Goal: Transaction & Acquisition: Download file/media

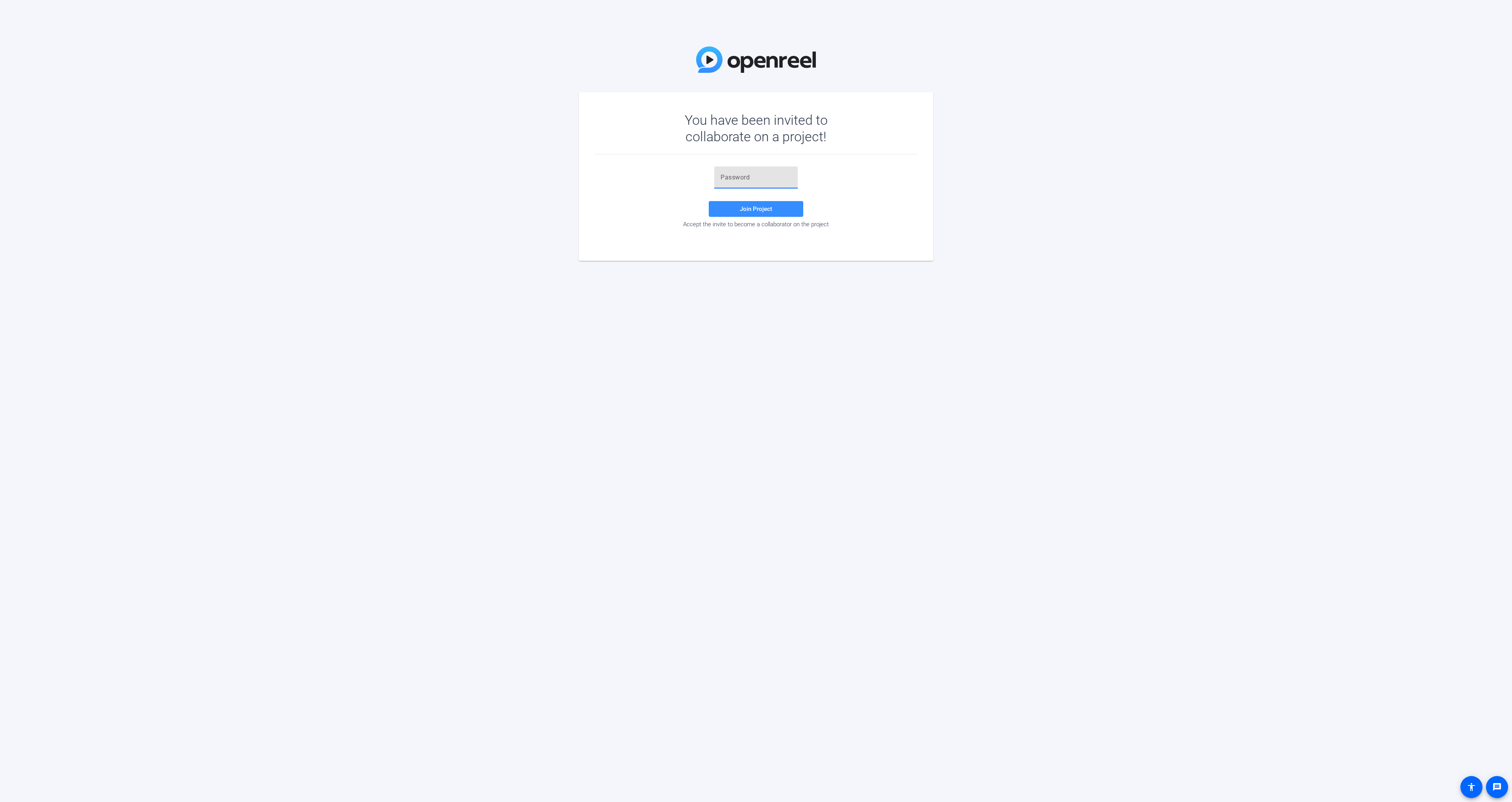
click at [743, 176] on input "text" at bounding box center [756, 177] width 71 height 9
paste input "K~)nLd"
type input "K~)nLd"
click at [722, 209] on span at bounding box center [756, 209] width 95 height 19
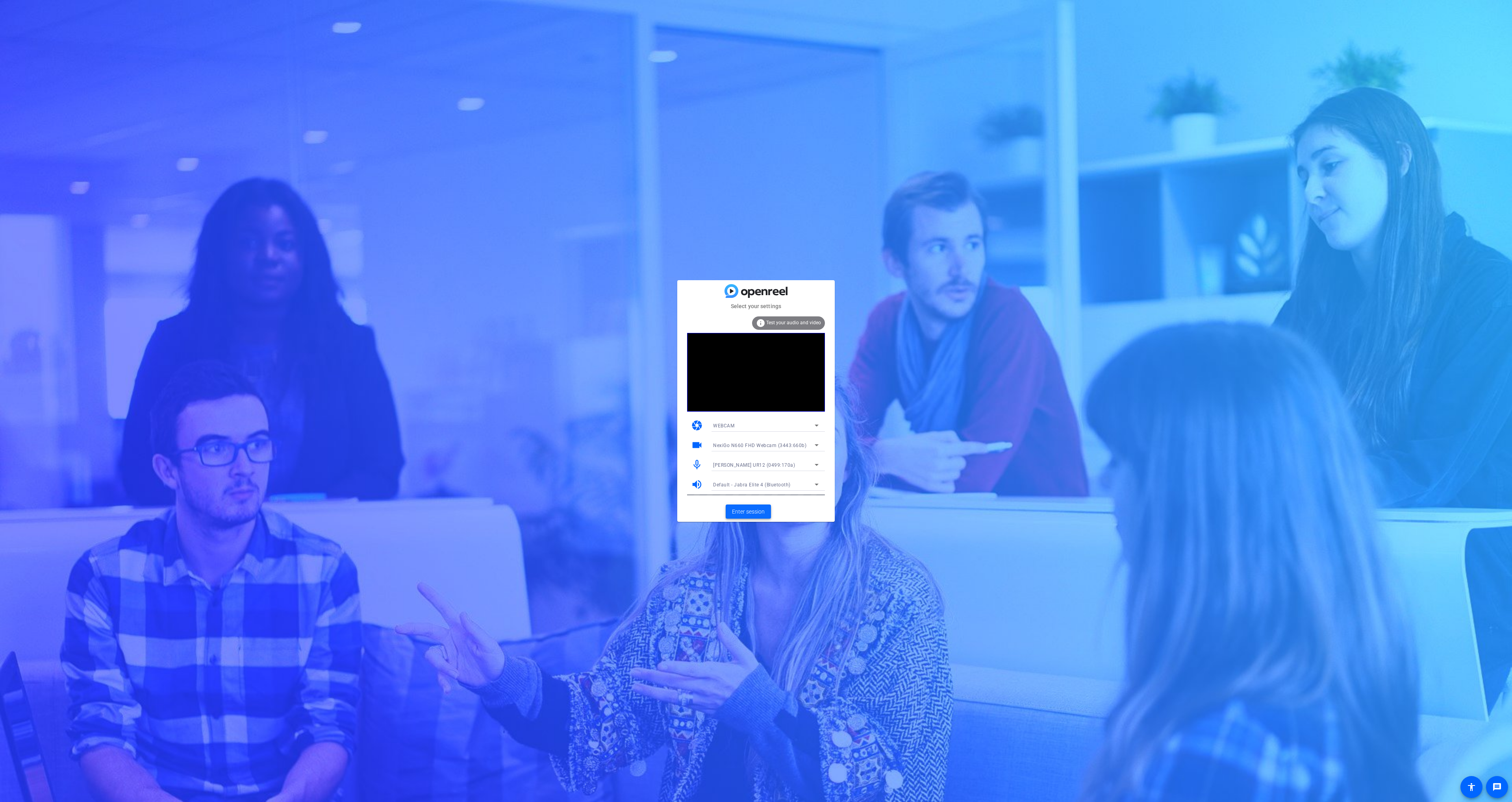
click at [743, 511] on span "Enter session" at bounding box center [748, 512] width 33 height 8
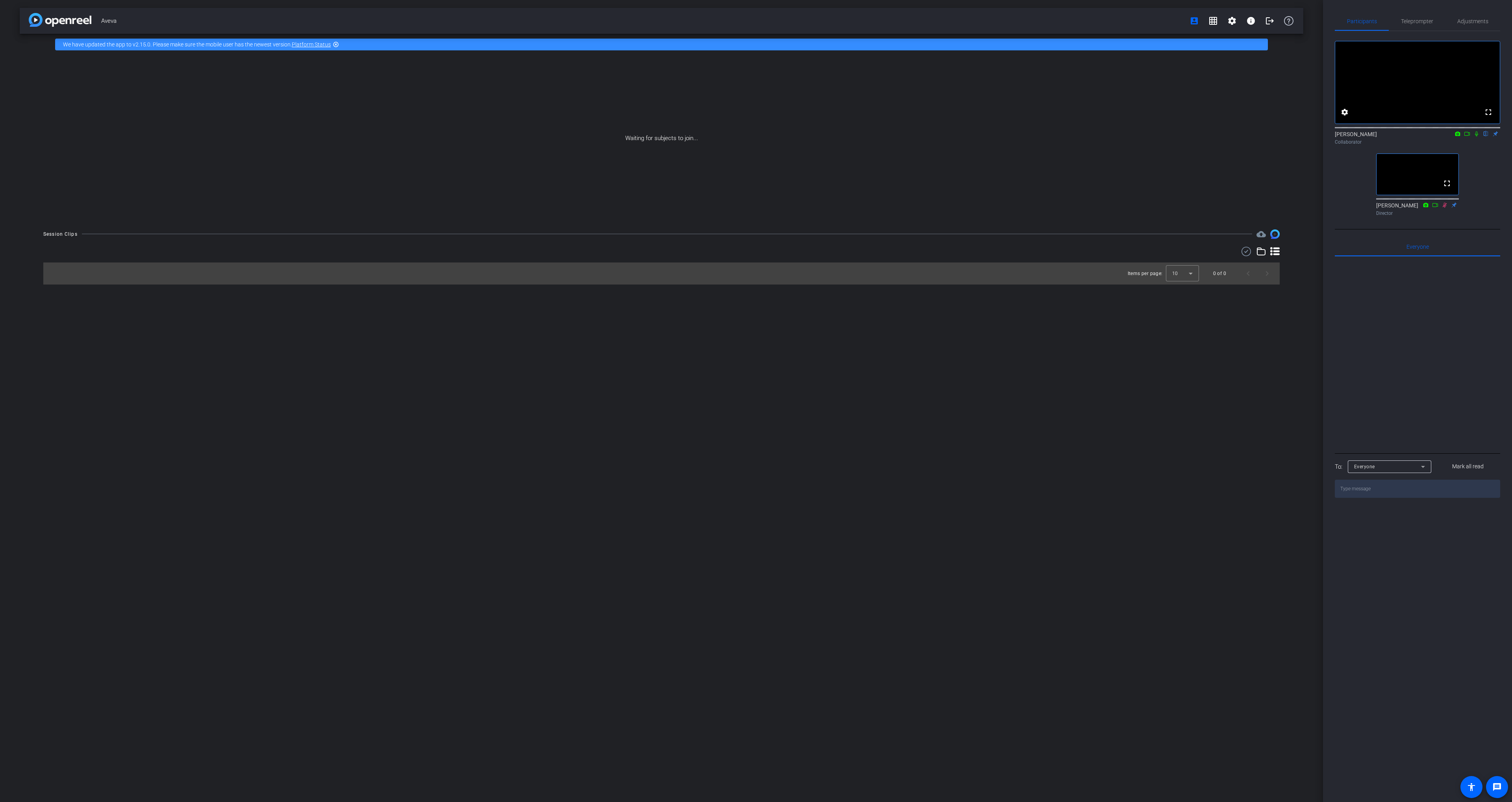
click at [1470, 137] on mat-icon at bounding box center [1467, 134] width 9 height 7
click at [1477, 136] on icon at bounding box center [1476, 133] width 4 height 4
click at [1477, 137] on icon at bounding box center [1476, 133] width 6 height 5
click at [1470, 137] on icon at bounding box center [1467, 133] width 6 height 5
click at [1485, 137] on icon at bounding box center [1486, 133] width 6 height 5
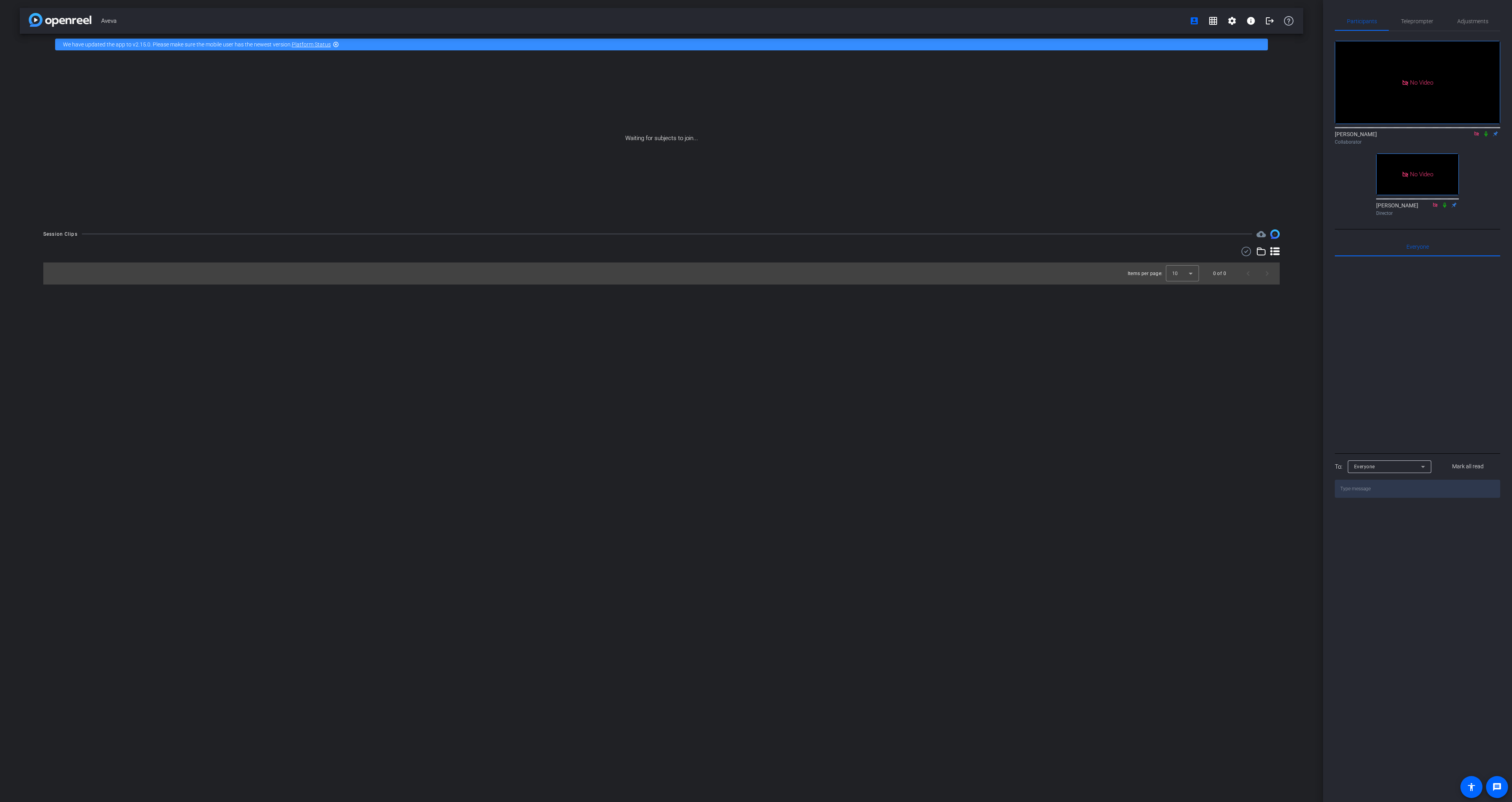
click at [338, 45] on mat-icon "highlight_off" at bounding box center [336, 44] width 6 height 6
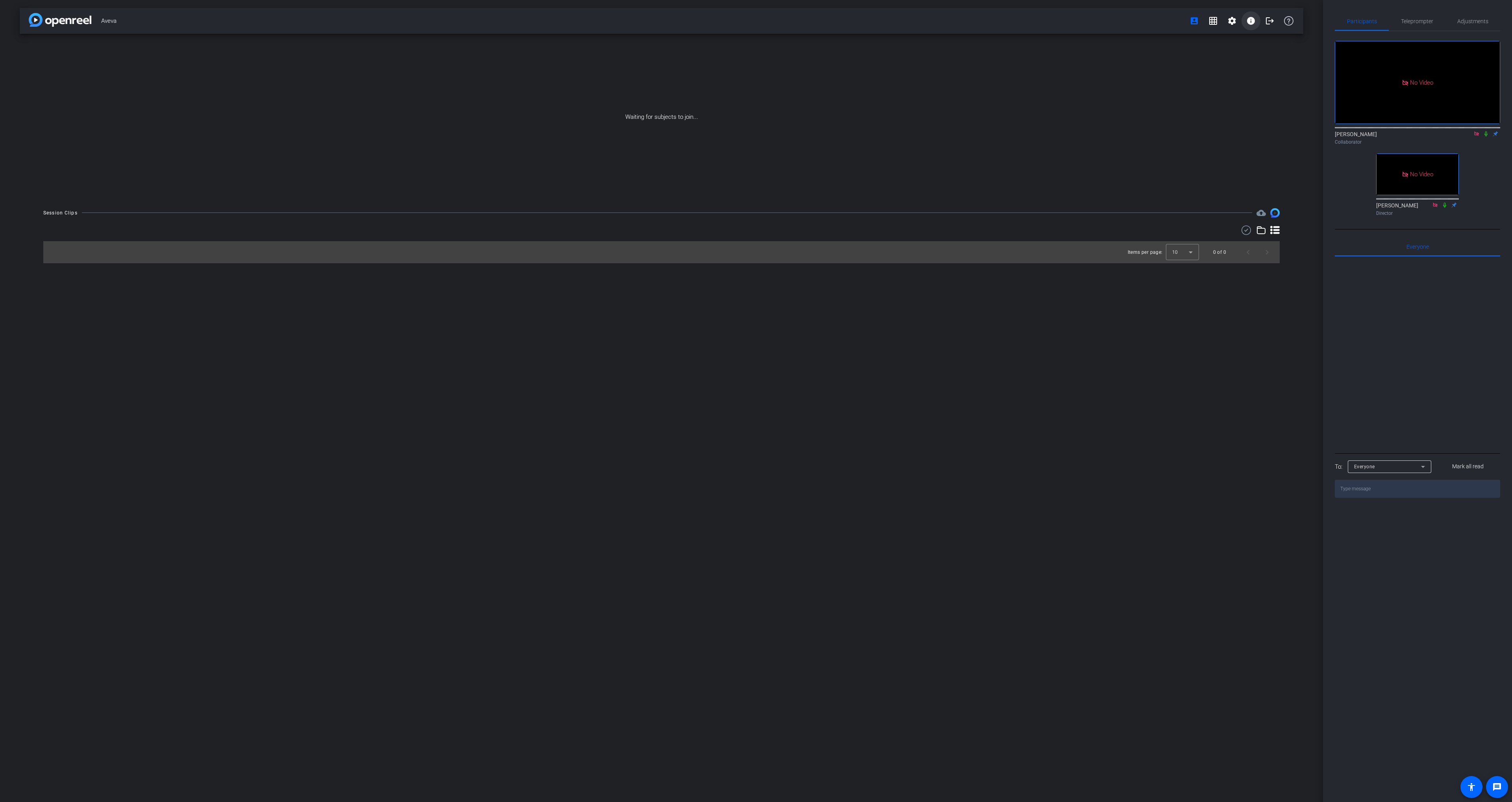
click at [1251, 25] on mat-icon "info" at bounding box center [1251, 21] width 9 height 9
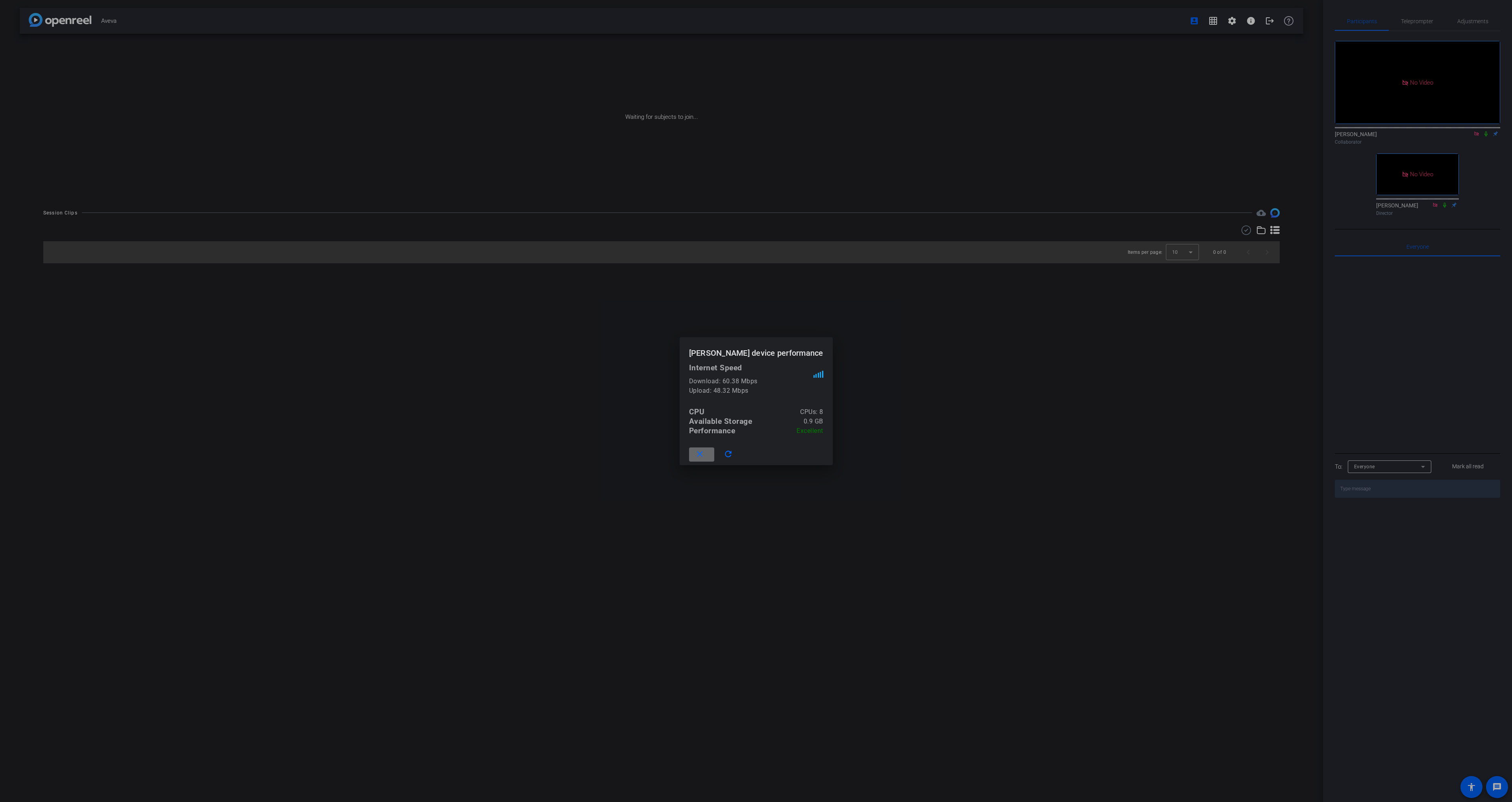
drag, startPoint x: 723, startPoint y: 451, endPoint x: 750, endPoint y: 437, distance: 30.4
click at [705, 451] on mat-icon "close" at bounding box center [700, 454] width 10 height 10
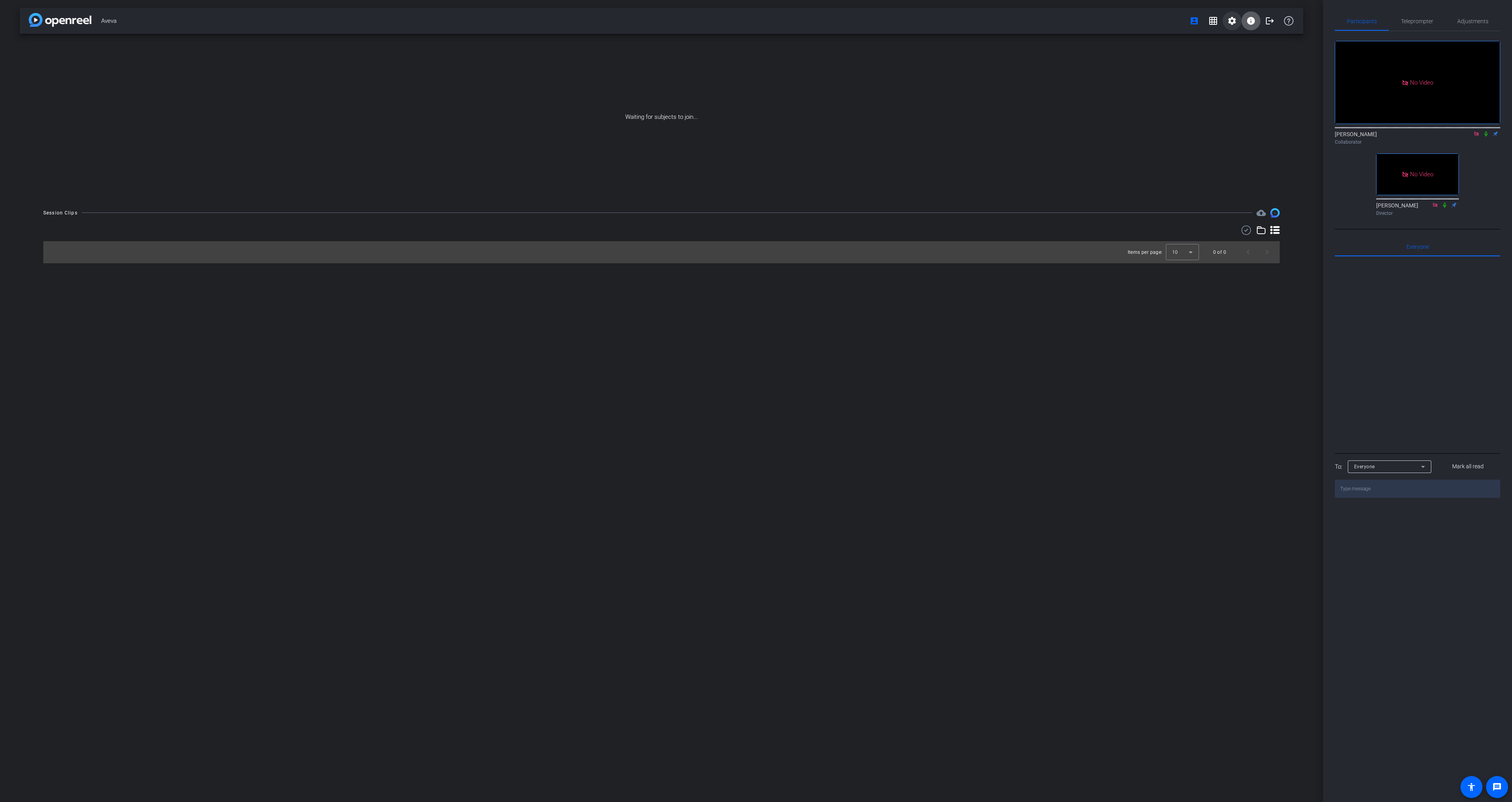
click at [1230, 20] on mat-icon "settings" at bounding box center [1232, 21] width 9 height 9
click at [1230, 37] on span "Session Settings" at bounding box center [1250, 38] width 41 height 9
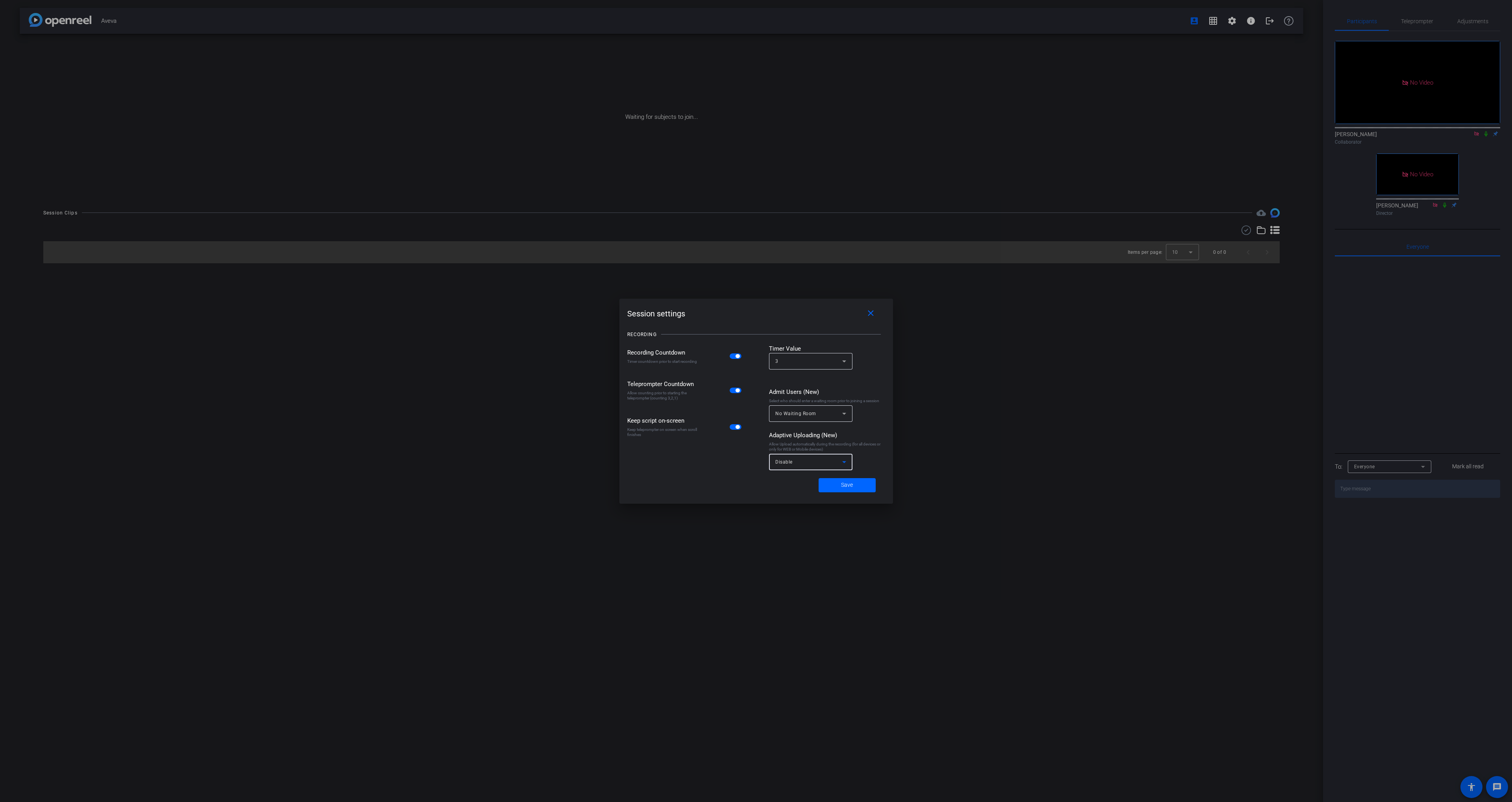
click at [833, 464] on div "Disable" at bounding box center [809, 462] width 67 height 10
click at [805, 481] on mat-option "All Devices" at bounding box center [811, 479] width 83 height 12
click at [838, 487] on span at bounding box center [847, 485] width 57 height 19
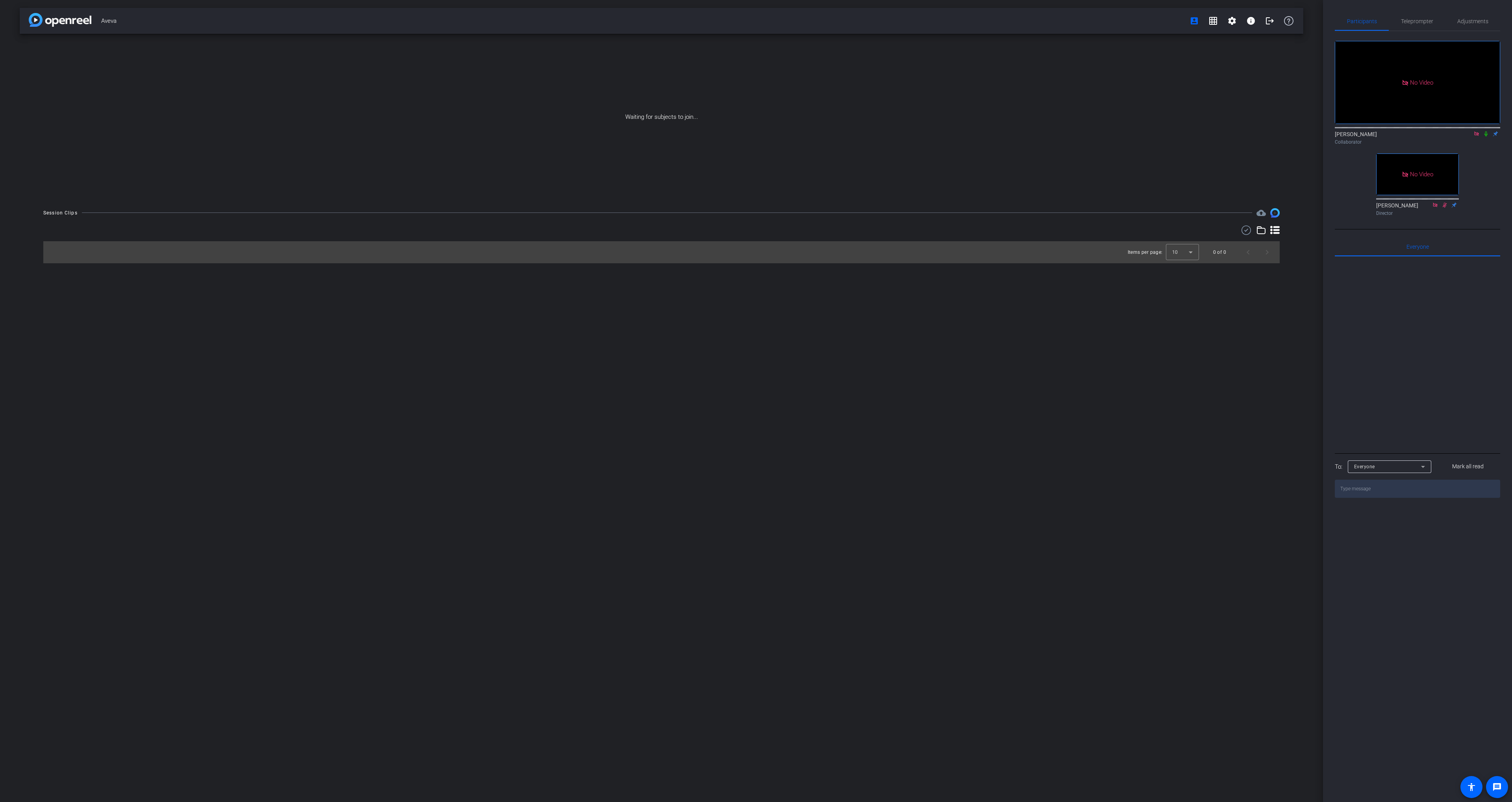
click at [1485, 137] on icon at bounding box center [1486, 133] width 6 height 5
click at [1484, 137] on icon at bounding box center [1486, 134] width 4 height 5
click at [1486, 137] on icon at bounding box center [1486, 133] width 6 height 5
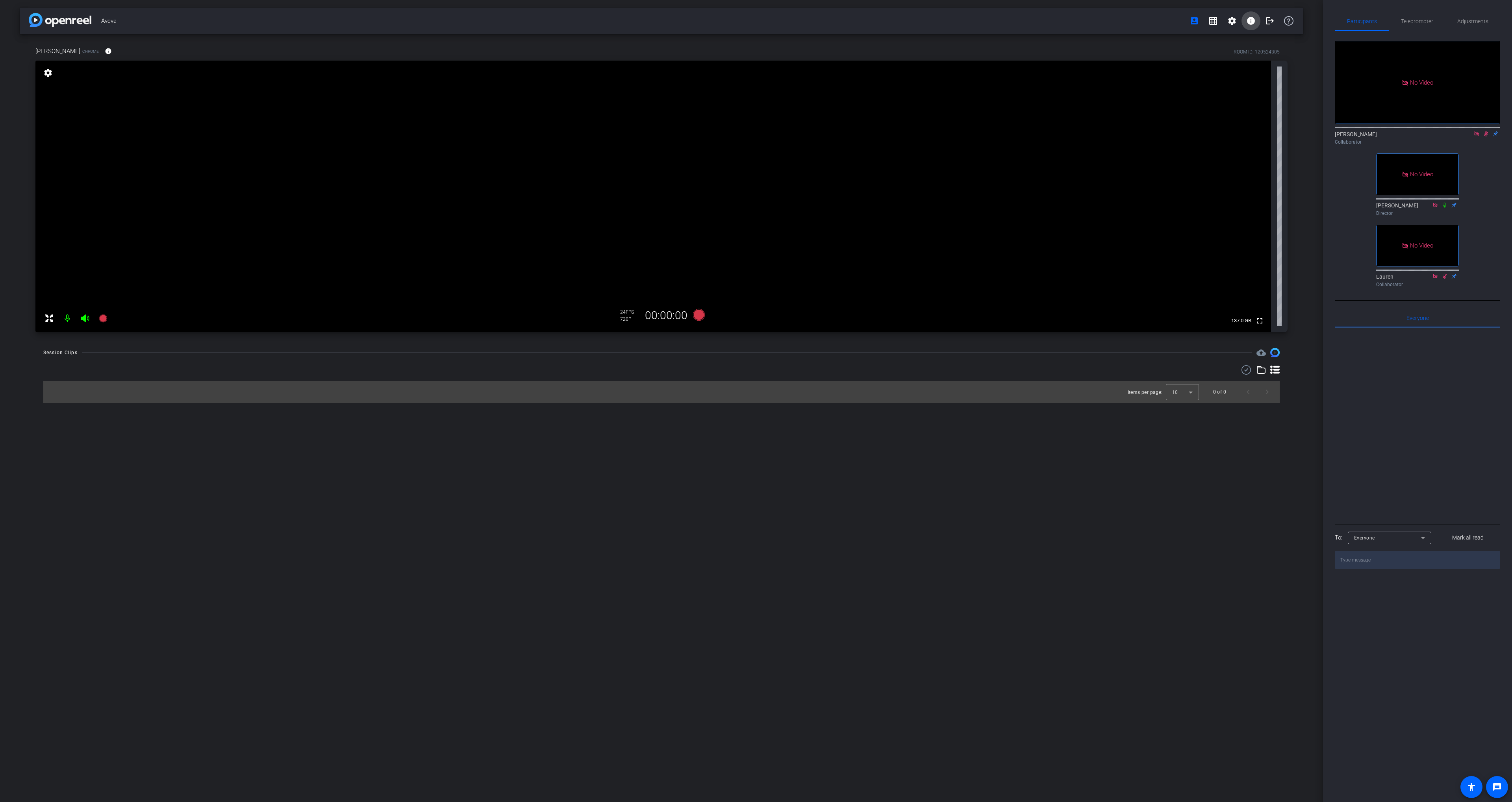
click at [1247, 24] on mat-icon "info" at bounding box center [1251, 21] width 9 height 9
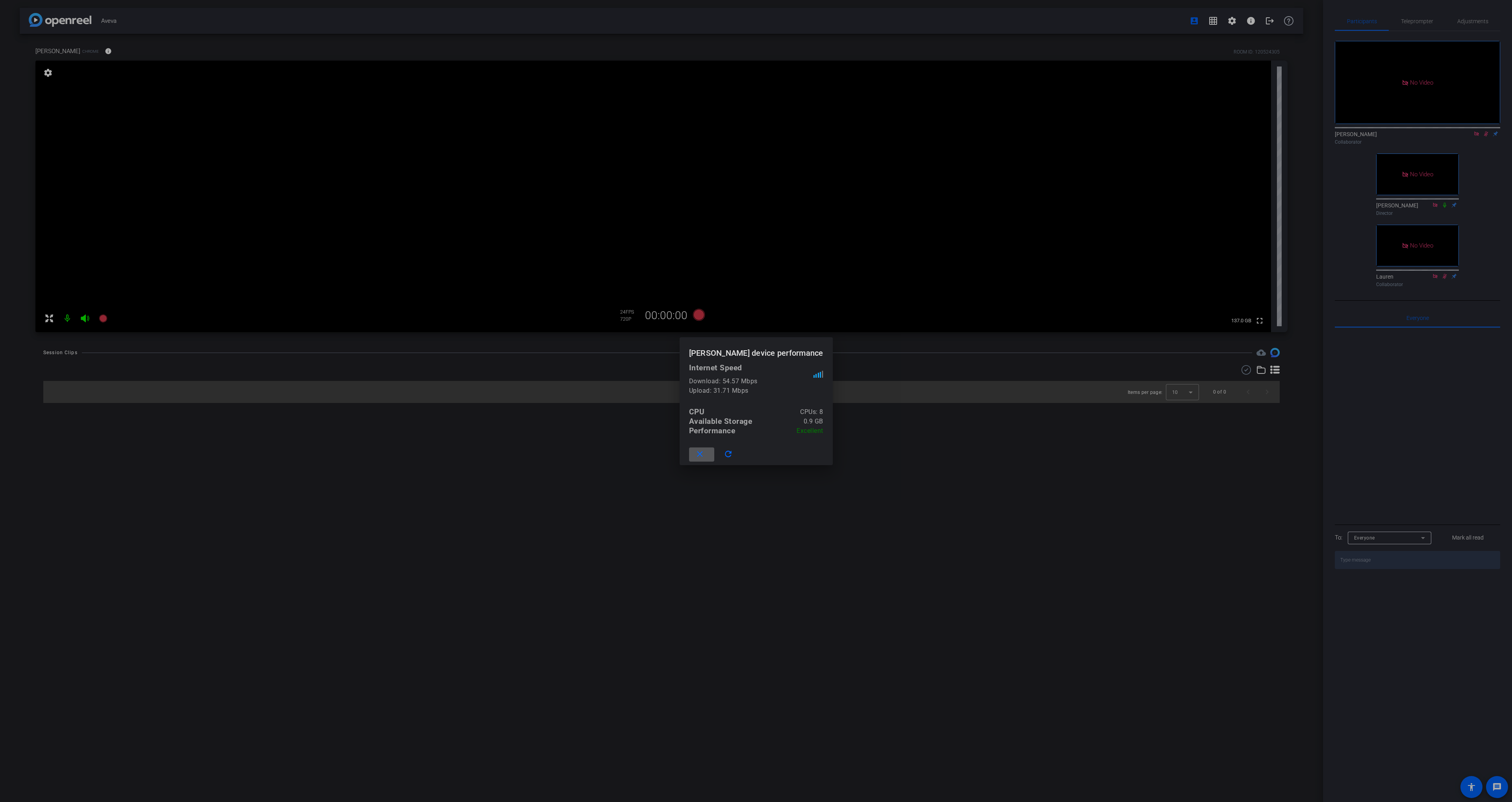
click at [705, 451] on mat-icon "close" at bounding box center [700, 454] width 10 height 10
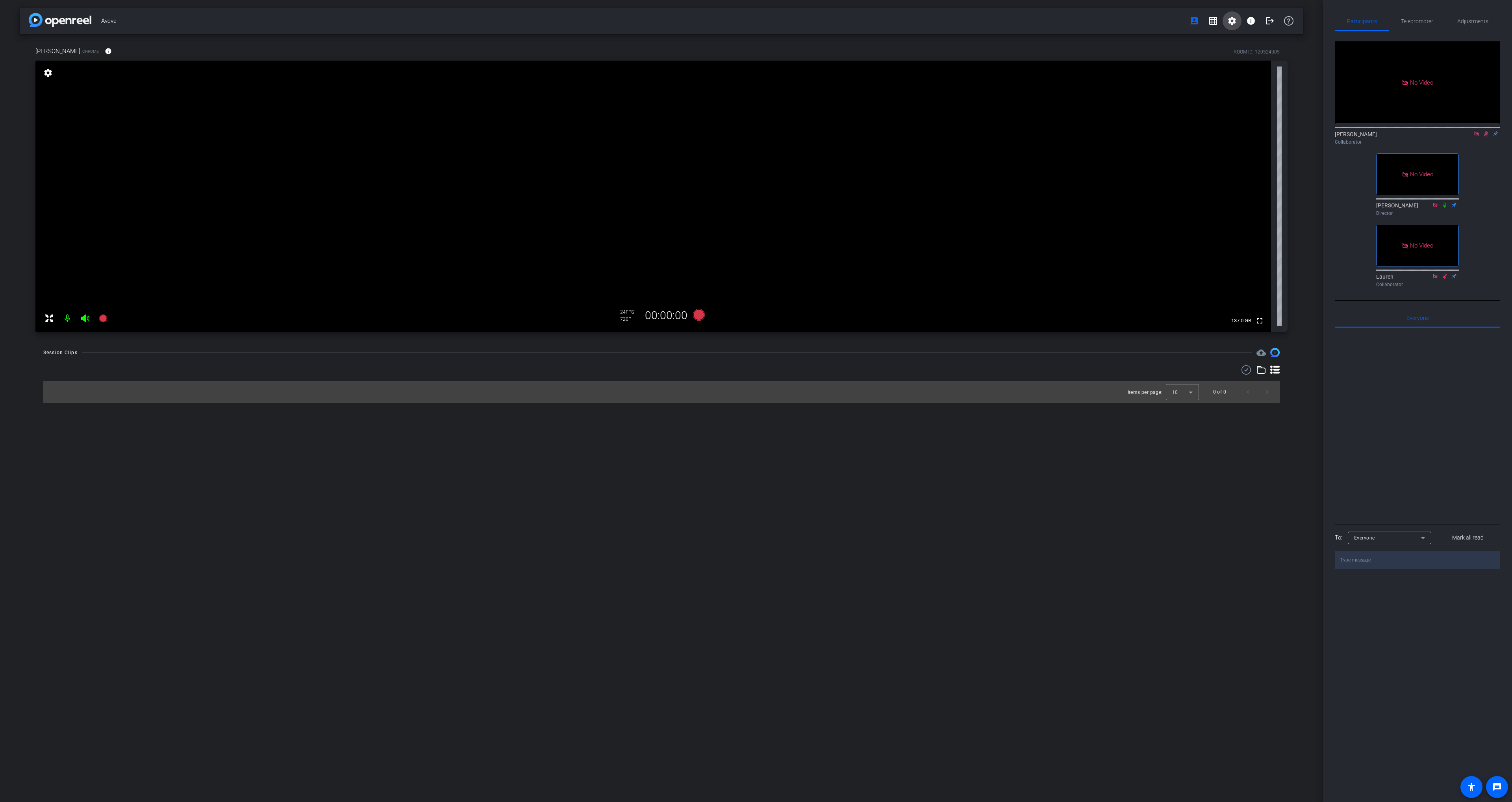
click at [1229, 22] on mat-icon "settings" at bounding box center [1232, 21] width 9 height 9
click at [1234, 38] on span "Session Settings" at bounding box center [1250, 38] width 41 height 9
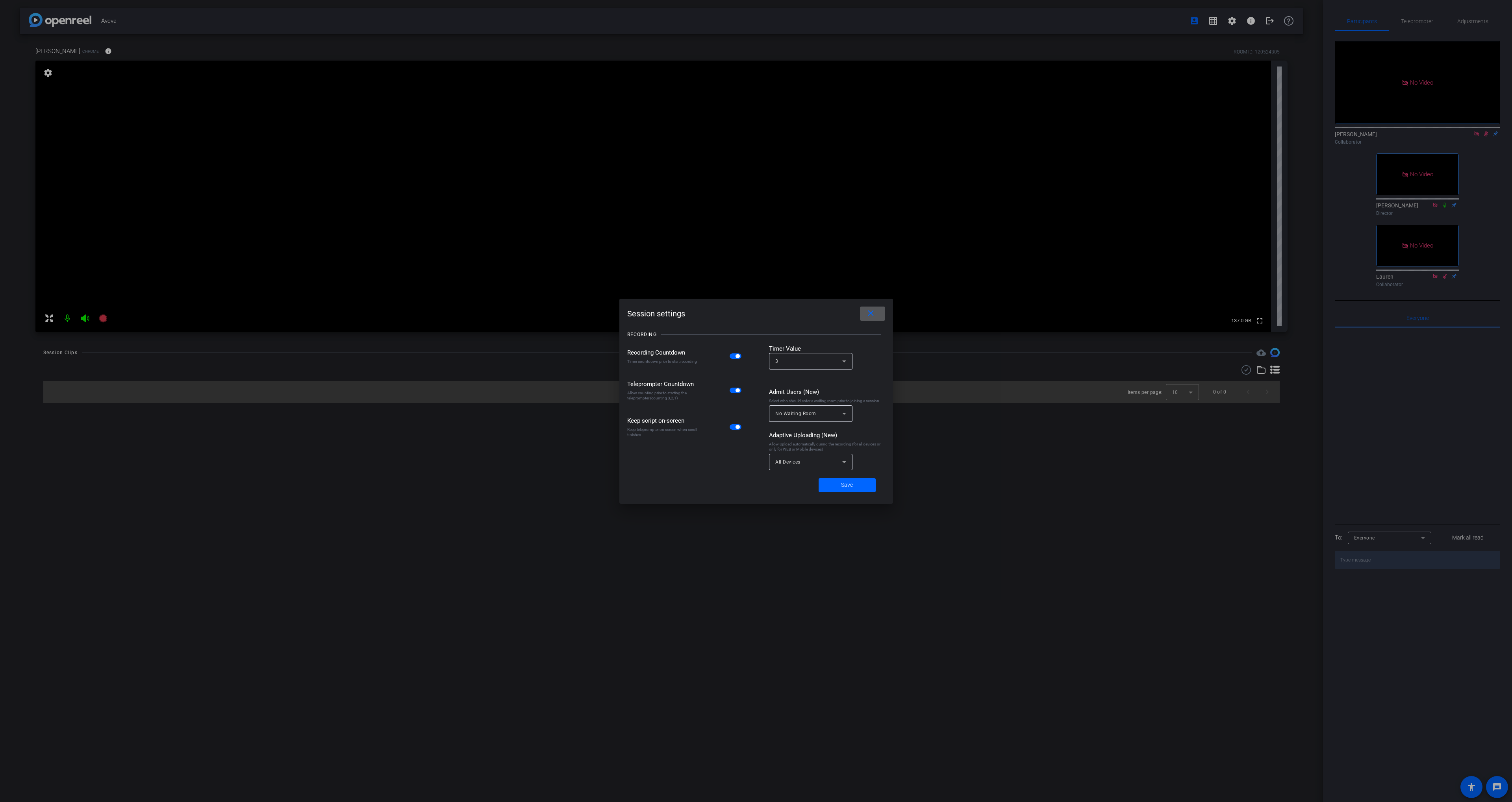
click at [869, 314] on mat-icon "close" at bounding box center [870, 313] width 10 height 10
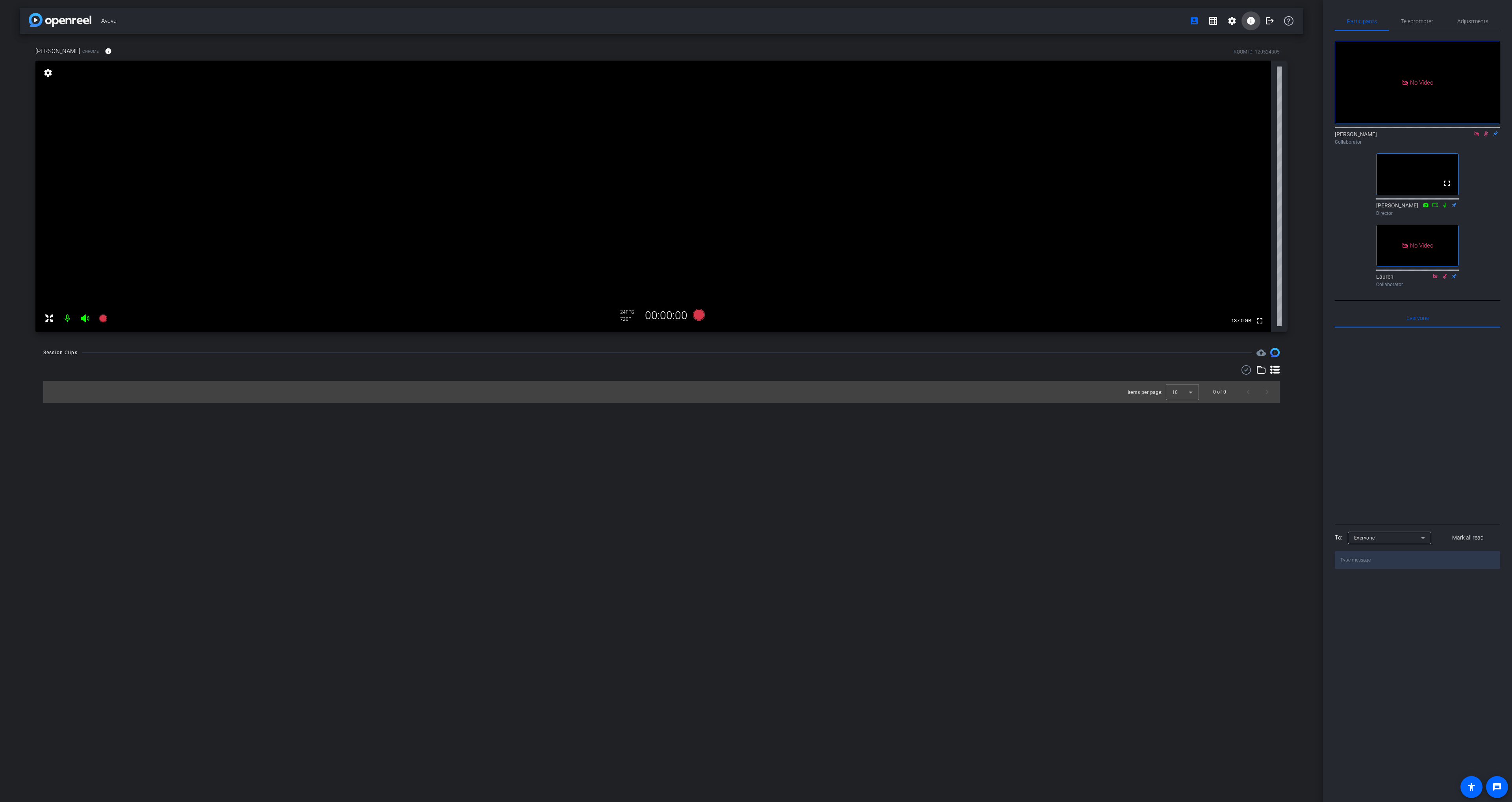
click at [1252, 22] on mat-icon "info" at bounding box center [1251, 21] width 9 height 9
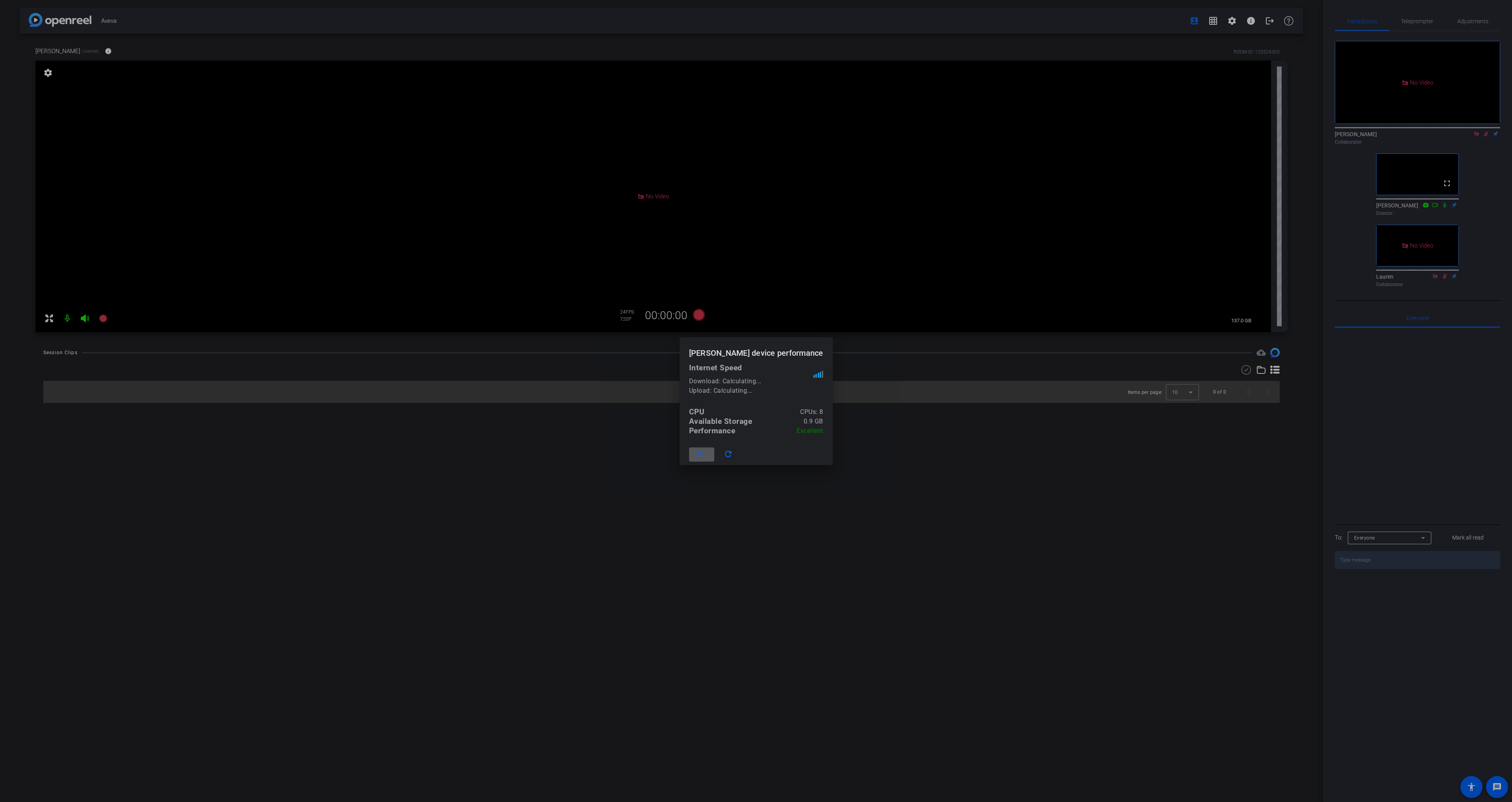
click at [1155, 124] on div at bounding box center [756, 401] width 1512 height 802
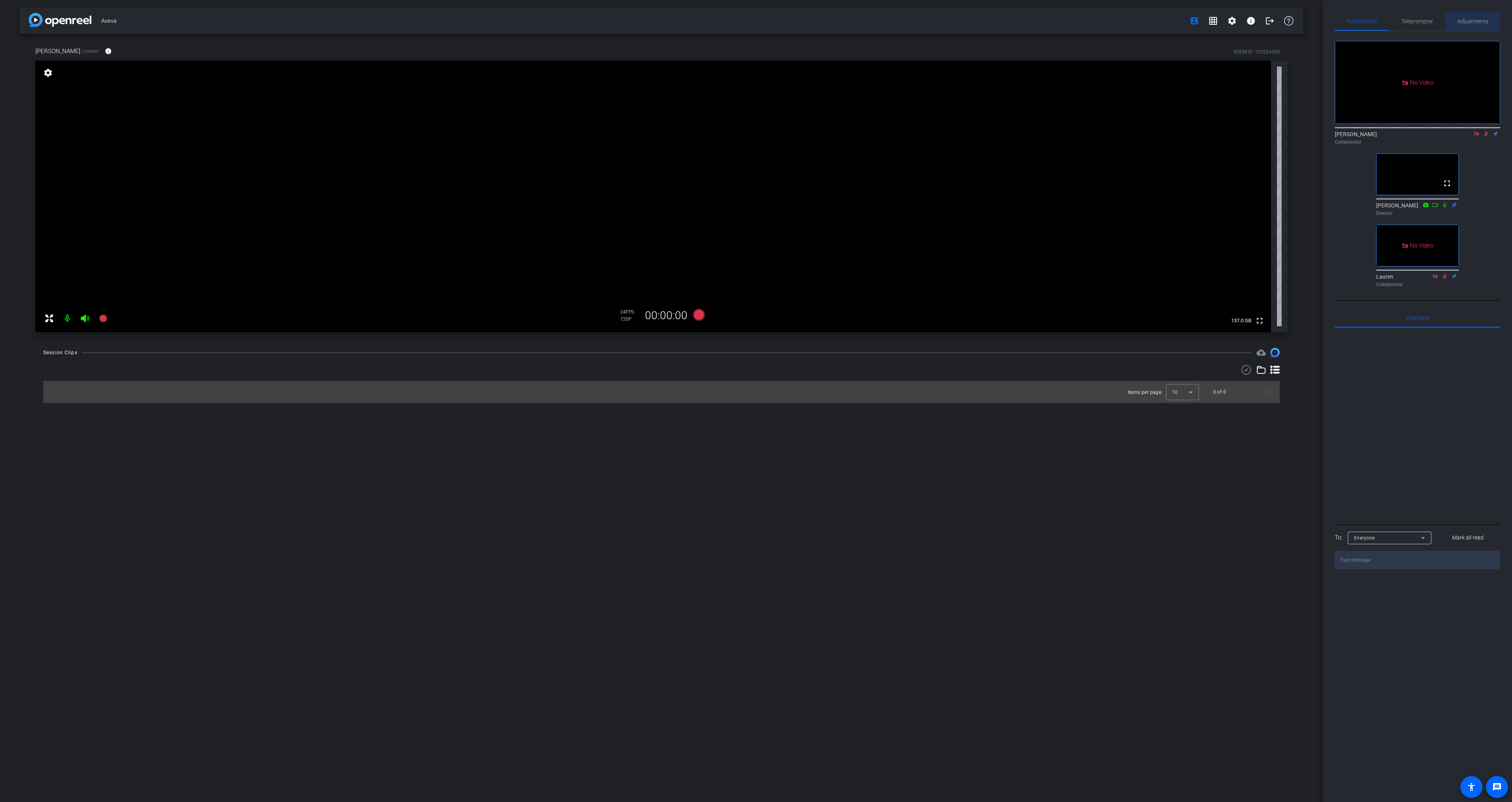
click at [1462, 23] on span "Adjustments" at bounding box center [1473, 21] width 31 height 5
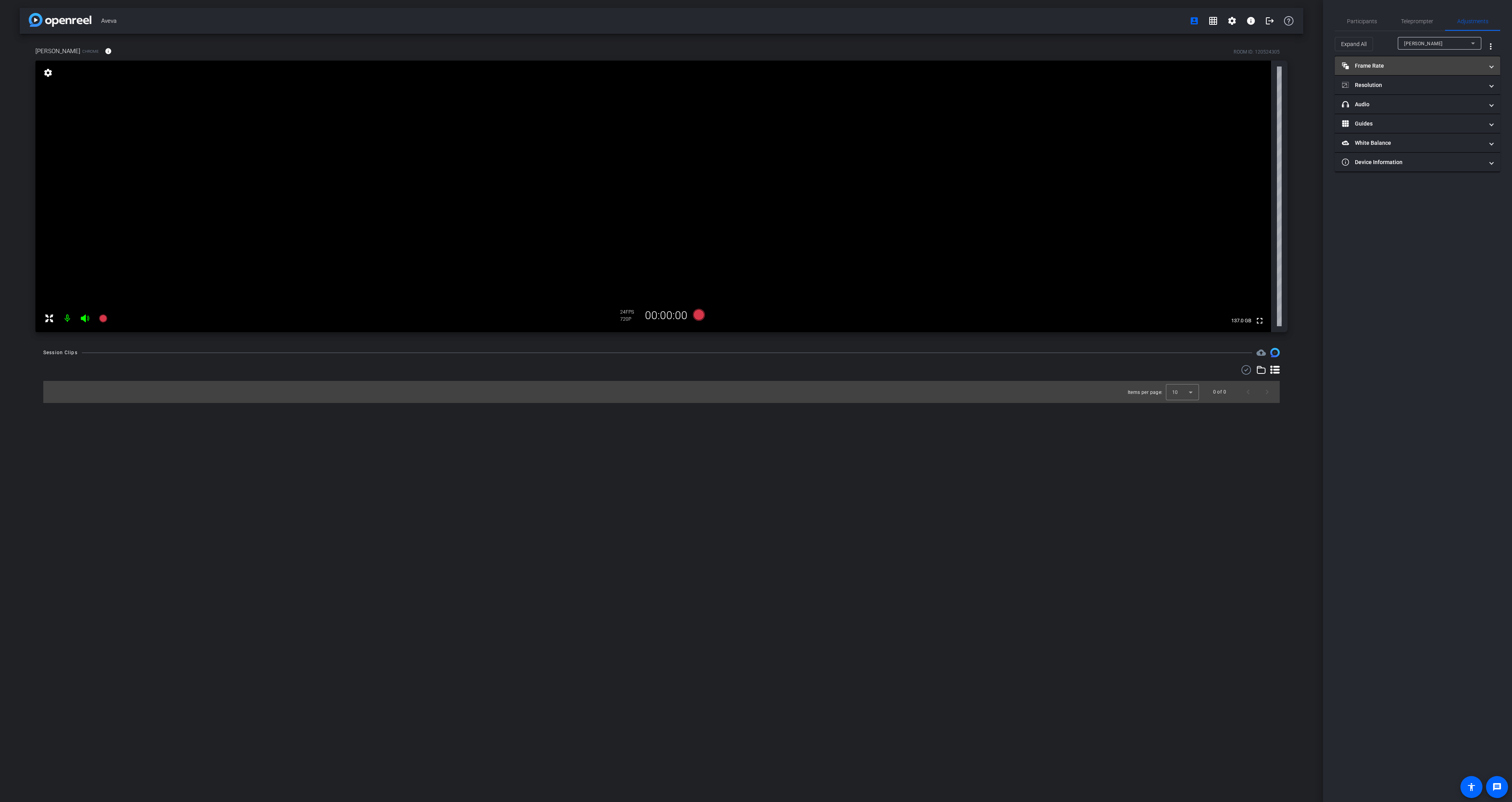
click at [1432, 71] on mat-expansion-panel-header "Frame Rate Frame Rate" at bounding box center [1418, 66] width 166 height 19
click at [1406, 124] on mat-expansion-panel-header "Resolution" at bounding box center [1418, 119] width 166 height 19
drag, startPoint x: 1409, startPoint y: 123, endPoint x: 1409, endPoint y: 87, distance: 36.0
click at [1410, 123] on mat-panel-title "Resolution" at bounding box center [1412, 122] width 141 height 8
drag, startPoint x: 1398, startPoint y: 63, endPoint x: 1395, endPoint y: 55, distance: 8.5
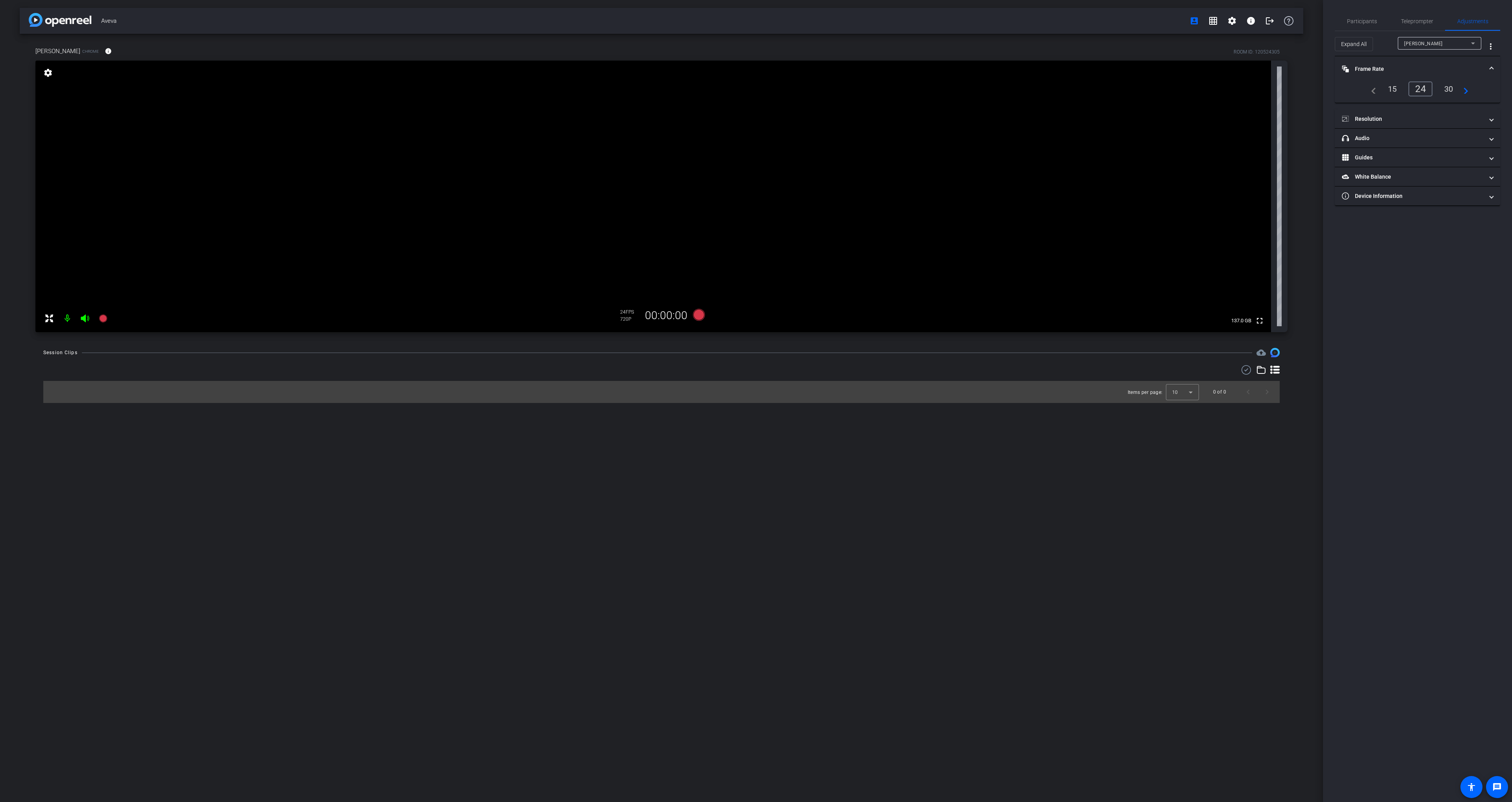
click at [1398, 63] on mat-expansion-panel-header "Frame Rate Frame Rate" at bounding box center [1418, 69] width 166 height 25
click at [1371, 21] on span "Participants" at bounding box center [1362, 21] width 30 height 5
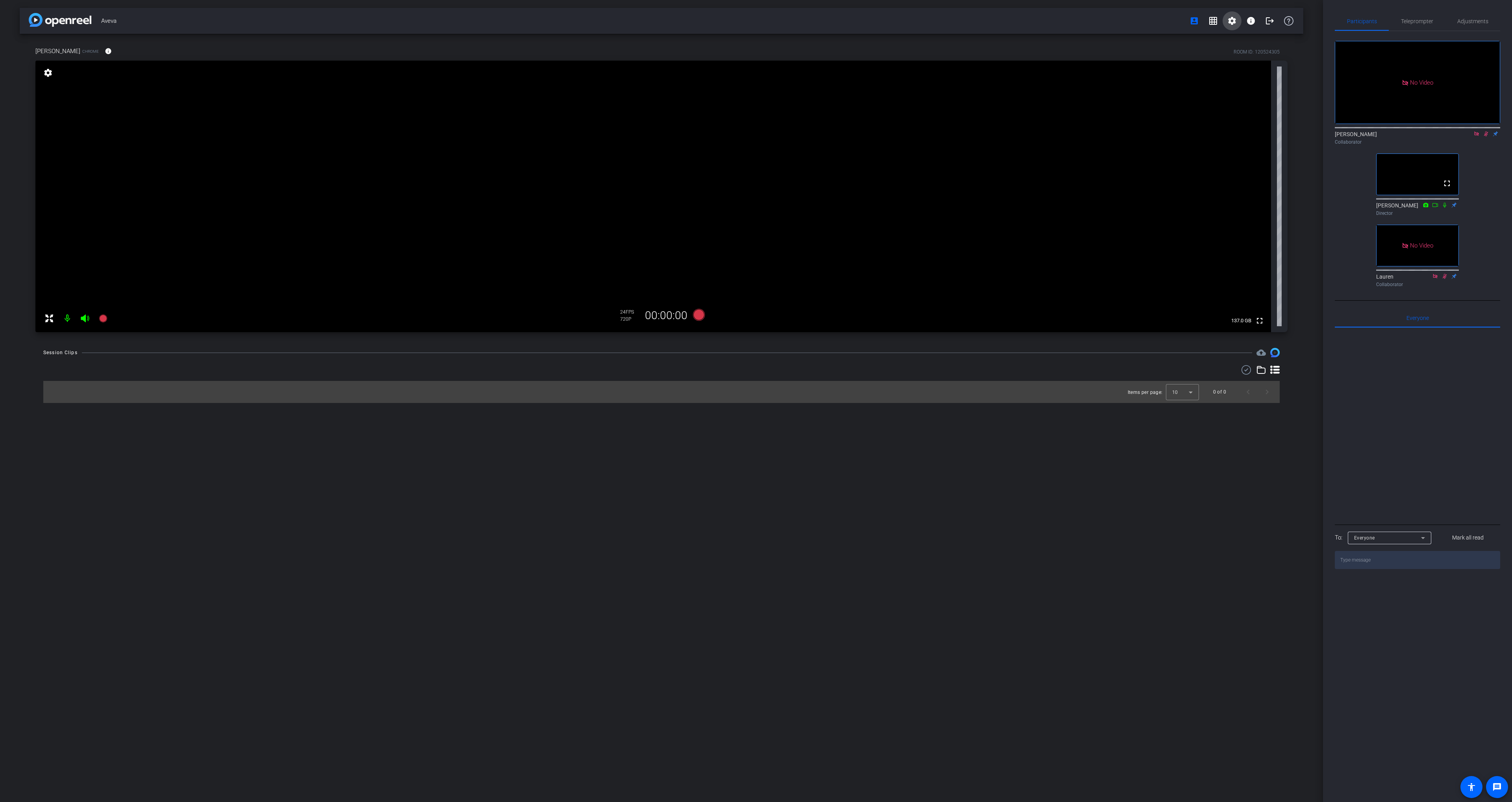
click at [1237, 22] on span at bounding box center [1232, 21] width 19 height 19
click at [1235, 33] on span "Session Settings" at bounding box center [1250, 38] width 41 height 9
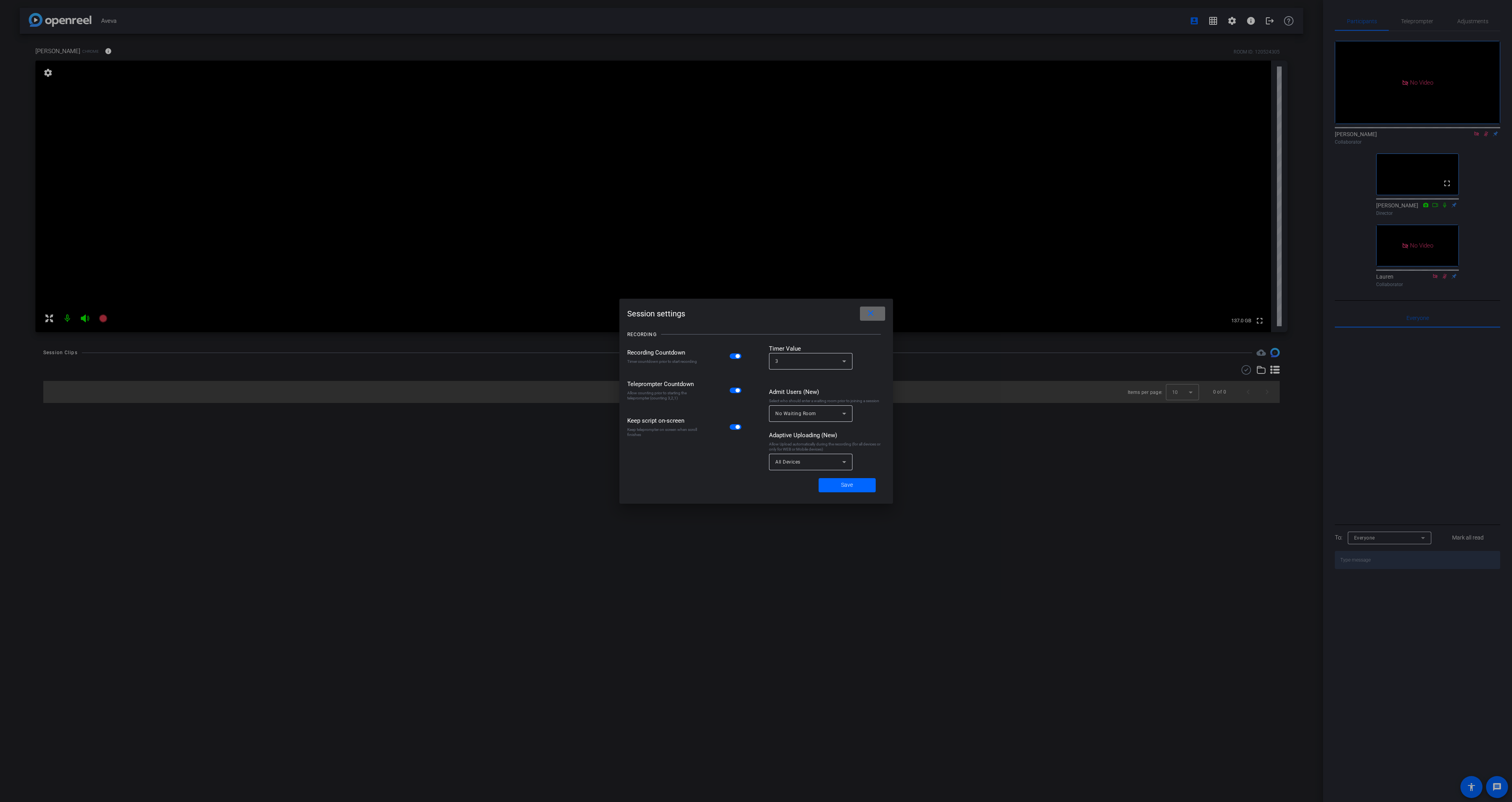
click at [869, 312] on mat-icon "close" at bounding box center [870, 313] width 10 height 10
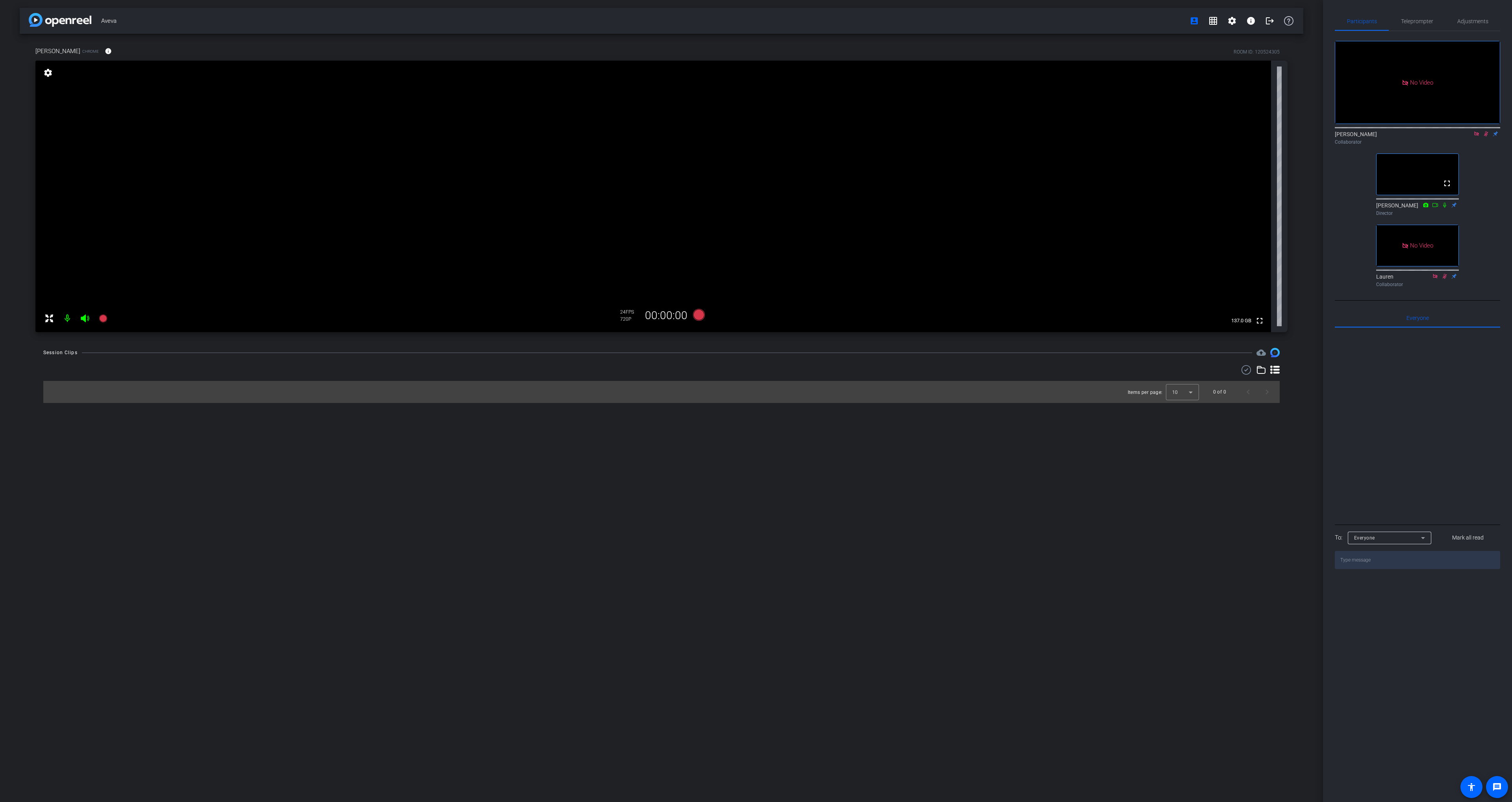
click at [1485, 146] on div "No Video [PERSON_NAME] Collaborator fullscreen [PERSON_NAME] Director No Video …" at bounding box center [1418, 161] width 166 height 259
click at [1484, 131] on icon at bounding box center [1486, 134] width 4 height 5
click at [1484, 131] on icon at bounding box center [1486, 133] width 6 height 5
click at [1474, 16] on span "Adjustments" at bounding box center [1473, 21] width 31 height 19
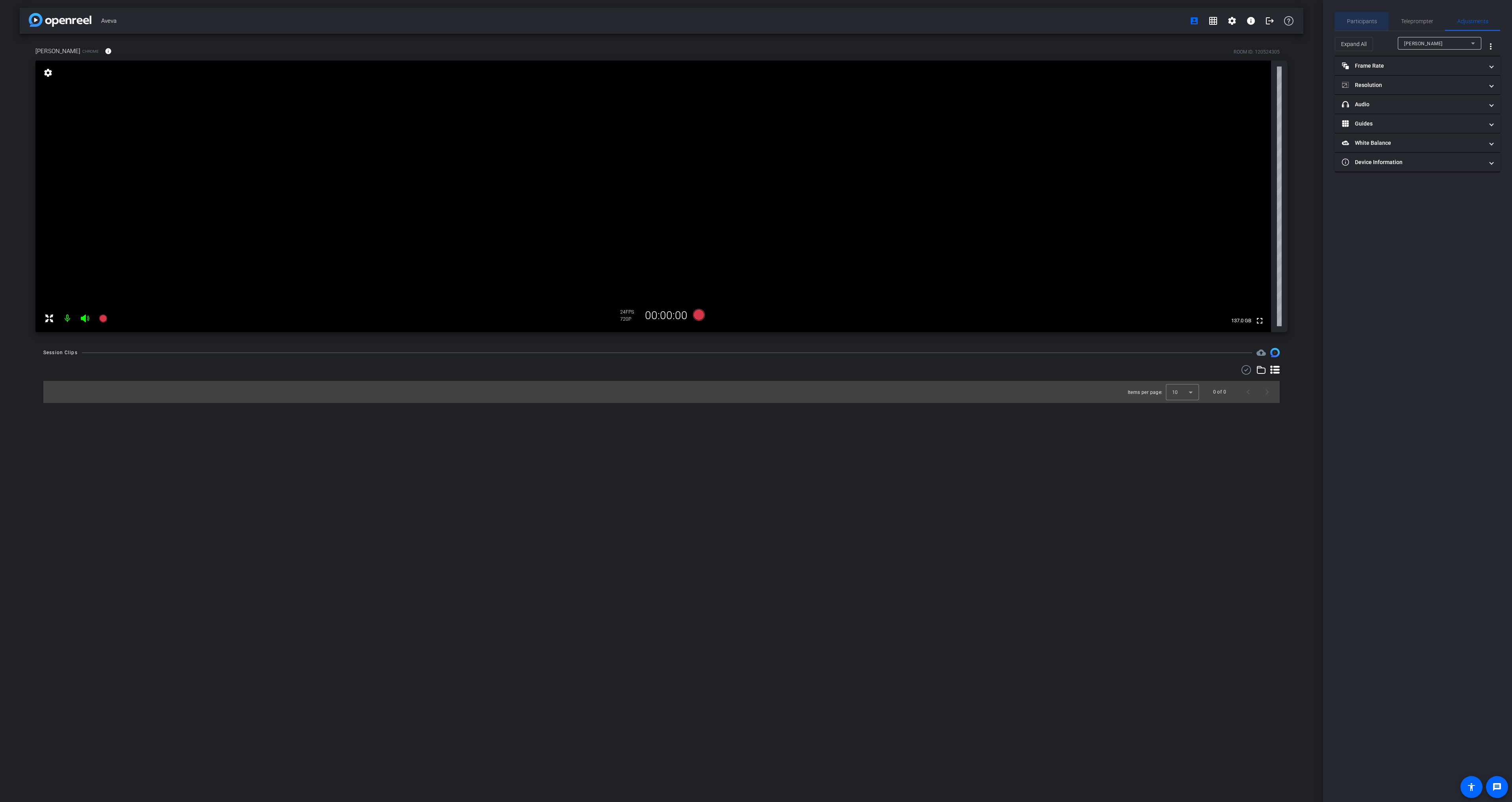
click at [1344, 17] on div "Participants" at bounding box center [1362, 21] width 54 height 19
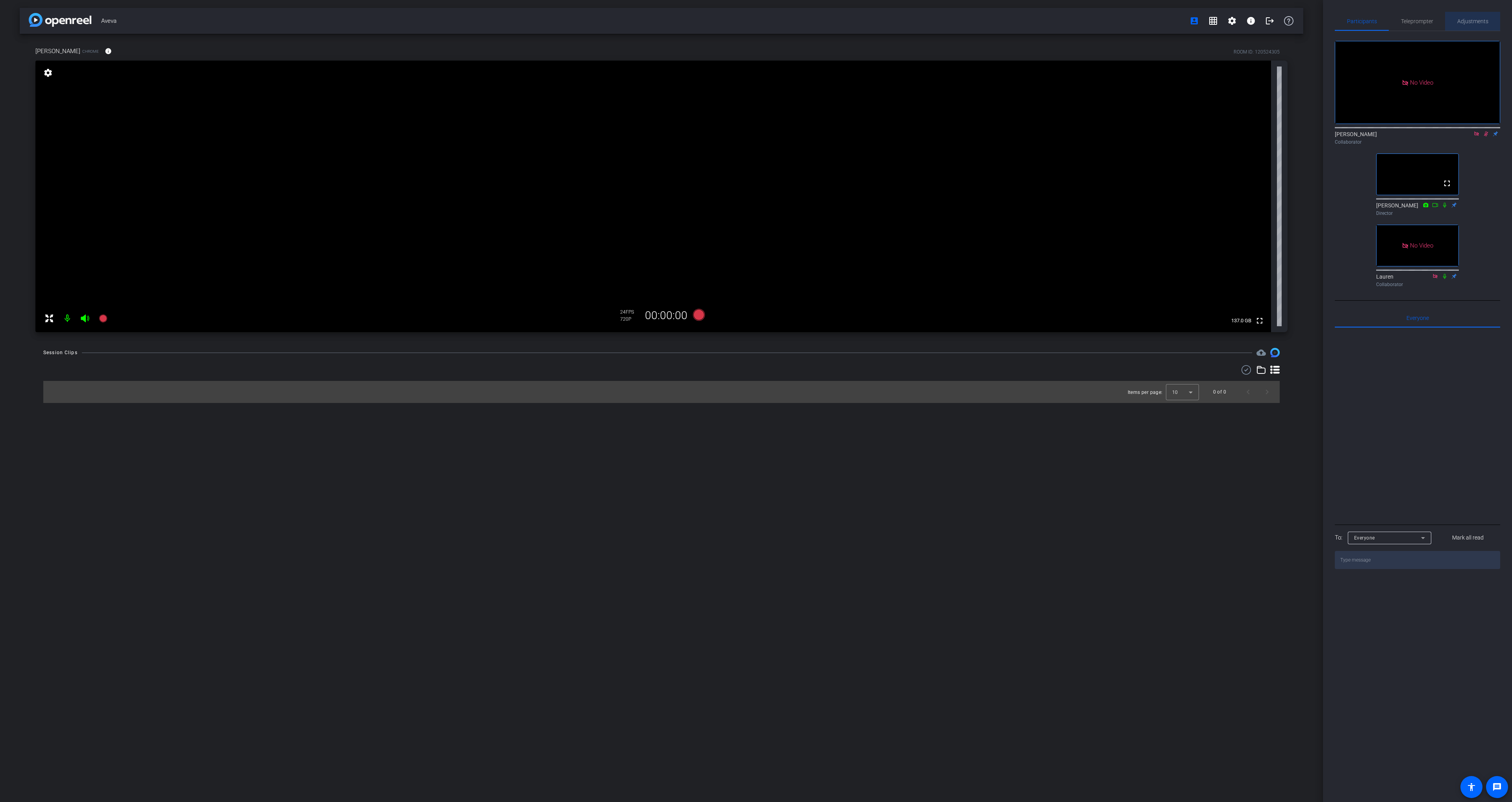
click at [1474, 22] on span "Adjustments" at bounding box center [1473, 21] width 31 height 5
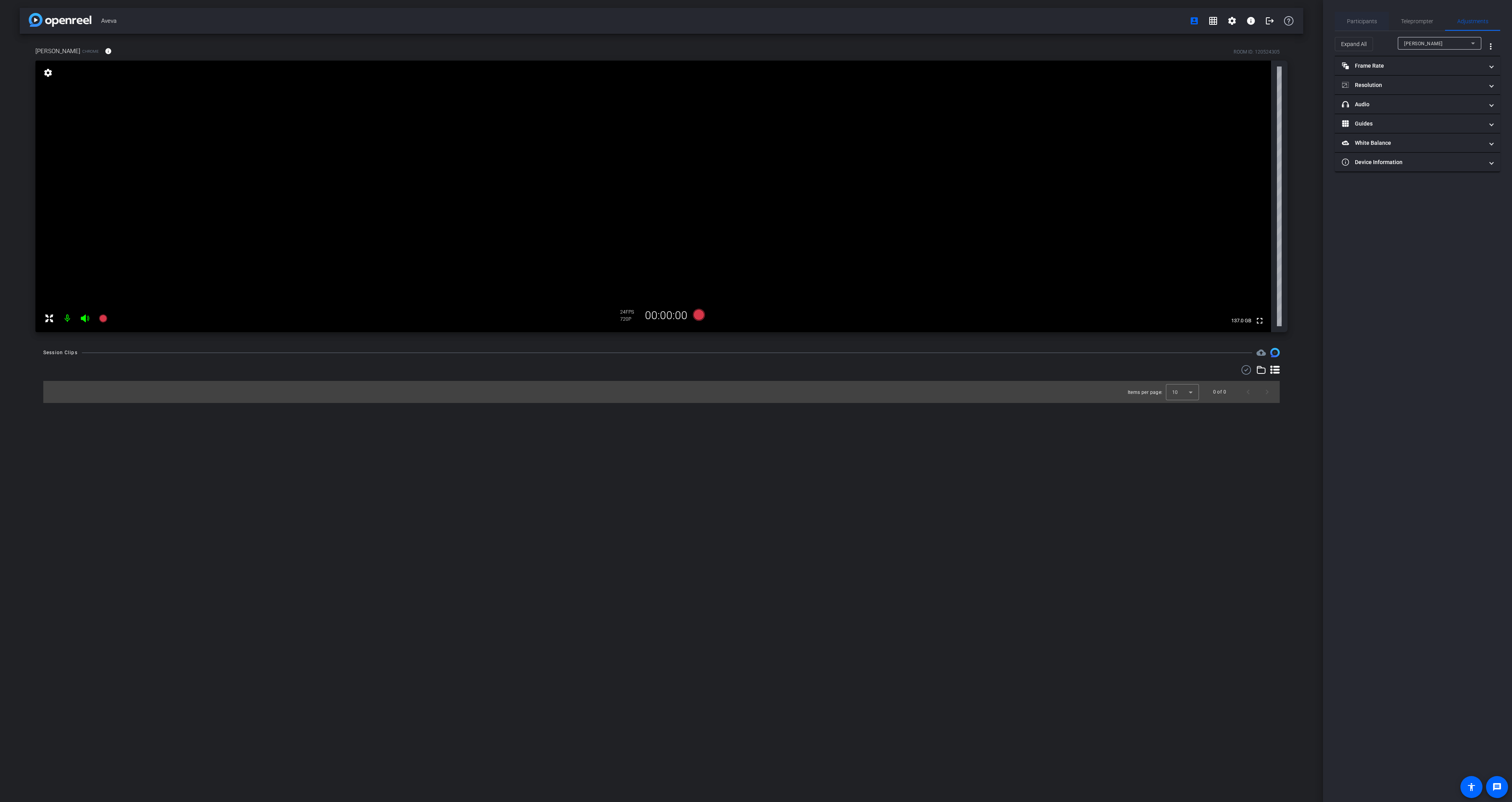
click at [1376, 25] on span "Participants" at bounding box center [1362, 21] width 30 height 19
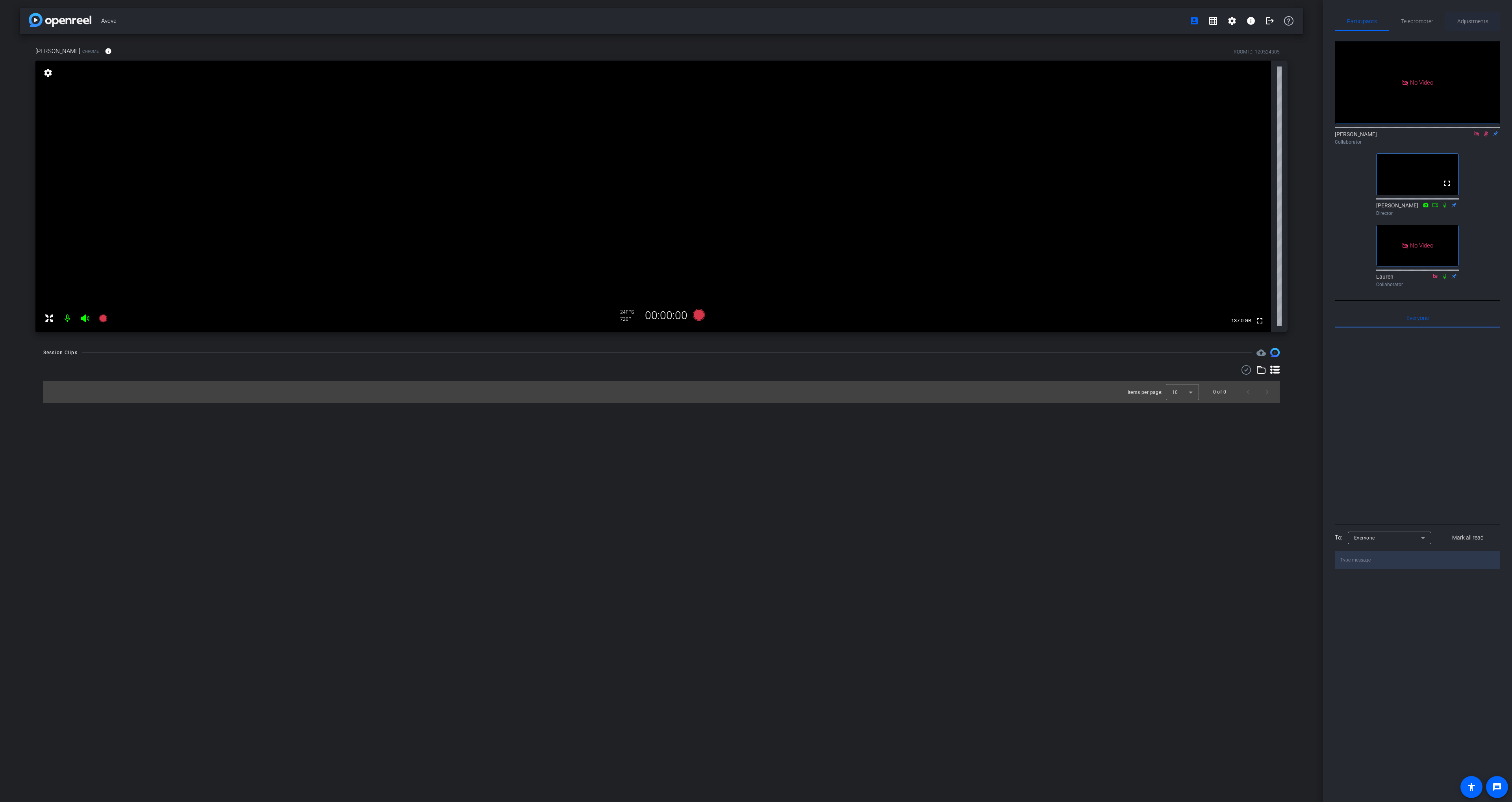
click at [1470, 26] on span "Adjustments" at bounding box center [1473, 21] width 31 height 19
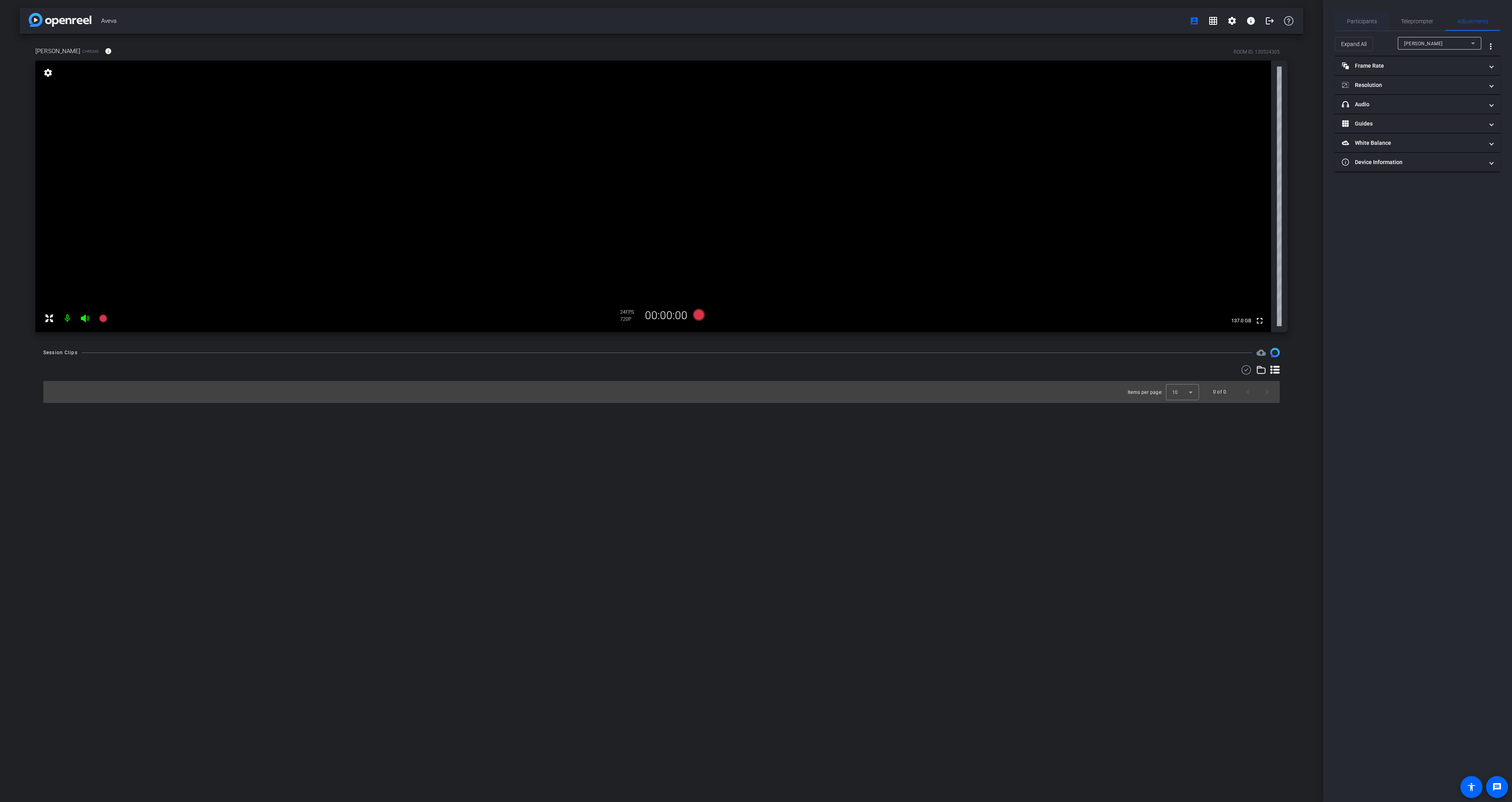
click at [1363, 23] on span "Participants" at bounding box center [1362, 21] width 30 height 5
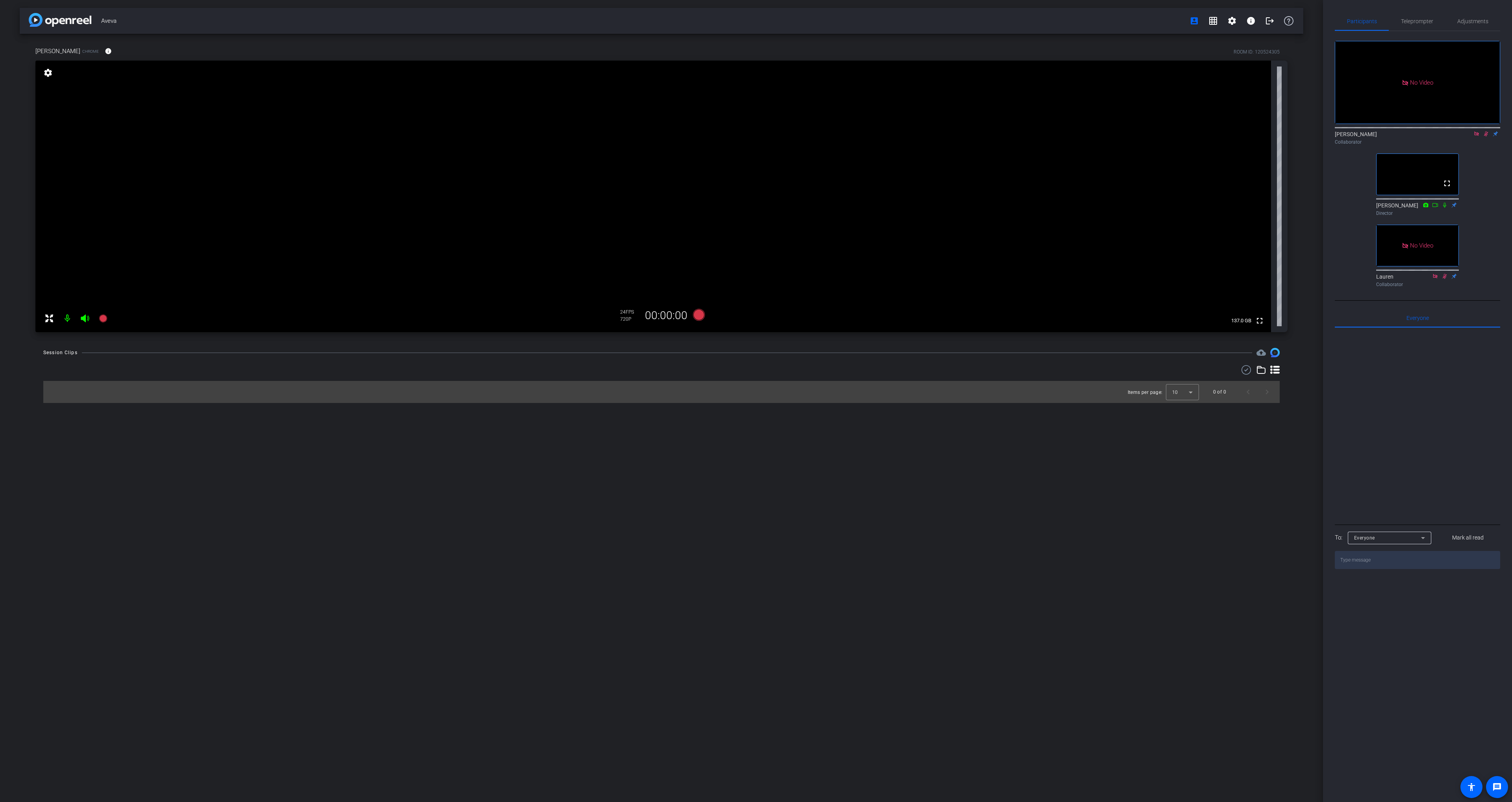
drag, startPoint x: 674, startPoint y: 384, endPoint x: 679, endPoint y: 384, distance: 5.0
click at [674, 384] on div "Items per page: 10 0 of 0" at bounding box center [662, 392] width 1236 height 22
click at [698, 314] on icon at bounding box center [699, 315] width 12 height 12
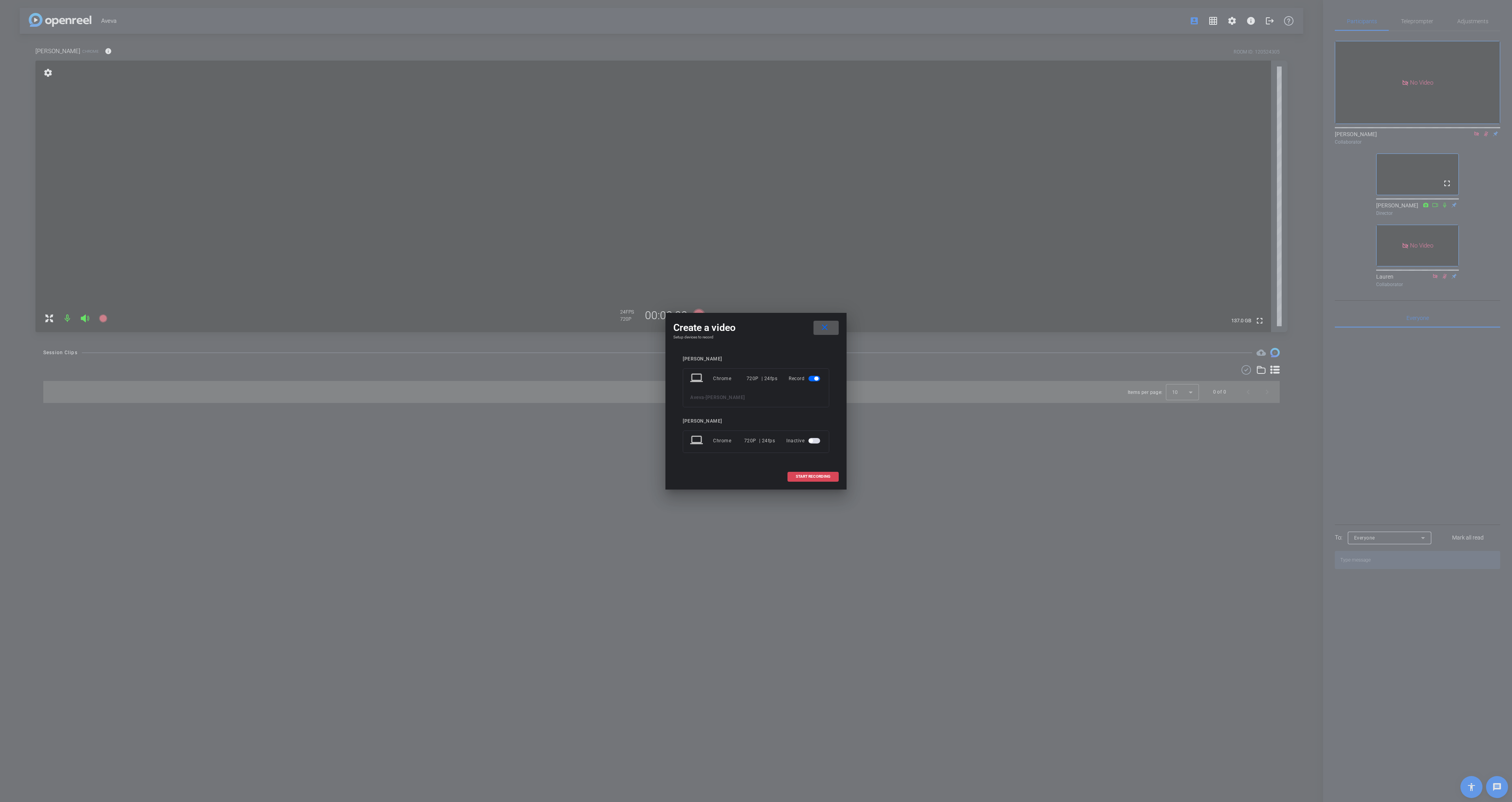
click at [812, 477] on span "START RECORDING" at bounding box center [813, 476] width 35 height 4
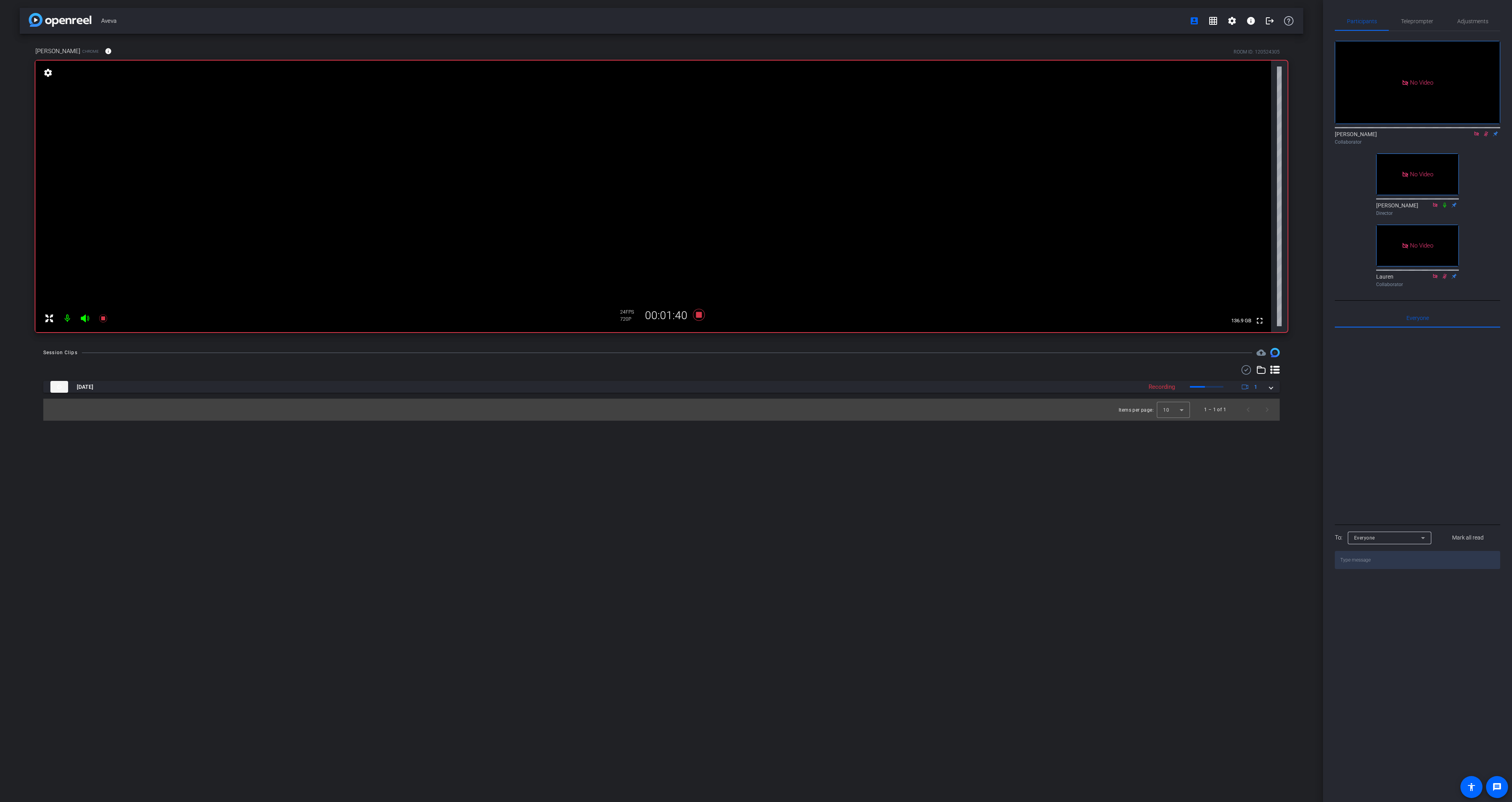
click at [717, 361] on div "Session Clips cloud_upload [DATE] Recording 1 Items per page: 10 1 – 1 of 1" at bounding box center [662, 384] width 1284 height 73
click at [701, 316] on icon at bounding box center [699, 315] width 12 height 12
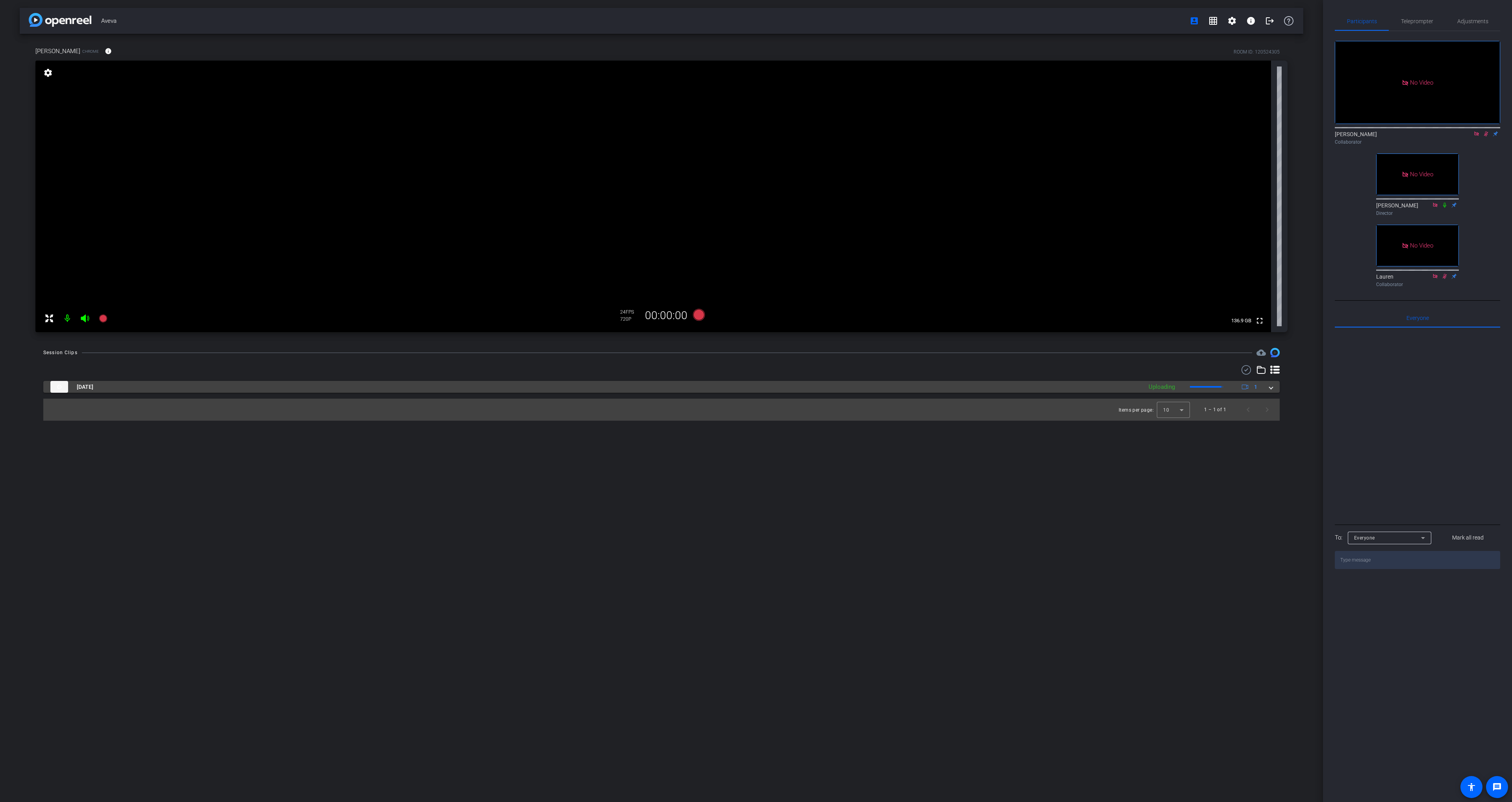
click at [700, 383] on mat-panel-title "[DATE]" at bounding box center [595, 387] width 1088 height 12
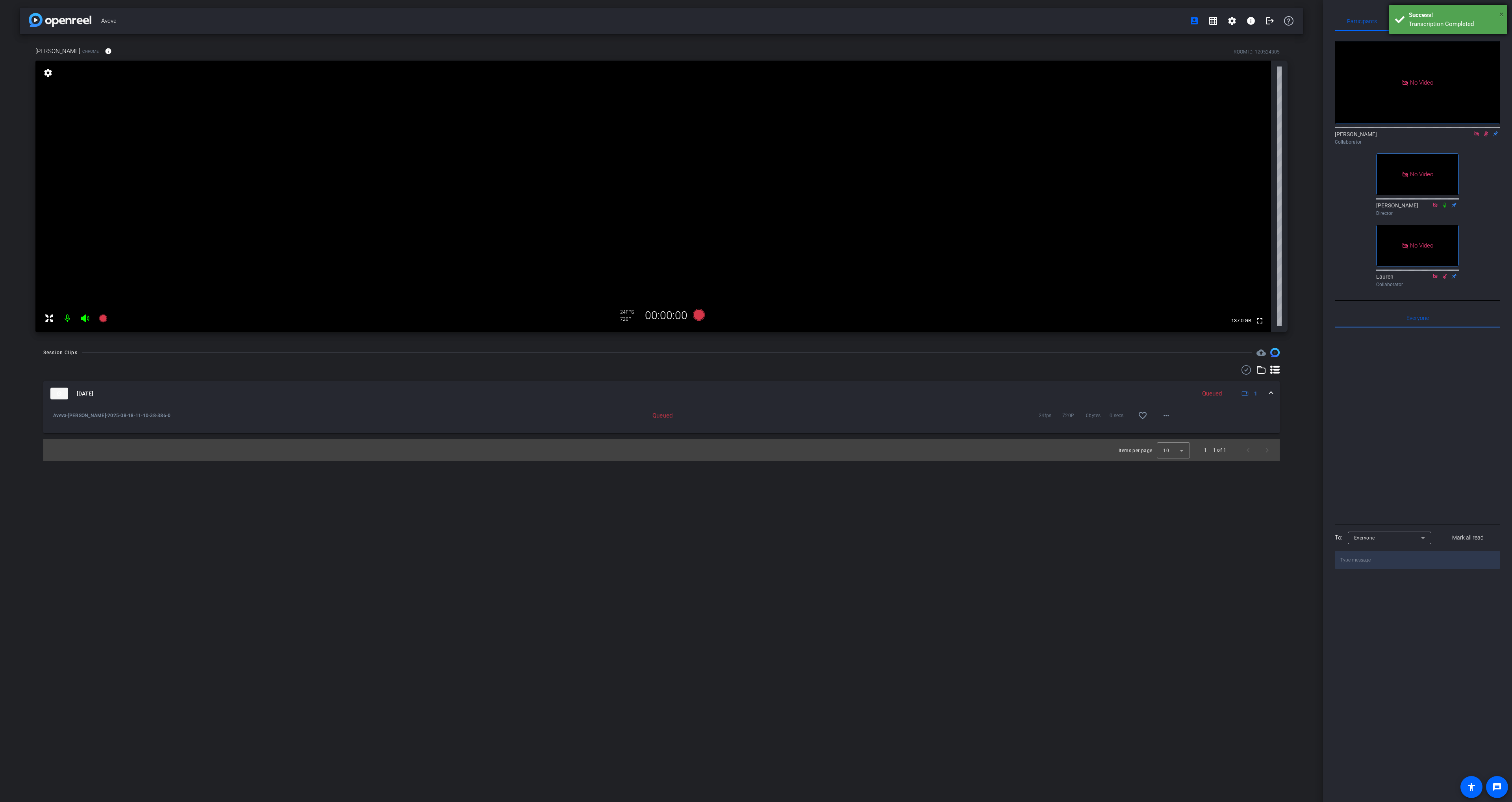
click at [1500, 13] on span "×" at bounding box center [1501, 14] width 4 height 9
click at [1481, 130] on mat-icon at bounding box center [1486, 134] width 9 height 7
click at [1484, 131] on icon at bounding box center [1486, 133] width 6 height 5
click at [104, 51] on mat-icon "info" at bounding box center [108, 51] width 7 height 7
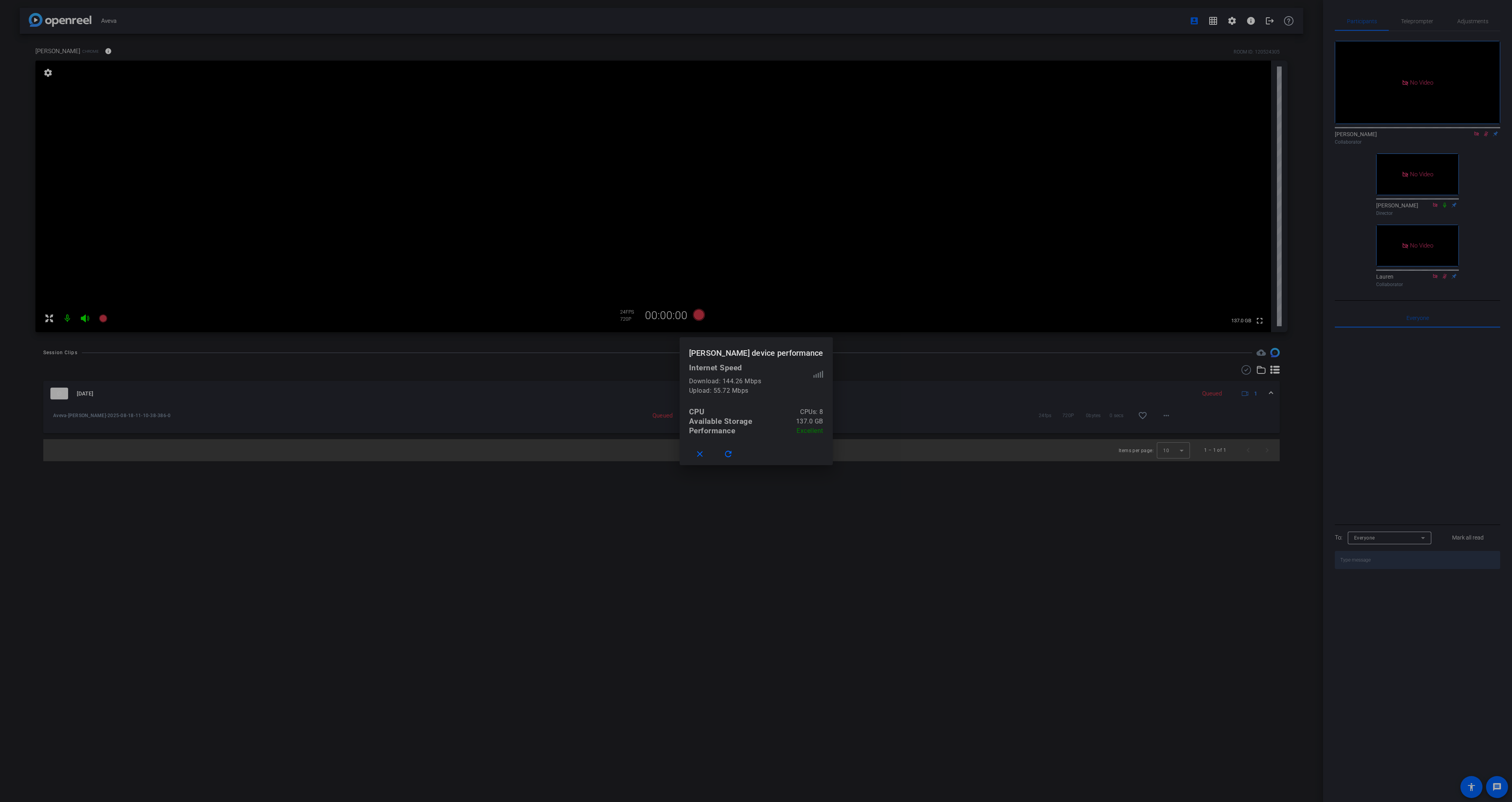
click at [80, 52] on div at bounding box center [756, 401] width 1512 height 802
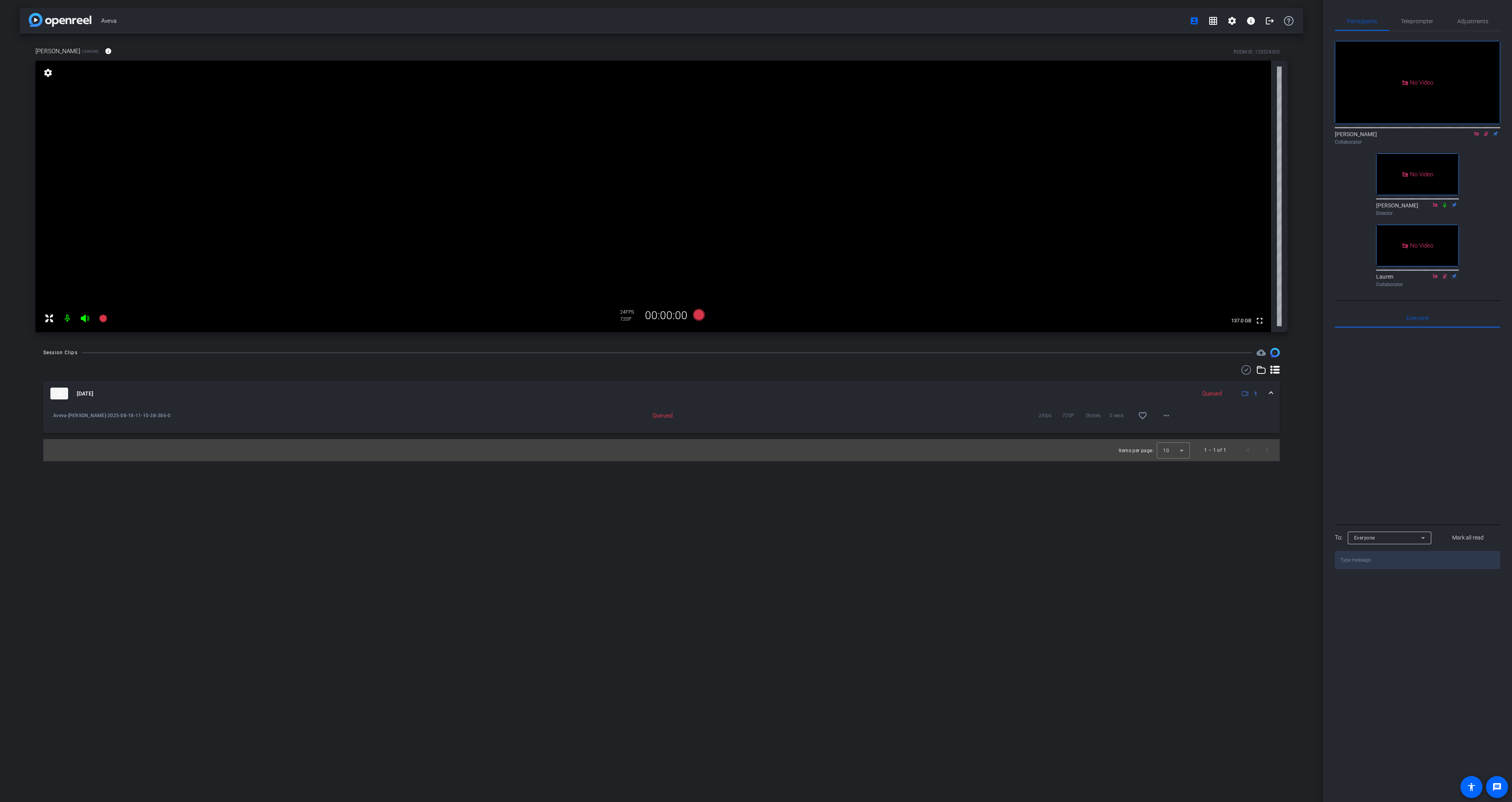
click at [129, 50] on div "[PERSON_NAME] Chrome info ROOM ID: 120524305" at bounding box center [661, 51] width 1252 height 19
click at [325, 414] on span "Aveva-[PERSON_NAME]-2025-08-18-11-10-38-386-0" at bounding box center [211, 415] width 315 height 8
click at [1169, 416] on mat-icon "more_horiz" at bounding box center [1166, 415] width 9 height 9
click at [1190, 411] on div at bounding box center [756, 401] width 1512 height 802
click at [321, 463] on div "Aveva account_box grid_on settings info logout [PERSON_NAME] Chrome info ROOM I…" at bounding box center [662, 401] width 1323 height 802
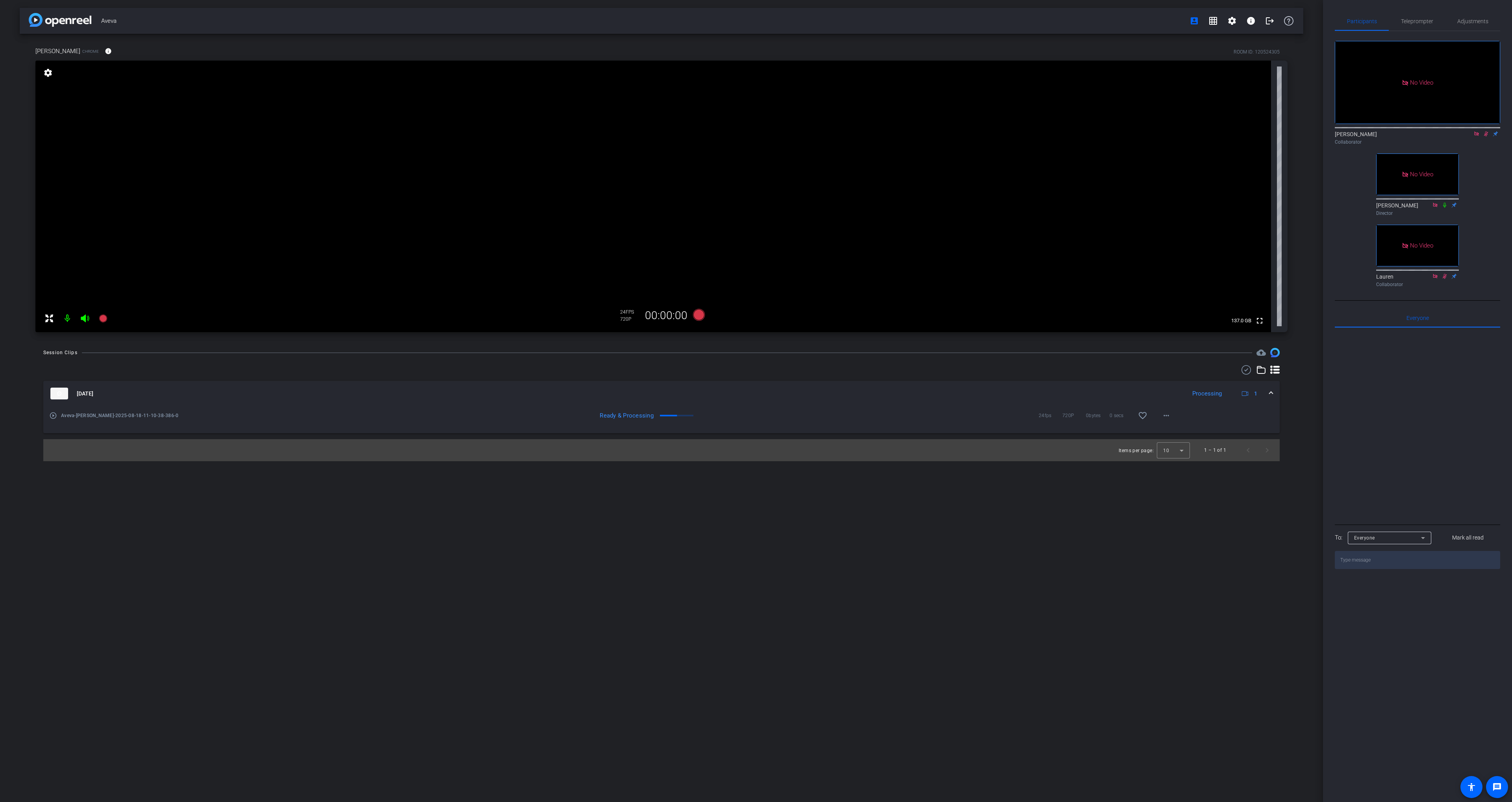
click at [55, 417] on mat-icon "play_circle_outline" at bounding box center [53, 415] width 8 height 8
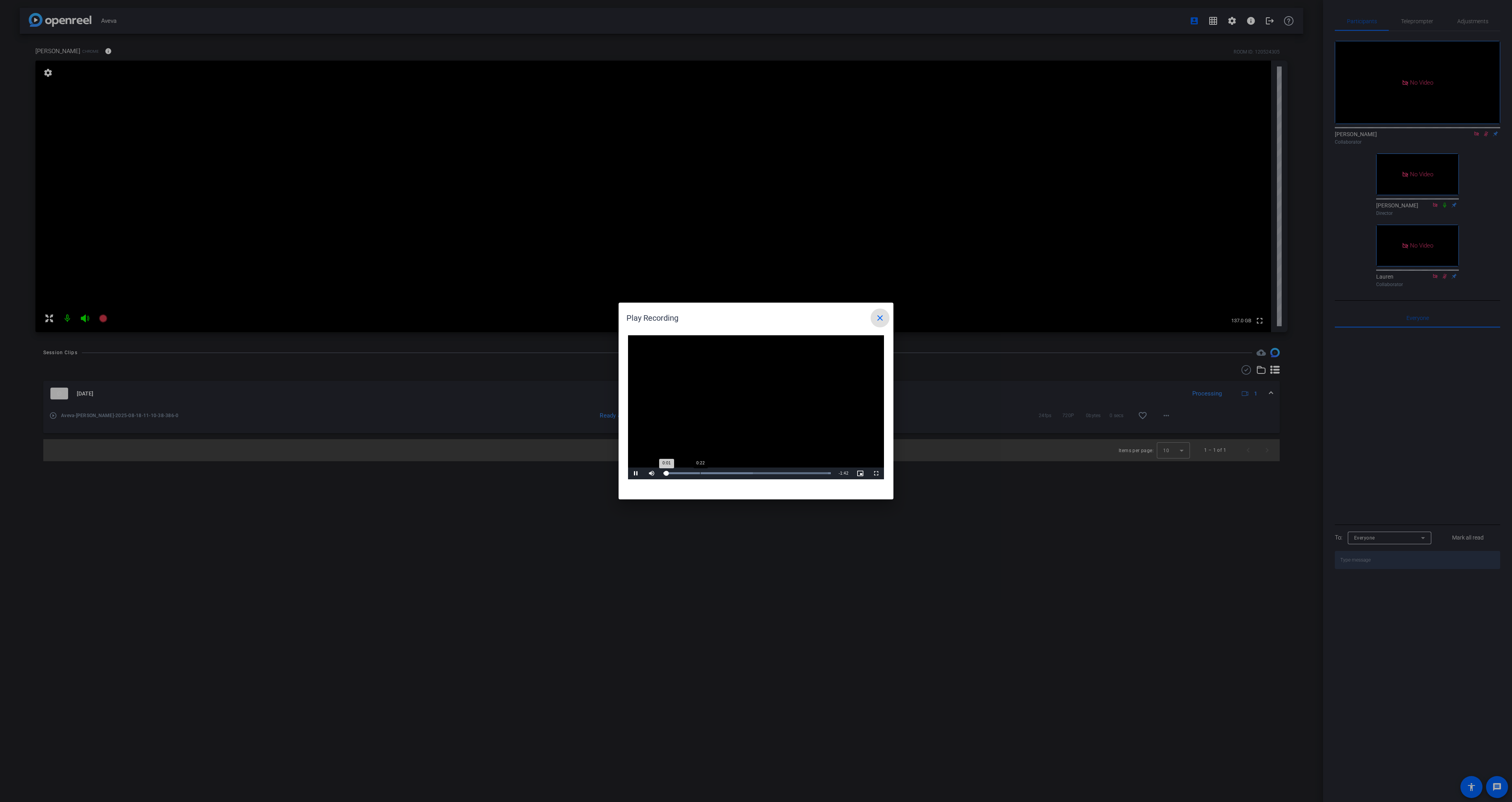
click at [700, 473] on div "Loaded : 100.00% 0:22 0:01" at bounding box center [747, 473] width 167 height 2
click at [883, 317] on mat-icon "close" at bounding box center [880, 318] width 9 height 9
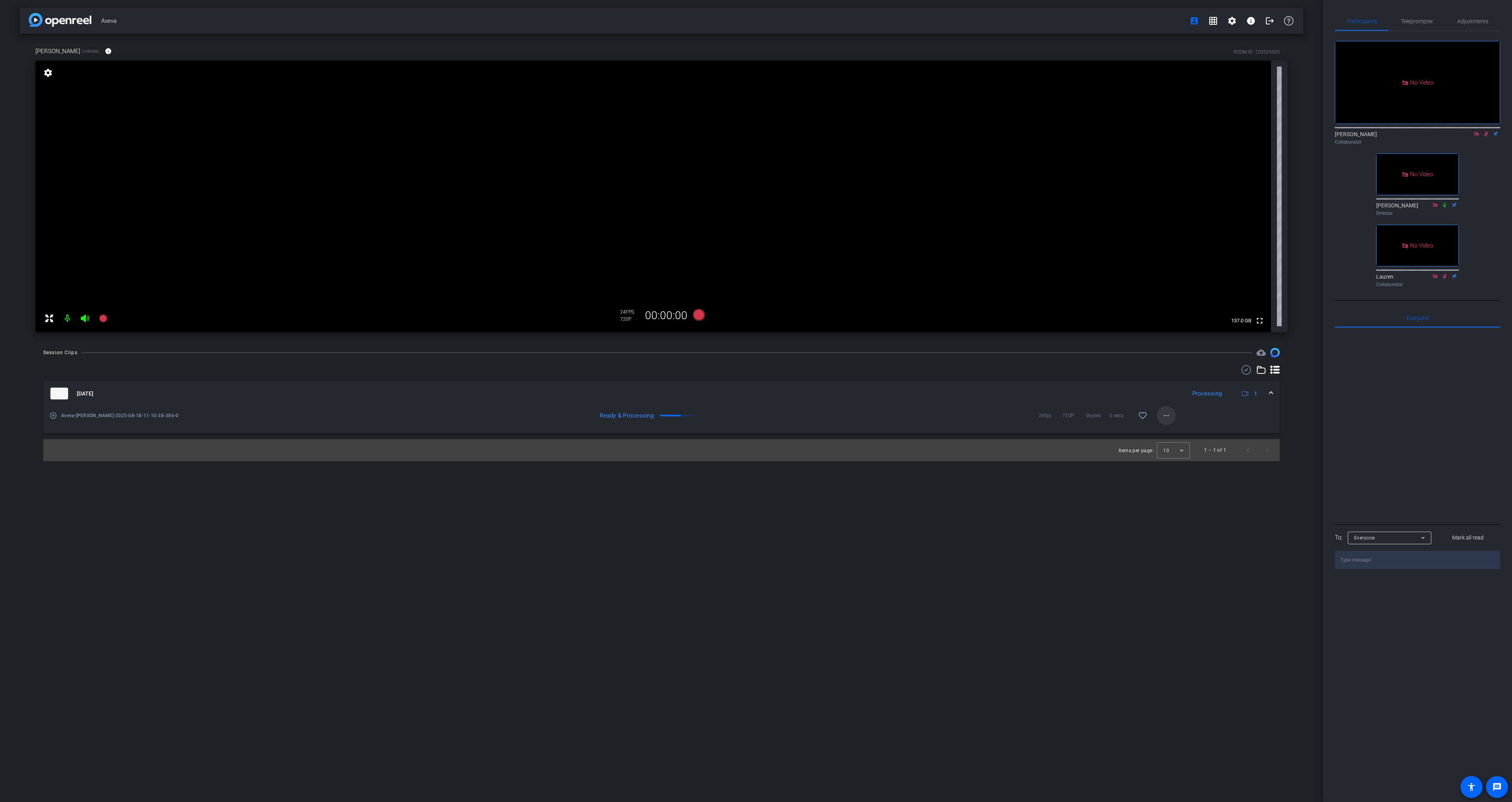
click at [1167, 414] on mat-icon "more_horiz" at bounding box center [1166, 415] width 9 height 9
click at [1015, 532] on div at bounding box center [756, 401] width 1512 height 802
click at [1165, 418] on mat-icon "more_horiz" at bounding box center [1166, 415] width 9 height 9
click at [1187, 454] on span "Download MP4" at bounding box center [1187, 452] width 47 height 9
drag, startPoint x: 380, startPoint y: 482, endPoint x: 373, endPoint y: 480, distance: 7.3
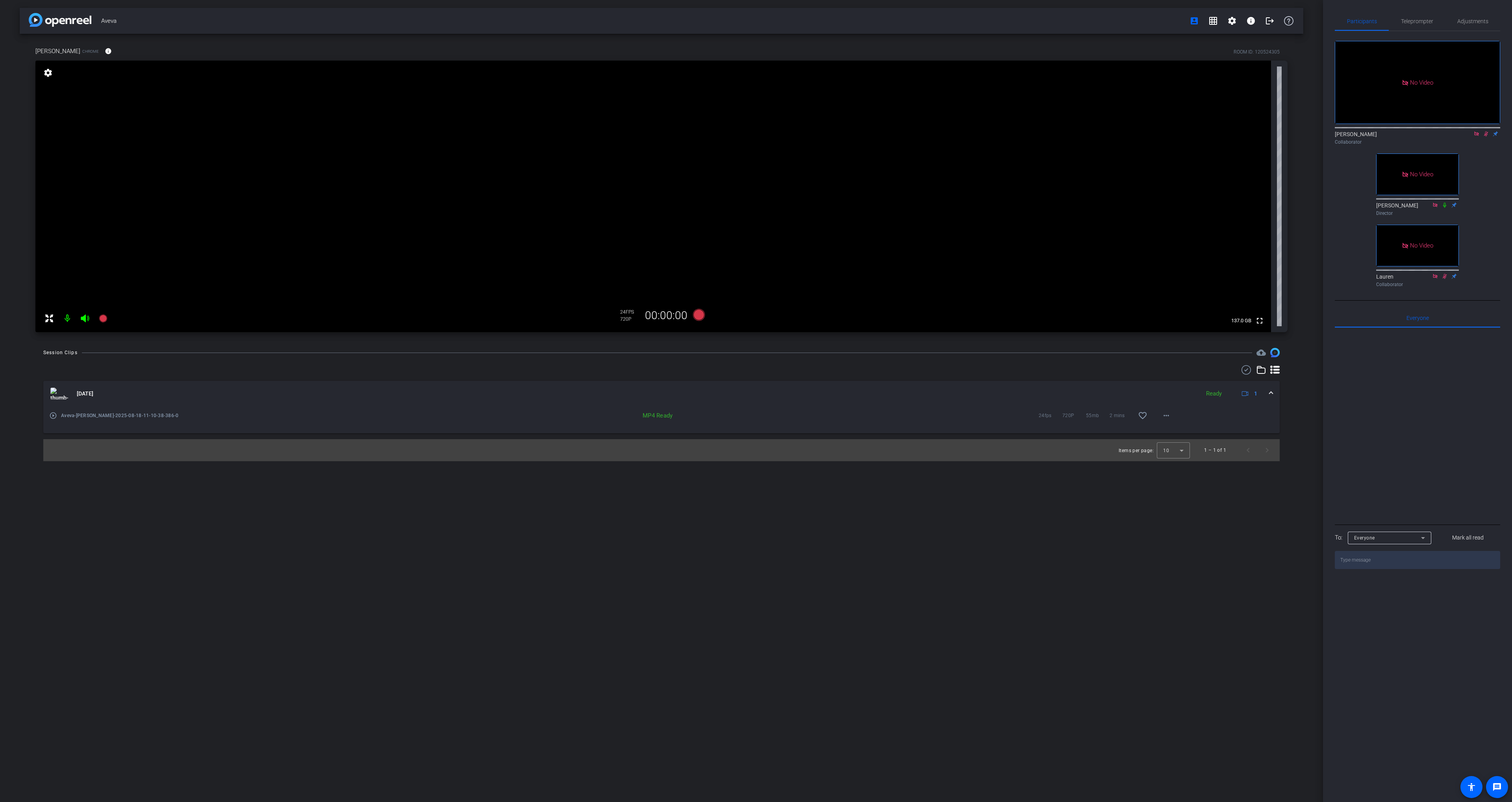
click at [380, 482] on div "Aveva account_box grid_on settings info logout [PERSON_NAME] Chrome info ROOM I…" at bounding box center [662, 401] width 1323 height 802
click at [760, 354] on div "Session Clips cloud_upload" at bounding box center [662, 353] width 1236 height 9
click at [742, 350] on div "Session Clips cloud_upload" at bounding box center [662, 353] width 1236 height 9
click at [1486, 131] on icon at bounding box center [1486, 133] width 6 height 5
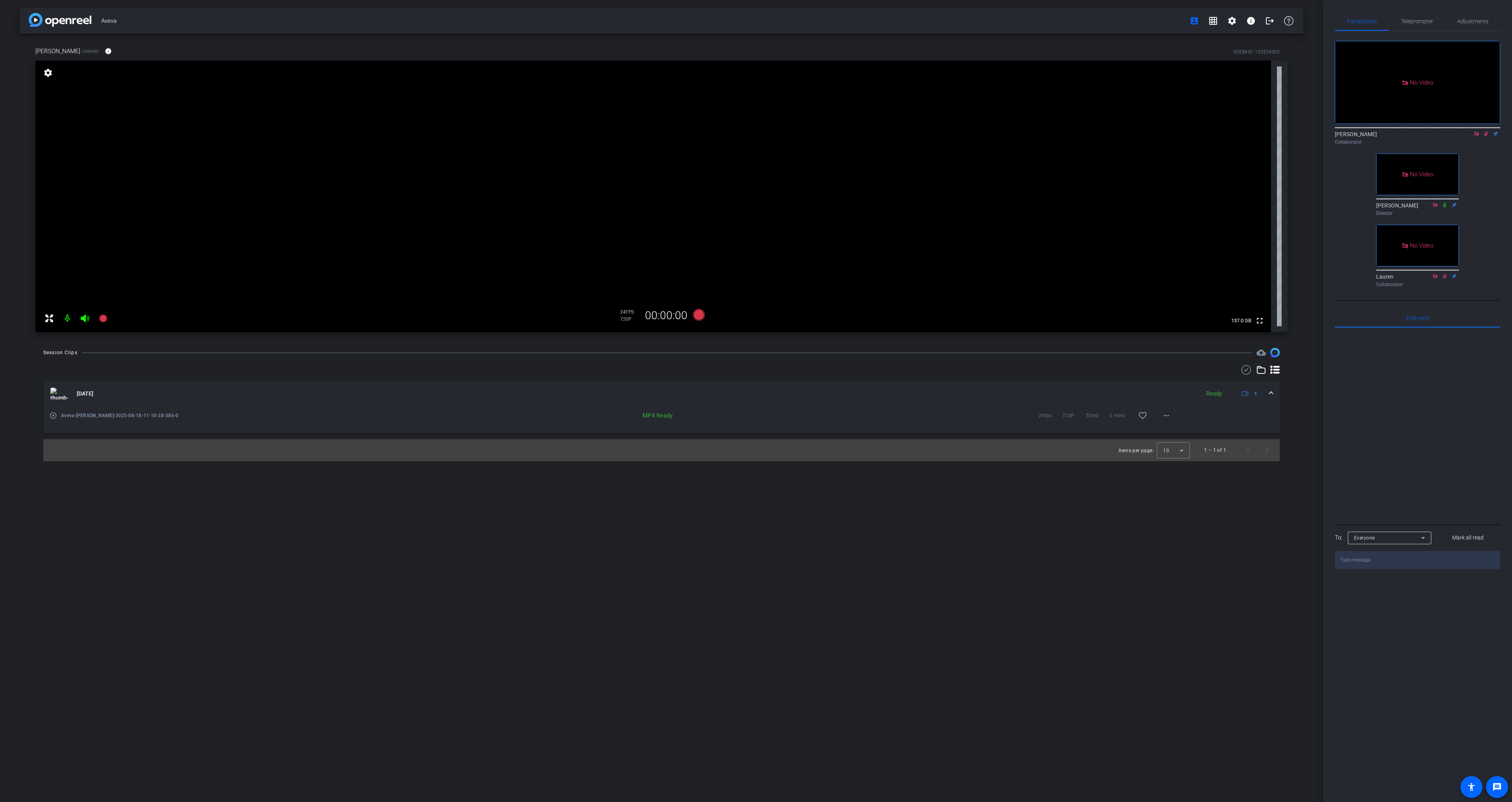
click at [744, 344] on div "Aveva account_box grid_on settings info logout [PERSON_NAME] Chrome info ROOM I…" at bounding box center [662, 401] width 1323 height 802
click at [718, 344] on div "Aveva account_box grid_on settings info logout [PERSON_NAME] Chrome info ROOM I…" at bounding box center [662, 401] width 1323 height 802
click at [699, 317] on icon at bounding box center [699, 315] width 12 height 12
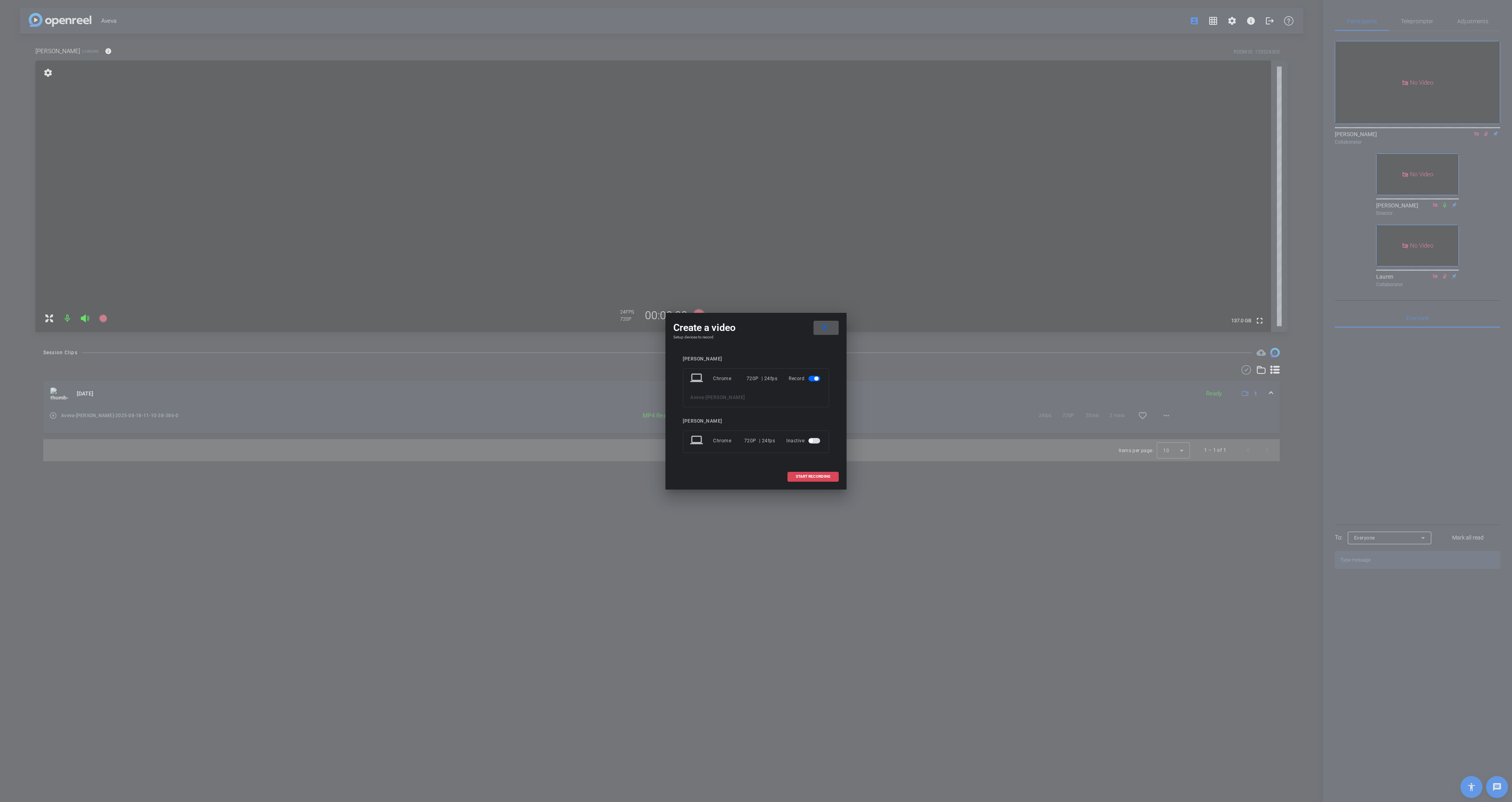
click at [818, 479] on span at bounding box center [813, 476] width 50 height 19
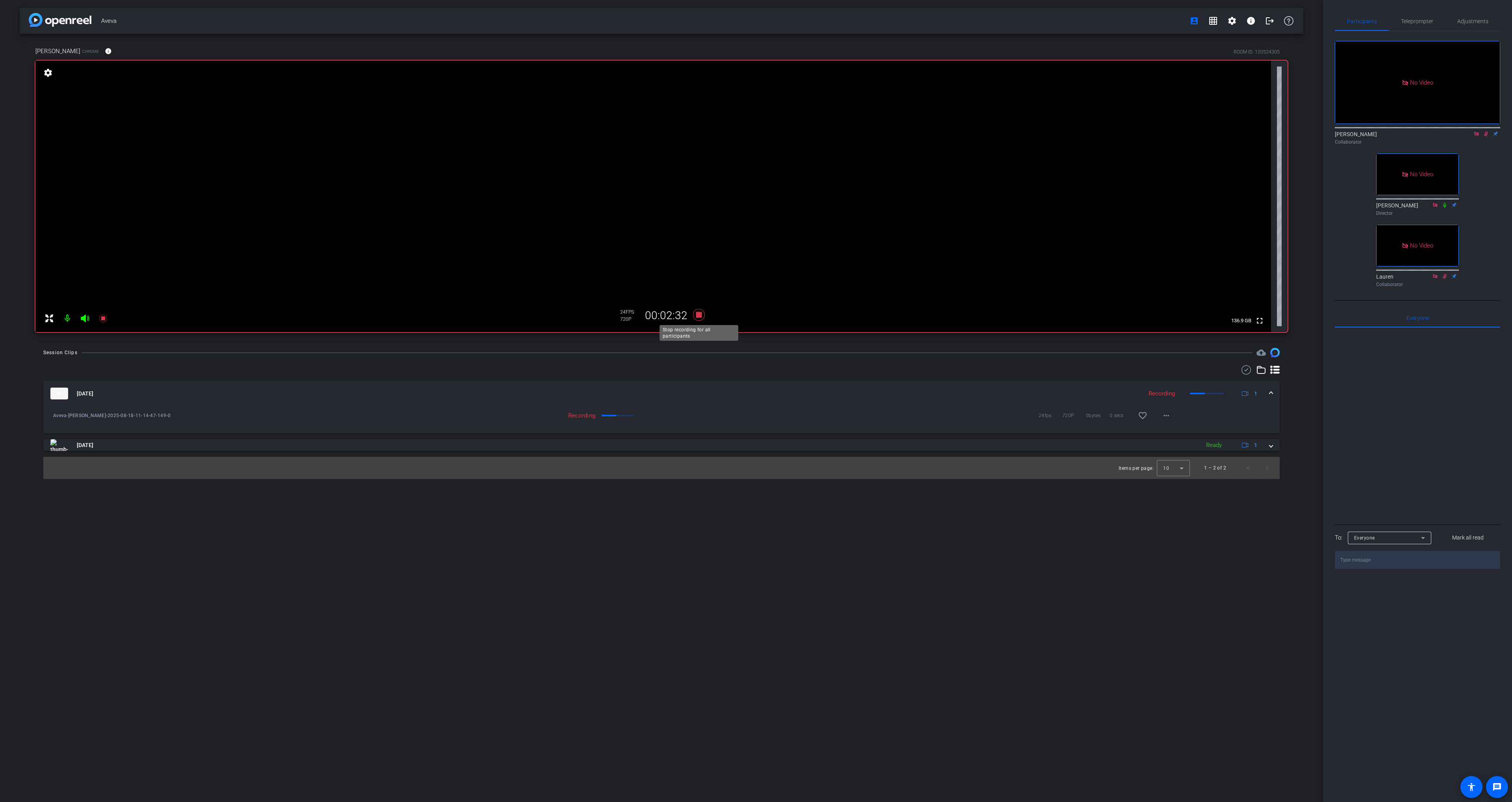
click at [702, 313] on icon at bounding box center [699, 315] width 19 height 14
click at [698, 317] on icon at bounding box center [699, 315] width 12 height 12
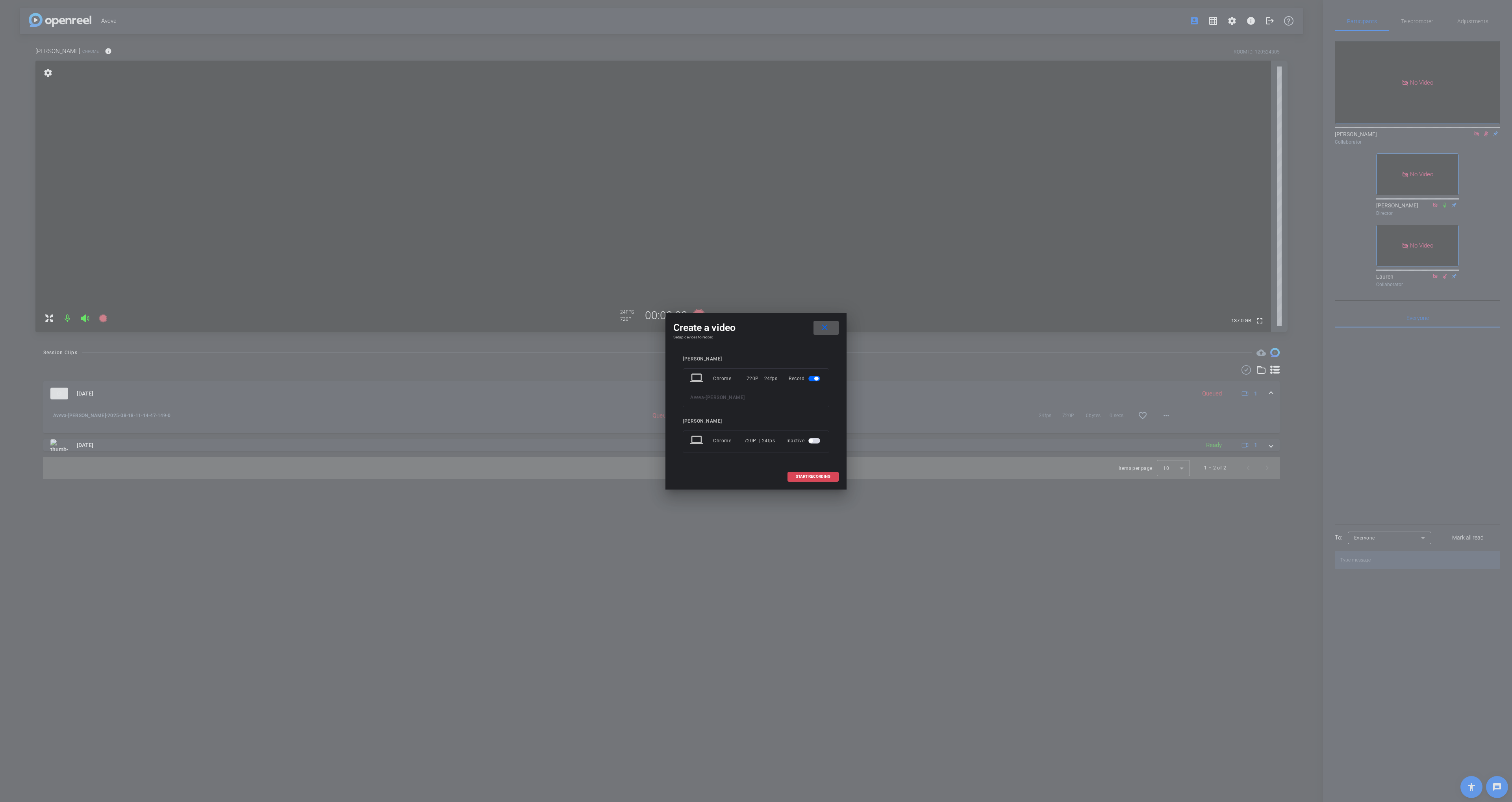
click at [812, 479] on span at bounding box center [813, 476] width 50 height 19
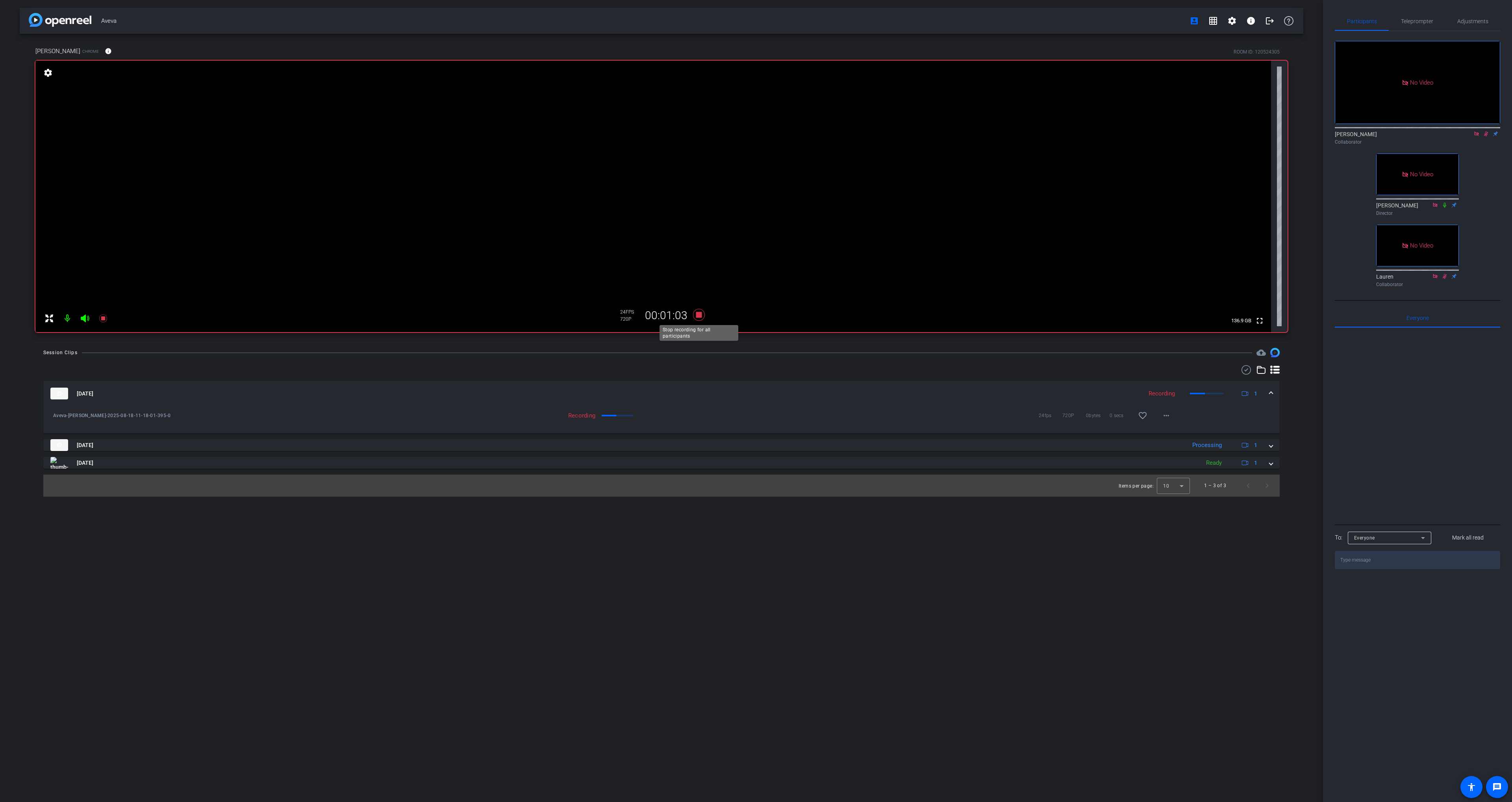
click at [703, 315] on icon at bounding box center [699, 315] width 19 height 14
click at [782, 364] on div "Session Clips cloud_upload [DATE] Processing 1 Aveva-[PERSON_NAME]-2025-08-18-1…" at bounding box center [662, 422] width 1284 height 149
click at [697, 312] on icon at bounding box center [699, 315] width 12 height 12
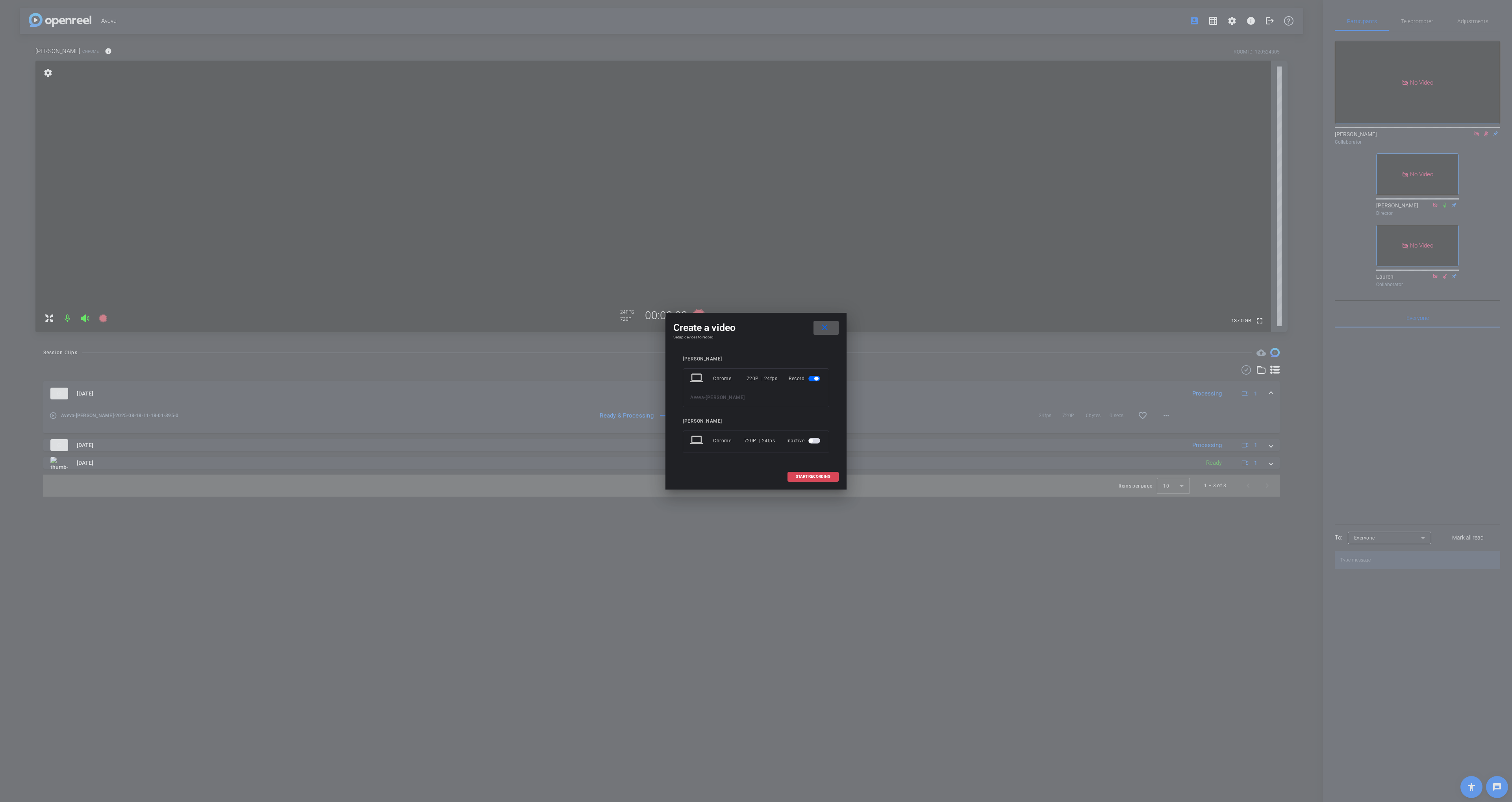
click at [816, 475] on span "START RECORDING" at bounding box center [813, 476] width 35 height 4
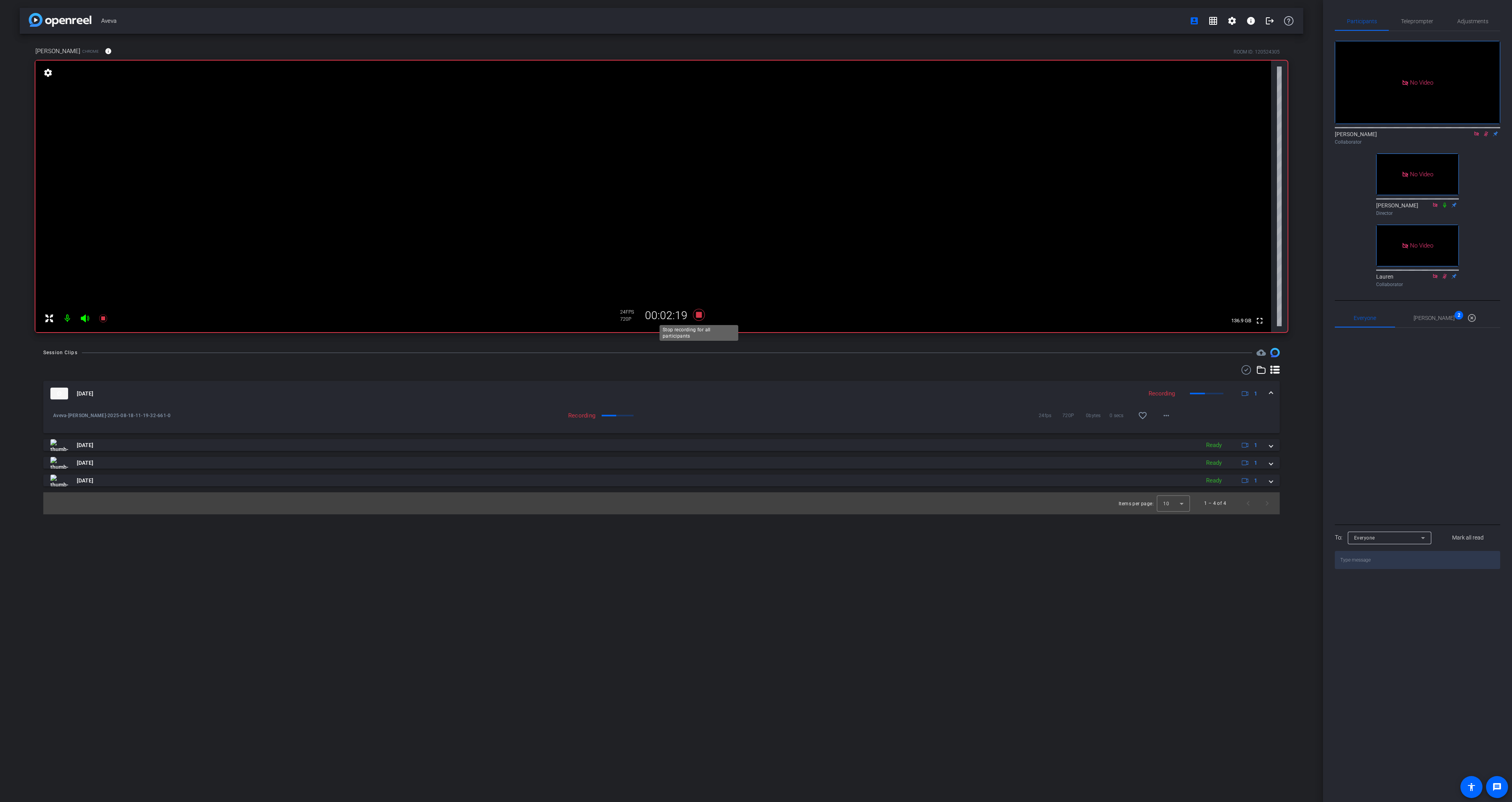
click at [697, 319] on icon at bounding box center [699, 315] width 19 height 14
click at [1485, 131] on icon at bounding box center [1486, 133] width 6 height 5
click at [1415, 15] on span "Teleprompter" at bounding box center [1417, 21] width 32 height 19
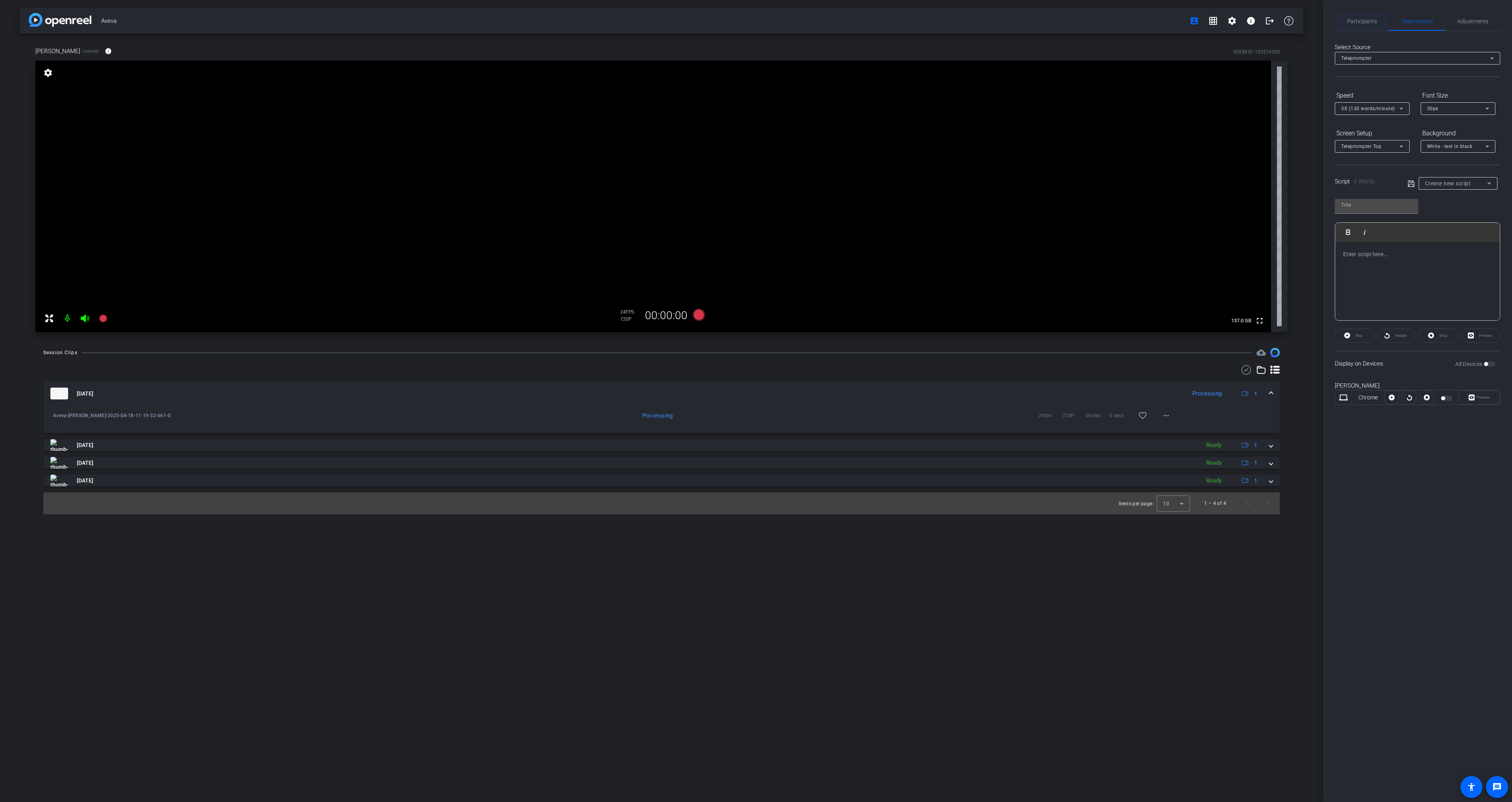
click at [1363, 15] on span "Participants" at bounding box center [1362, 21] width 30 height 19
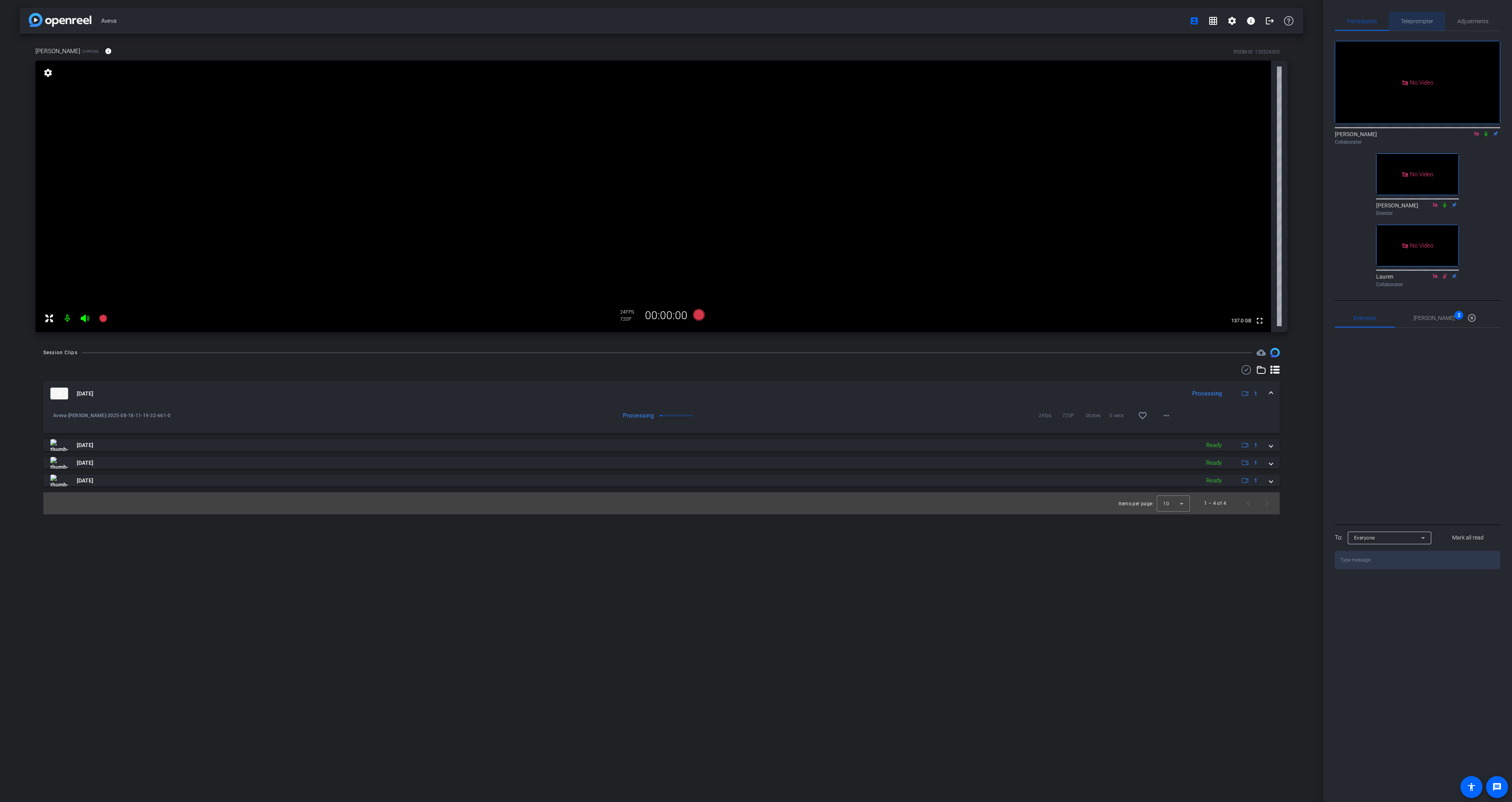
click at [1418, 18] on span "Teleprompter" at bounding box center [1417, 21] width 32 height 19
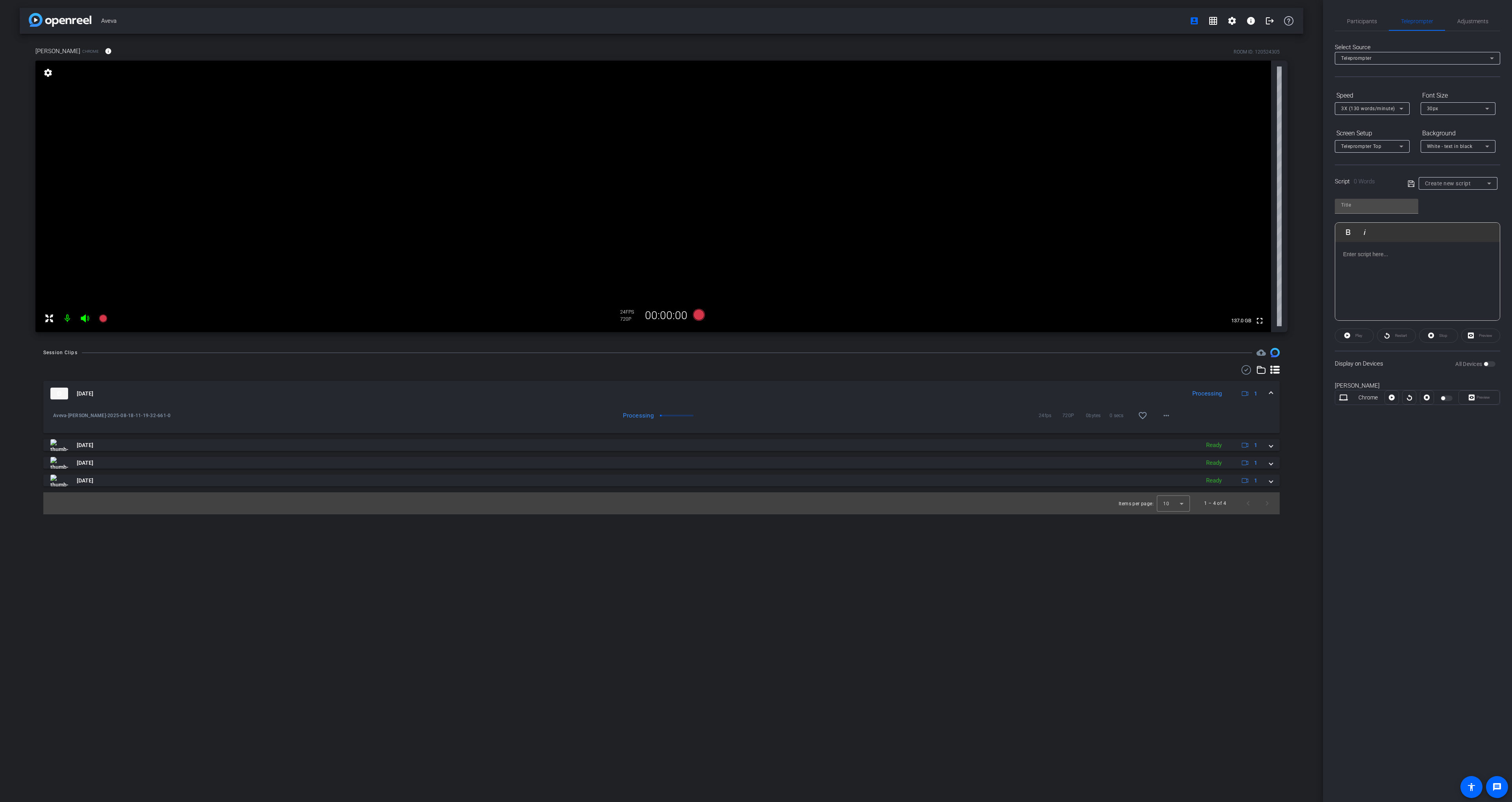
click at [1466, 184] on span "Create new script" at bounding box center [1448, 183] width 46 height 6
click at [1473, 183] on div at bounding box center [756, 401] width 1512 height 802
click at [1406, 644] on div "Participants Teleprompter Adjustments [PERSON_NAME] Collaborator [PERSON_NAME] …" at bounding box center [1418, 401] width 189 height 802
click at [1354, 27] on span "Participants" at bounding box center [1362, 21] width 30 height 19
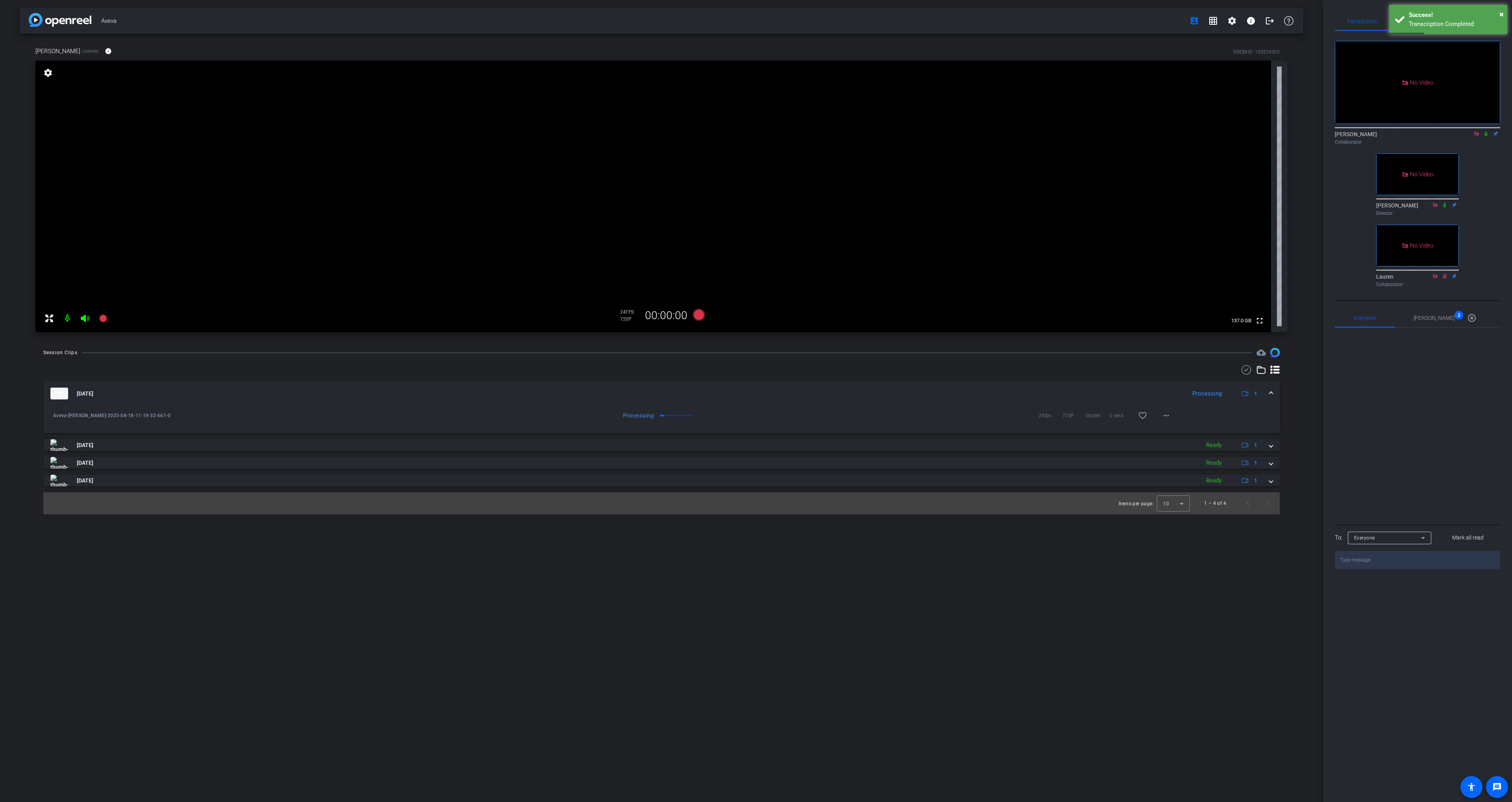
click at [1373, 553] on div at bounding box center [1389, 549] width 83 height 9
click at [1374, 541] on span "Everyone" at bounding box center [1365, 537] width 21 height 5
click at [1373, 583] on span "[PERSON_NAME]" at bounding box center [1375, 579] width 40 height 9
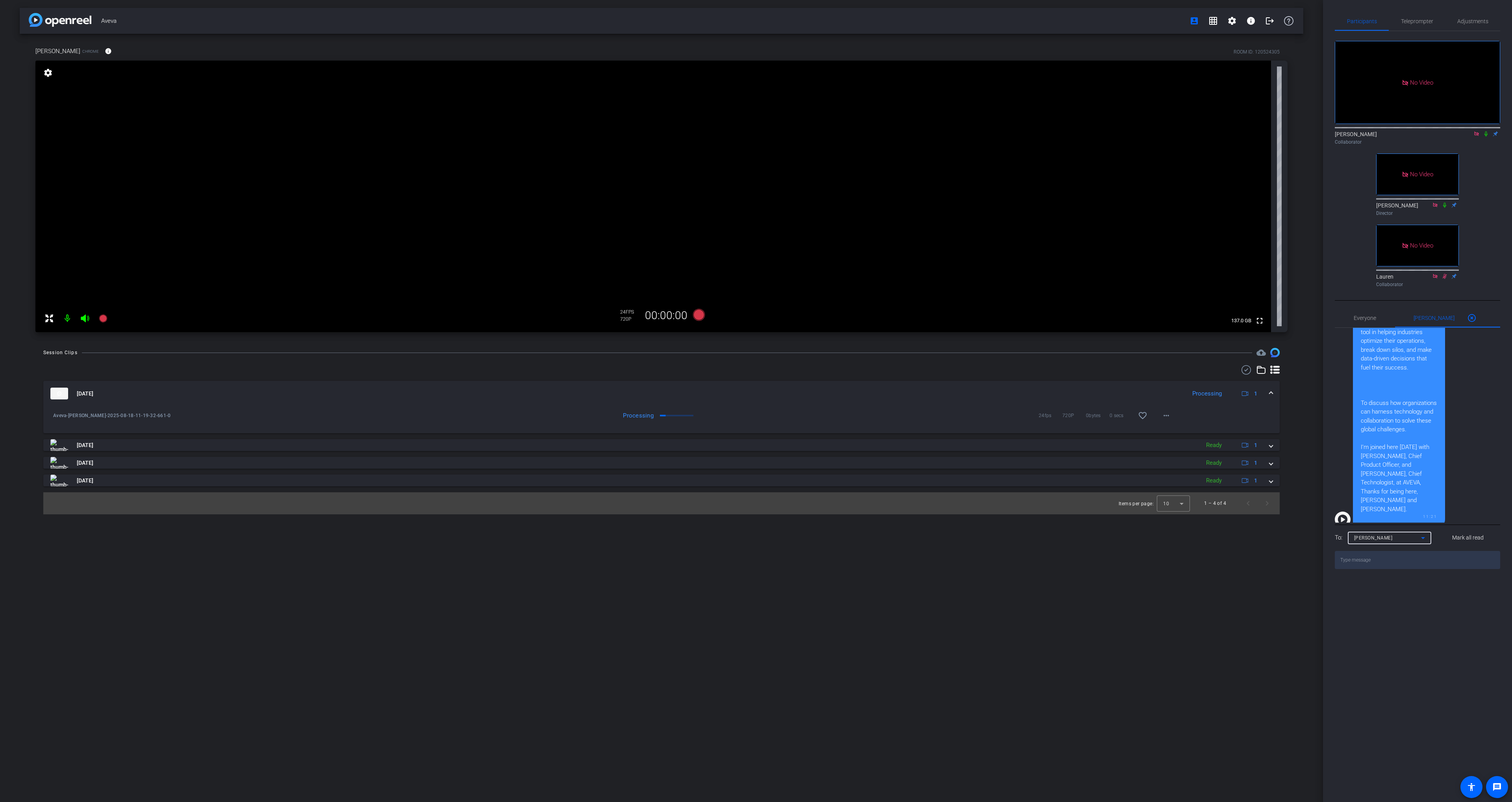
scroll to position [169, 0]
click at [1384, 513] on div "Hi, I’m [PERSON_NAME], senior special correspondent for Fortune Brand Studio. I…" at bounding box center [1399, 377] width 76 height 275
click at [1381, 511] on div "Hi, I’m [PERSON_NAME], senior special correspondent for Fortune Brand Studio. I…" at bounding box center [1399, 377] width 76 height 275
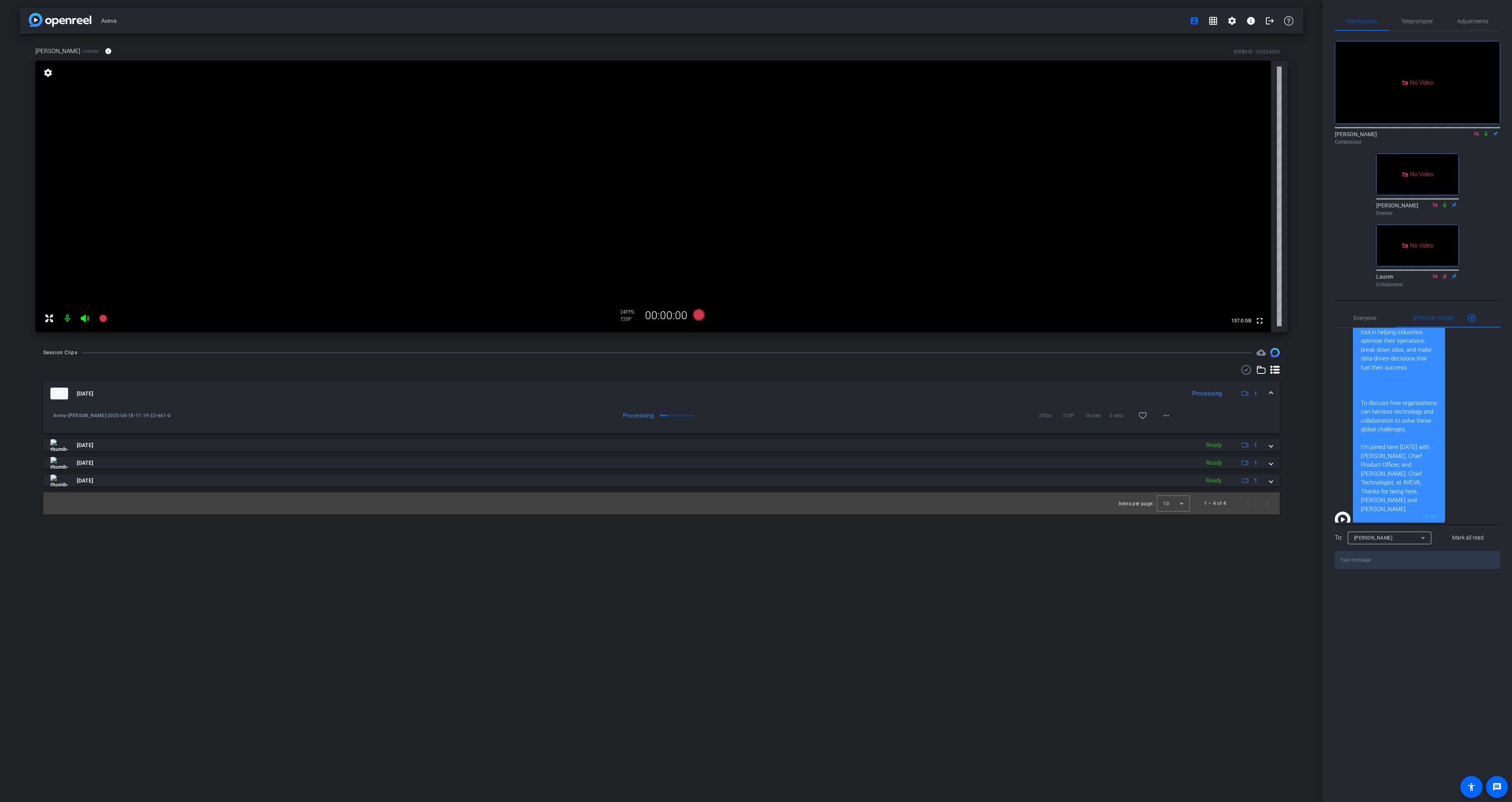
click at [1381, 511] on div "Hi, I’m [PERSON_NAME], senior special correspondent for Fortune Brand Studio. I…" at bounding box center [1399, 377] width 76 height 275
click at [1384, 513] on div "Hi, I’m [PERSON_NAME], senior special correspondent for Fortune Brand Studio. I…" at bounding box center [1399, 377] width 76 height 275
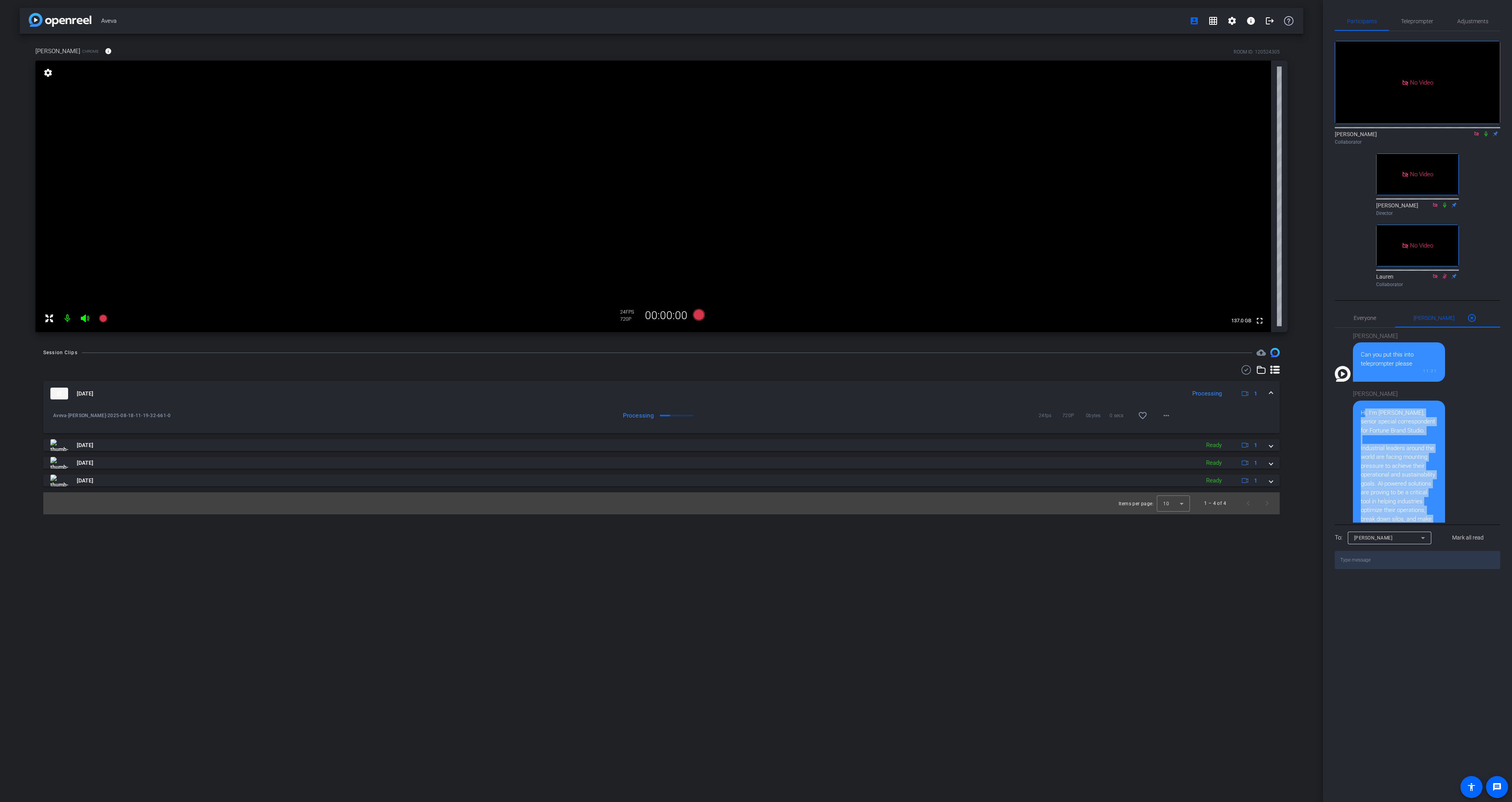
drag, startPoint x: 1382, startPoint y: 513, endPoint x: 1361, endPoint y: 424, distance: 91.4
click at [1361, 424] on div "Hi, I’m [PERSON_NAME], senior special correspondent for Fortune Brand Studio. I…" at bounding box center [1399, 546] width 76 height 275
copy div "Hi, I’m [PERSON_NAME], senior special correspondent for Fortune Brand Studio. I…"
click at [1411, 19] on span "Teleprompter" at bounding box center [1417, 21] width 32 height 5
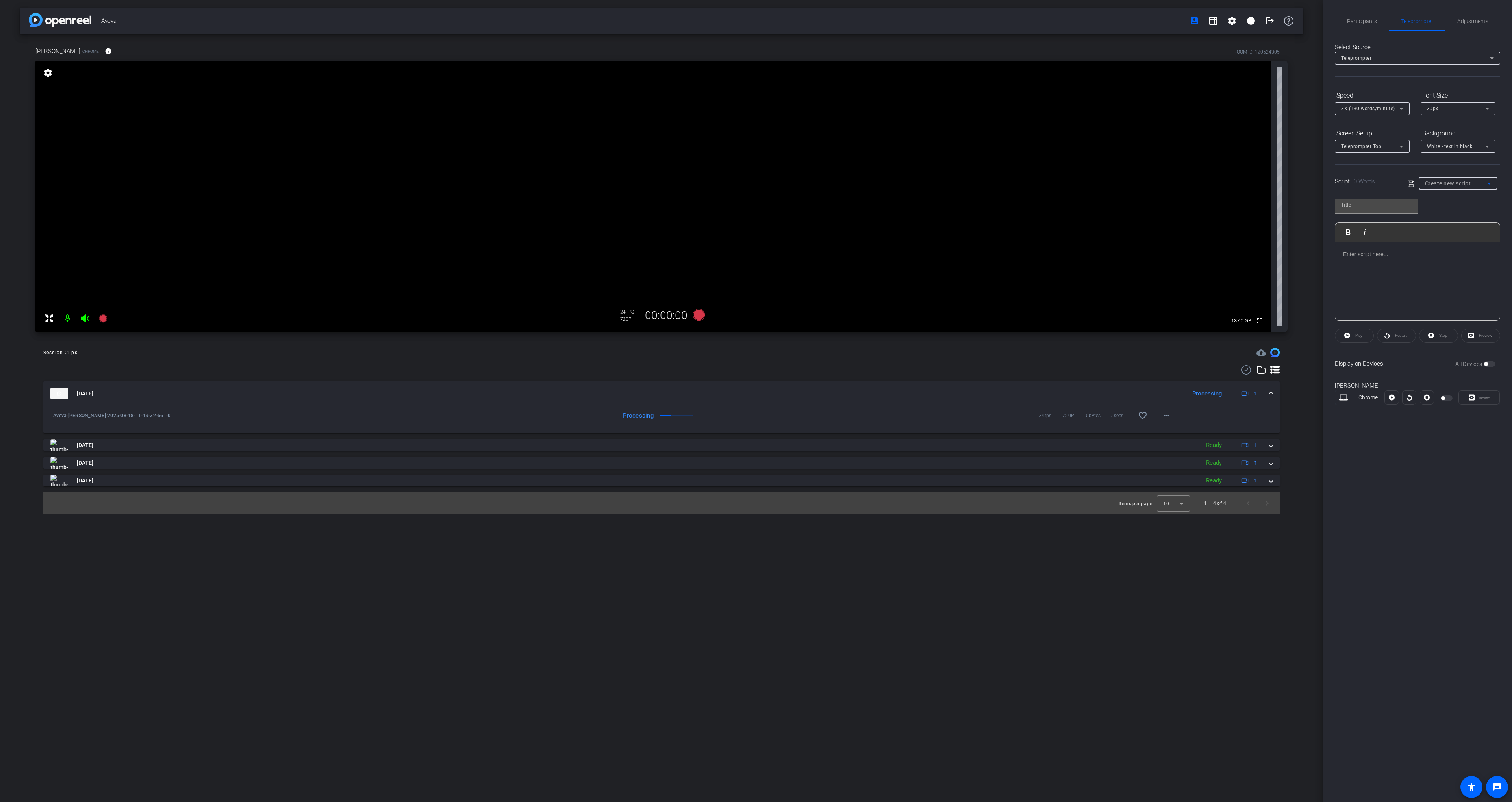
click at [1449, 183] on span "Create new script" at bounding box center [1448, 183] width 46 height 6
click at [1346, 261] on div at bounding box center [756, 401] width 1512 height 802
click at [1355, 258] on p at bounding box center [1418, 254] width 149 height 9
click at [1410, 184] on icon at bounding box center [1410, 183] width 6 height 6
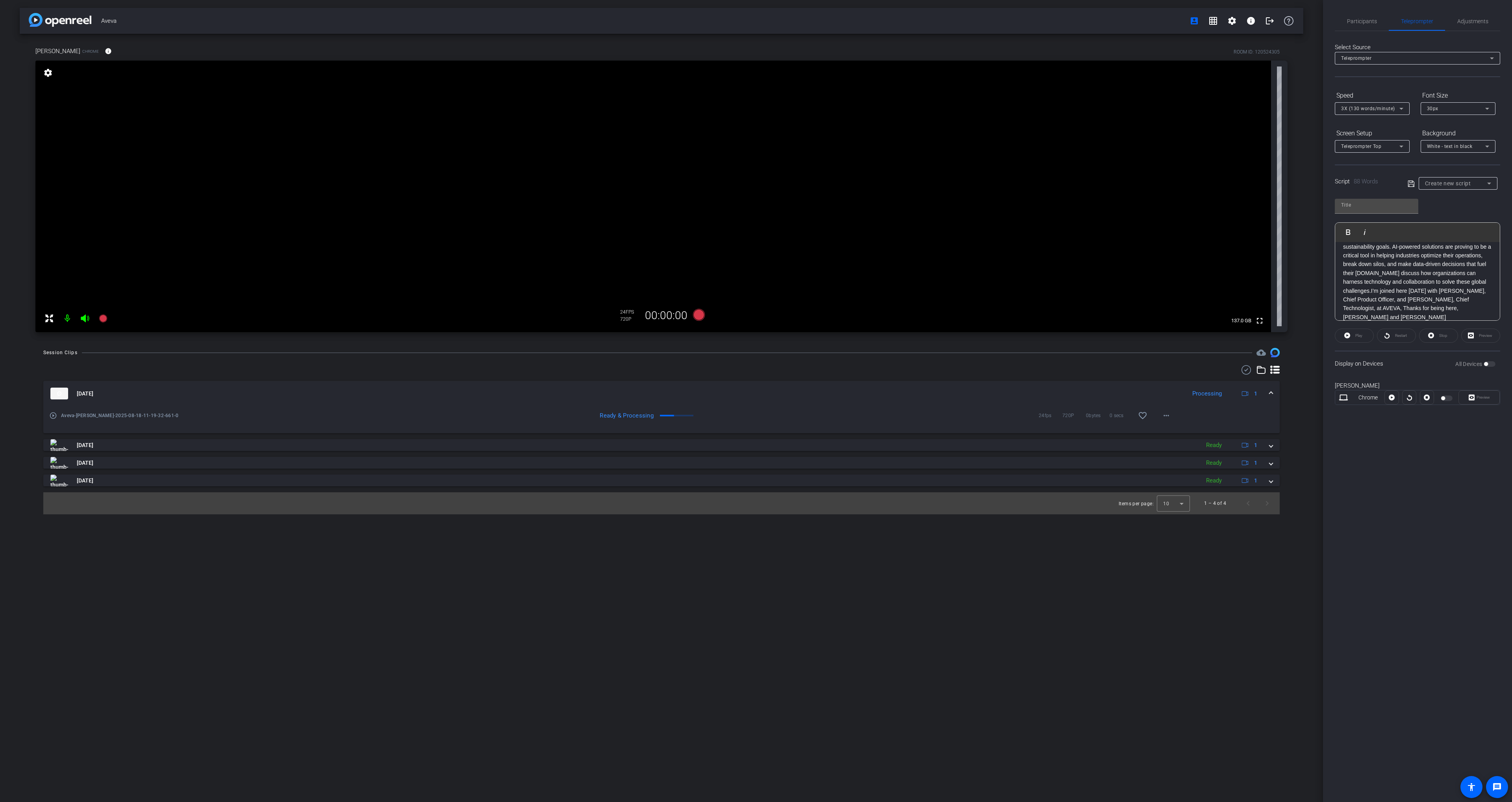
type input "Default title 4165"
drag, startPoint x: 1412, startPoint y: 378, endPoint x: 1417, endPoint y: 378, distance: 5.0
click at [1412, 378] on div "[PERSON_NAME] Chrome [GEOGRAPHIC_DATA]" at bounding box center [1418, 397] width 166 height 42
click at [1445, 398] on span "button" at bounding box center [1443, 398] width 4 height 4
click at [1464, 395] on span at bounding box center [1479, 397] width 41 height 19
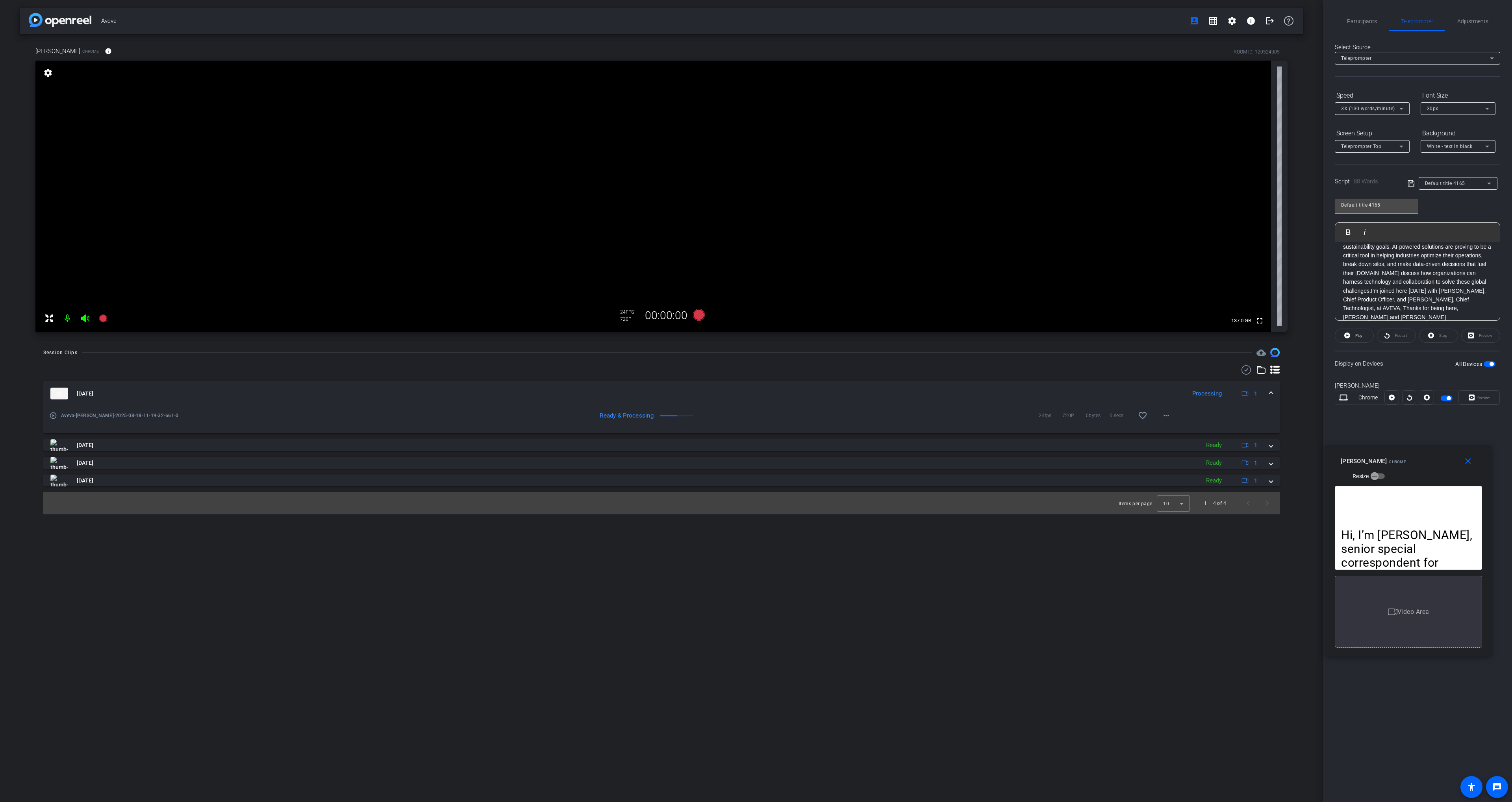
drag, startPoint x: 780, startPoint y: 308, endPoint x: 1434, endPoint y: 405, distance: 661.2
click at [1432, 457] on div "[PERSON_NAME] Chrome Resize" at bounding box center [1411, 468] width 141 height 28
click at [1389, 398] on icon at bounding box center [1392, 397] width 6 height 12
click at [1351, 19] on span "Participants" at bounding box center [1362, 21] width 30 height 5
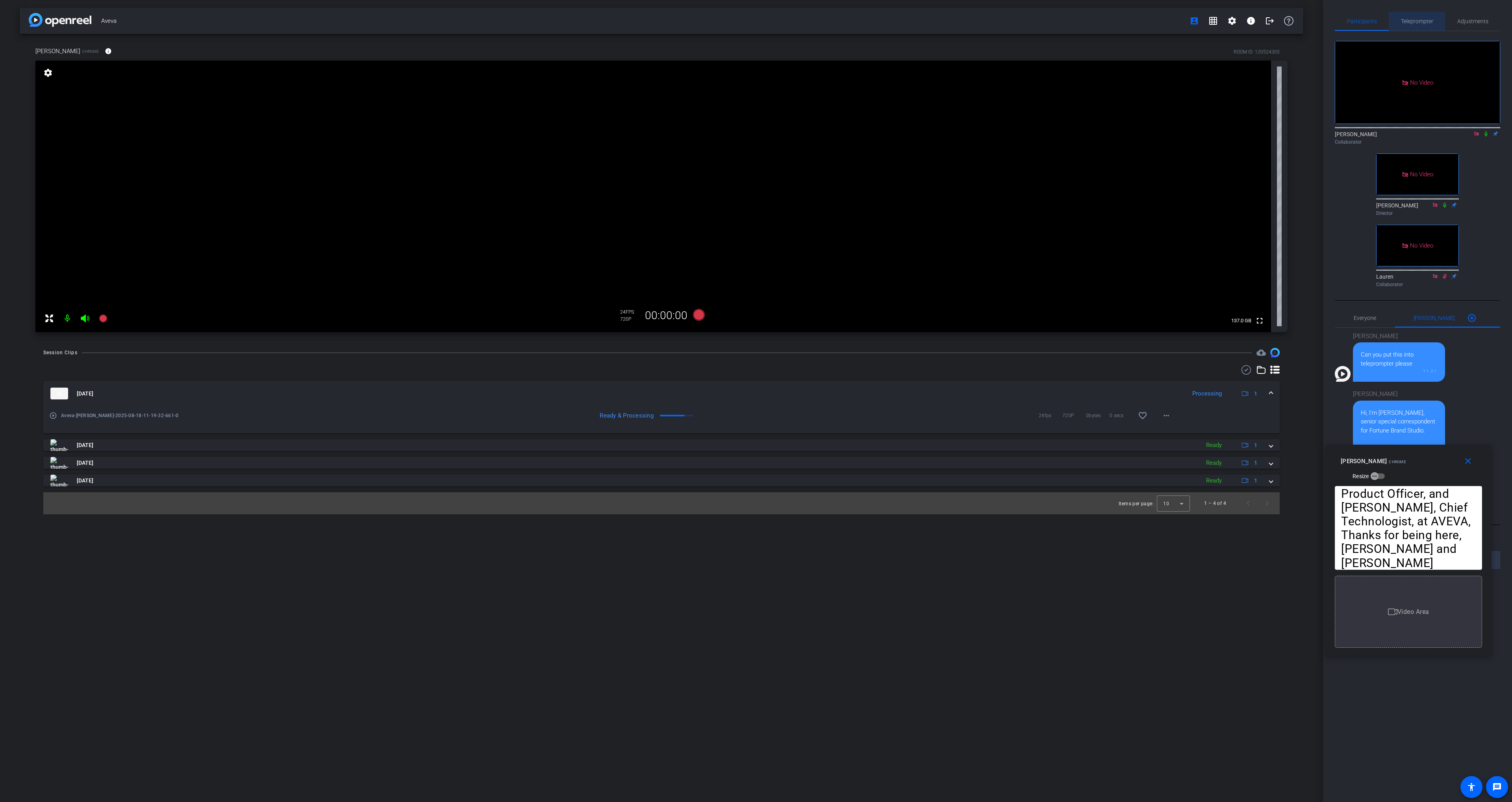
click at [1402, 23] on span "Teleprompter" at bounding box center [1417, 21] width 32 height 5
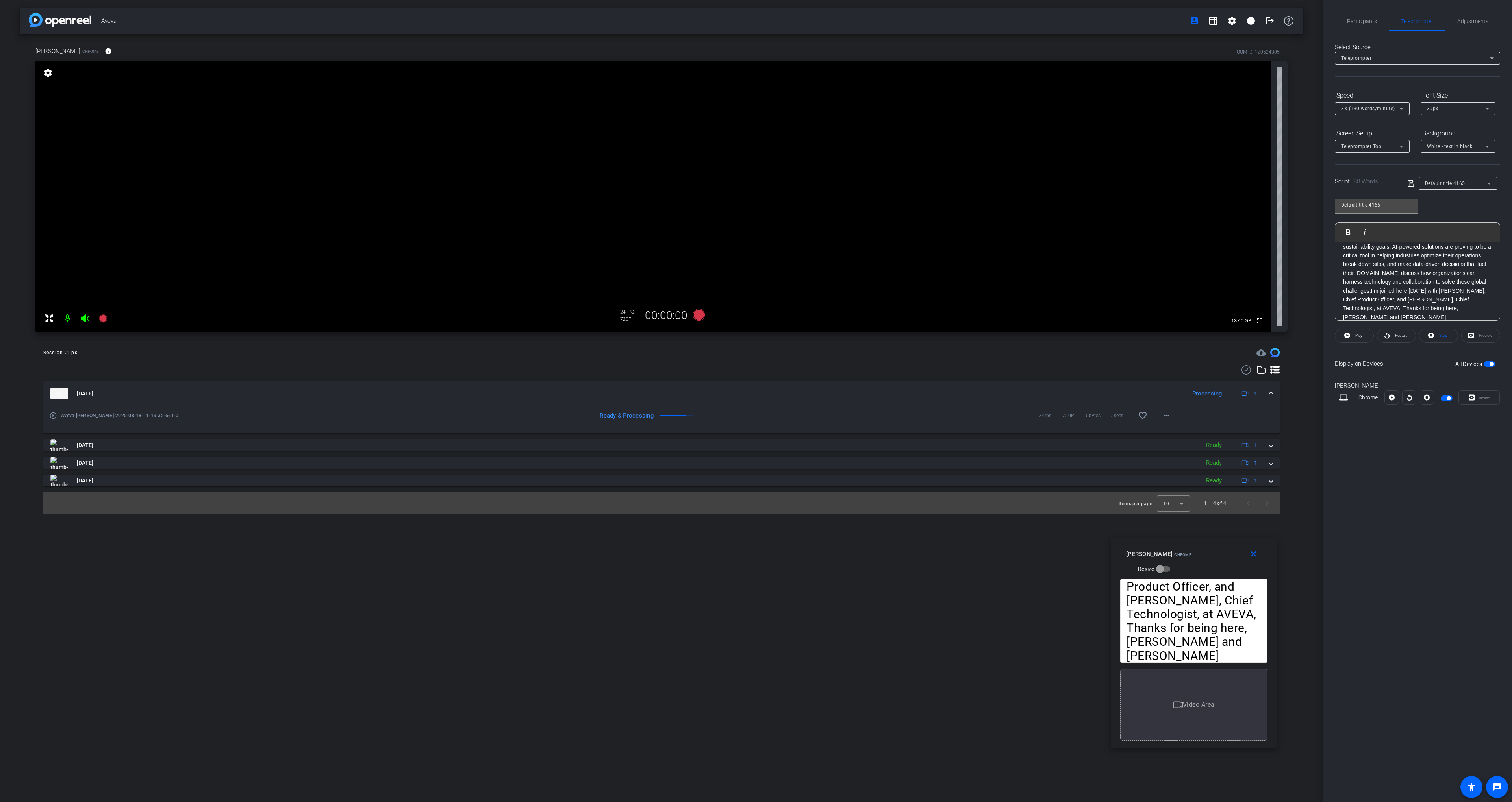
drag, startPoint x: 1430, startPoint y: 448, endPoint x: 1219, endPoint y: 540, distance: 230.2
click at [1219, 540] on div "close [PERSON_NAME] Chrome Resize" at bounding box center [1193, 555] width 166 height 35
drag, startPoint x: 1392, startPoint y: 19, endPoint x: 1383, endPoint y: 19, distance: 9.0
click at [1390, 19] on div "Teleprompter" at bounding box center [1417, 21] width 56 height 19
click at [1363, 21] on span "Participants" at bounding box center [1362, 21] width 30 height 5
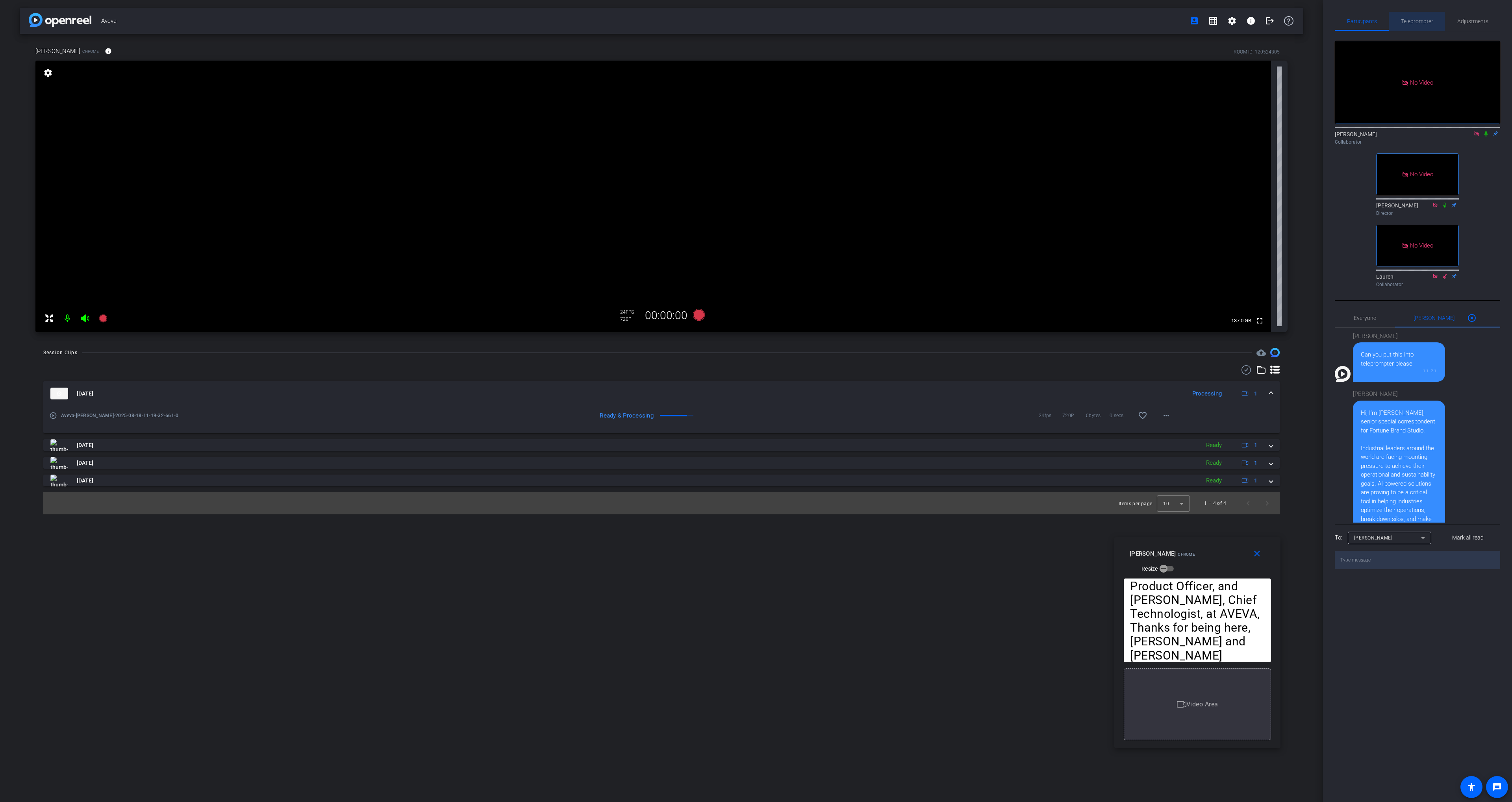
click at [1412, 25] on span "Teleprompter" at bounding box center [1417, 21] width 32 height 19
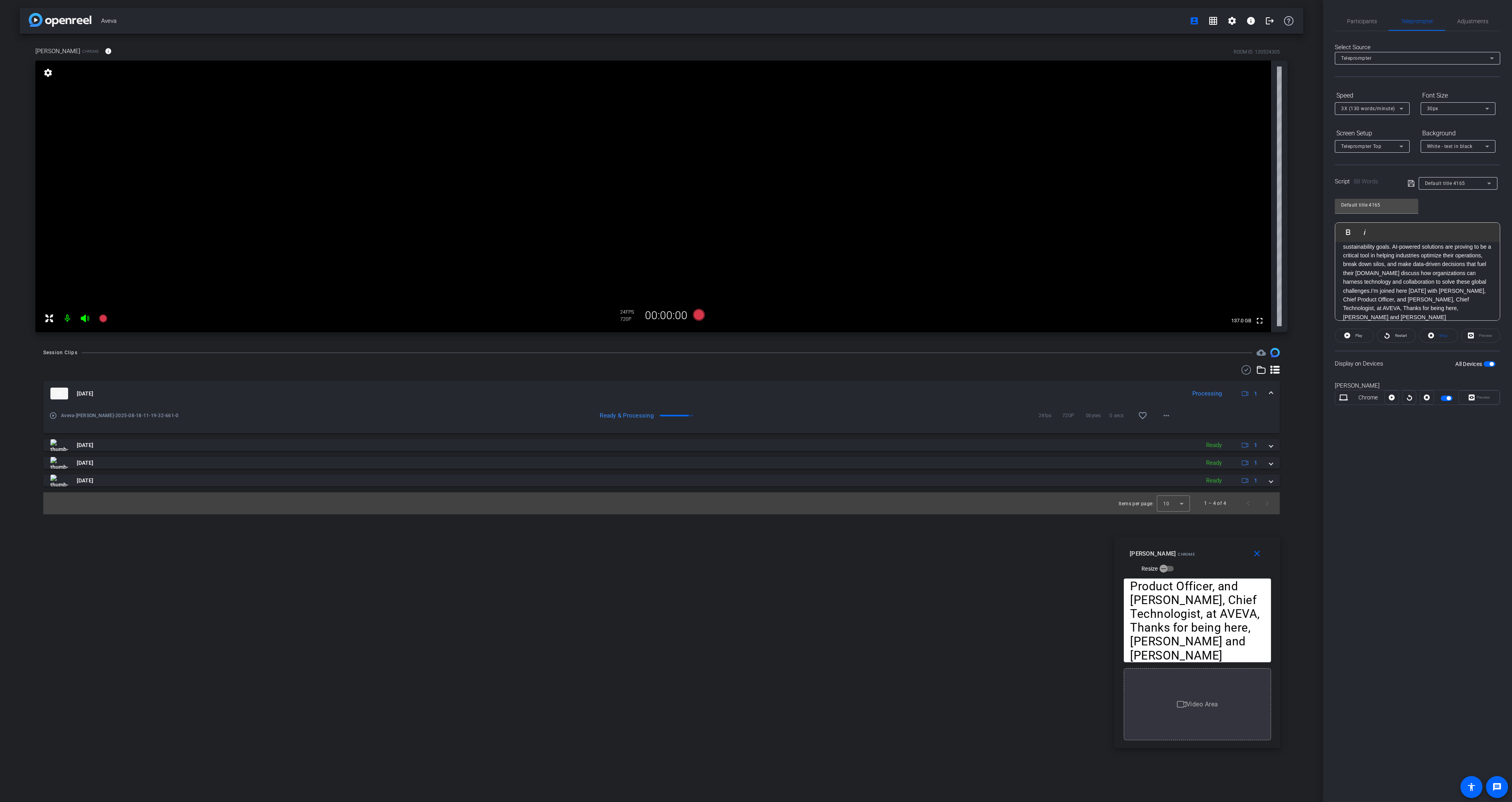
scroll to position [0, 0]
click at [724, 378] on div "[DATE] Processing 1 play_circle_outline Aveva-[PERSON_NAME]-2025-08-18-11-19-32…" at bounding box center [662, 440] width 1236 height 149
click at [698, 314] on icon at bounding box center [699, 315] width 12 height 12
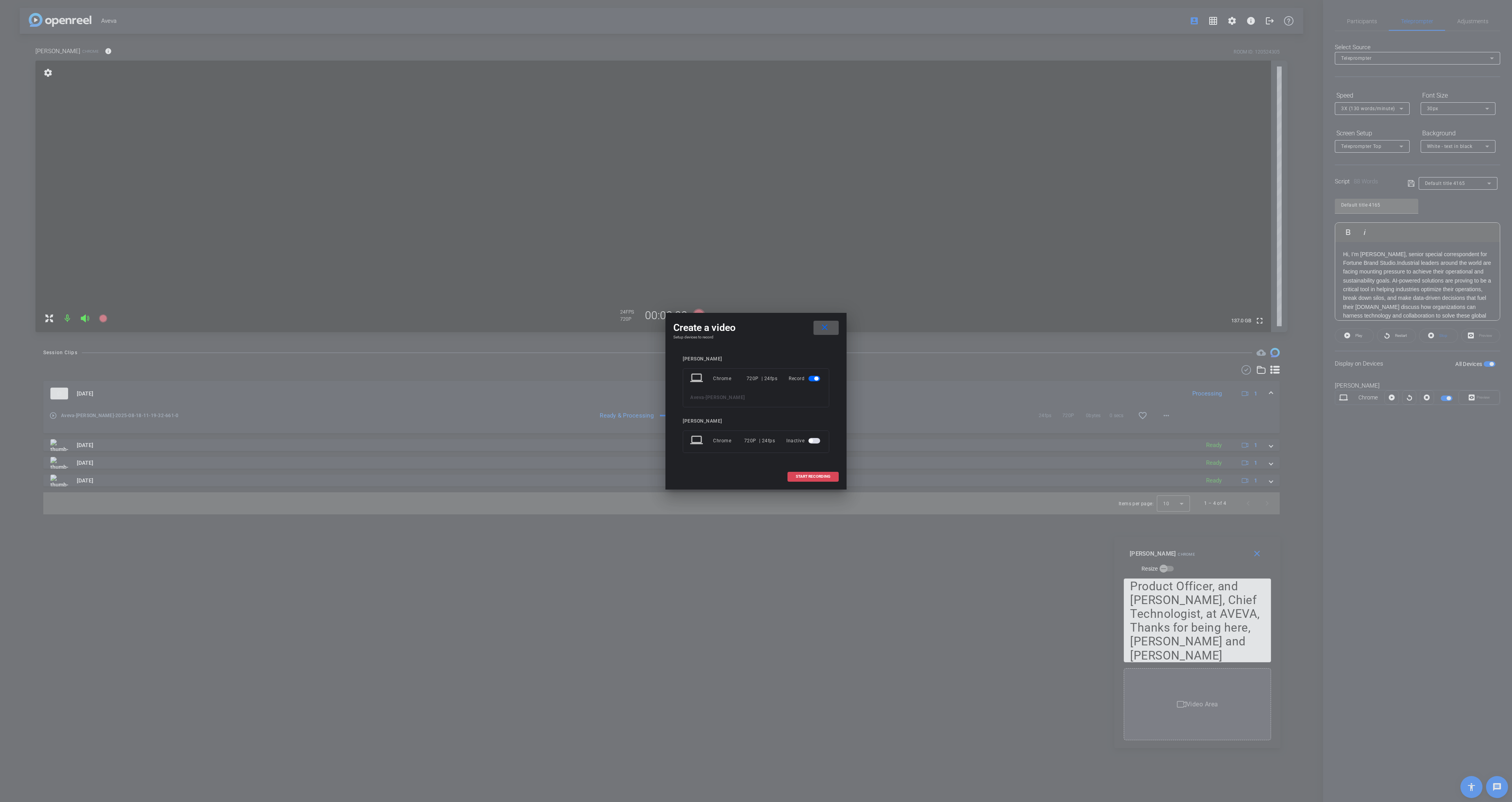
click at [824, 475] on span "START RECORDING" at bounding box center [813, 476] width 35 height 4
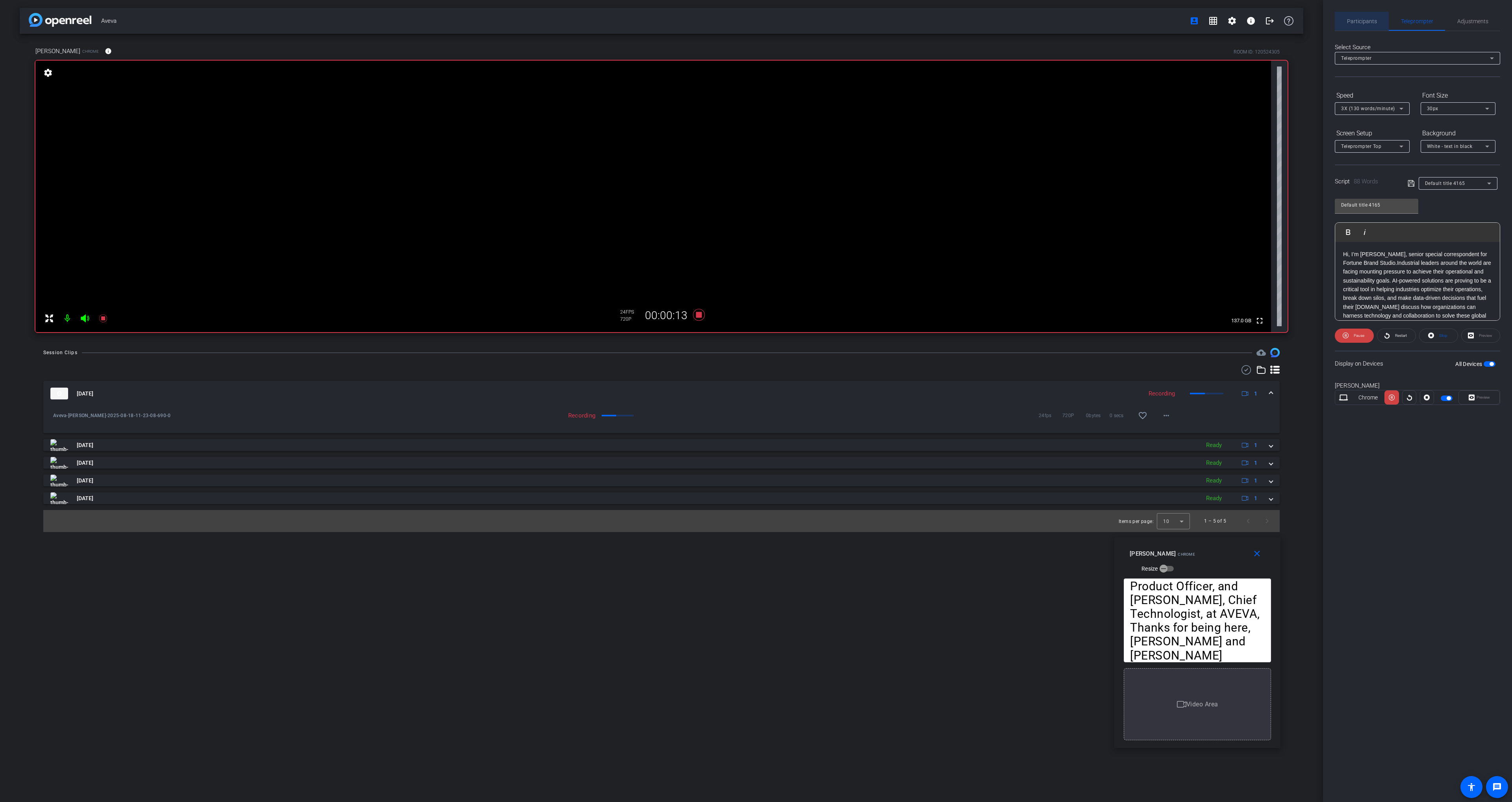
click at [1368, 15] on span "Participants" at bounding box center [1362, 21] width 30 height 19
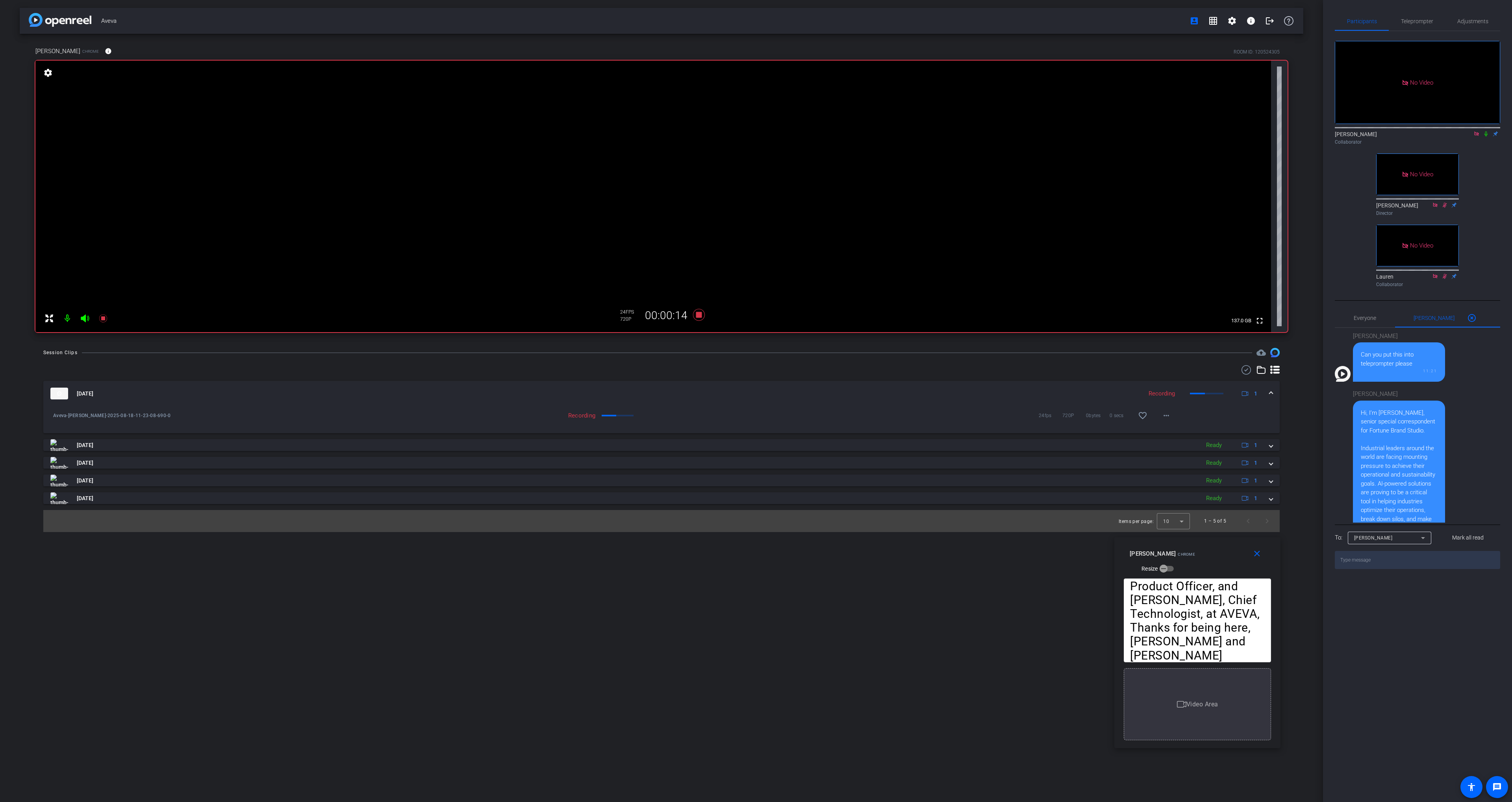
click at [1486, 131] on icon at bounding box center [1486, 133] width 6 height 5
click at [1406, 29] on span "Teleprompter" at bounding box center [1417, 21] width 32 height 19
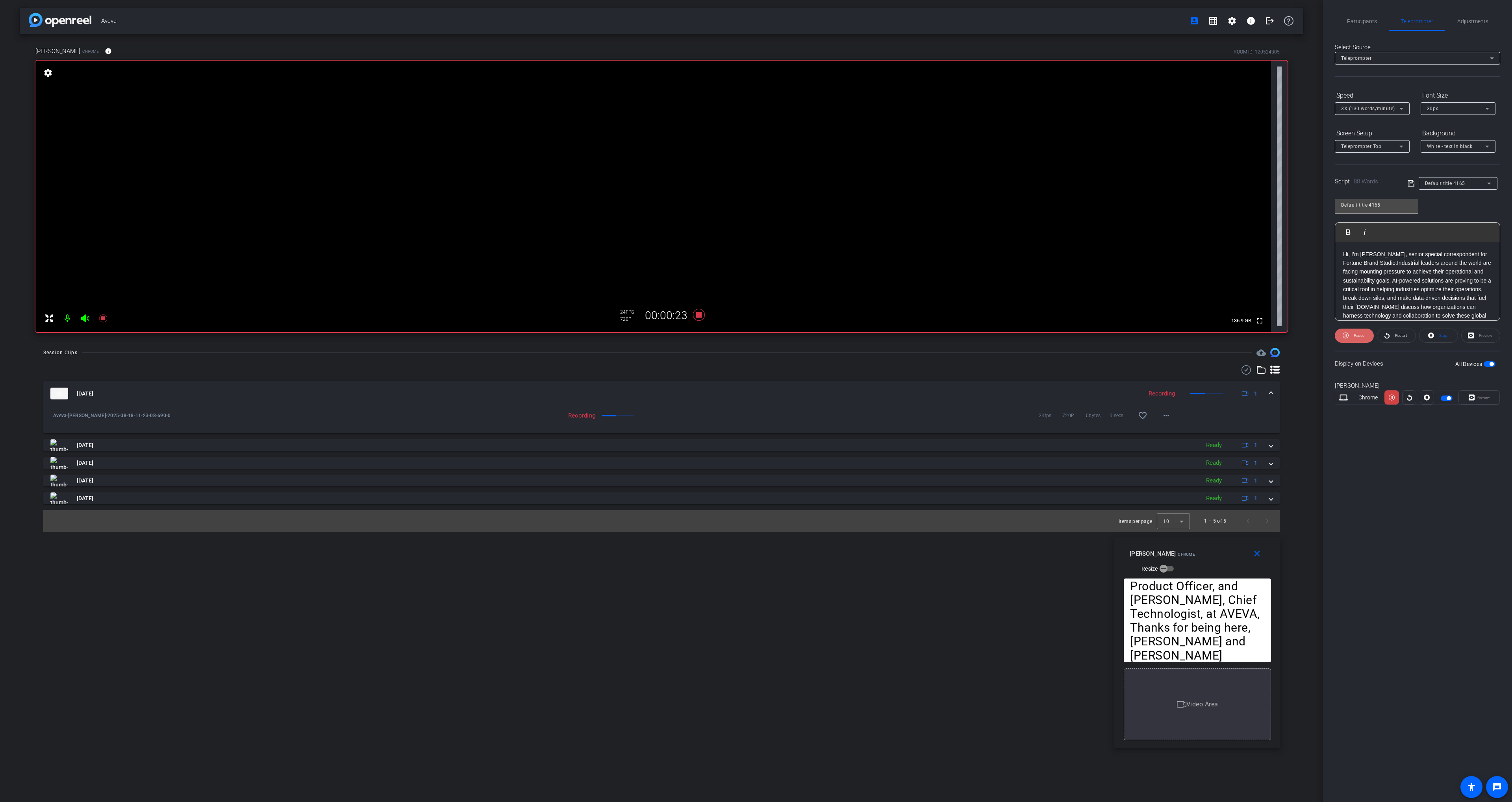
click at [1350, 337] on span at bounding box center [1354, 336] width 39 height 19
click at [1355, 23] on span "Participants" at bounding box center [1362, 21] width 30 height 5
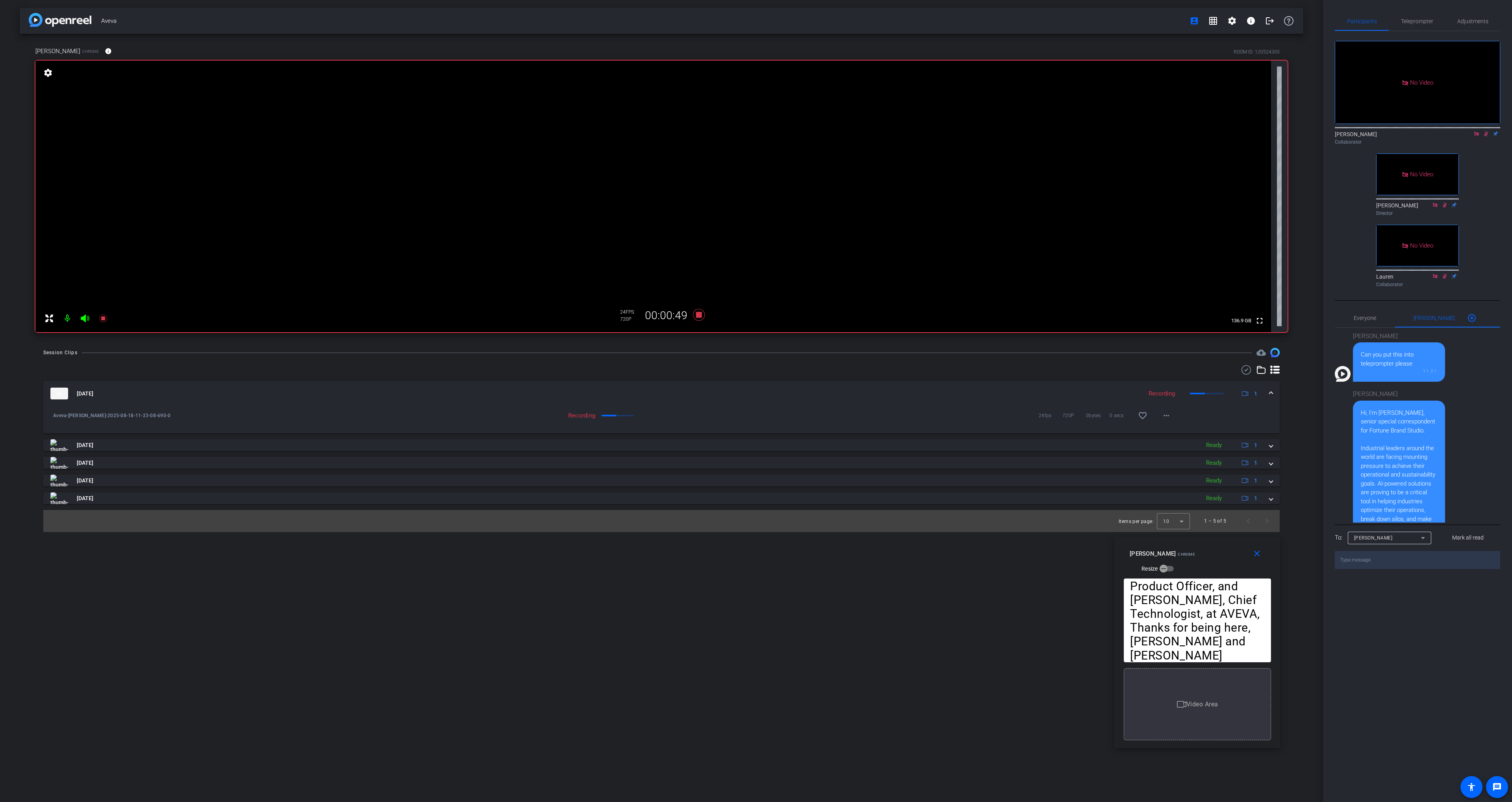
drag, startPoint x: 1485, startPoint y: 111, endPoint x: 1449, endPoint y: 75, distance: 50.9
click at [1484, 131] on icon at bounding box center [1486, 133] width 6 height 5
click at [1410, 25] on span "Teleprompter" at bounding box center [1417, 21] width 32 height 19
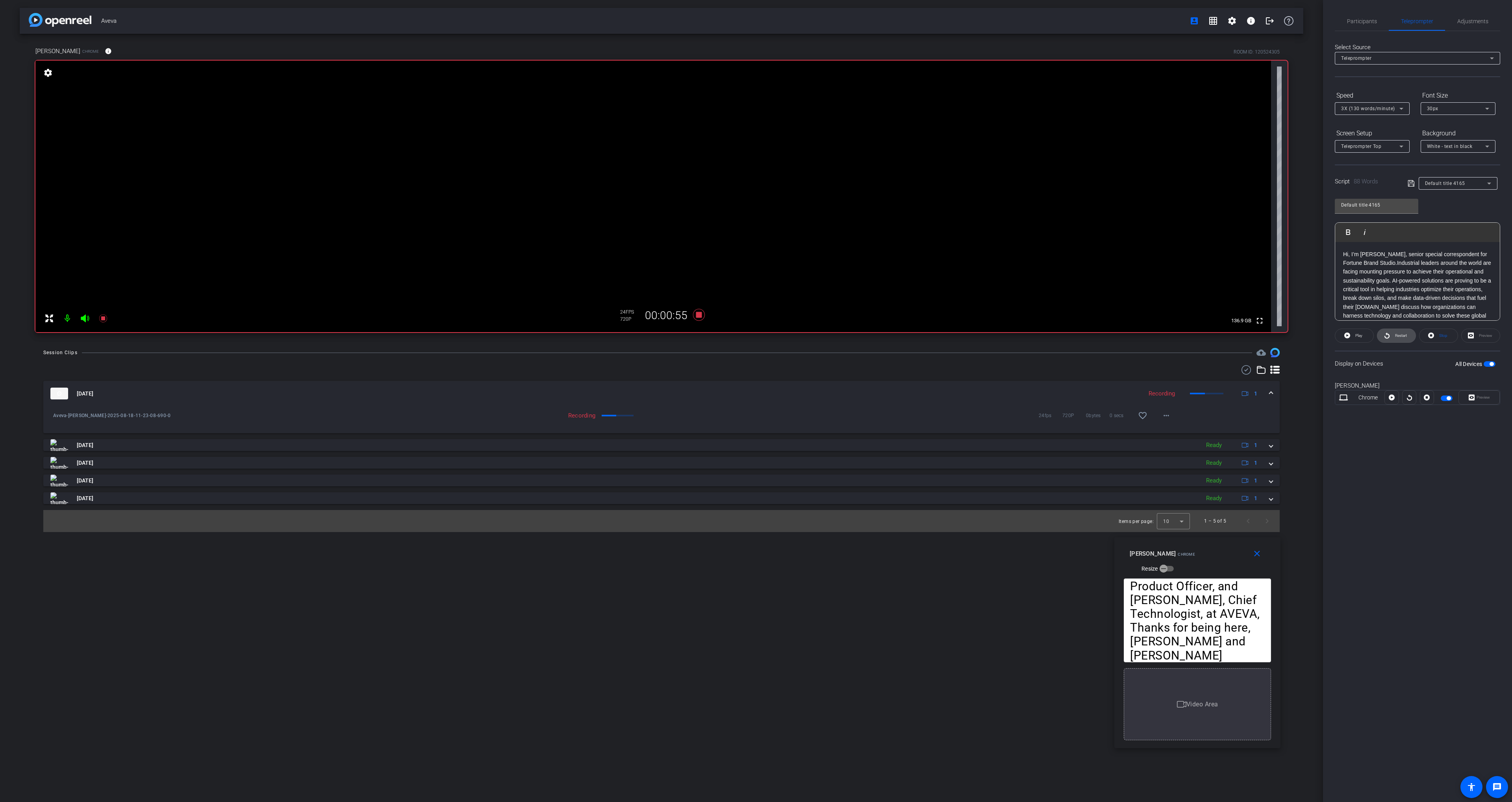
click at [1394, 339] on span "Restart" at bounding box center [1399, 336] width 14 height 11
click at [1369, 17] on span "Participants" at bounding box center [1362, 21] width 30 height 19
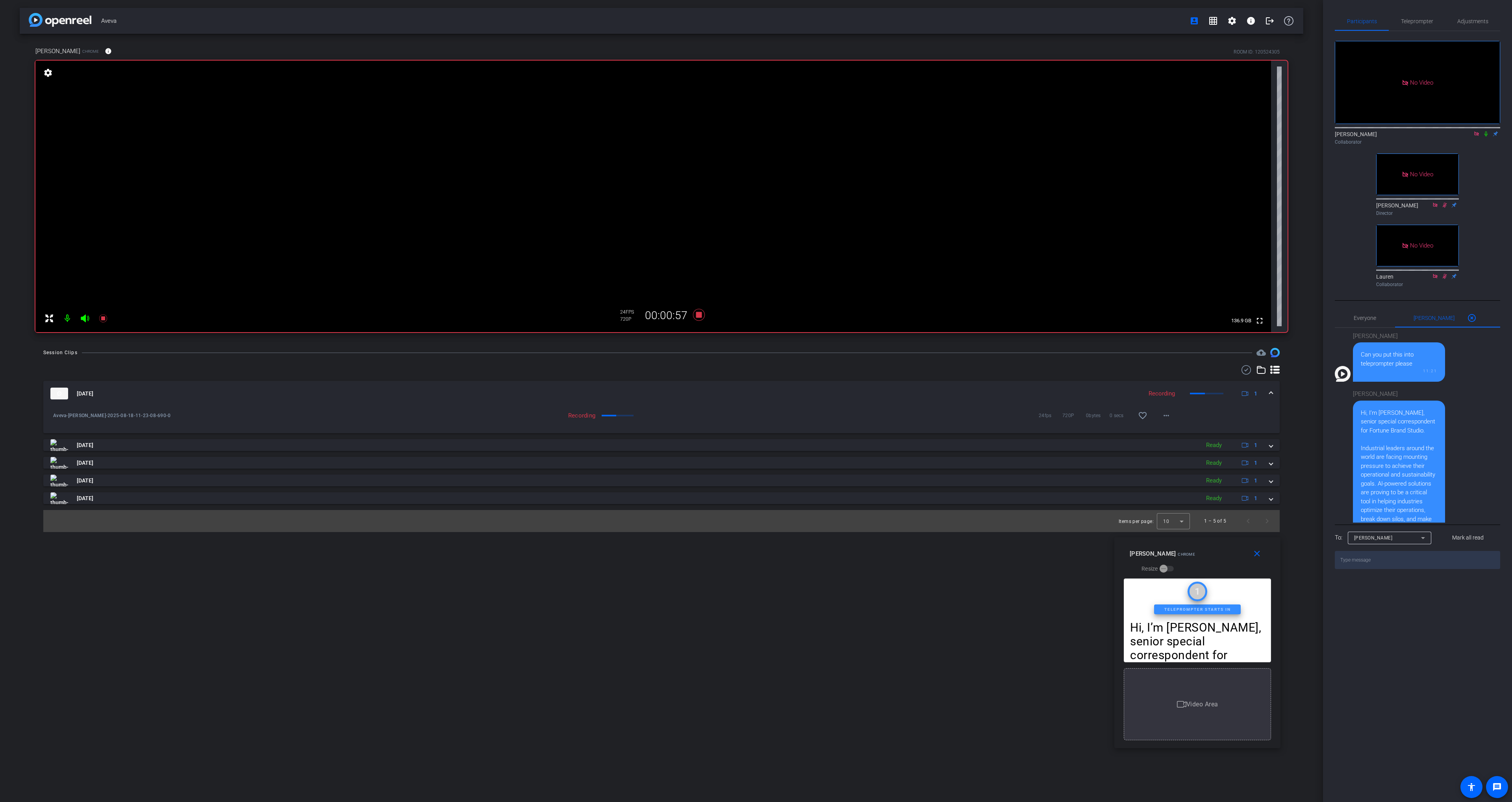
click at [1486, 131] on icon at bounding box center [1486, 133] width 6 height 5
click at [1412, 19] on span "Teleprompter" at bounding box center [1417, 21] width 32 height 5
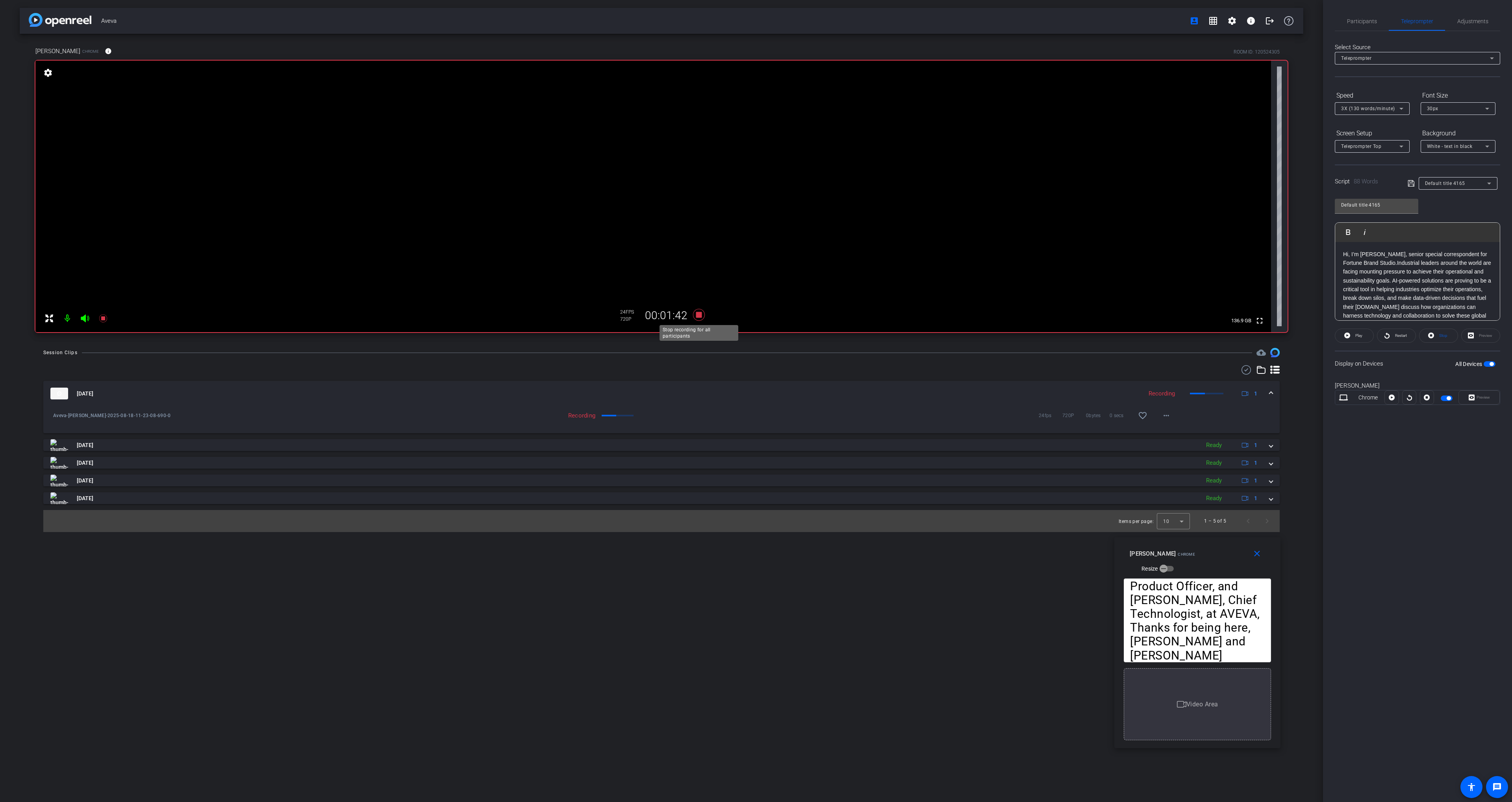
click at [698, 316] on icon at bounding box center [699, 315] width 12 height 12
click at [1260, 557] on mat-icon "close" at bounding box center [1257, 554] width 10 height 10
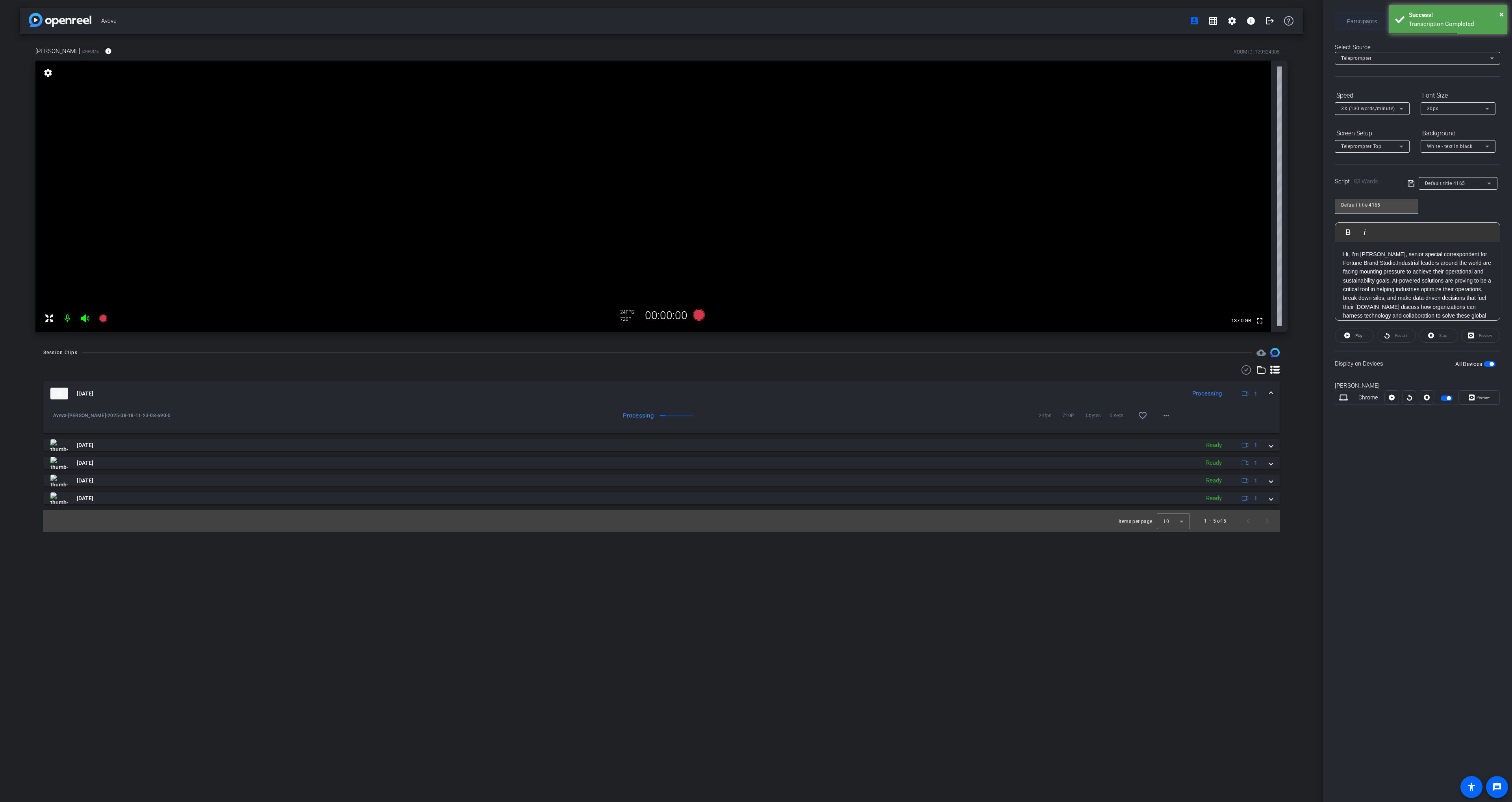
click at [1354, 25] on span "Participants" at bounding box center [1362, 21] width 30 height 19
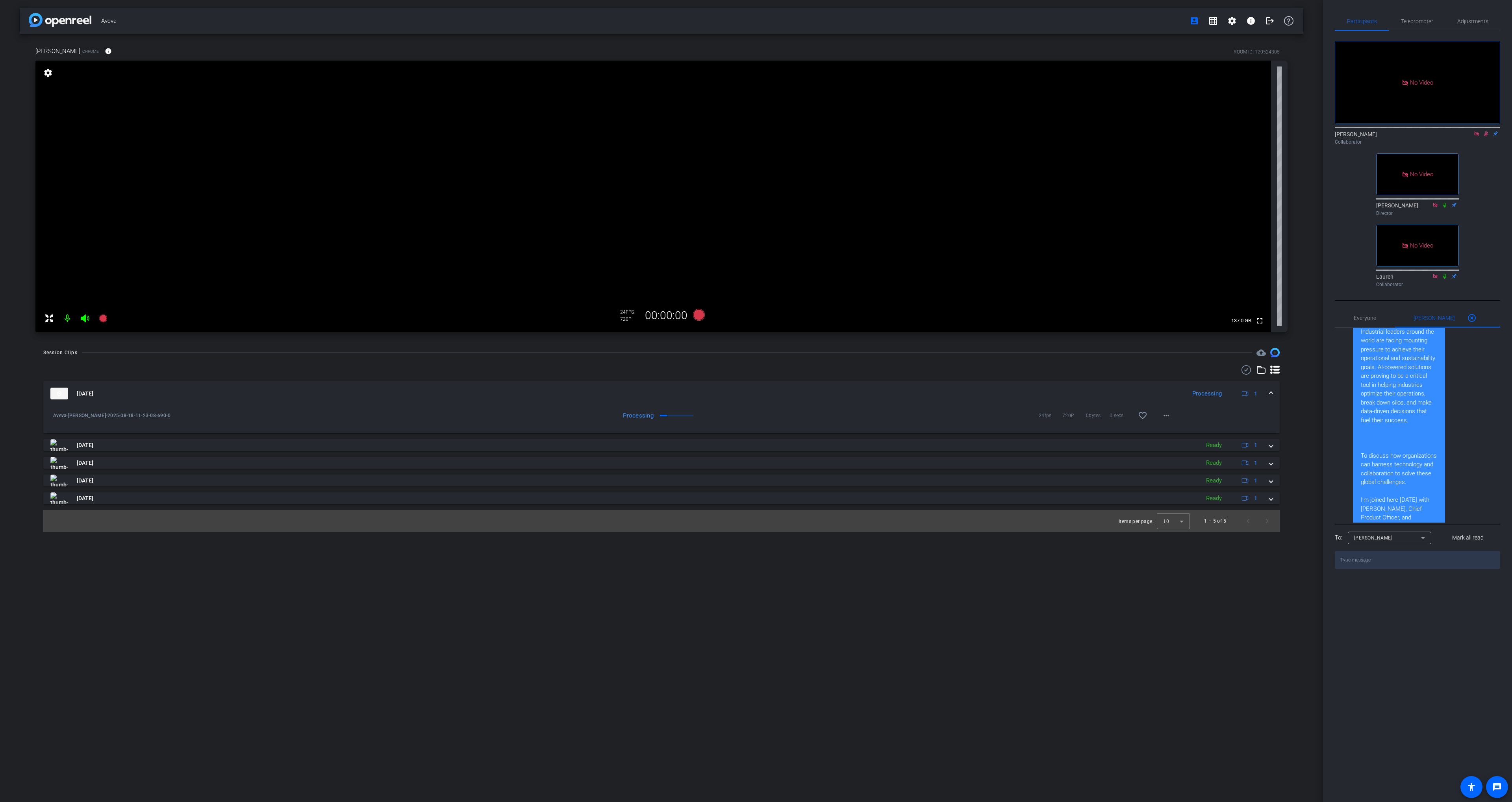
scroll to position [169, 0]
click at [1404, 25] on span "Teleprompter" at bounding box center [1417, 21] width 32 height 19
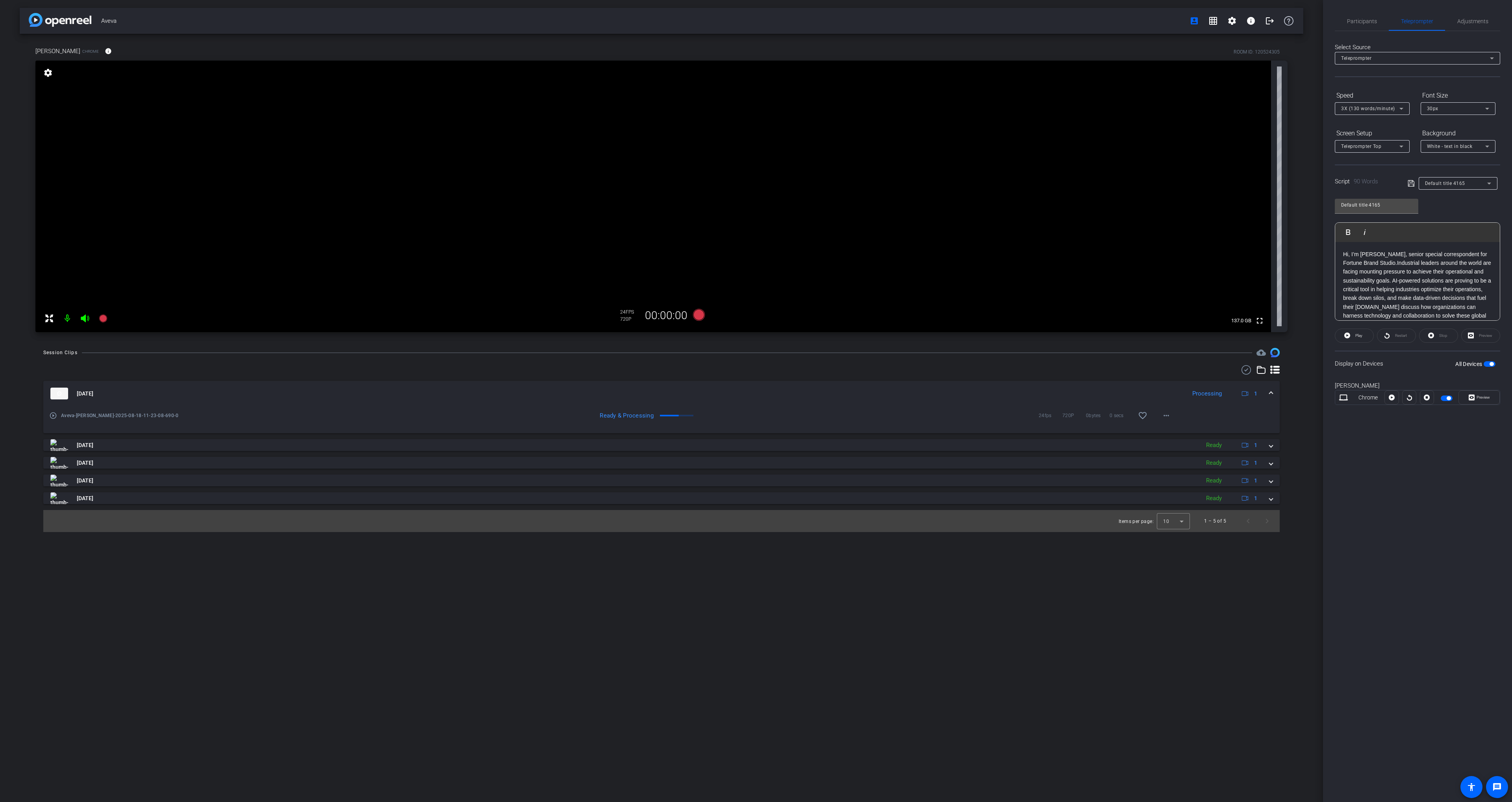
scroll to position [34, 0]
click at [1362, 26] on span "Participants" at bounding box center [1362, 21] width 30 height 19
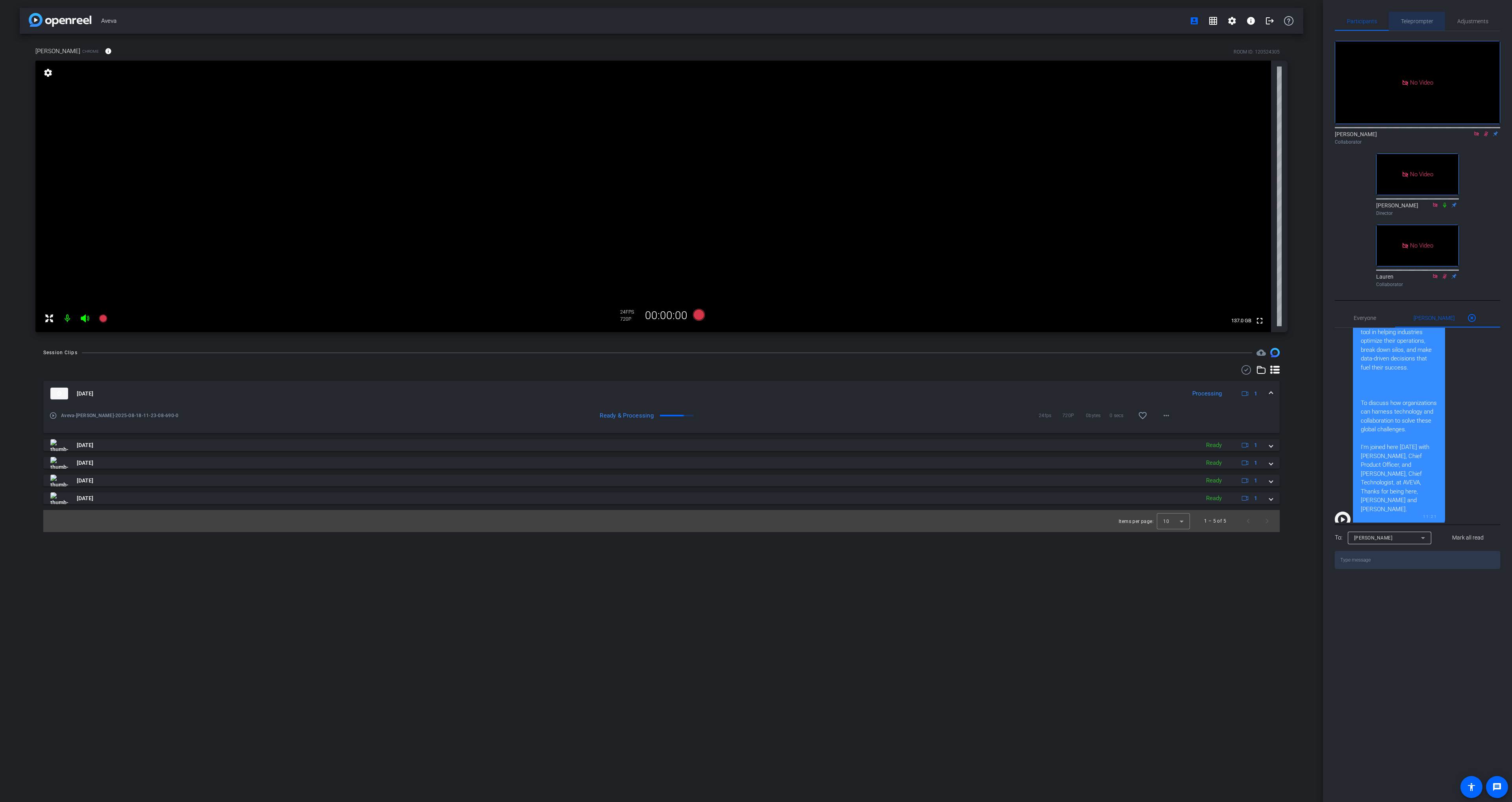
click at [1408, 14] on span "Teleprompter" at bounding box center [1417, 21] width 32 height 19
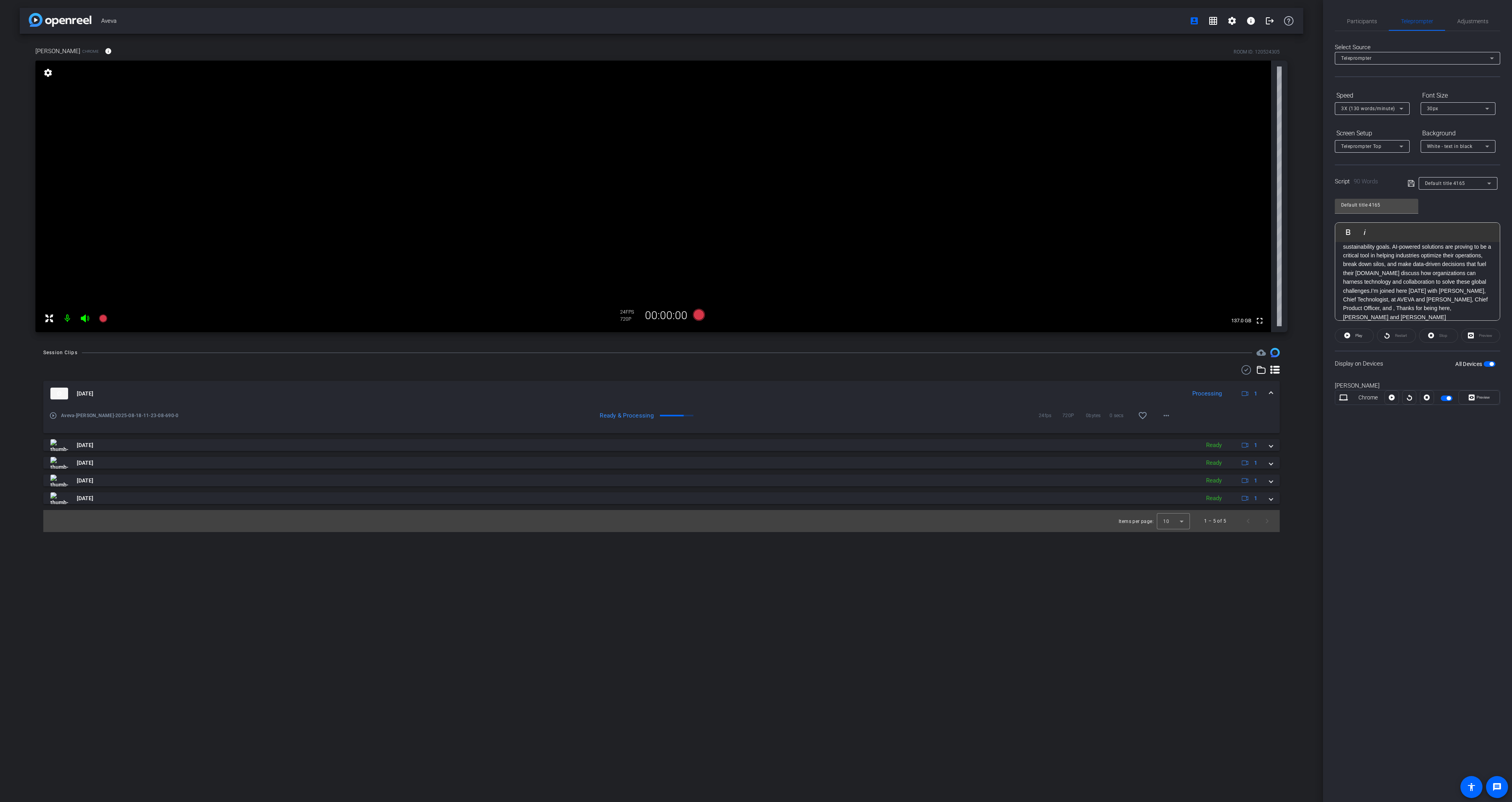
click at [1418, 287] on p "Hi, I’m [PERSON_NAME], senior special correspondent for Fortune Brand Studio.In…" at bounding box center [1418, 269] width 149 height 106
click at [1366, 26] on span "Participants" at bounding box center [1362, 21] width 30 height 19
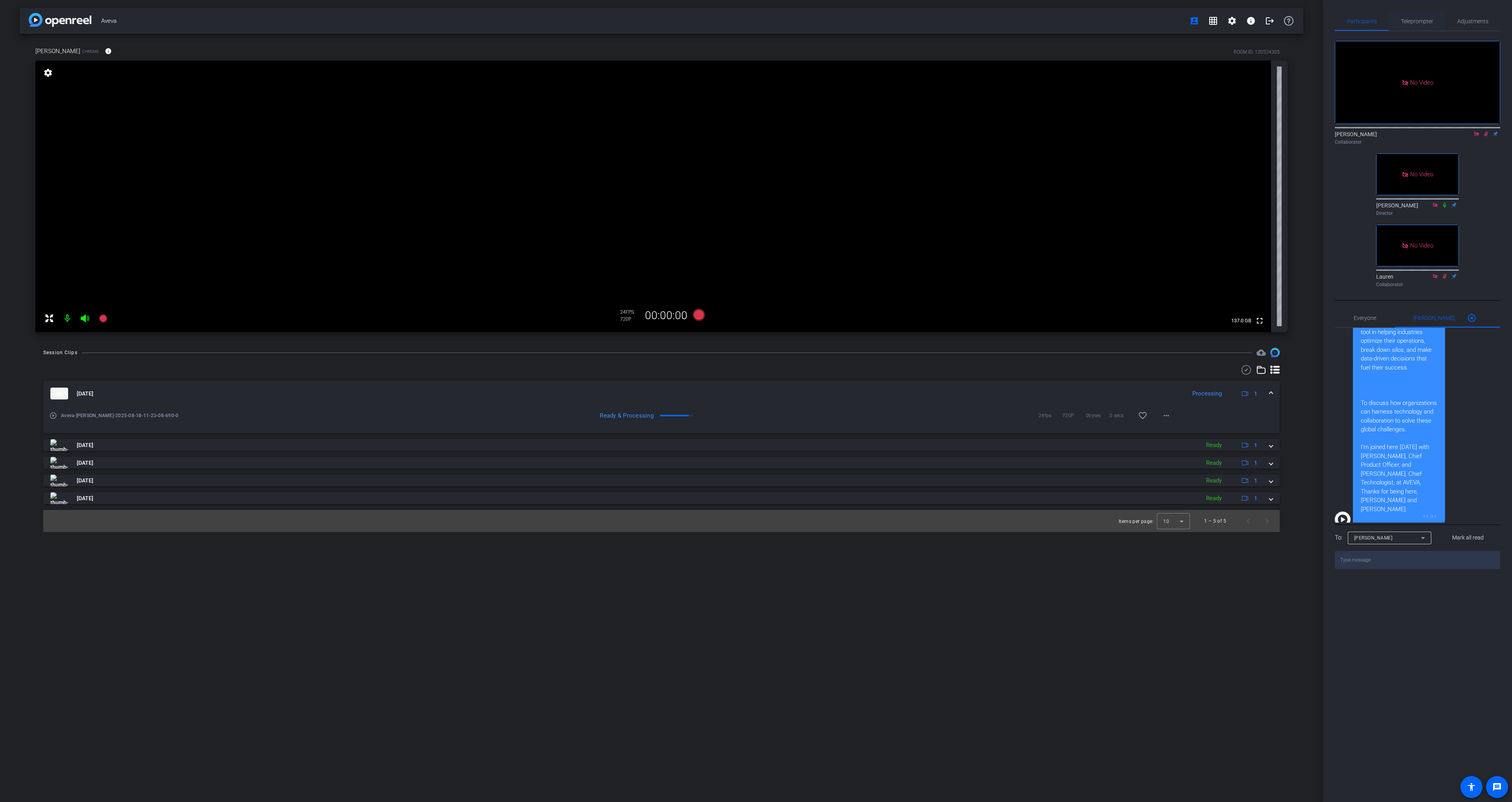
click at [1419, 26] on span "Teleprompter" at bounding box center [1417, 21] width 32 height 19
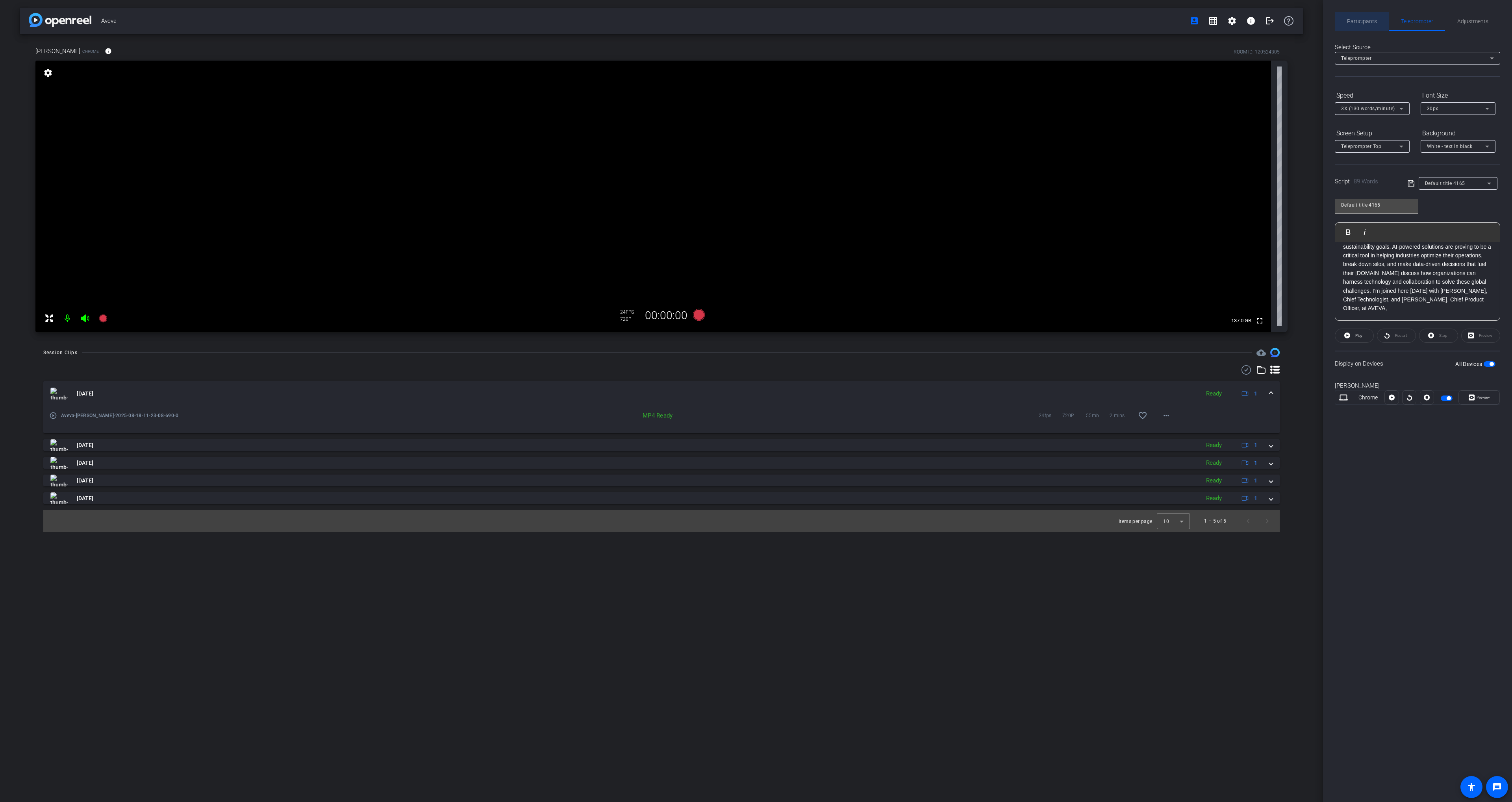
click at [1356, 16] on span "Participants" at bounding box center [1362, 21] width 30 height 19
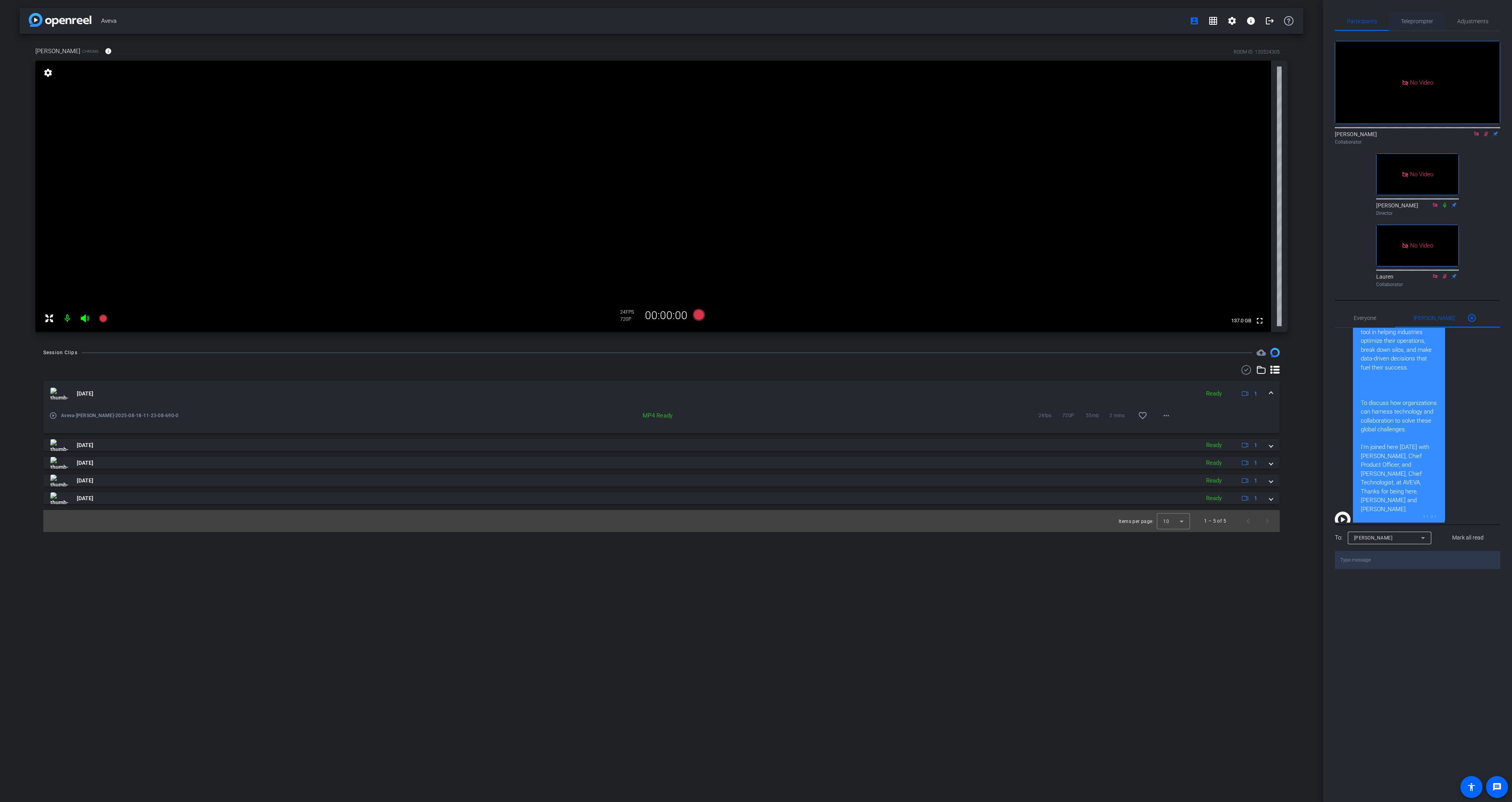
click at [1398, 15] on div "Teleprompter" at bounding box center [1417, 21] width 56 height 19
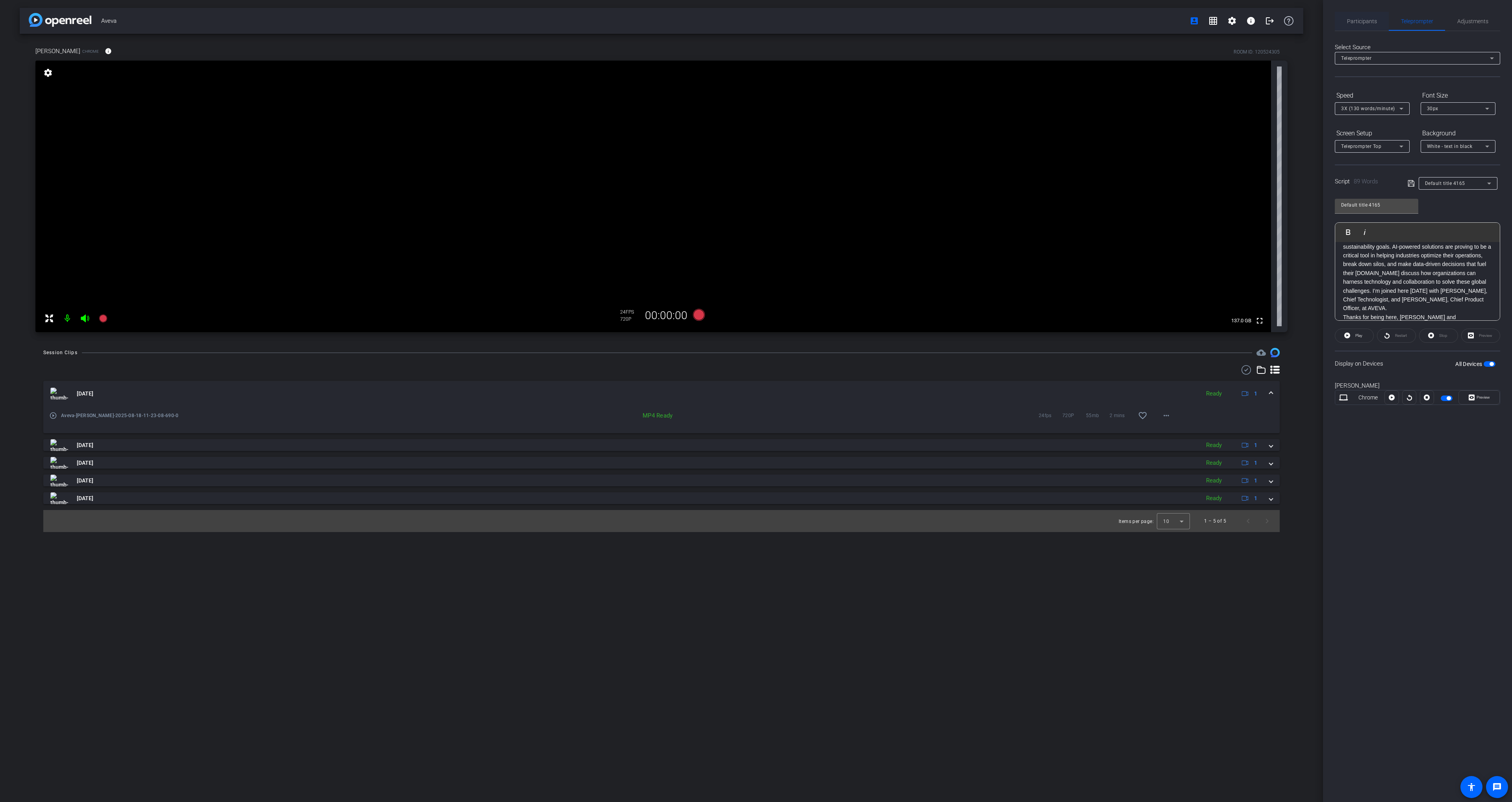
click at [1354, 18] on span "Participants" at bounding box center [1362, 21] width 30 height 19
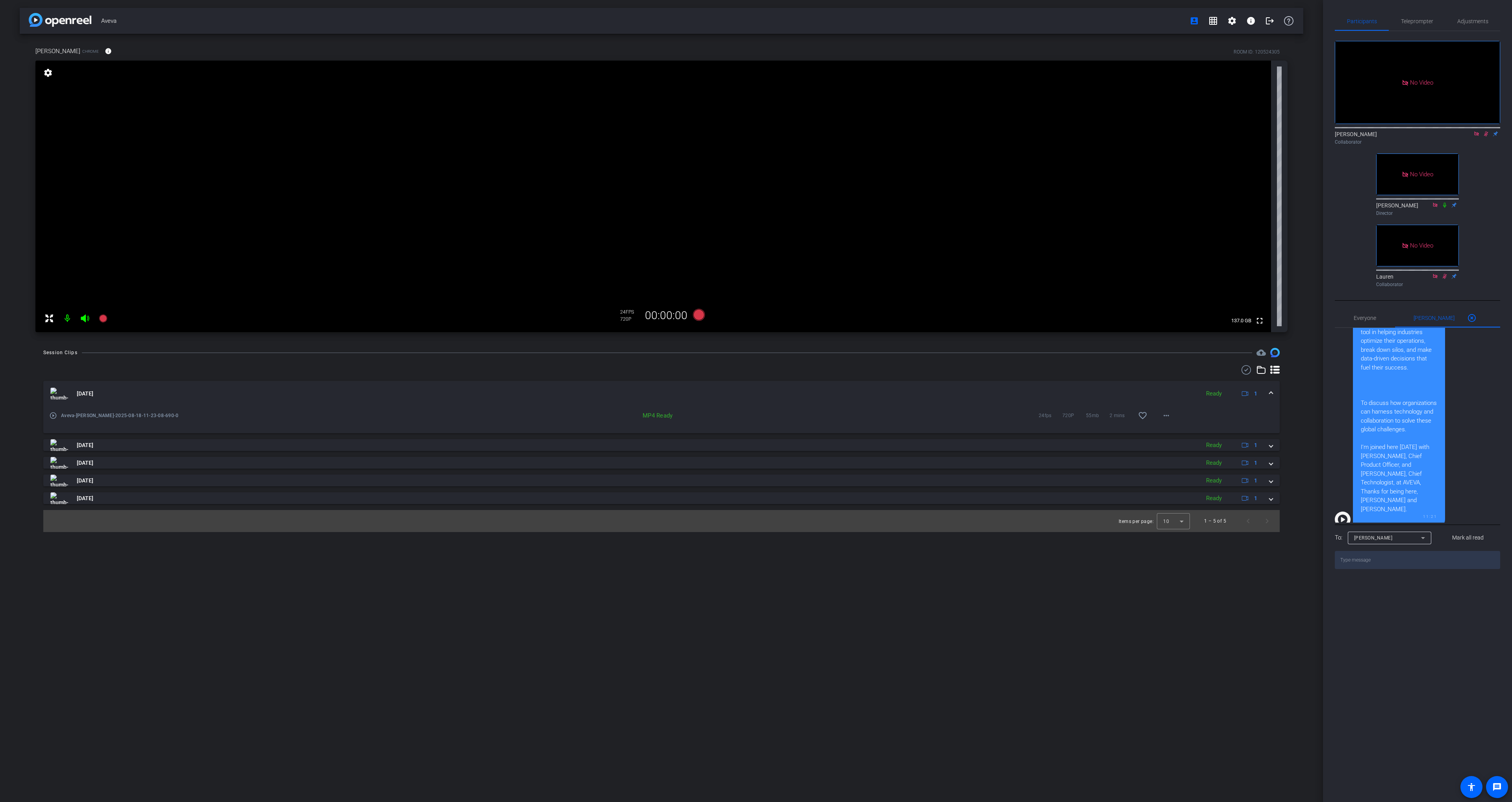
click at [1494, 131] on div "No Video [PERSON_NAME] Collaborator No Video [PERSON_NAME] Director No Video [P…" at bounding box center [1418, 161] width 166 height 259
click at [1405, 20] on span "Teleprompter" at bounding box center [1417, 21] width 32 height 5
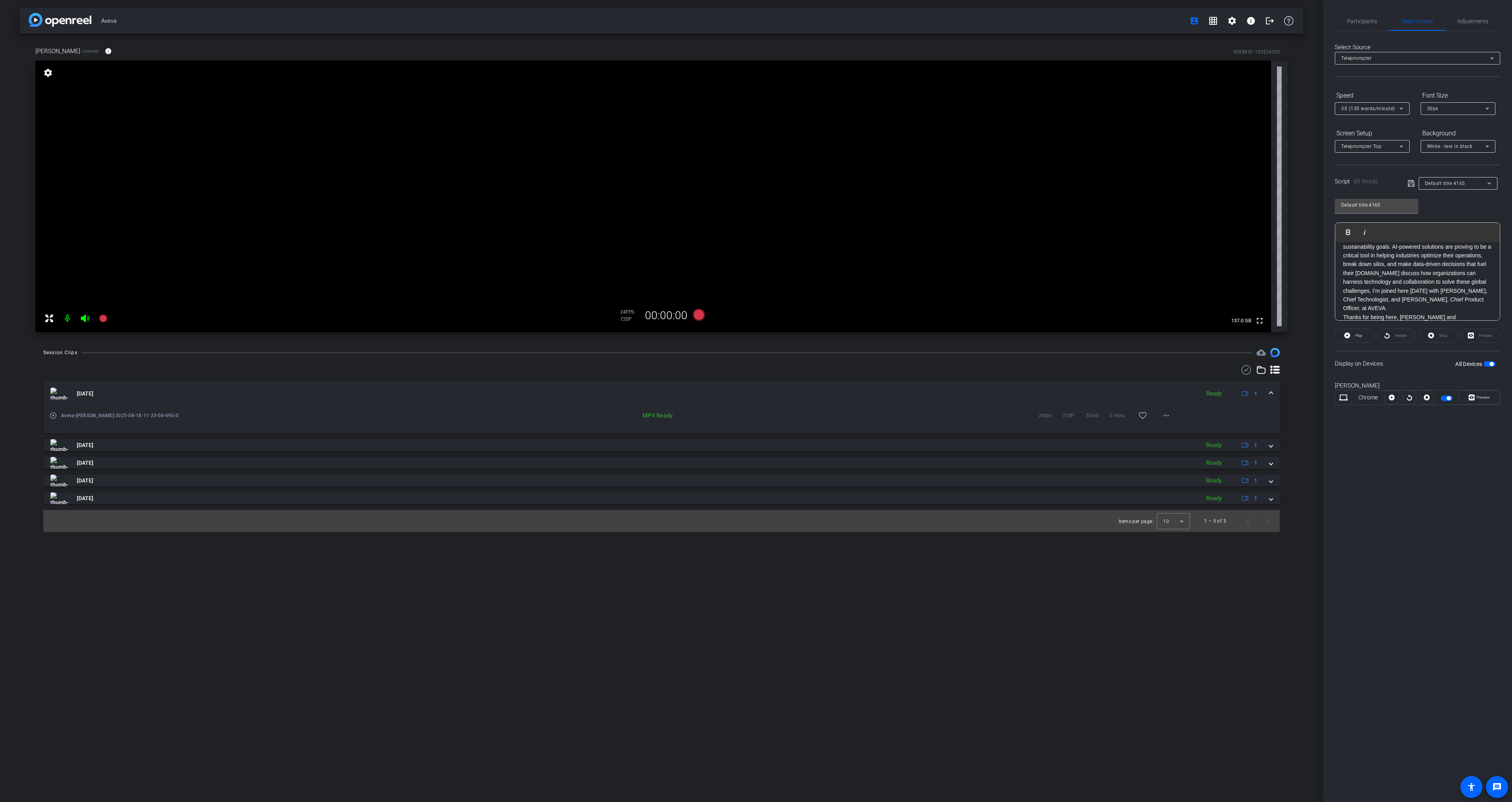
scroll to position [42, 0]
click at [1371, 144] on span "Teleprompter Top" at bounding box center [1361, 146] width 40 height 5
click at [1372, 143] on div at bounding box center [756, 401] width 1512 height 802
drag, startPoint x: 703, startPoint y: 398, endPoint x: 700, endPoint y: 373, distance: 25.2
click at [703, 397] on mat-panel-title "[DATE]" at bounding box center [623, 394] width 1145 height 12
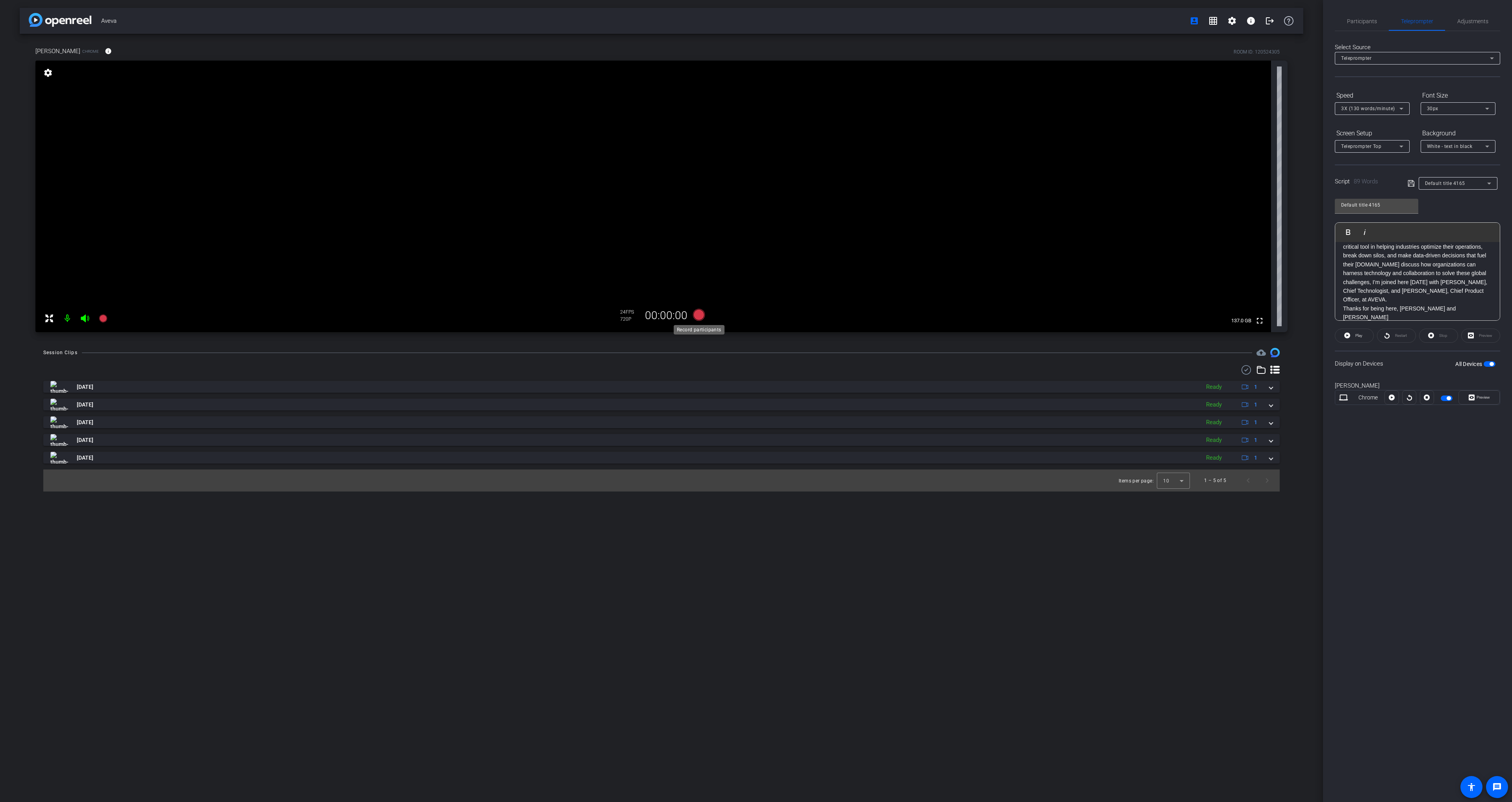
click at [697, 314] on icon at bounding box center [699, 315] width 12 height 12
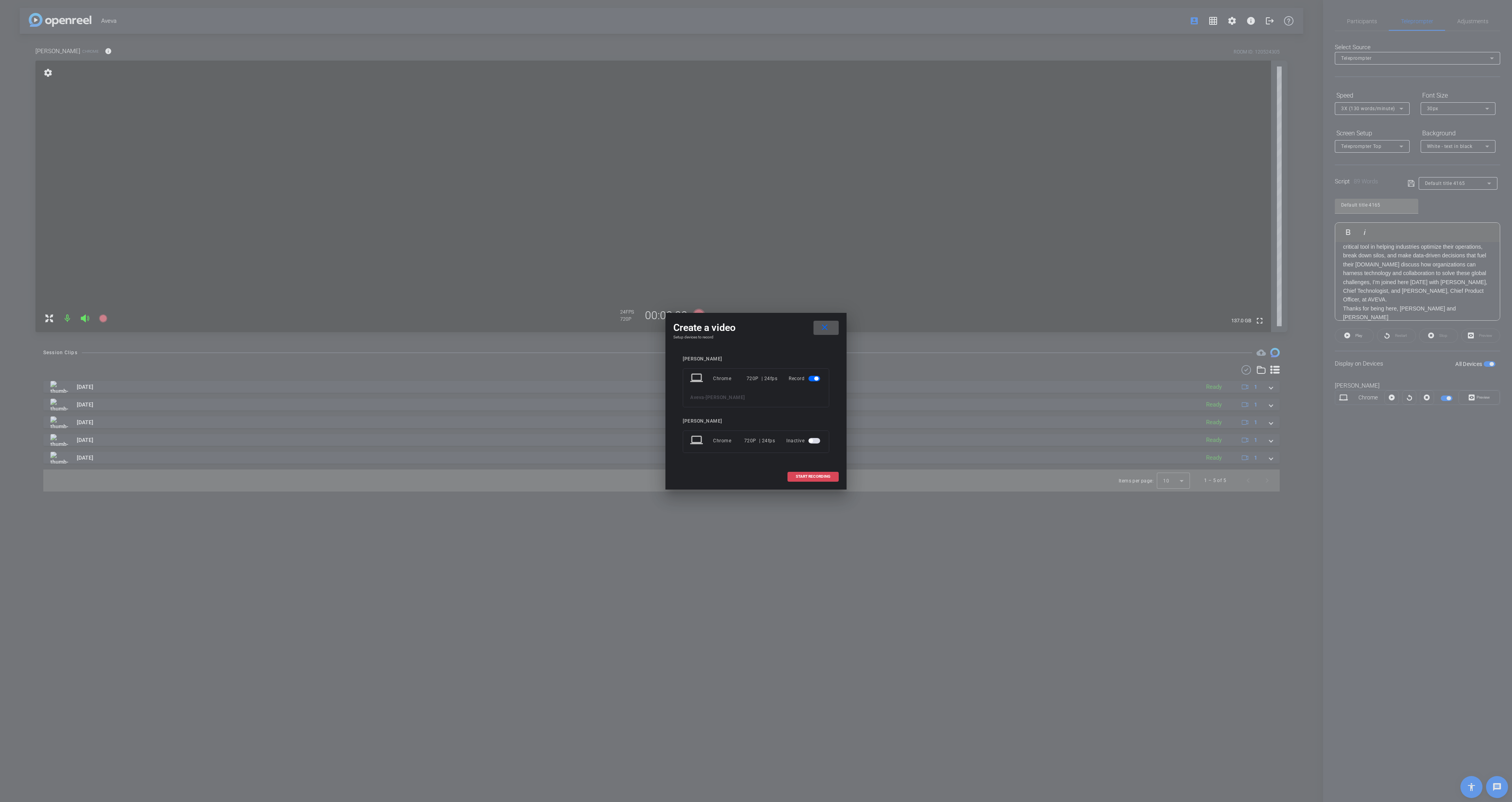
click at [815, 476] on span "START RECORDING" at bounding box center [813, 476] width 35 height 4
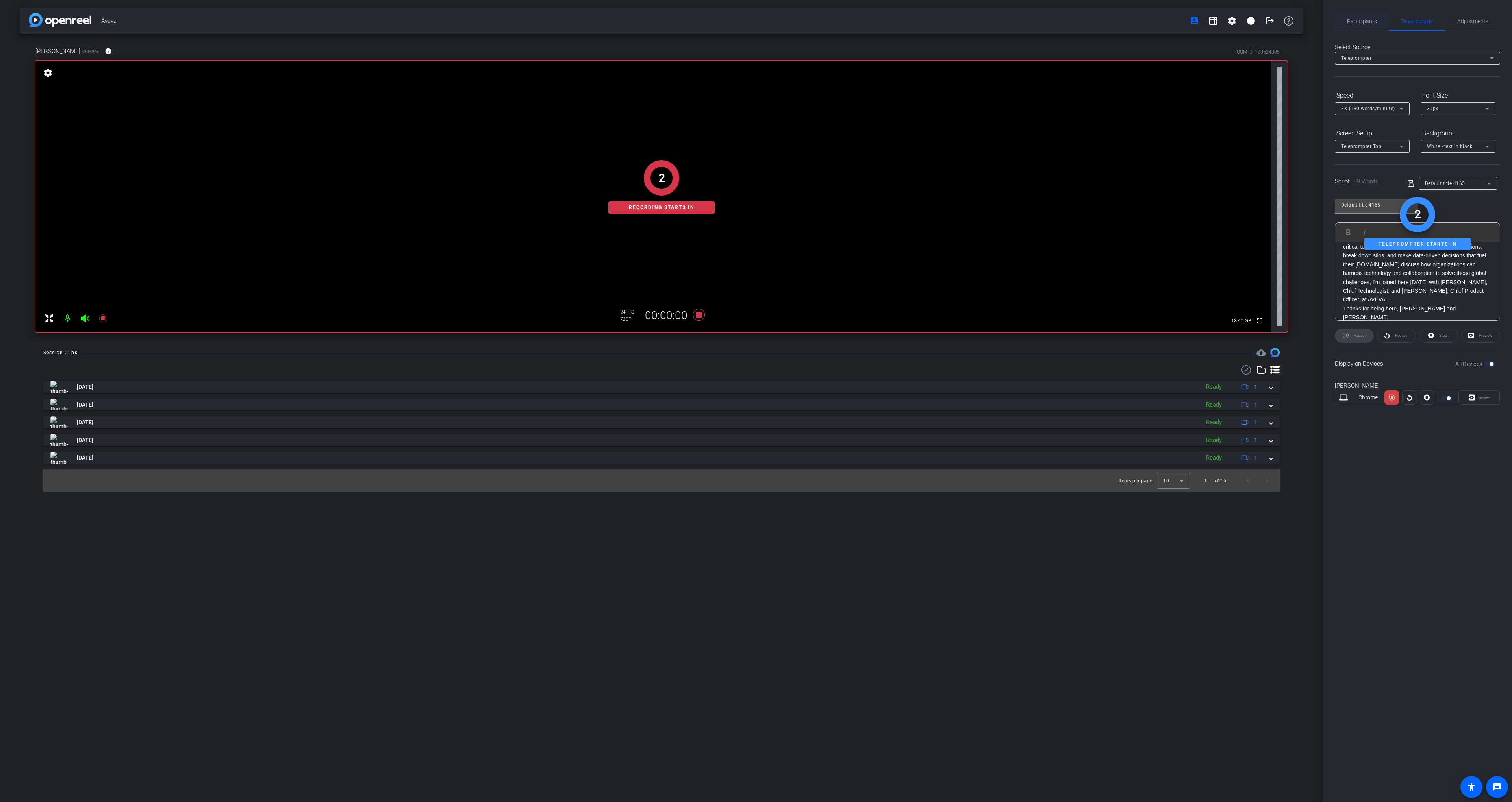
drag, startPoint x: 1362, startPoint y: 13, endPoint x: 1363, endPoint y: 25, distance: 12.0
click at [1361, 13] on span "Participants" at bounding box center [1362, 21] width 30 height 19
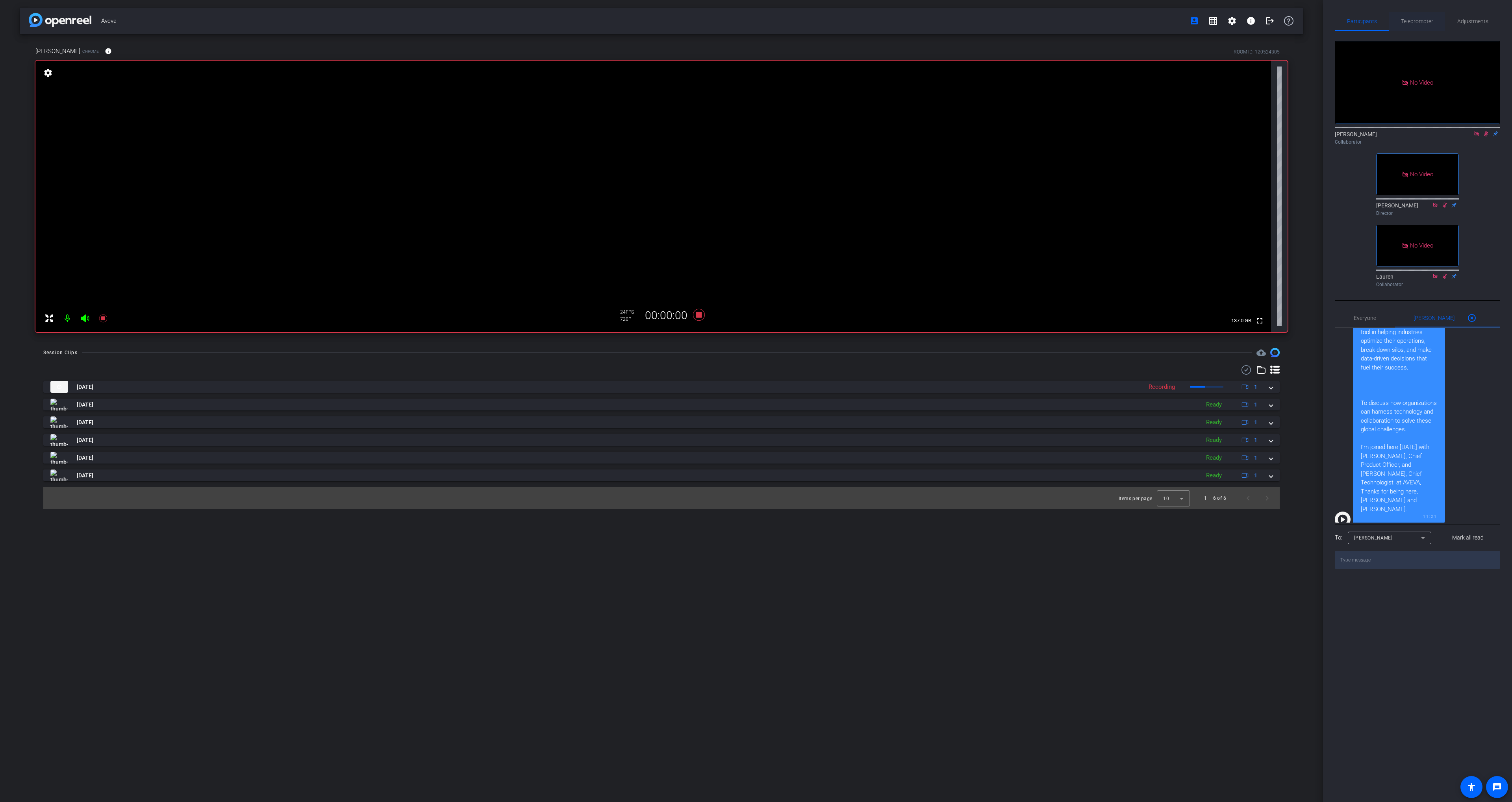
click at [1412, 24] on span "Teleprompter" at bounding box center [1417, 21] width 32 height 5
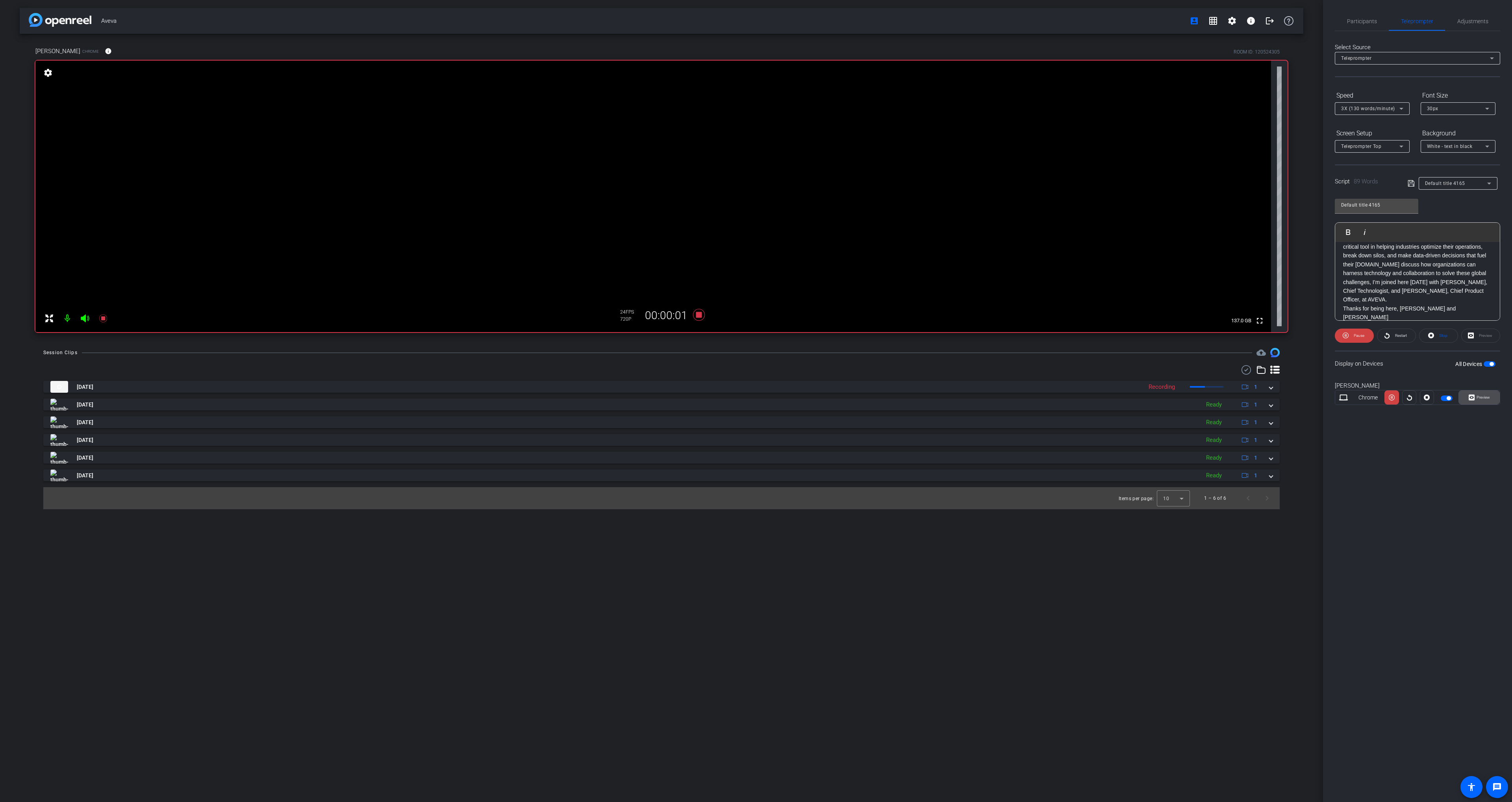
click at [1483, 402] on span "Preview" at bounding box center [1482, 397] width 15 height 11
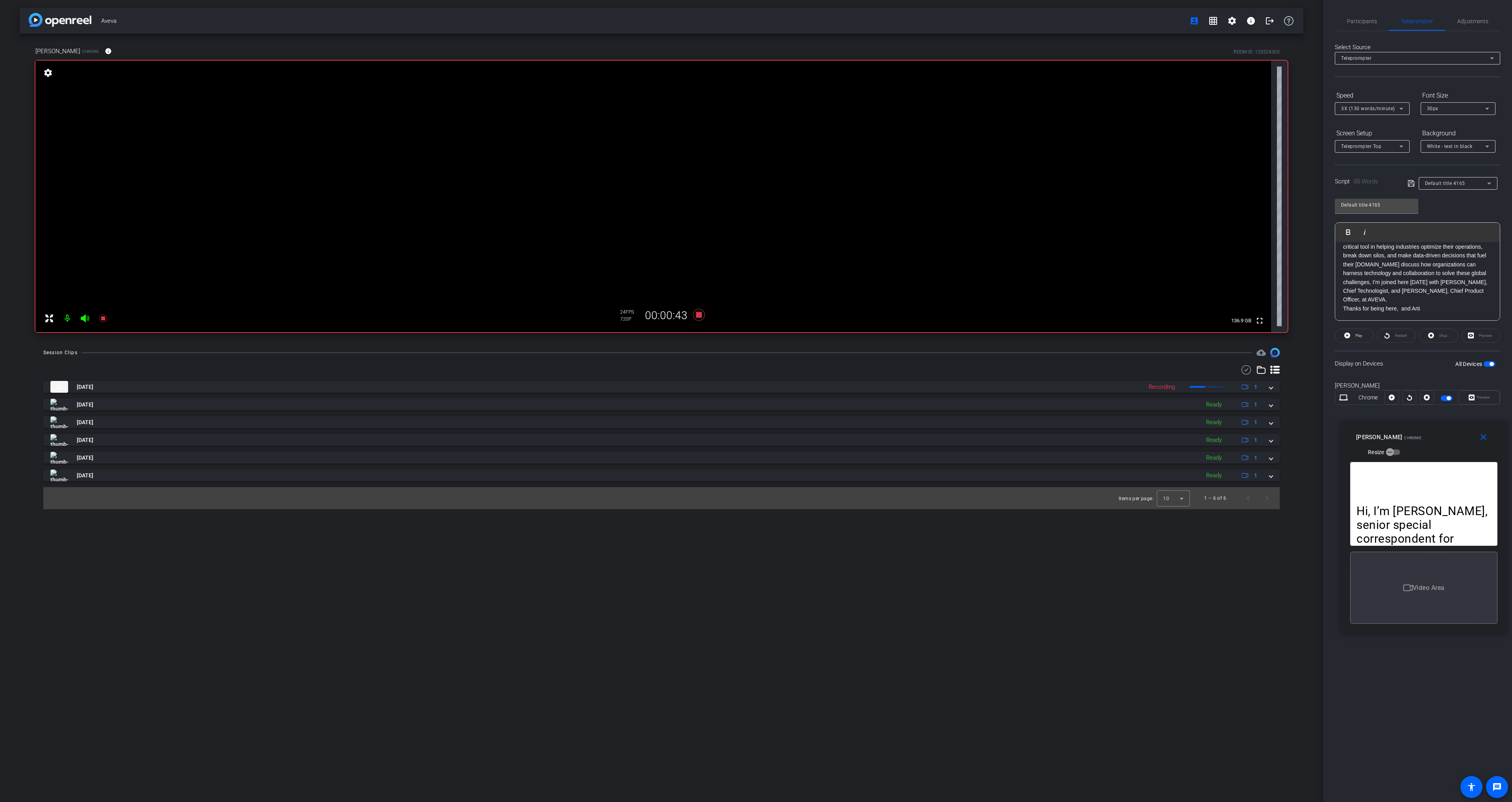
drag, startPoint x: 751, startPoint y: 300, endPoint x: 1418, endPoint y: 425, distance: 678.6
click at [1418, 425] on div "close [PERSON_NAME] Chrome Resize" at bounding box center [1423, 438] width 166 height 35
click at [1362, 21] on span "Participants" at bounding box center [1362, 21] width 30 height 5
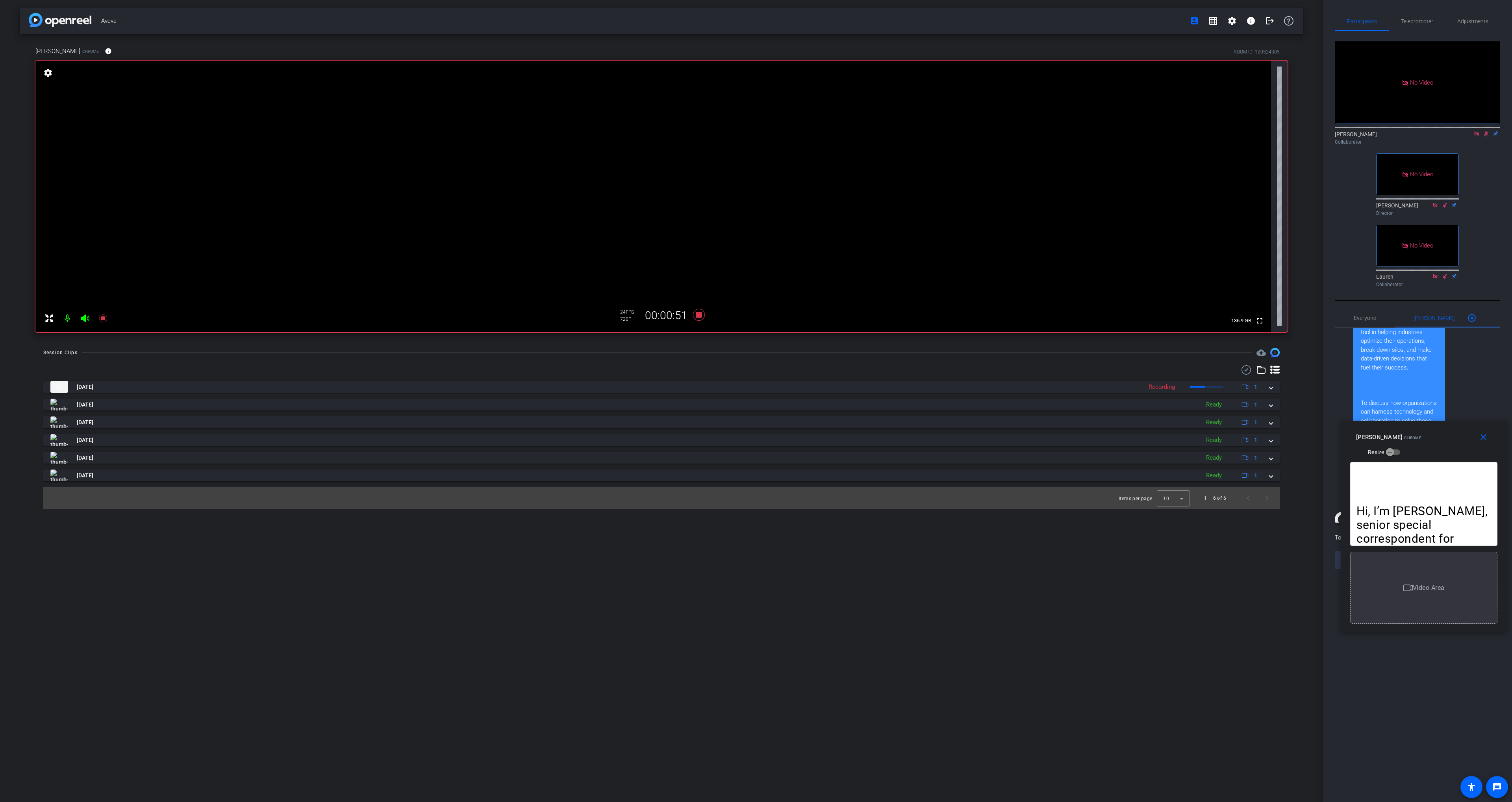
click at [1475, 184] on div "No Video [PERSON_NAME] Collaborator No Video [PERSON_NAME] Director No Video [P…" at bounding box center [1418, 161] width 166 height 259
click at [1484, 131] on icon at bounding box center [1486, 133] width 6 height 5
click at [1486, 131] on icon at bounding box center [1486, 133] width 6 height 5
click at [1423, 26] on span "Teleprompter" at bounding box center [1417, 21] width 32 height 19
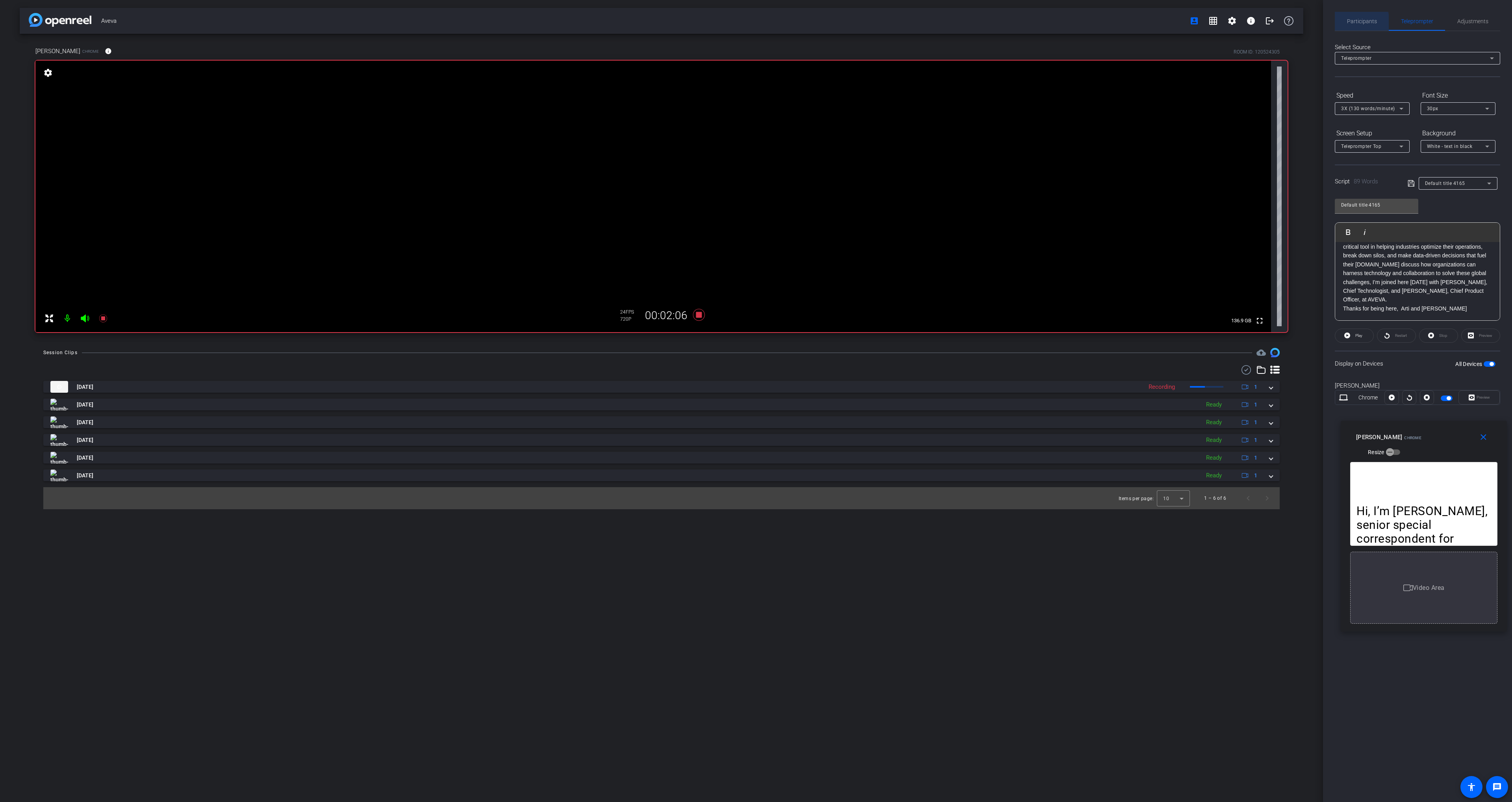
click at [1346, 23] on div "Participants" at bounding box center [1362, 21] width 54 height 19
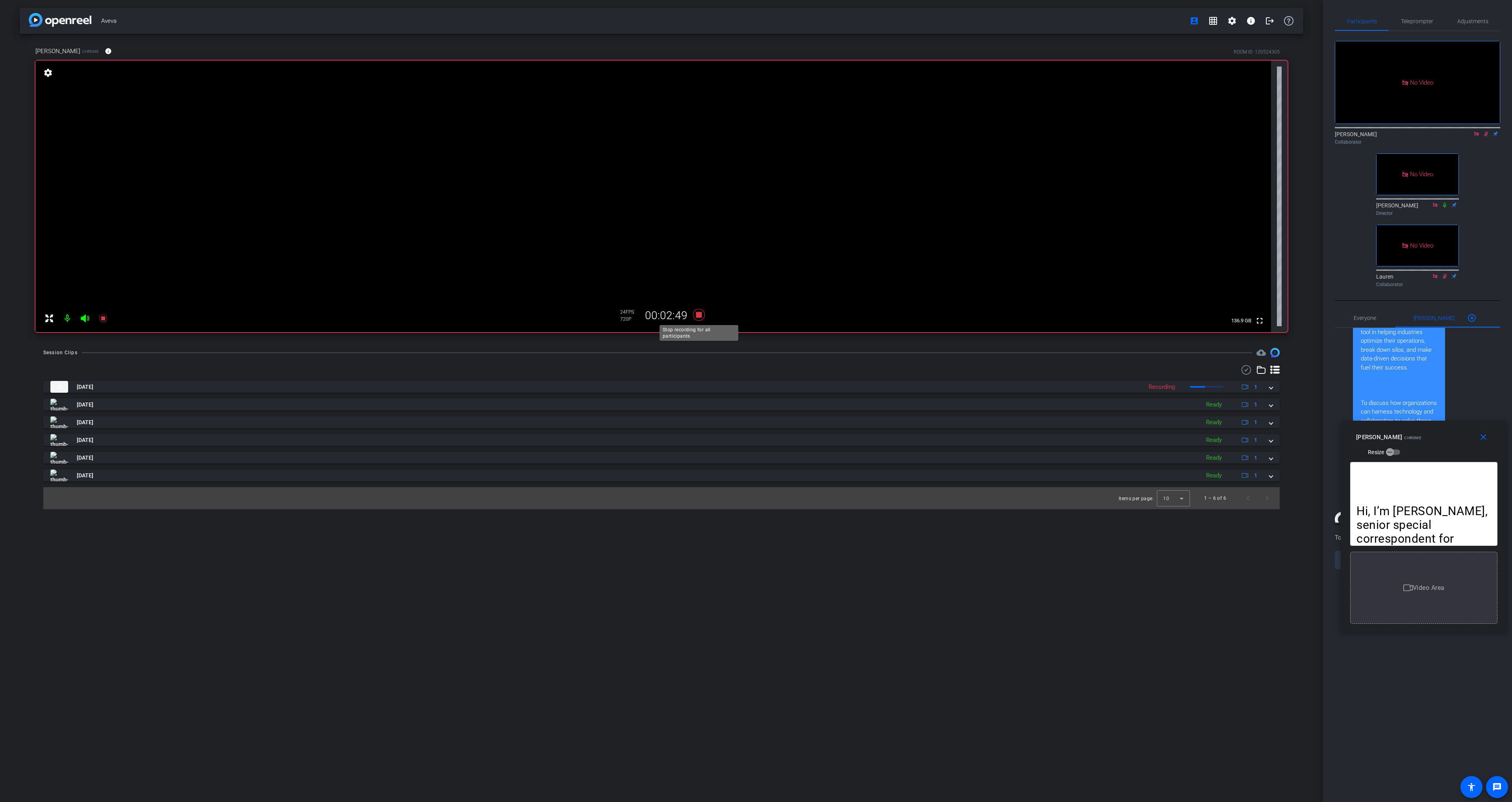
drag, startPoint x: 699, startPoint y: 317, endPoint x: 692, endPoint y: 344, distance: 27.9
click at [699, 317] on icon at bounding box center [699, 315] width 12 height 12
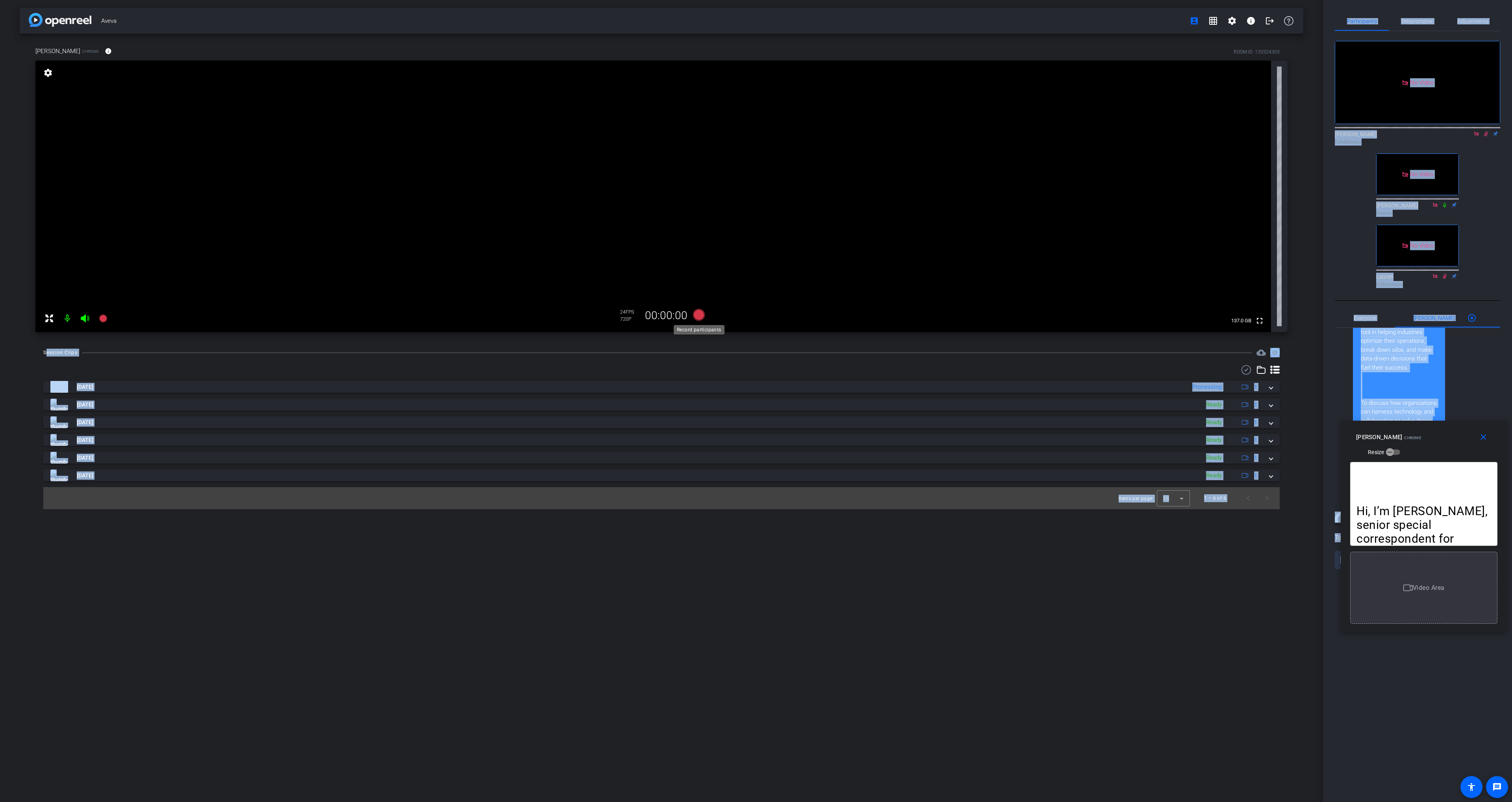
click at [697, 319] on body "Accessibility Screen-Reader Guide, Feedback, and Issue Reporting | New window m…" at bounding box center [756, 401] width 1512 height 802
click at [697, 317] on icon at bounding box center [699, 315] width 12 height 12
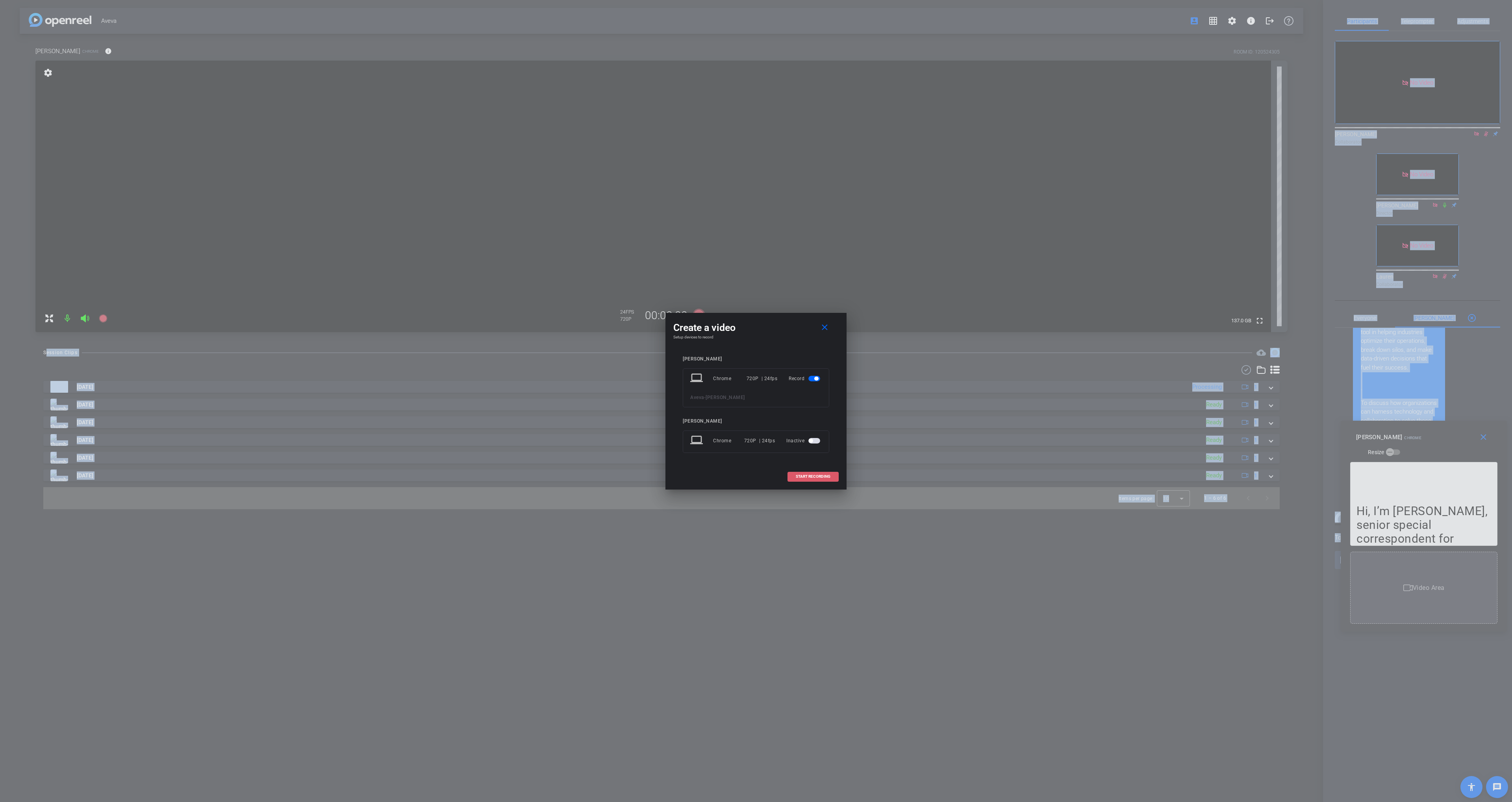
click at [822, 475] on span "START RECORDING" at bounding box center [813, 476] width 35 height 4
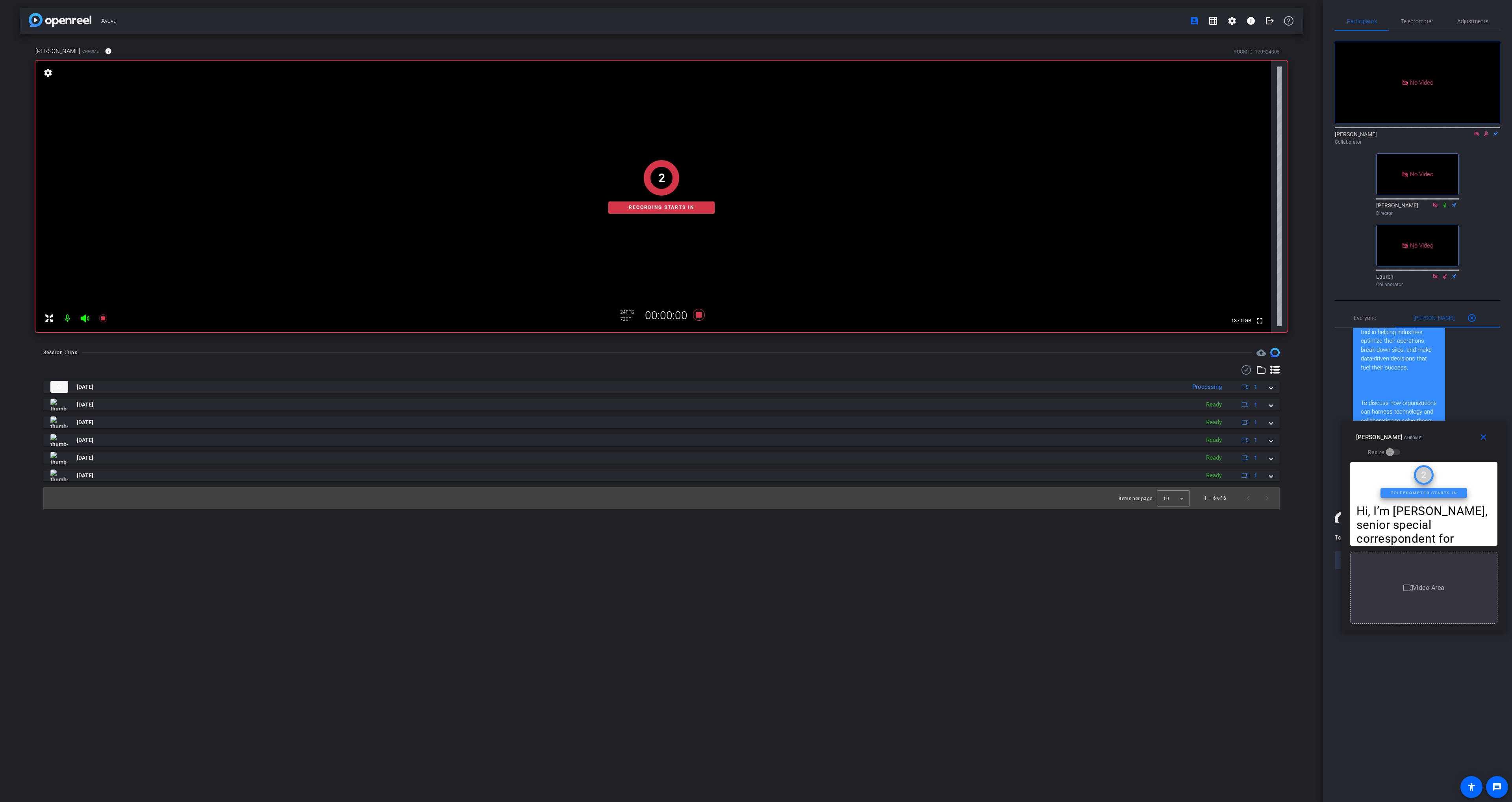
click at [811, 563] on div "Aveva account_box grid_on settings info logout [PERSON_NAME] Chrome info ROOM I…" at bounding box center [662, 401] width 1323 height 802
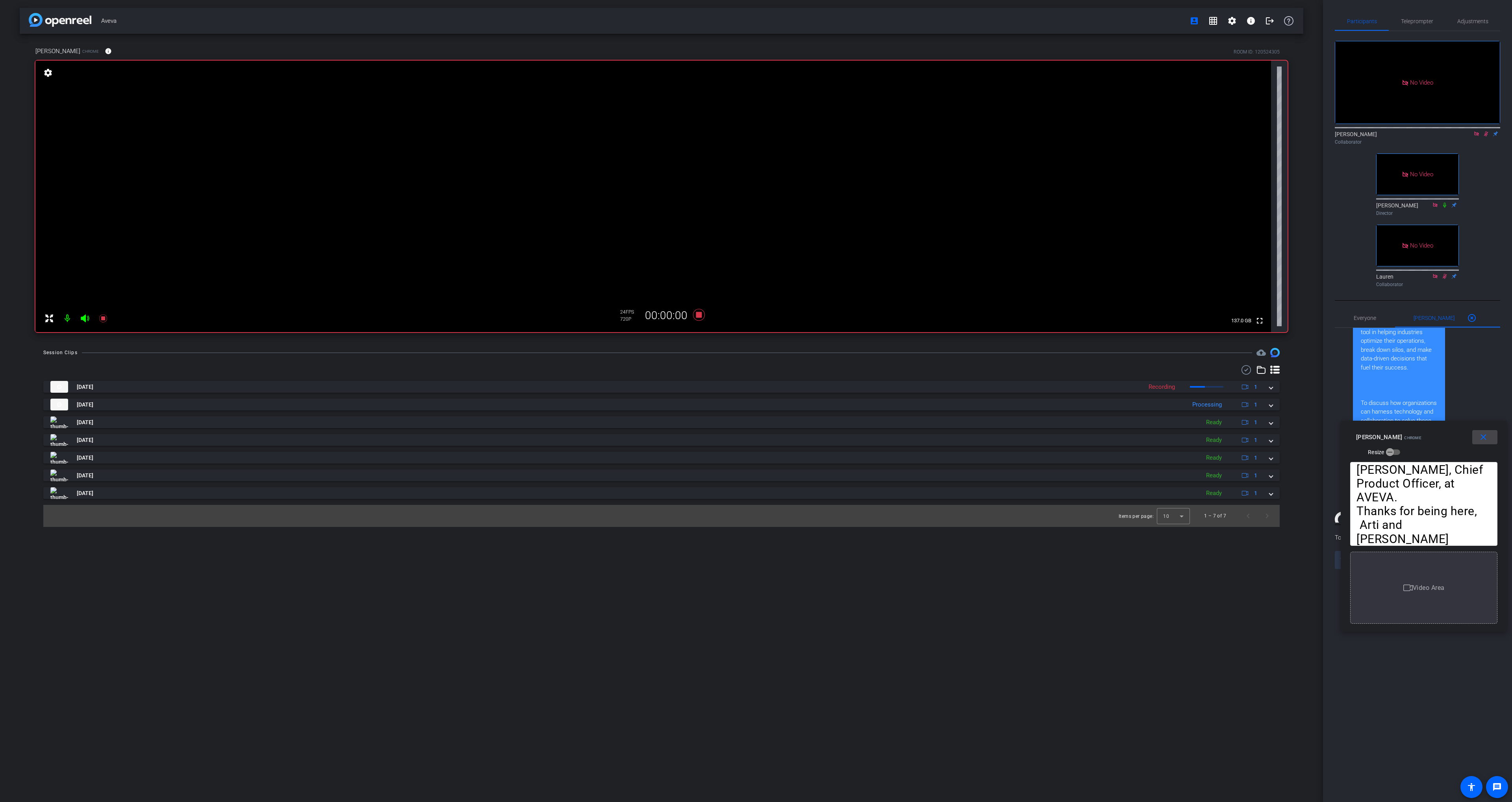
click at [1486, 436] on mat-icon "close" at bounding box center [1483, 437] width 10 height 10
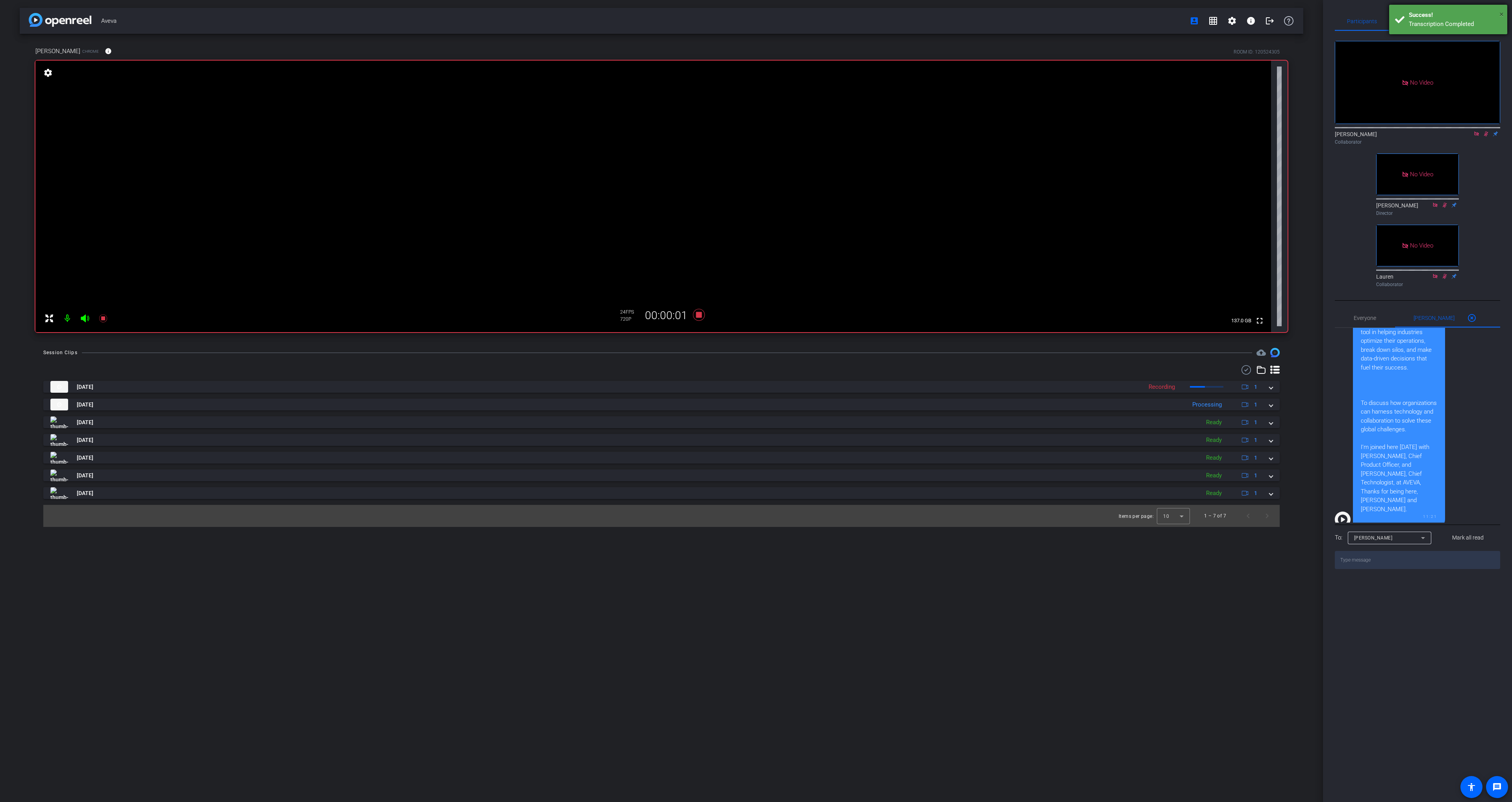
drag, startPoint x: 1501, startPoint y: 11, endPoint x: 1460, endPoint y: 8, distance: 41.1
click at [1501, 11] on span "×" at bounding box center [1501, 14] width 4 height 9
click at [1416, 14] on span "Teleprompter" at bounding box center [1417, 21] width 32 height 19
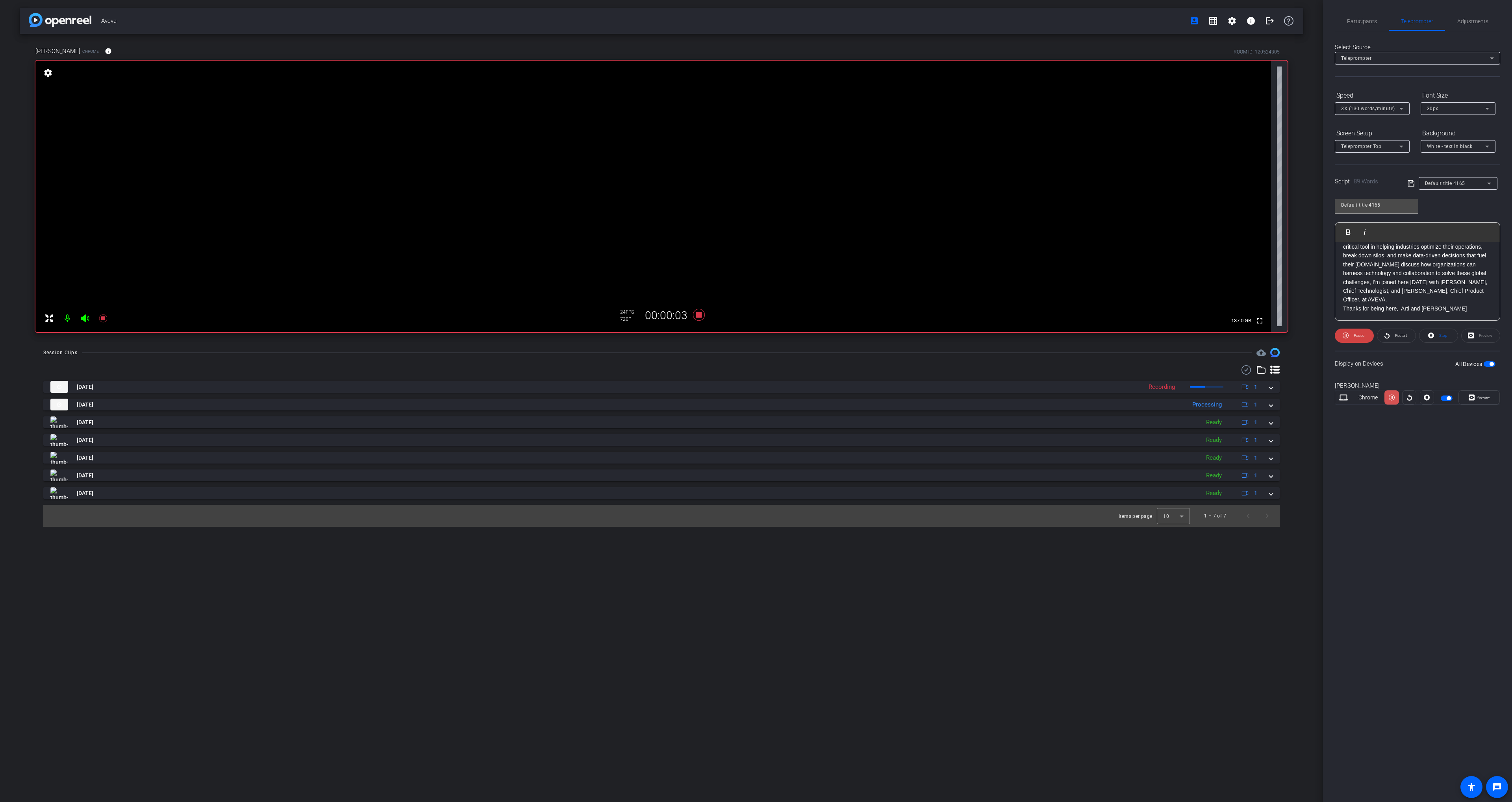
click at [1394, 402] on icon at bounding box center [1392, 397] width 6 height 12
click at [1366, 25] on span "Participants" at bounding box center [1362, 21] width 30 height 19
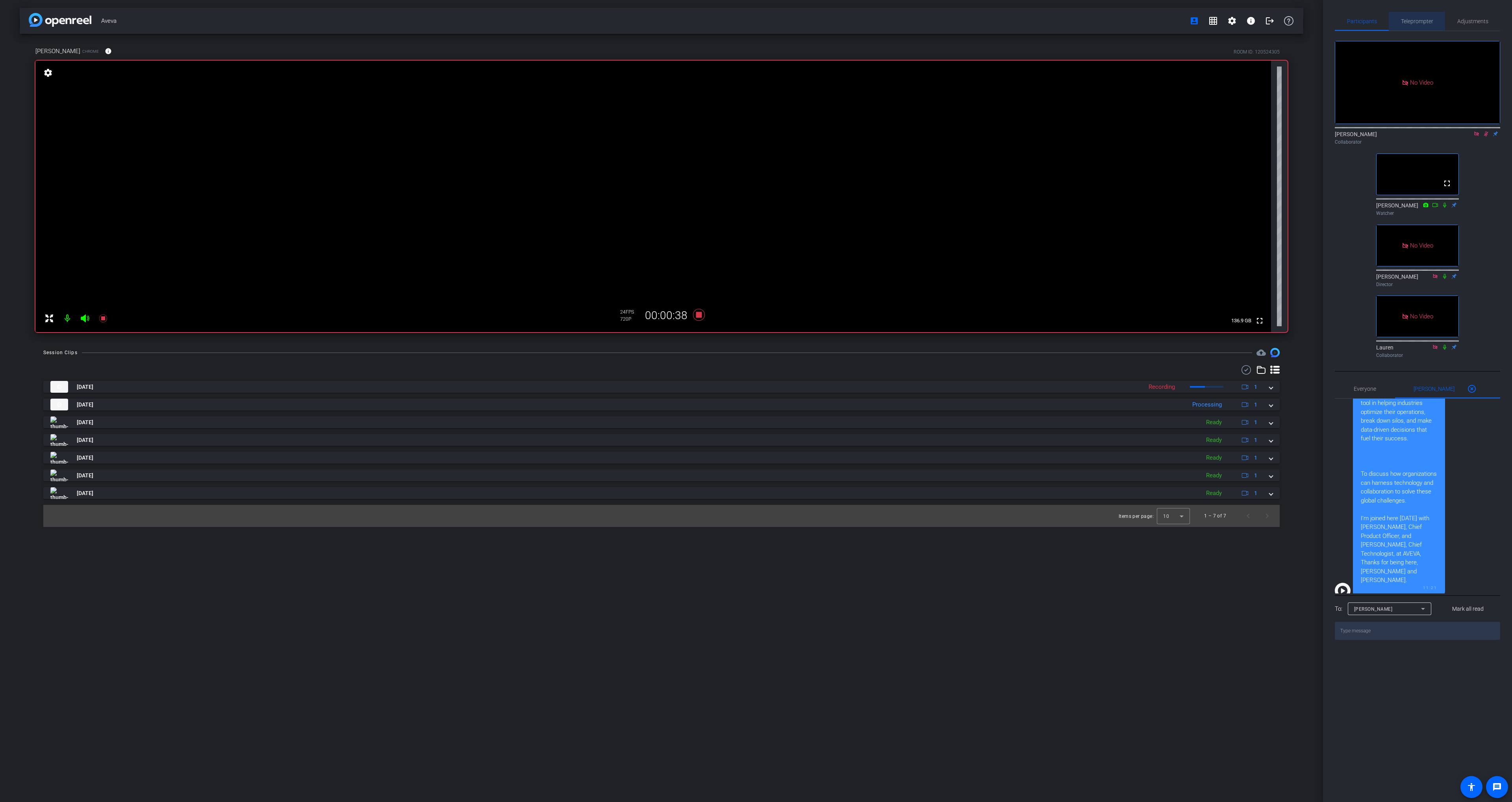
click at [1398, 21] on div "Teleprompter" at bounding box center [1417, 21] width 56 height 19
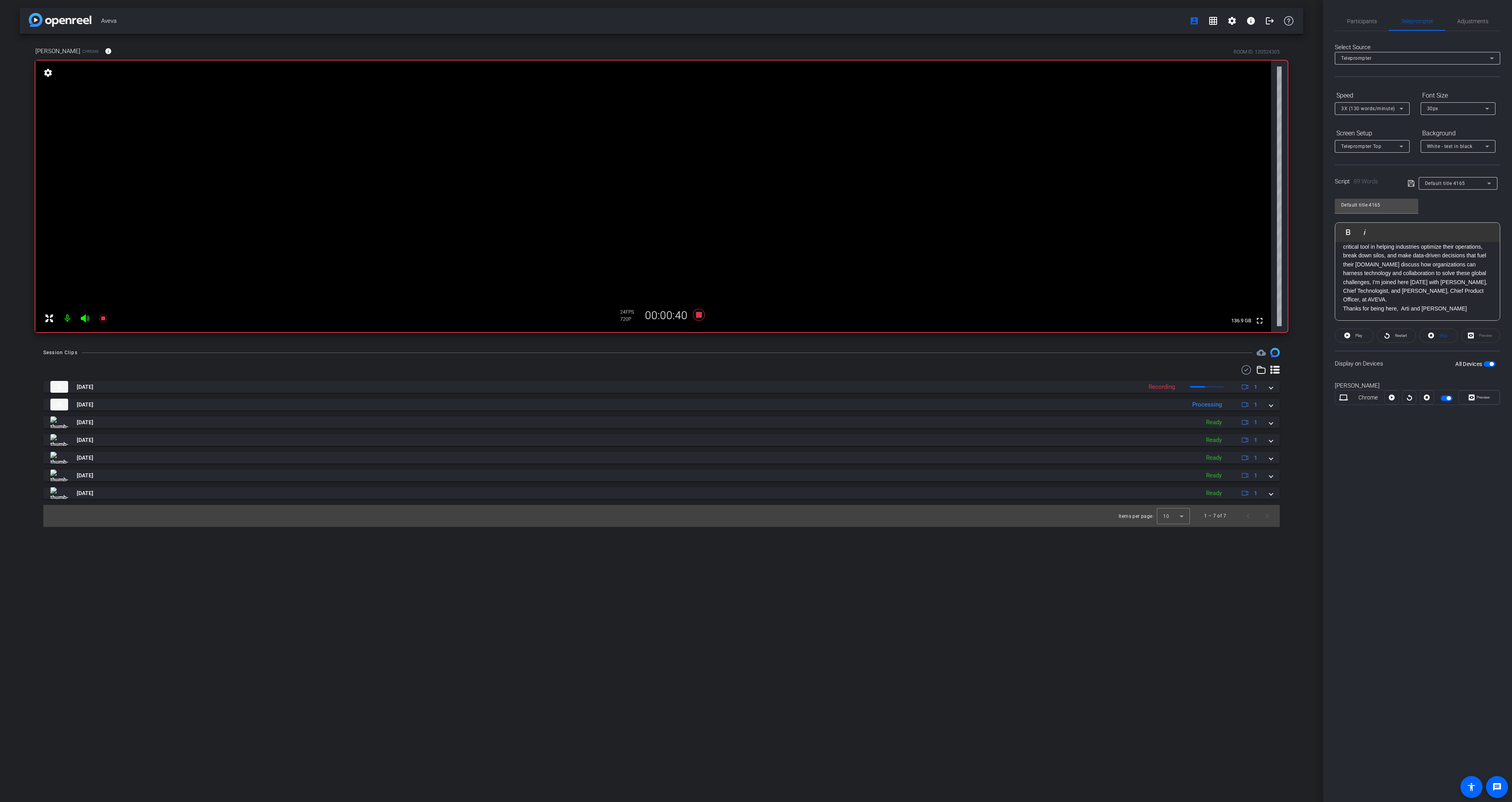
click at [1447, 398] on span "button" at bounding box center [1449, 398] width 4 height 4
click at [1456, 421] on div "Participants Teleprompter Adjustments [PERSON_NAME] Collaborator [PERSON_NAME] …" at bounding box center [1418, 401] width 189 height 802
click at [1362, 20] on span "Participants" at bounding box center [1362, 21] width 30 height 5
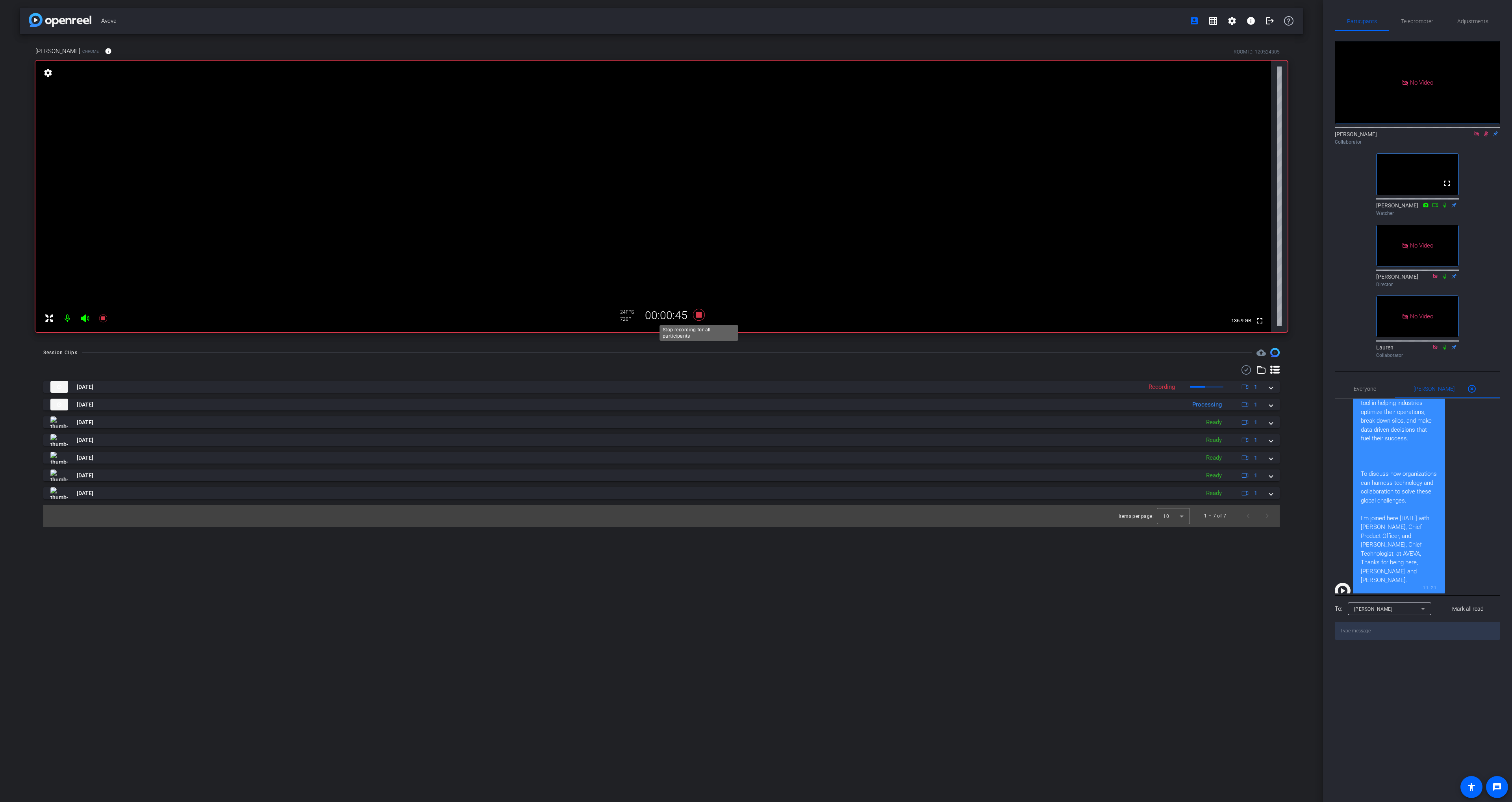
click at [701, 316] on icon at bounding box center [699, 315] width 12 height 12
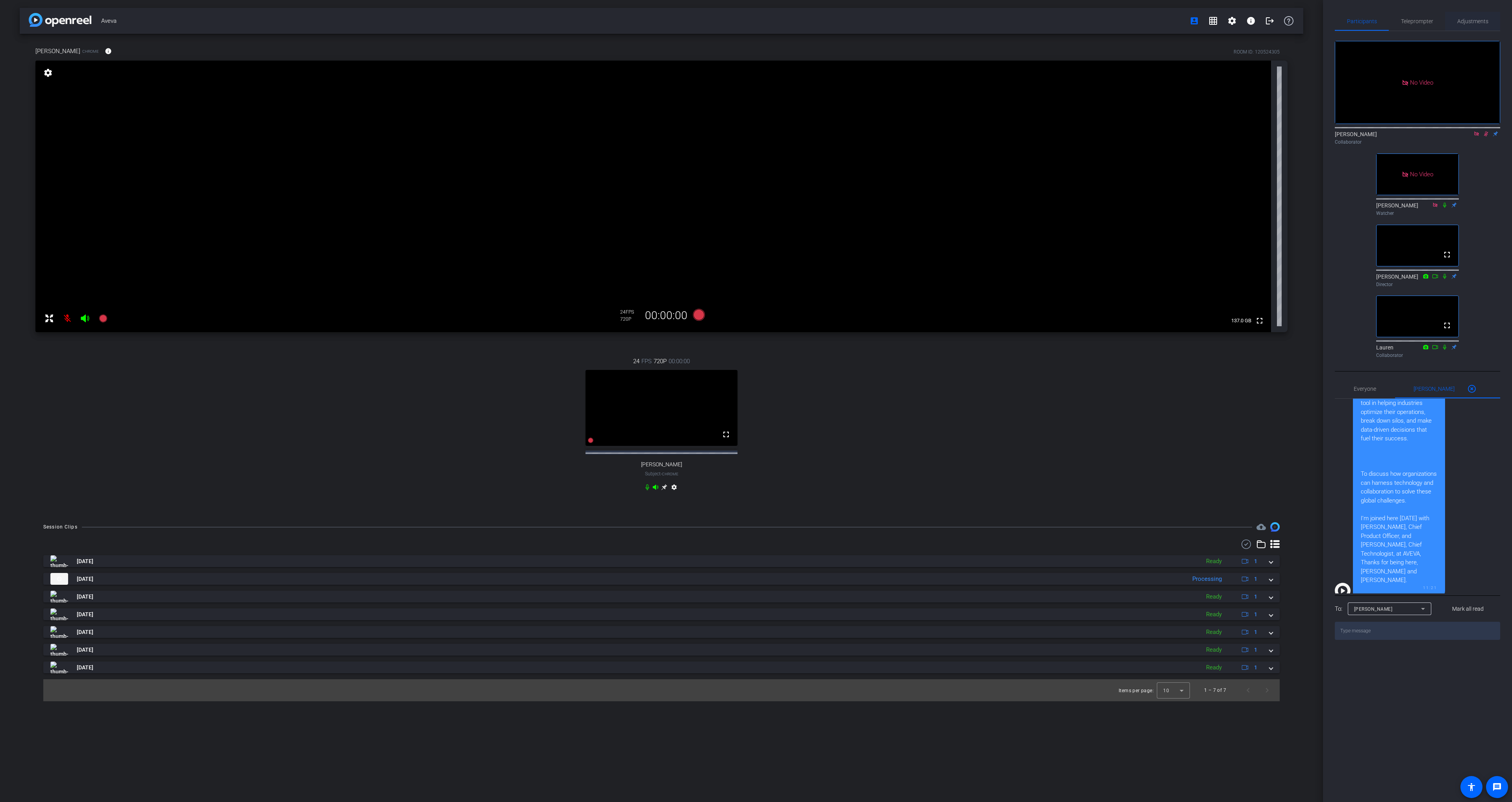
click at [1472, 19] on span "Adjustments" at bounding box center [1473, 21] width 31 height 5
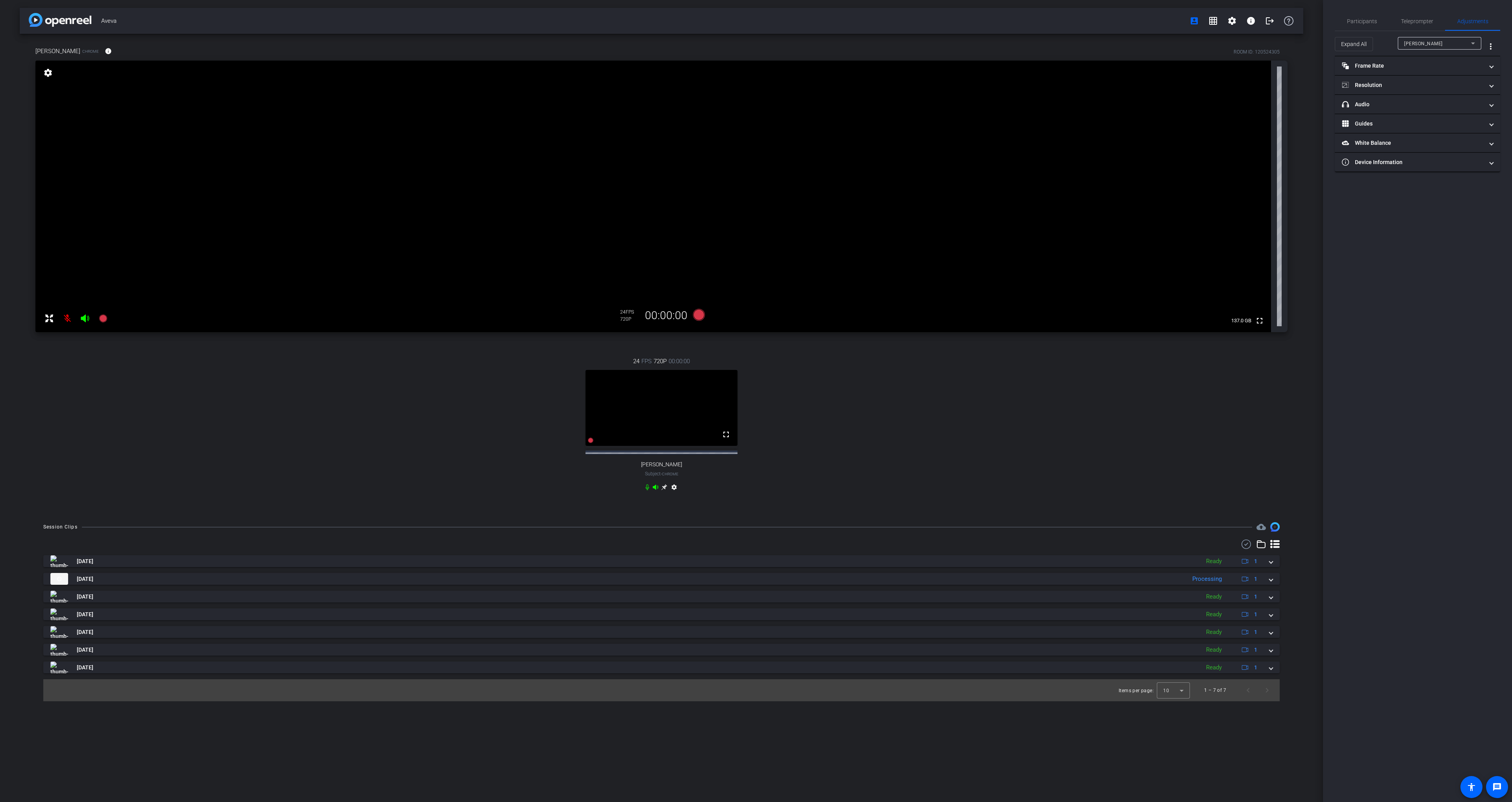
click at [1445, 41] on div "[PERSON_NAME]" at bounding box center [1437, 43] width 67 height 10
click at [1427, 70] on span "[PERSON_NAME]" at bounding box center [1424, 72] width 40 height 9
click at [1415, 68] on mat-panel-title "Frame Rate Frame Rate" at bounding box center [1412, 66] width 141 height 8
click at [1407, 116] on mat-panel-title "Resolution" at bounding box center [1412, 119] width 141 height 8
click at [1422, 143] on div "1080" at bounding box center [1425, 142] width 29 height 13
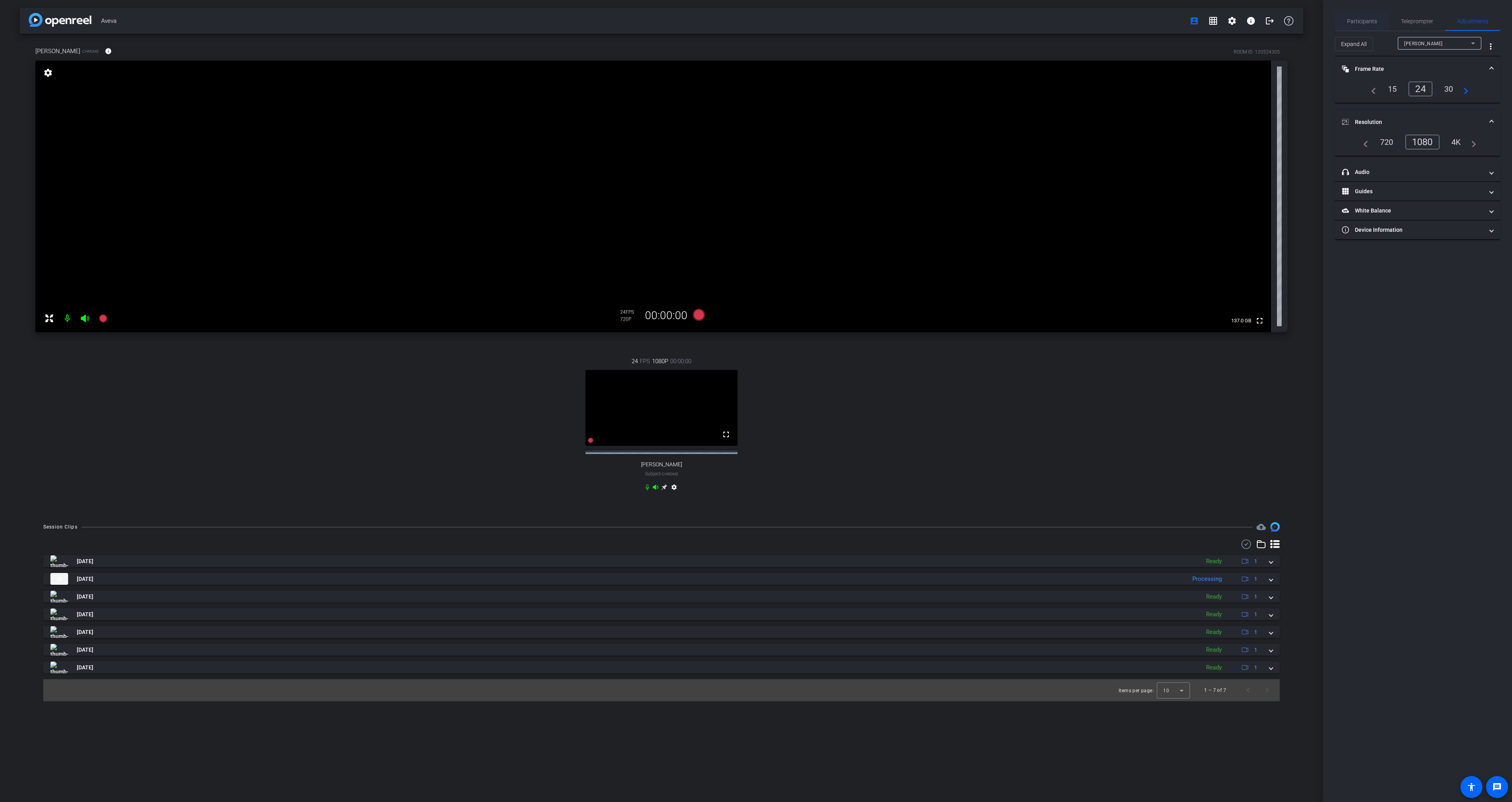
click at [1356, 23] on span "Participants" at bounding box center [1362, 21] width 30 height 5
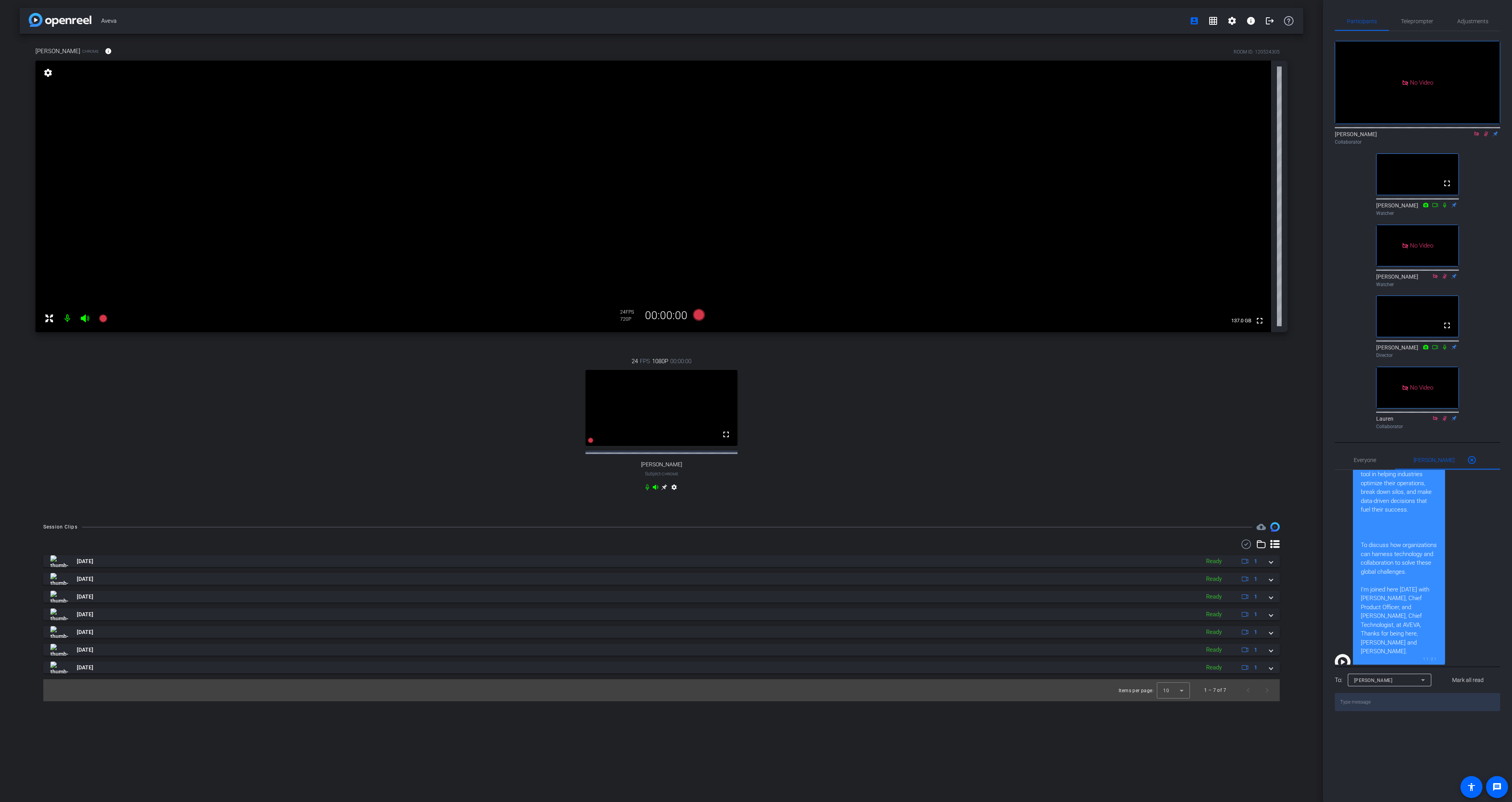
click at [664, 490] on icon at bounding box center [664, 488] width 6 height 6
click at [104, 53] on mat-icon "info" at bounding box center [108, 51] width 7 height 7
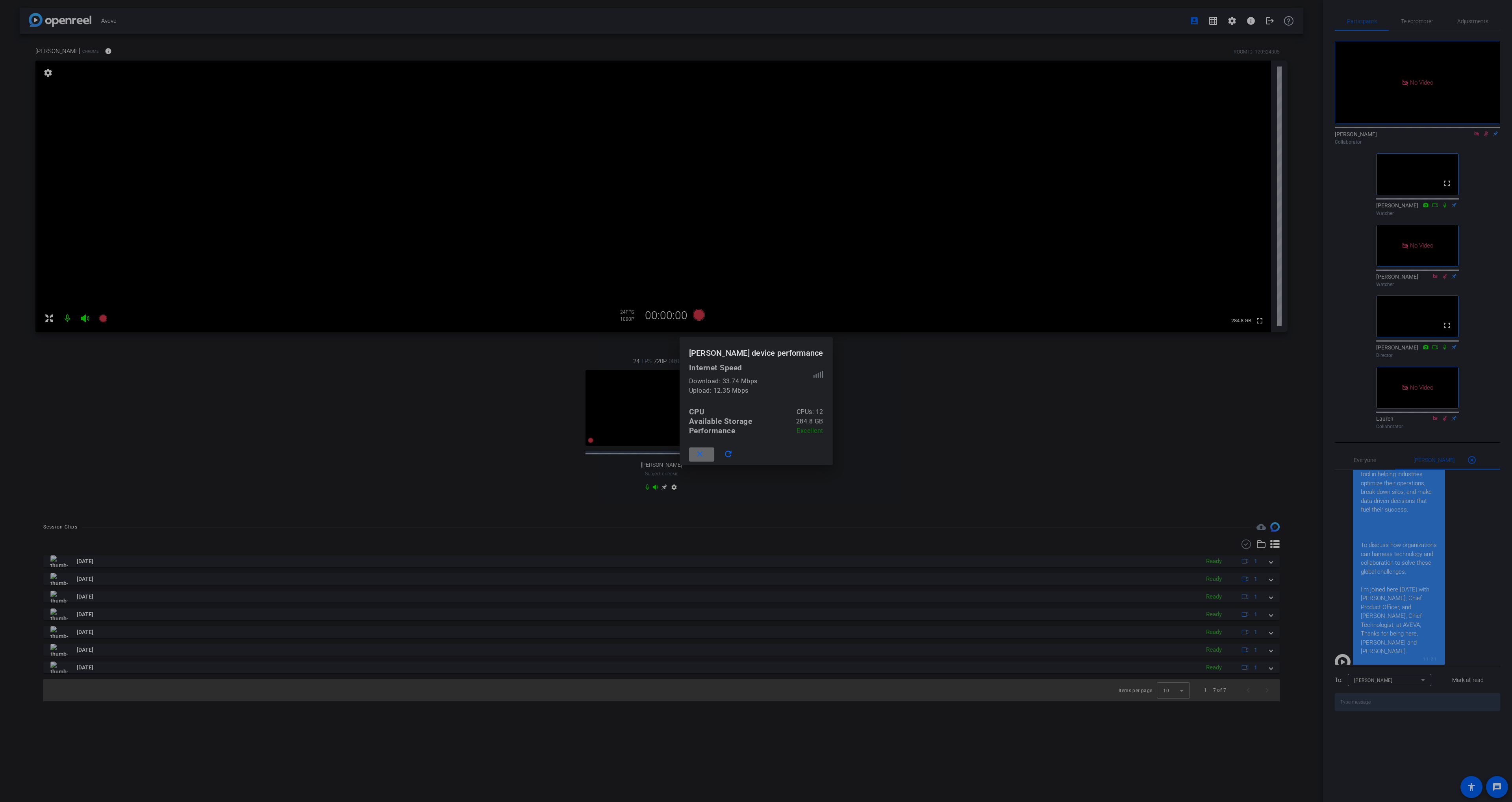
click at [704, 451] on mat-icon "close" at bounding box center [700, 454] width 10 height 10
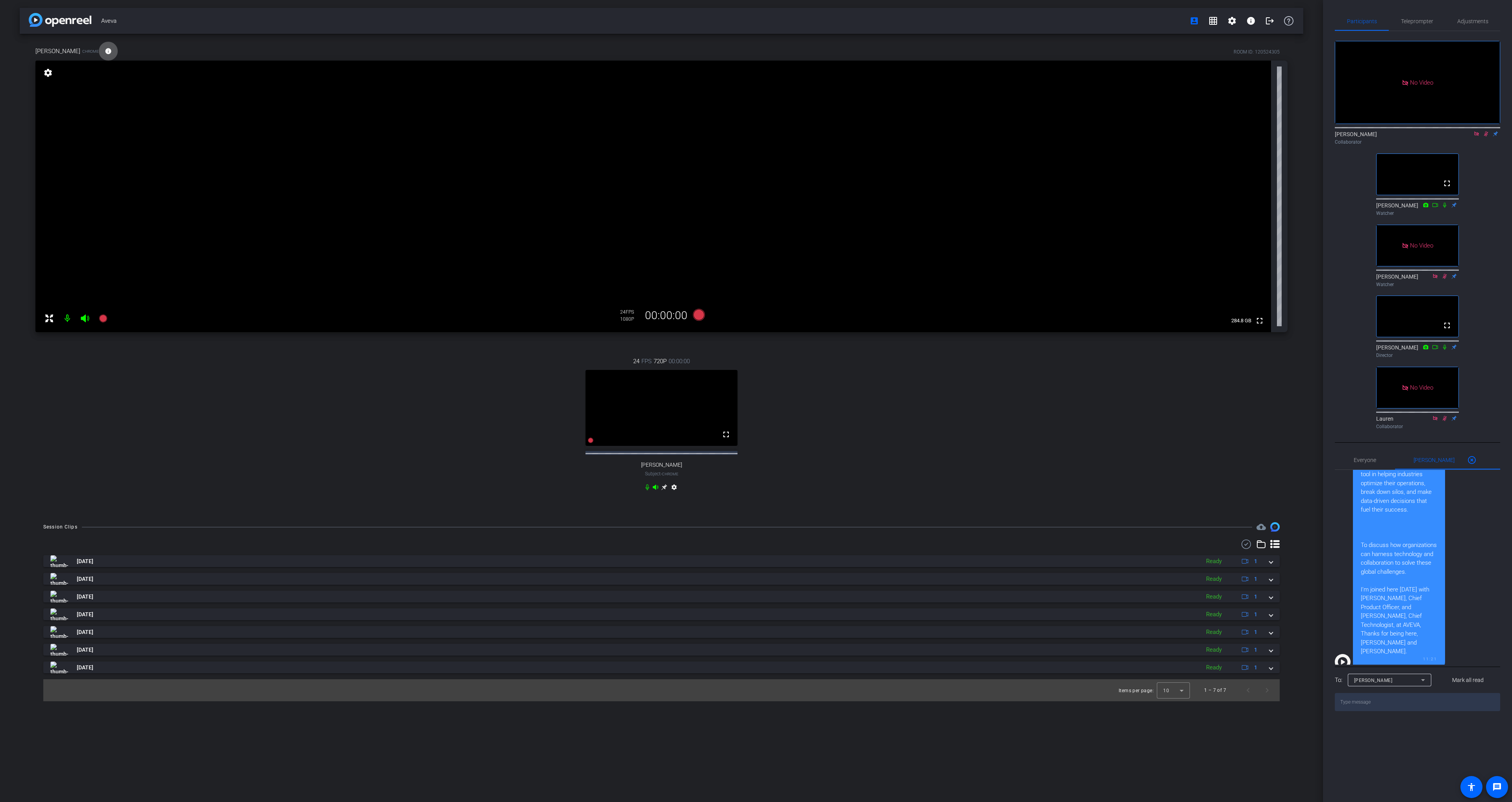
click at [460, 437] on div "24 FPS 720P 00:00:00 fullscreen [PERSON_NAME] Subject - Chrome settings" at bounding box center [661, 425] width 1252 height 163
click at [1486, 131] on icon at bounding box center [1486, 134] width 4 height 5
click at [1486, 131] on icon at bounding box center [1486, 134] width 3 height 5
click at [811, 381] on div "24 FPS 720P 00:00:00 fullscreen [PERSON_NAME] Subject - Chrome settings" at bounding box center [661, 425] width 1252 height 163
click at [1481, 164] on div "No Video [PERSON_NAME] Collaborator fullscreen [PERSON_NAME] Watcher No Video […" at bounding box center [1418, 232] width 166 height 401
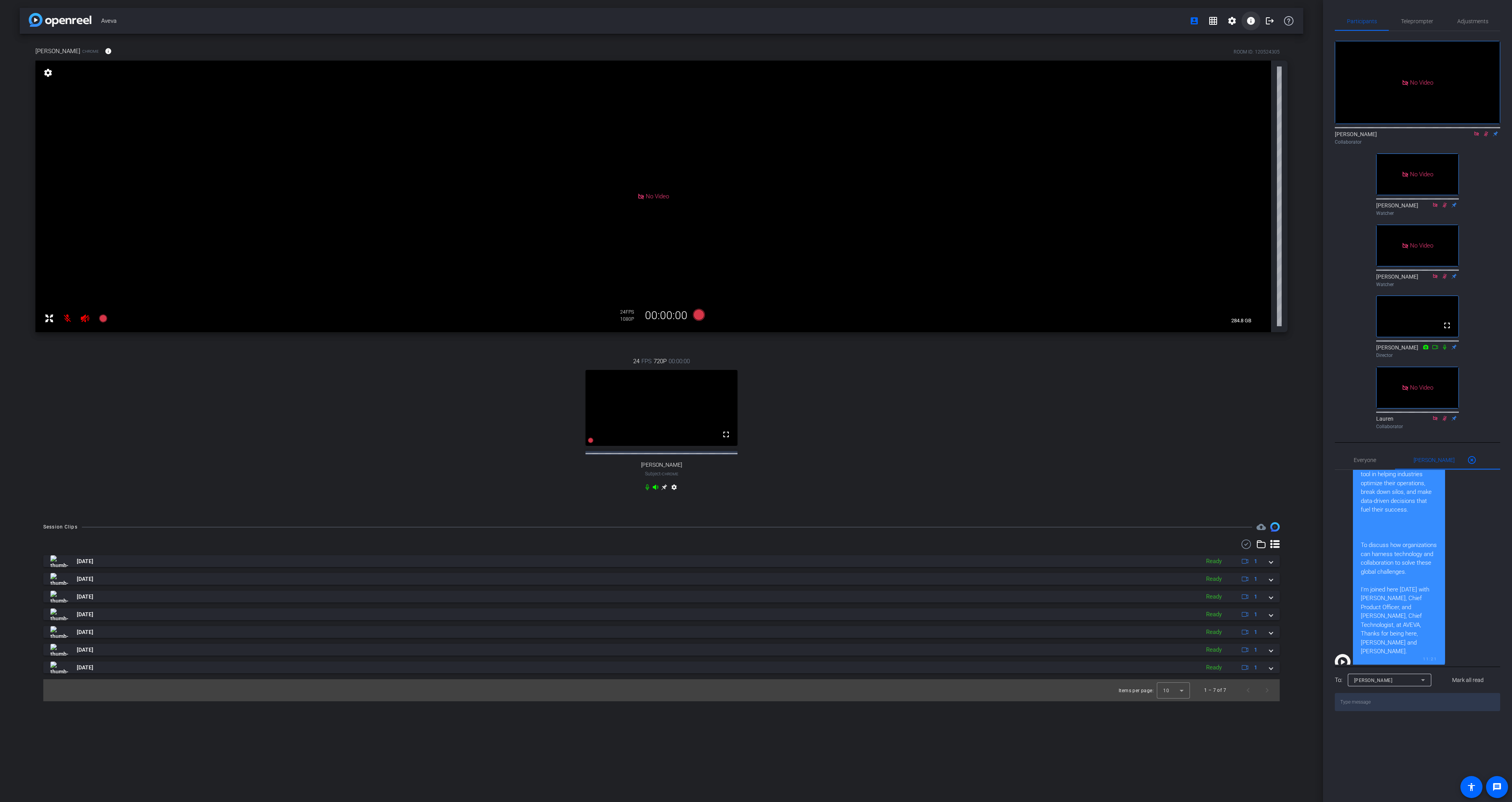
click at [1246, 20] on span at bounding box center [1251, 21] width 19 height 19
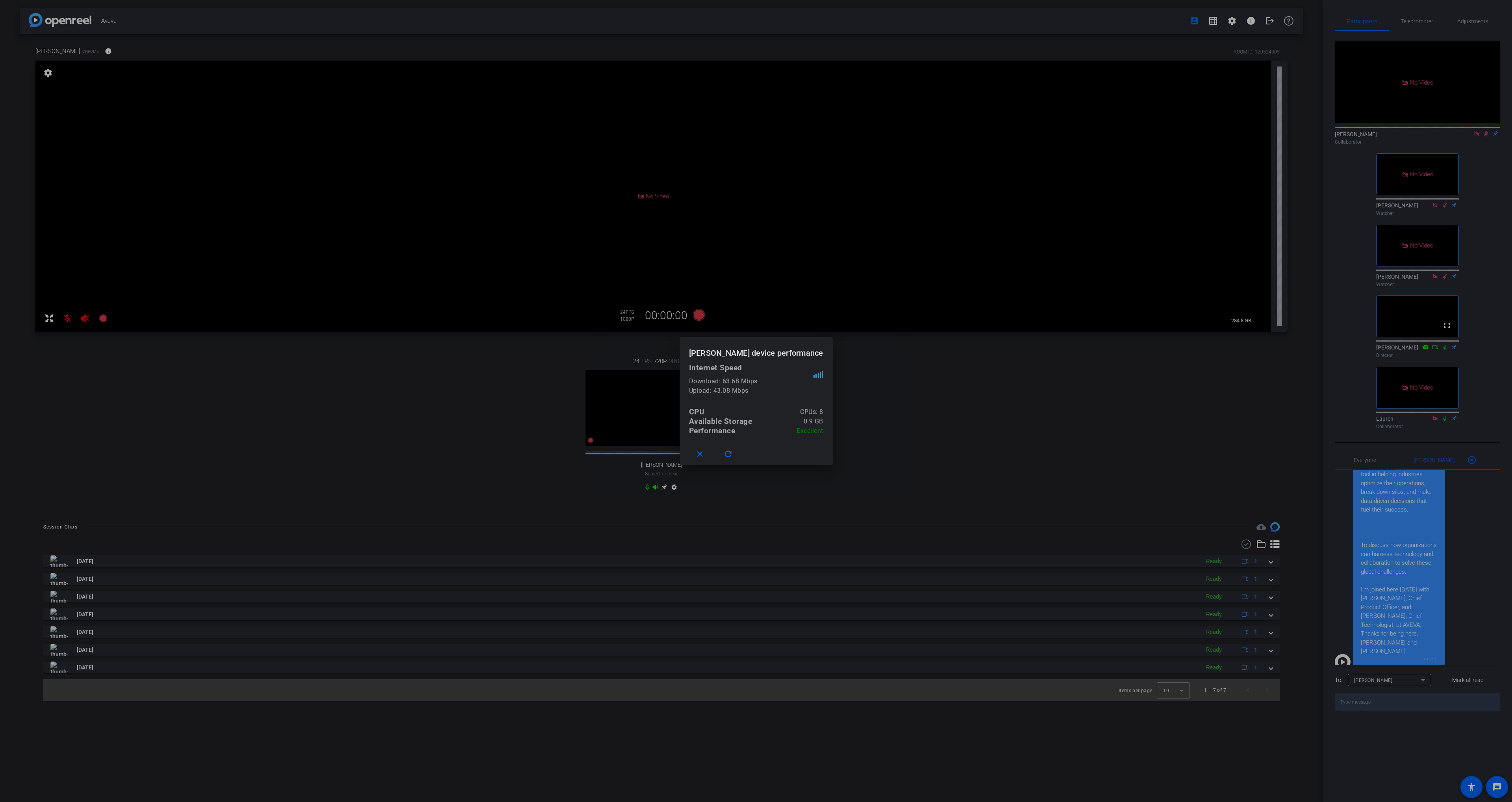
click at [1002, 214] on div at bounding box center [756, 401] width 1512 height 802
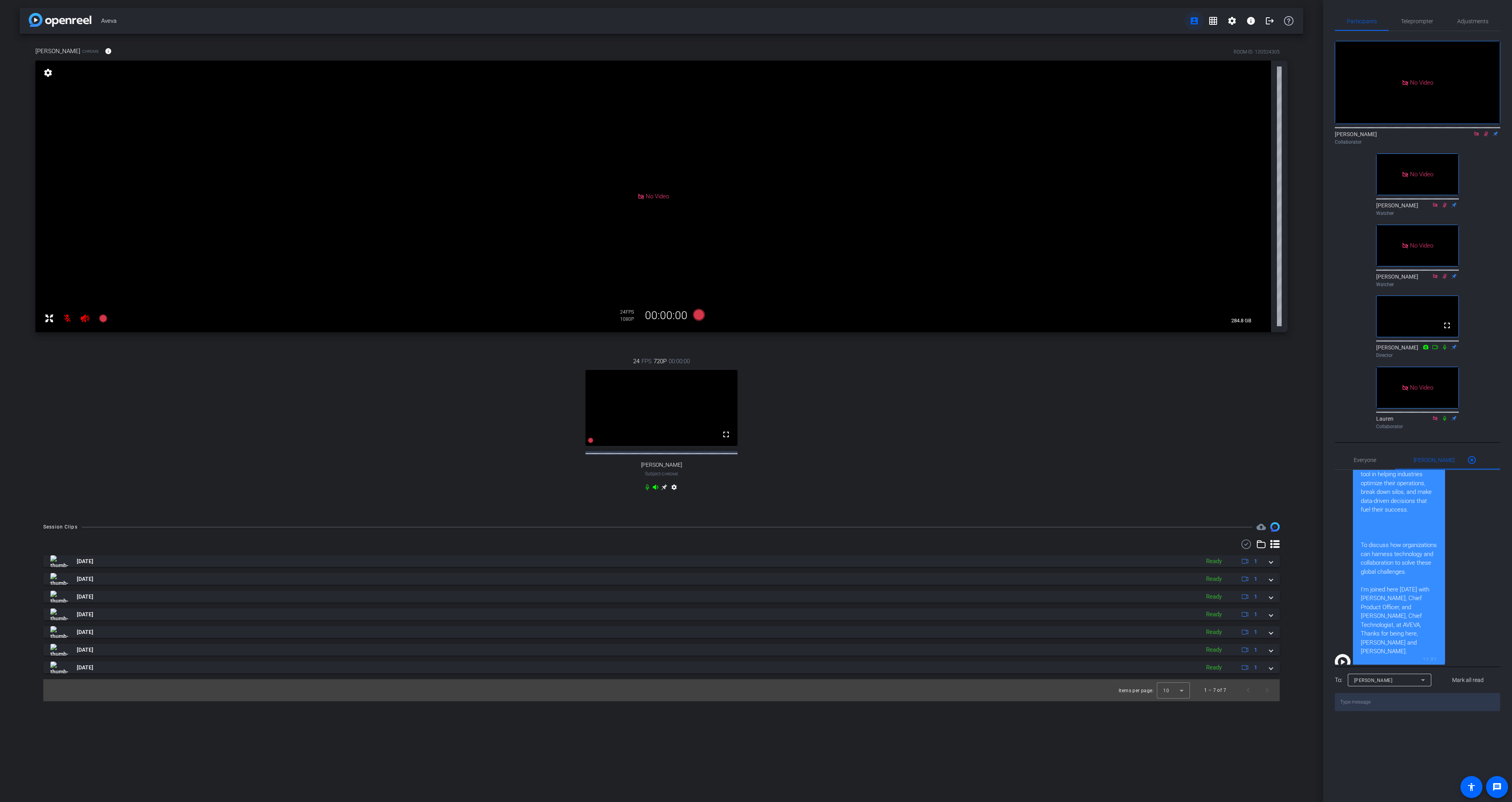
click at [1193, 22] on mat-icon "account_box" at bounding box center [1194, 21] width 9 height 9
click at [1231, 20] on mat-icon "settings" at bounding box center [1232, 21] width 9 height 9
click at [1237, 35] on span "Session Settings" at bounding box center [1250, 38] width 41 height 9
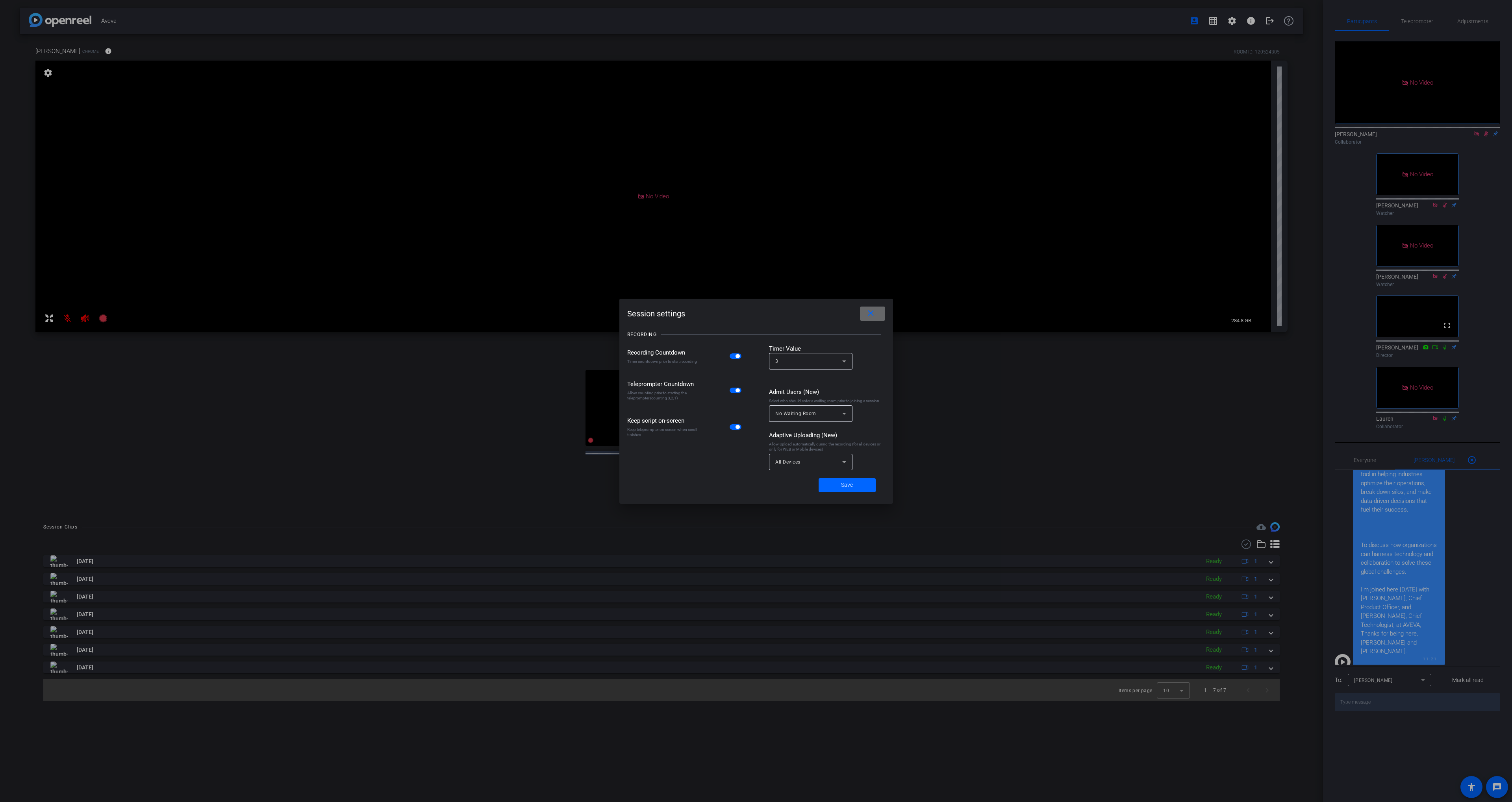
click at [874, 313] on mat-icon "close" at bounding box center [870, 313] width 10 height 10
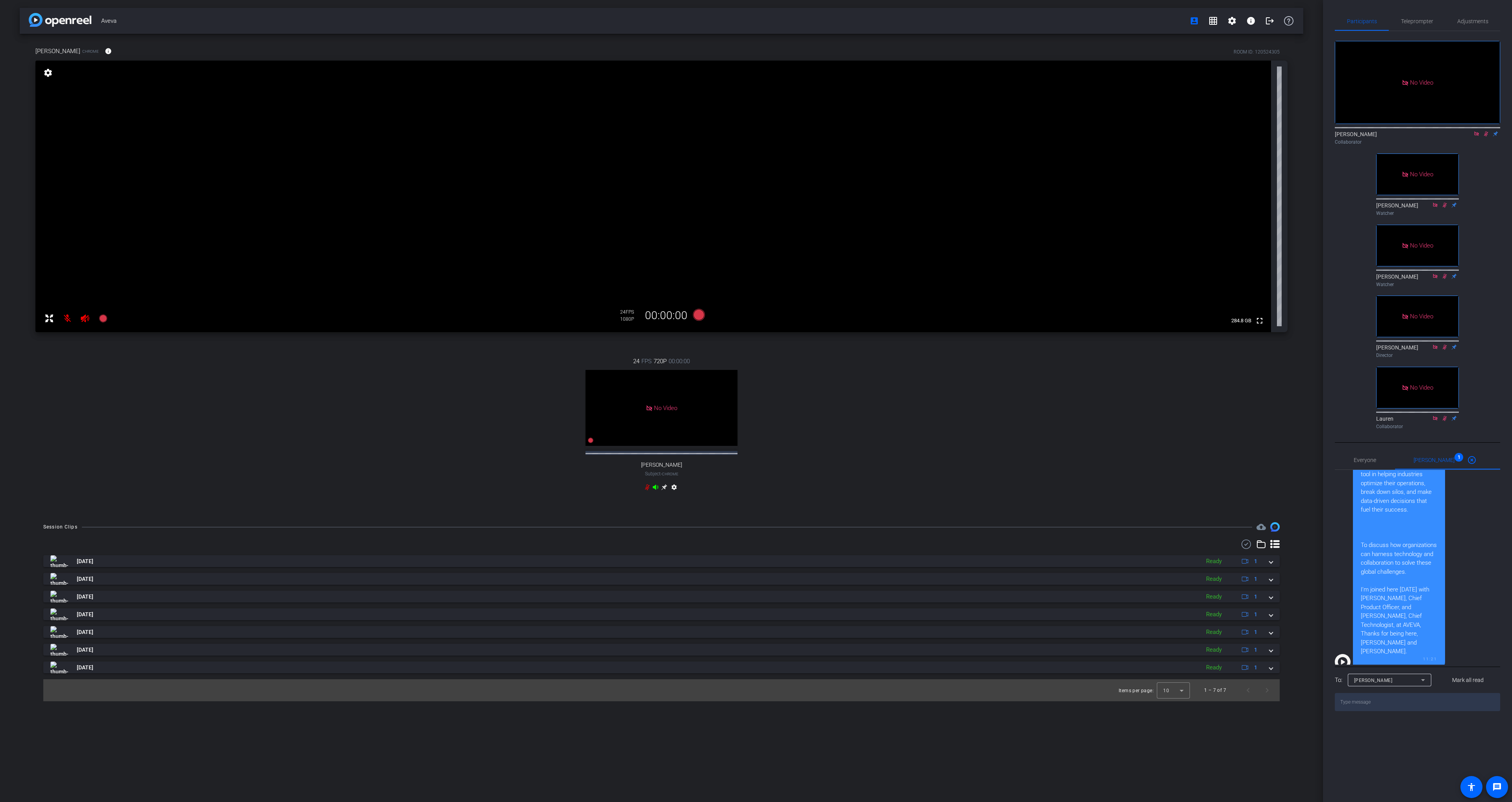
scroll to position [218, 0]
click at [1375, 711] on textarea at bounding box center [1418, 702] width 166 height 18
type textarea "[PHONE_NUMBER]"
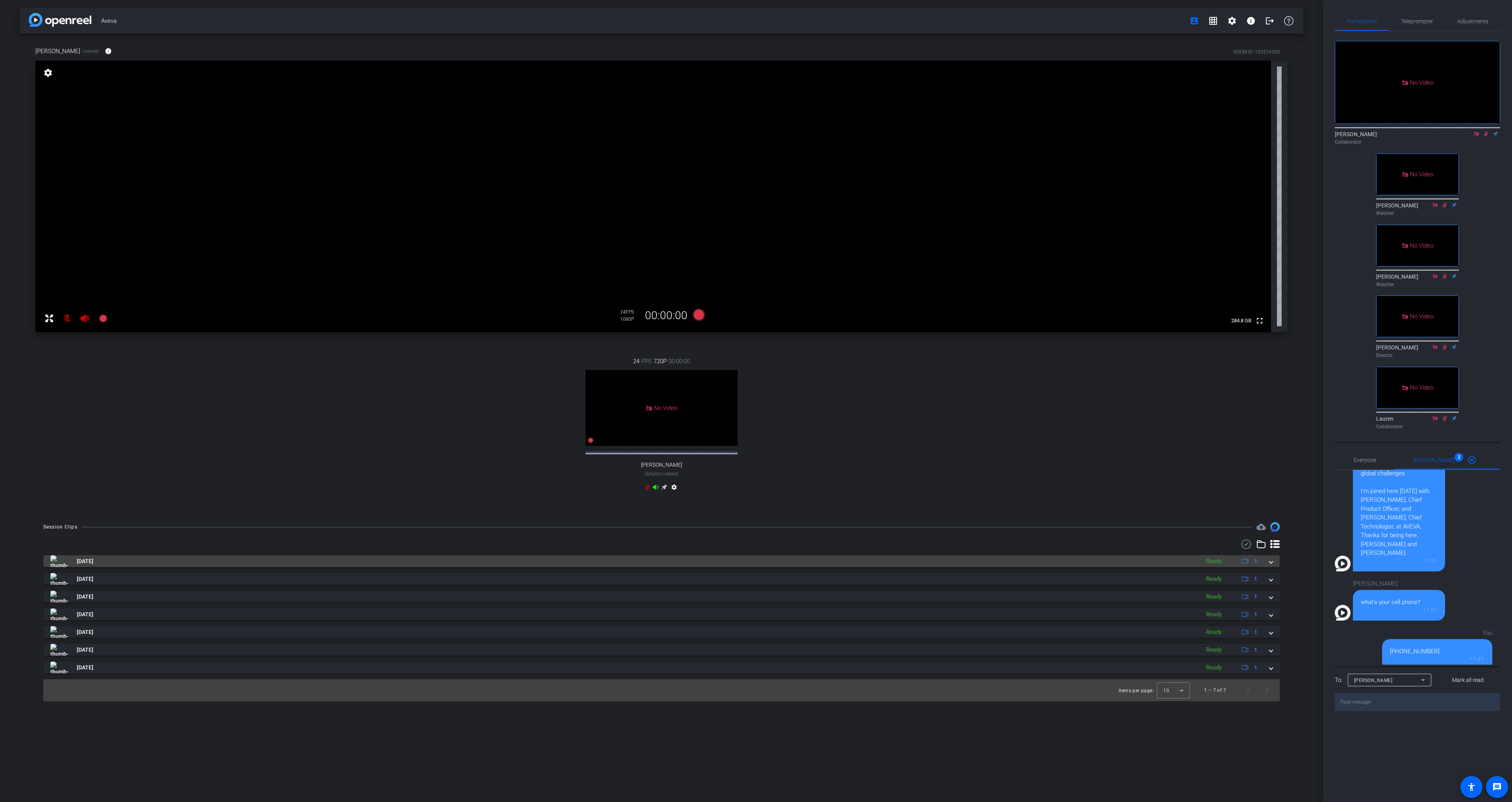
scroll to position [317, 0]
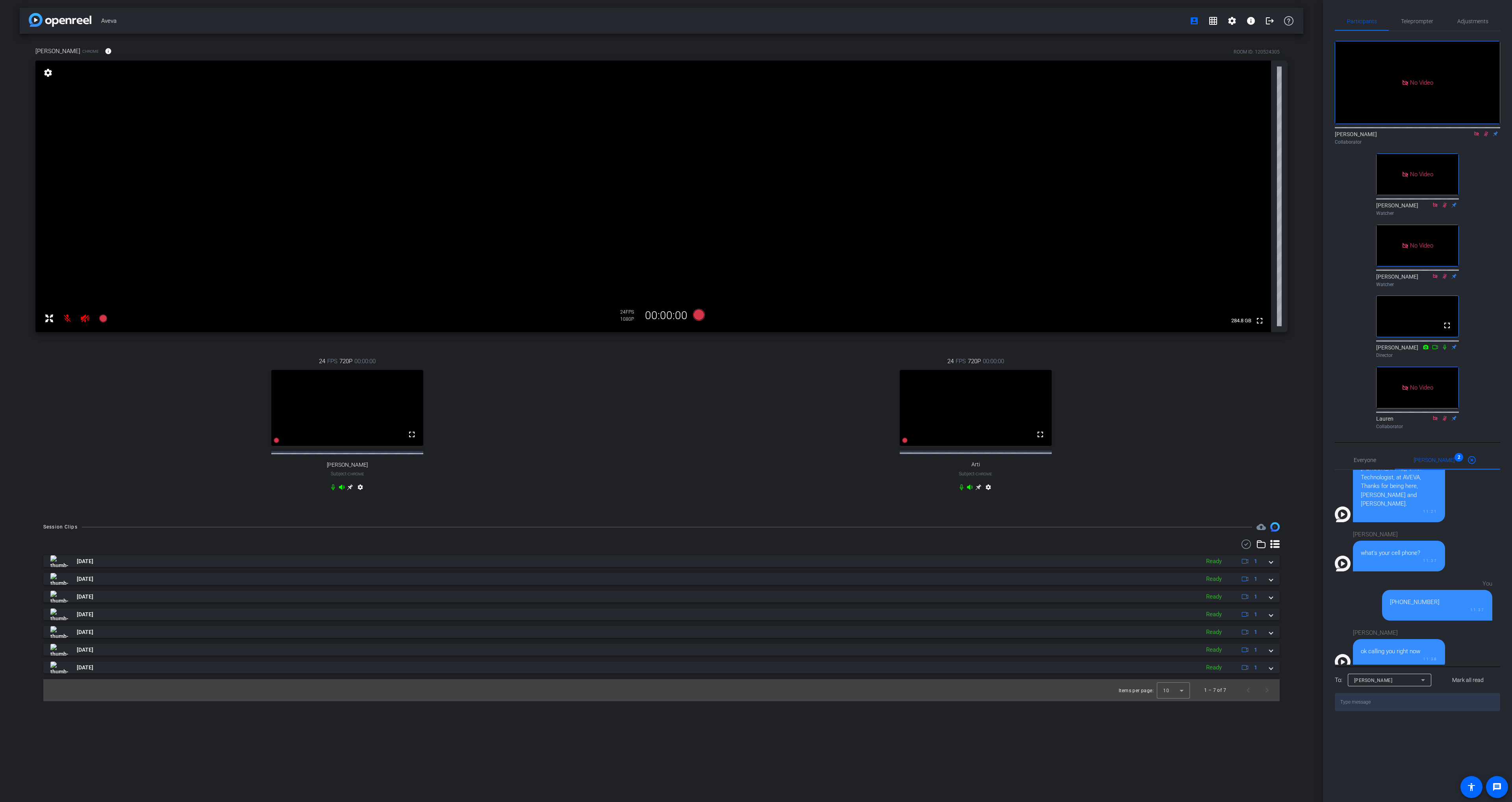
click at [470, 35] on div "[PERSON_NAME] Chrome info ROOM ID: 120524305 fullscreen settings 284.8 GB 24 FP…" at bounding box center [662, 274] width 1284 height 480
click at [1461, 23] on span "Adjustments" at bounding box center [1473, 21] width 31 height 5
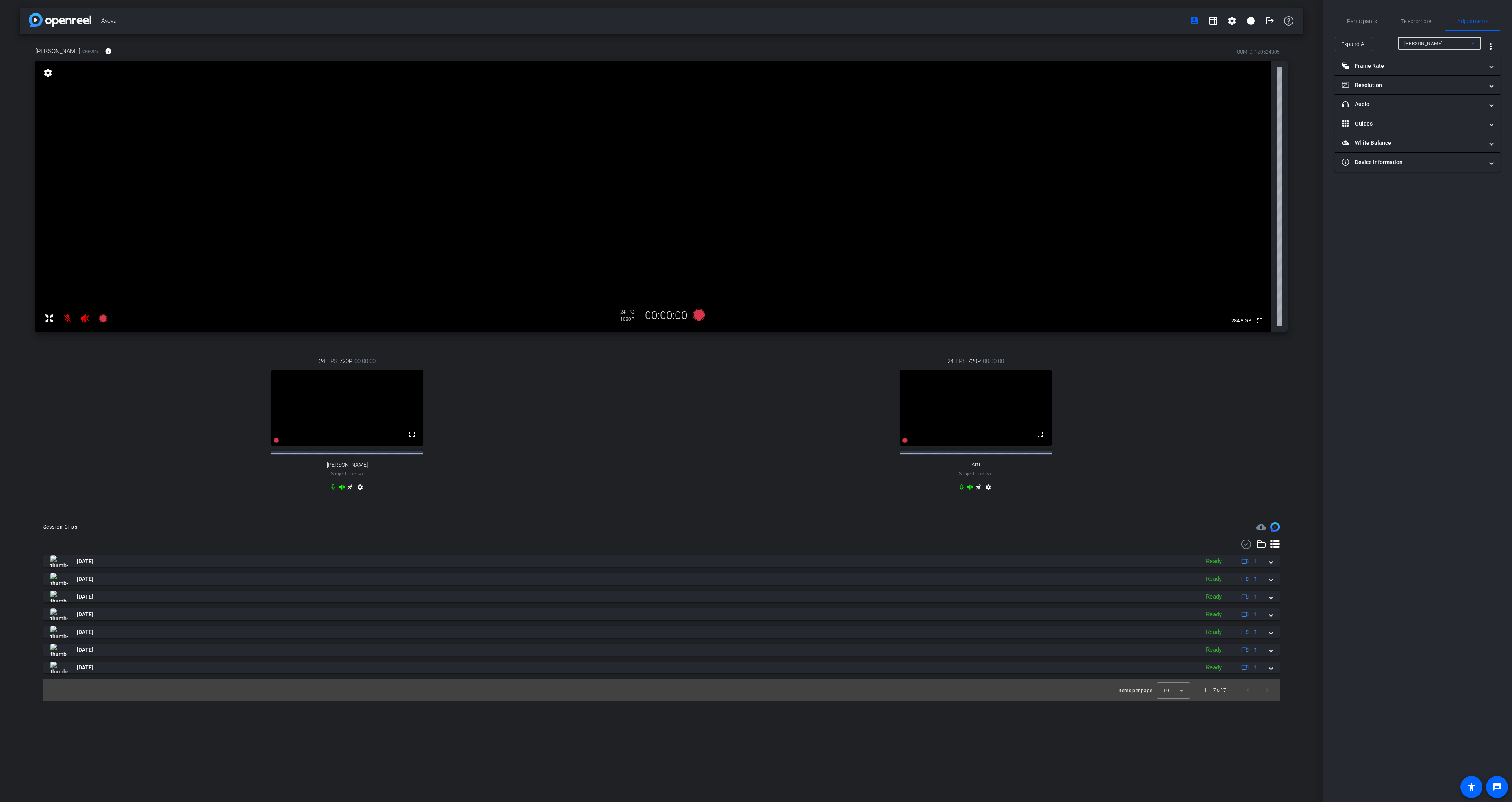
click at [1430, 43] on div "[PERSON_NAME]" at bounding box center [1437, 43] width 67 height 10
drag, startPoint x: 1415, startPoint y: 83, endPoint x: 1409, endPoint y: 82, distance: 6.1
click at [1415, 84] on mat-option "Arti" at bounding box center [1439, 84] width 83 height 12
click at [1405, 71] on mat-expansion-panel-header "Frame Rate Frame Rate" at bounding box center [1418, 66] width 166 height 19
drag, startPoint x: 1407, startPoint y: 67, endPoint x: 1401, endPoint y: 79, distance: 13.4
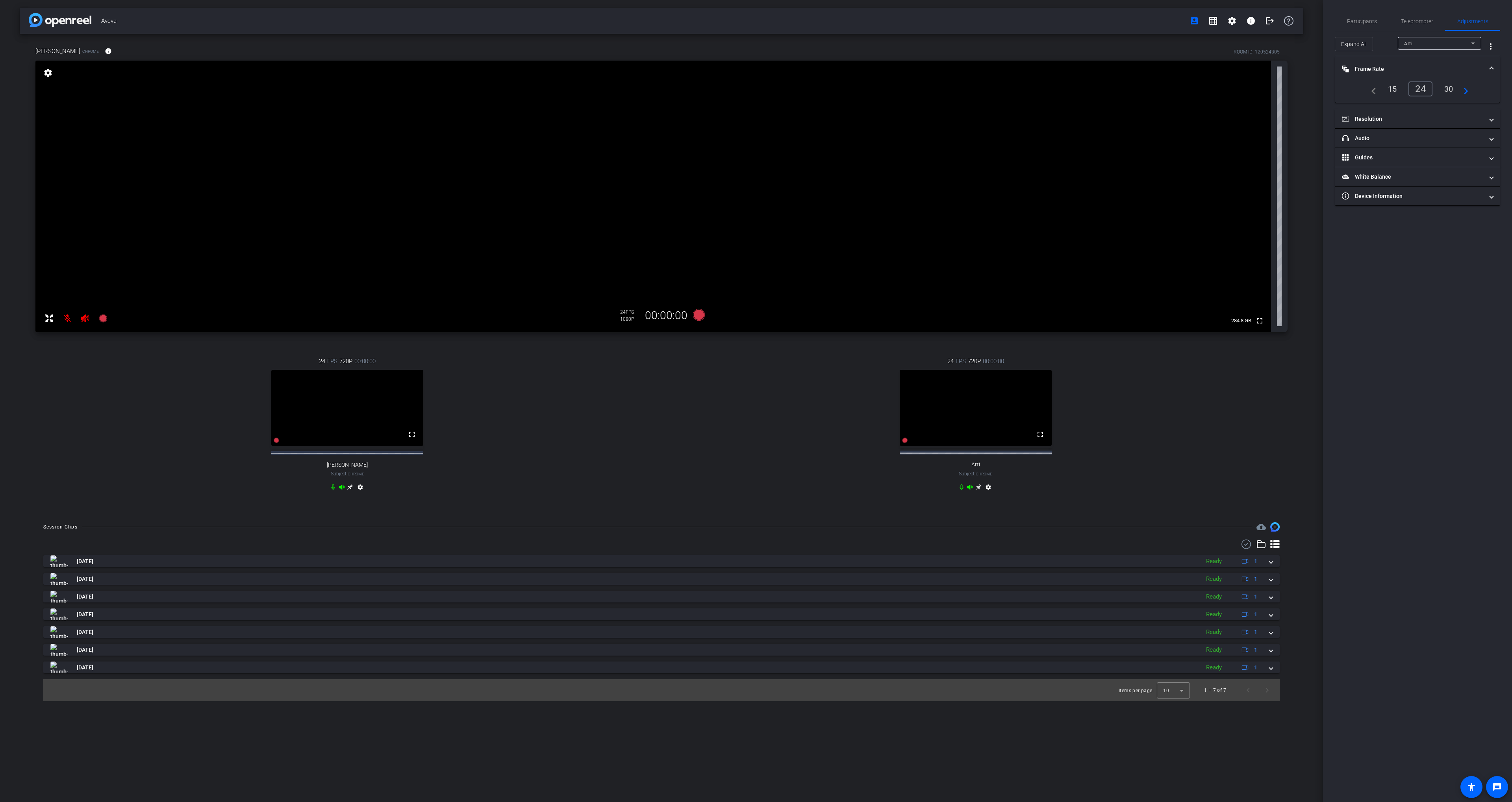
click at [1407, 67] on mat-panel-title "Frame Rate Frame Rate" at bounding box center [1412, 69] width 141 height 8
click at [1395, 87] on mat-panel-title "Resolution" at bounding box center [1412, 85] width 141 height 8
click at [1395, 87] on mat-panel-title "Resolution" at bounding box center [1412, 85] width 141 height 8
click at [1399, 82] on mat-panel-title "Resolution" at bounding box center [1412, 85] width 141 height 8
click at [1418, 110] on div "1080" at bounding box center [1425, 114] width 29 height 13
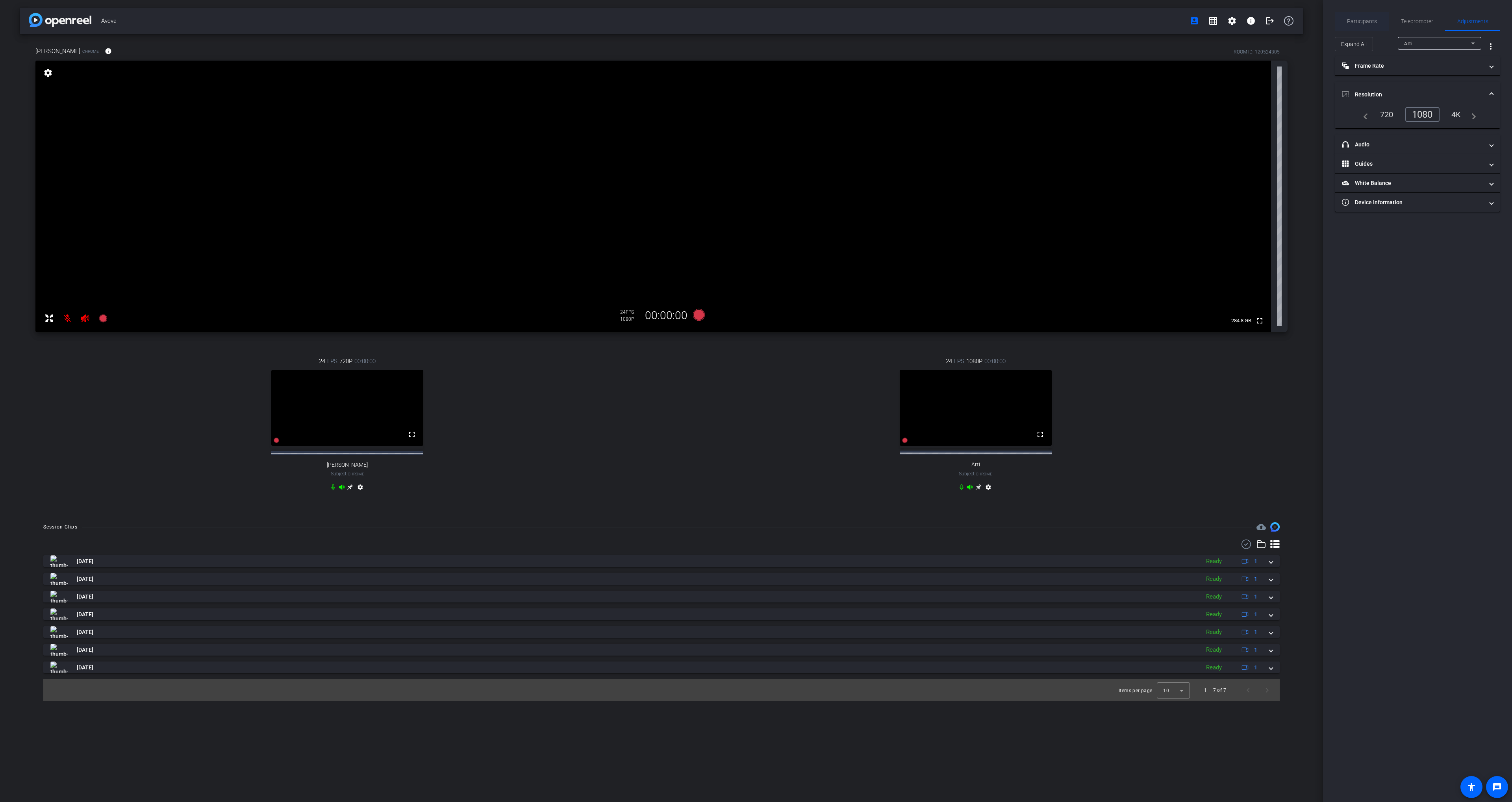
click at [1355, 15] on span "Participants" at bounding box center [1362, 21] width 30 height 19
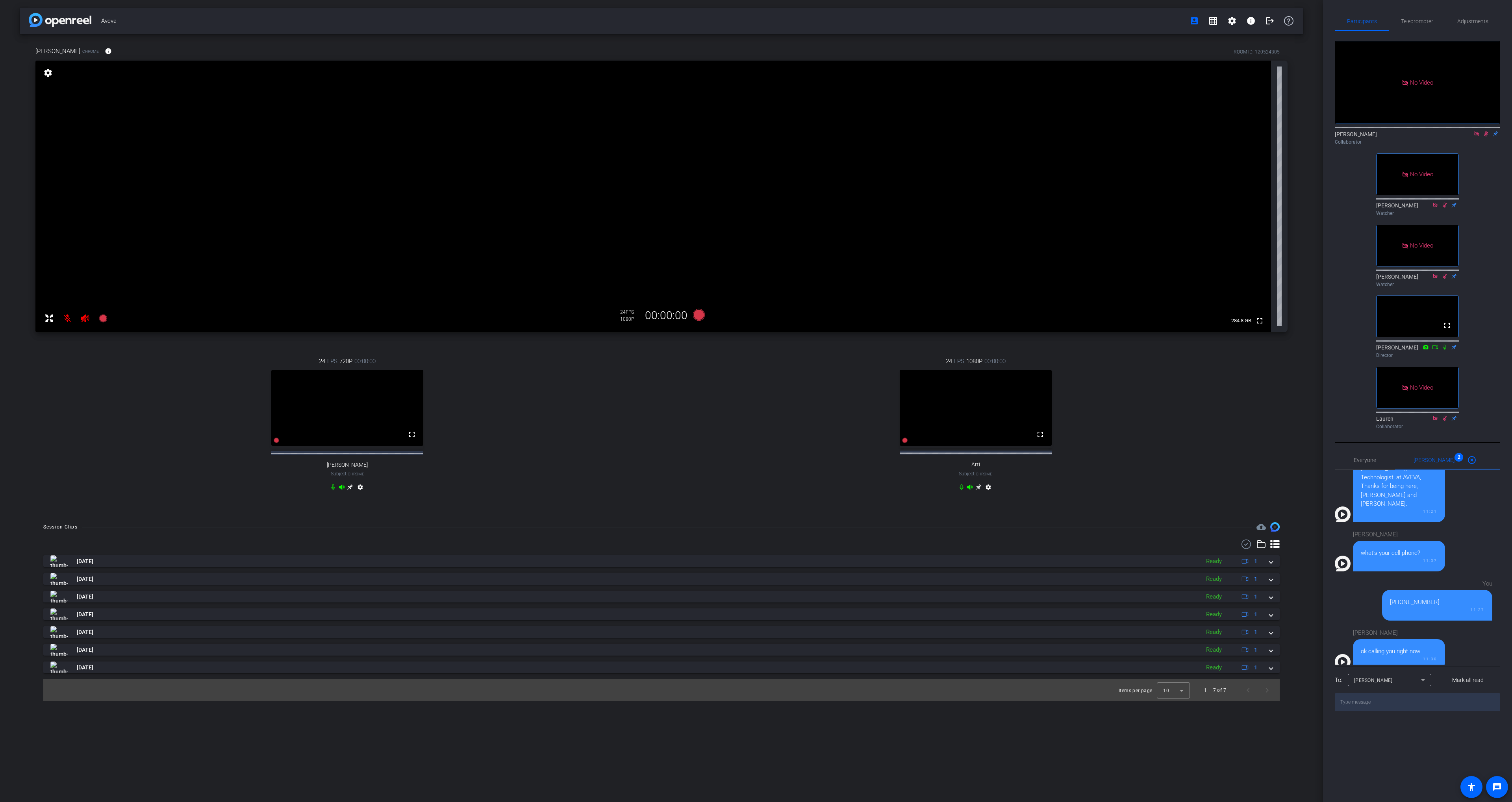
click at [979, 490] on icon at bounding box center [978, 487] width 6 height 6
click at [73, 51] on mat-icon "info" at bounding box center [72, 51] width 7 height 7
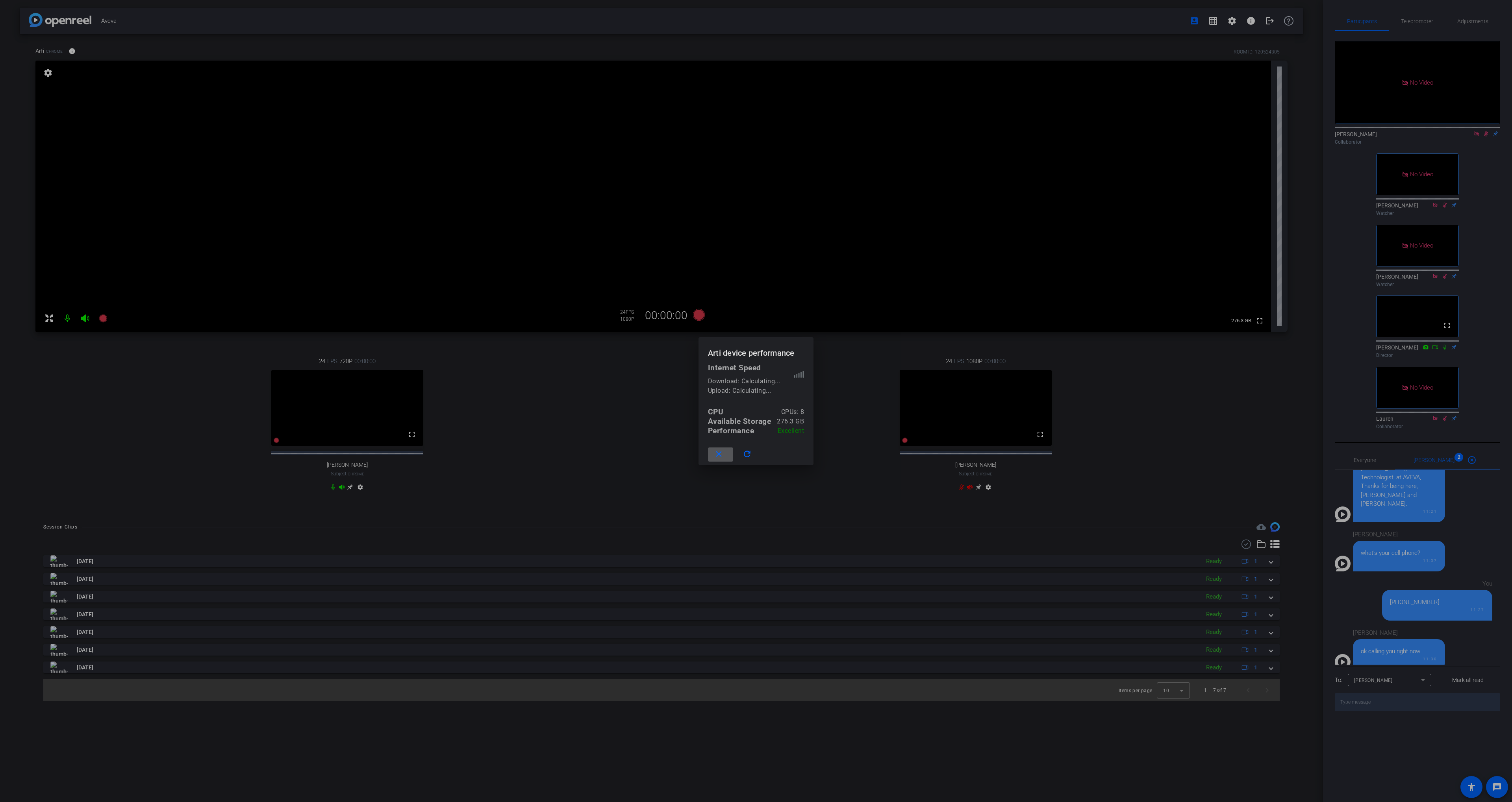
click at [153, 47] on div at bounding box center [756, 401] width 1512 height 802
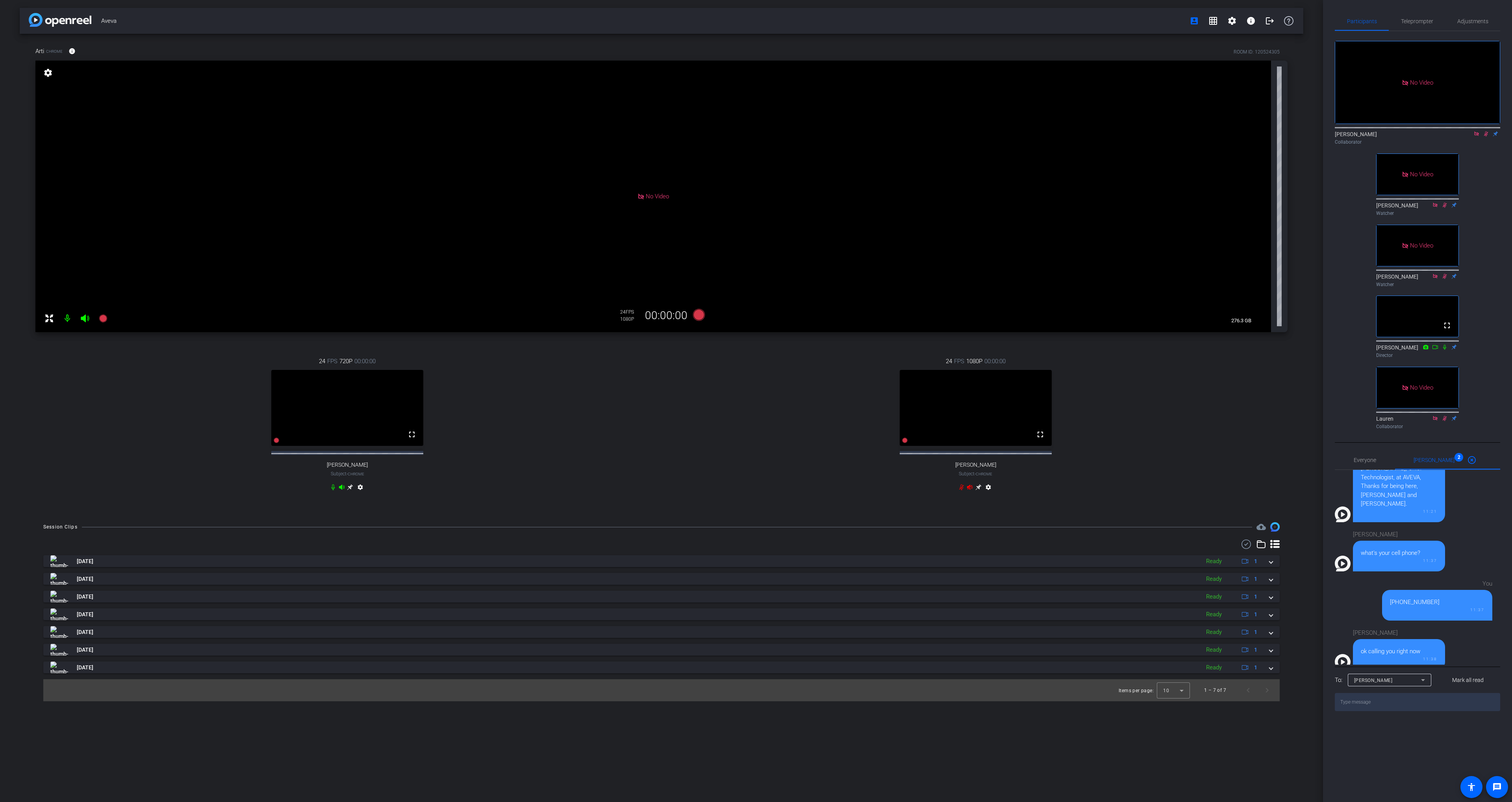
click at [1481, 130] on mat-icon at bounding box center [1477, 134] width 9 height 7
click at [1476, 137] on mat-icon at bounding box center [1477, 134] width 9 height 7
click at [1470, 136] on icon at bounding box center [1467, 134] width 5 height 4
click at [1484, 137] on icon at bounding box center [1486, 134] width 3 height 5
click at [331, 490] on icon at bounding box center [333, 487] width 6 height 6
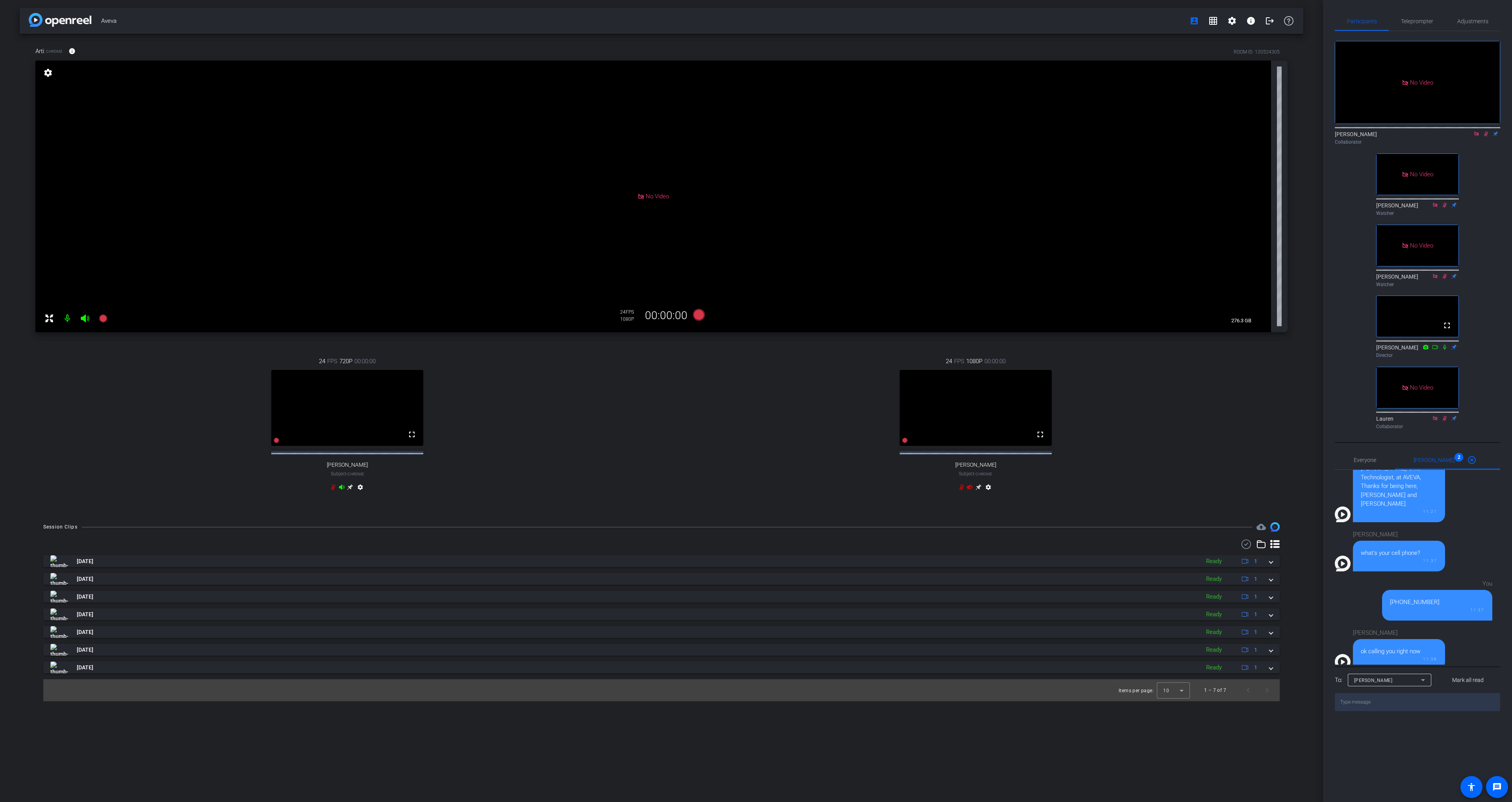
click at [331, 490] on icon at bounding box center [333, 487] width 6 height 6
click at [1483, 313] on div "No Video [PERSON_NAME] Collaborator No Video [PERSON_NAME] Watcher No Video [PE…" at bounding box center [1418, 232] width 166 height 401
click at [1184, 398] on div "24 FPS 1080P 00:00:00 fullscreen [PERSON_NAME] Subject - Chrome settings" at bounding box center [976, 425] width 624 height 163
click at [1157, 473] on div "24 FPS 1080P 00:00:00 fullscreen [PERSON_NAME] Subject - Chrome settings" at bounding box center [976, 425] width 624 height 163
click at [1199, 380] on div "24 FPS 1080P 00:00:00 fullscreen [PERSON_NAME] Subject - Chrome settings" at bounding box center [976, 425] width 624 height 163
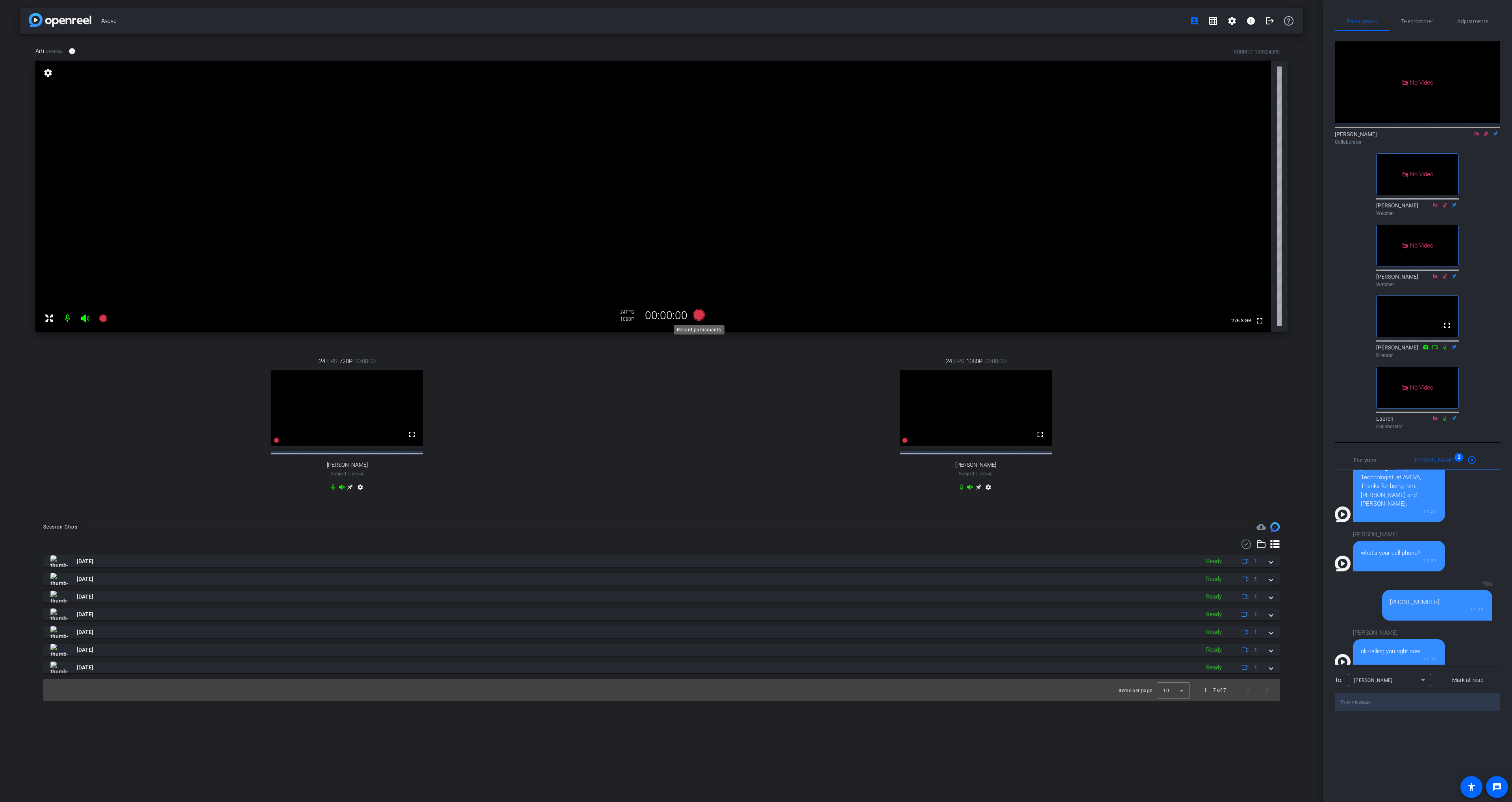
click at [698, 317] on icon at bounding box center [699, 315] width 12 height 12
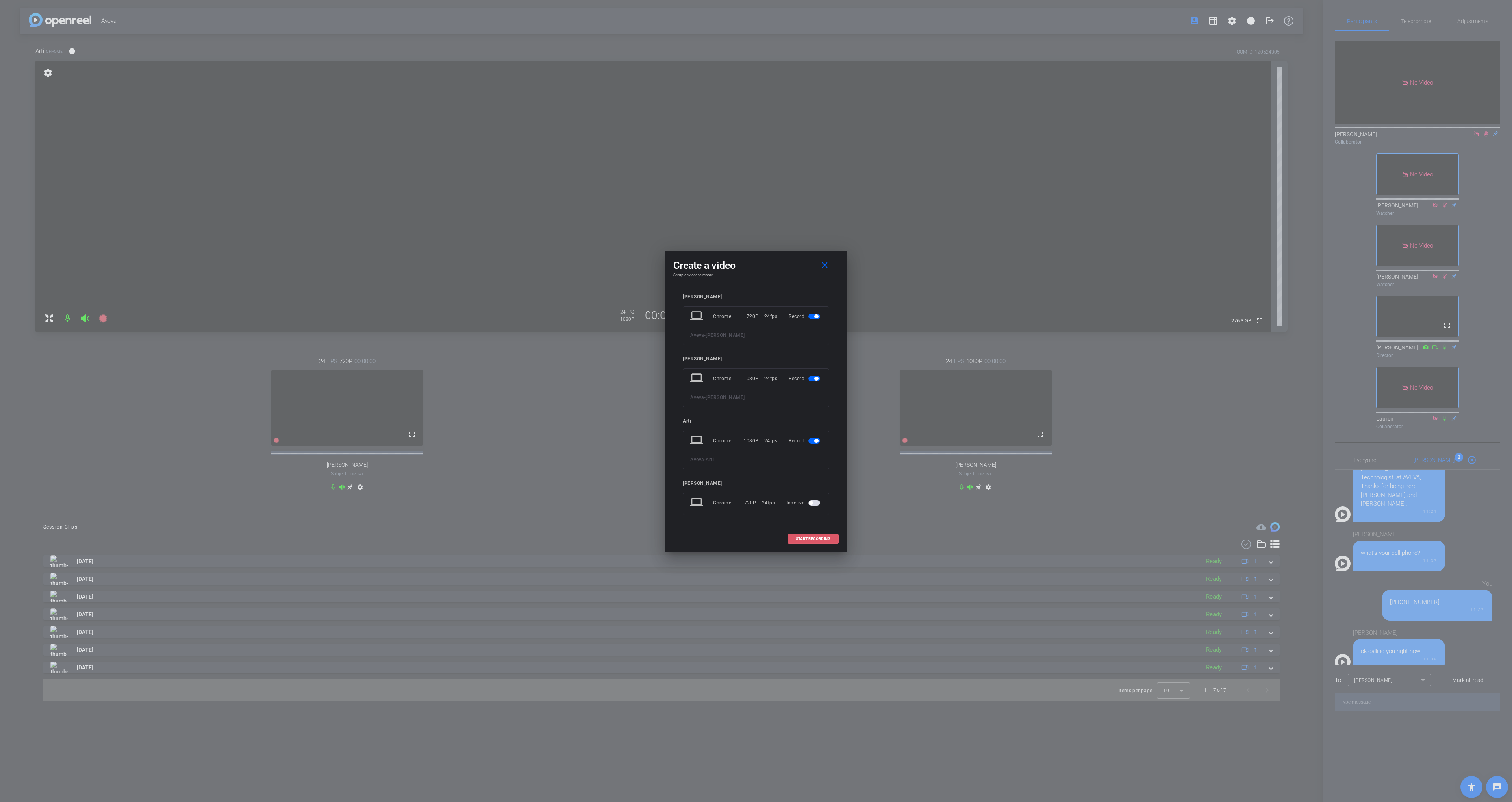
click at [804, 537] on span "START RECORDING" at bounding box center [813, 539] width 35 height 4
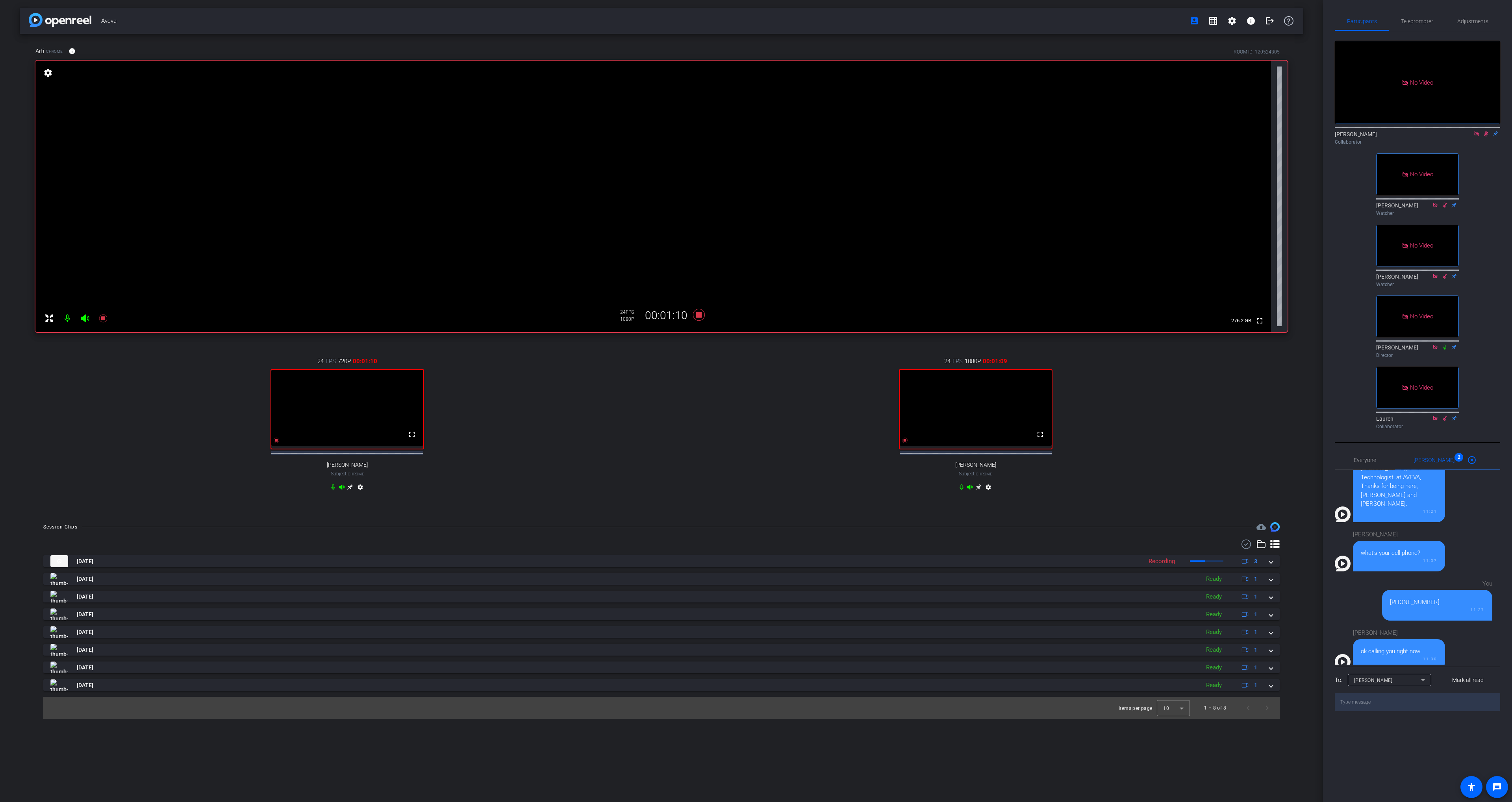
click at [770, 390] on div "24 FPS 1080P 00:01:09 fullscreen [PERSON_NAME] Subject - Chrome settings" at bounding box center [976, 425] width 624 height 163
click at [703, 313] on icon at bounding box center [699, 315] width 19 height 14
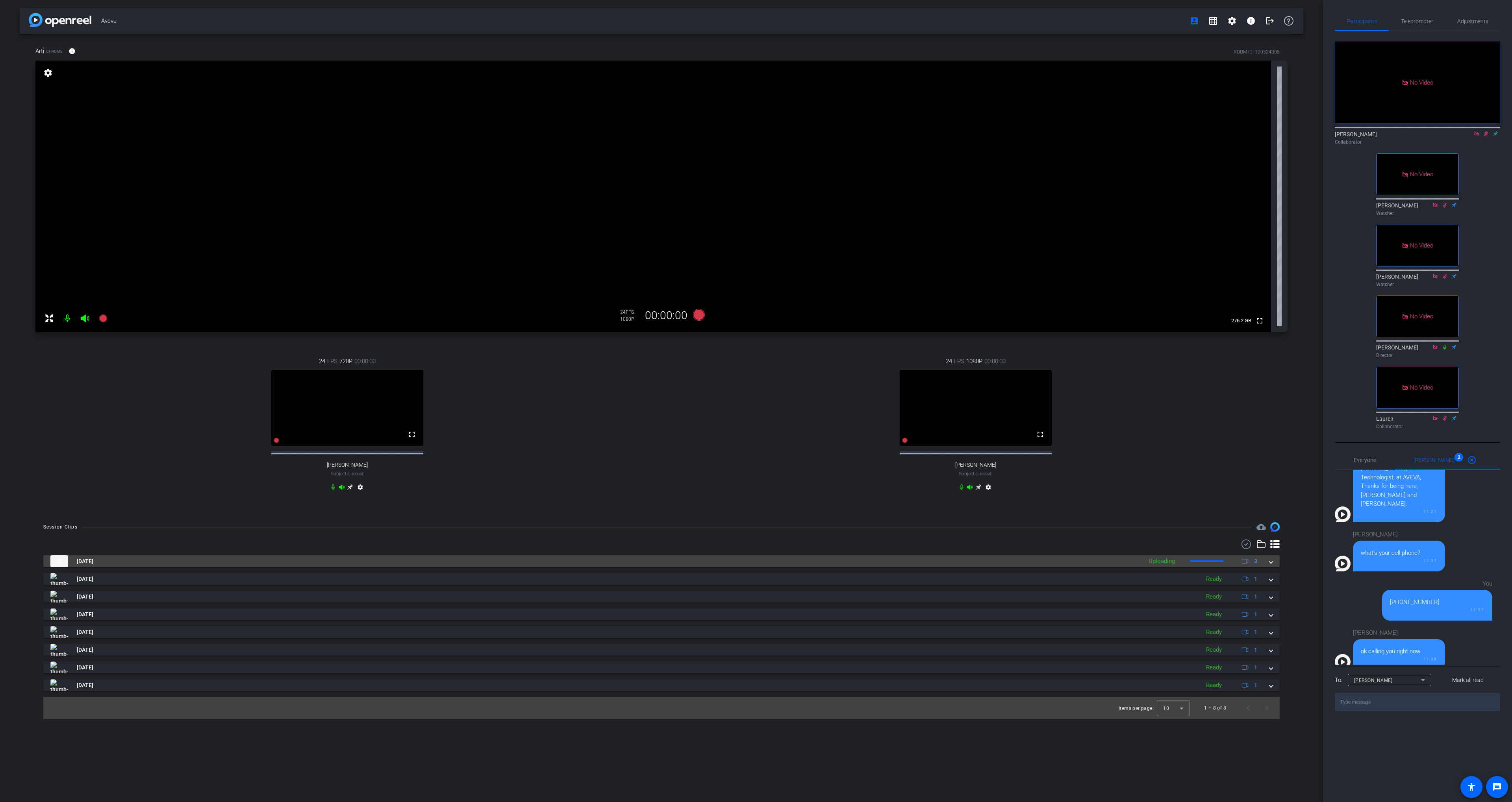
click at [929, 564] on mat-panel-title "[DATE]" at bounding box center [595, 561] width 1088 height 12
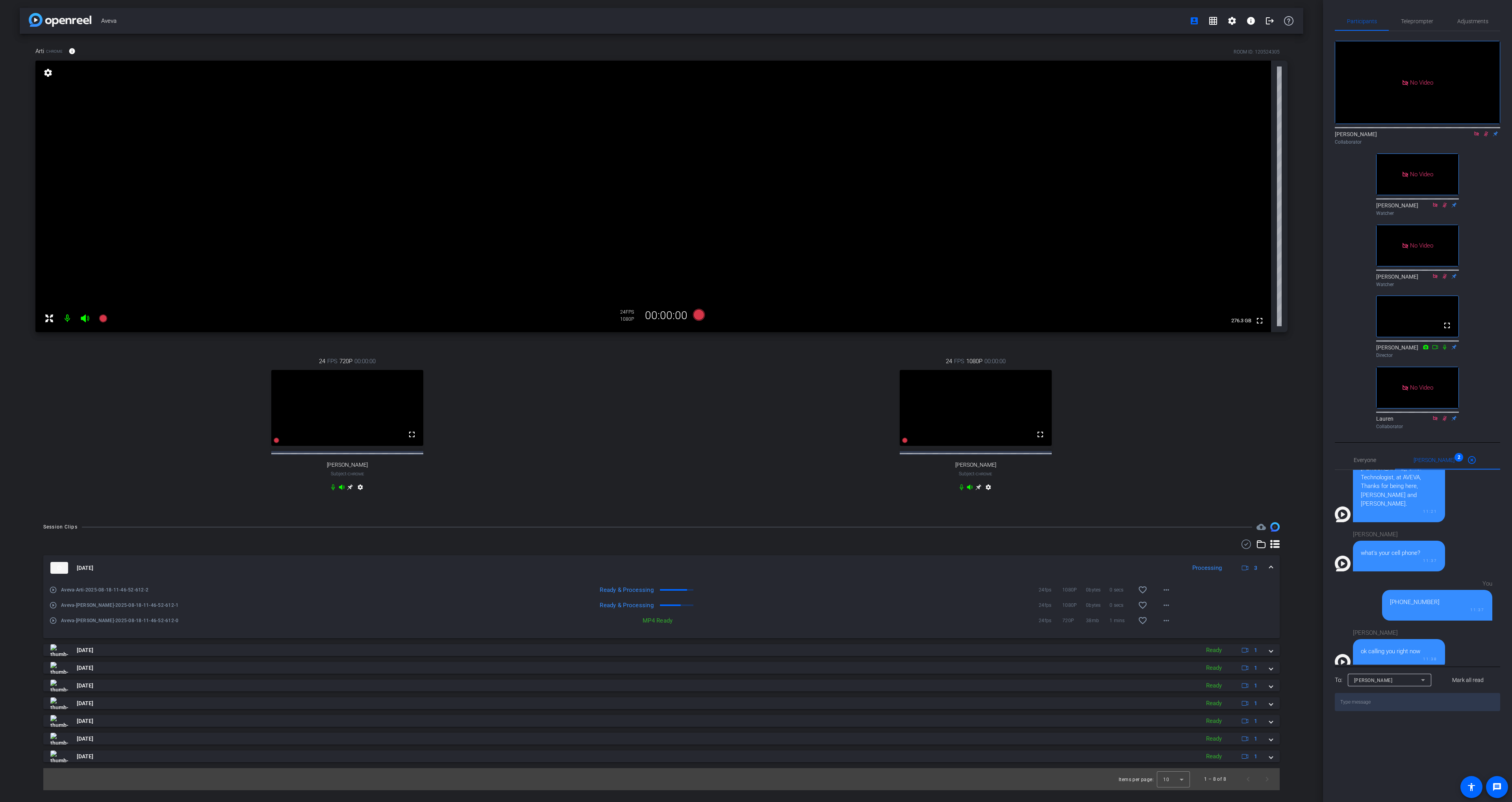
click at [698, 378] on div "24 FPS 1080P 00:00:00 fullscreen [PERSON_NAME] Subject - Chrome settings" at bounding box center [976, 425] width 624 height 163
click at [1487, 137] on icon at bounding box center [1486, 133] width 6 height 5
click at [53, 594] on mat-icon "play_circle_outline" at bounding box center [53, 590] width 8 height 8
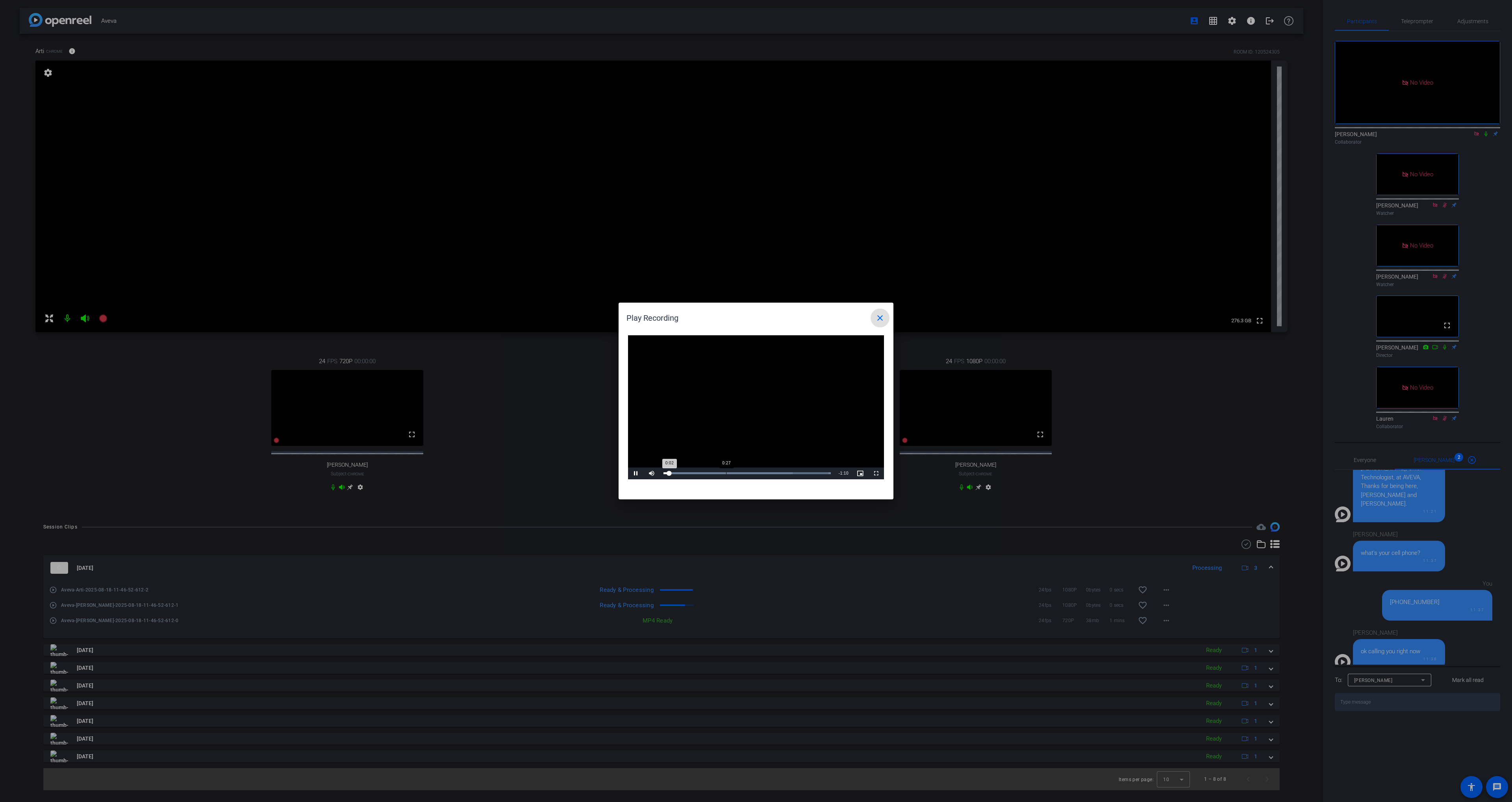
click at [726, 473] on div "Loaded : 100.00% 0:27 0:02" at bounding box center [747, 473] width 167 height 2
click at [813, 472] on div "Loaded : 100.00% 1:04 0:28" at bounding box center [747, 473] width 176 height 12
click at [877, 321] on mat-icon "close" at bounding box center [880, 318] width 9 height 9
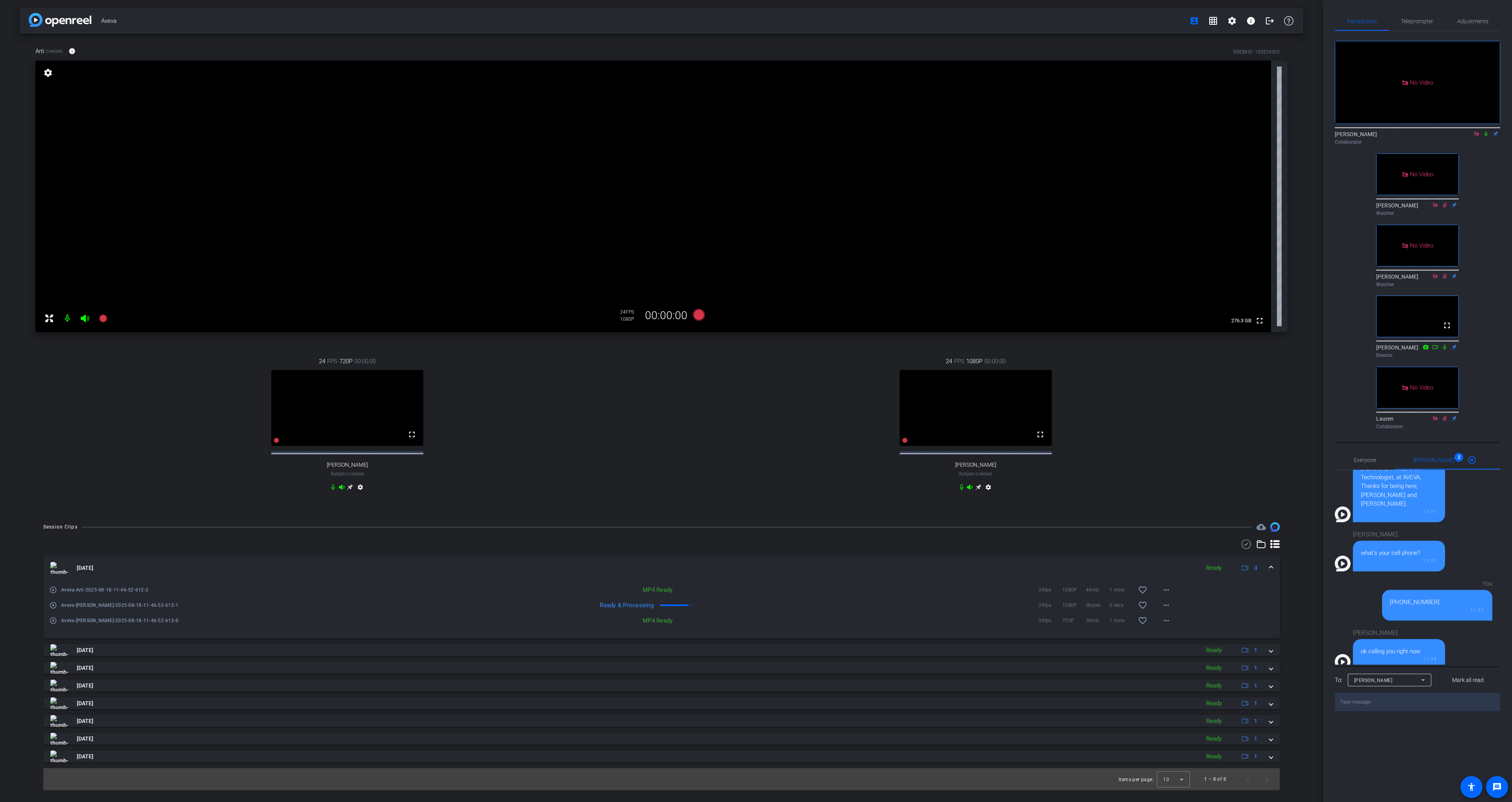
click at [1485, 137] on icon at bounding box center [1486, 134] width 3 height 5
click at [52, 609] on mat-icon "play_circle_outline" at bounding box center [53, 605] width 8 height 8
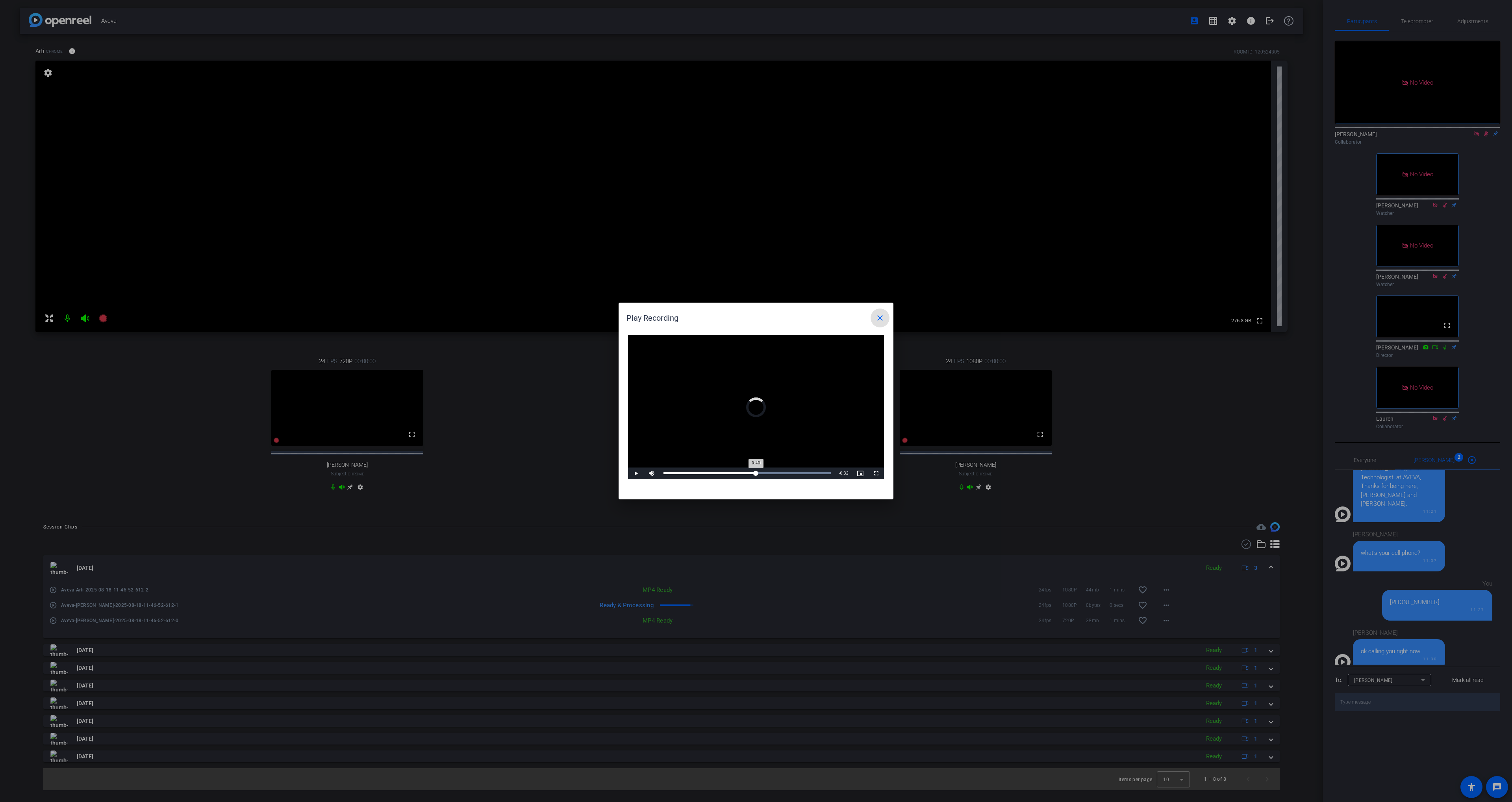
click at [756, 476] on div "Loaded : 100.00% 0:40 0:40" at bounding box center [747, 473] width 176 height 12
drag, startPoint x: 782, startPoint y: 475, endPoint x: 789, endPoint y: 476, distance: 7.1
click at [783, 476] on div "Loaded : 100.00% 0:51 0:51" at bounding box center [747, 473] width 176 height 12
click at [805, 475] on div "Loaded : 100.00% 1:01 1:01" at bounding box center [747, 473] width 176 height 12
click at [814, 475] on div "Loaded : 100.00% 1:05 1:03" at bounding box center [747, 473] width 176 height 12
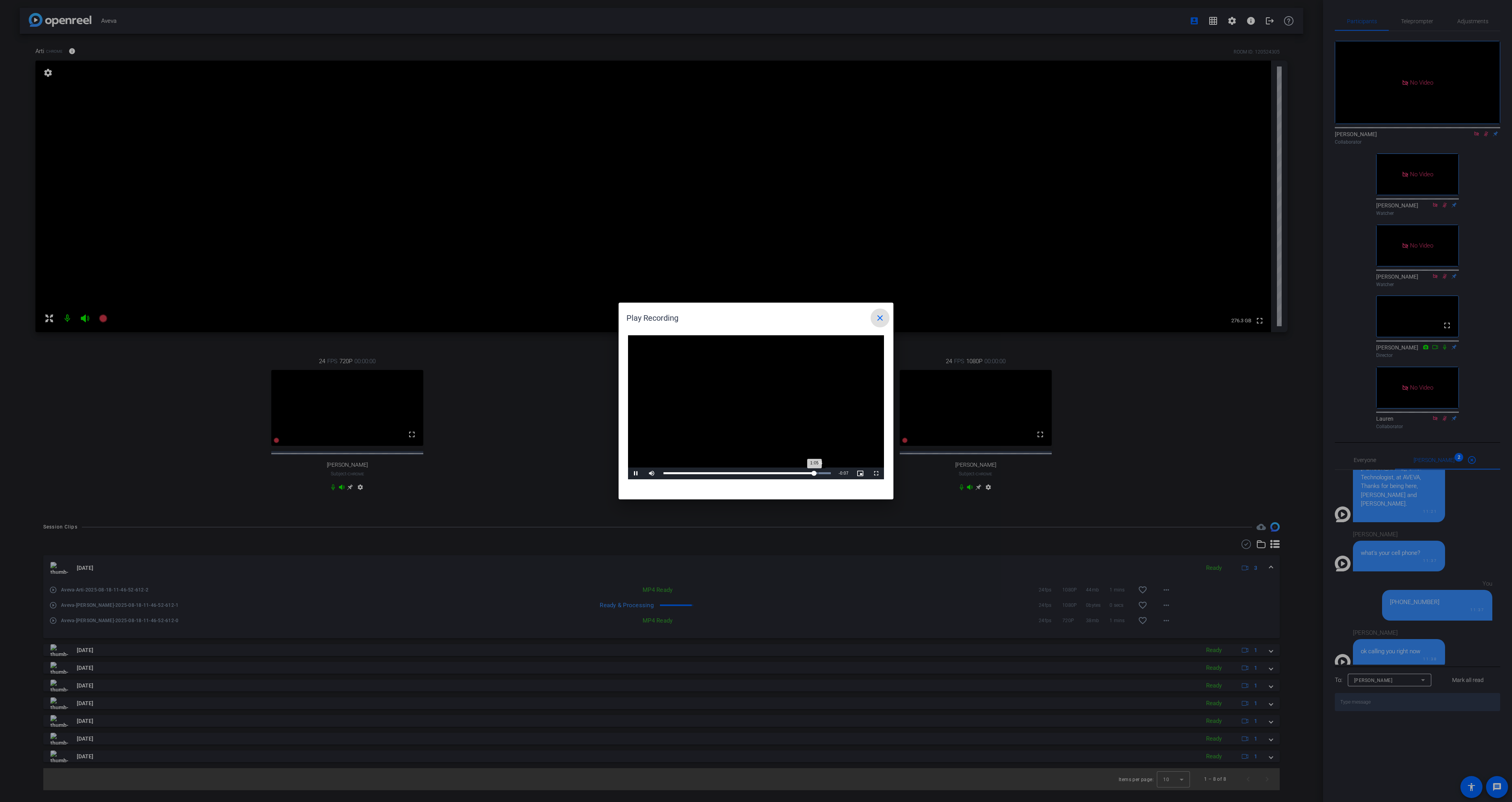
click at [818, 475] on div "Loaded : 100.00% 1:06 1:05" at bounding box center [747, 473] width 176 height 12
click at [824, 475] on div "Loaded : 100.00% 1:08 1:07" at bounding box center [747, 473] width 176 height 12
drag, startPoint x: 812, startPoint y: 475, endPoint x: 795, endPoint y: 476, distance: 17.0
click at [795, 476] on div "Loaded : 100.00% 0:56 0:56" at bounding box center [747, 473] width 176 height 12
drag, startPoint x: 883, startPoint y: 320, endPoint x: 875, endPoint y: 326, distance: 10.0
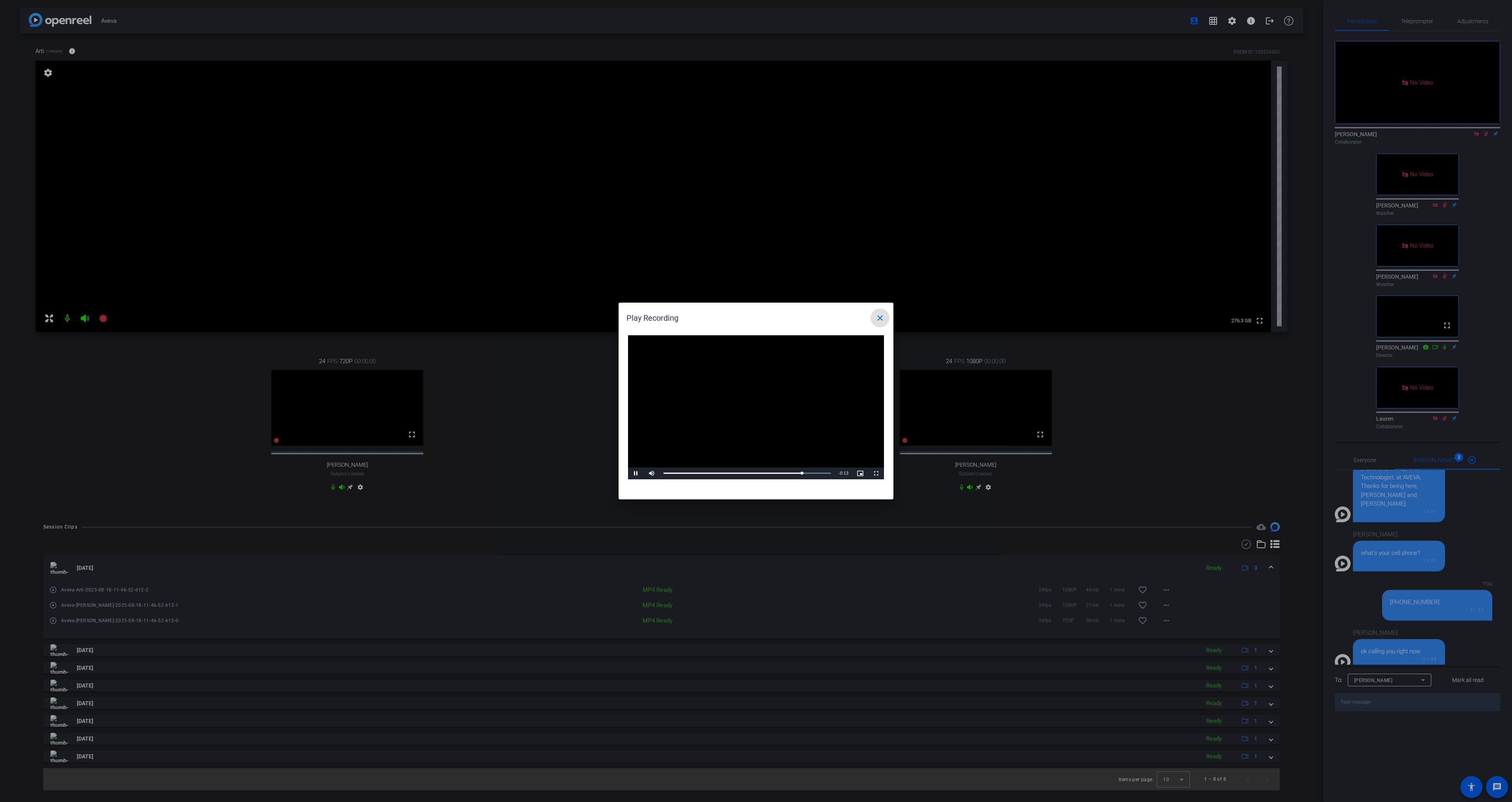
click at [884, 320] on mat-icon "close" at bounding box center [880, 318] width 9 height 9
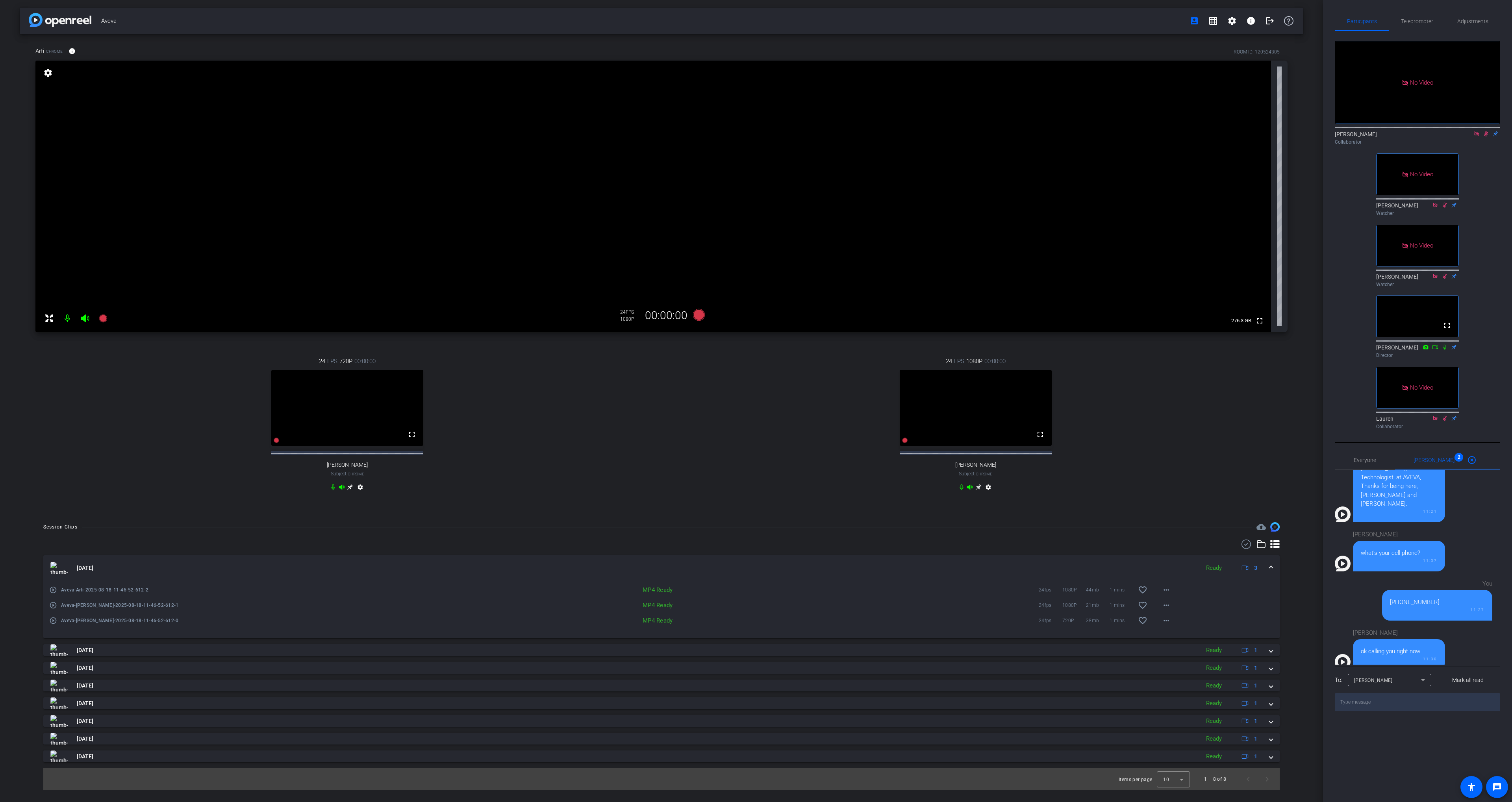
click at [52, 625] on mat-icon "play_circle_outline" at bounding box center [53, 620] width 8 height 8
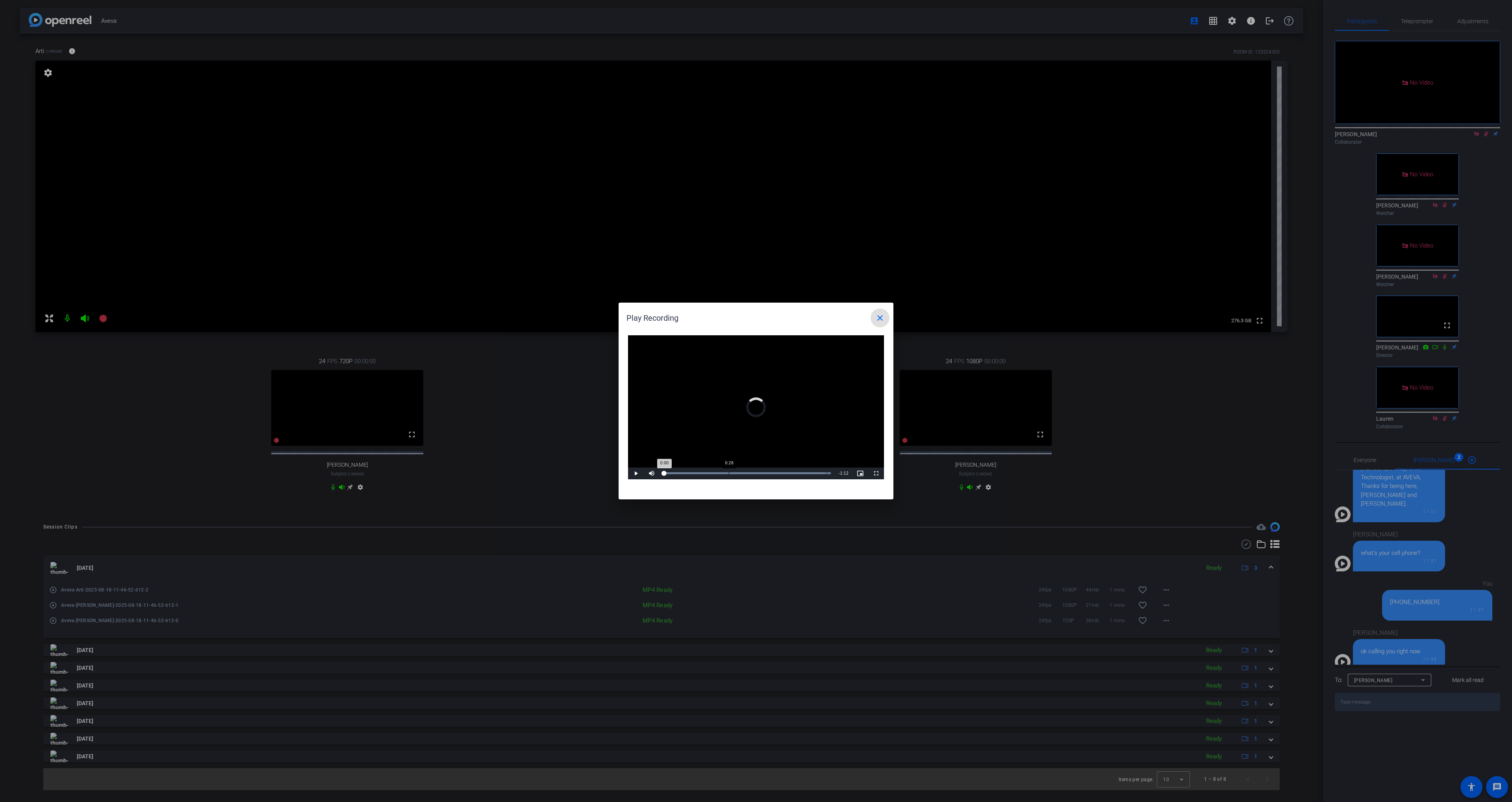
click at [729, 473] on div "Loaded : 100.00% 0:28 0:00" at bounding box center [747, 473] width 167 height 2
click at [889, 319] on span at bounding box center [880, 318] width 19 height 19
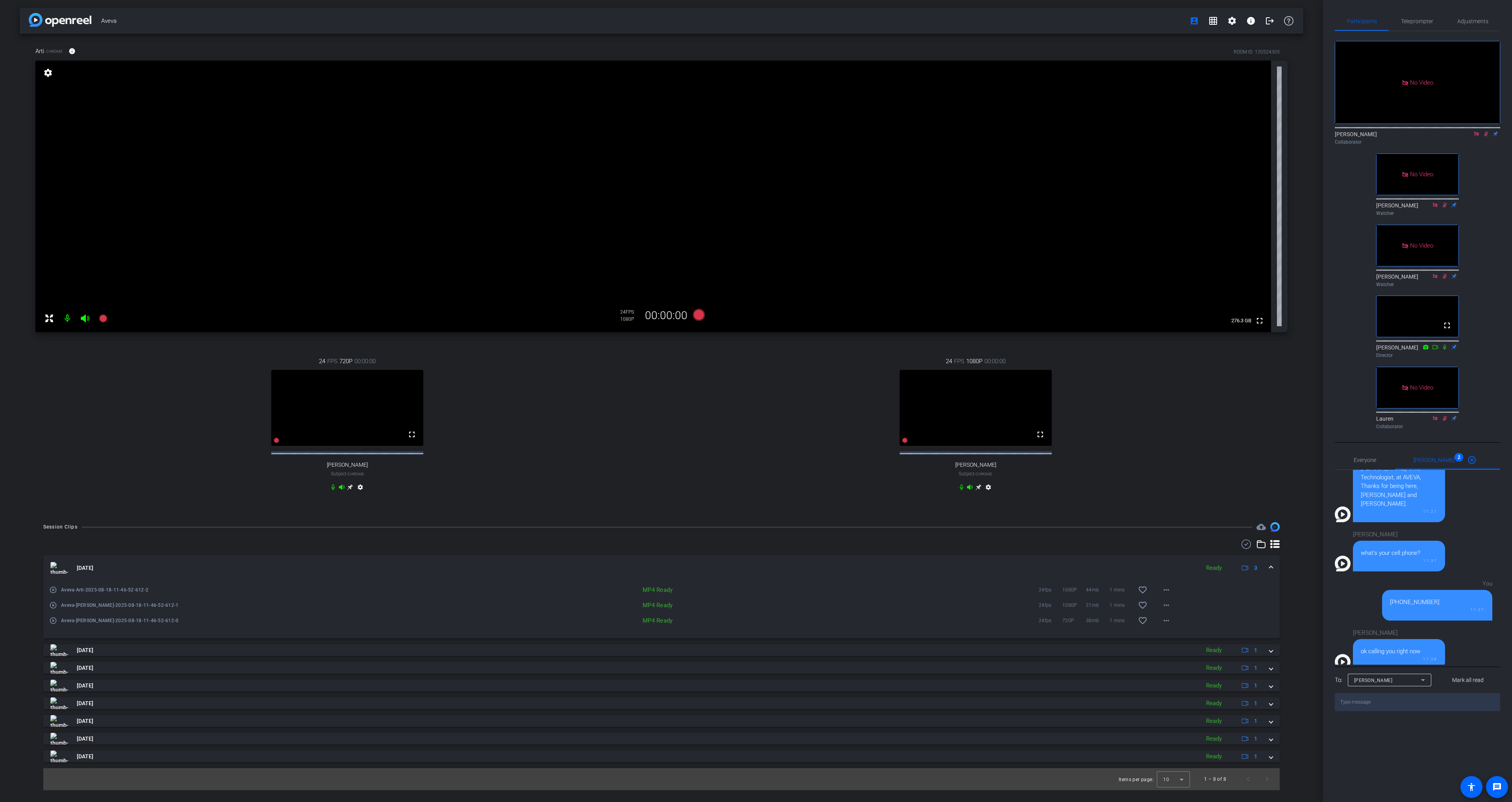
click at [53, 594] on mat-icon "play_circle_outline" at bounding box center [53, 590] width 8 height 8
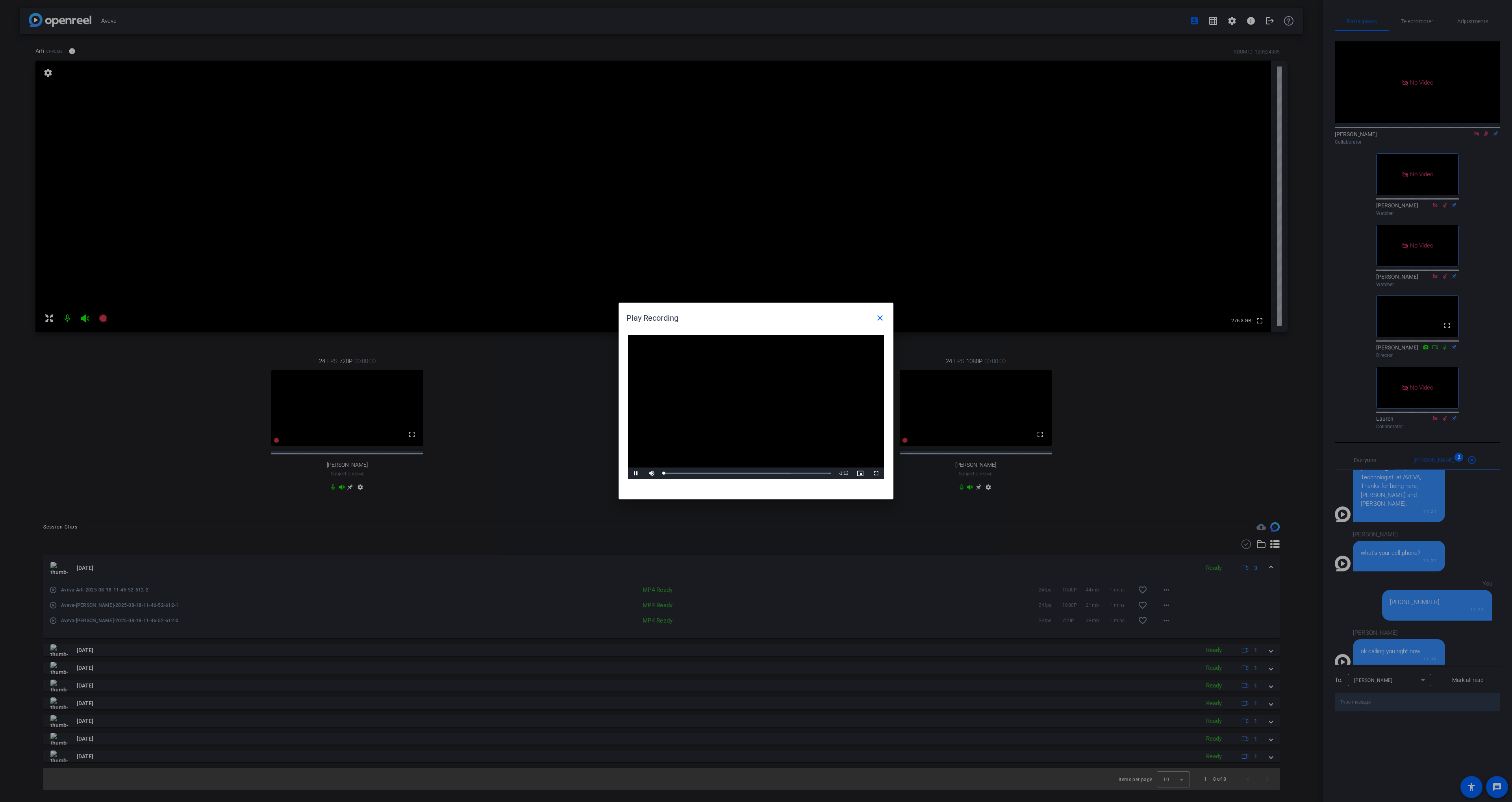
drag, startPoint x: 736, startPoint y: 434, endPoint x: 731, endPoint y: 461, distance: 27.5
click at [736, 434] on video "Video Player" at bounding box center [756, 408] width 256 height 144
drag, startPoint x: 730, startPoint y: 474, endPoint x: 720, endPoint y: 472, distance: 10.2
click at [730, 474] on div "Loaded : 100.00% 0:29 0:00" at bounding box center [747, 473] width 167 height 2
click at [638, 473] on span "Video Player" at bounding box center [636, 473] width 16 height 0
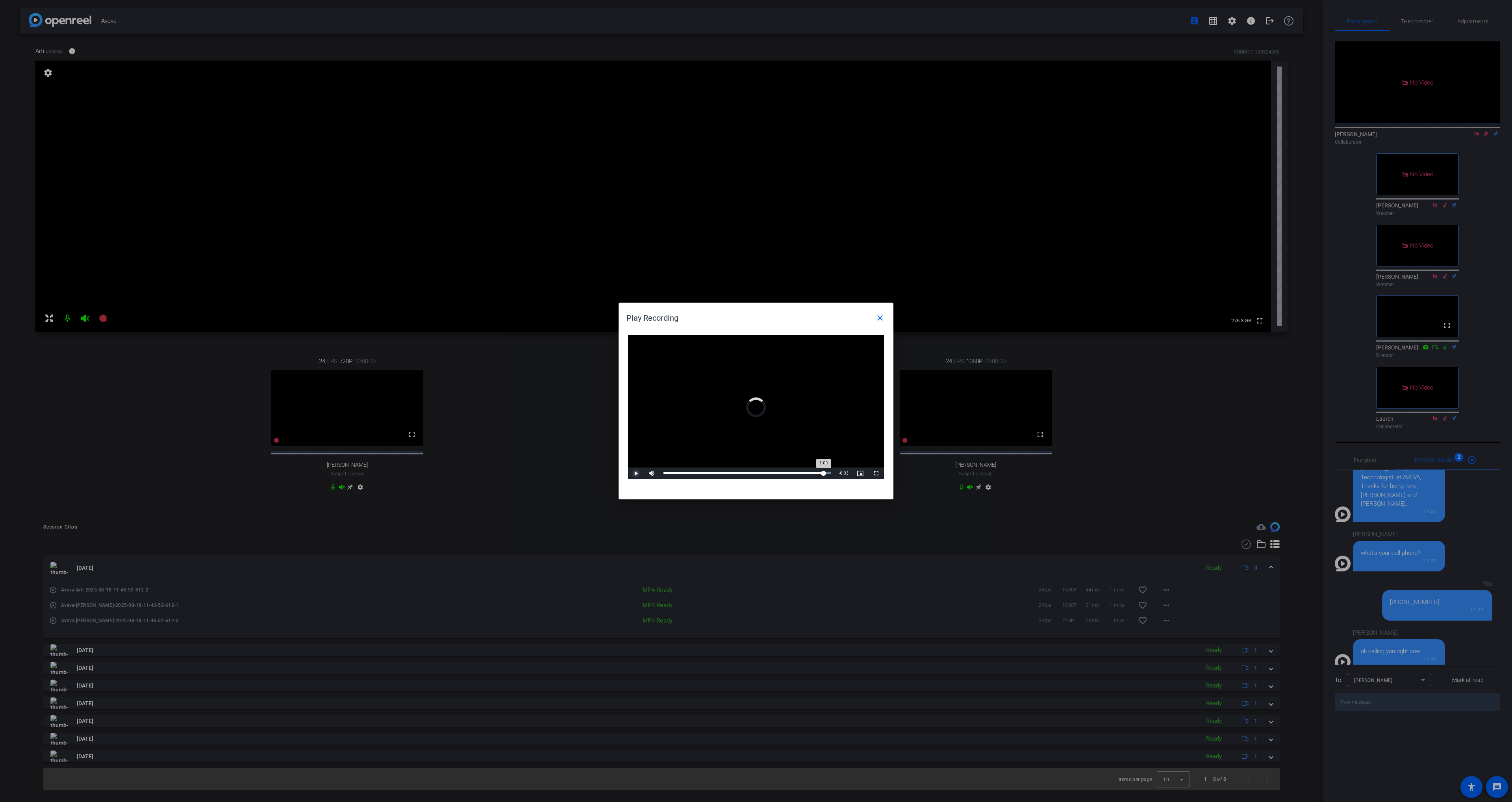
click at [824, 471] on div "Loaded : 100.00% 1:09 1:09" at bounding box center [747, 473] width 176 height 12
drag, startPoint x: 671, startPoint y: 472, endPoint x: 660, endPoint y: 472, distance: 11.0
click at [663, 472] on div "Loaded : 100.00% 0:05 0:05" at bounding box center [747, 473] width 167 height 2
click at [694, 472] on div "Loaded : 100.00% 0:09 0:01" at bounding box center [747, 473] width 176 height 12
drag, startPoint x: 698, startPoint y: 471, endPoint x: 708, endPoint y: 472, distance: 10.0
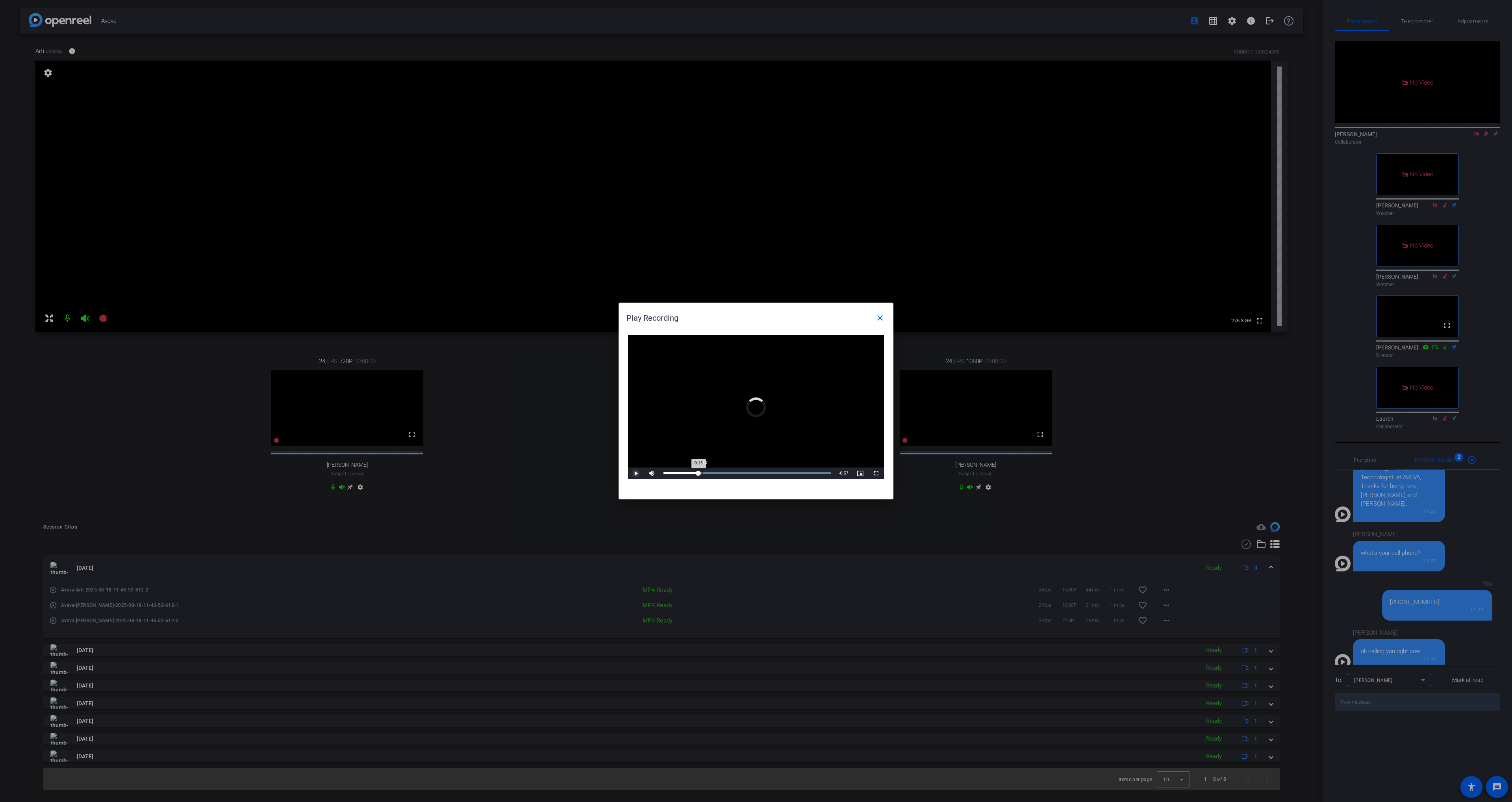
click at [707, 472] on div "Loaded : 100.00% 0:16 0:15" at bounding box center [747, 473] width 176 height 12
click at [717, 472] on div "Loaded : 100.00% 0:22 0:19" at bounding box center [747, 473] width 167 height 2
click at [711, 472] on div "Loaded : 100.00% 0:20 0:23" at bounding box center [747, 473] width 167 height 2
click at [633, 473] on span "Video Player" at bounding box center [636, 473] width 16 height 0
click at [633, 473] on span "Video Player" at bounding box center [636, 473] width 16 height 0
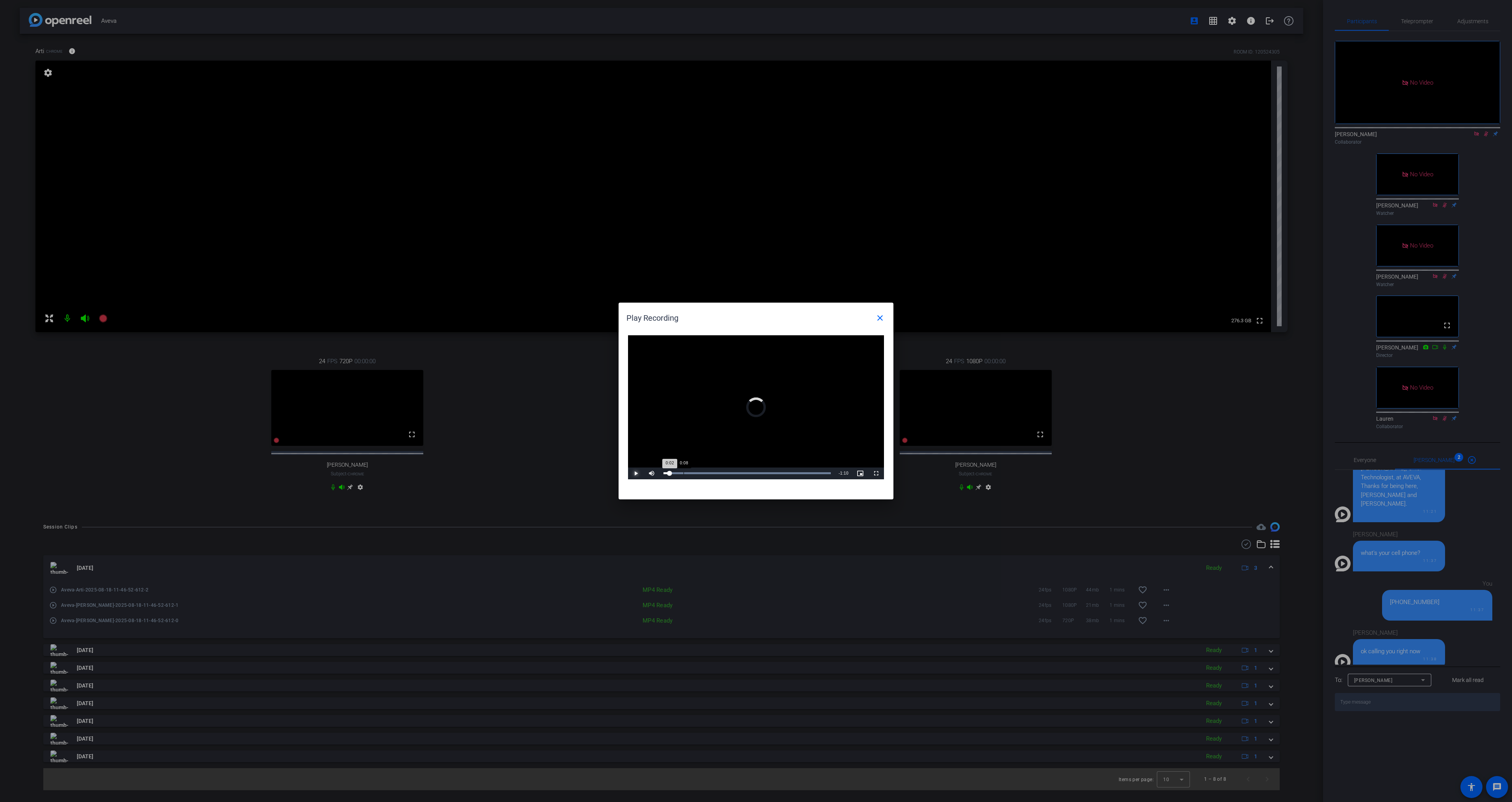
drag, startPoint x: 701, startPoint y: 473, endPoint x: 683, endPoint y: 472, distance: 18.0
click at [683, 472] on div "Loaded : 100.00% 0:08 0:02" at bounding box center [747, 473] width 176 height 12
click at [877, 317] on mat-icon "close" at bounding box center [880, 318] width 9 height 9
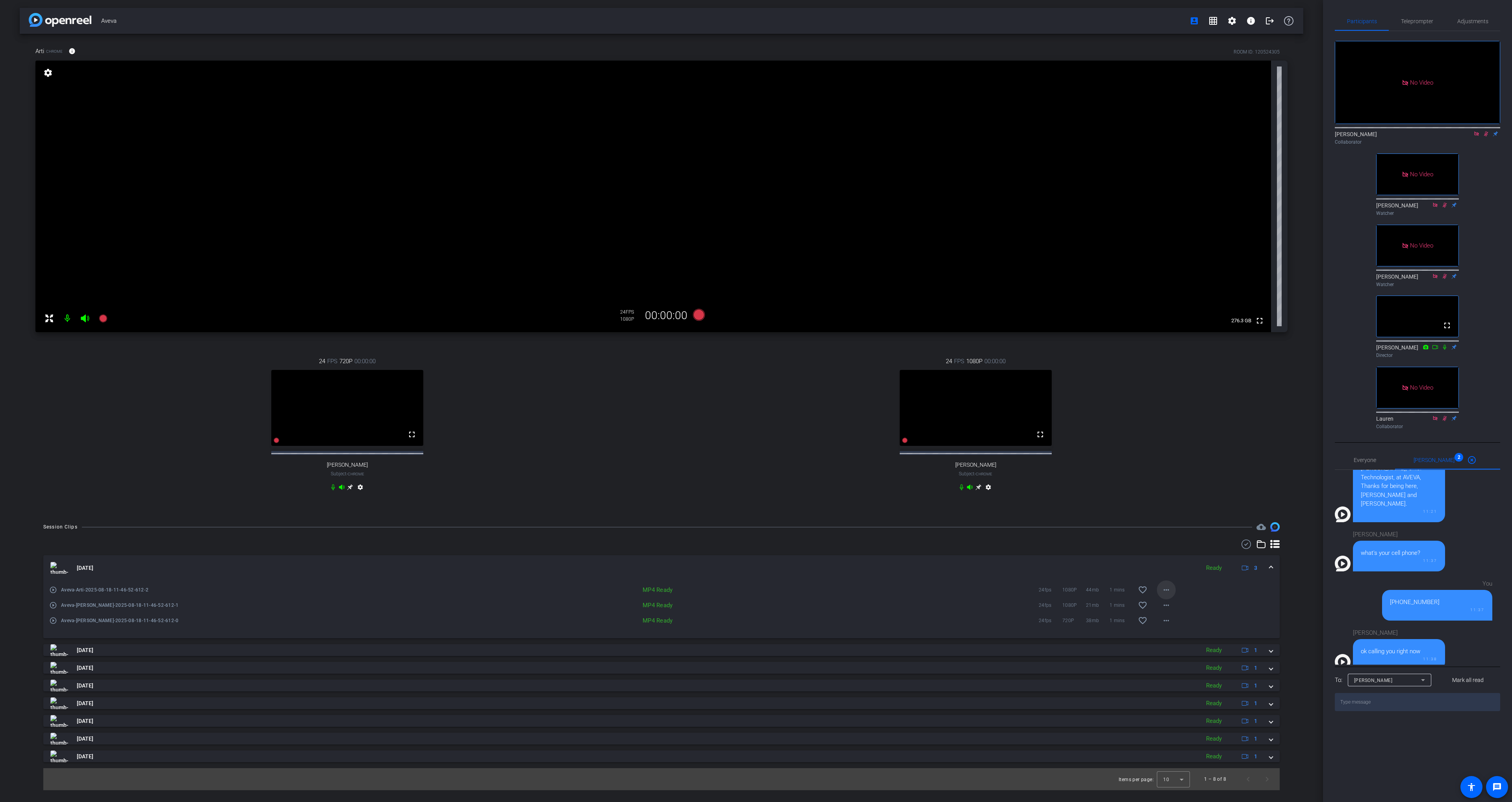
click at [1166, 595] on mat-icon "more_horiz" at bounding box center [1166, 590] width 9 height 9
click at [1186, 635] on span "Download MP4" at bounding box center [1187, 633] width 47 height 9
click at [1485, 137] on icon at bounding box center [1486, 134] width 4 height 5
drag, startPoint x: 1486, startPoint y: 144, endPoint x: 1486, endPoint y: 135, distance: 9.0
click at [1486, 137] on icon at bounding box center [1486, 133] width 6 height 5
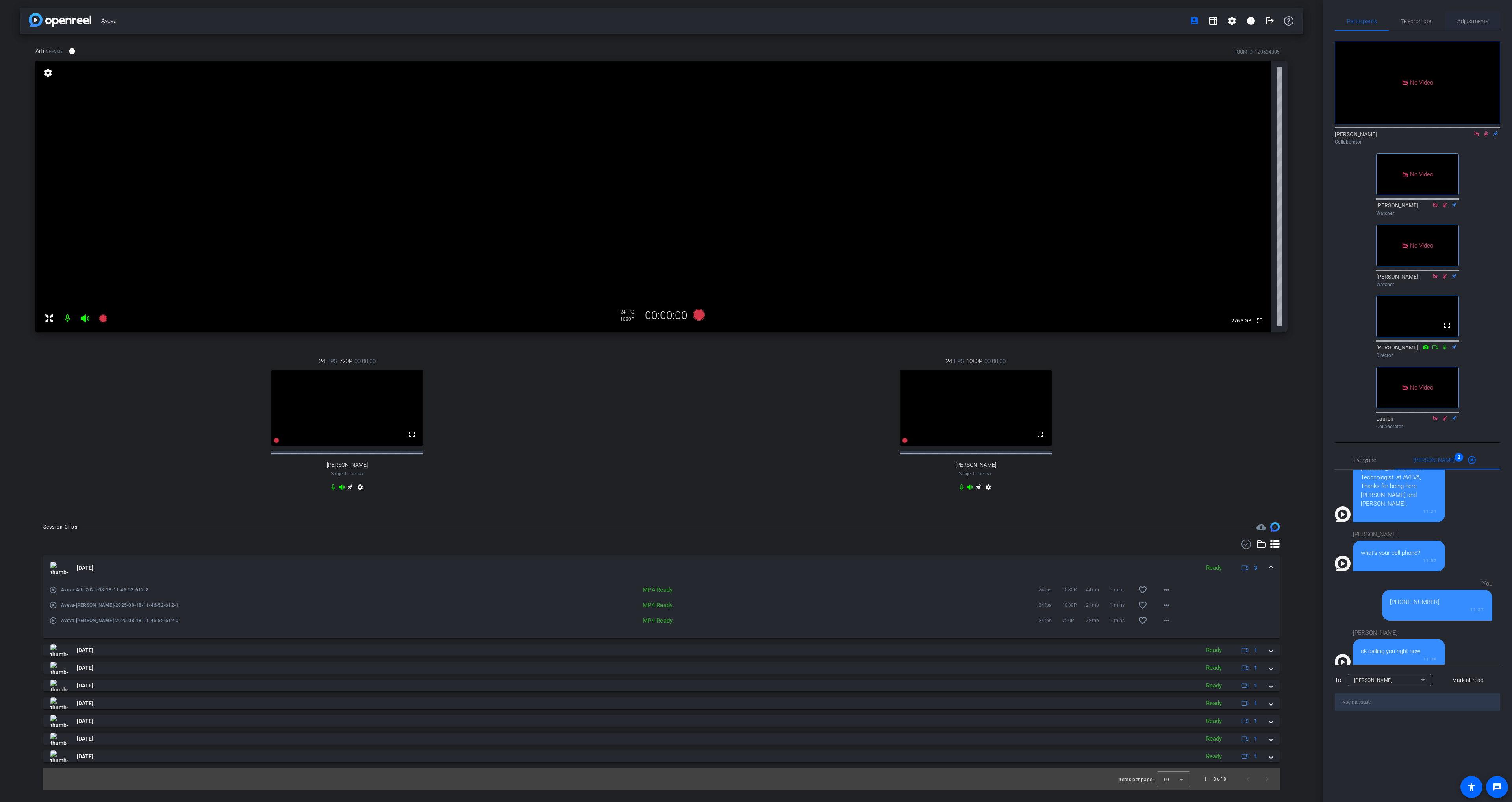
click at [1470, 15] on span "Adjustments" at bounding box center [1473, 21] width 31 height 19
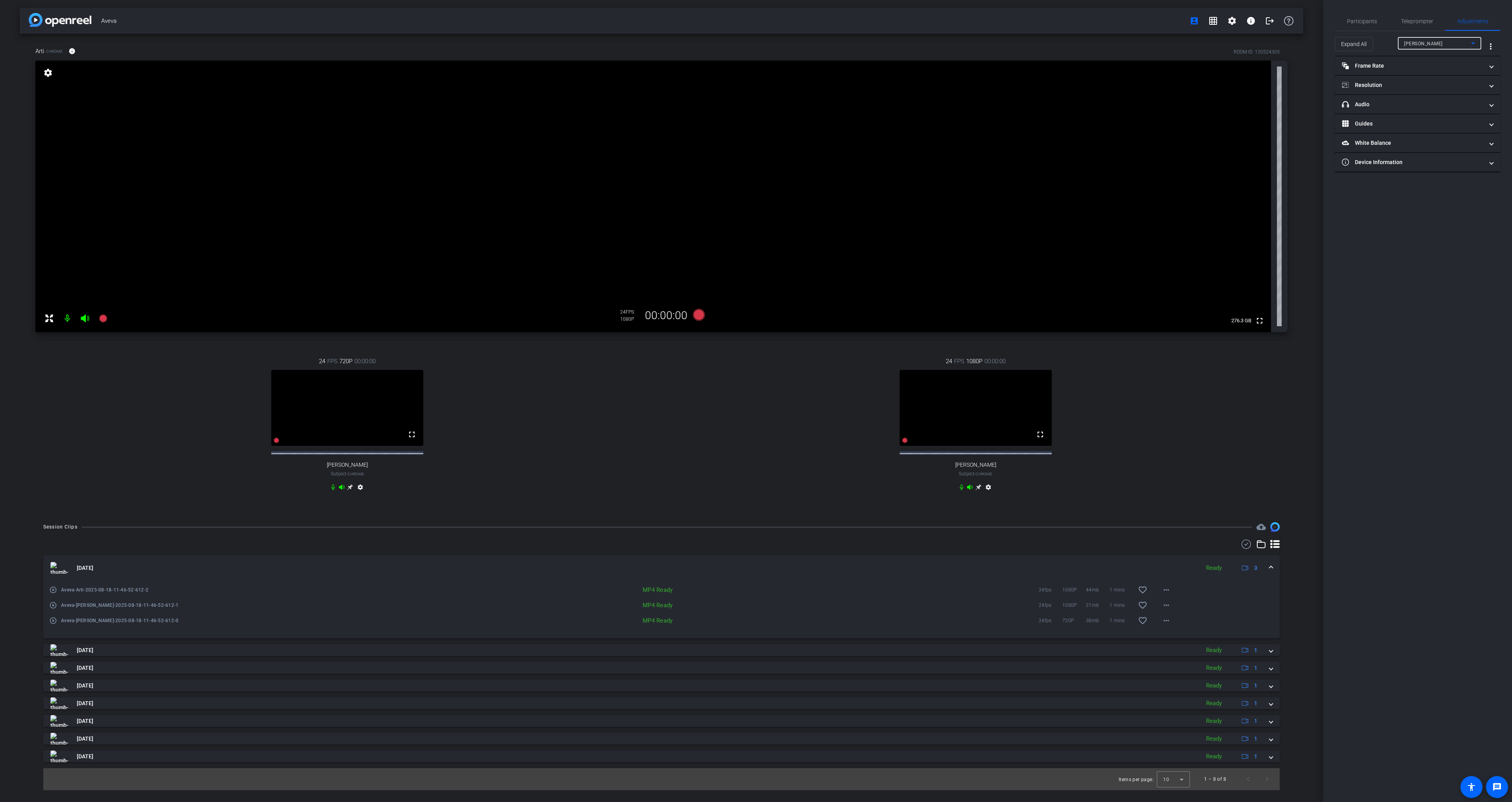
click at [1417, 41] on div "[PERSON_NAME]" at bounding box center [1437, 43] width 67 height 10
click at [1410, 82] on span "Arti" at bounding box center [1408, 84] width 8 height 9
click at [1396, 83] on mat-panel-title "Resolution" at bounding box center [1412, 85] width 141 height 8
click at [1393, 115] on div "720" at bounding box center [1386, 114] width 25 height 13
click at [1354, 22] on span "Participants" at bounding box center [1362, 21] width 30 height 5
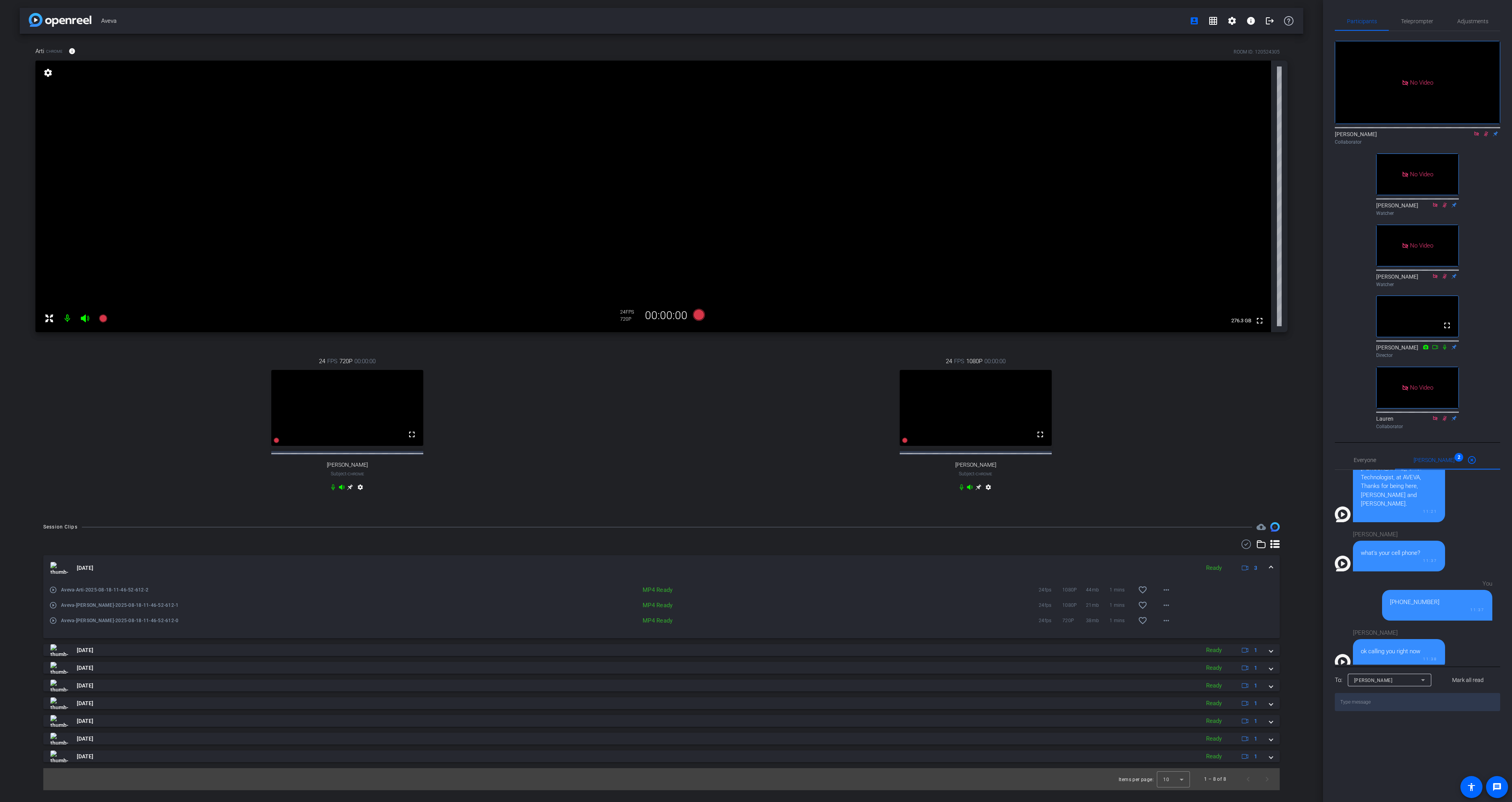
click at [1116, 383] on div "24 FPS 1080P 00:00:00 fullscreen [PERSON_NAME] Subject - Chrome settings" at bounding box center [976, 425] width 624 height 163
click at [1486, 131] on icon at bounding box center [1486, 133] width 6 height 5
click at [1485, 131] on icon at bounding box center [1486, 133] width 6 height 5
click at [784, 439] on div "24 FPS 1080P 00:00:00 fullscreen [PERSON_NAME] Subject - Chrome settings" at bounding box center [976, 425] width 624 height 163
click at [738, 436] on div "24 FPS 1080P 00:00:00 fullscreen [PERSON_NAME] Subject - Chrome settings" at bounding box center [976, 425] width 624 height 163
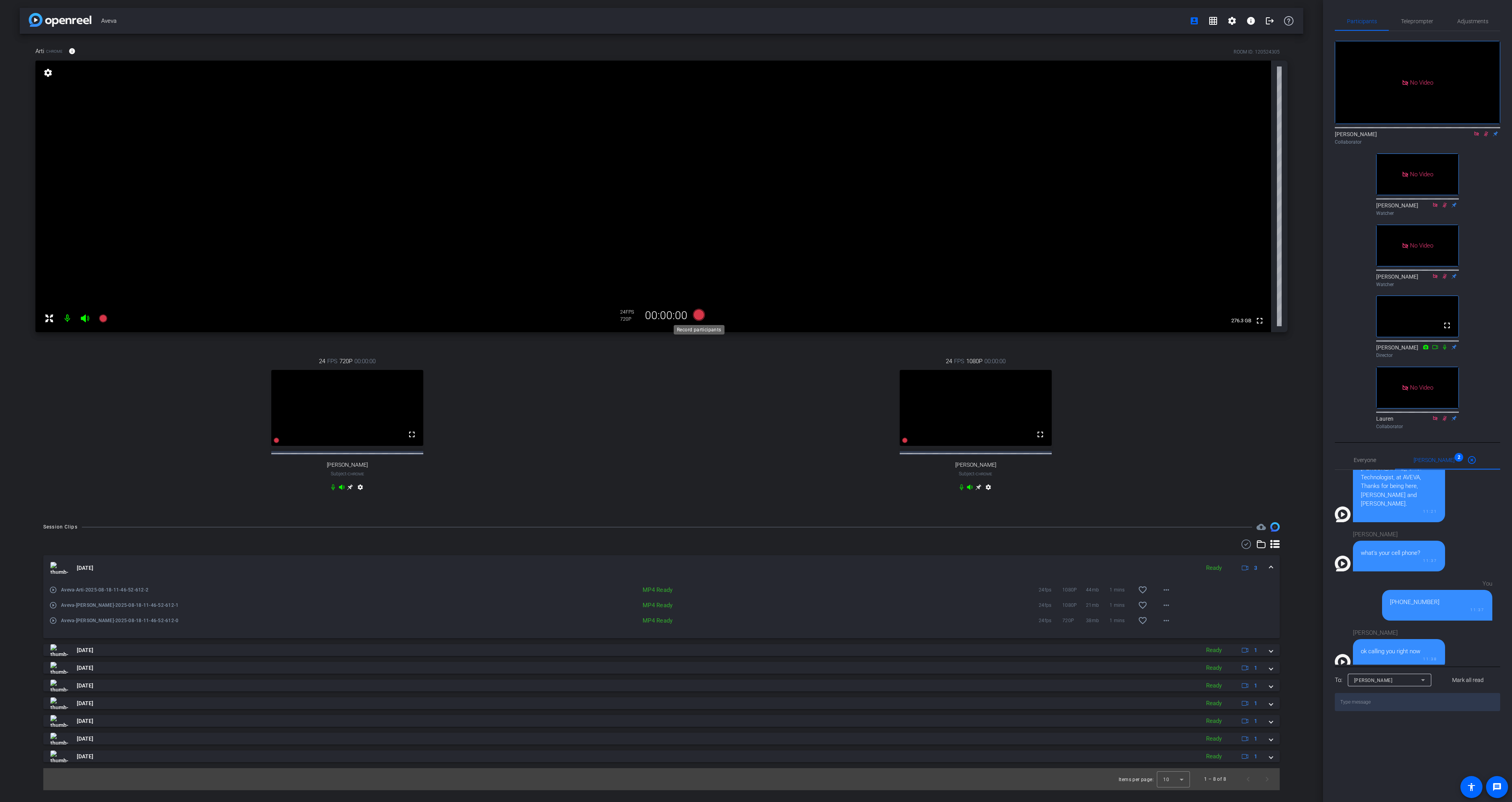
click at [700, 315] on icon at bounding box center [699, 315] width 12 height 12
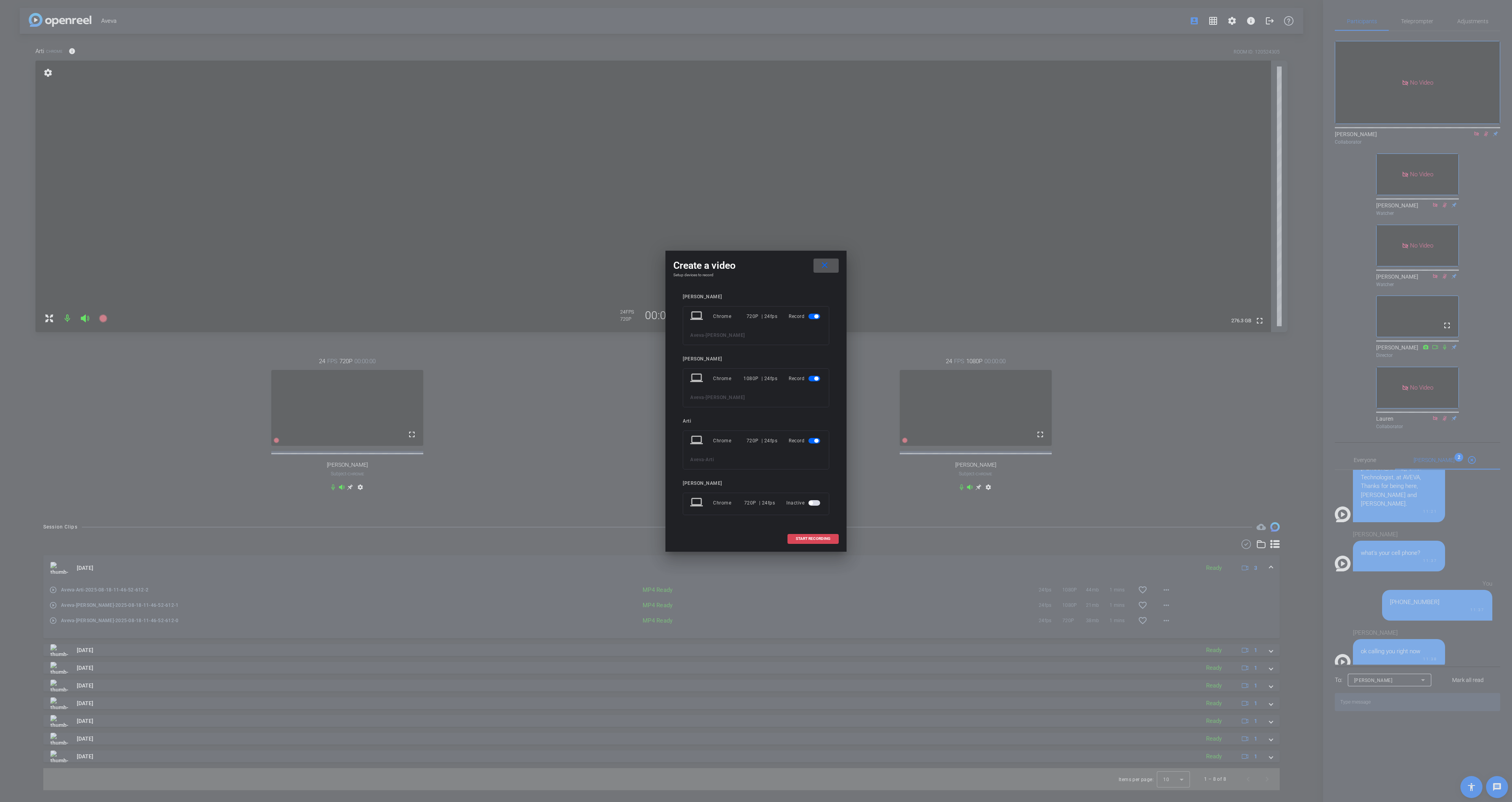
click at [809, 539] on span "START RECORDING" at bounding box center [813, 539] width 35 height 4
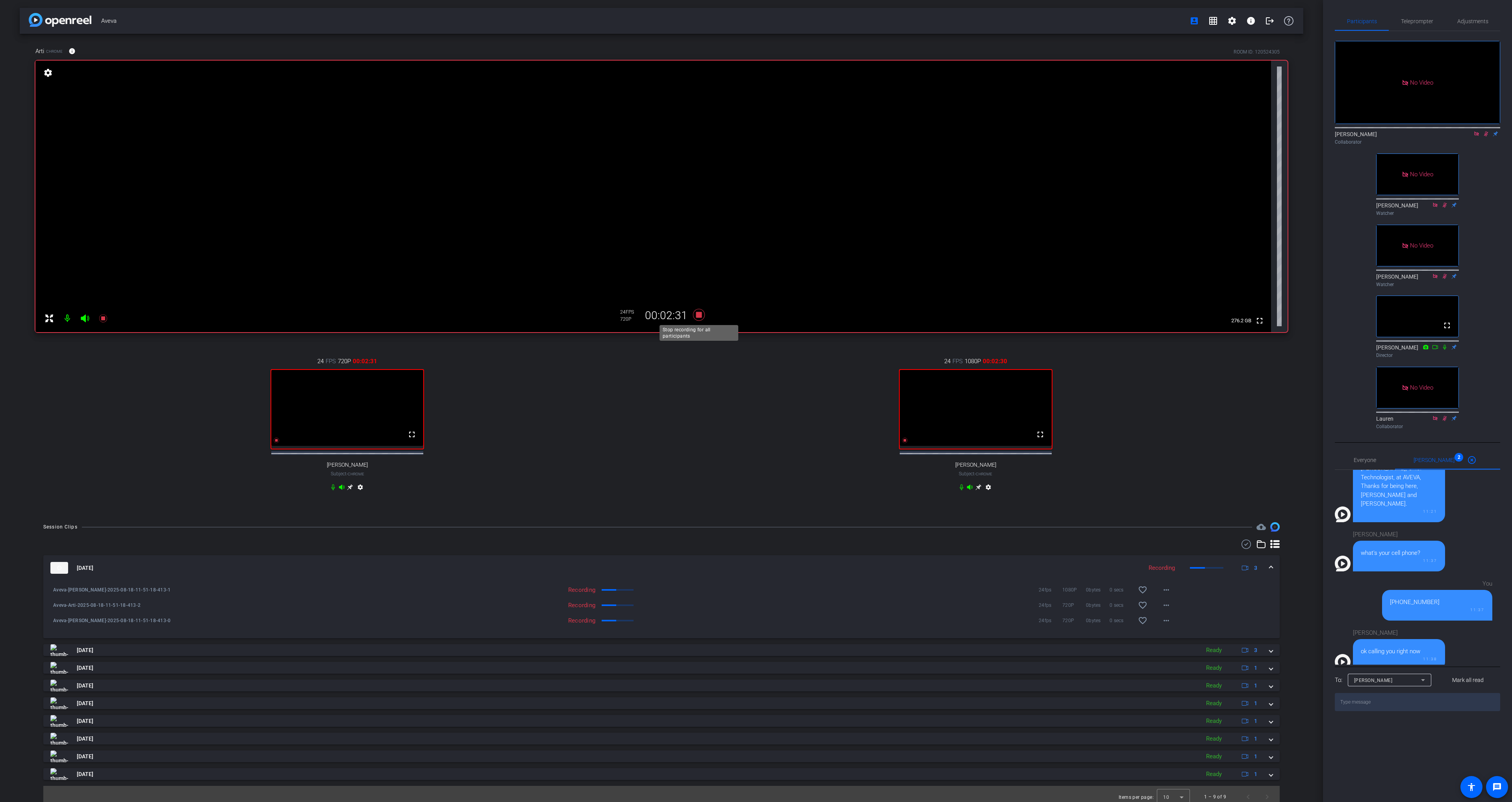
click at [697, 316] on icon at bounding box center [699, 315] width 12 height 12
click at [649, 435] on div "24 FPS 720P 00:00:00 fullscreen [PERSON_NAME] Subject - Chrome settings" at bounding box center [347, 425] width 624 height 163
click at [698, 314] on icon at bounding box center [699, 315] width 12 height 12
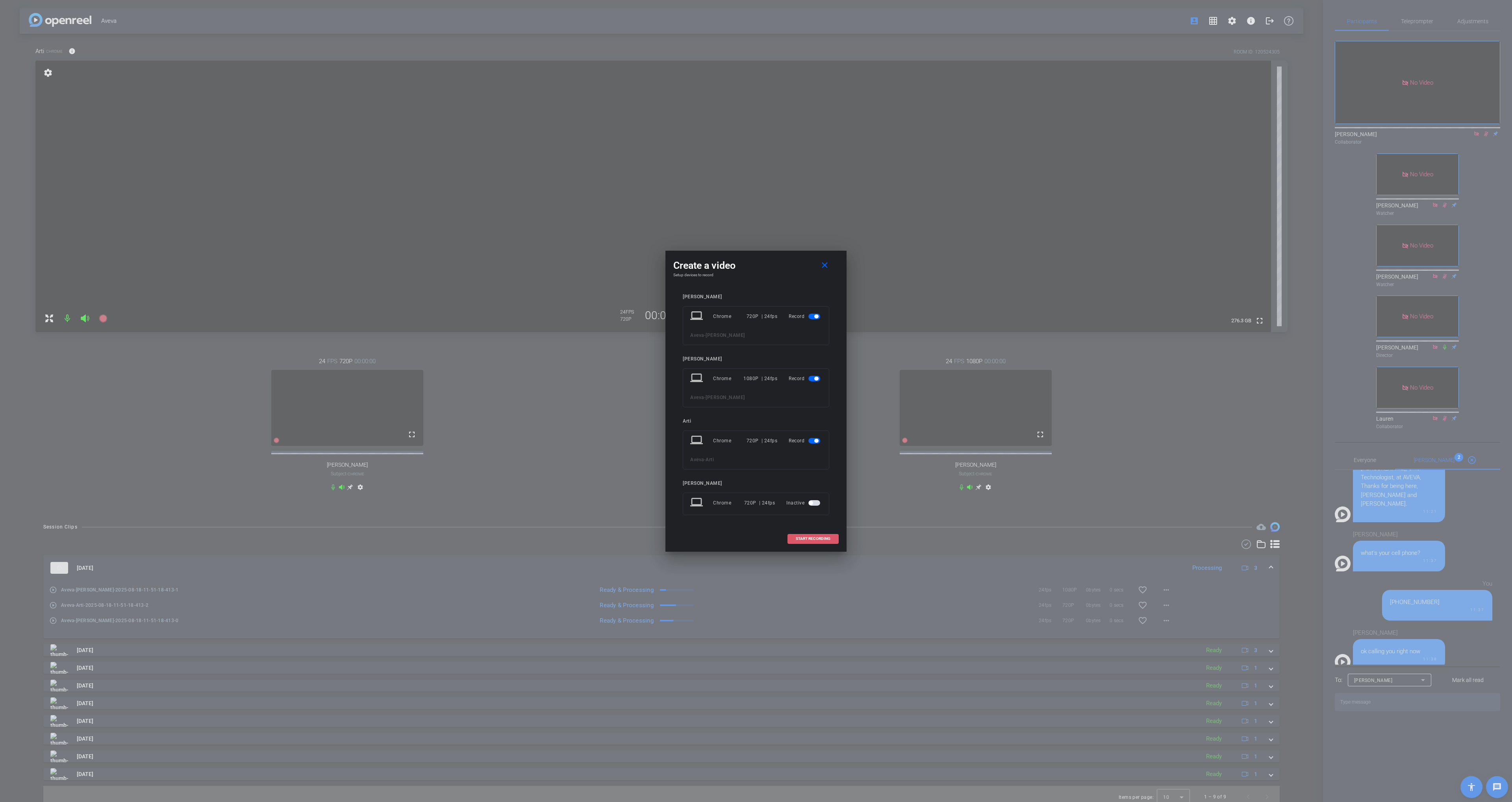
click at [814, 543] on span at bounding box center [813, 539] width 50 height 19
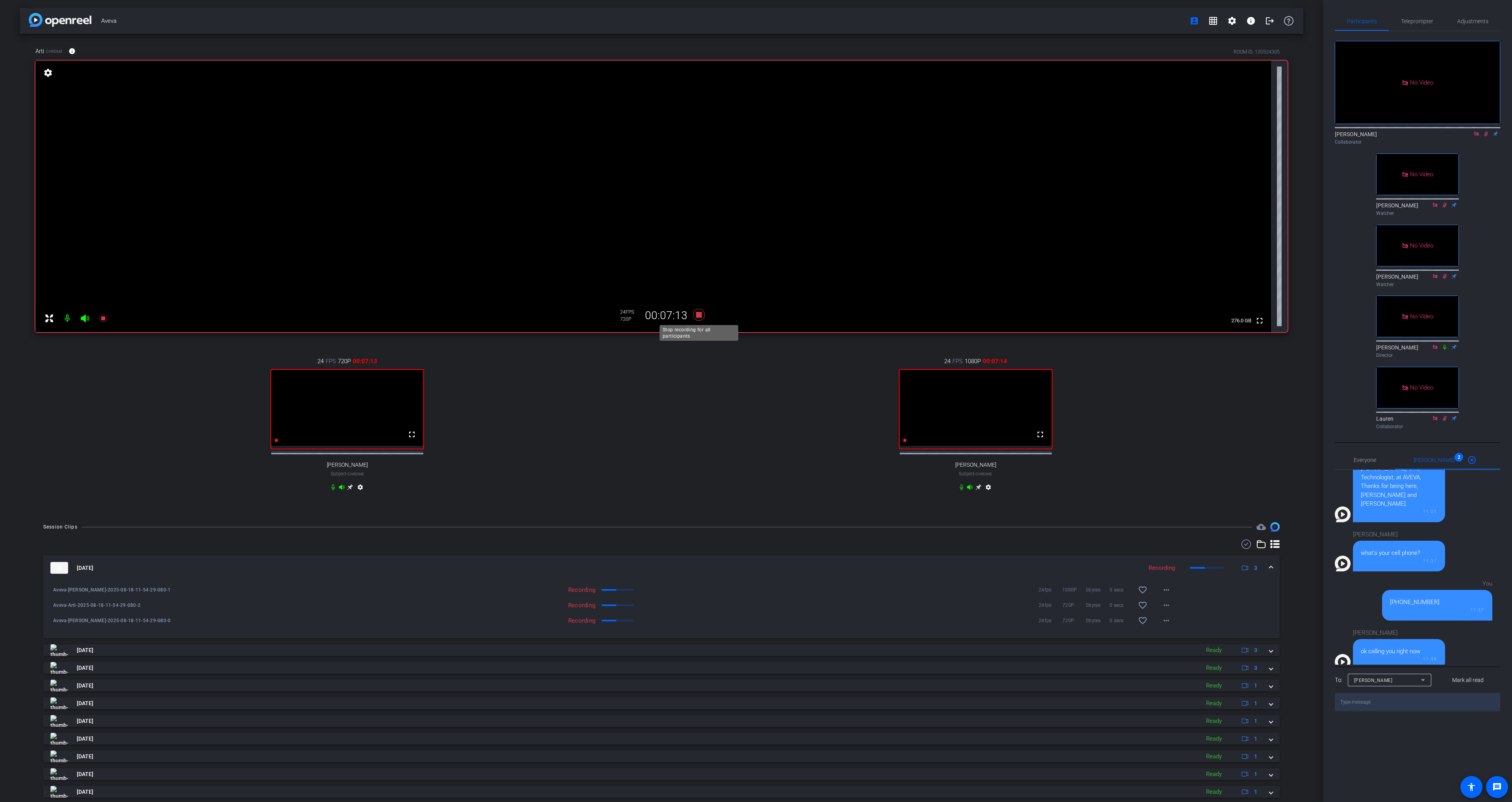
click at [701, 318] on icon at bounding box center [699, 315] width 19 height 14
click at [686, 397] on div "24 FPS 1080P 00:00:00 fullscreen [PERSON_NAME] Subject - Chrome settings" at bounding box center [976, 425] width 624 height 163
click at [699, 317] on icon at bounding box center [699, 315] width 12 height 12
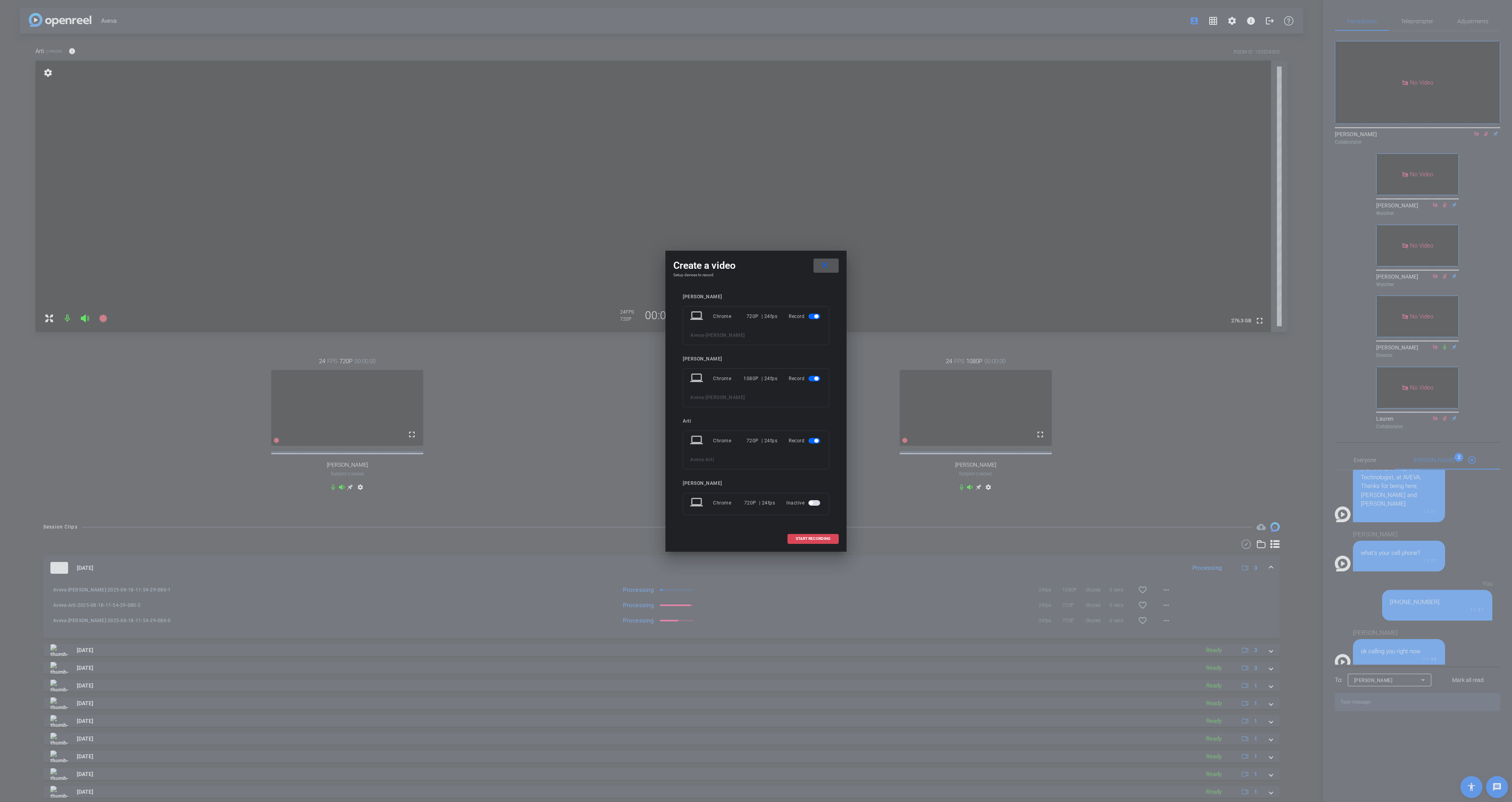
click at [804, 539] on span "START RECORDING" at bounding box center [813, 539] width 35 height 4
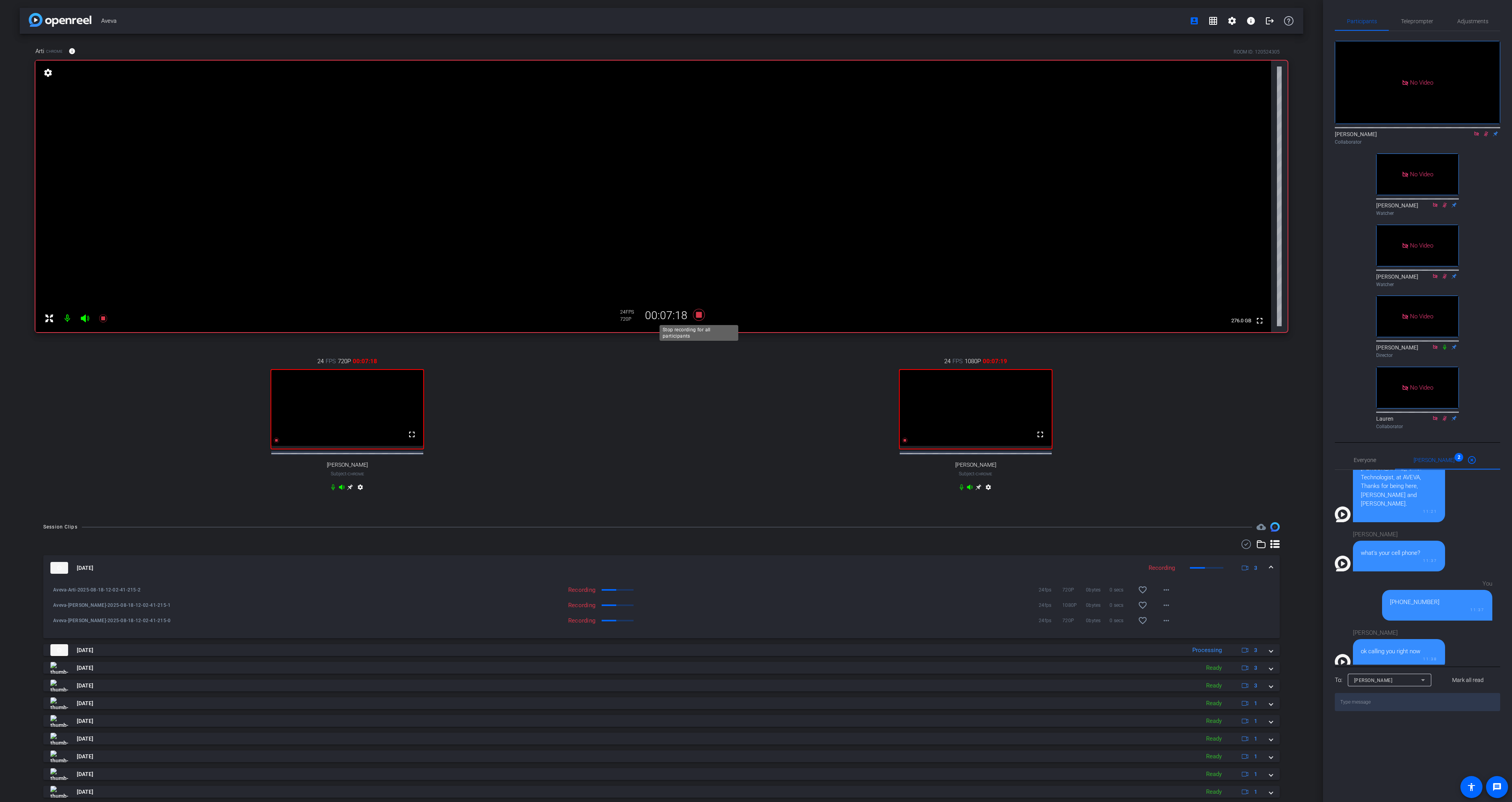
click at [700, 317] on icon at bounding box center [699, 315] width 12 height 12
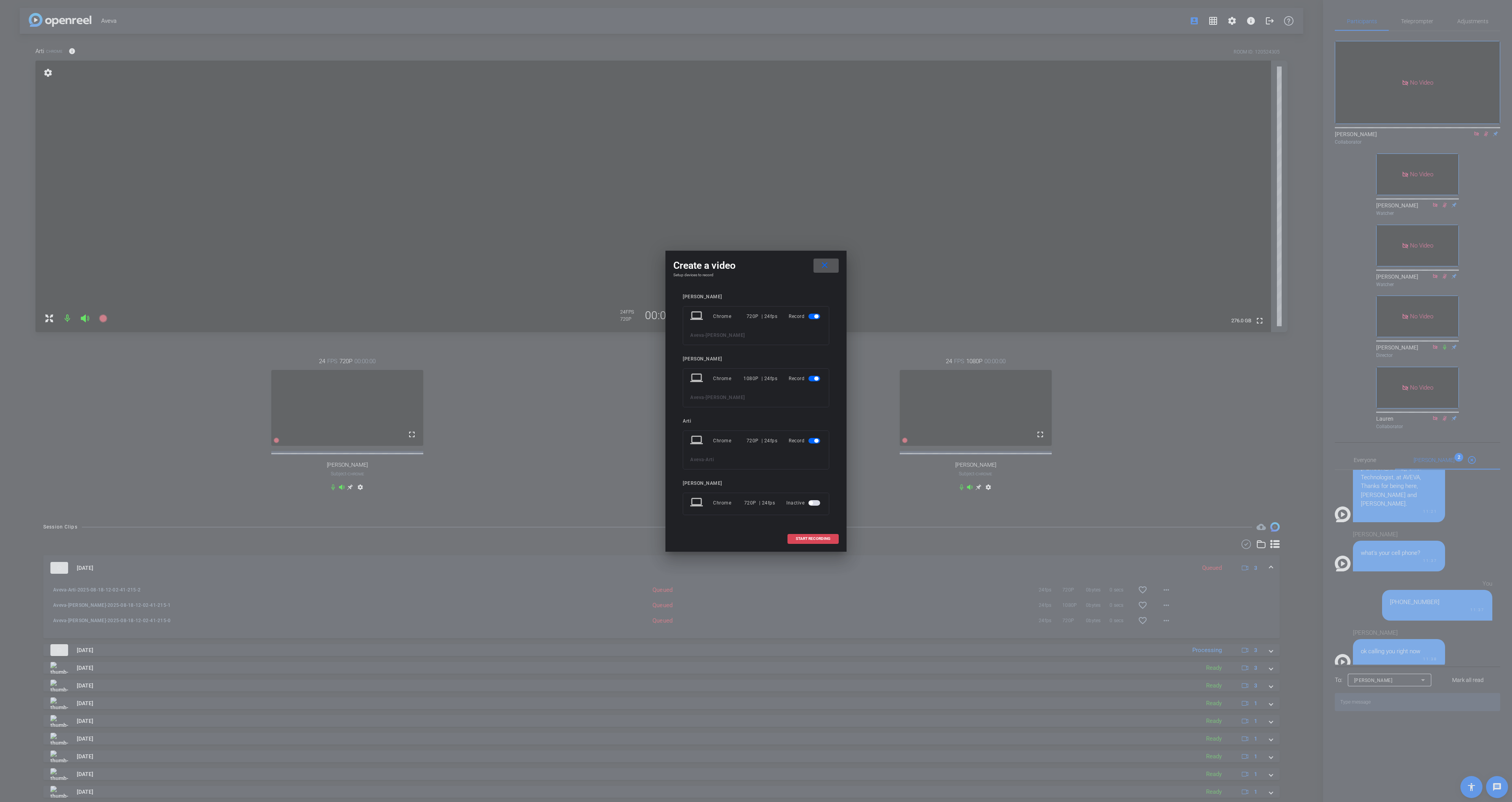
click at [809, 535] on span at bounding box center [813, 539] width 50 height 19
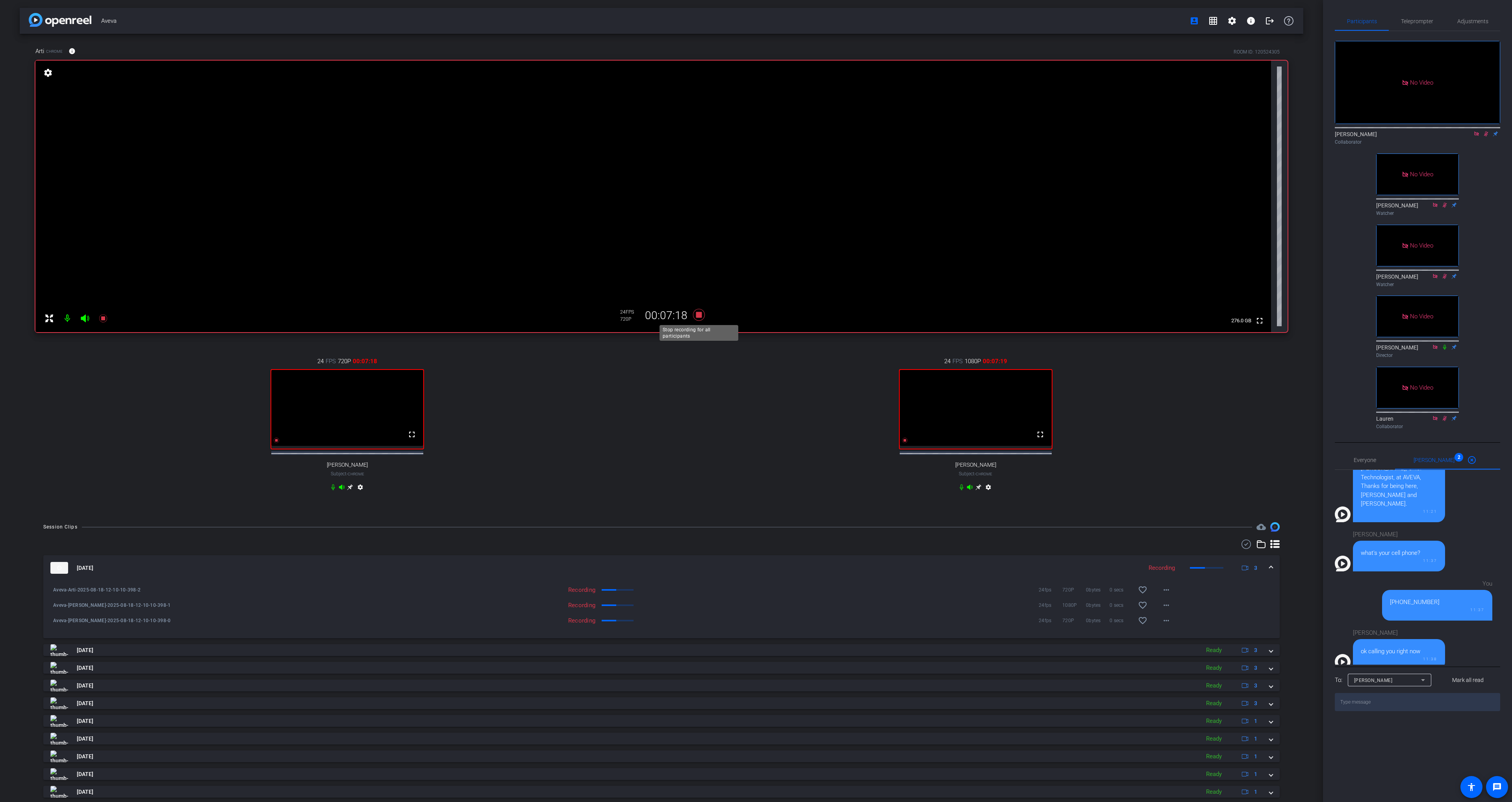
click at [701, 317] on icon at bounding box center [699, 315] width 12 height 12
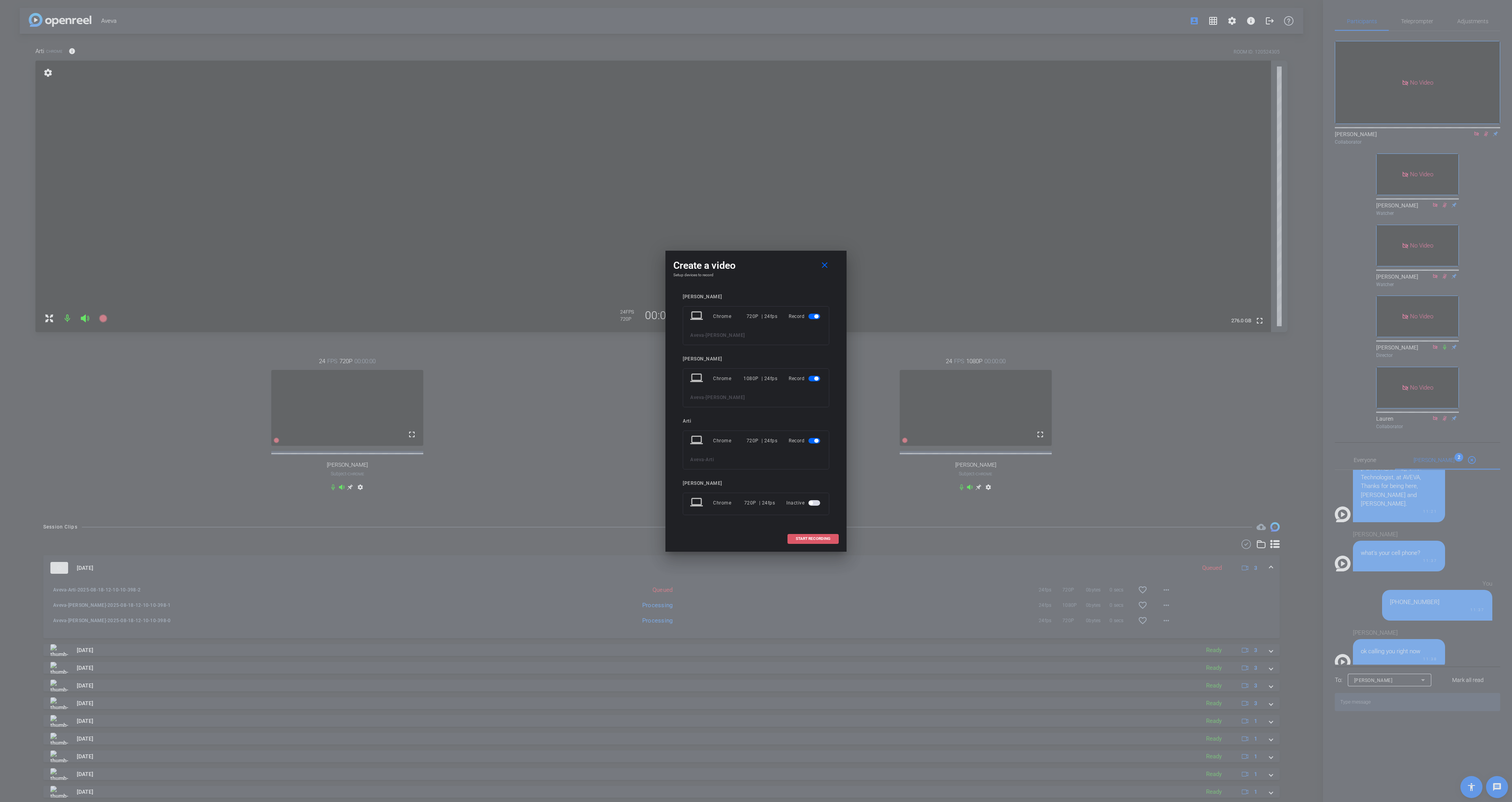
click at [804, 542] on span at bounding box center [813, 539] width 50 height 19
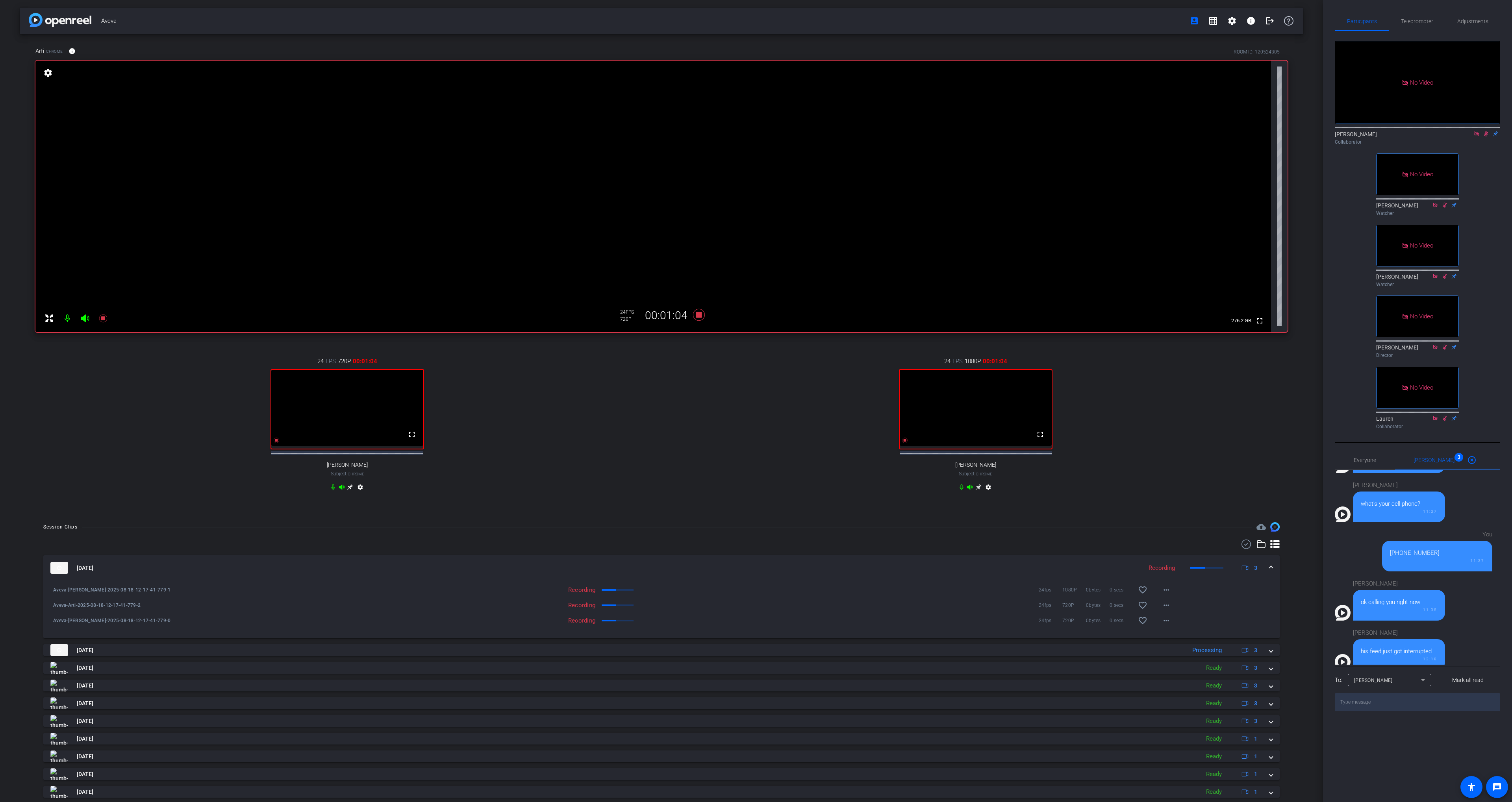
scroll to position [415, 0]
click at [1364, 711] on textarea at bounding box center [1418, 702] width 166 height 18
type textarea "Correct"
click at [1359, 711] on textarea "I will douible check though when we upload" at bounding box center [1418, 702] width 166 height 18
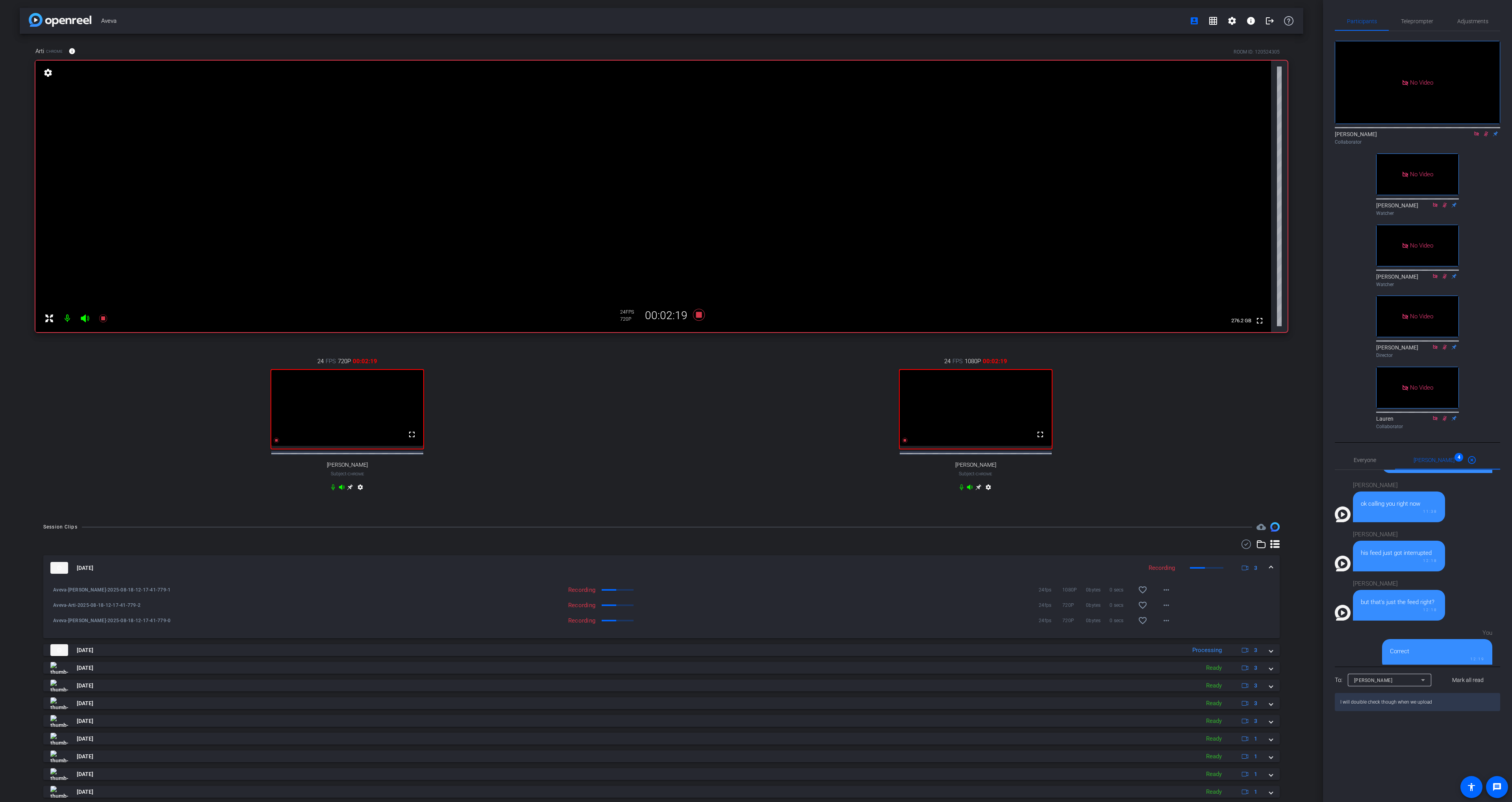
type textarea "I will double check though when we upload"
click at [1446, 711] on textarea "I will double check though when we upload" at bounding box center [1418, 702] width 166 height 18
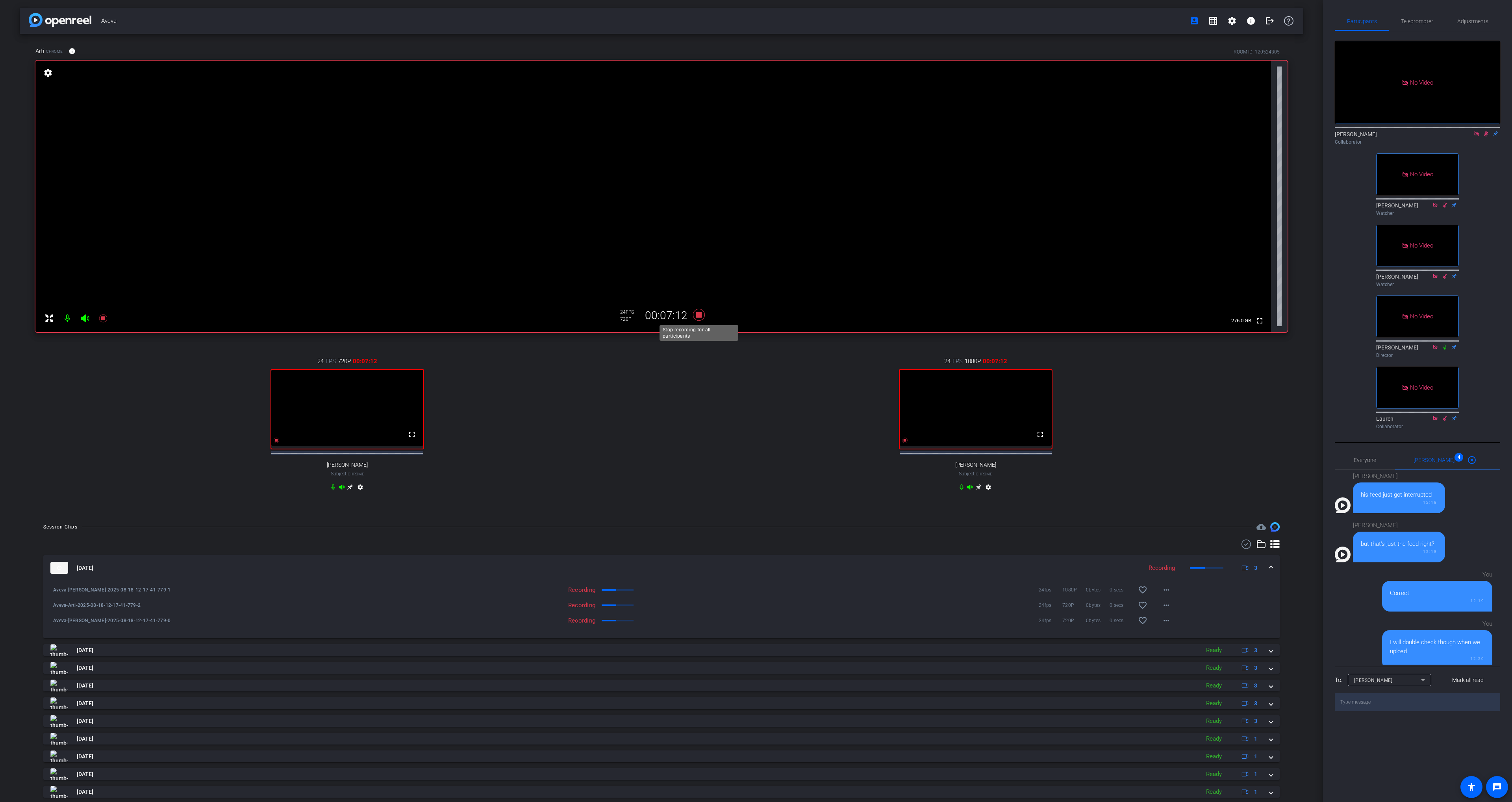
click at [698, 319] on icon at bounding box center [699, 315] width 19 height 14
drag, startPoint x: 771, startPoint y: 360, endPoint x: 761, endPoint y: 357, distance: 10.4
click at [771, 360] on div "24 FPS 1080P 00:00:00 fullscreen [PERSON_NAME] Subject - Chrome settings" at bounding box center [976, 425] width 624 height 163
click at [699, 317] on icon at bounding box center [699, 315] width 12 height 12
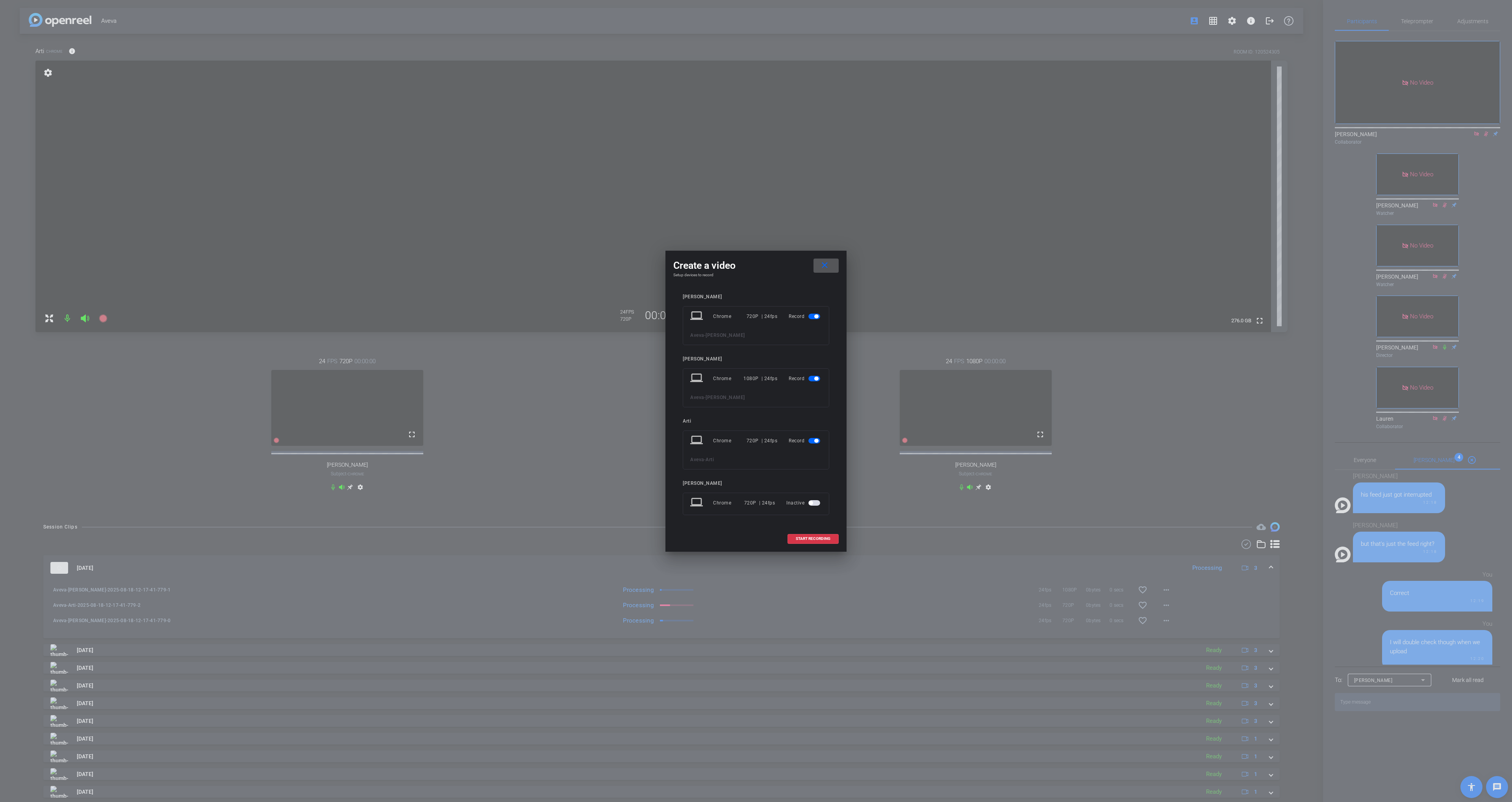
click at [805, 537] on span "START RECORDING" at bounding box center [813, 539] width 35 height 4
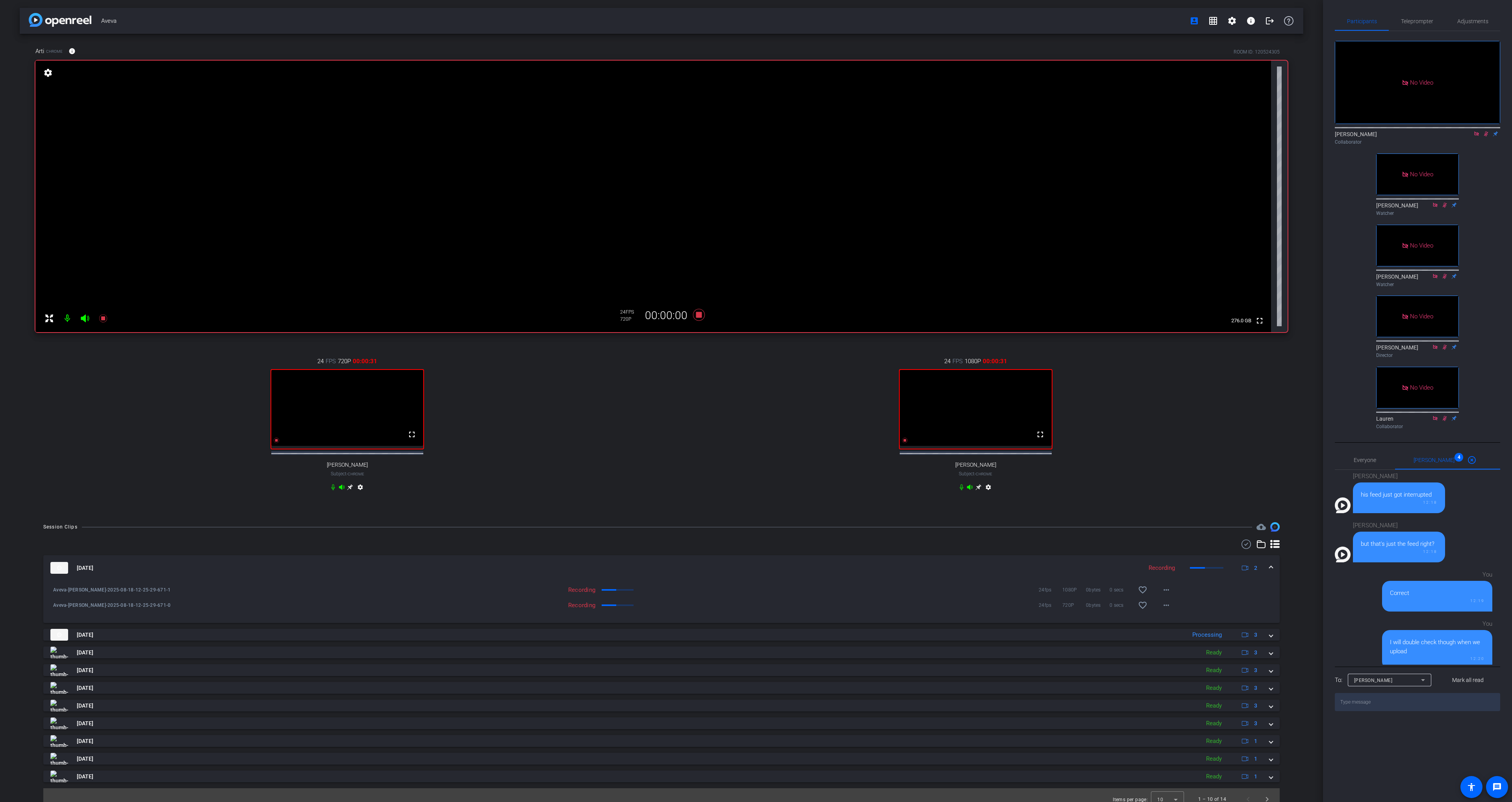
click at [1487, 131] on icon at bounding box center [1486, 133] width 6 height 5
click at [701, 315] on icon at bounding box center [699, 315] width 12 height 12
click at [713, 385] on div "24 FPS 1080P 00:00:00 fullscreen [PERSON_NAME] Subject - Chrome settings" at bounding box center [976, 425] width 624 height 163
click at [711, 381] on div "24 FPS 1080P 00:00:00 fullscreen [PERSON_NAME] Subject - Chrome settings" at bounding box center [976, 425] width 624 height 163
click at [502, 400] on div "24 FPS 720P 00:00:00 fullscreen [PERSON_NAME] Subject - Chrome settings" at bounding box center [347, 425] width 624 height 163
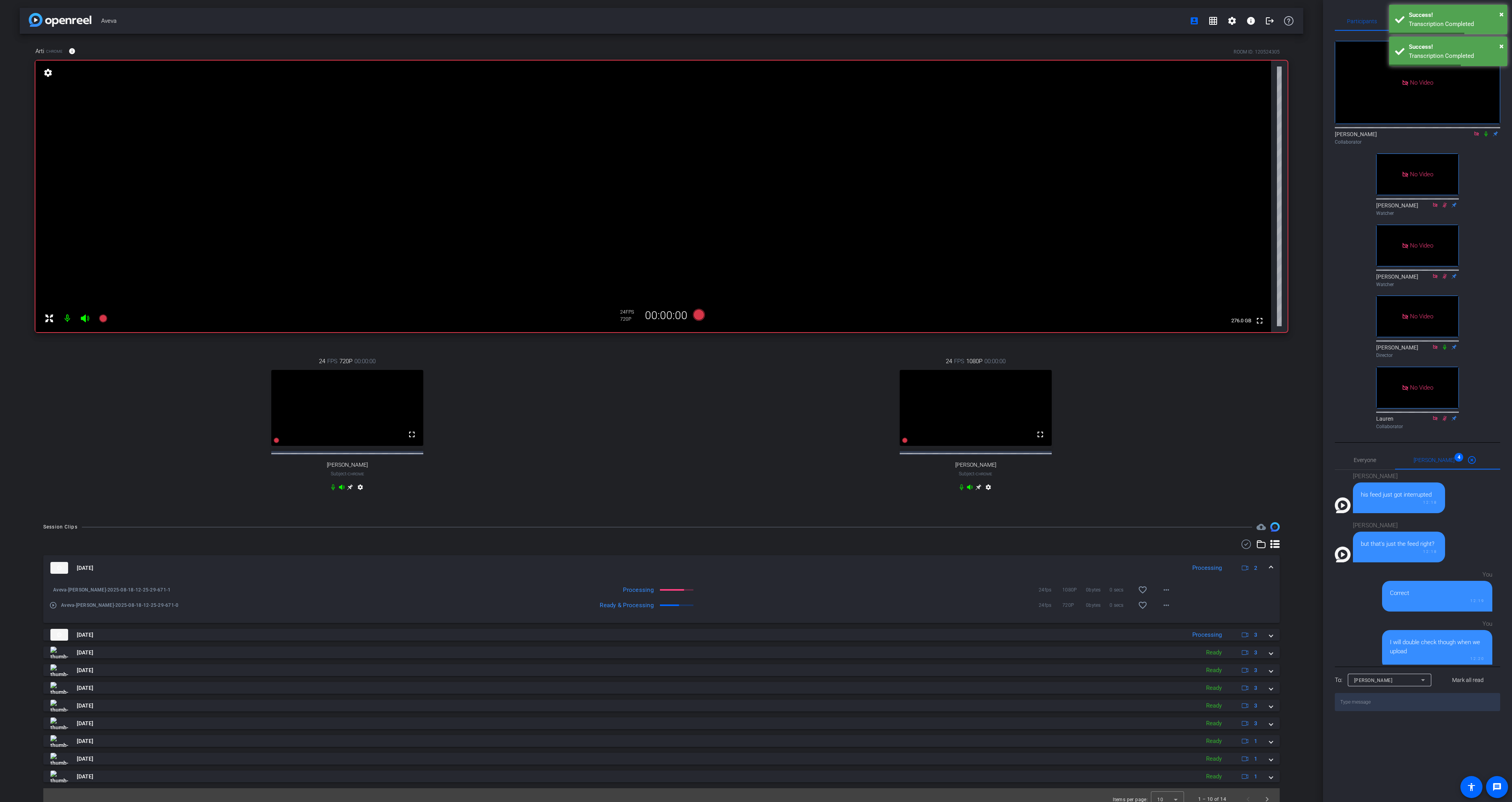
click at [708, 341] on div "Arti Chrome info ROOM ID: 120524305 fullscreen settings 276.0 GB 24 FPS 720P 00…" at bounding box center [662, 274] width 1284 height 480
click at [709, 341] on div "Arti Chrome info ROOM ID: 120524305 fullscreen settings 276.0 GB 24 FPS 720P 00…" at bounding box center [662, 274] width 1284 height 480
click at [697, 313] on icon at bounding box center [699, 315] width 12 height 12
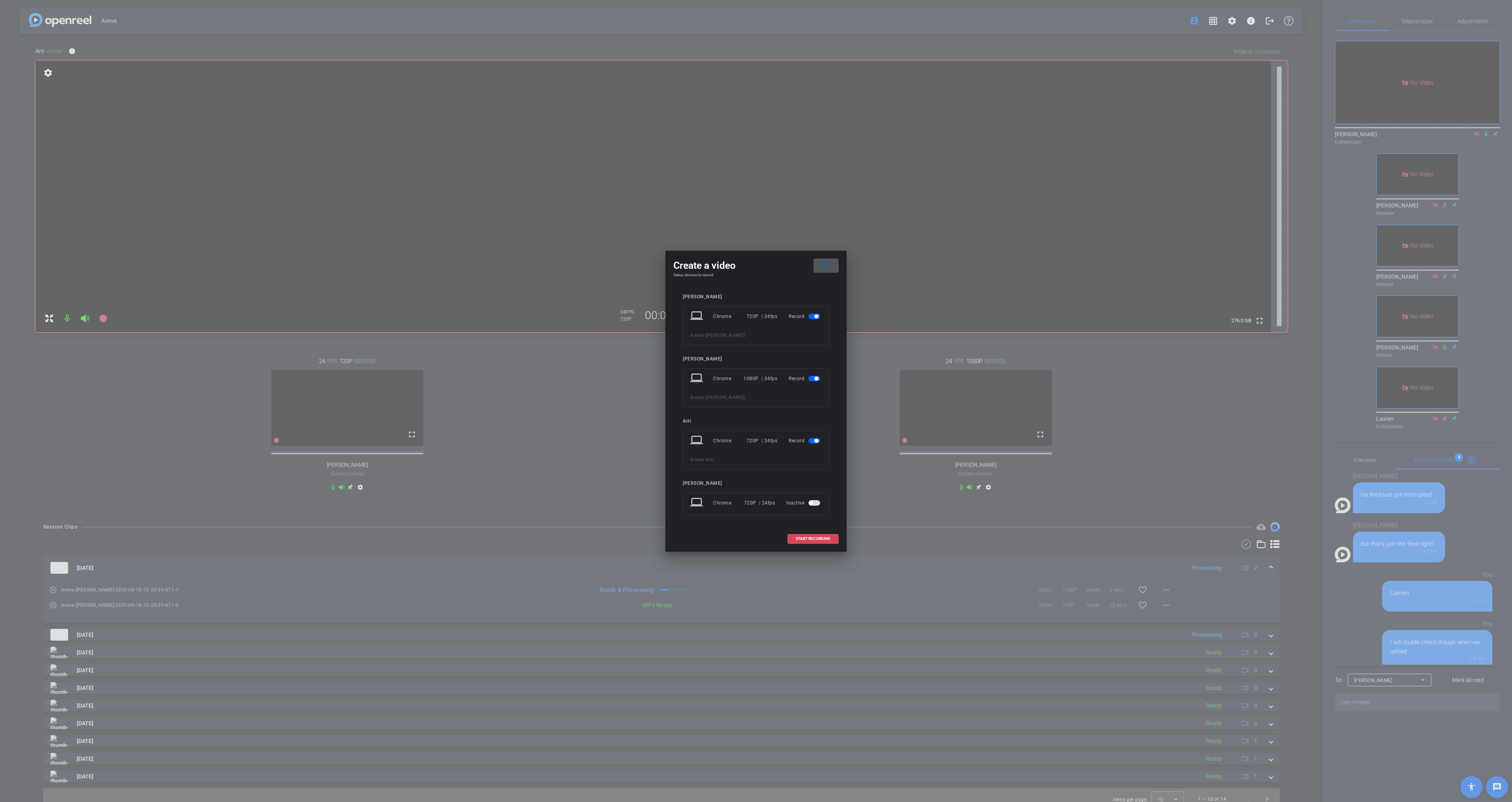
click at [820, 539] on span "START RECORDING" at bounding box center [813, 539] width 35 height 4
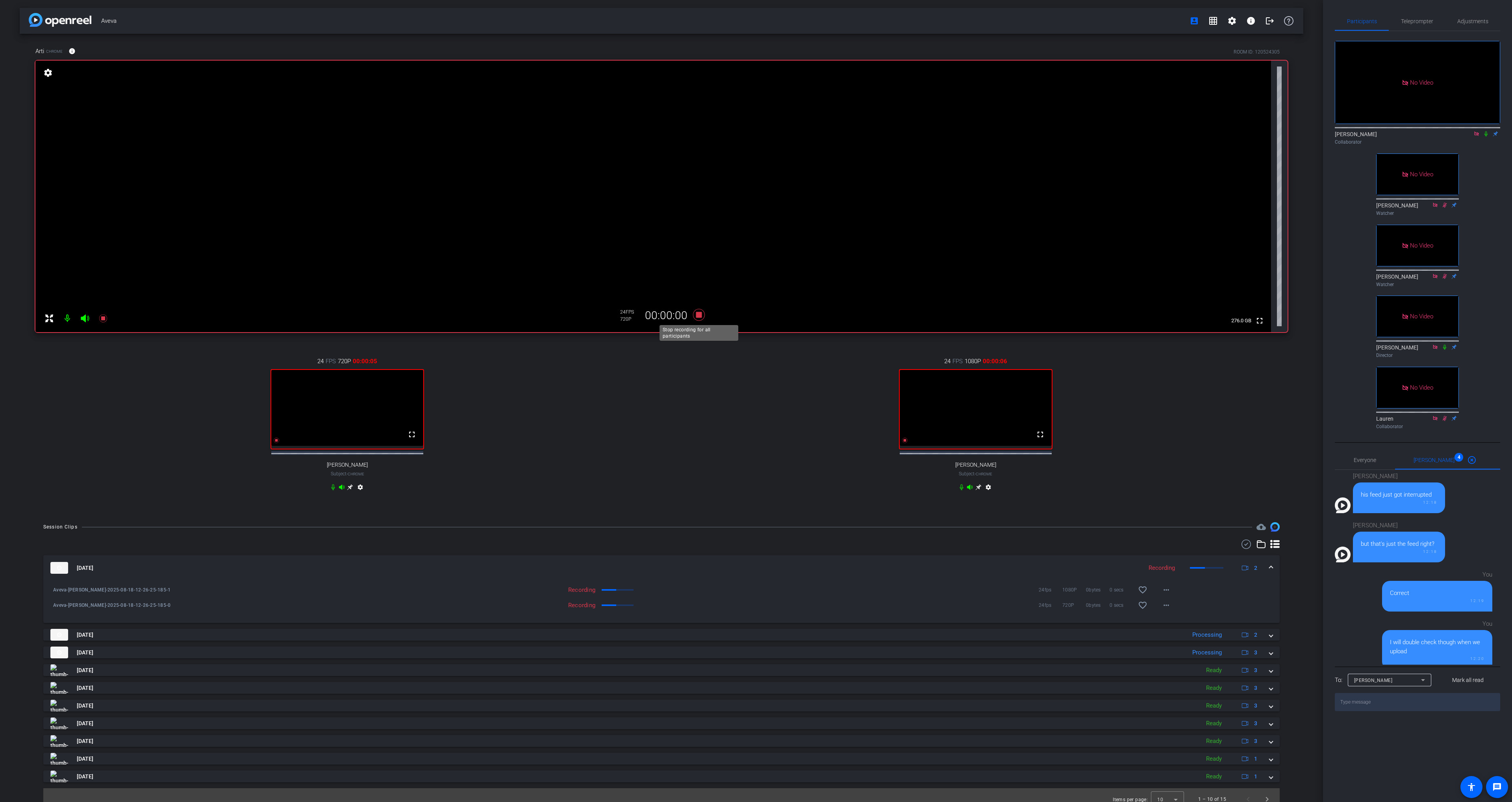
click at [701, 316] on icon at bounding box center [699, 315] width 12 height 12
click at [711, 361] on div "24 FPS 1080P 00:00:00 fullscreen [PERSON_NAME] Subject - Chrome settings" at bounding box center [976, 425] width 624 height 163
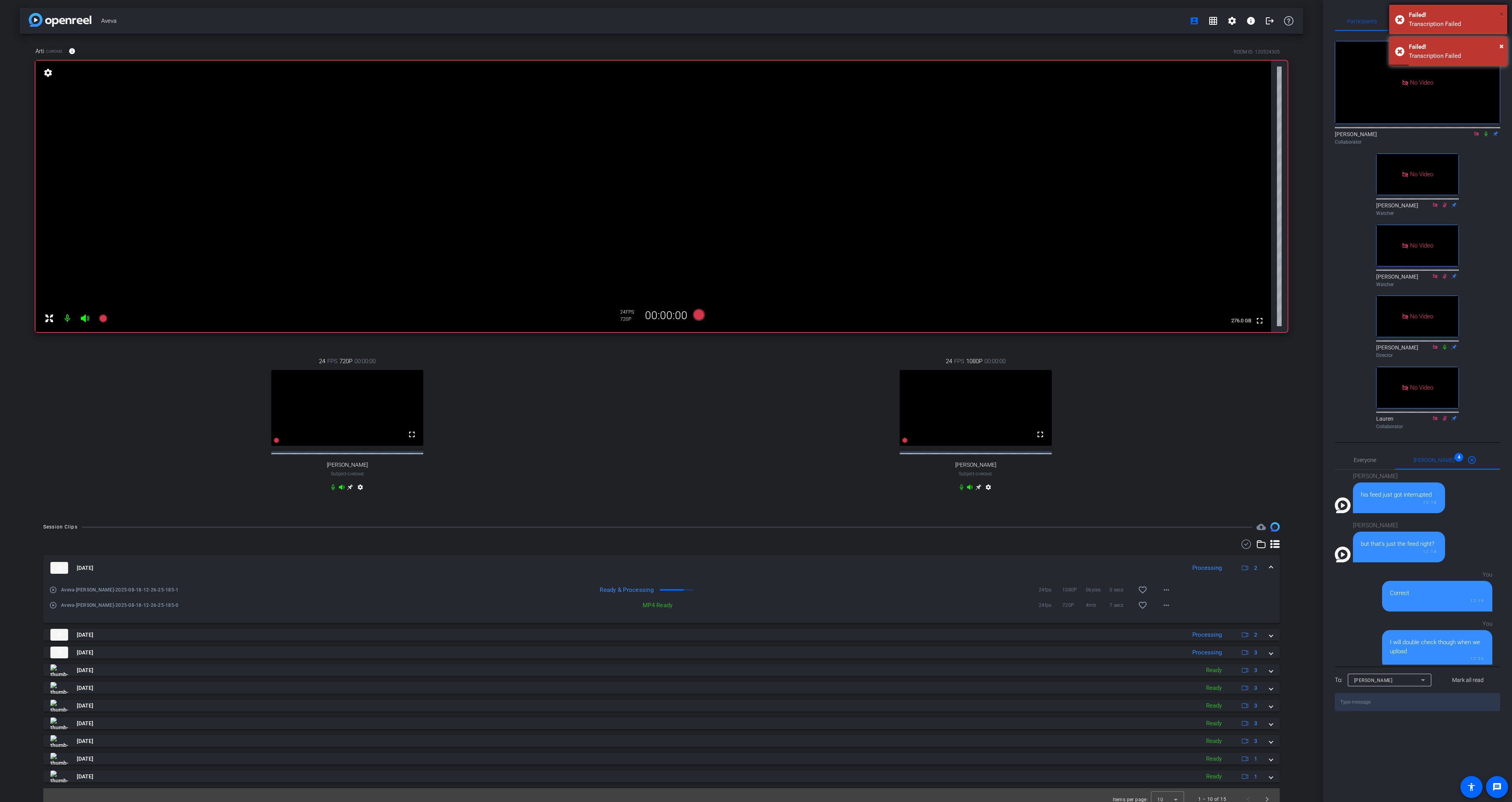
click at [1500, 13] on span "×" at bounding box center [1501, 14] width 4 height 9
click at [1471, 22] on span "Adjustments" at bounding box center [1473, 21] width 31 height 5
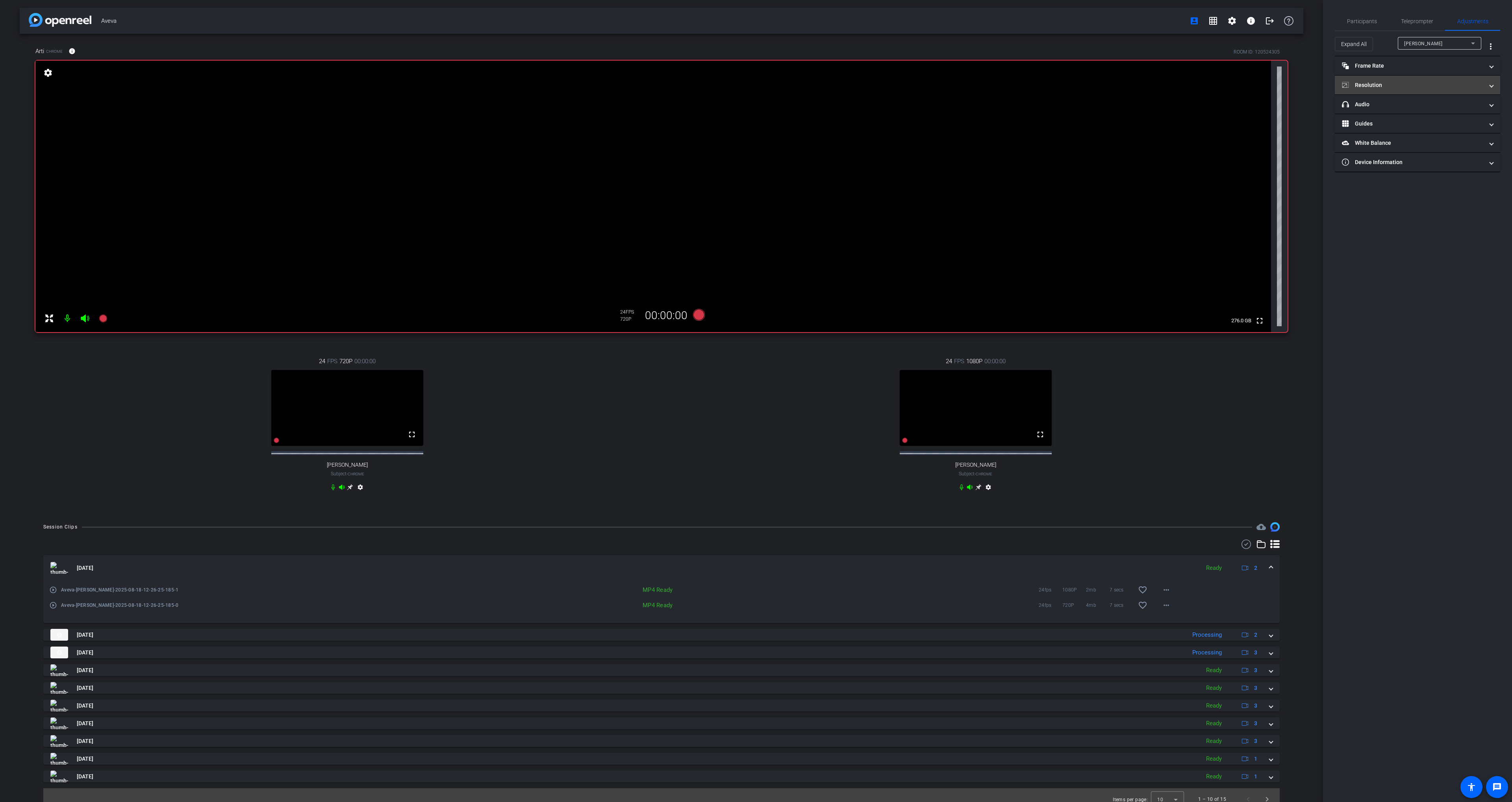
click at [1403, 89] on mat-expansion-panel-header "Resolution" at bounding box center [1418, 85] width 166 height 19
click at [1392, 201] on mat-panel-title "Device Information" at bounding box center [1412, 202] width 141 height 8
click at [1404, 201] on mat-expansion-panel-header "Device Information" at bounding box center [1418, 211] width 166 height 25
click at [1365, 23] on span "Participants" at bounding box center [1362, 21] width 30 height 5
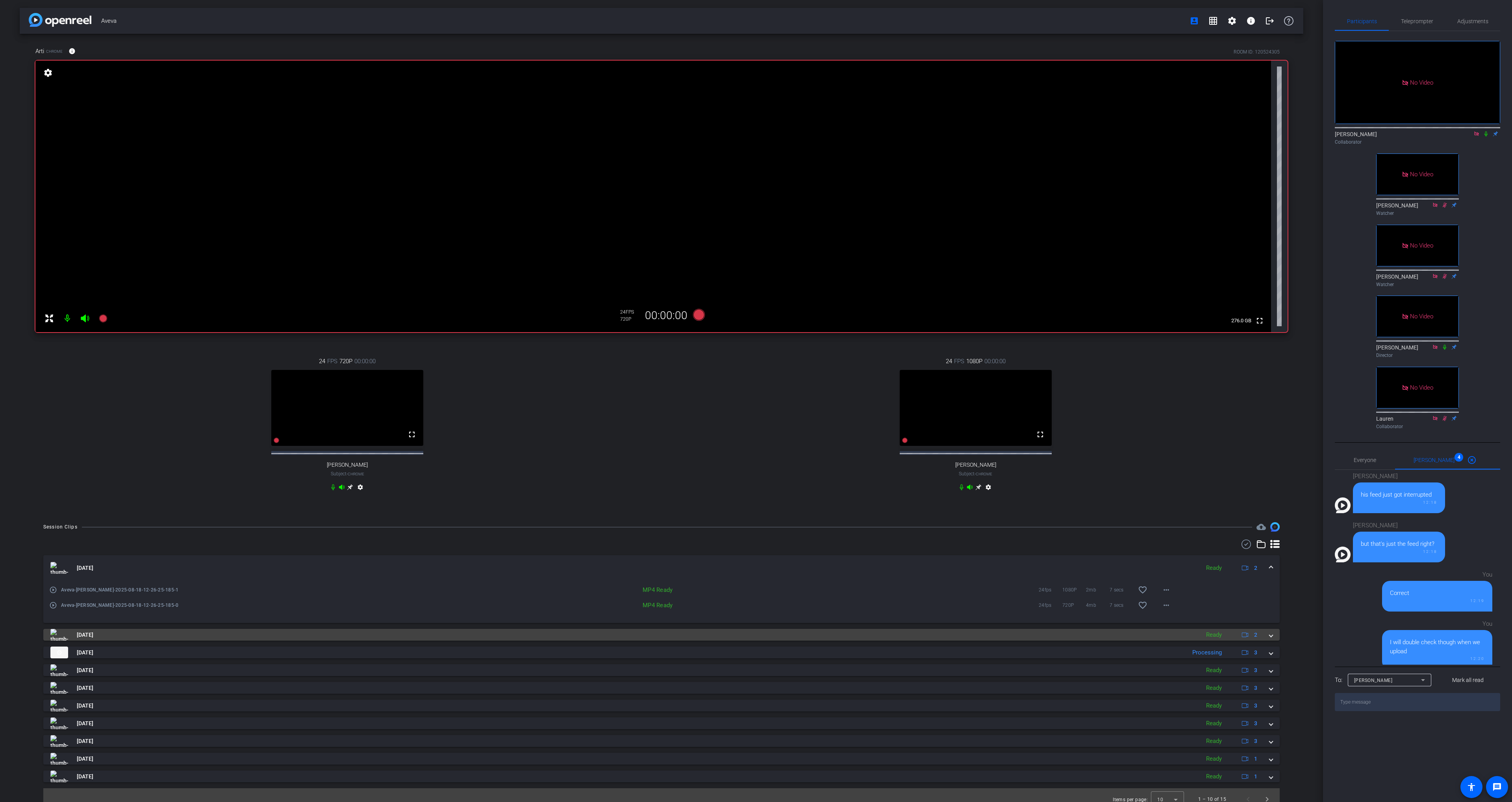
click at [728, 639] on mat-panel-title "[DATE]" at bounding box center [623, 635] width 1145 height 12
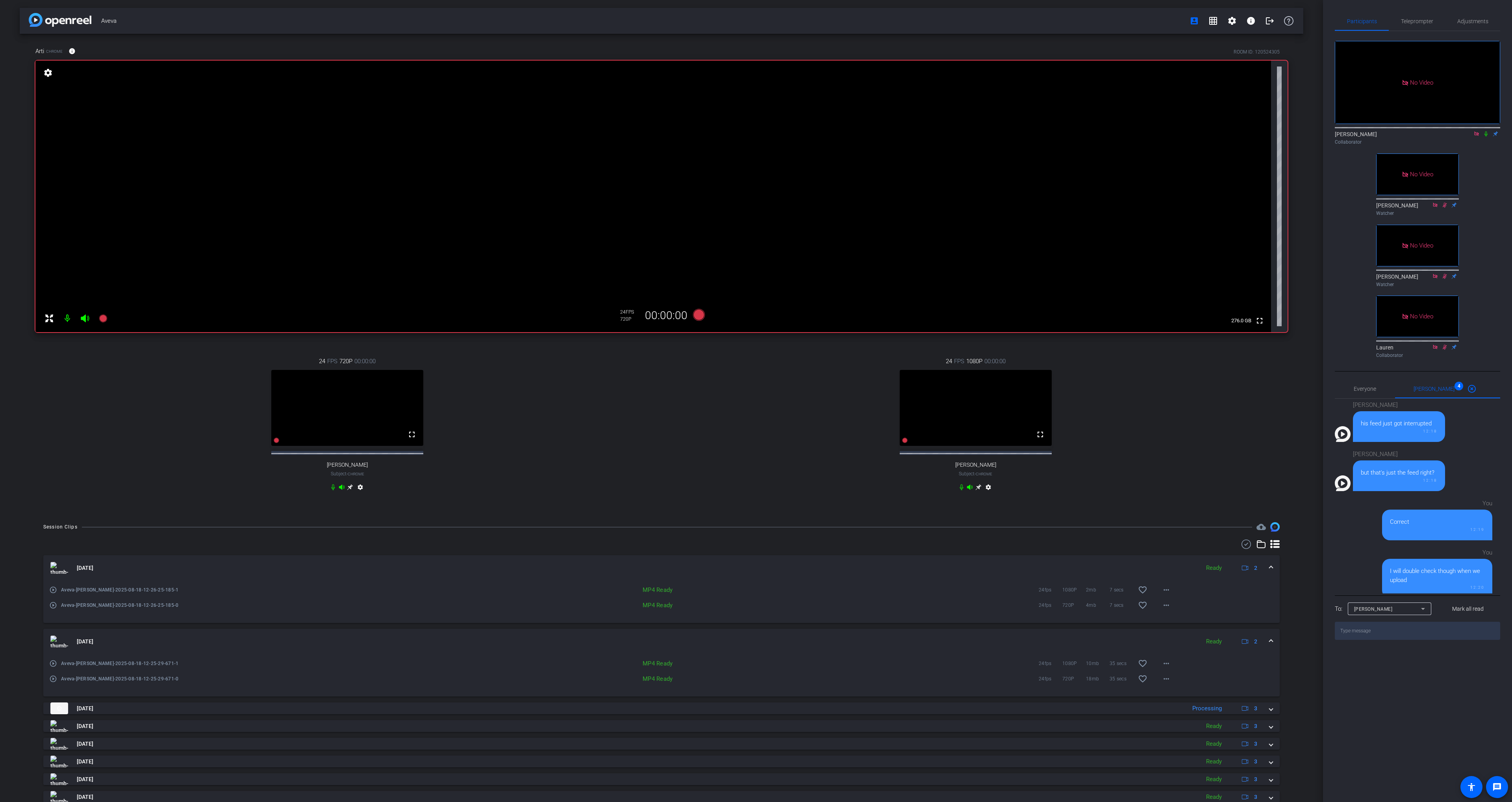
drag, startPoint x: 728, startPoint y: 640, endPoint x: 729, endPoint y: 647, distance: 7.1
click at [728, 640] on mat-expansion-panel-header "[DATE] Ready 2" at bounding box center [662, 641] width 1236 height 25
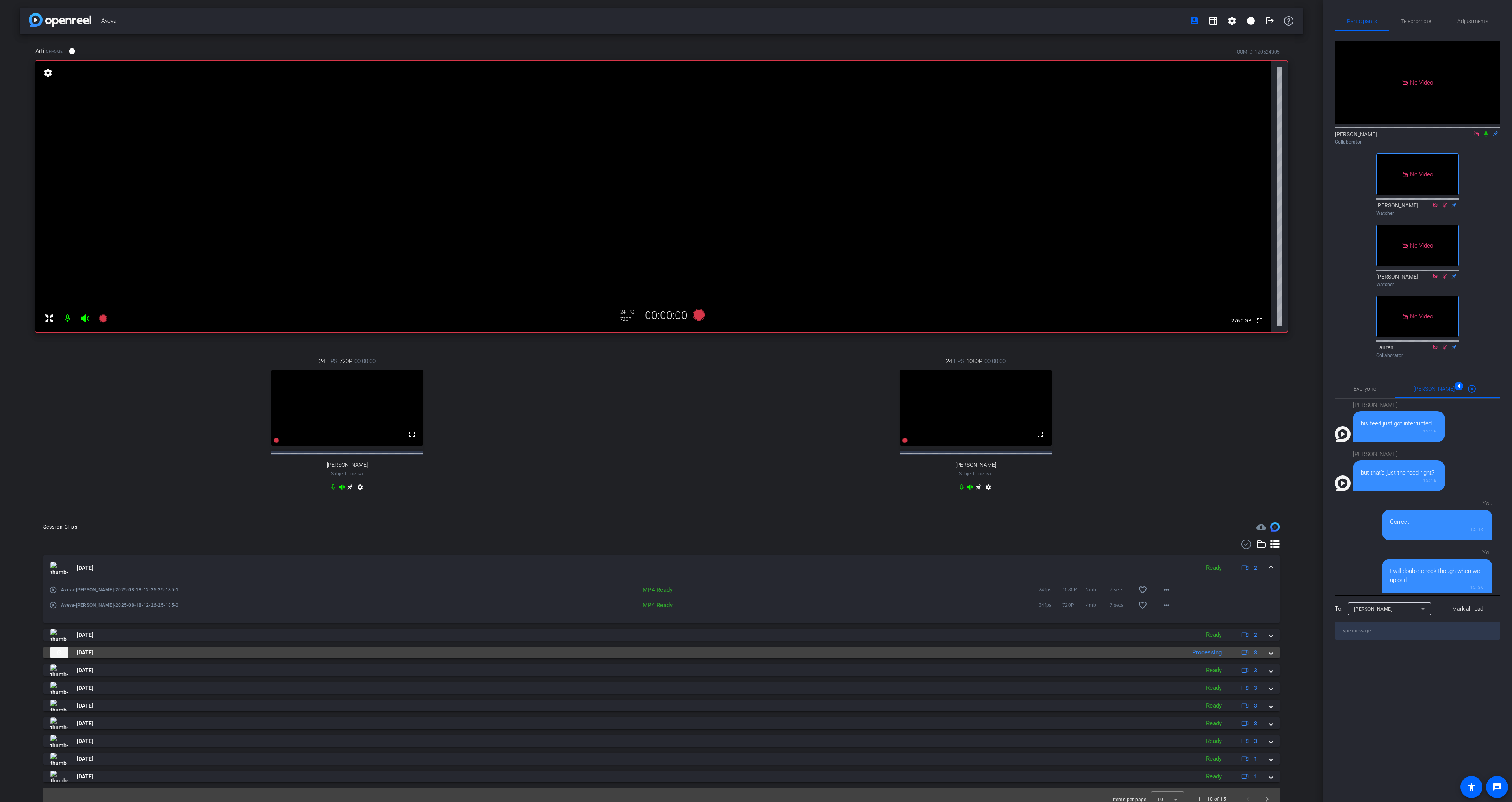
click at [724, 658] on mat-panel-title "[DATE]" at bounding box center [616, 652] width 1132 height 12
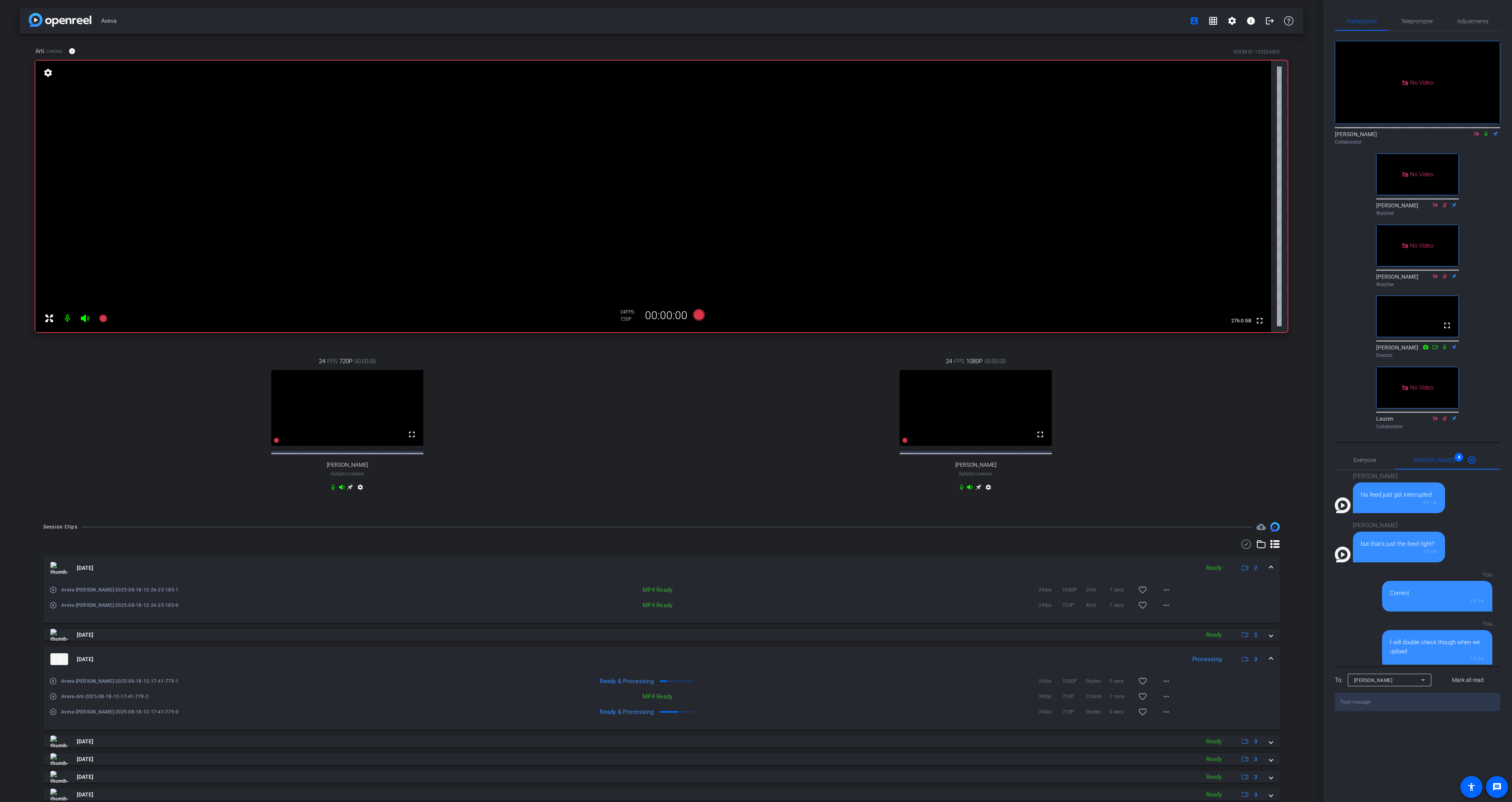
click at [1486, 131] on icon at bounding box center [1486, 134] width 3 height 5
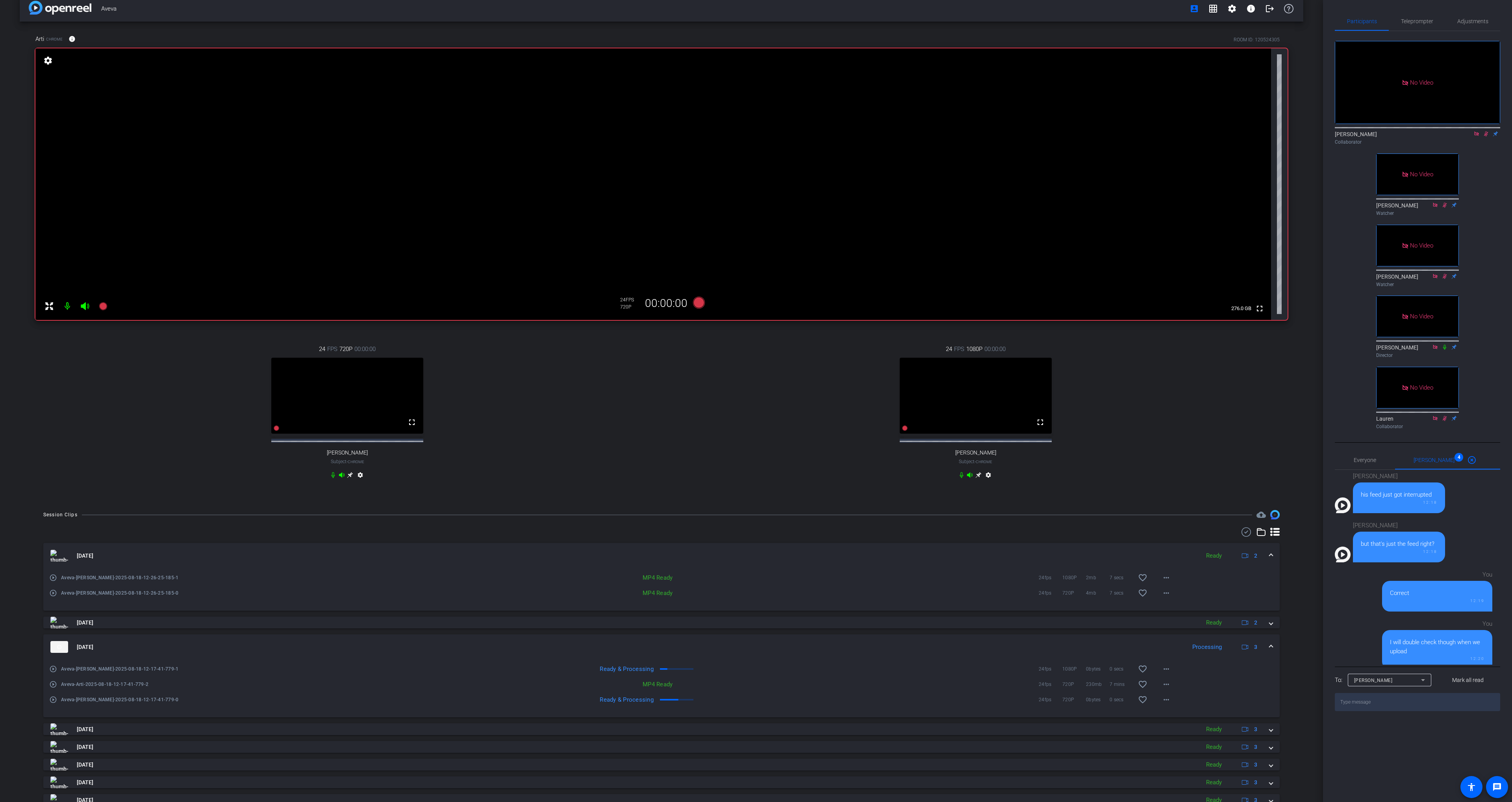
scroll to position [15, 0]
click at [52, 671] on mat-icon "play_circle_outline" at bounding box center [53, 666] width 8 height 8
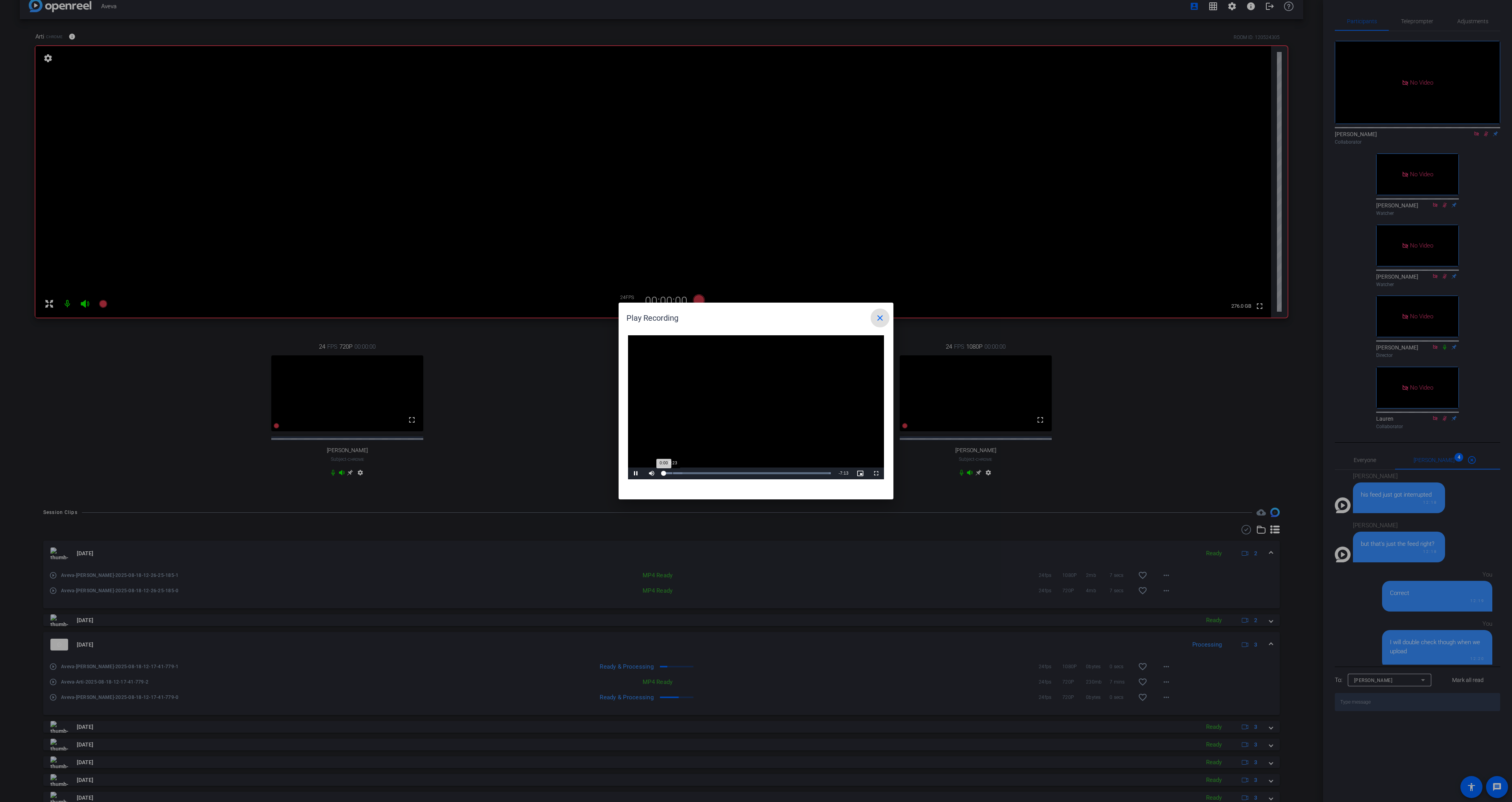
click at [673, 471] on div "Loaded : 100.00% 0:23 0:00" at bounding box center [747, 473] width 176 height 12
click at [679, 473] on div "Loaded : 100.00% 0:40 0:40" at bounding box center [747, 473] width 167 height 2
click at [676, 473] on div "Loaded : 100.00% 0:31 0:41" at bounding box center [747, 473] width 167 height 2
click at [676, 473] on div "0:32" at bounding box center [669, 473] width 12 height 2
click at [680, 473] on div "Loaded : 100.00% 0:43 0:35" at bounding box center [747, 473] width 167 height 2
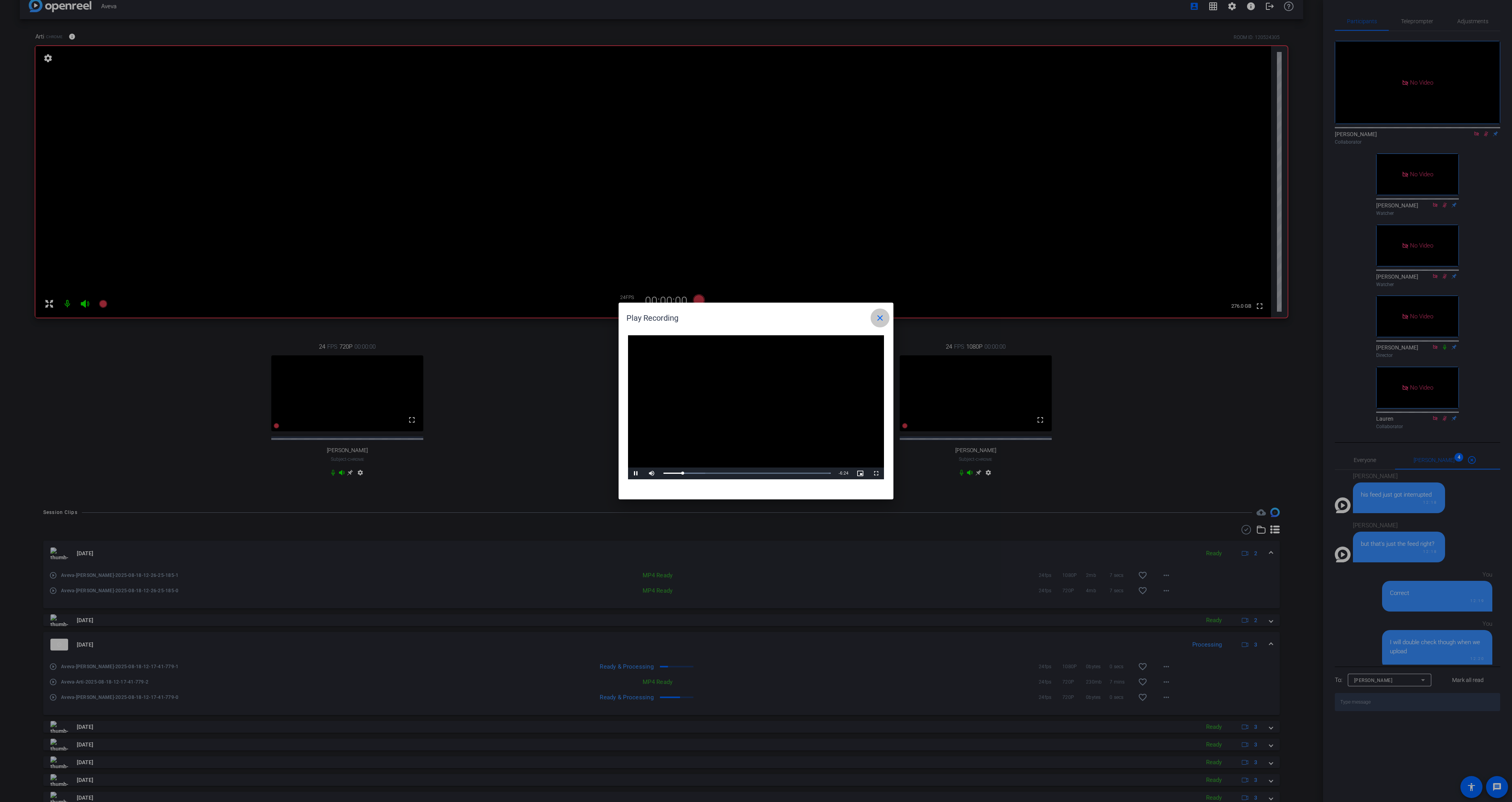
click at [876, 319] on mat-icon "close" at bounding box center [880, 318] width 9 height 9
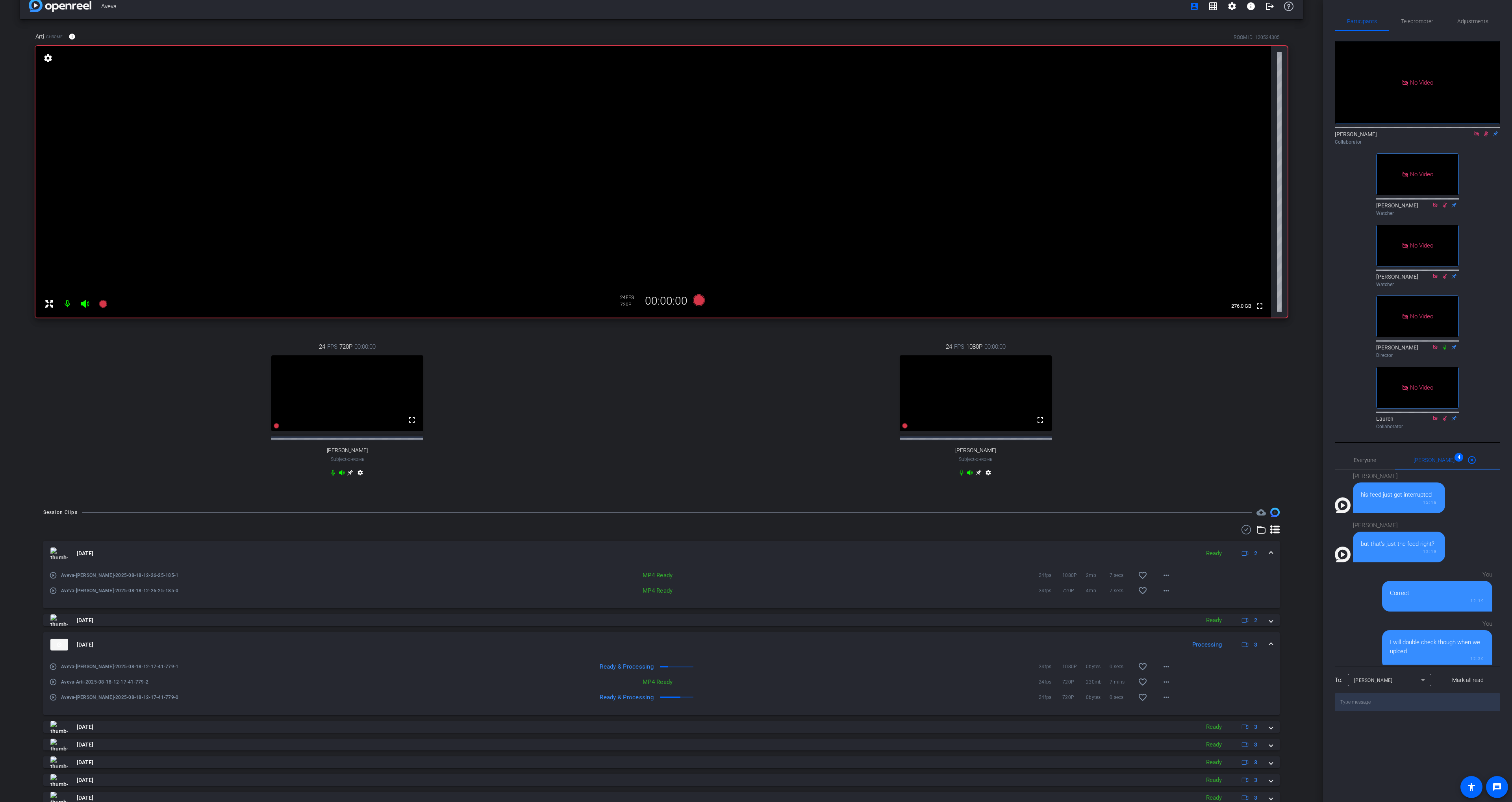
scroll to position [0, 0]
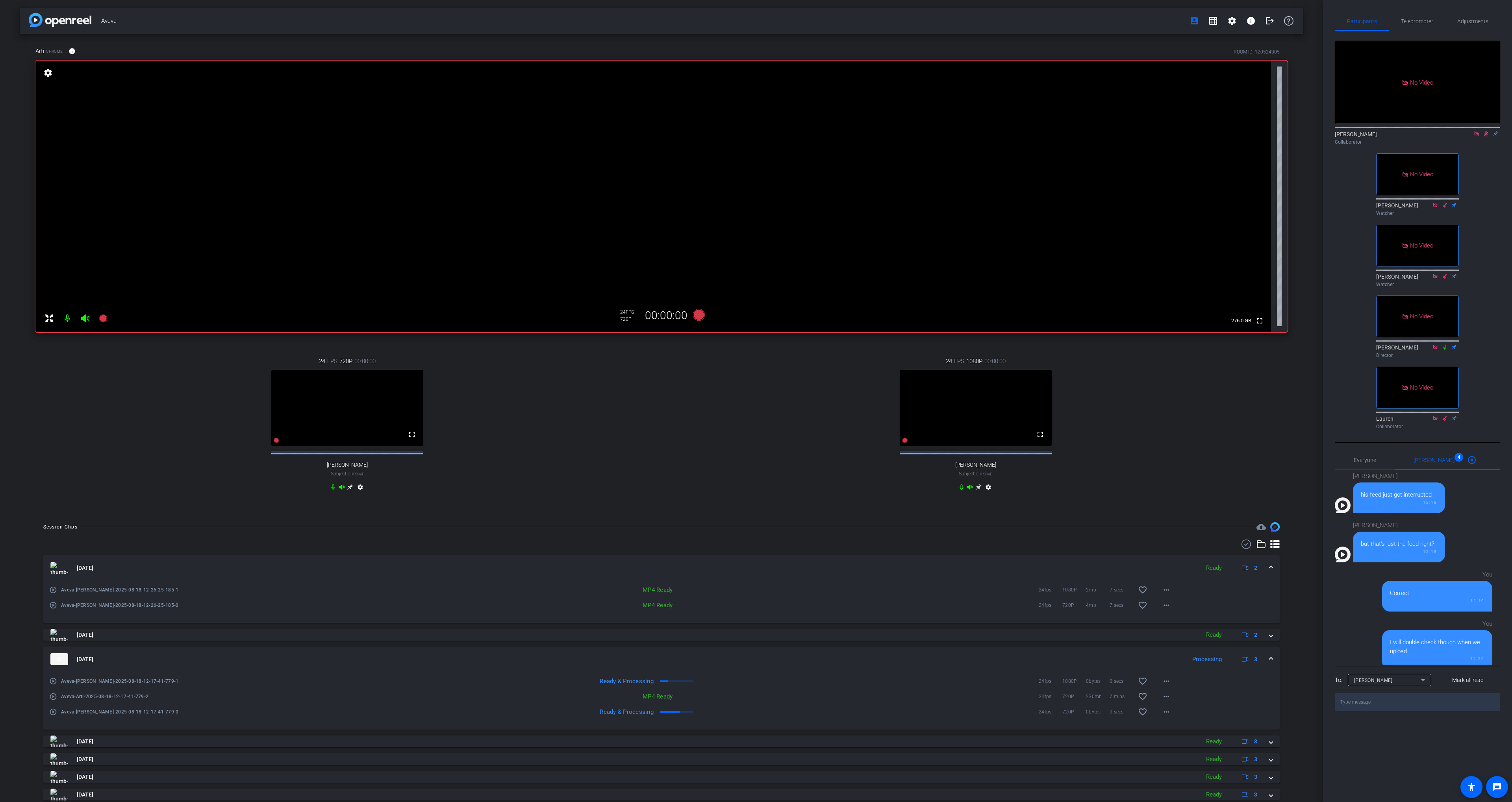
click at [741, 384] on div "24 FPS 1080P 00:00:00 fullscreen [PERSON_NAME] Subject - Chrome settings" at bounding box center [976, 425] width 624 height 163
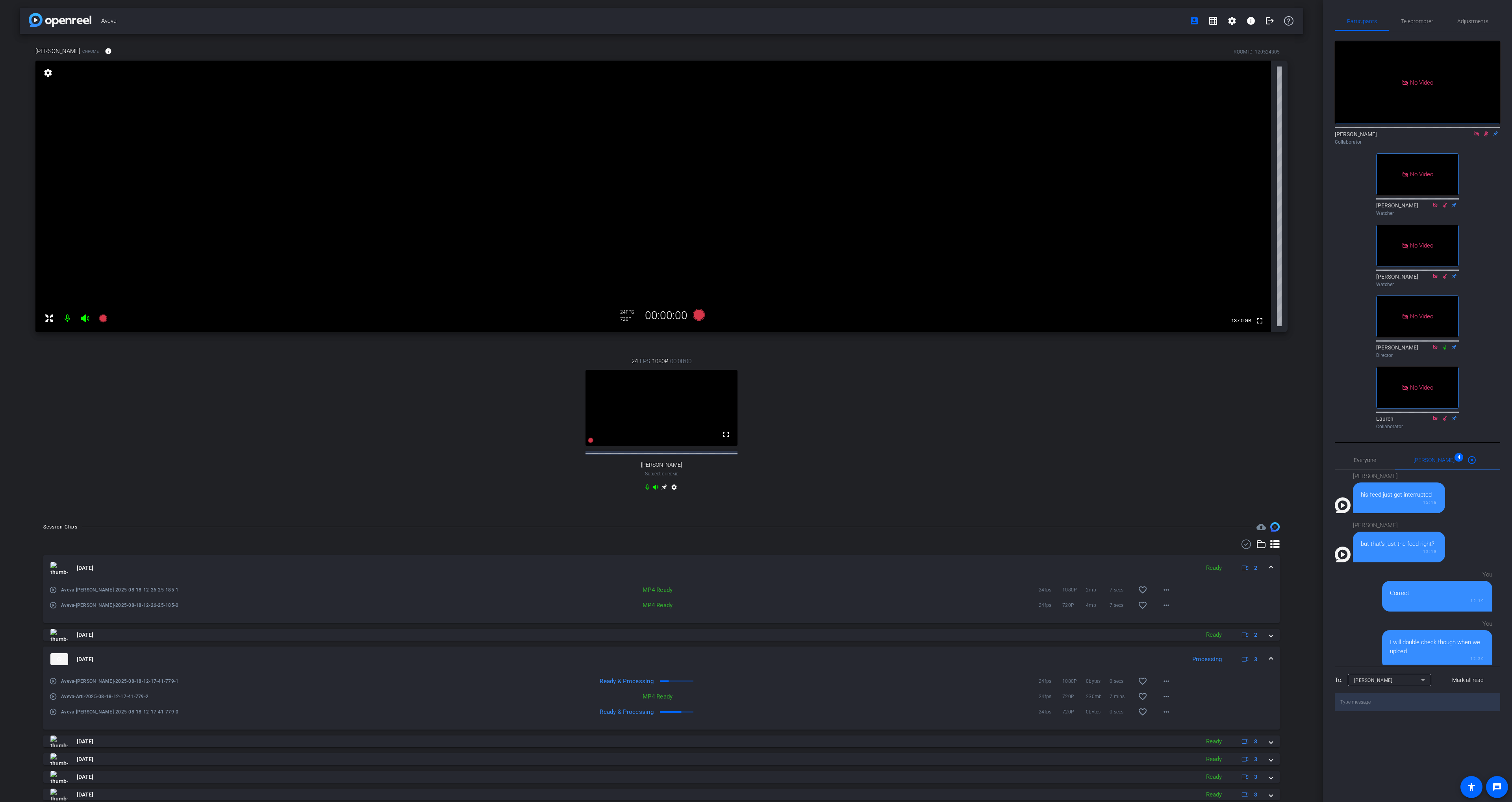
click at [1490, 130] on div "[PERSON_NAME] Collaborator" at bounding box center [1418, 138] width 166 height 15
click at [1486, 131] on icon at bounding box center [1486, 133] width 6 height 5
click at [858, 398] on div "24 FPS 1080P 00:00:00 fullscreen [PERSON_NAME] Subject - Chrome settings" at bounding box center [661, 425] width 1252 height 163
click at [788, 387] on div "24 FPS 1080P 00:00:00 fullscreen [PERSON_NAME] Subject - Chrome settings" at bounding box center [661, 425] width 1252 height 163
click at [705, 341] on div "[PERSON_NAME] Chrome info ROOM ID: 120524305 fullscreen settings 137.0 GB 24 FP…" at bounding box center [662, 274] width 1284 height 480
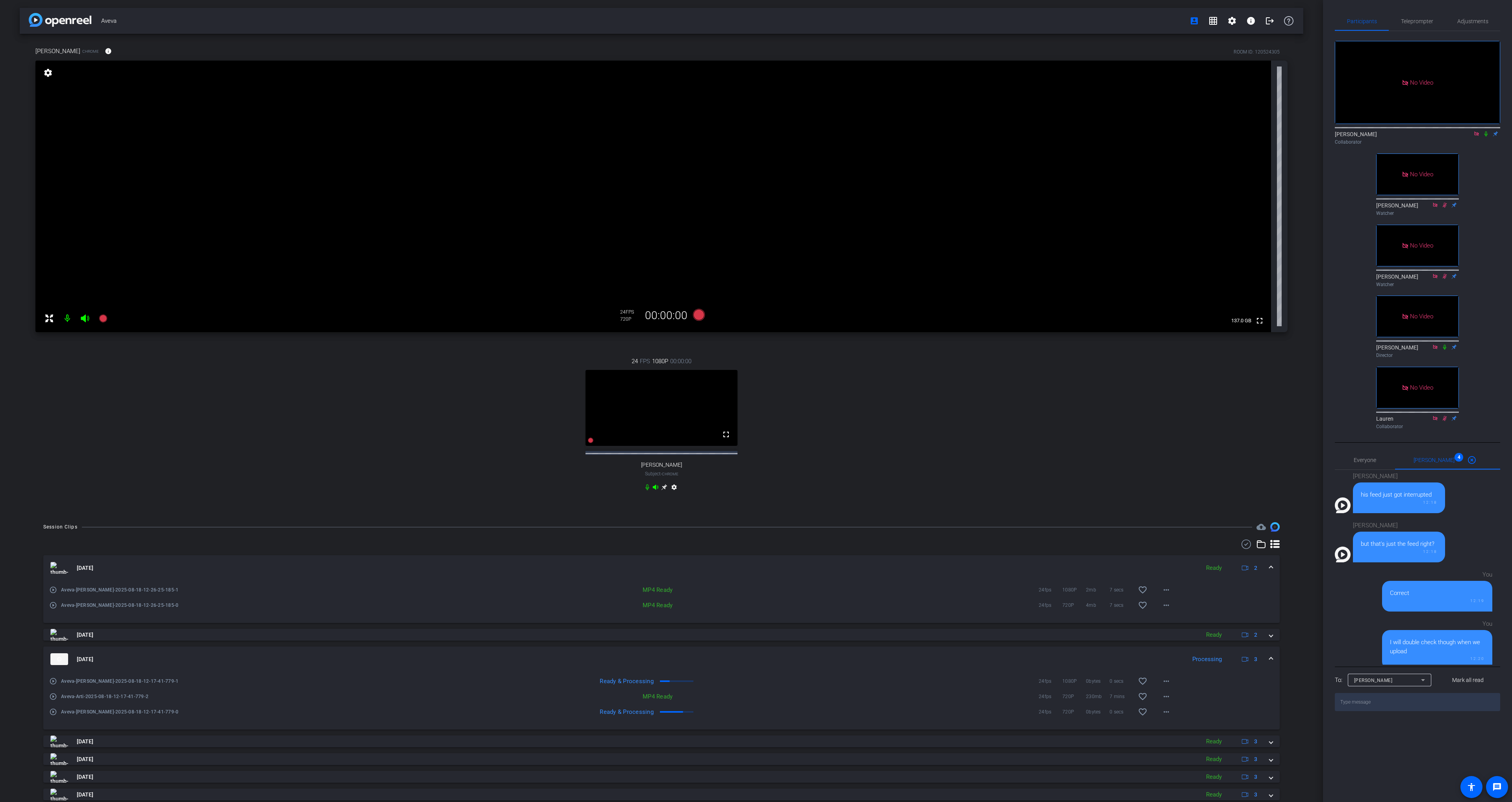
drag, startPoint x: 715, startPoint y: 339, endPoint x: 705, endPoint y: 323, distance: 18.9
click at [715, 339] on div "[PERSON_NAME] Chrome info ROOM ID: 120524305 fullscreen settings 137.0 GB 24 FP…" at bounding box center [662, 274] width 1284 height 480
click at [1486, 131] on icon at bounding box center [1486, 134] width 3 height 5
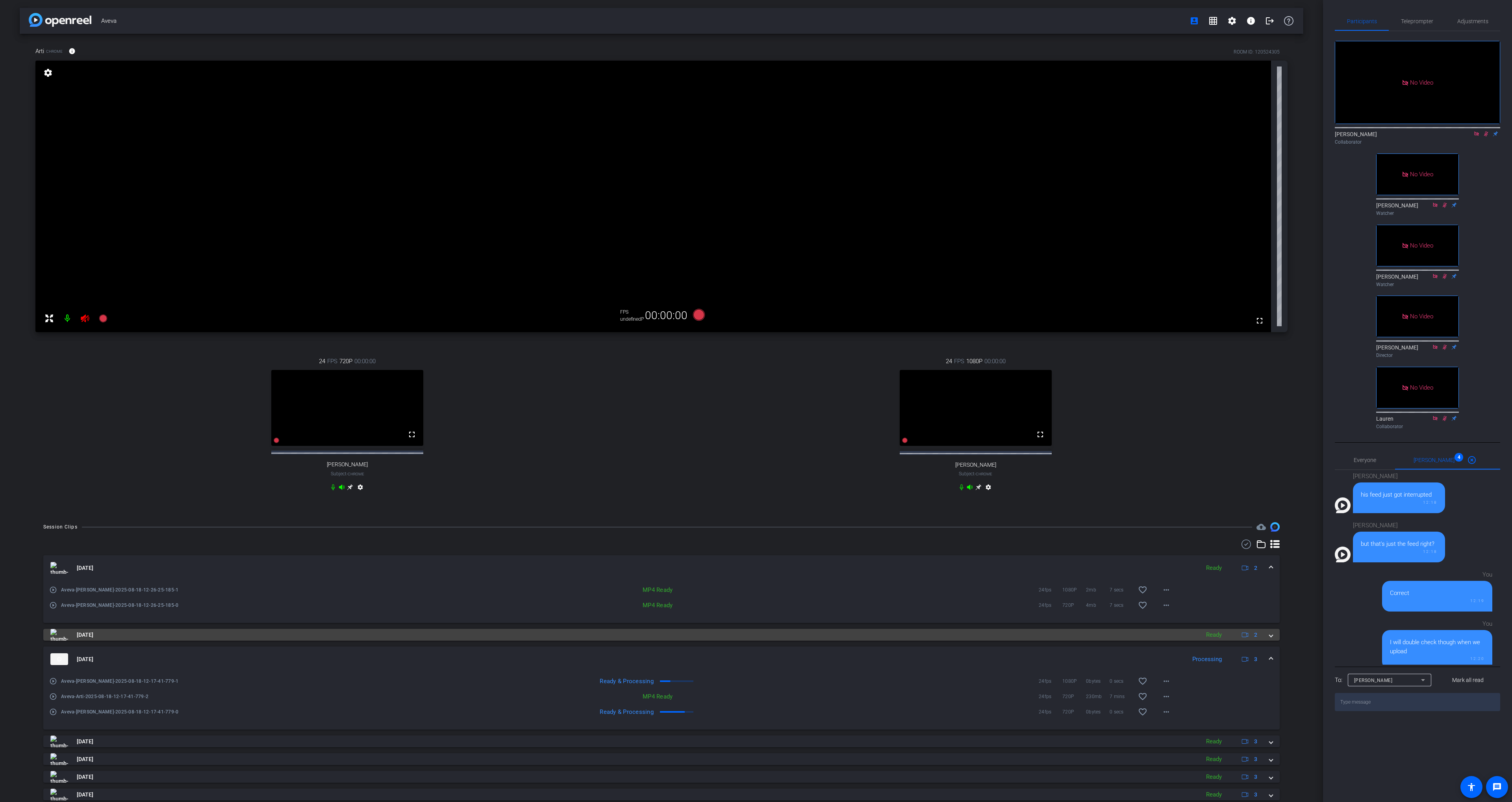
click at [641, 641] on mat-panel-title "[DATE]" at bounding box center [623, 635] width 1145 height 12
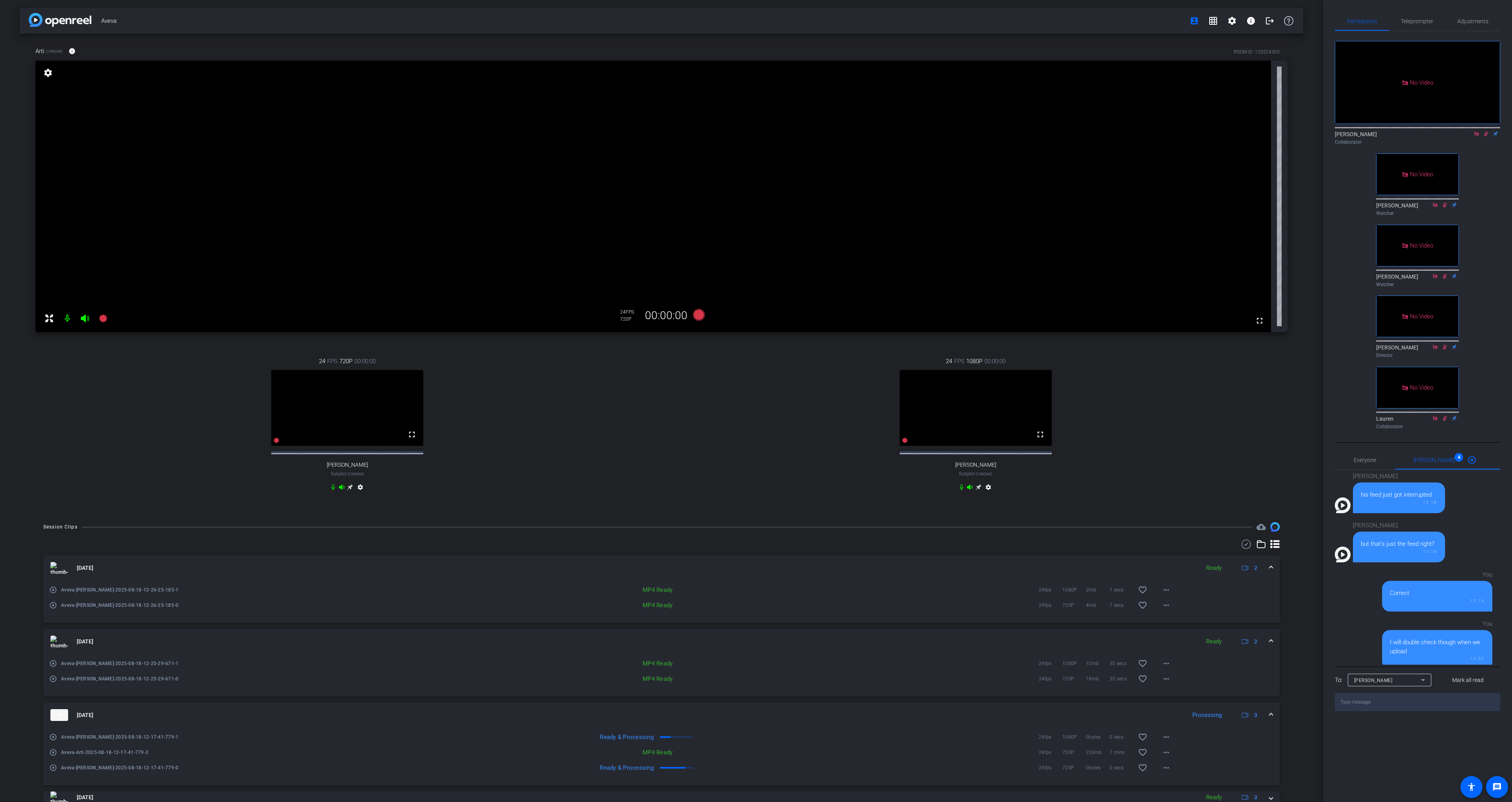
click at [1486, 131] on icon at bounding box center [1486, 134] width 4 height 5
drag, startPoint x: 595, startPoint y: 385, endPoint x: 596, endPoint y: 378, distance: 7.1
click at [595, 385] on div "24 FPS 720P 00:00:00 fullscreen [PERSON_NAME] Subject - Chrome settings" at bounding box center [347, 425] width 624 height 163
click at [697, 313] on icon at bounding box center [699, 315] width 12 height 12
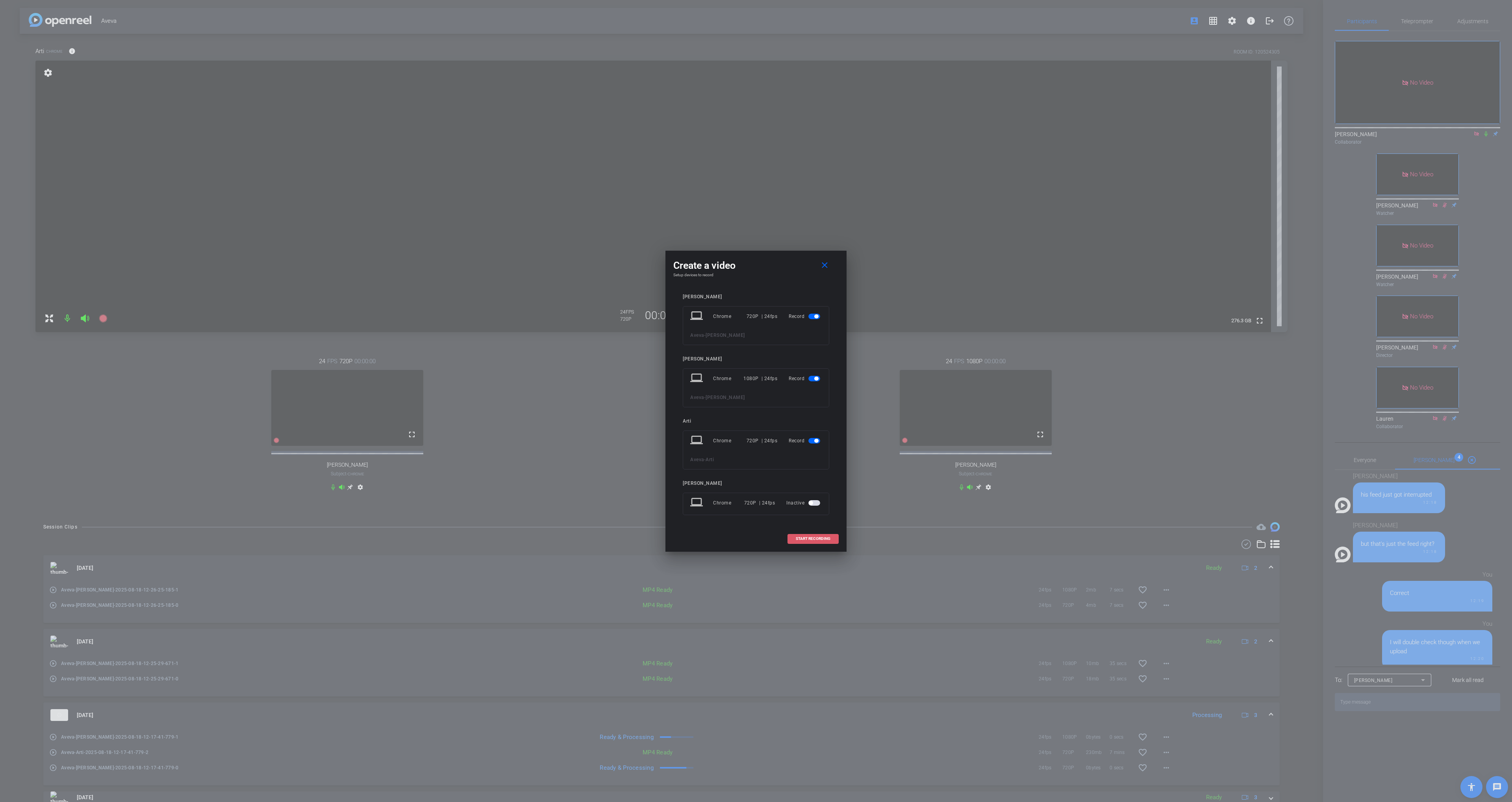
click at [813, 539] on span "START RECORDING" at bounding box center [813, 539] width 35 height 4
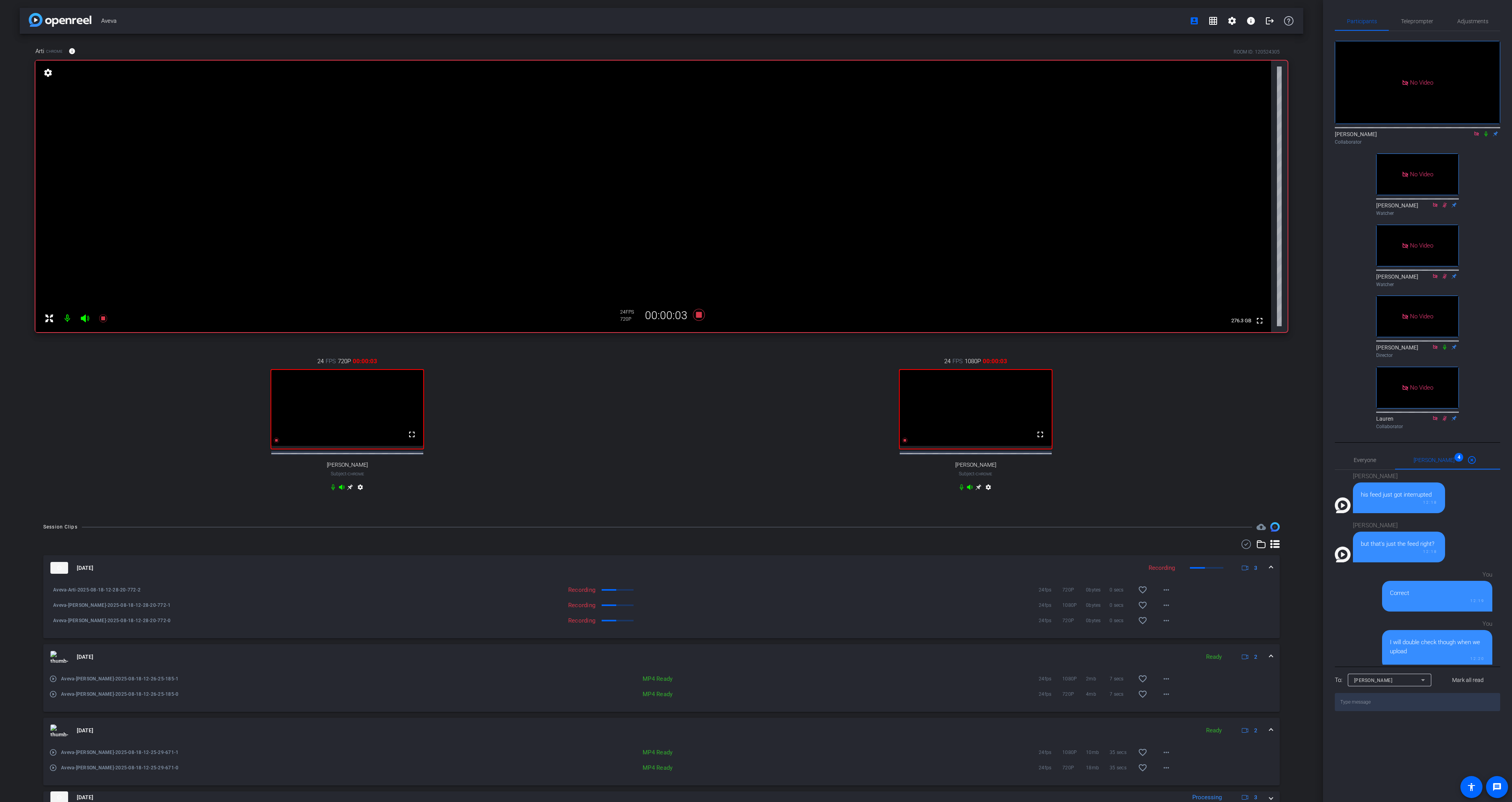
click at [1486, 131] on icon at bounding box center [1486, 134] width 3 height 5
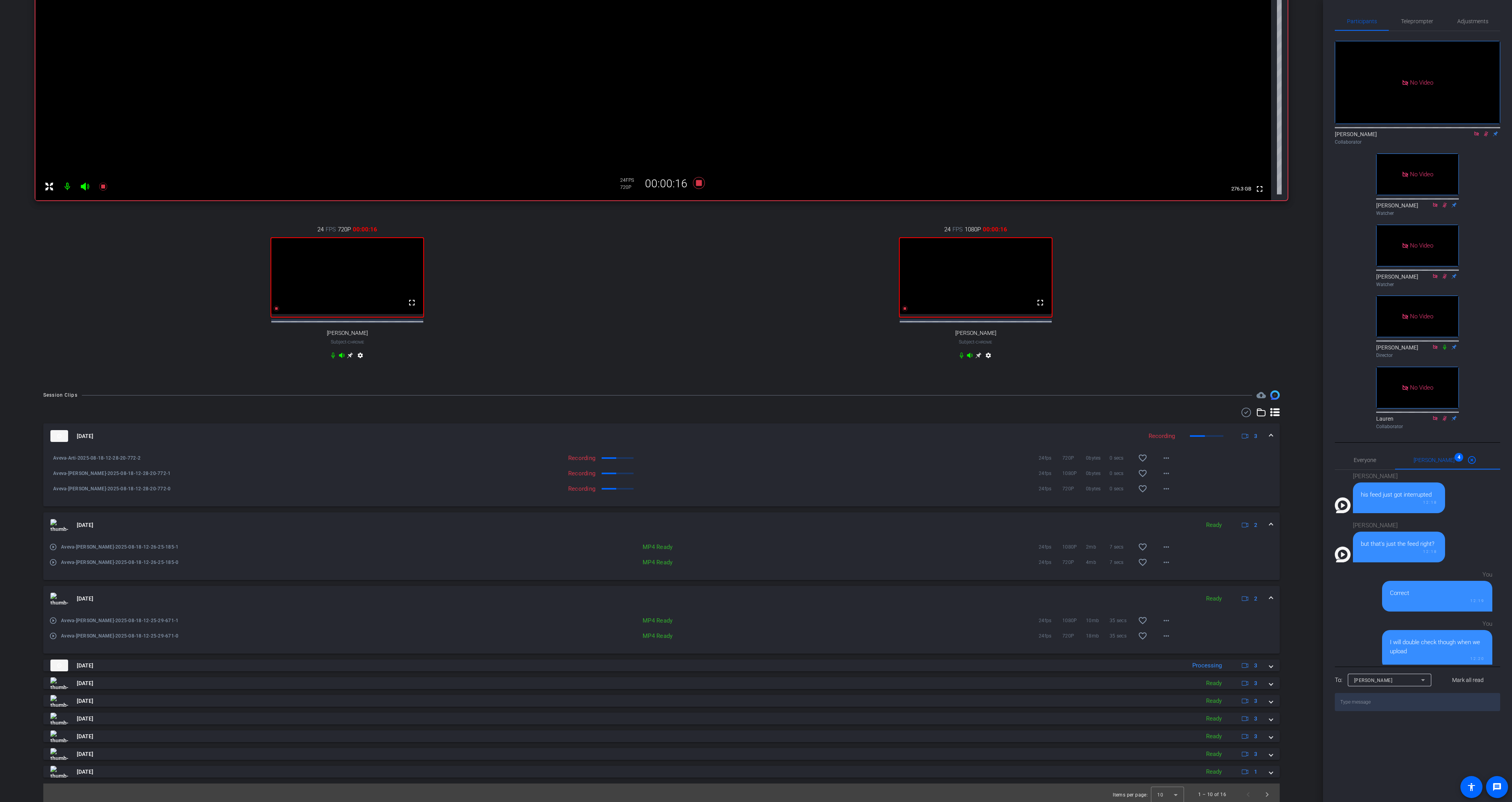
scroll to position [141, 0]
click at [1407, 711] on textarea at bounding box center [1418, 702] width 166 height 18
type textarea "I checked [PERSON_NAME]'s footage when he froze and it recorded properly"
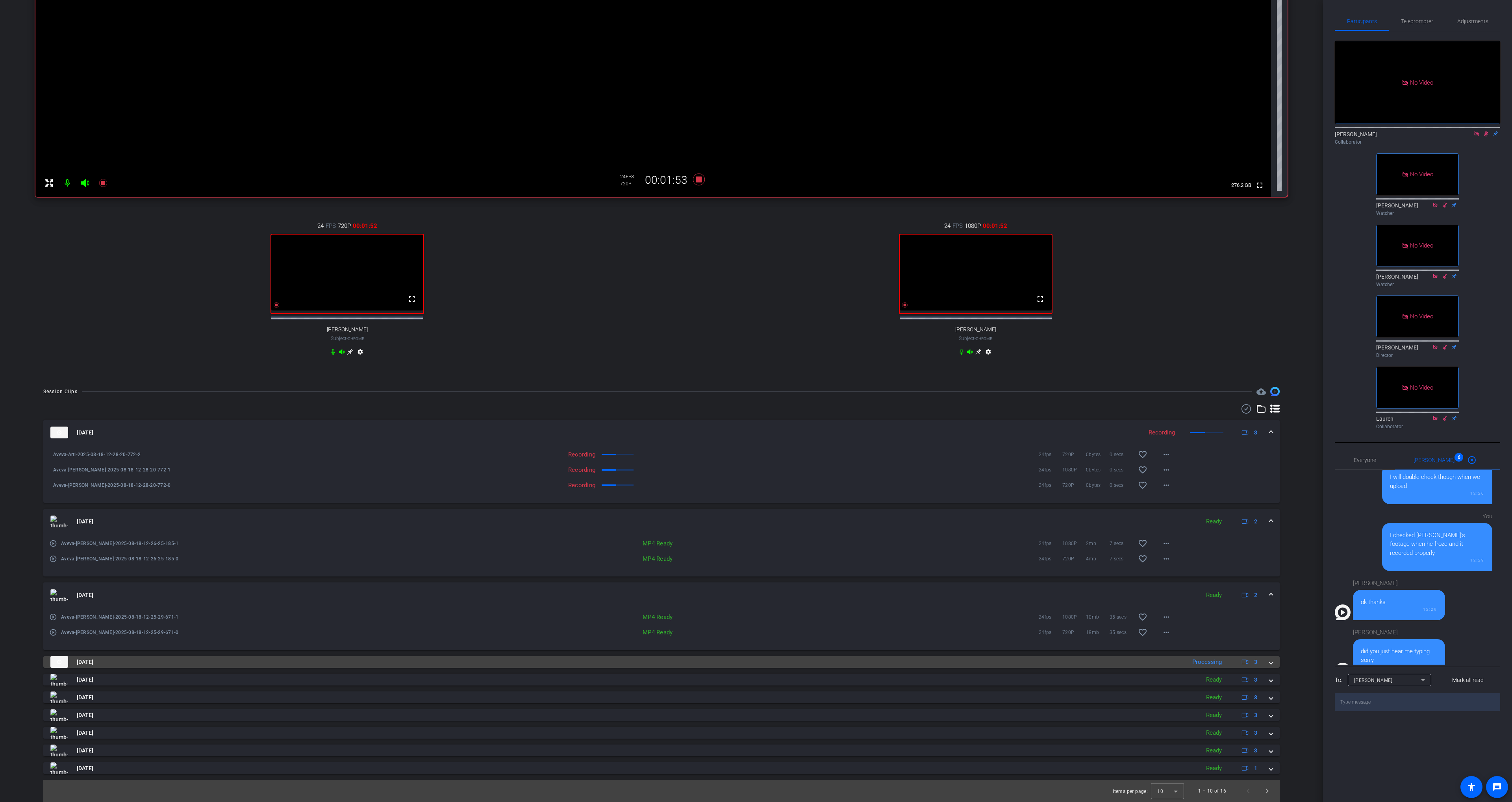
click at [538, 661] on mat-panel-title "[DATE]" at bounding box center [616, 662] width 1132 height 12
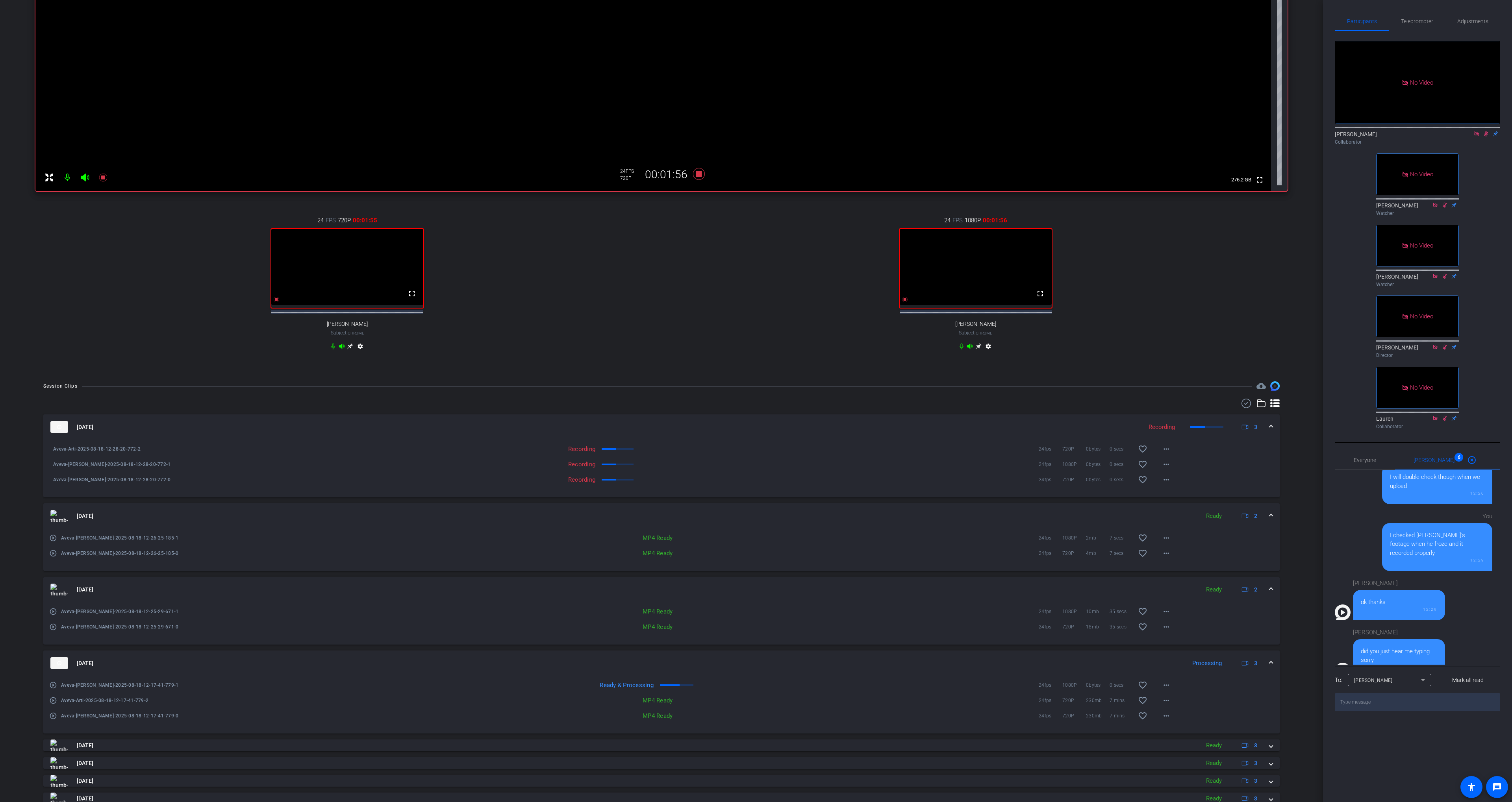
click at [537, 661] on mat-expansion-panel-header "[DATE] Processing 3" at bounding box center [662, 663] width 1236 height 25
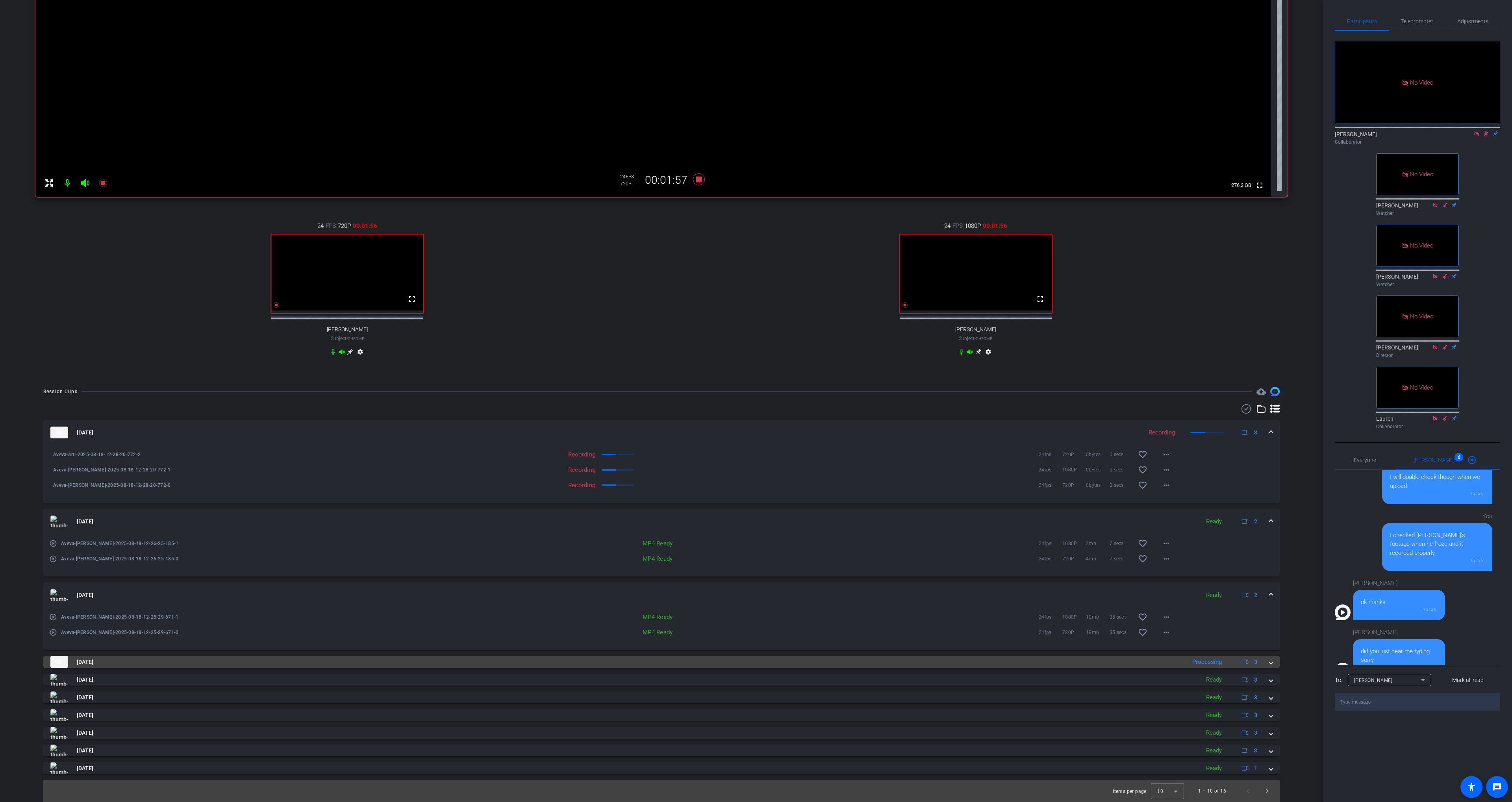
scroll to position [0, 0]
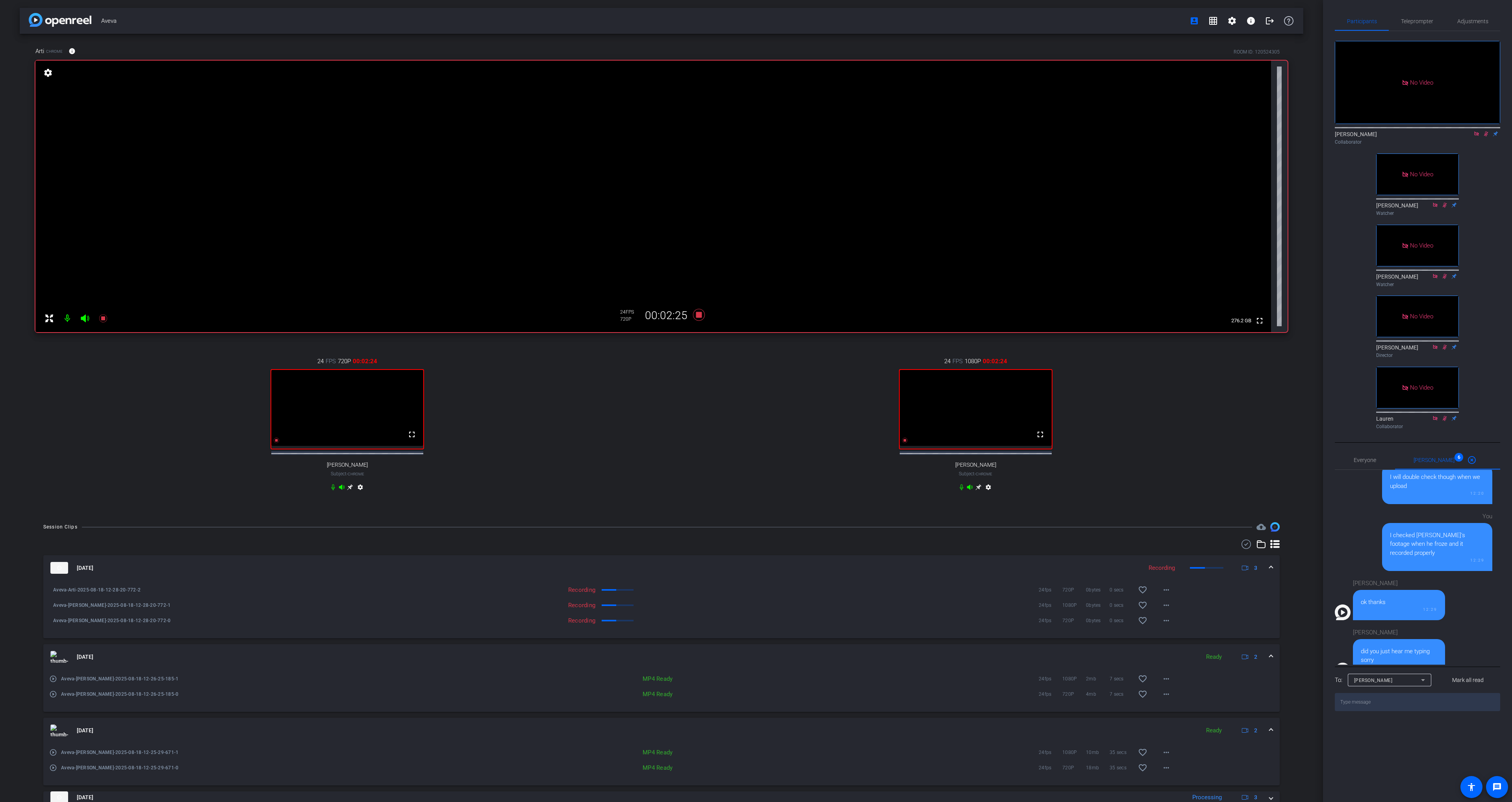
click at [1366, 711] on textarea at bounding box center [1418, 702] width 166 height 18
type textarea "No you're good"
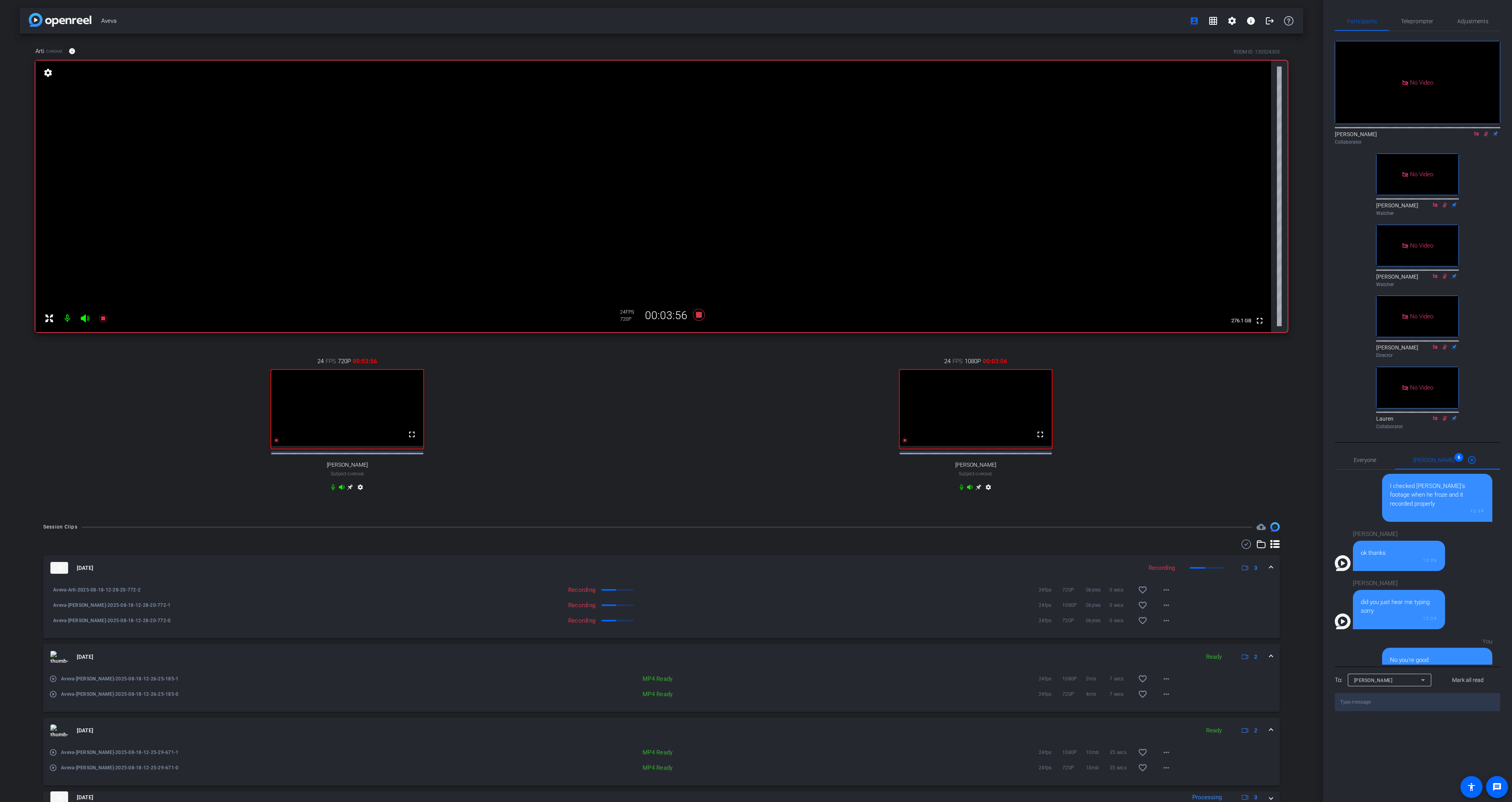
click at [684, 399] on div "24 FPS 1080P 00:03:56 fullscreen [PERSON_NAME] Subject - Chrome settings" at bounding box center [976, 425] width 624 height 163
click at [698, 317] on icon at bounding box center [699, 315] width 12 height 12
click at [1150, 408] on div "24 FPS 1080P 00:00:00 fullscreen [PERSON_NAME] Subject - Chrome settings" at bounding box center [976, 425] width 624 height 163
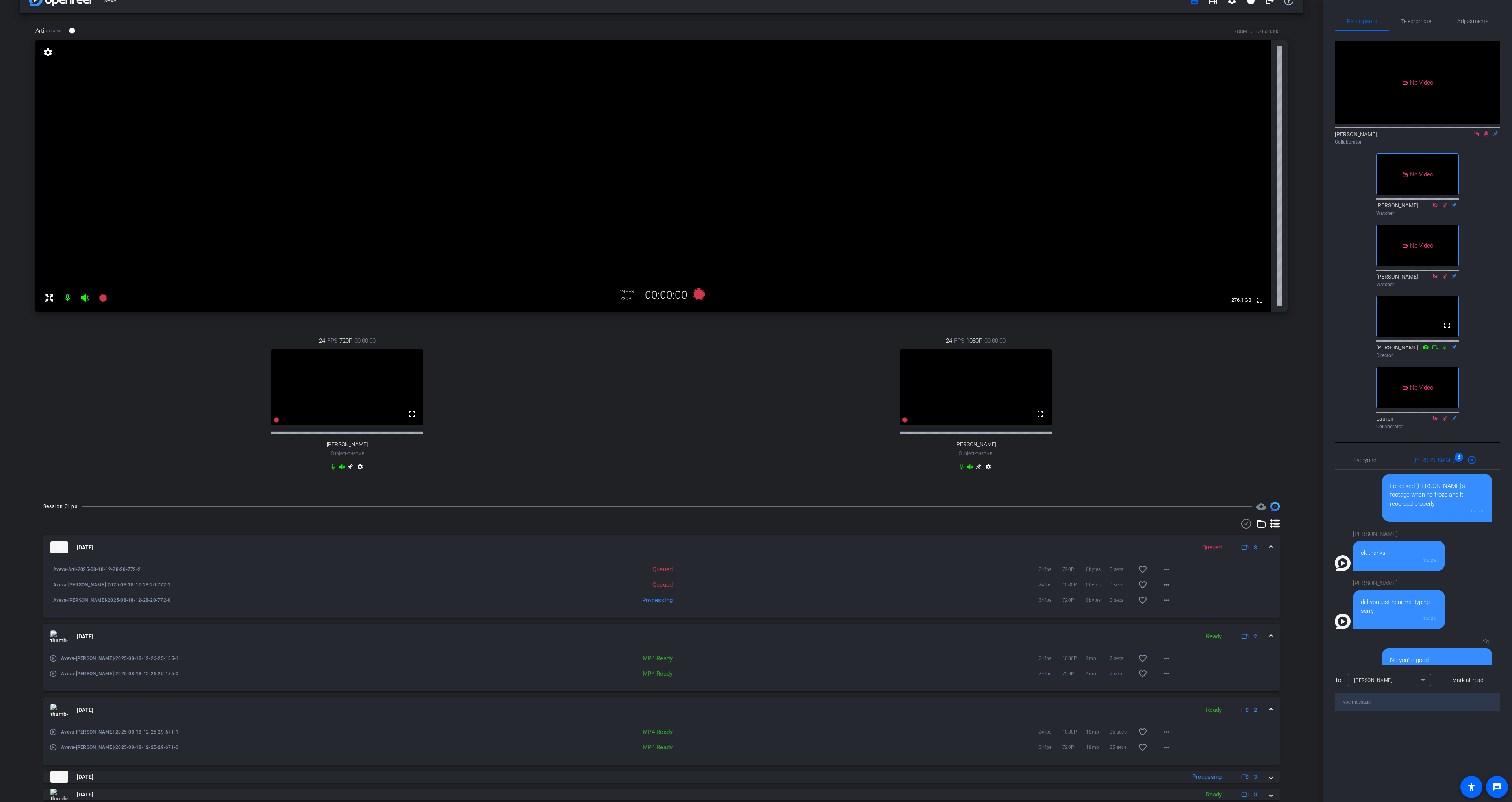
scroll to position [22, 0]
click at [1487, 131] on icon at bounding box center [1486, 133] width 6 height 5
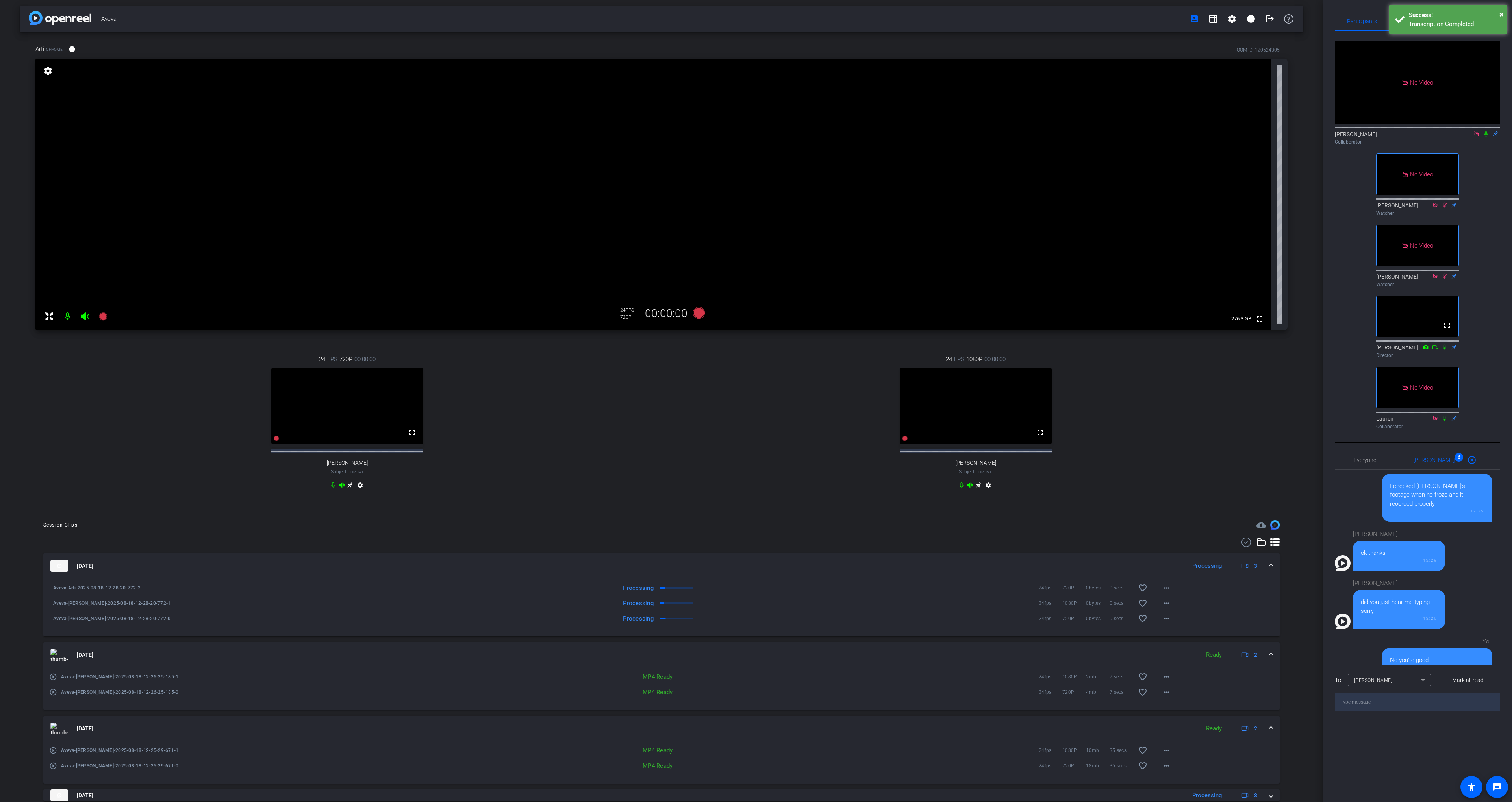
scroll to position [0, 0]
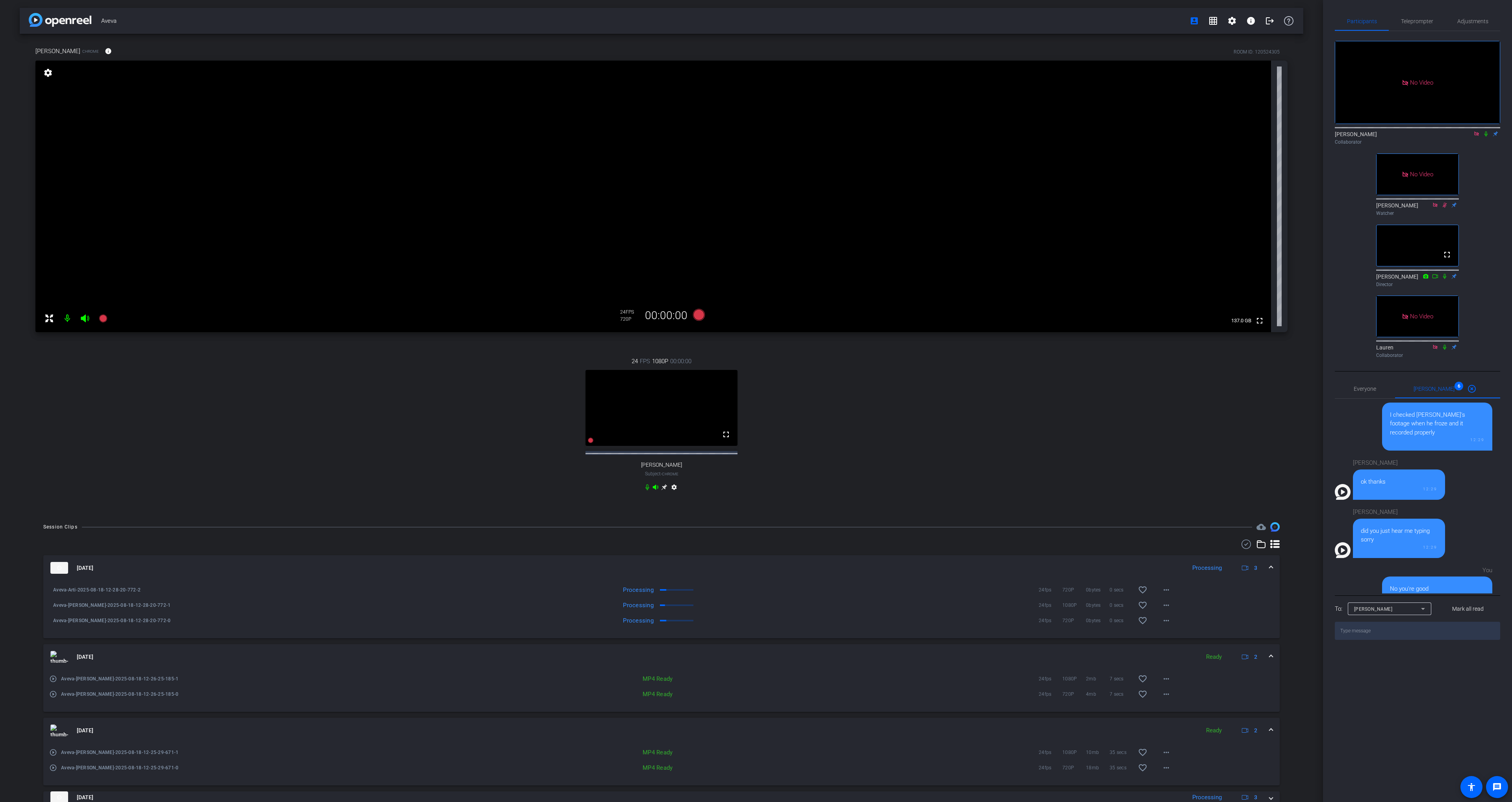
click at [1486, 131] on icon at bounding box center [1486, 133] width 6 height 5
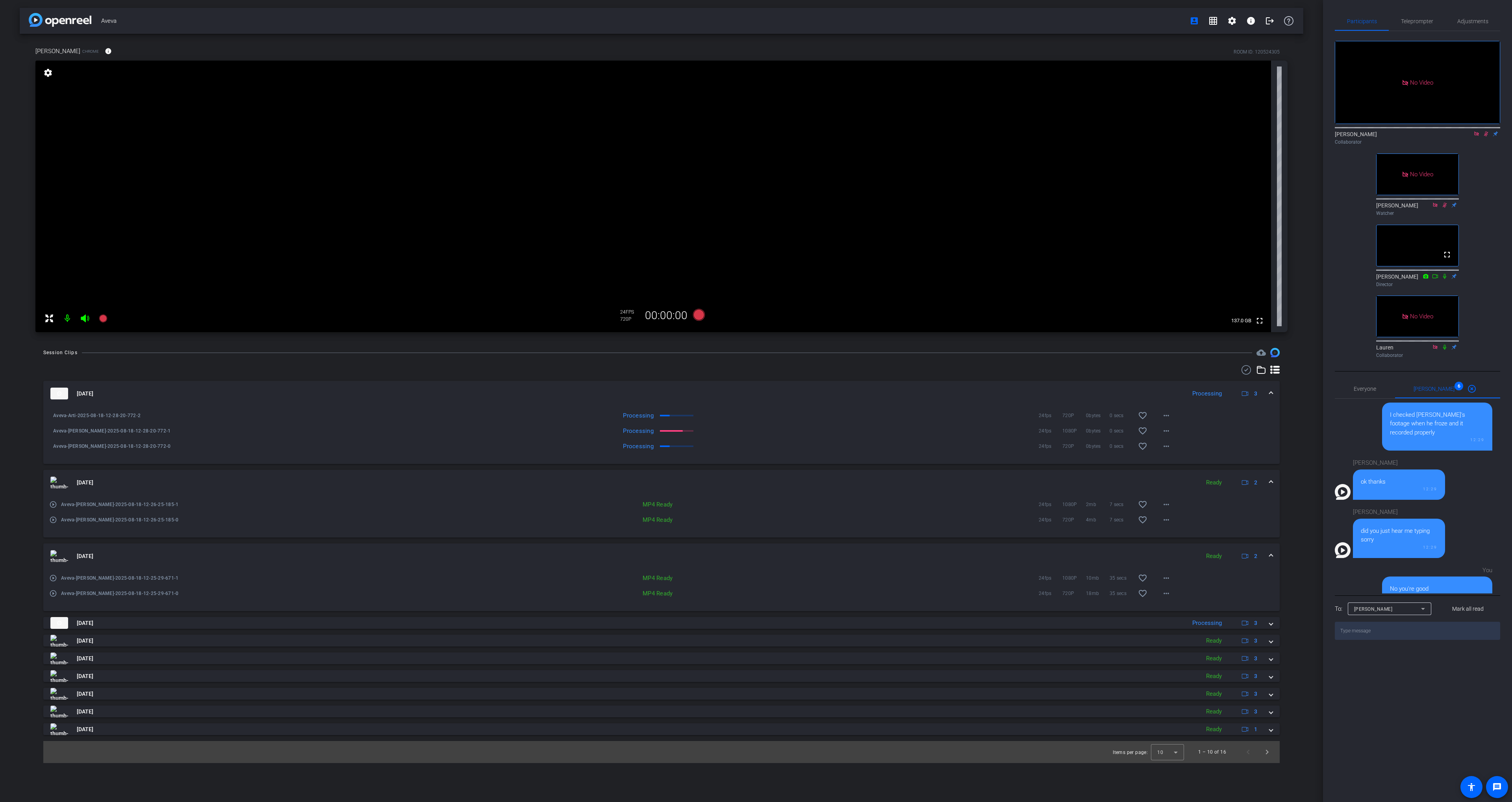
click at [741, 366] on div at bounding box center [662, 370] width 1236 height 9
click at [1486, 131] on icon at bounding box center [1486, 133] width 6 height 5
click at [1445, 202] on icon at bounding box center [1445, 205] width 6 height 5
click at [1456, 210] on div "Watcher" at bounding box center [1418, 214] width 83 height 7
click at [1503, 307] on div "Participants Teleprompter Adjustments No Video [PERSON_NAME] Collaborator No Vi…" at bounding box center [1418, 401] width 189 height 802
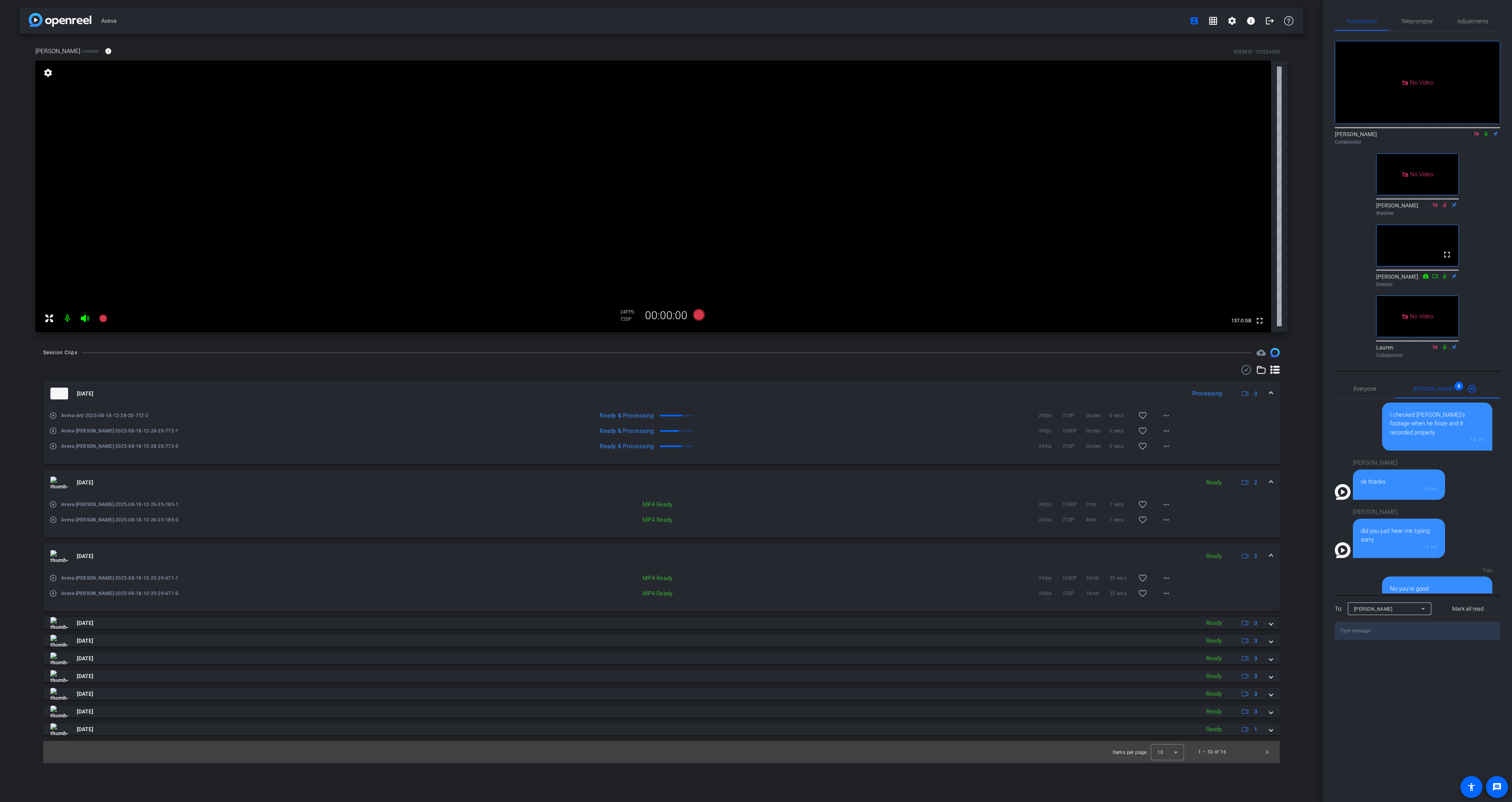
click at [1484, 131] on icon at bounding box center [1486, 133] width 6 height 5
click at [1484, 148] on div "No Video [PERSON_NAME] Collaborator fullscreen [PERSON_NAME] Watcher fullscreen…" at bounding box center [1418, 196] width 166 height 330
click at [1486, 251] on div "No Video [PERSON_NAME] Collaborator fullscreen [PERSON_NAME] Watcher fullscreen…" at bounding box center [1418, 196] width 166 height 330
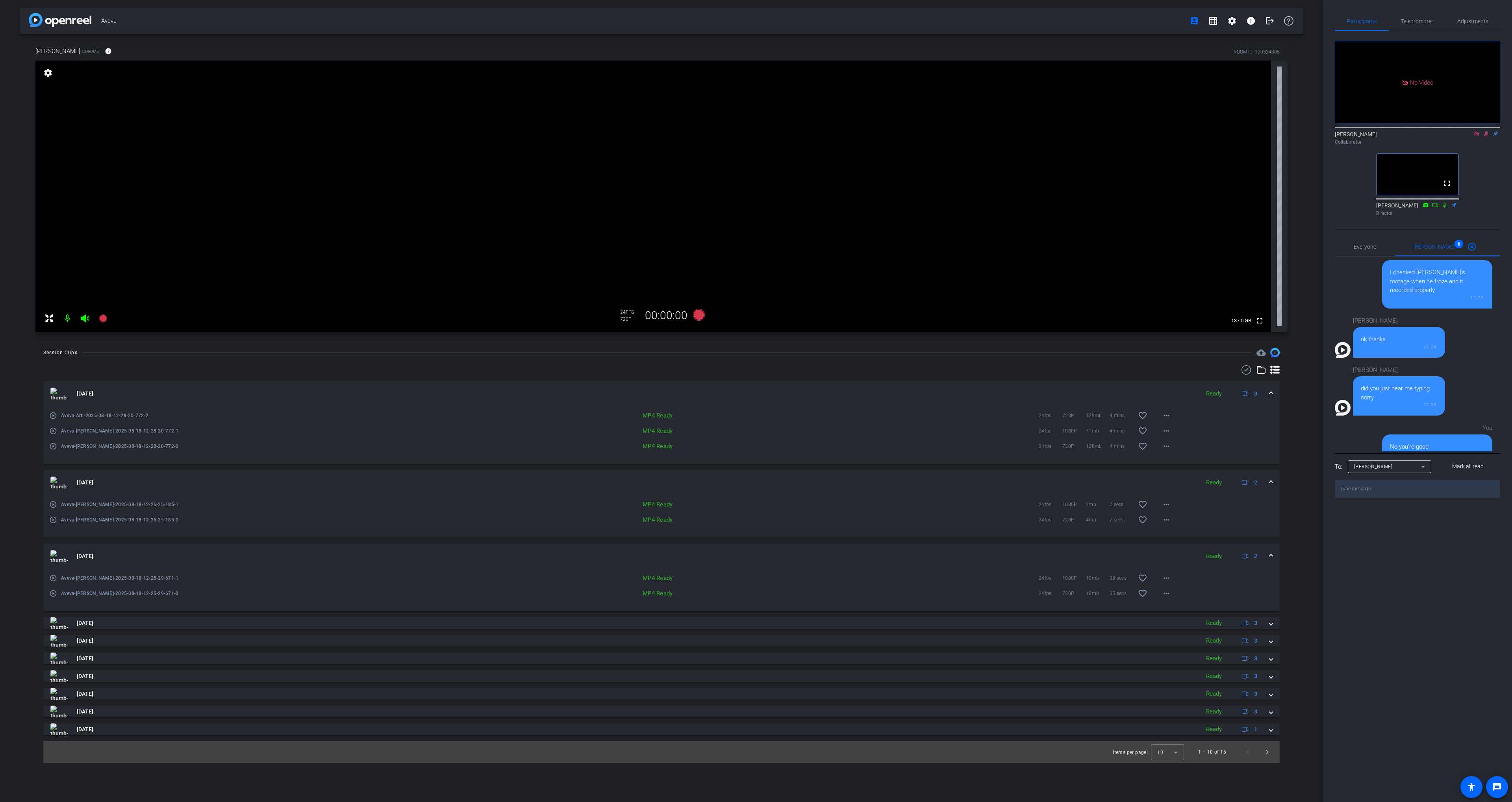
click at [792, 346] on div "Aveva account_box grid_on settings info logout [PERSON_NAME] Chrome info ROOM I…" at bounding box center [662, 401] width 1323 height 802
drag, startPoint x: 839, startPoint y: 415, endPoint x: 838, endPoint y: 411, distance: 4.1
click at [839, 414] on div "MP4 Ready" at bounding box center [606, 415] width 475 height 8
click at [829, 395] on mat-panel-title "[DATE]" at bounding box center [623, 394] width 1145 height 12
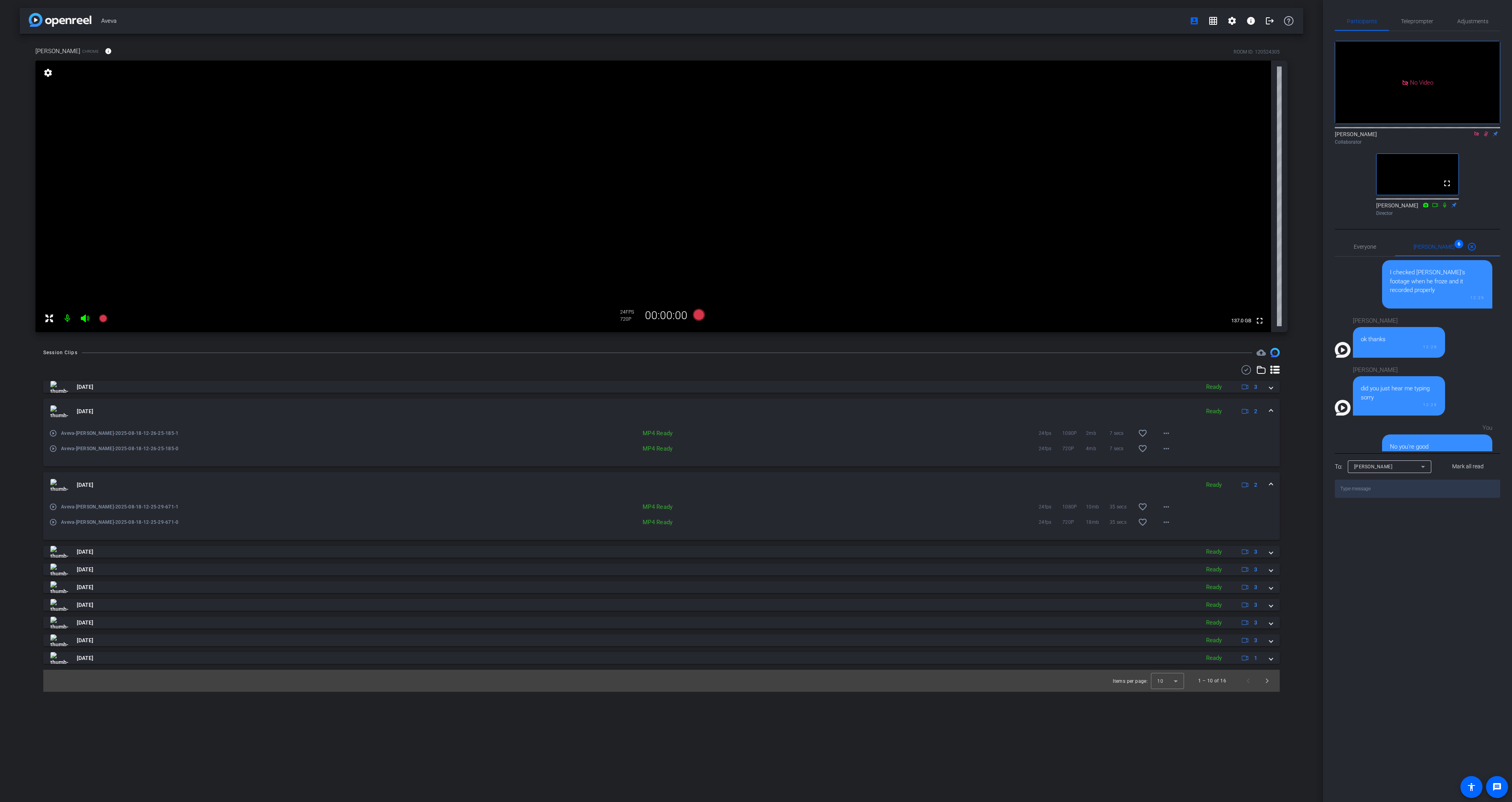
click at [811, 414] on mat-panel-title "[DATE]" at bounding box center [623, 411] width 1145 height 12
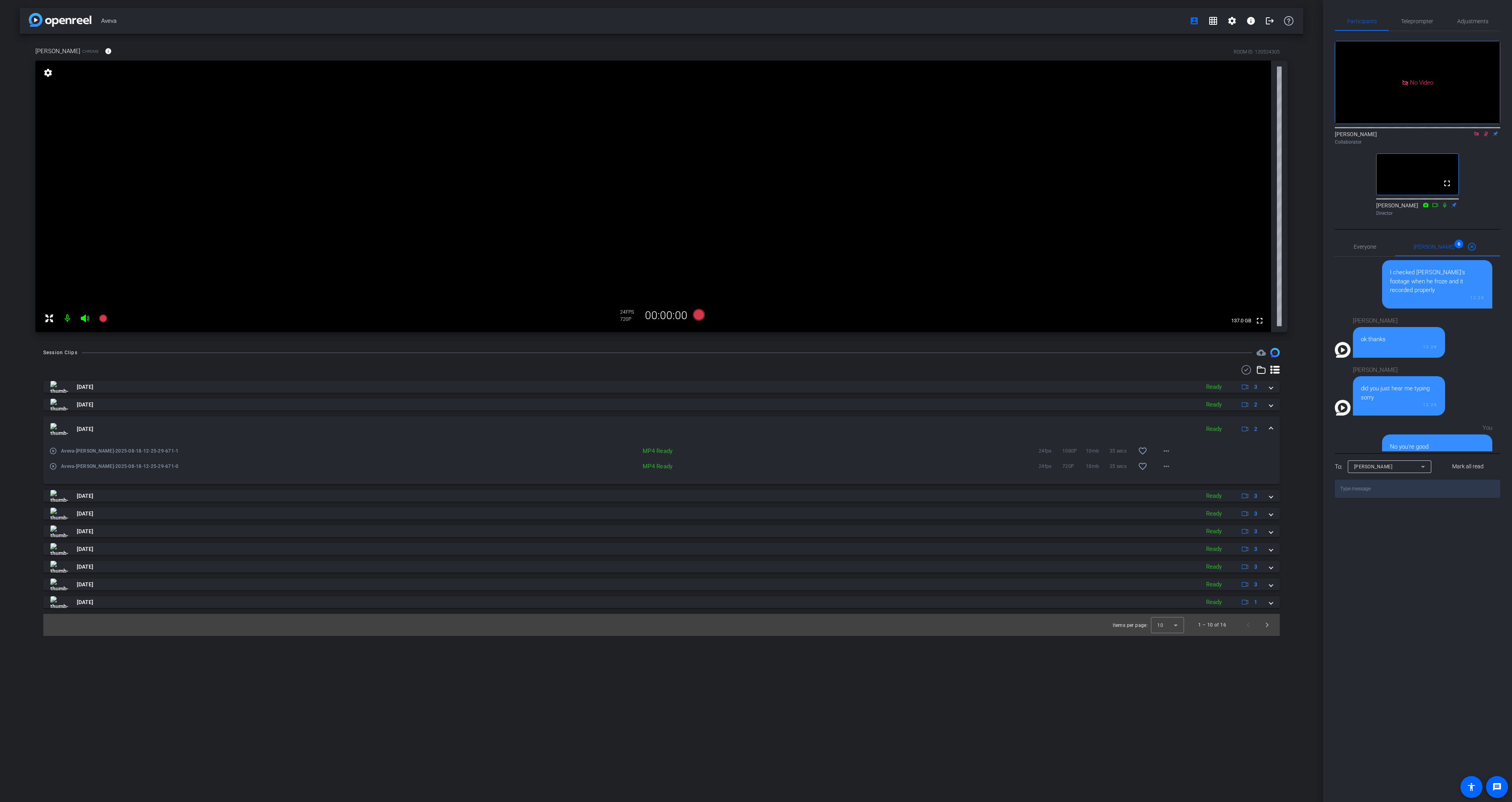
click at [799, 428] on mat-panel-title "[DATE]" at bounding box center [623, 429] width 1145 height 12
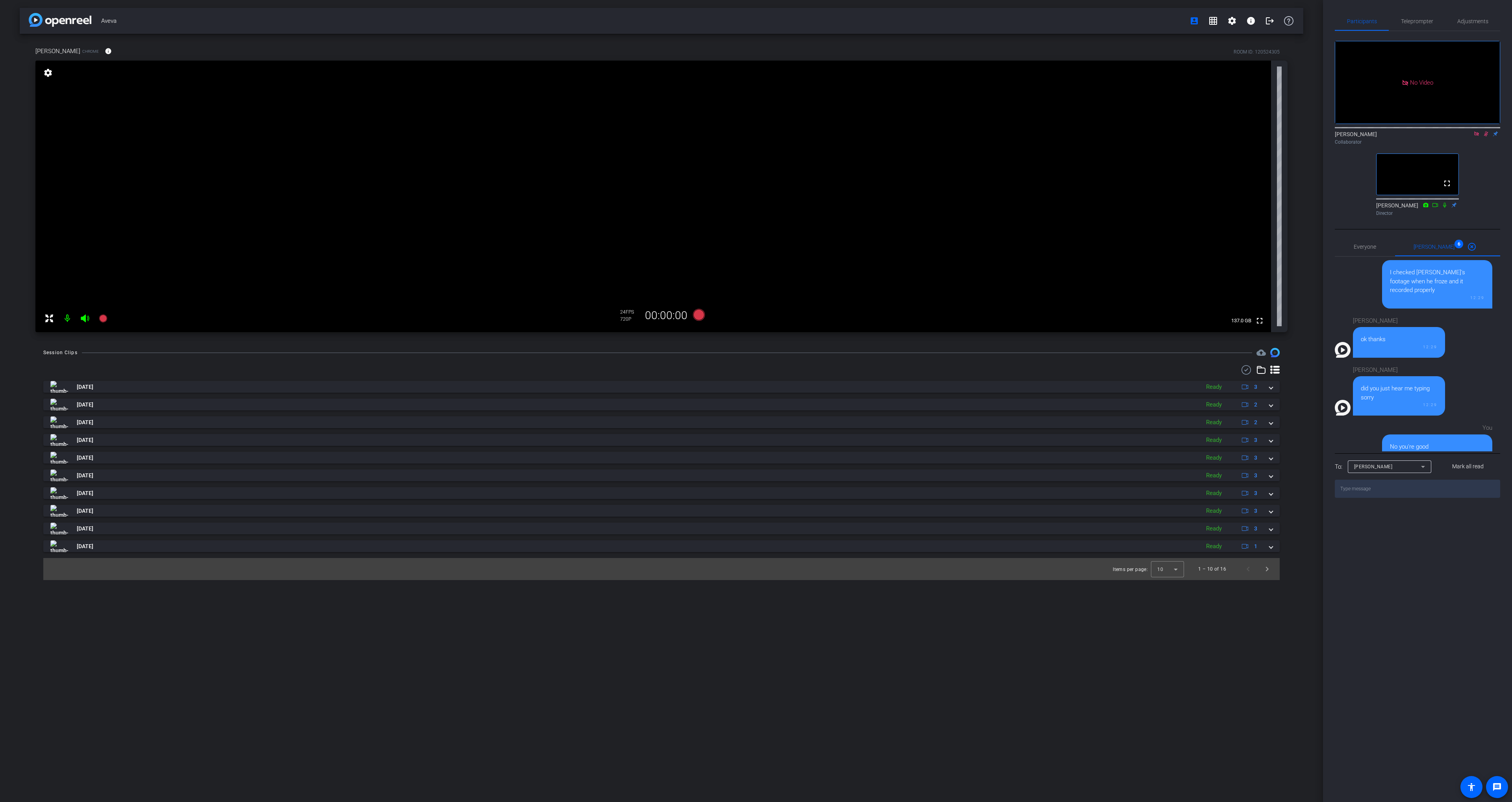
click at [747, 363] on div "Session Clips cloud_upload [DATE] Ready 3 play_circle_outline Aveva-Arti-2025-0…" at bounding box center [662, 464] width 1284 height 232
click at [697, 316] on icon at bounding box center [699, 315] width 12 height 12
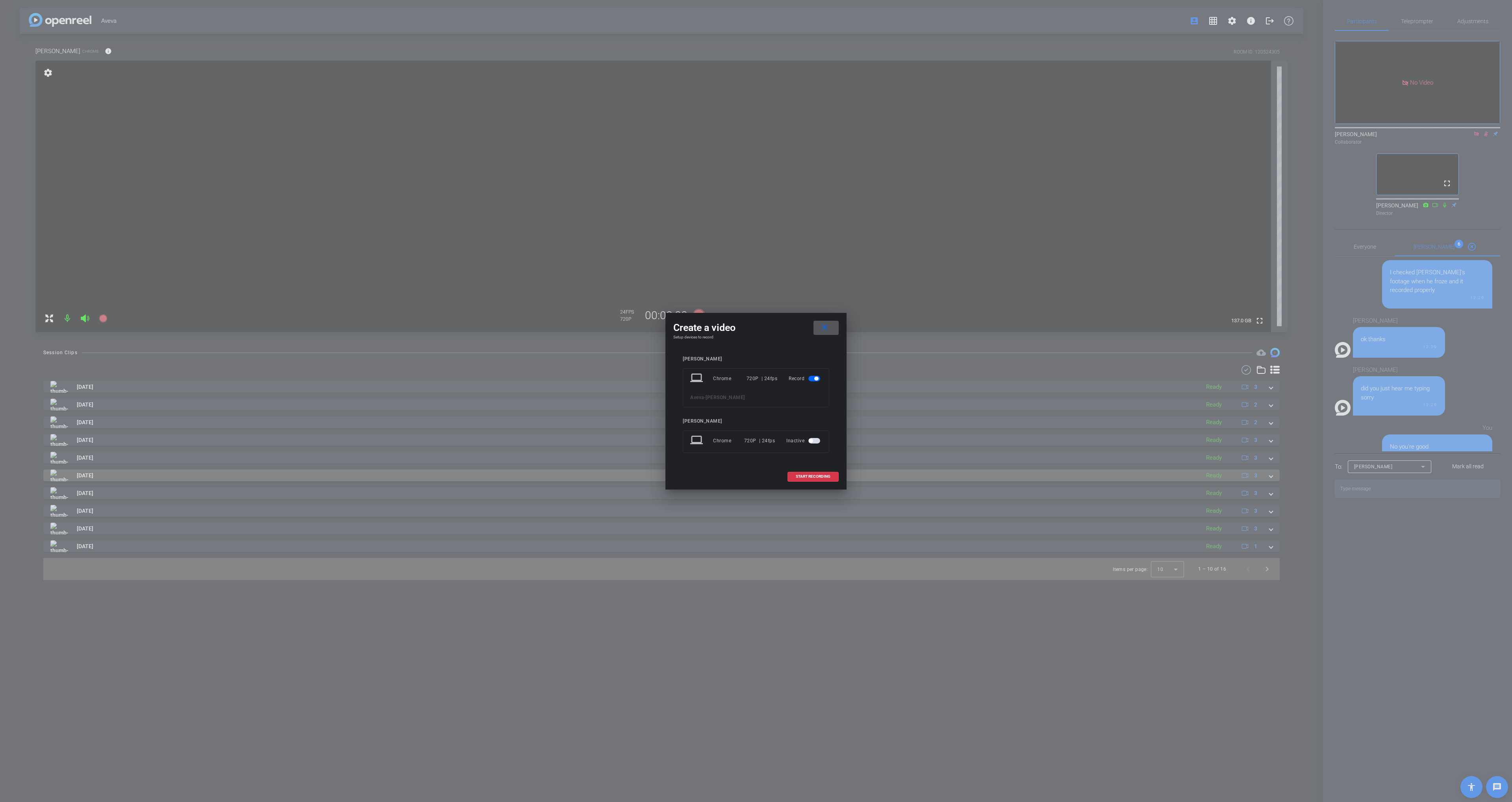
drag, startPoint x: 805, startPoint y: 479, endPoint x: 803, endPoint y: 472, distance: 7.3
click at [805, 479] on span at bounding box center [813, 476] width 50 height 19
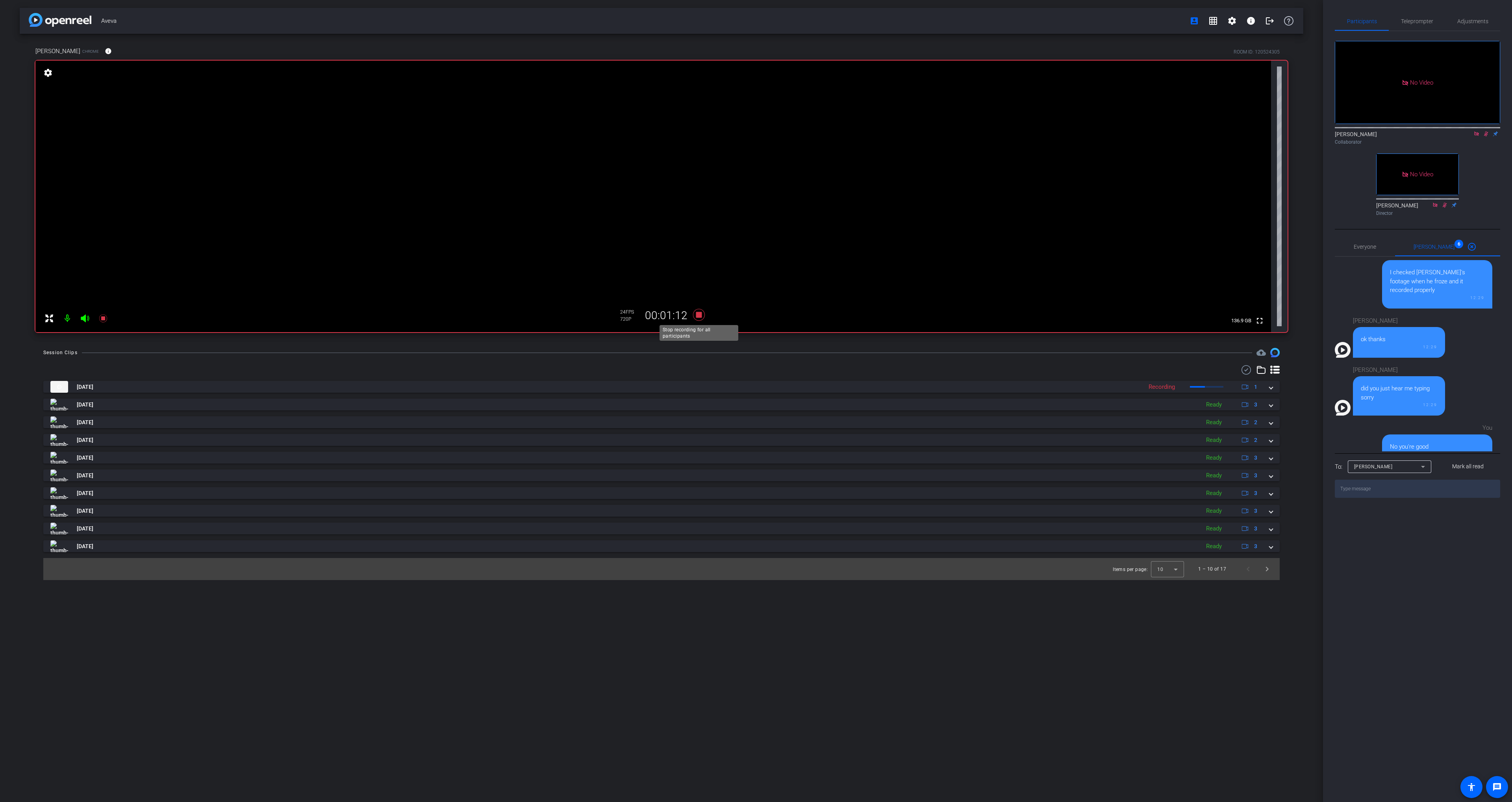
click at [699, 314] on icon at bounding box center [699, 315] width 12 height 12
click at [1483, 131] on icon at bounding box center [1486, 133] width 6 height 5
click at [1485, 131] on icon at bounding box center [1486, 134] width 4 height 5
click at [1486, 131] on icon at bounding box center [1486, 133] width 6 height 5
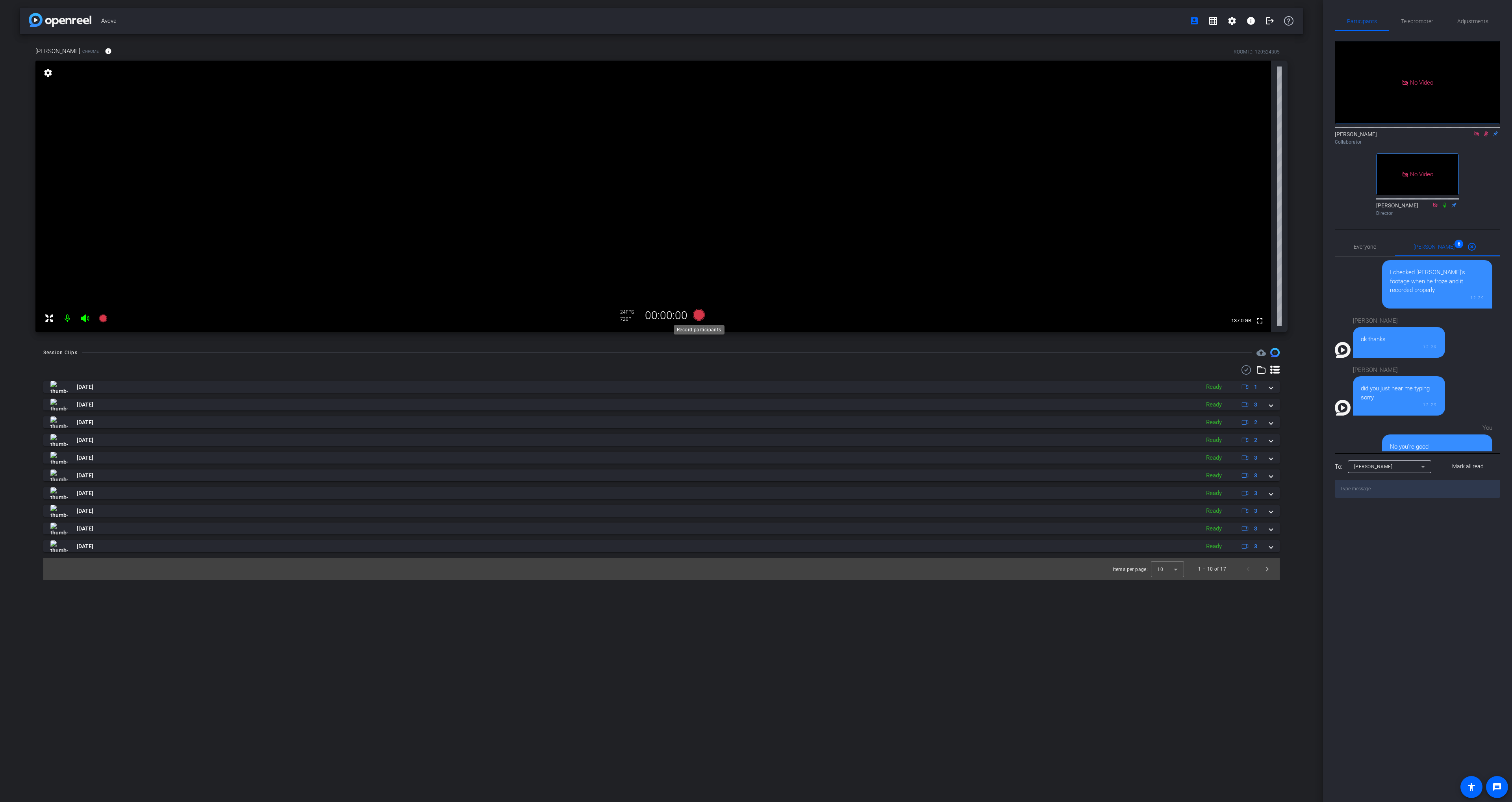
click at [697, 319] on icon at bounding box center [699, 315] width 12 height 12
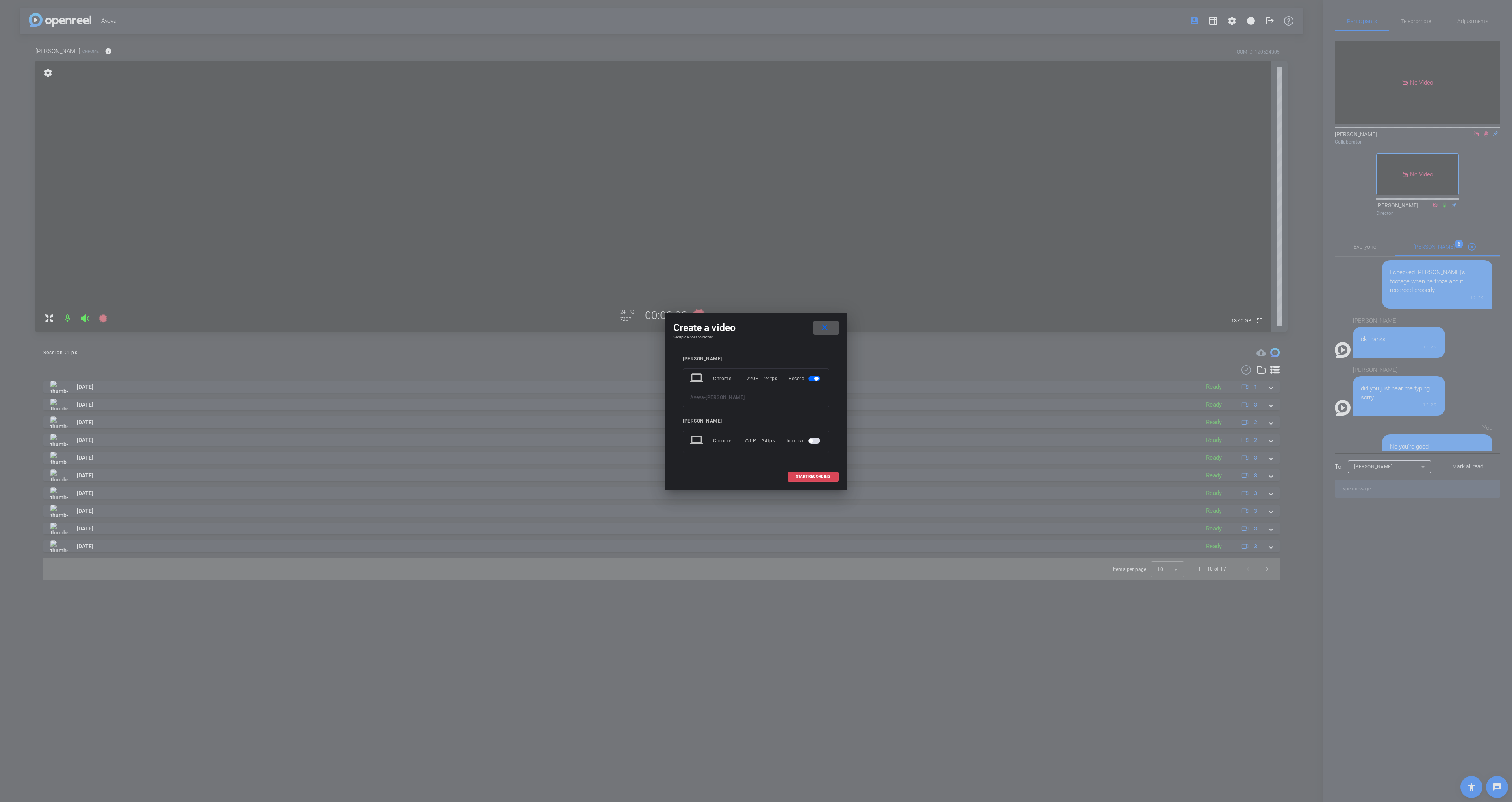
click at [799, 479] on span at bounding box center [813, 476] width 50 height 19
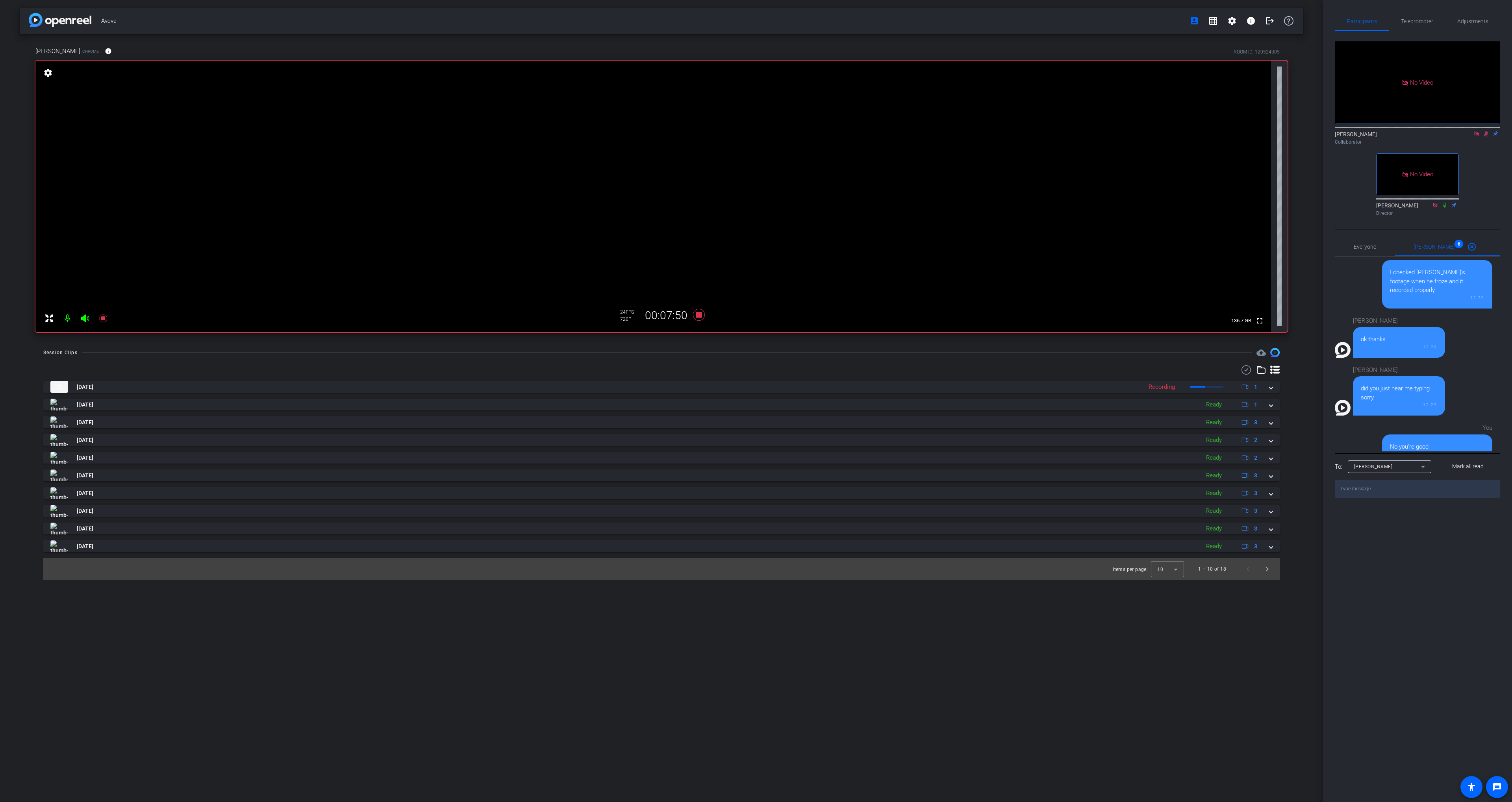
click at [753, 357] on div "Session Clips cloud_upload" at bounding box center [662, 353] width 1236 height 9
drag, startPoint x: 698, startPoint y: 312, endPoint x: 897, endPoint y: 300, distance: 199.4
click at [698, 312] on icon at bounding box center [699, 315] width 19 height 14
click at [1098, 348] on div "Session Clips cloud_upload" at bounding box center [662, 353] width 1236 height 9
click at [1484, 130] on mat-icon at bounding box center [1486, 134] width 9 height 7
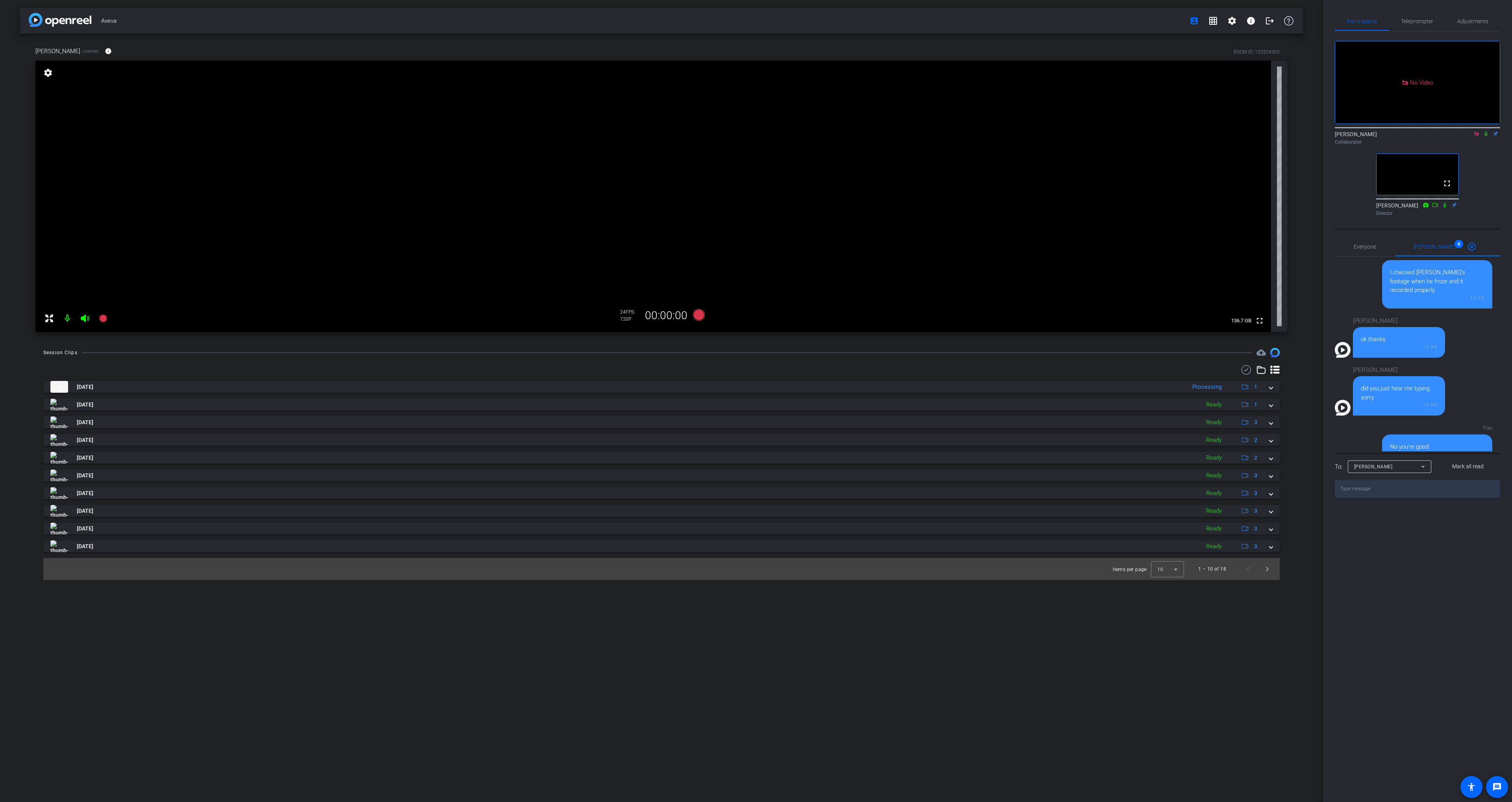
drag, startPoint x: 1483, startPoint y: 110, endPoint x: 1475, endPoint y: 116, distance: 10.0
click at [1483, 131] on icon at bounding box center [1486, 133] width 6 height 5
click at [1484, 131] on icon at bounding box center [1486, 134] width 4 height 5
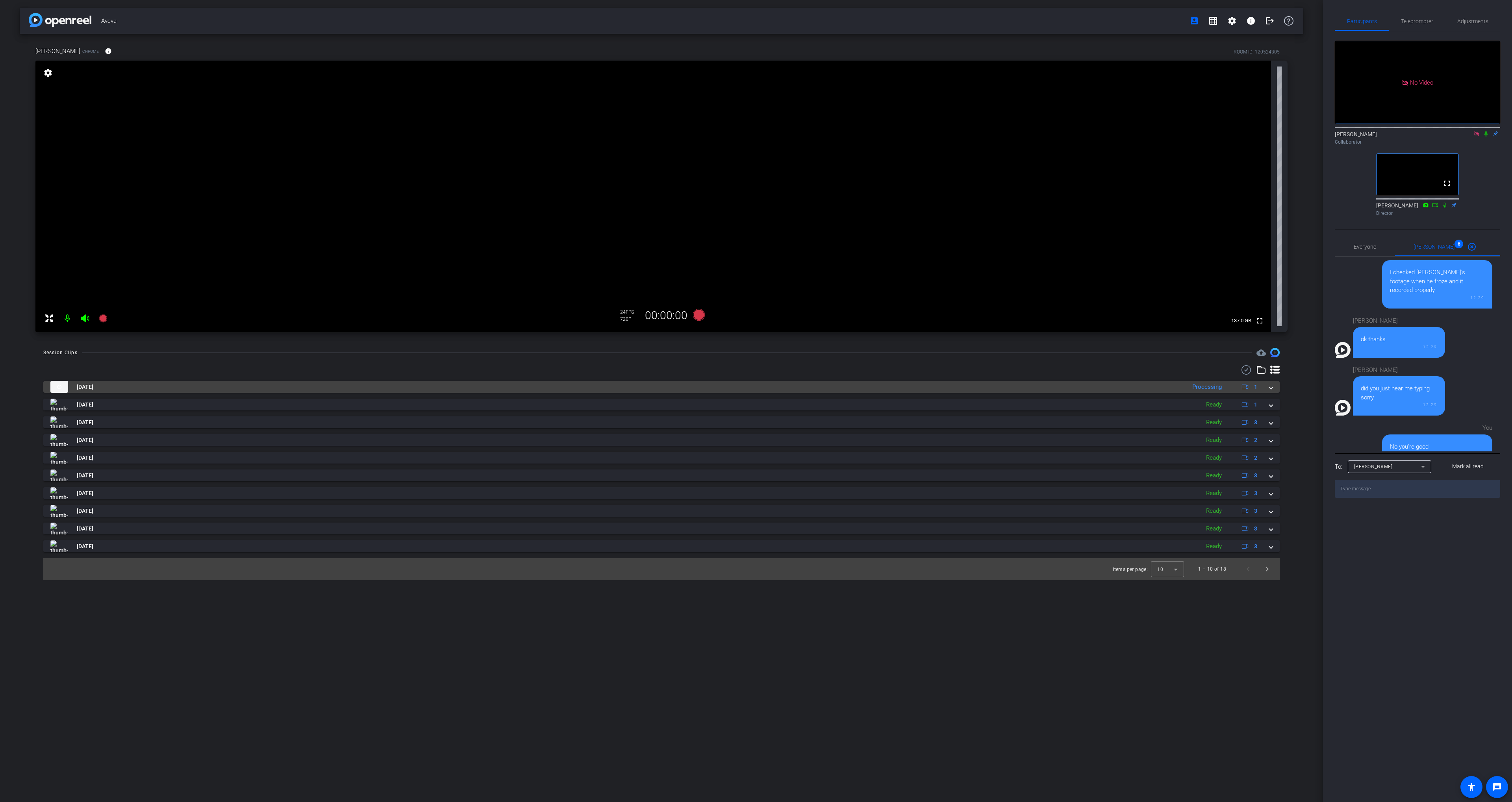
click at [938, 381] on mat-panel-title "[DATE]" at bounding box center [616, 387] width 1132 height 12
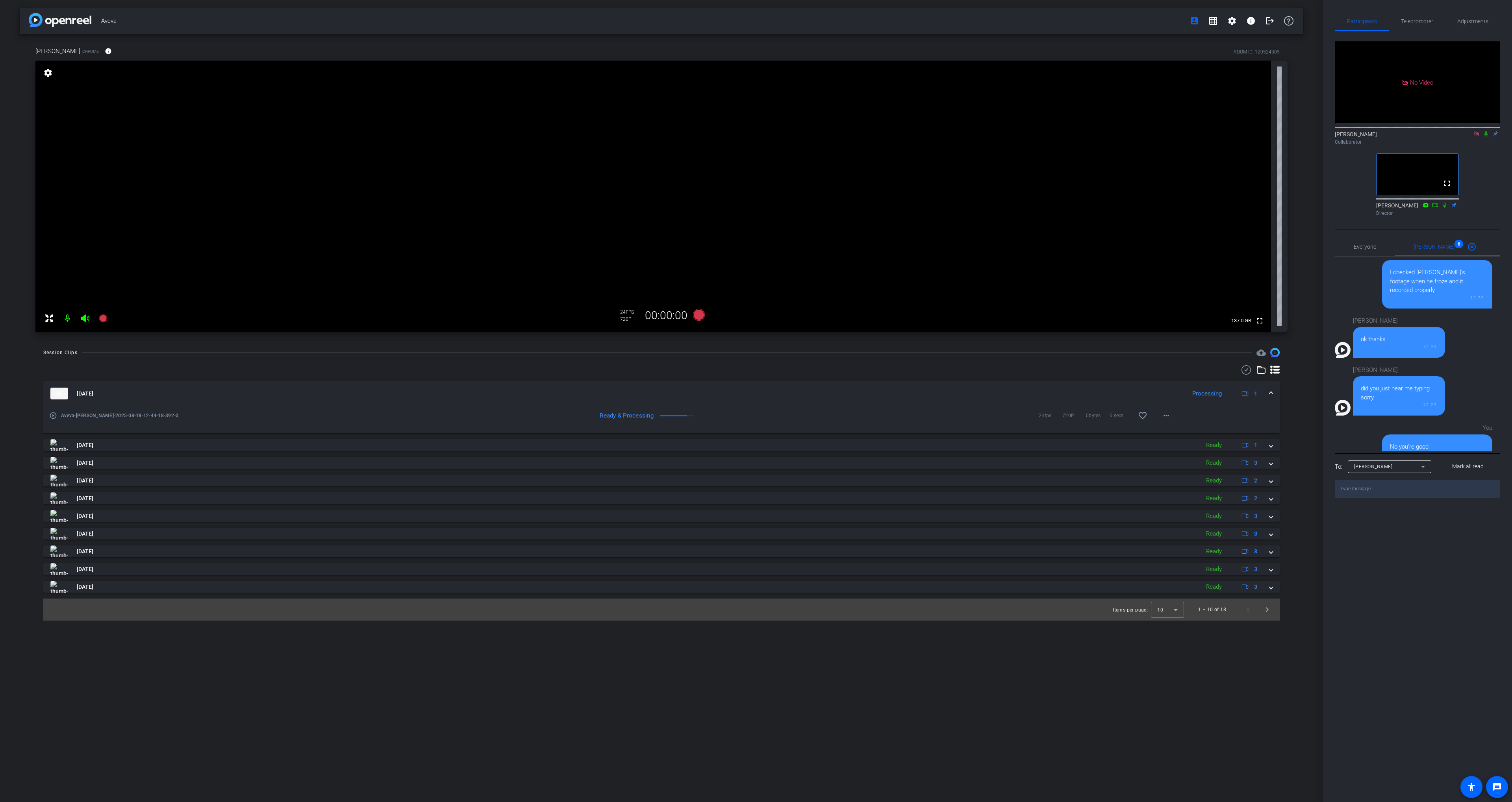
click at [936, 383] on mat-expansion-panel-header "[DATE] Processing 1" at bounding box center [662, 393] width 1236 height 25
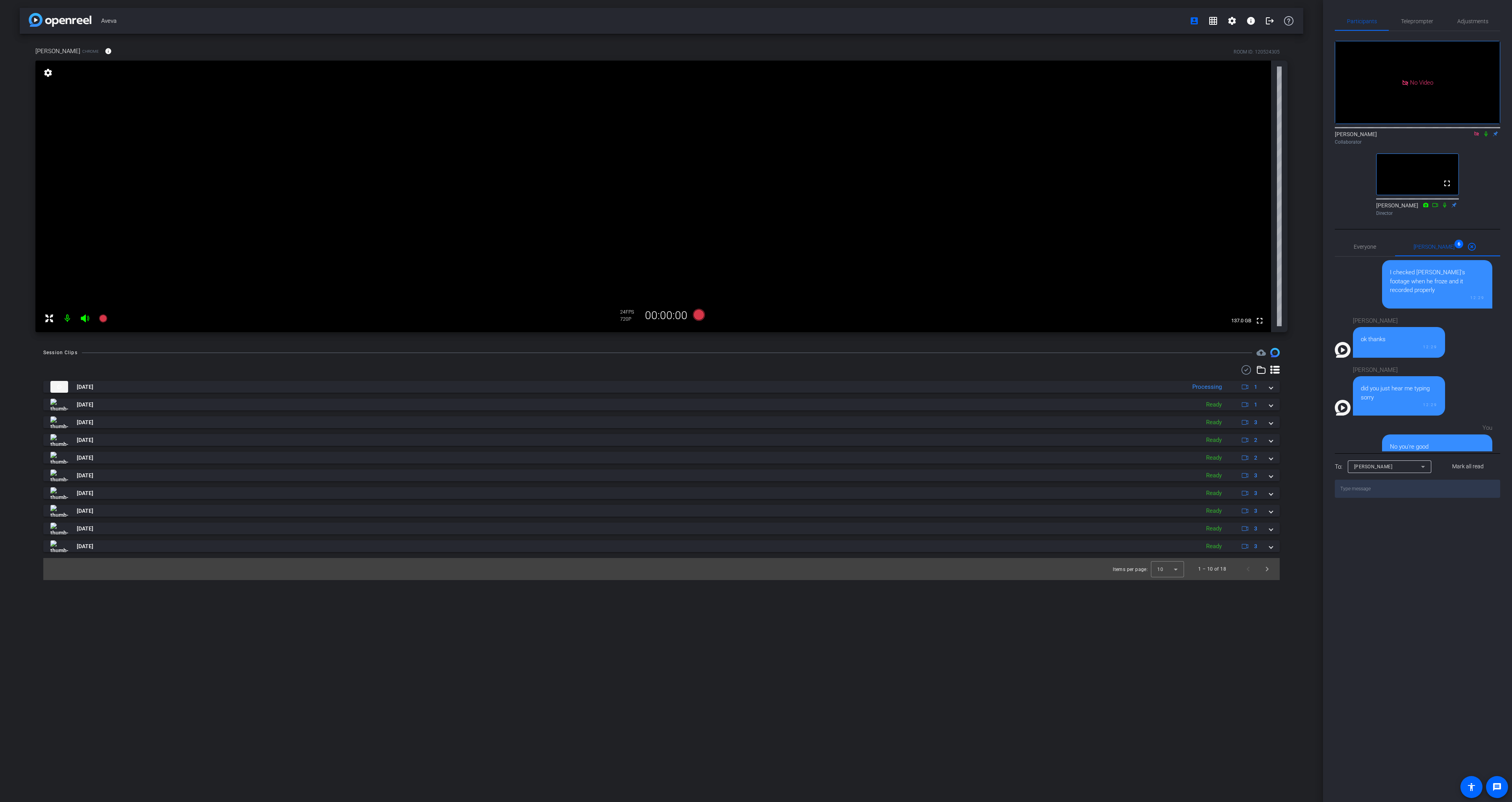
click at [1485, 131] on icon at bounding box center [1486, 133] width 6 height 5
click at [1484, 131] on icon at bounding box center [1486, 133] width 6 height 5
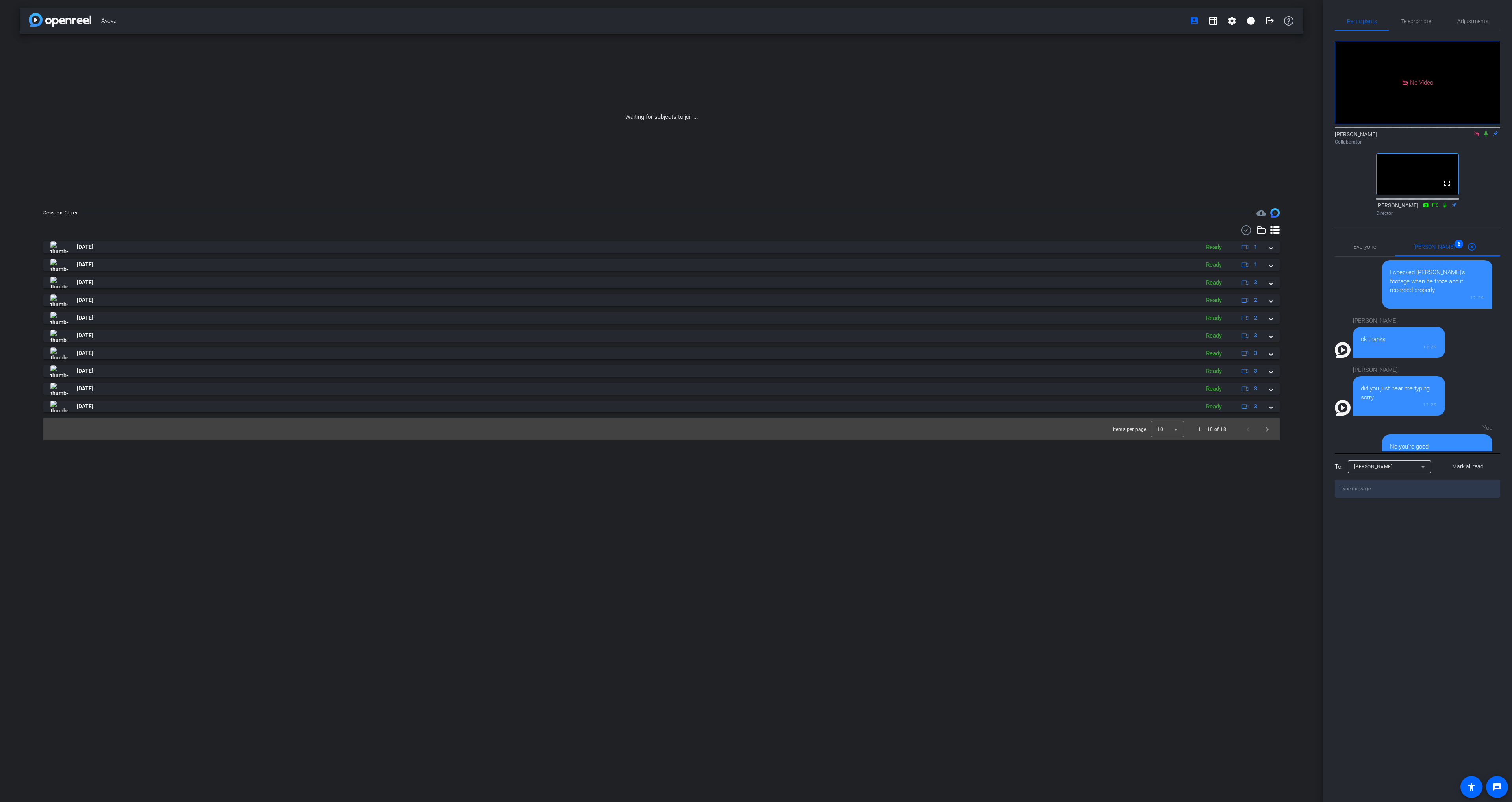
click at [1486, 131] on icon at bounding box center [1486, 133] width 6 height 5
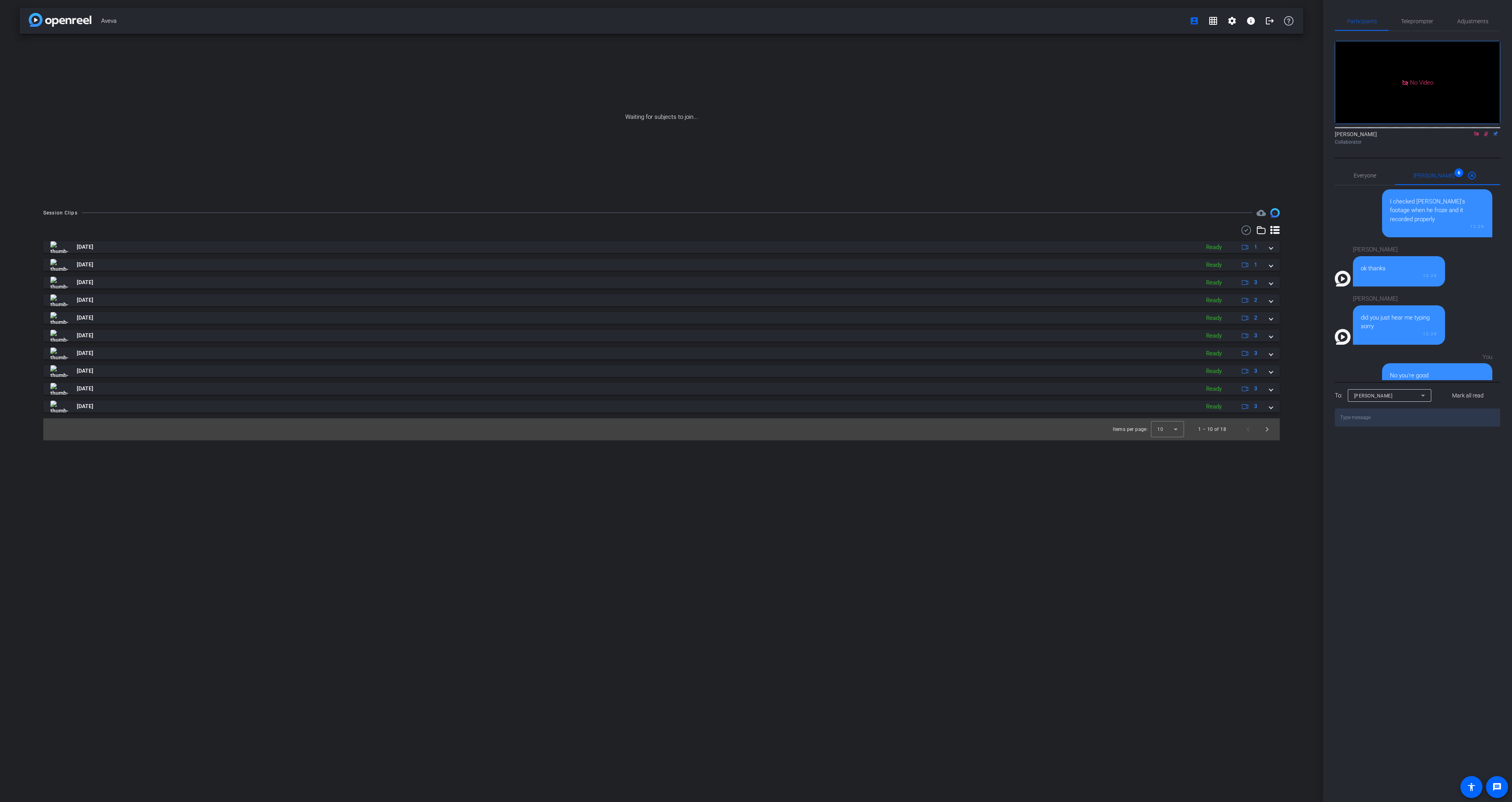
drag, startPoint x: 1149, startPoint y: 428, endPoint x: 1161, endPoint y: 429, distance: 12.0
click at [1149, 428] on div "Items per page: 10" at bounding box center [1148, 429] width 75 height 16
click at [1169, 429] on div at bounding box center [1167, 429] width 33 height 19
click at [1169, 466] on mat-option "25" at bounding box center [1168, 472] width 33 height 12
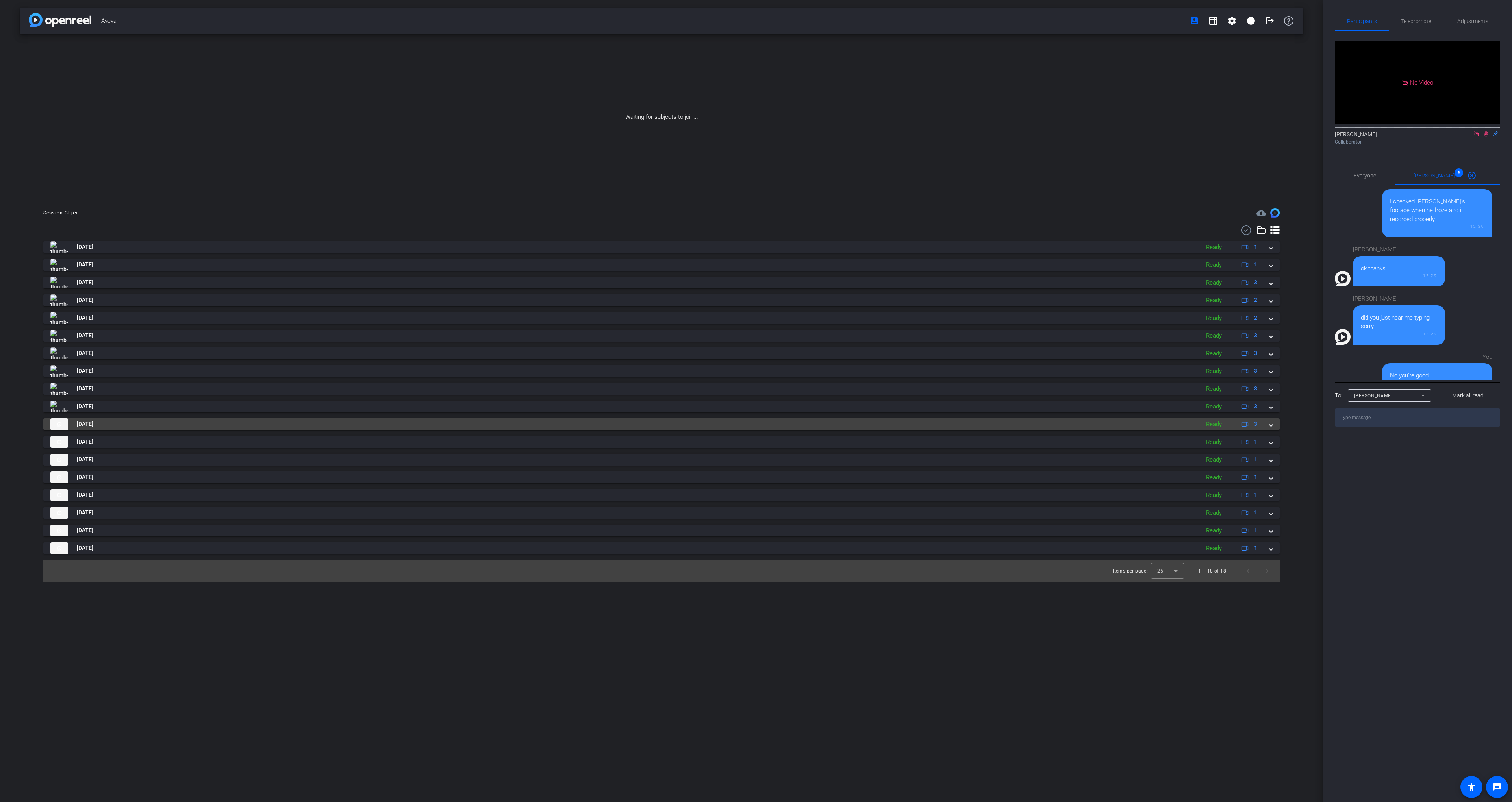
click at [1066, 415] on div "[DATE] Ready 1 play_circle_outline Aveva-[PERSON_NAME]-2025-08-18-12-44-18-392-…" at bounding box center [662, 397] width 1236 height 313
click at [1065, 418] on mat-panel-title "[DATE]" at bounding box center [623, 424] width 1145 height 12
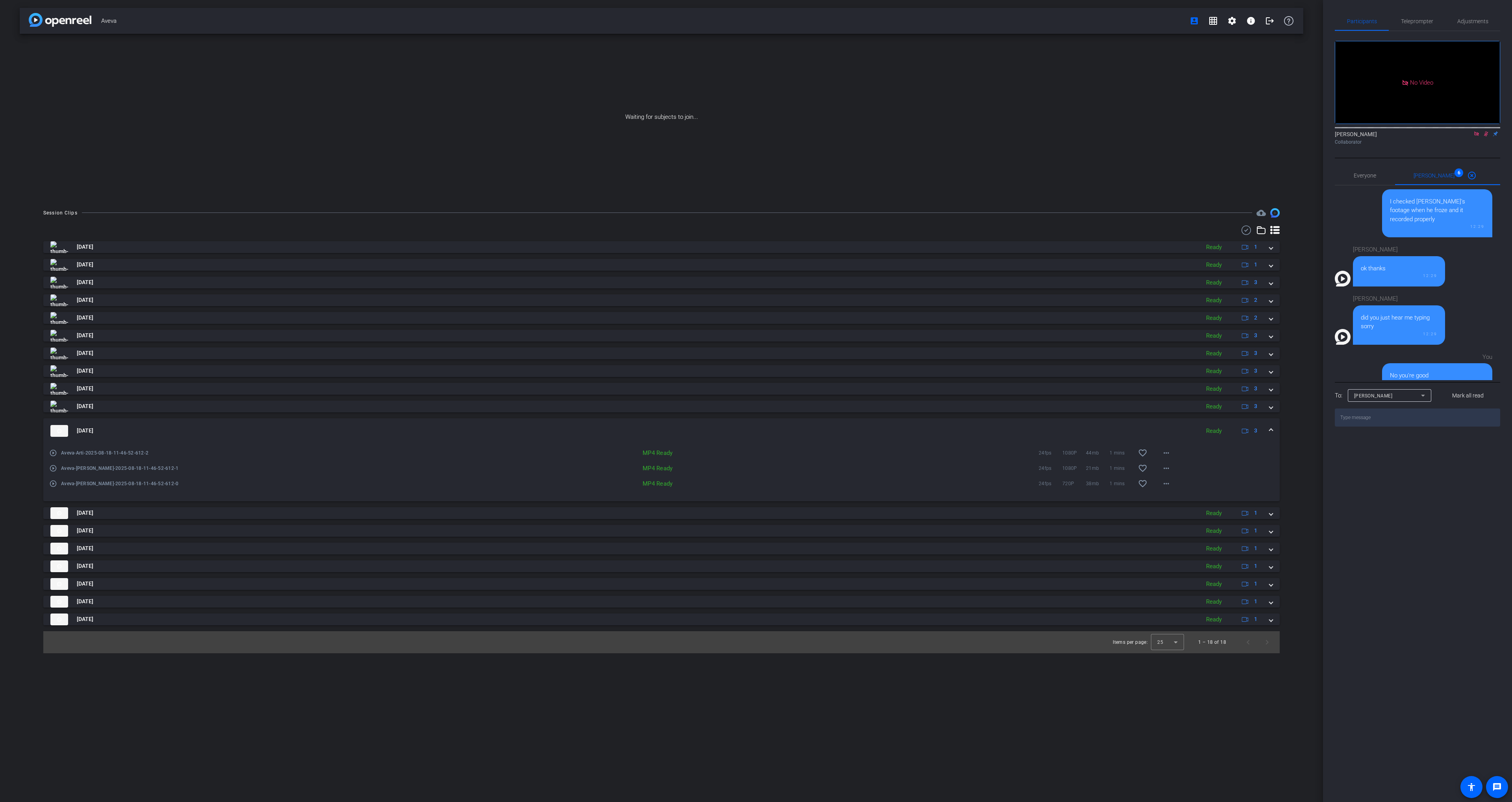
click at [1065, 418] on mat-expansion-panel-header "[DATE] Ready 3" at bounding box center [662, 431] width 1236 height 25
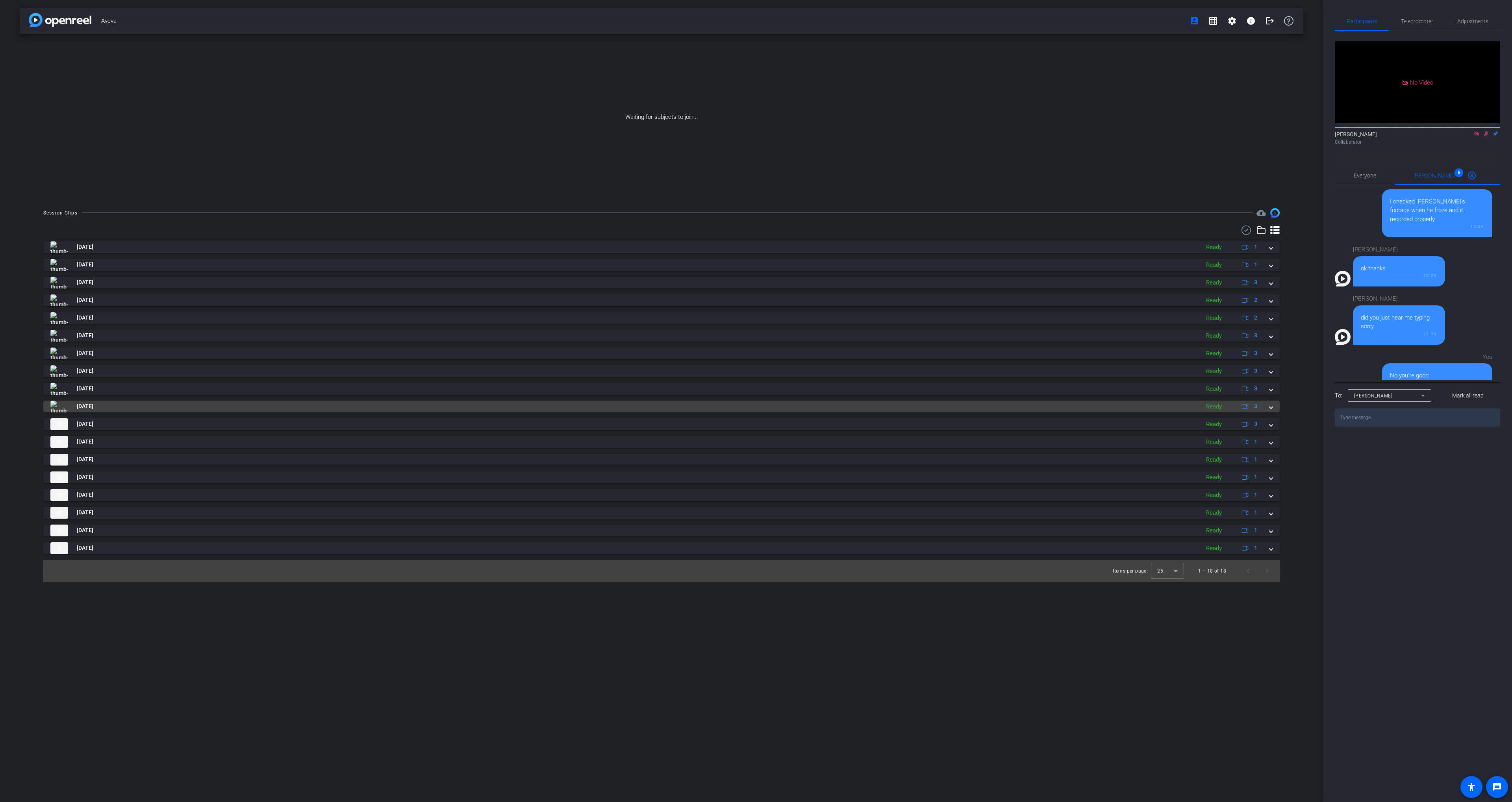
click at [1066, 405] on mat-panel-title "[DATE]" at bounding box center [623, 407] width 1145 height 12
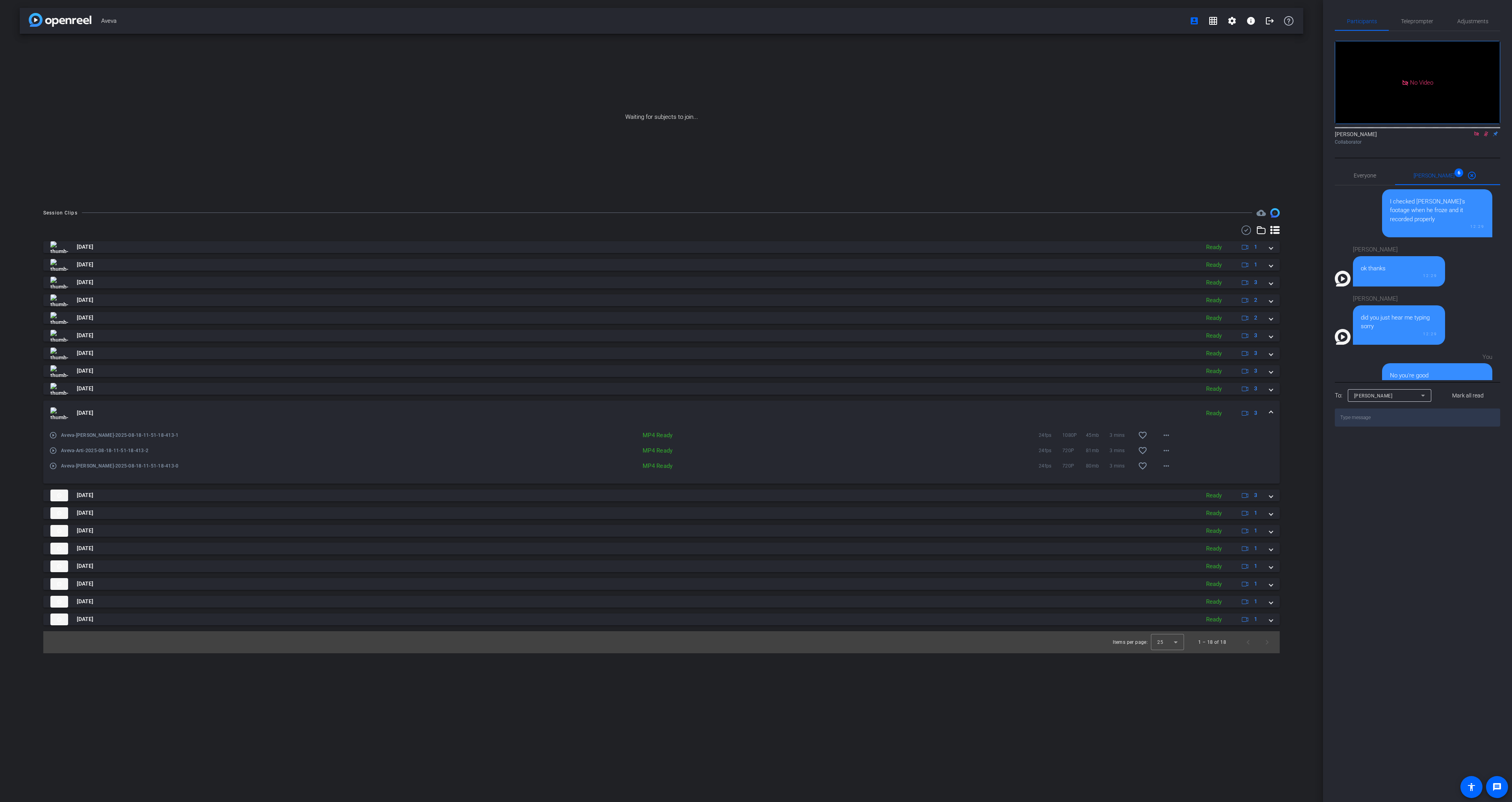
click at [1066, 405] on mat-expansion-panel-header "[DATE] Ready 3" at bounding box center [662, 413] width 1236 height 25
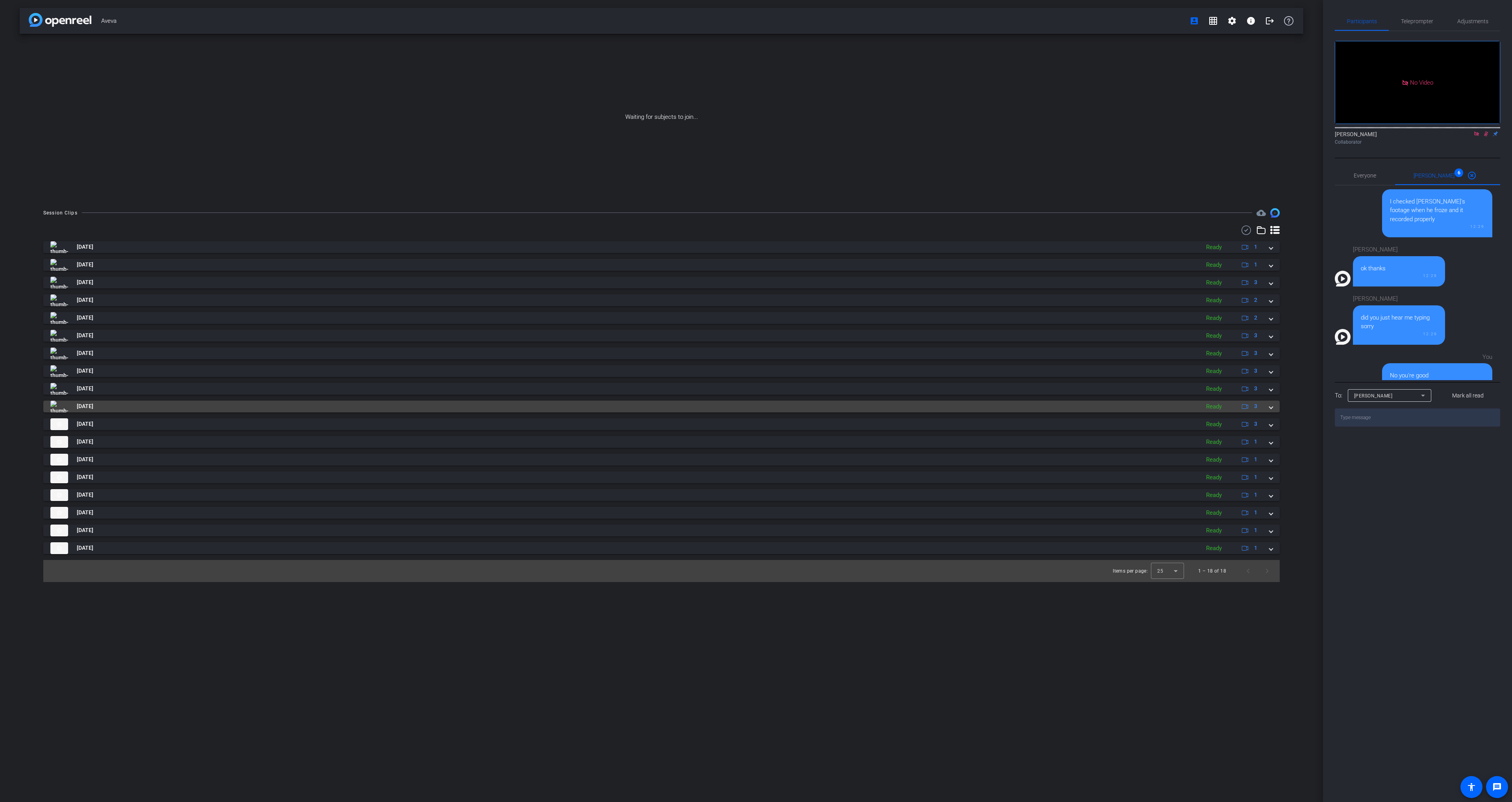
click at [1066, 405] on mat-panel-title "[DATE]" at bounding box center [623, 407] width 1145 height 12
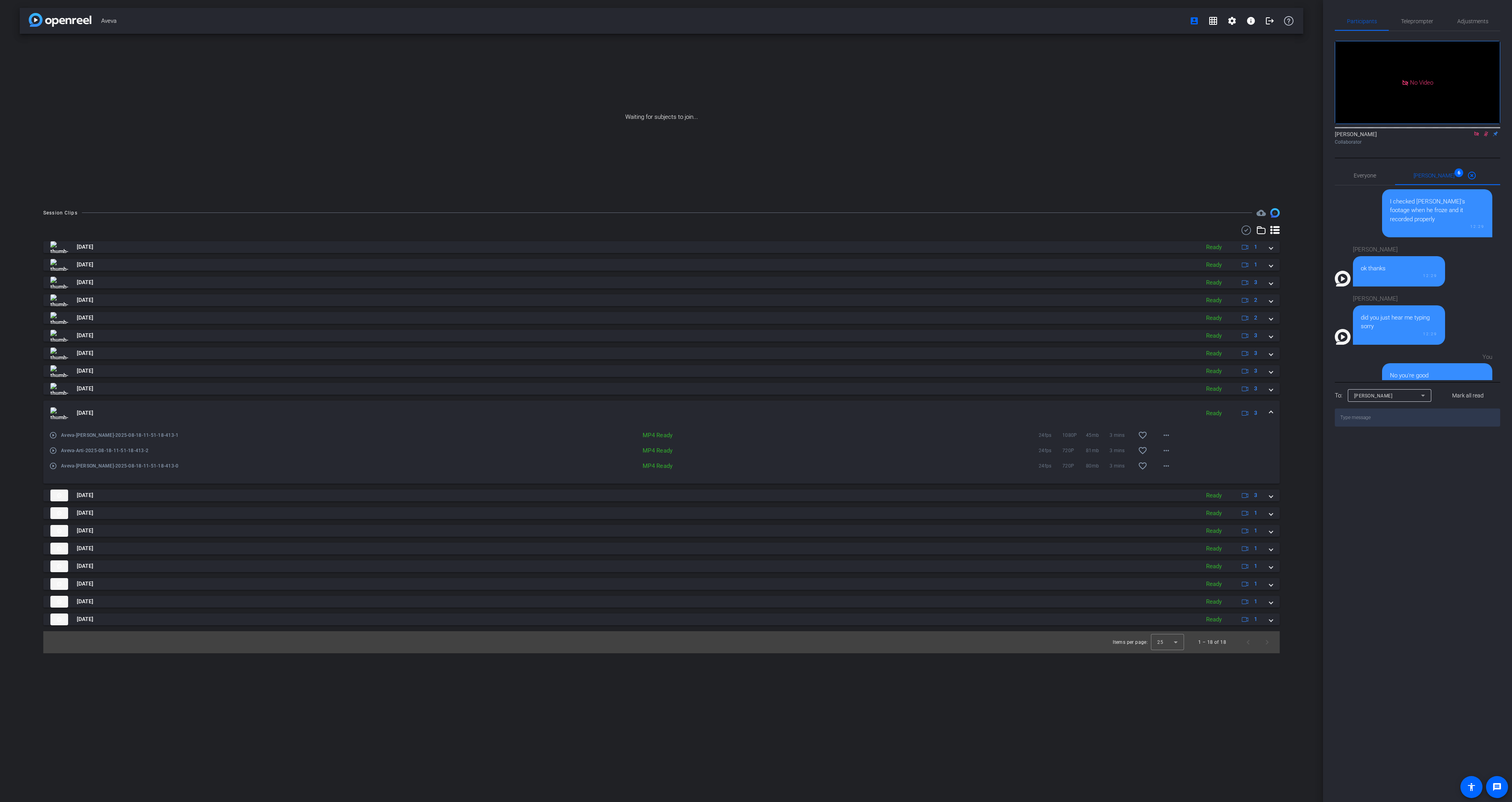
click at [1066, 405] on mat-expansion-panel-header "[DATE] Ready 3" at bounding box center [662, 413] width 1236 height 25
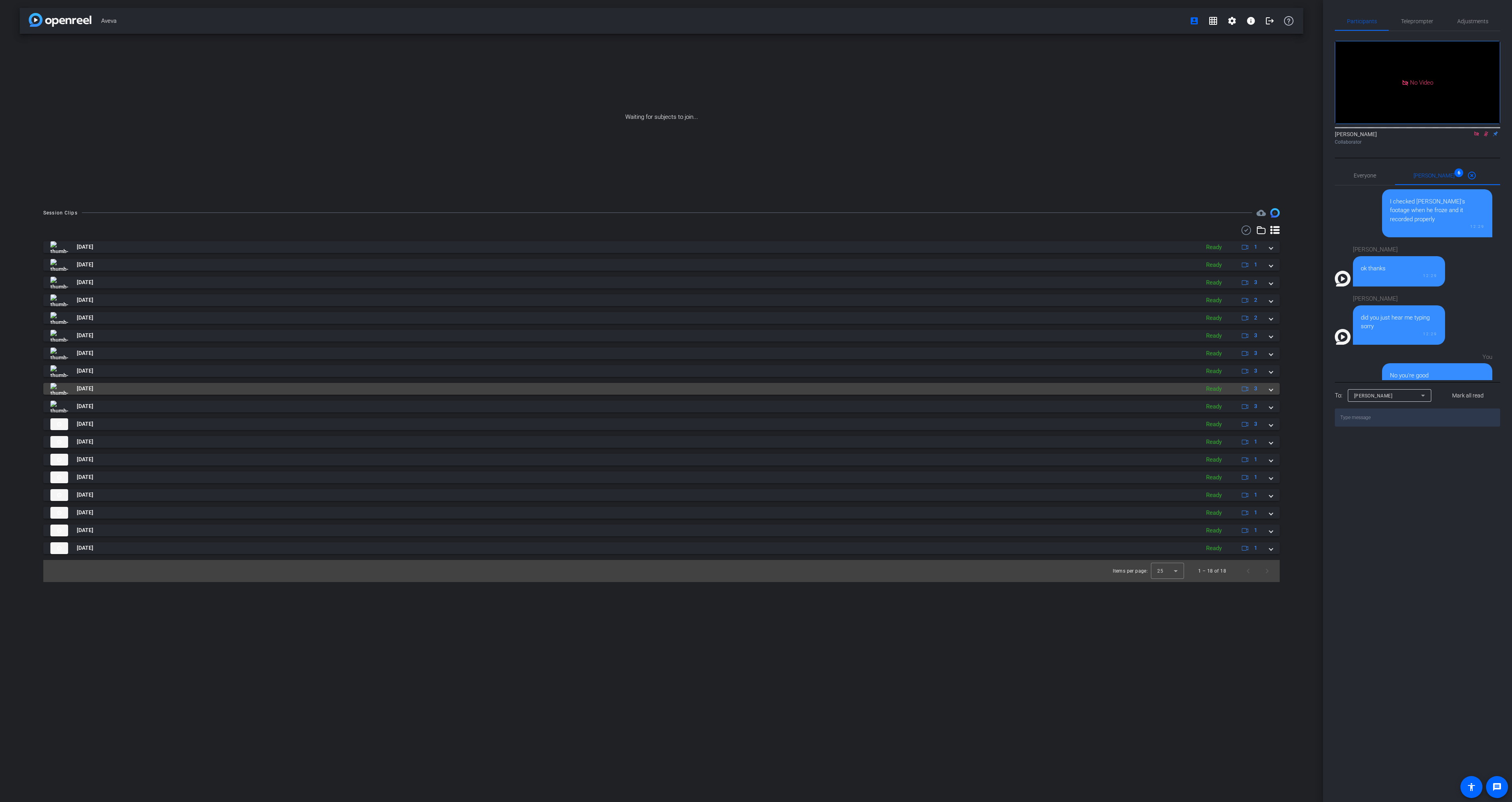
click at [1060, 384] on mat-panel-title "[DATE]" at bounding box center [623, 389] width 1145 height 12
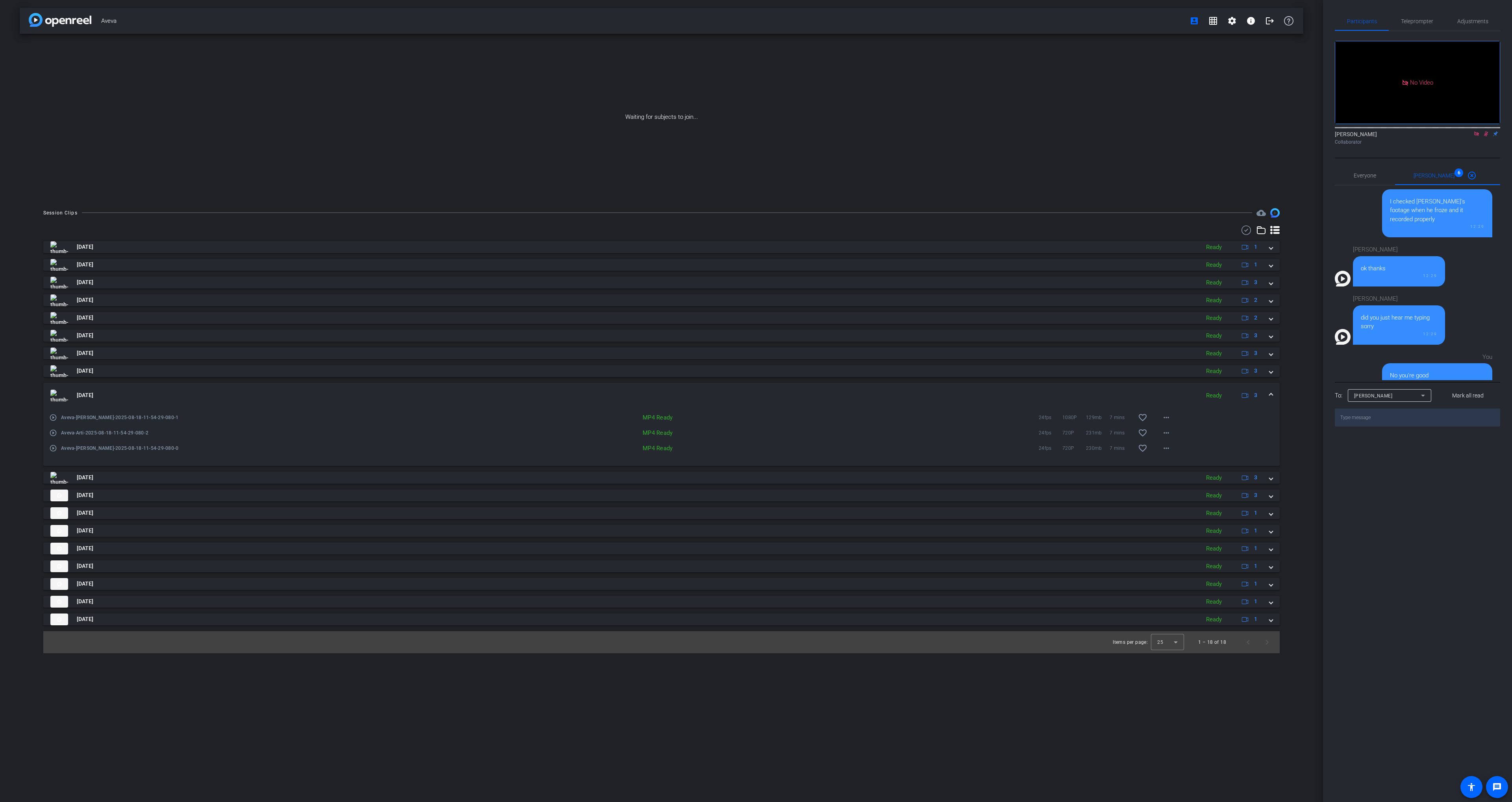
click at [1060, 384] on mat-expansion-panel-header "[DATE] Ready 3" at bounding box center [662, 395] width 1236 height 25
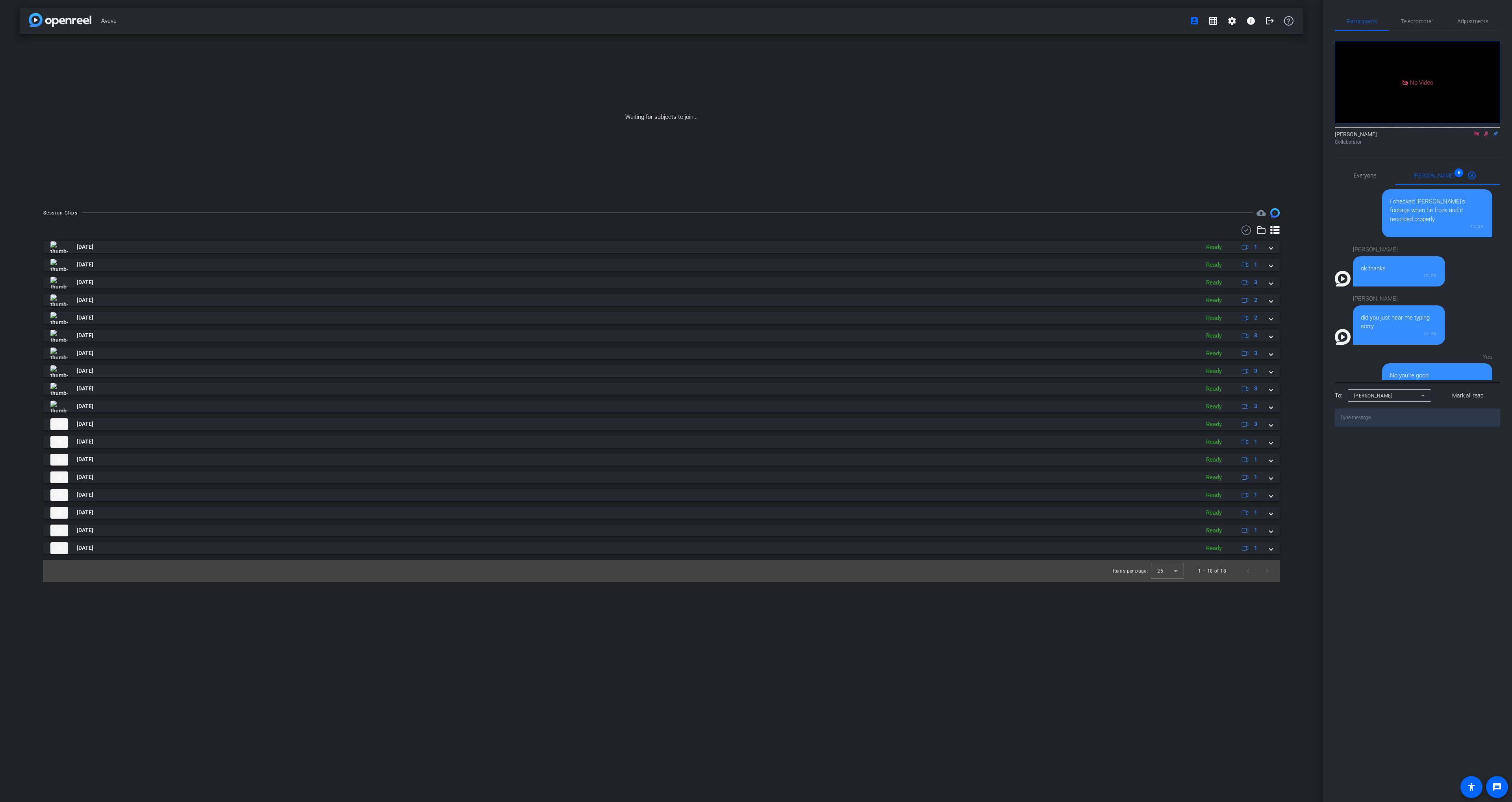
click at [1051, 398] on div "[DATE] Ready 1 play_circle_outline Aveva-[PERSON_NAME]-2025-08-18-12-44-18-392-…" at bounding box center [662, 397] width 1236 height 313
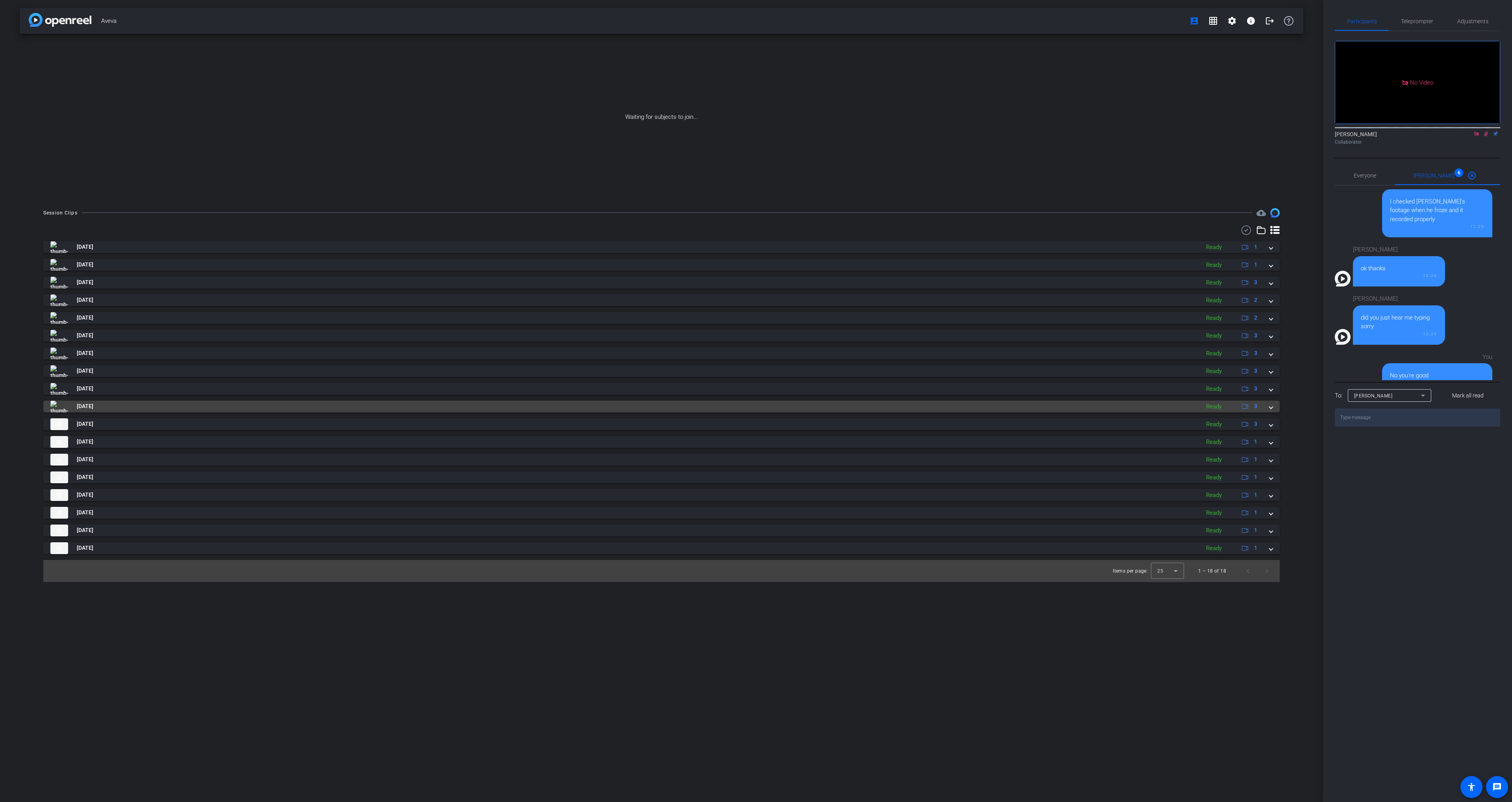
click at [1048, 402] on mat-panel-title "[DATE]" at bounding box center [623, 407] width 1145 height 12
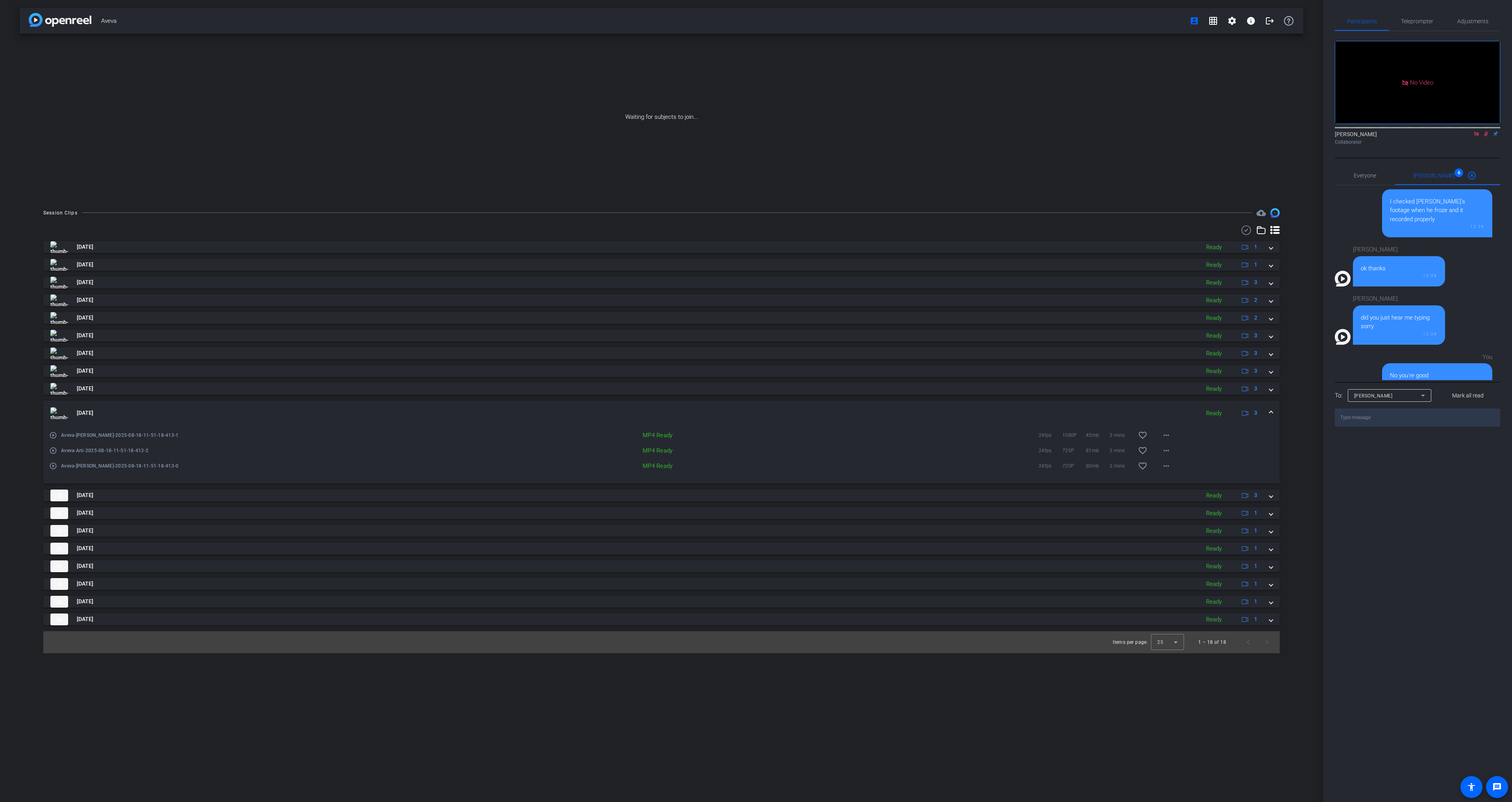
click at [1048, 404] on mat-expansion-panel-header "[DATE] Ready 3" at bounding box center [662, 413] width 1236 height 25
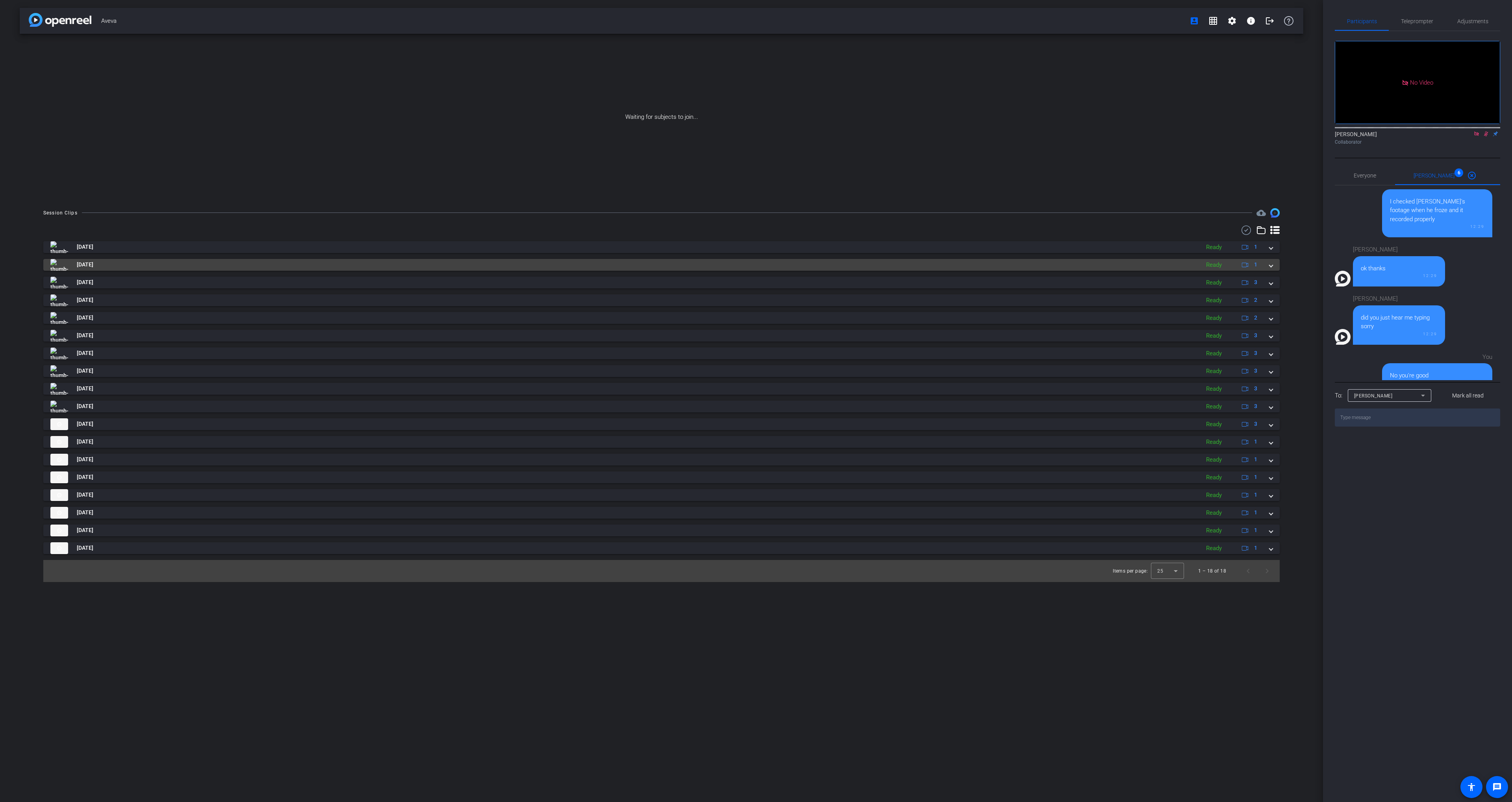
click at [1034, 268] on mat-panel-title "[DATE]" at bounding box center [623, 265] width 1145 height 12
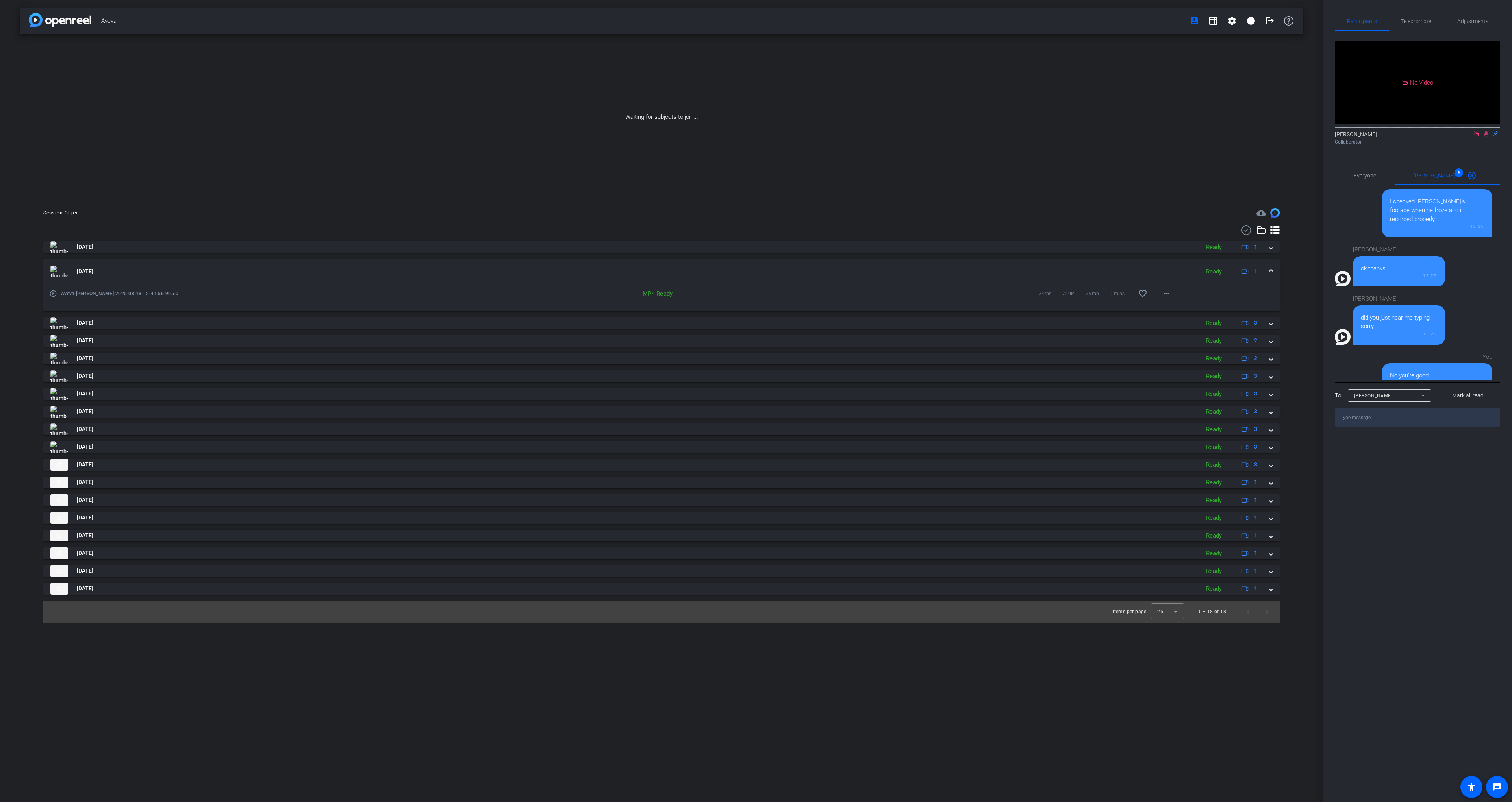
click at [1031, 267] on mat-panel-title "[DATE]" at bounding box center [623, 272] width 1145 height 12
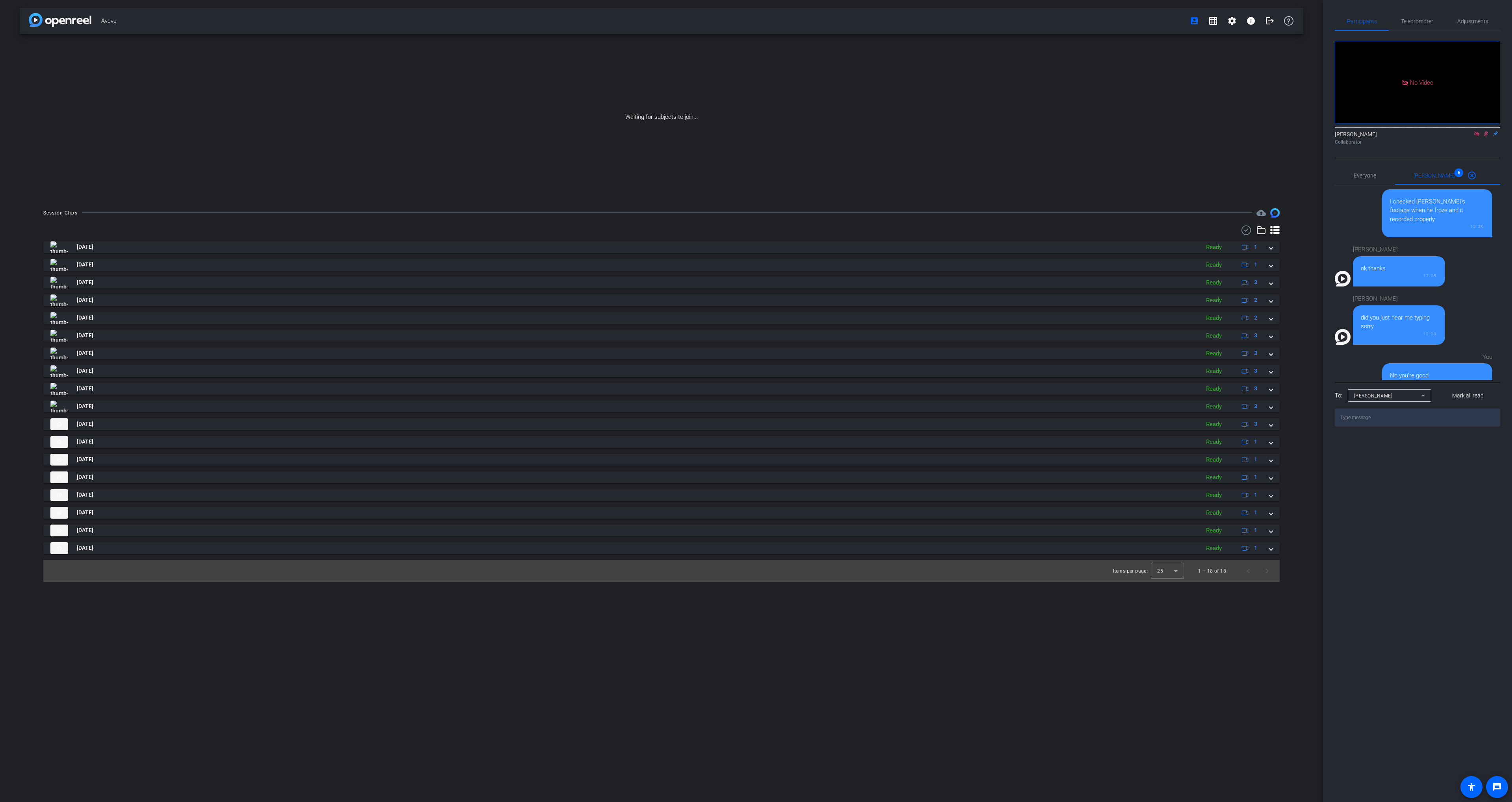
click at [1241, 231] on icon at bounding box center [1246, 230] width 12 height 9
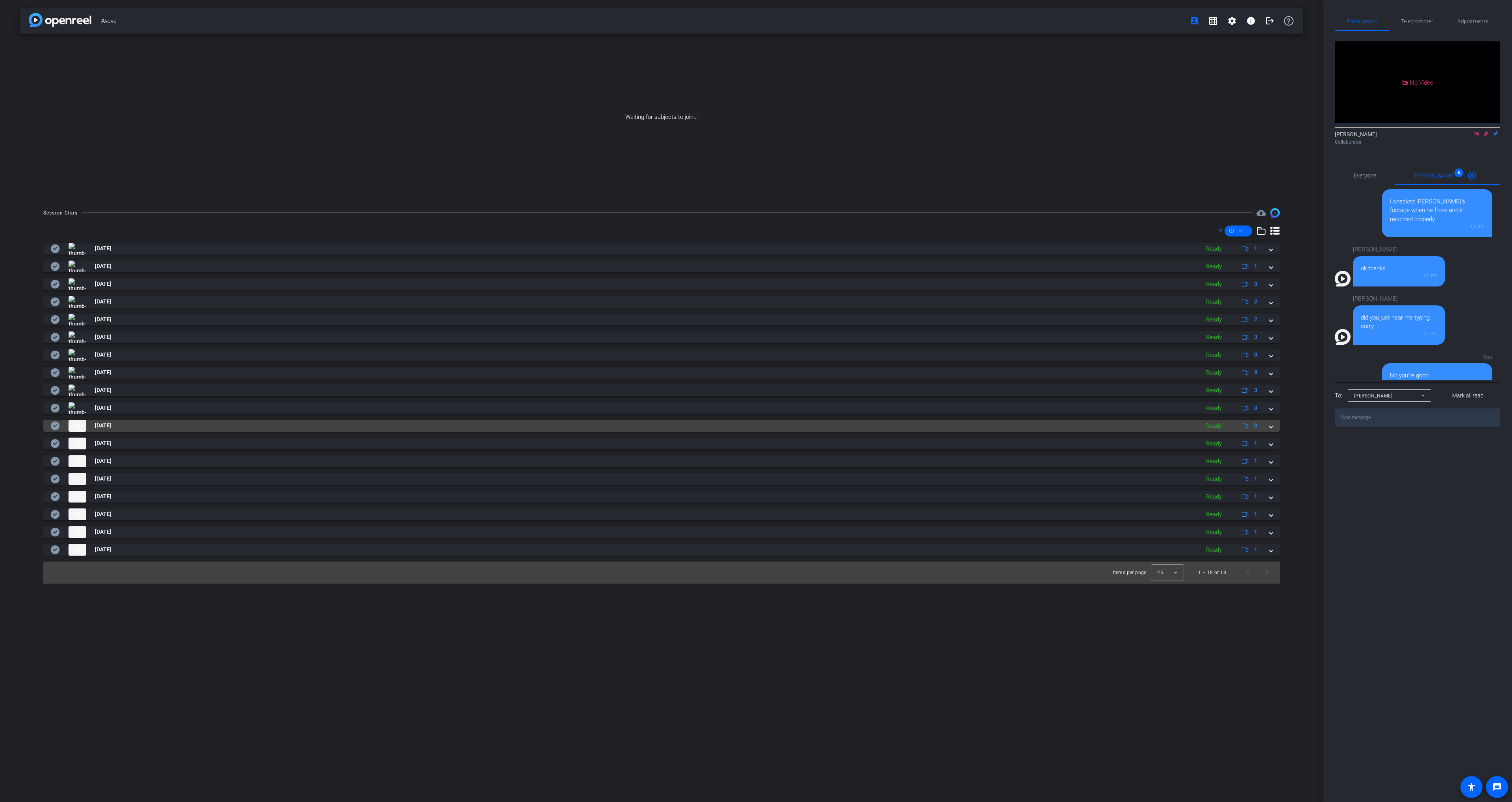
click at [279, 431] on mat-panel-title "[DATE]" at bounding box center [623, 426] width 1145 height 12
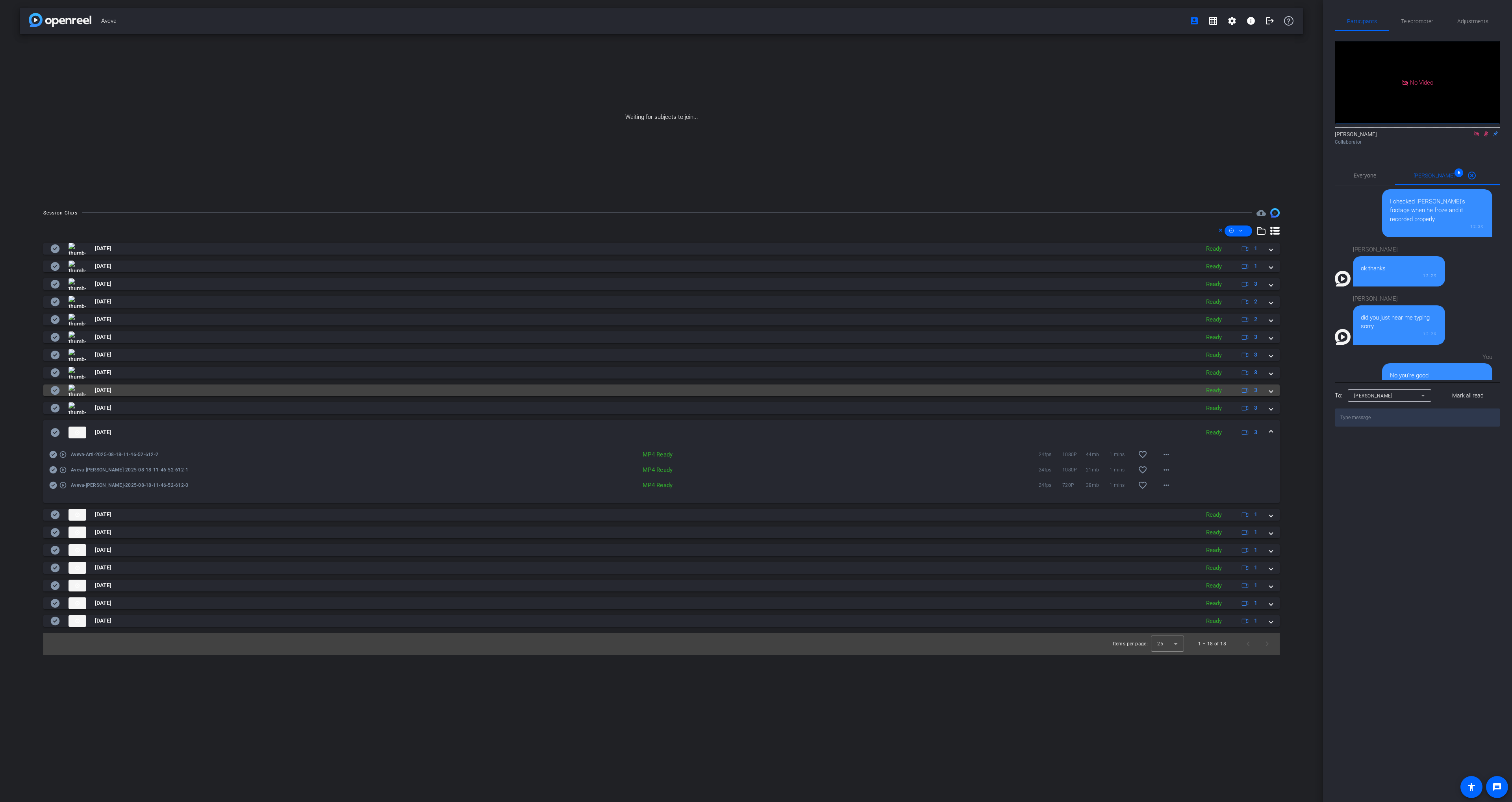
drag, startPoint x: 283, startPoint y: 430, endPoint x: 43, endPoint y: 384, distance: 244.4
click at [282, 430] on mat-panel-title "[DATE]" at bounding box center [623, 432] width 1145 height 12
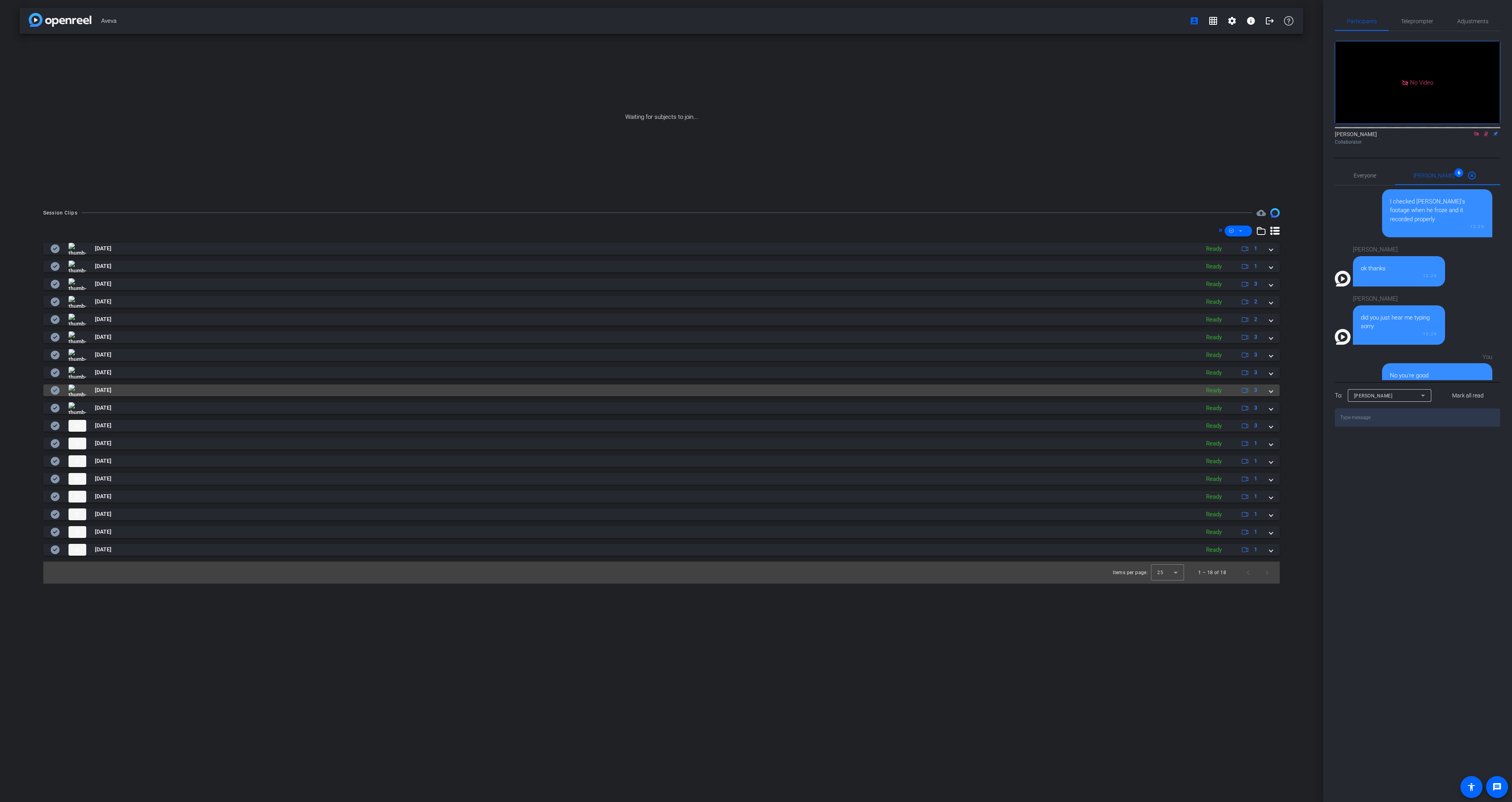
drag, startPoint x: 51, startPoint y: 408, endPoint x: 55, endPoint y: 395, distance: 13.6
click at [51, 408] on icon at bounding box center [55, 408] width 9 height 9
click at [55, 387] on icon at bounding box center [55, 390] width 9 height 9
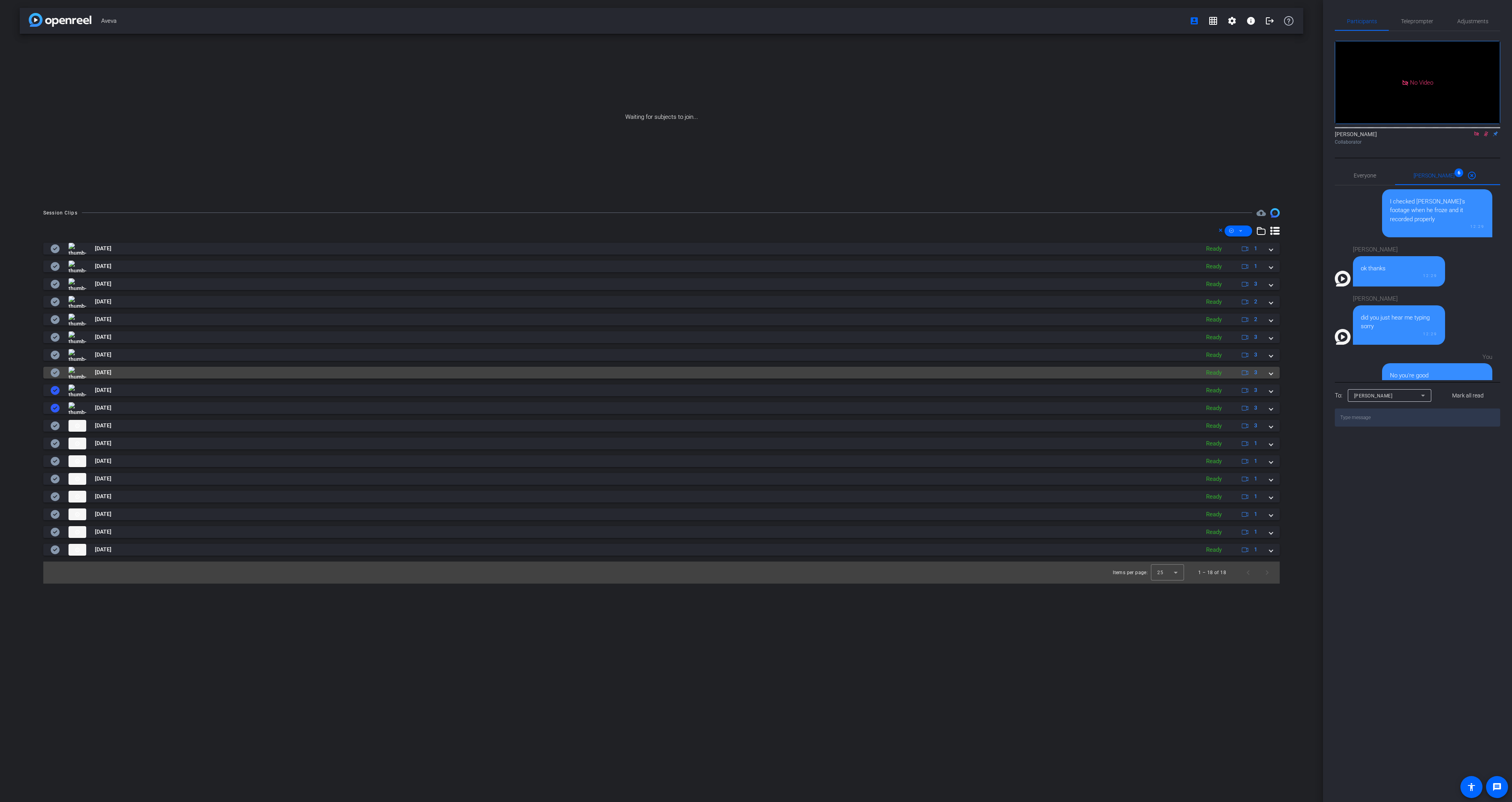
drag, startPoint x: 53, startPoint y: 375, endPoint x: 180, endPoint y: 376, distance: 127.0
click at [53, 374] on icon at bounding box center [55, 373] width 9 height 9
click at [214, 371] on mat-panel-title "[DATE]" at bounding box center [623, 373] width 1145 height 12
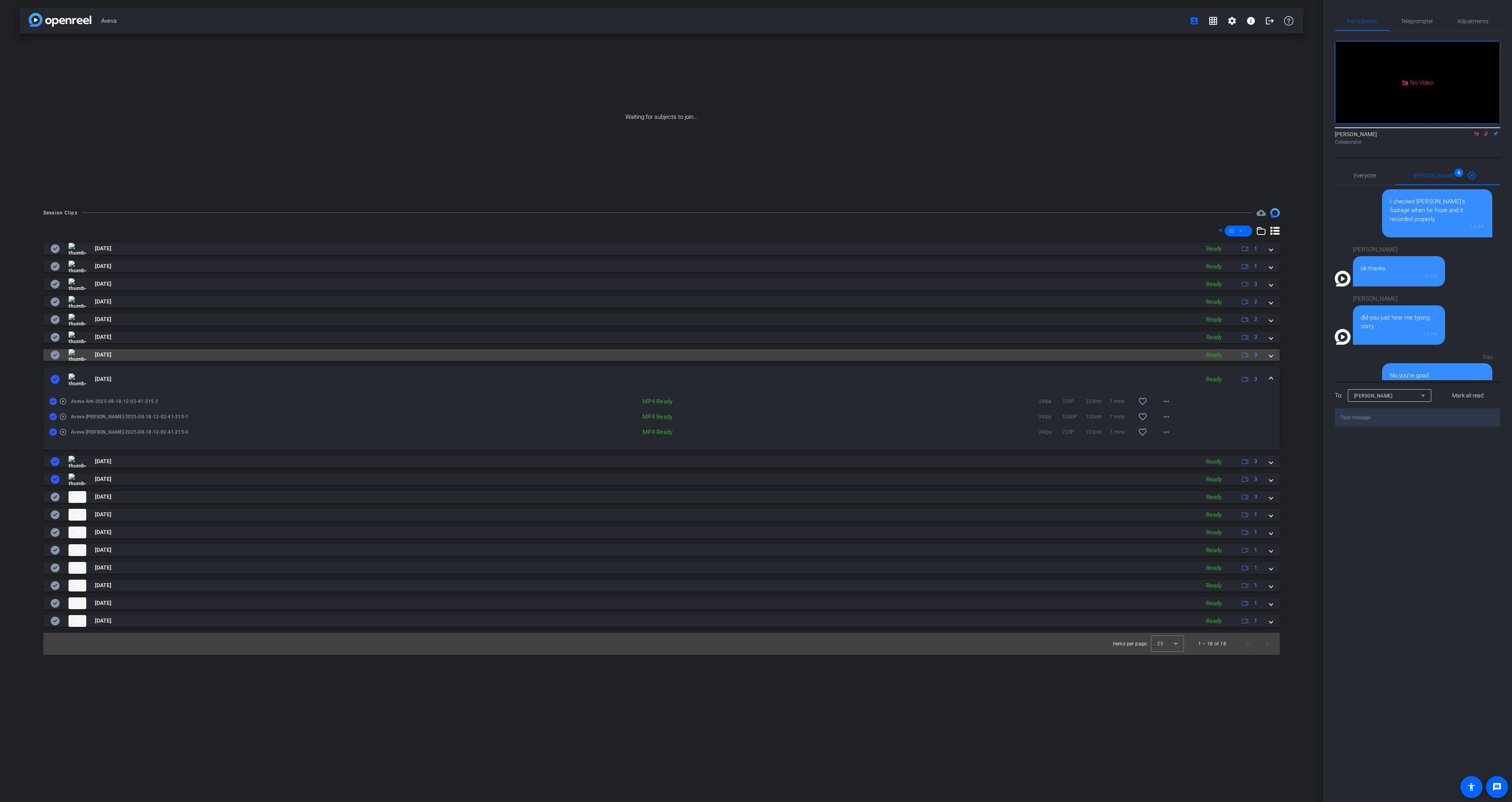
click at [206, 353] on mat-panel-title "[DATE]" at bounding box center [623, 355] width 1145 height 12
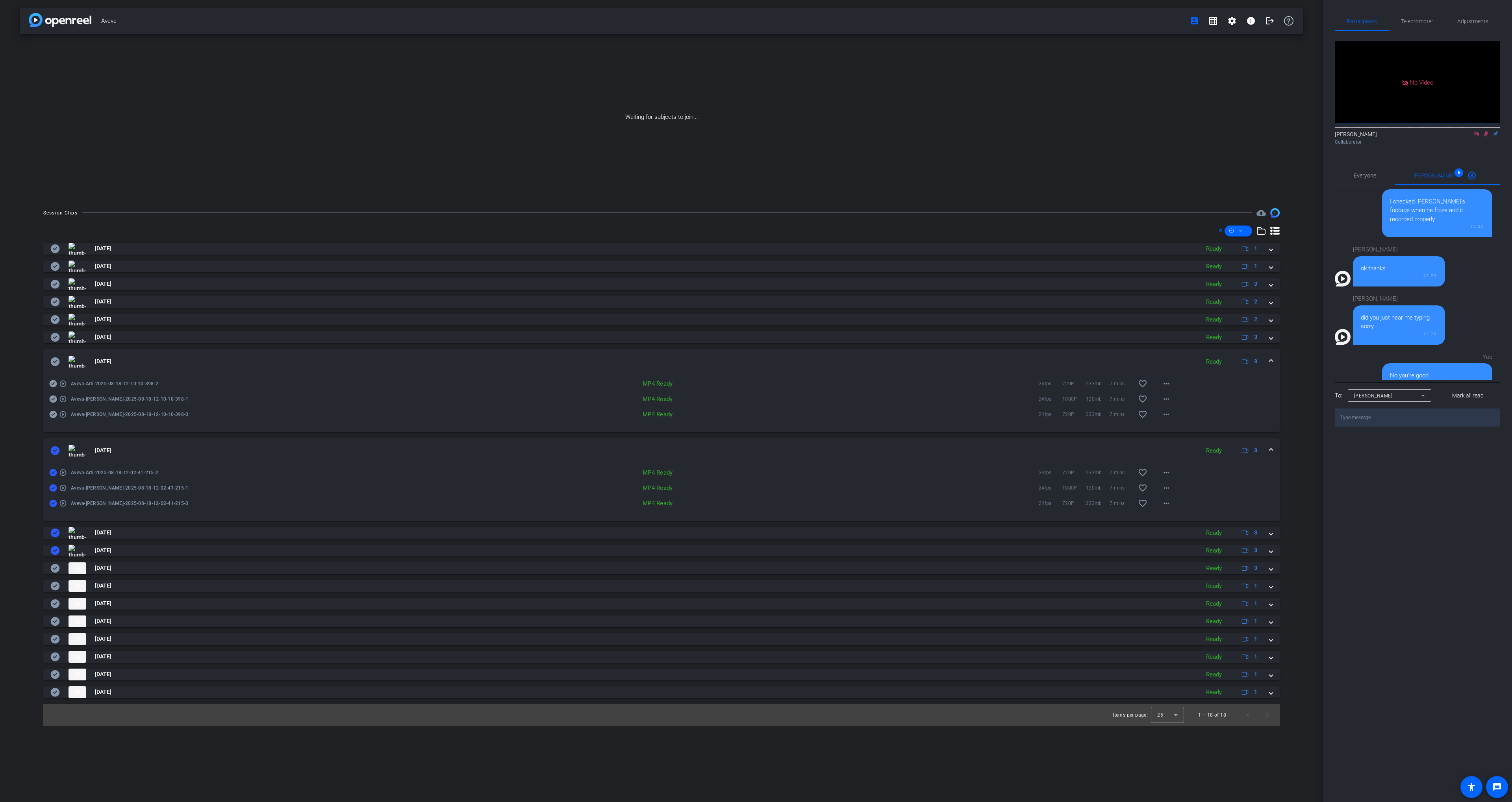
click at [53, 367] on mat-panel-title "[DATE]" at bounding box center [623, 361] width 1145 height 12
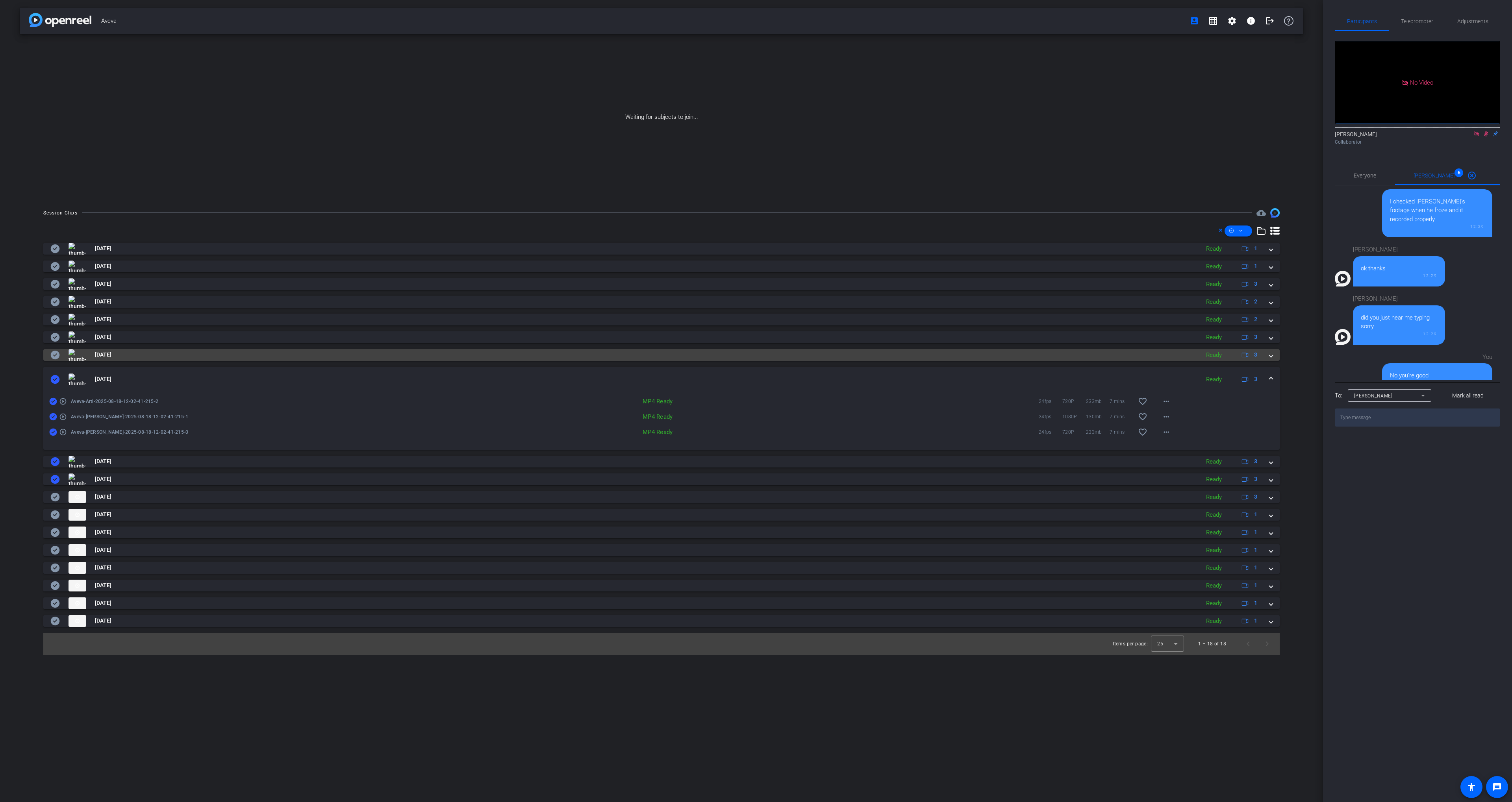
click at [51, 353] on icon at bounding box center [55, 355] width 9 height 9
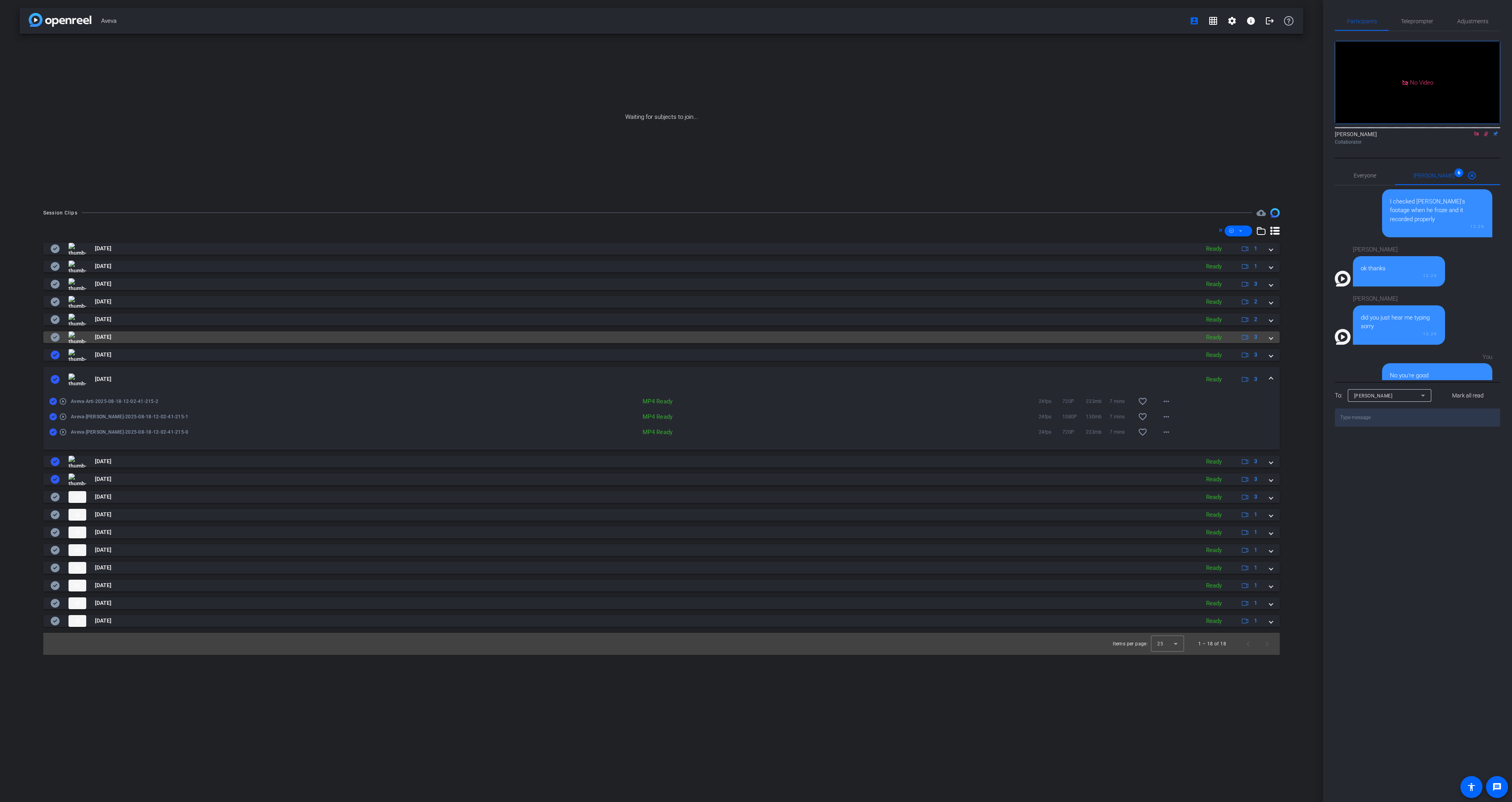
click at [155, 337] on mat-panel-title "[DATE]" at bounding box center [623, 337] width 1145 height 12
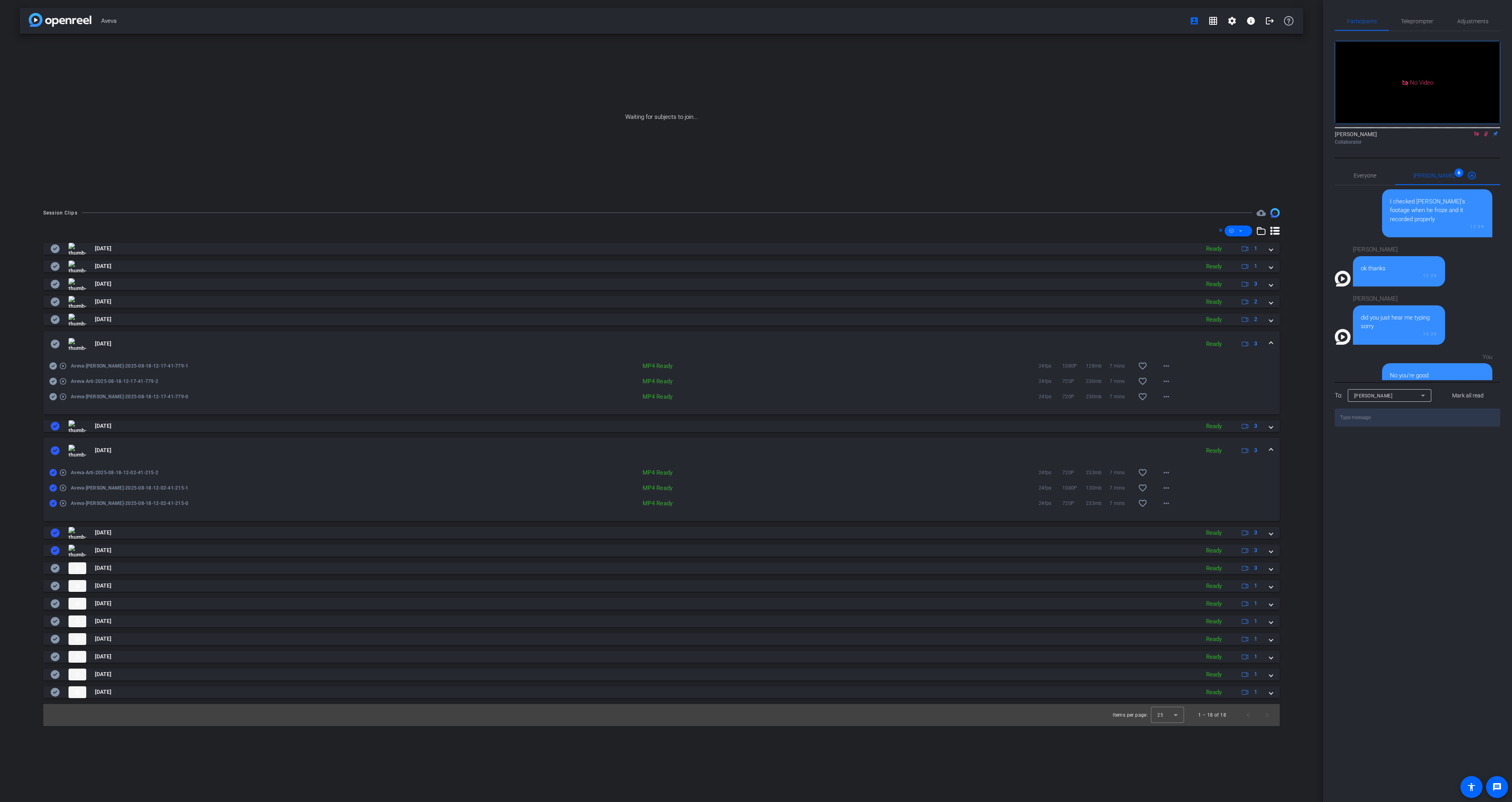
drag, startPoint x: 155, startPoint y: 337, endPoint x: 92, endPoint y: 337, distance: 63.0
click at [154, 337] on mat-expansion-panel-header "[DATE] Ready 3" at bounding box center [662, 344] width 1236 height 25
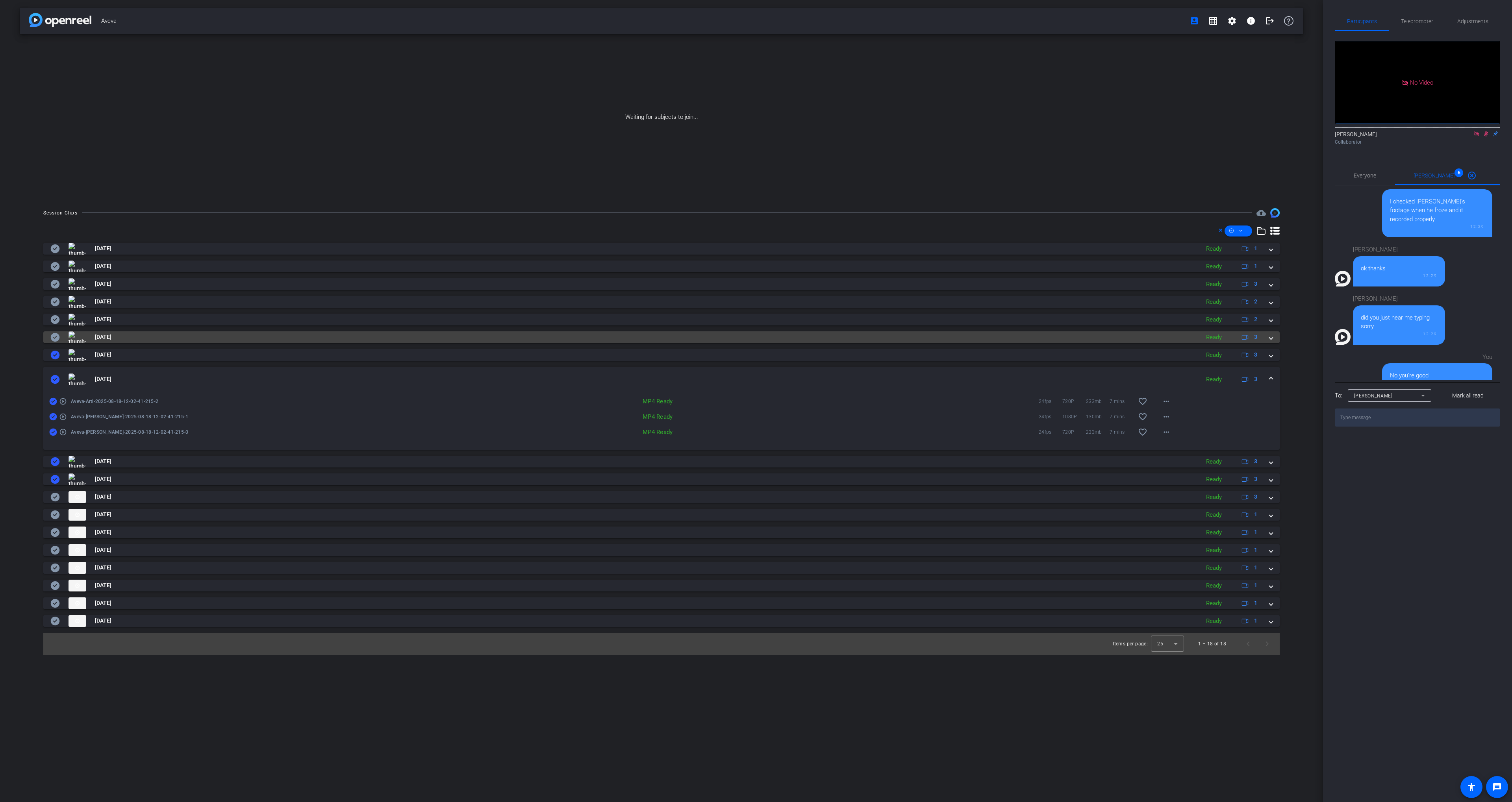
click at [56, 334] on icon at bounding box center [55, 337] width 9 height 9
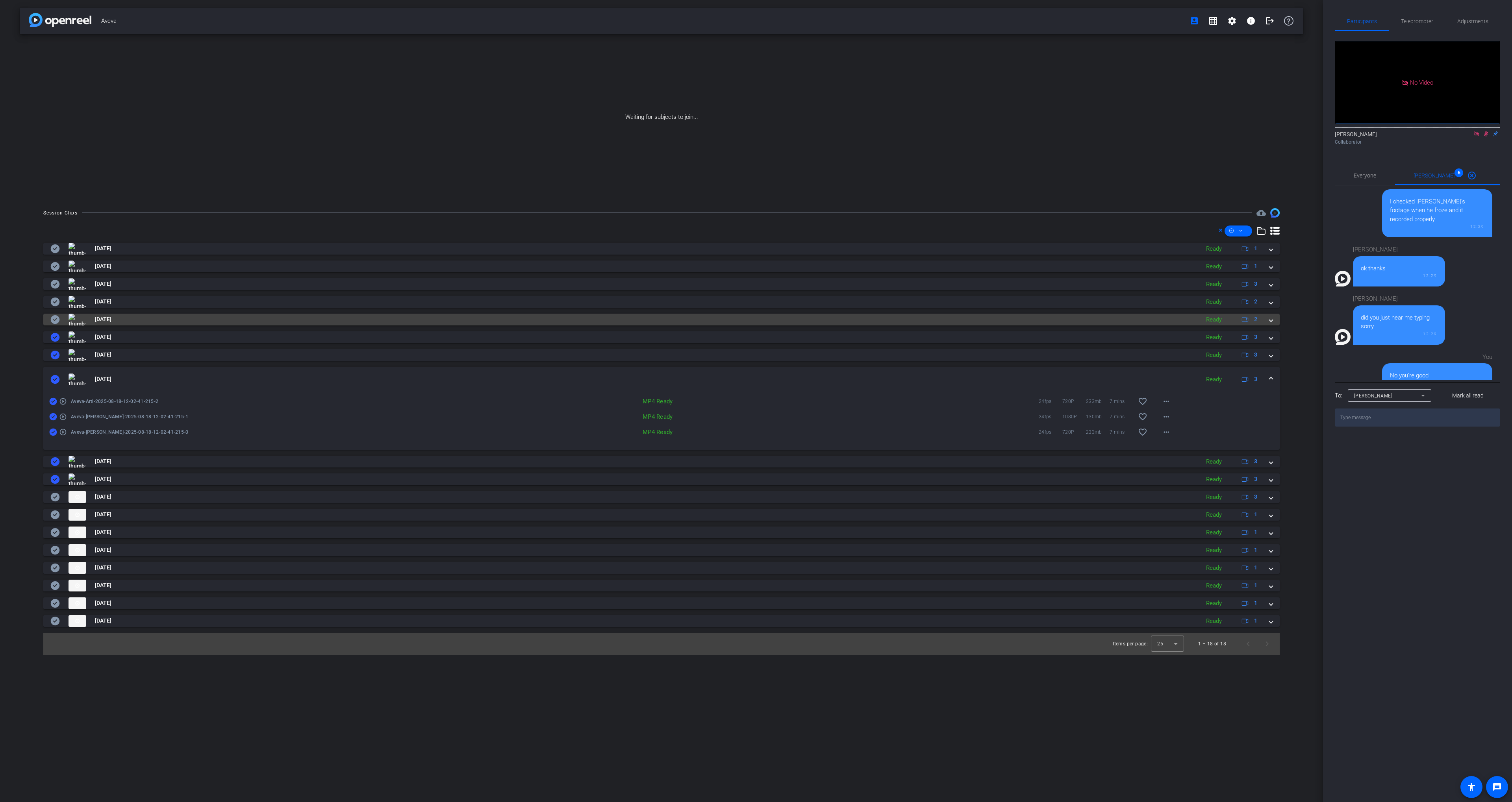
click at [139, 321] on mat-panel-title "[DATE]" at bounding box center [623, 320] width 1145 height 12
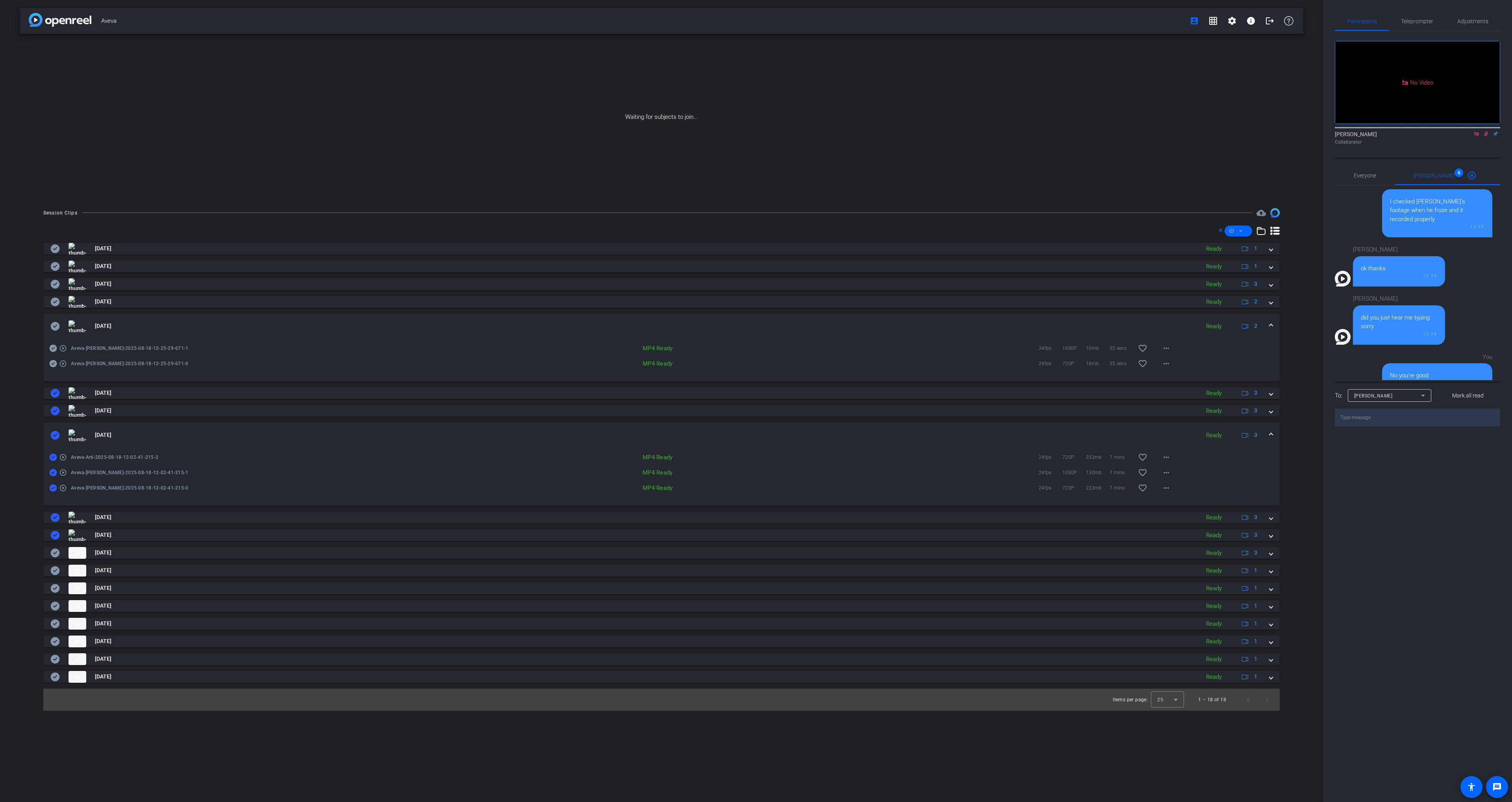
drag, startPoint x: 140, startPoint y: 321, endPoint x: 144, endPoint y: 319, distance: 4.5
click at [140, 322] on mat-panel-title "[DATE]" at bounding box center [623, 326] width 1145 height 12
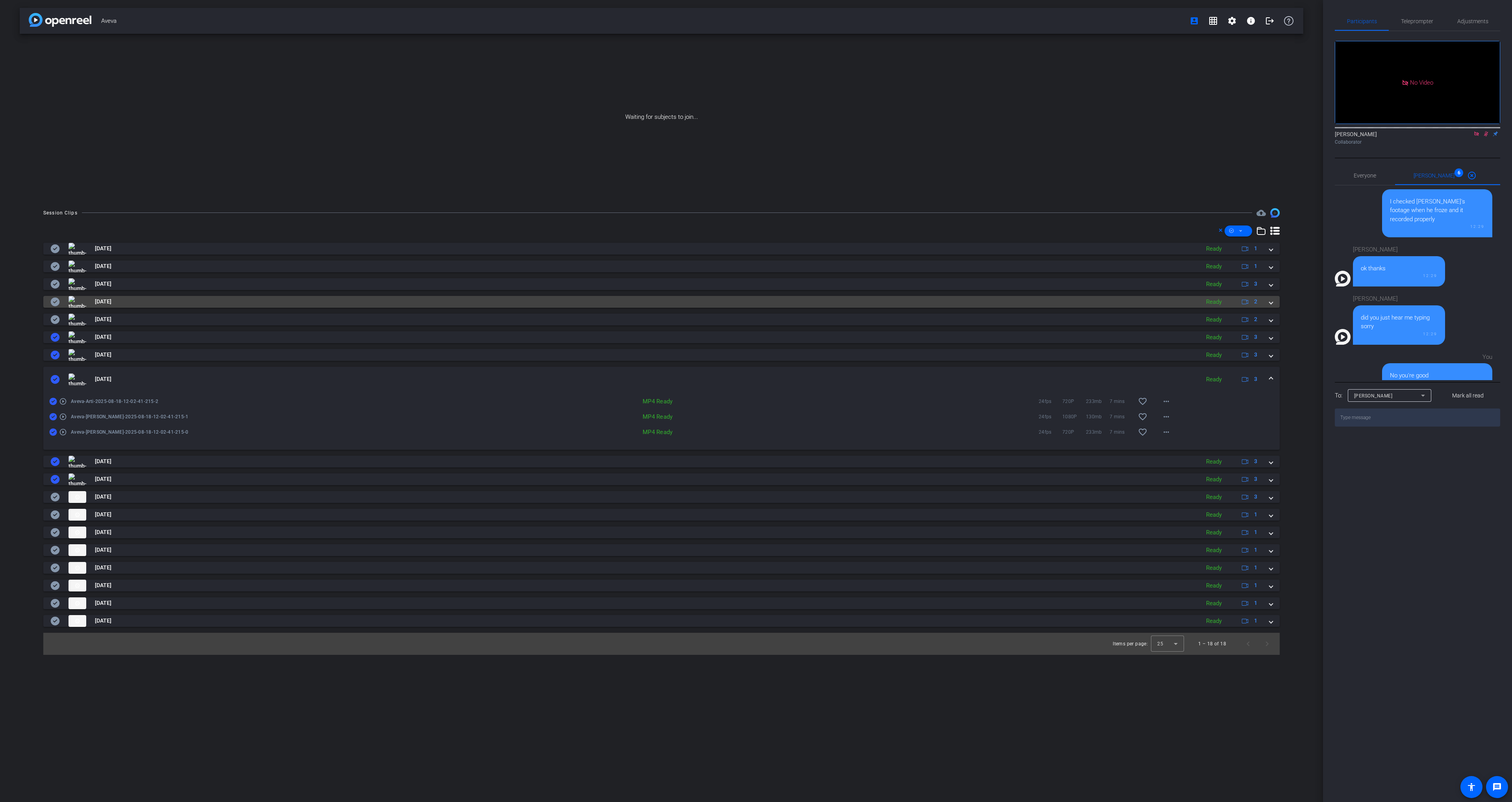
click at [147, 302] on mat-panel-title "[DATE]" at bounding box center [623, 302] width 1145 height 12
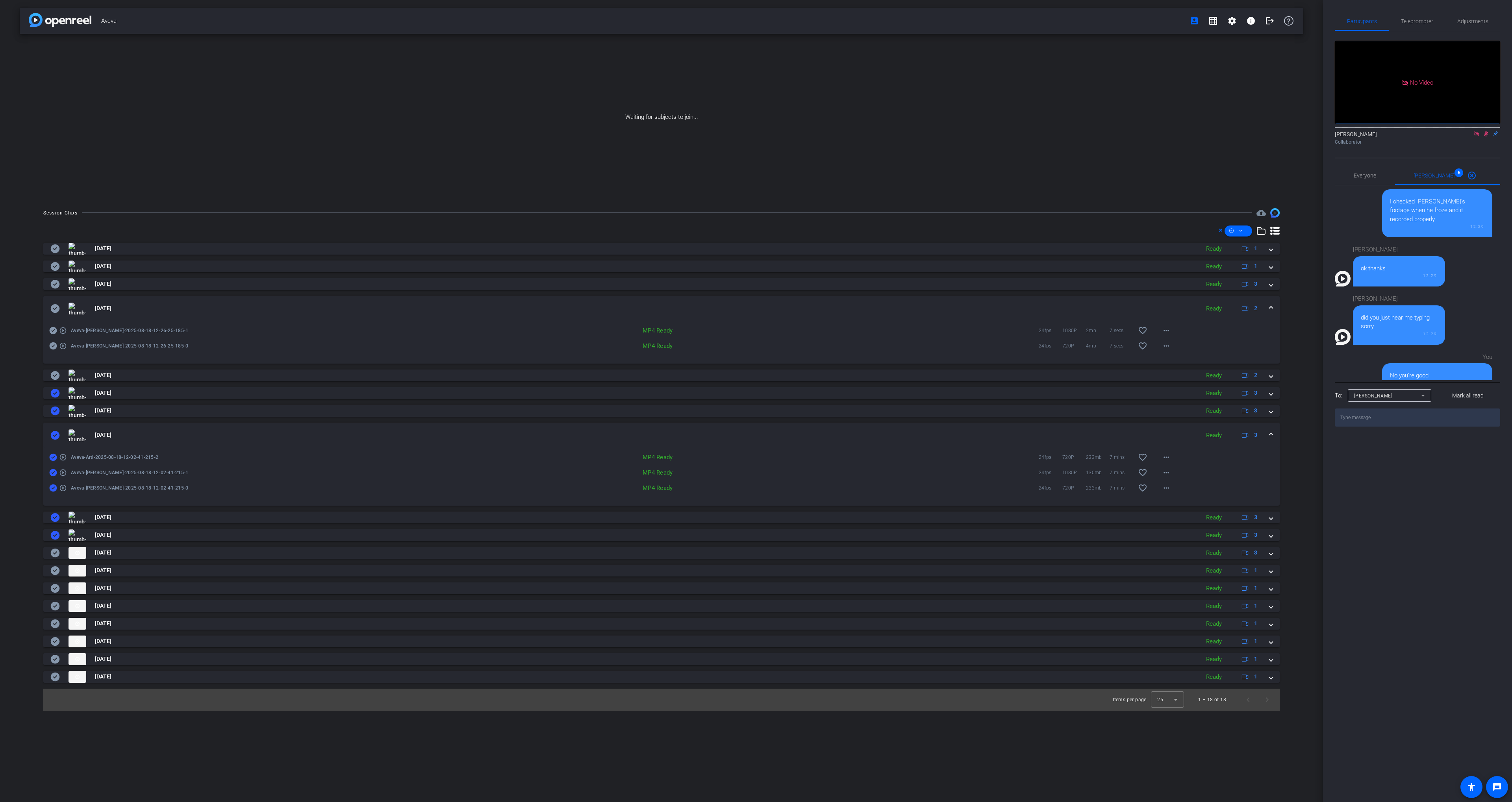
click at [151, 303] on mat-panel-title "[DATE]" at bounding box center [623, 309] width 1145 height 12
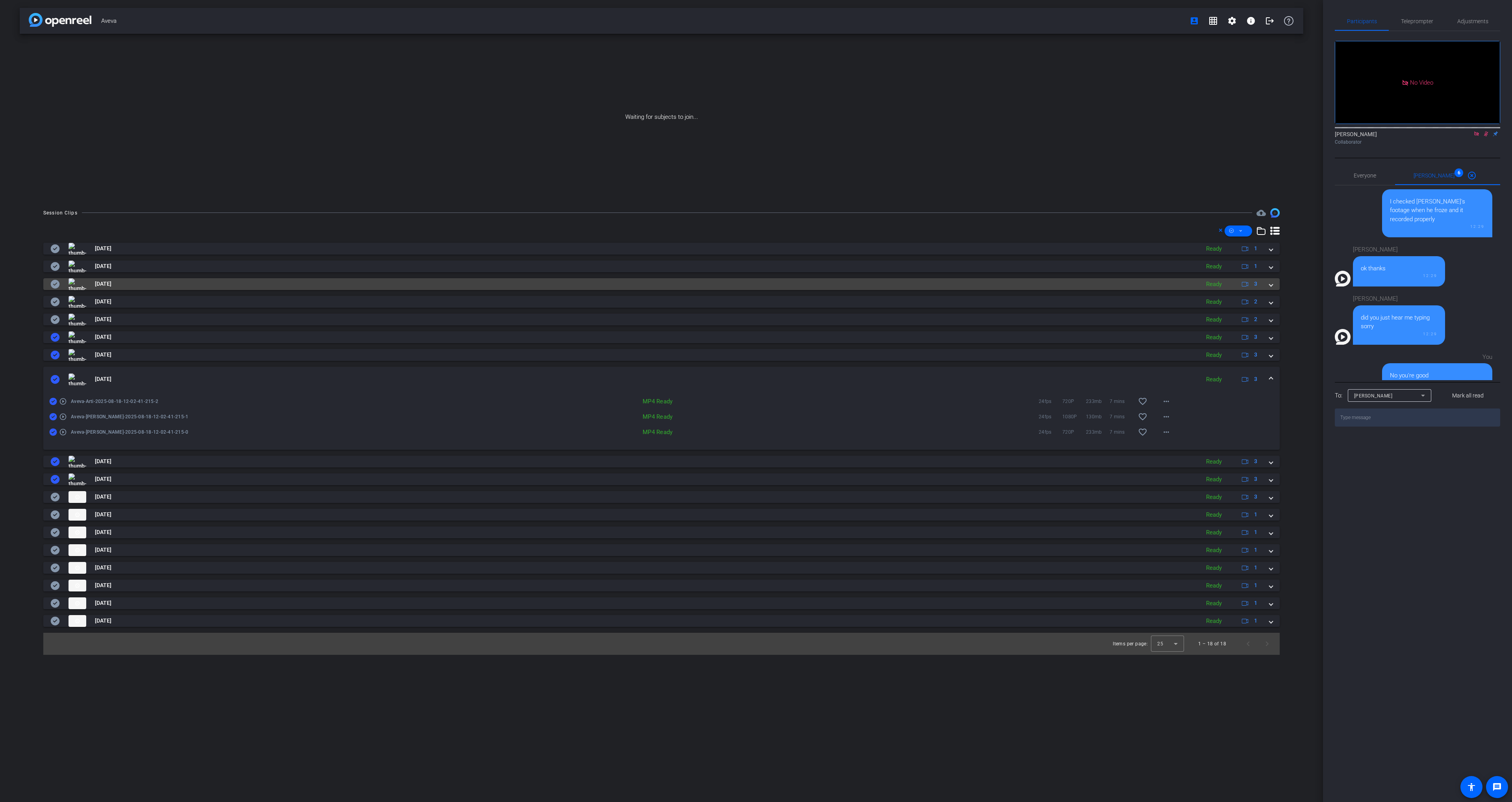
drag, startPoint x: 144, startPoint y: 276, endPoint x: 144, endPoint y: 280, distance: 4.0
click at [144, 276] on div "[DATE] Ready 1 play_circle_outline Aveva-[PERSON_NAME]-2025-08-18-12-44-18-392-…" at bounding box center [662, 435] width 1236 height 384
click at [144, 282] on mat-panel-title "[DATE]" at bounding box center [623, 284] width 1145 height 12
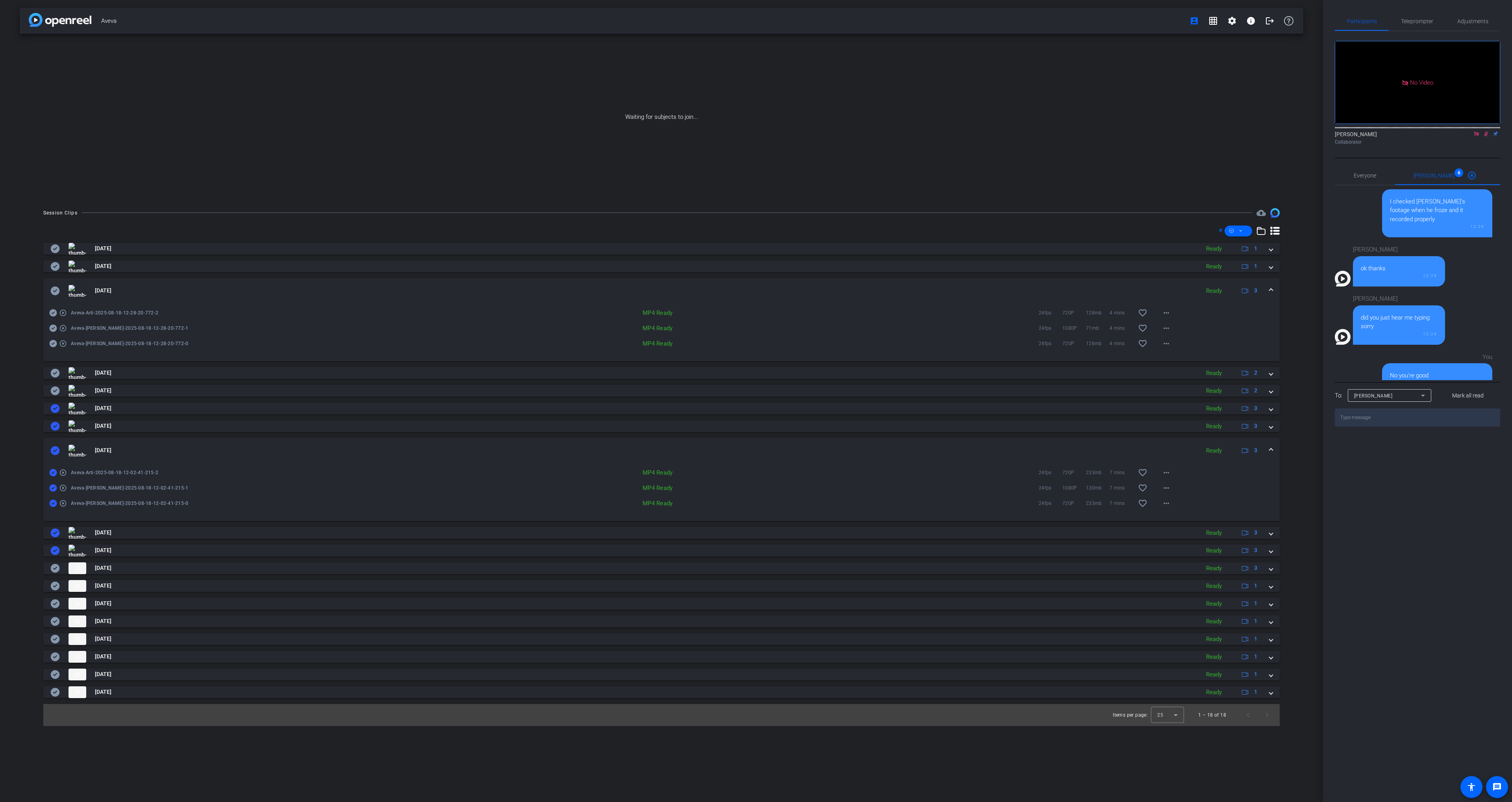
click at [149, 282] on mat-expansion-panel-header "[DATE] Ready 3" at bounding box center [662, 290] width 1236 height 25
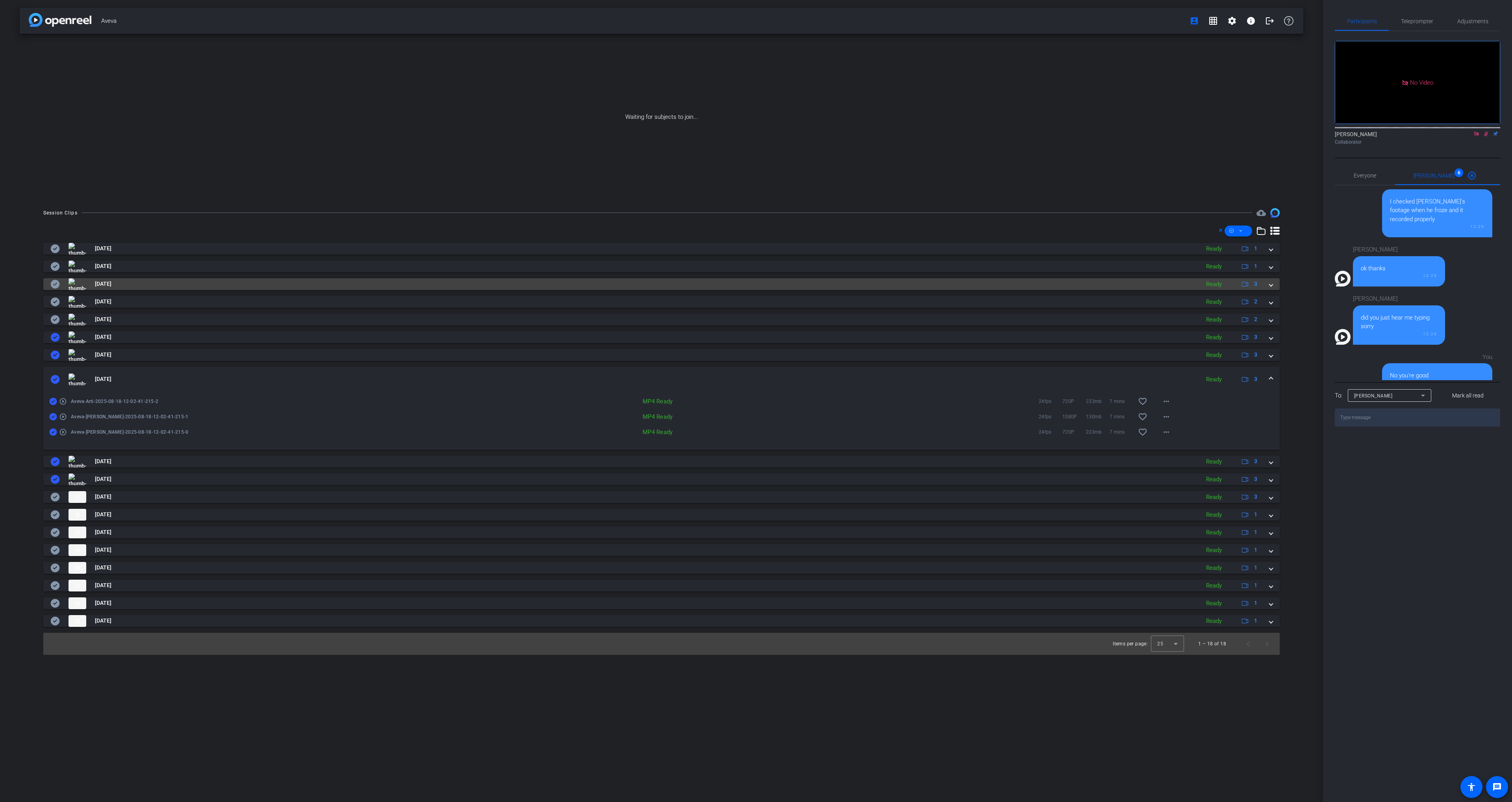
click at [56, 282] on icon at bounding box center [55, 284] width 9 height 9
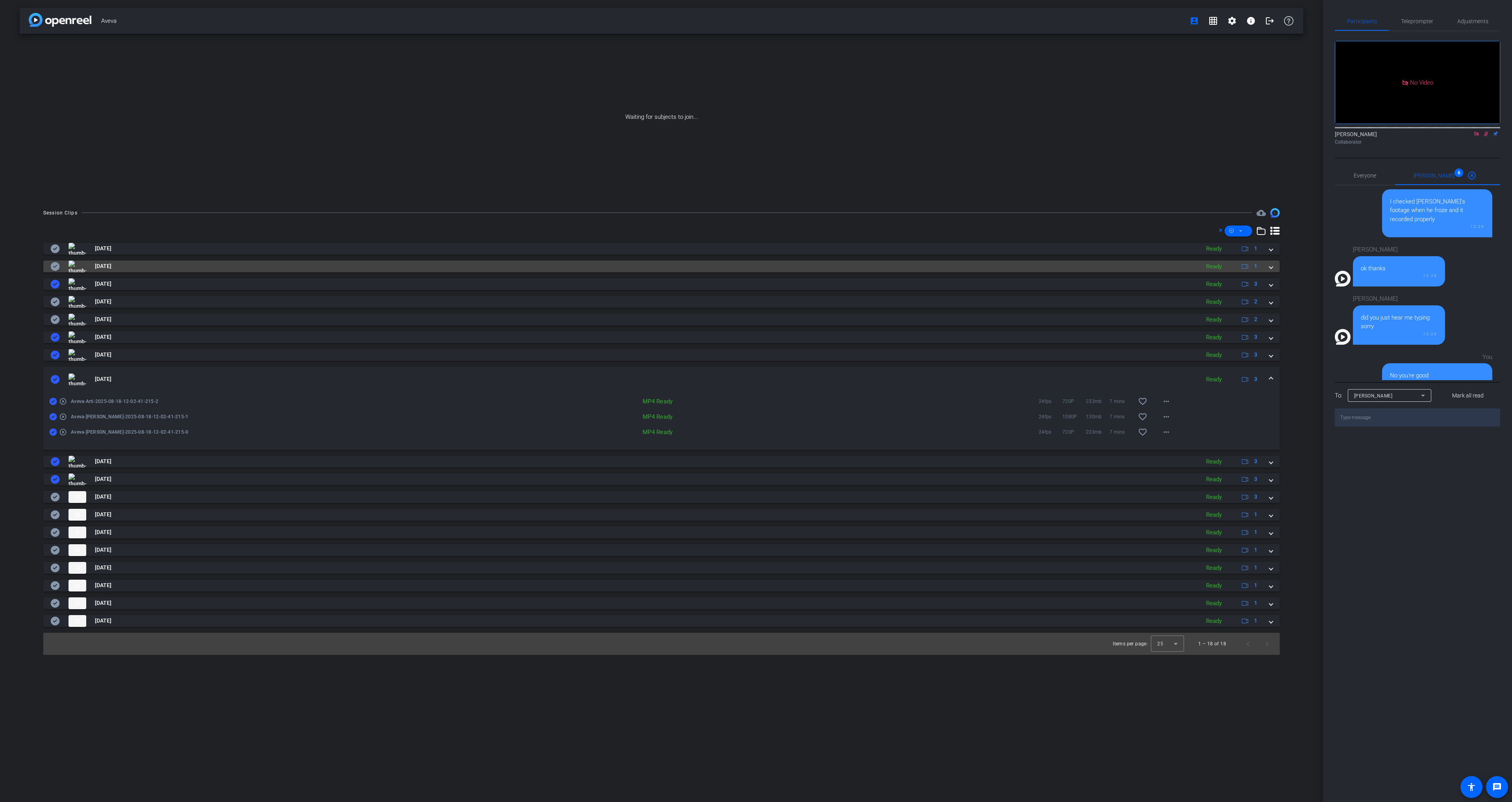
click at [55, 265] on icon at bounding box center [55, 266] width 9 height 9
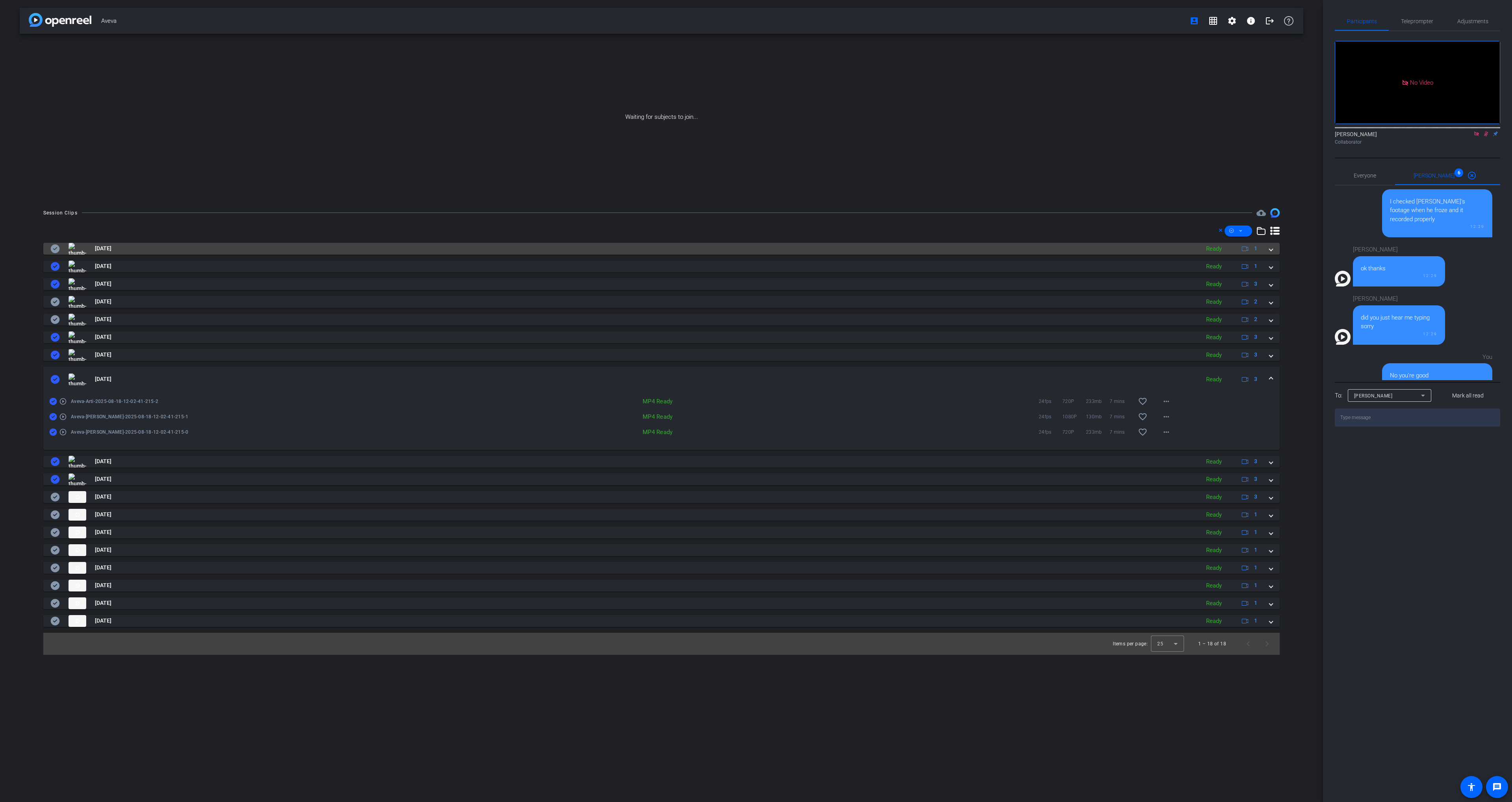
click at [54, 251] on icon at bounding box center [55, 249] width 9 height 9
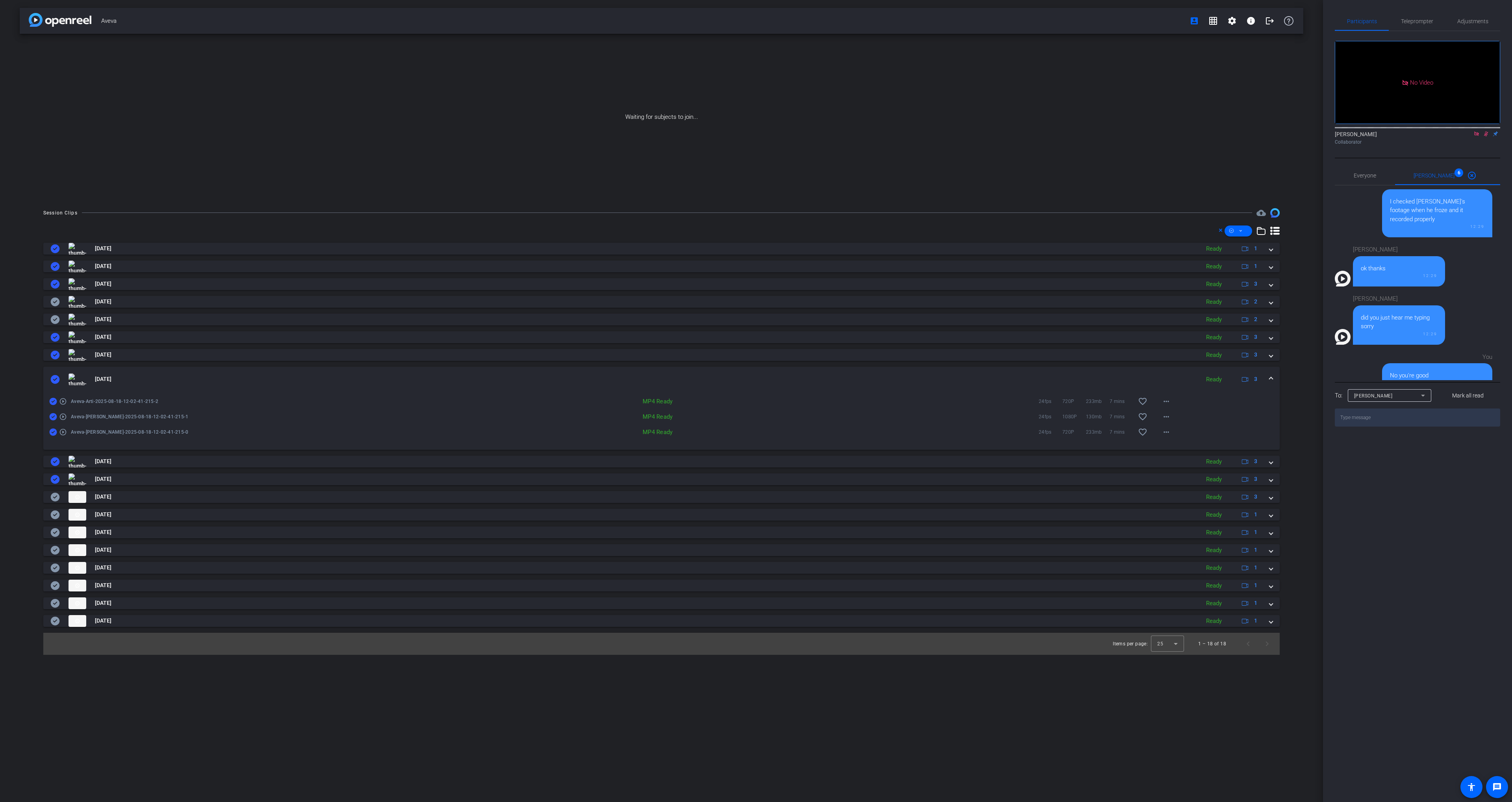
click at [185, 375] on mat-panel-title "[DATE]" at bounding box center [623, 380] width 1145 height 12
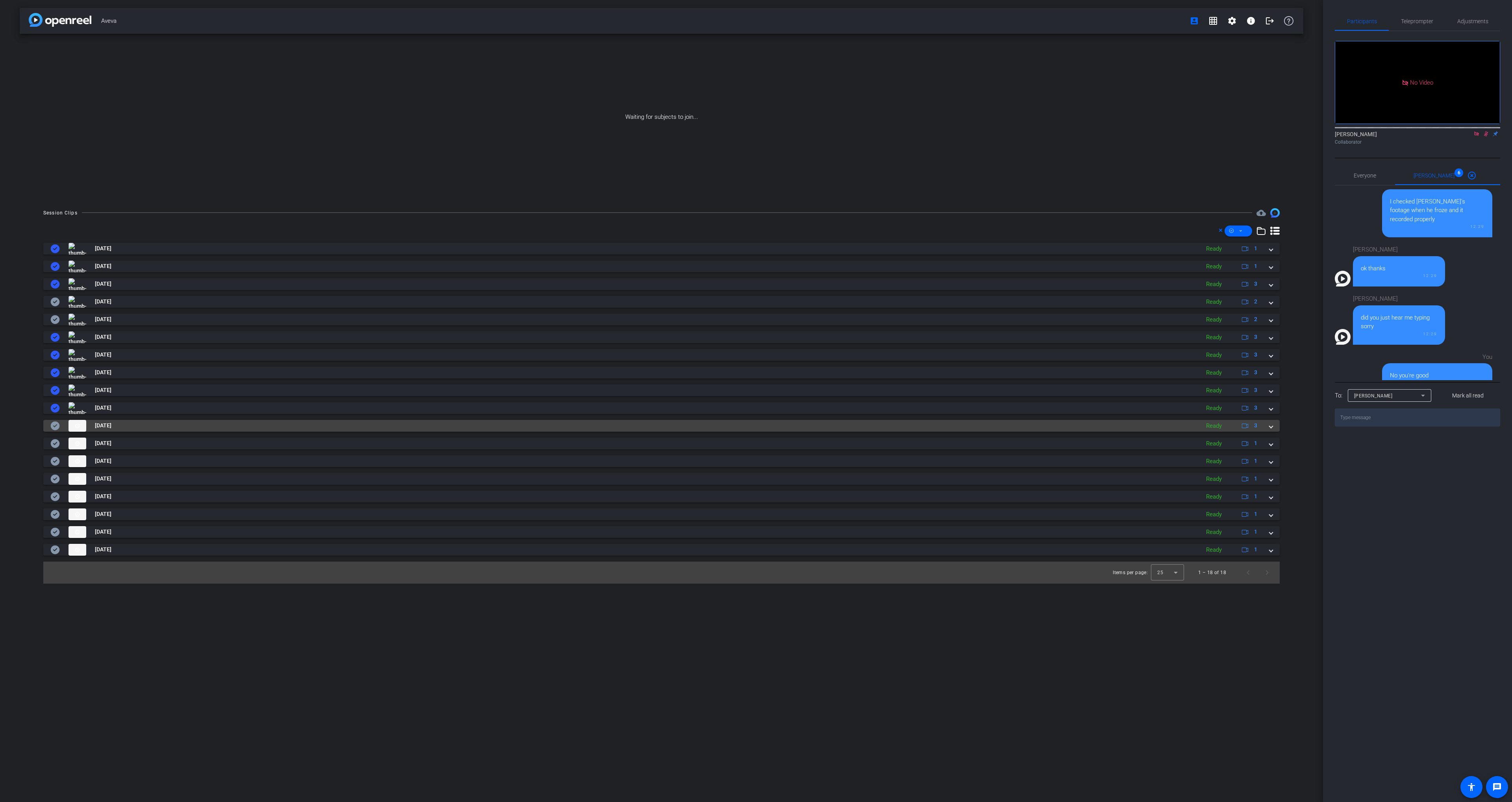
click at [164, 430] on mat-panel-title "[DATE]" at bounding box center [623, 426] width 1145 height 12
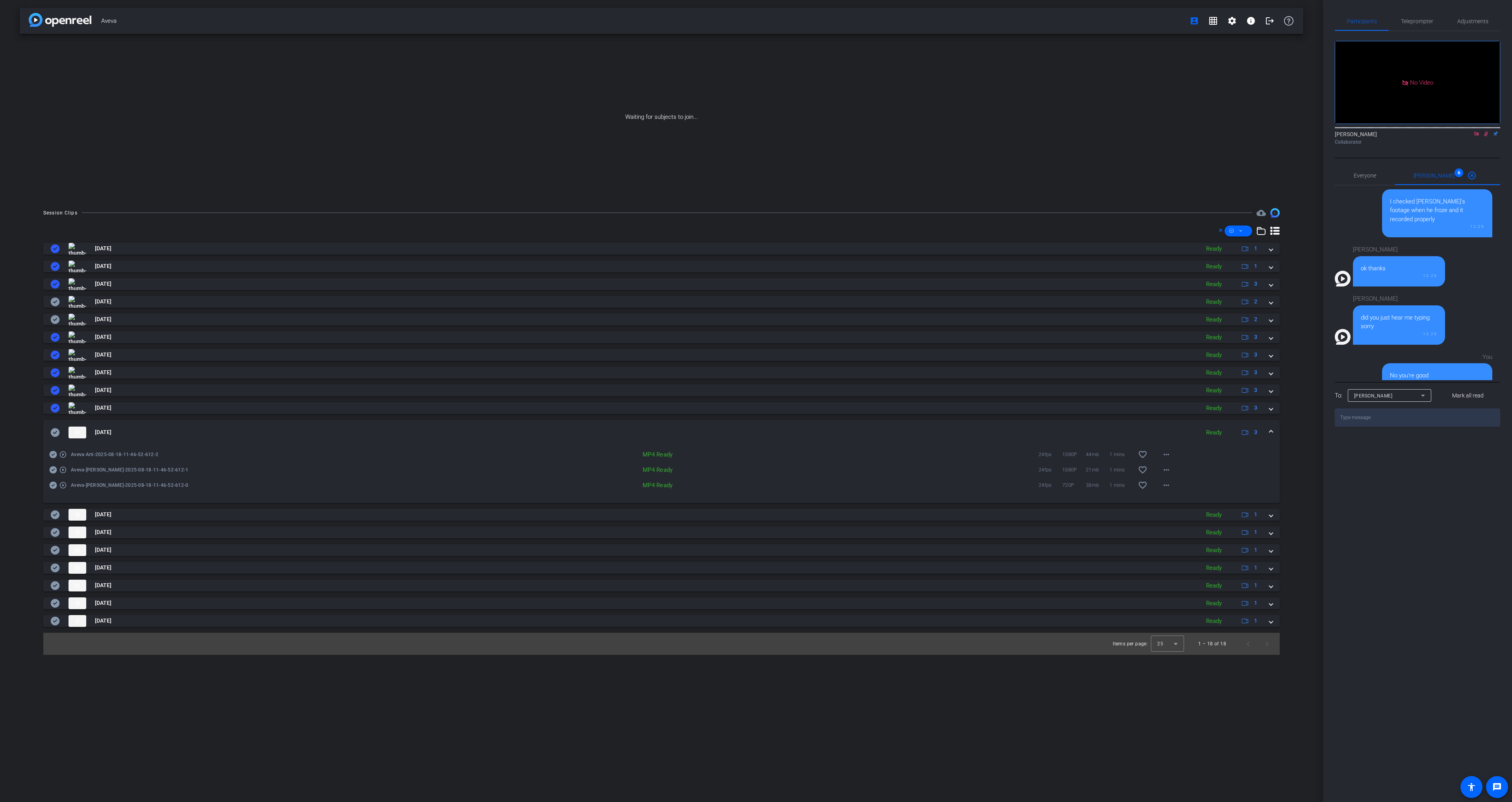
click at [176, 429] on mat-panel-title "[DATE]" at bounding box center [623, 432] width 1145 height 12
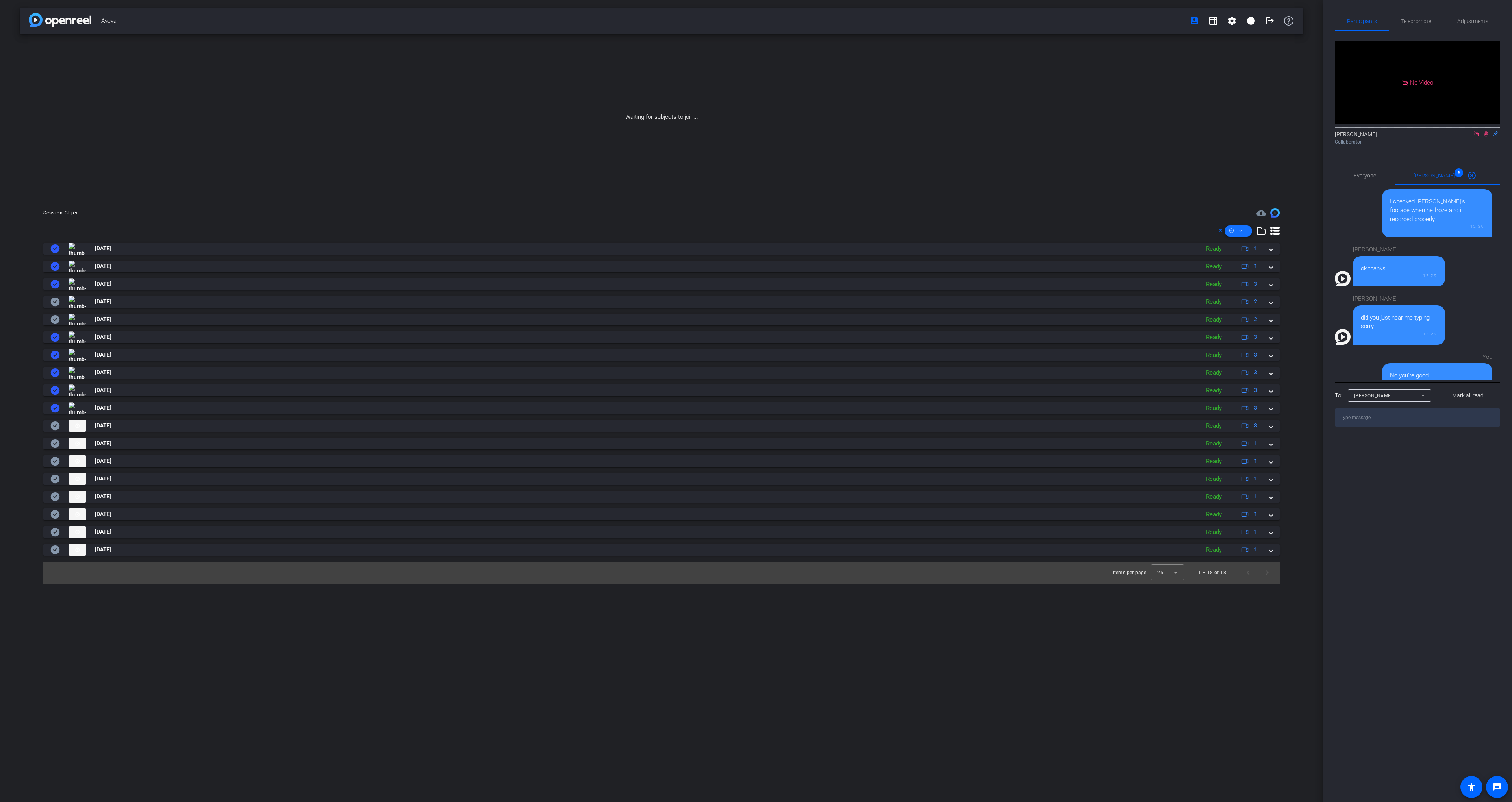
click at [1237, 229] on span at bounding box center [1238, 231] width 28 height 19
click at [1245, 275] on span "Download MP4" at bounding box center [1251, 273] width 42 height 9
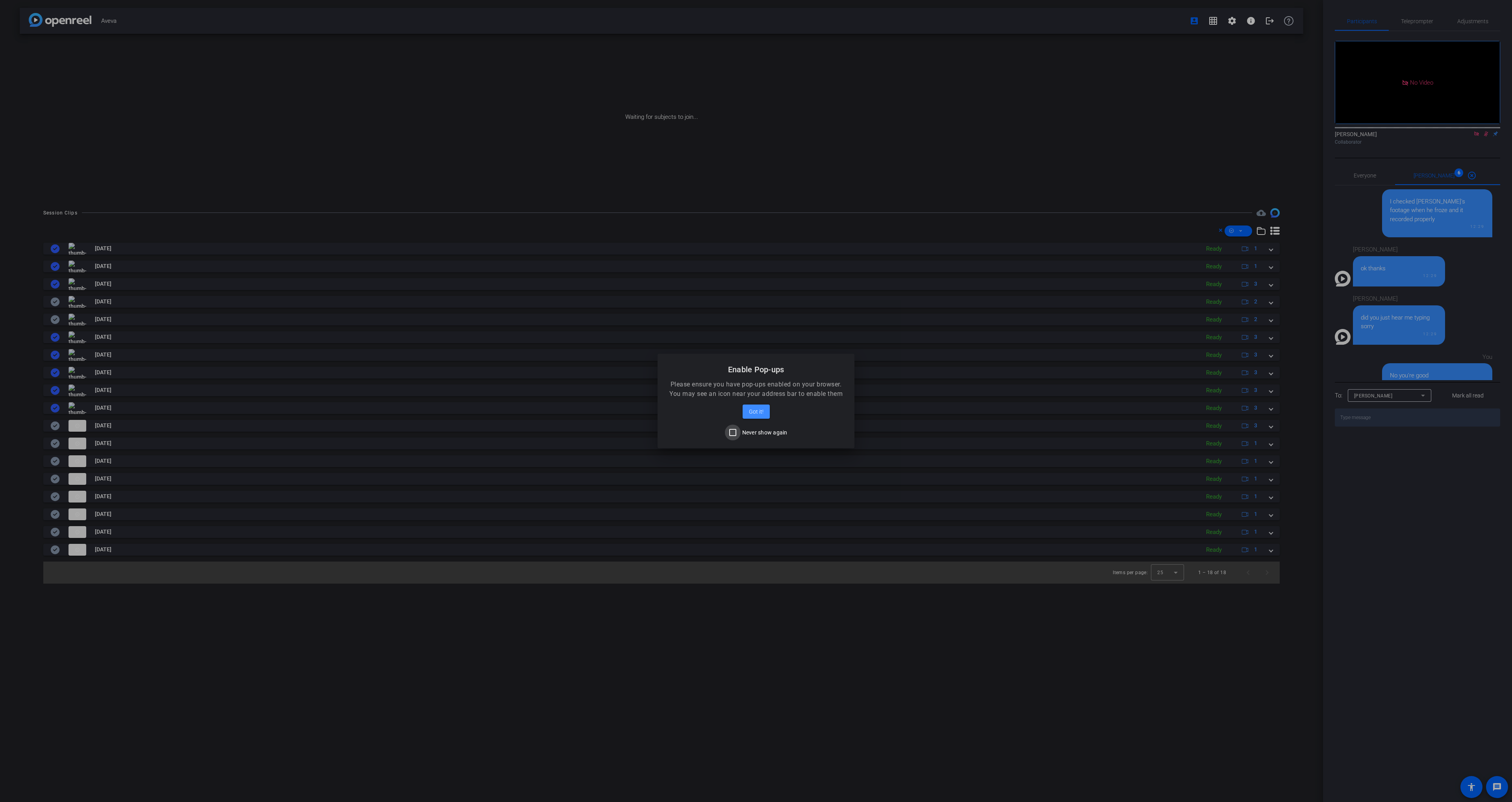
click at [733, 431] on input "Never show again" at bounding box center [733, 432] width 16 height 16
checkbox input "true"
click at [759, 408] on span "Got it!" at bounding box center [756, 412] width 15 height 9
